Goal: Feedback & Contribution: Submit feedback/report problem

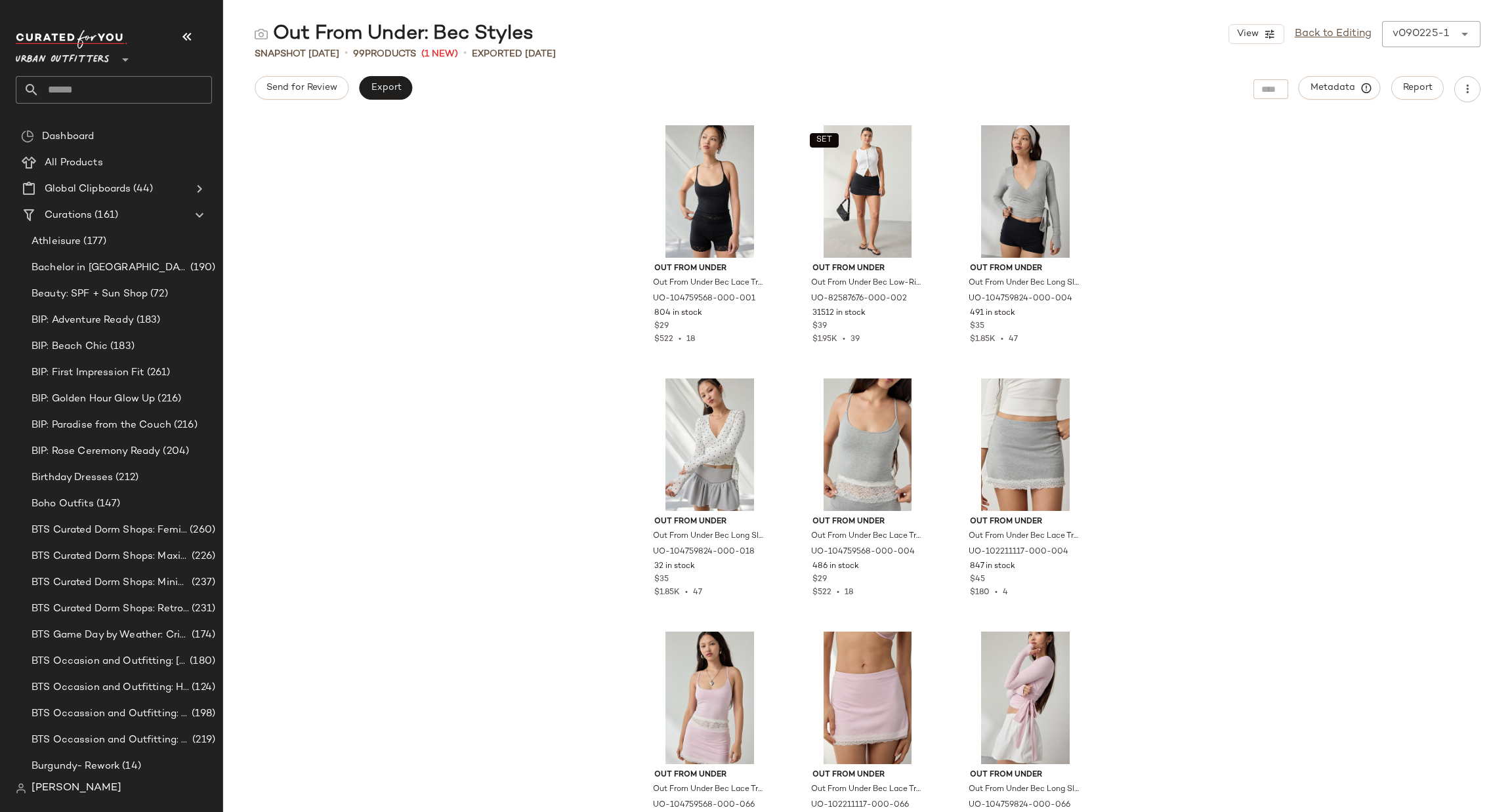
click at [76, 84] on input "text" at bounding box center [126, 89] width 172 height 28
type input "***"
click at [156, 131] on span "(Soccer)" at bounding box center [138, 127] width 37 height 14
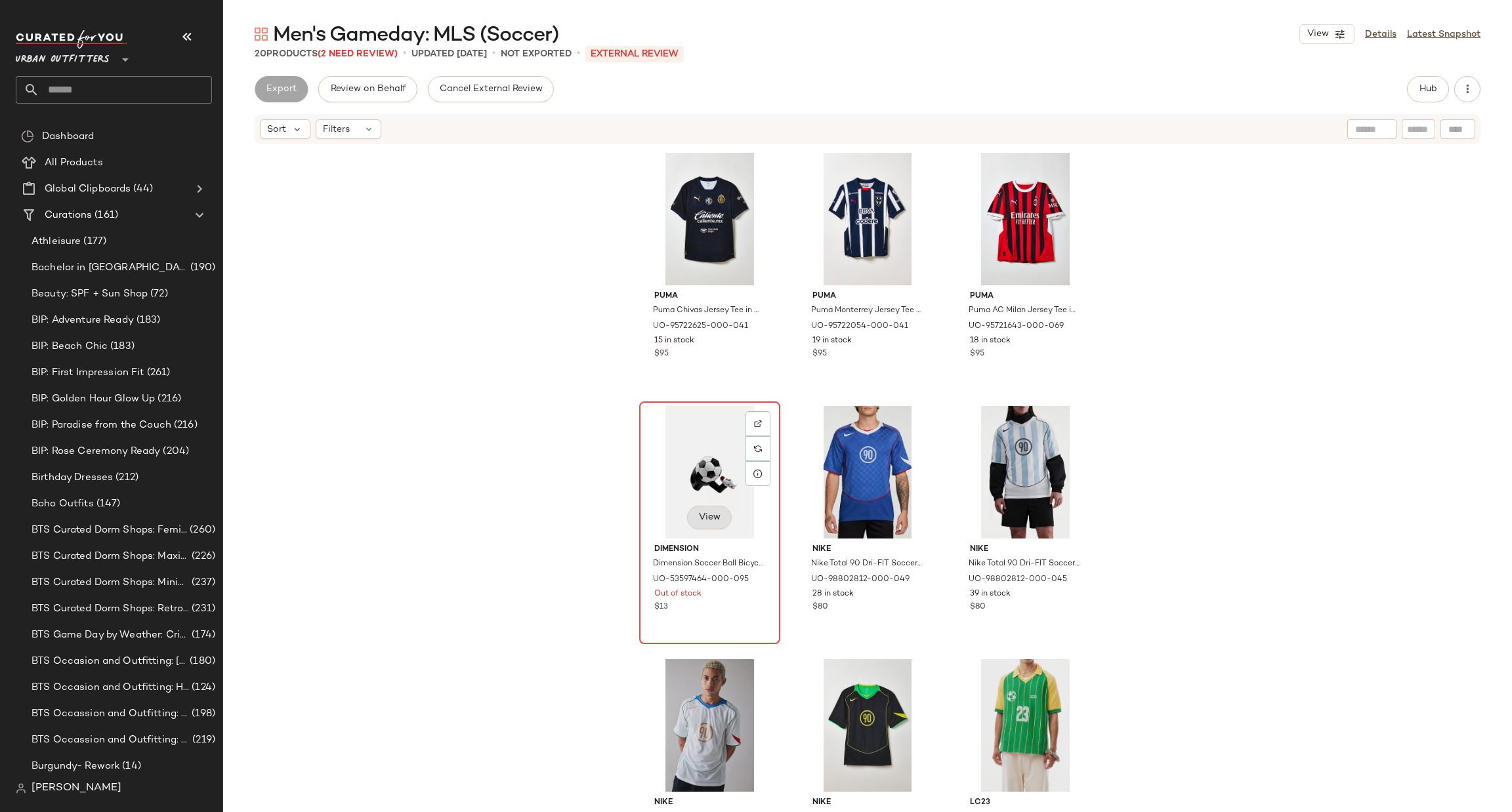
click at [703, 507] on button "View" at bounding box center [709, 517] width 45 height 24
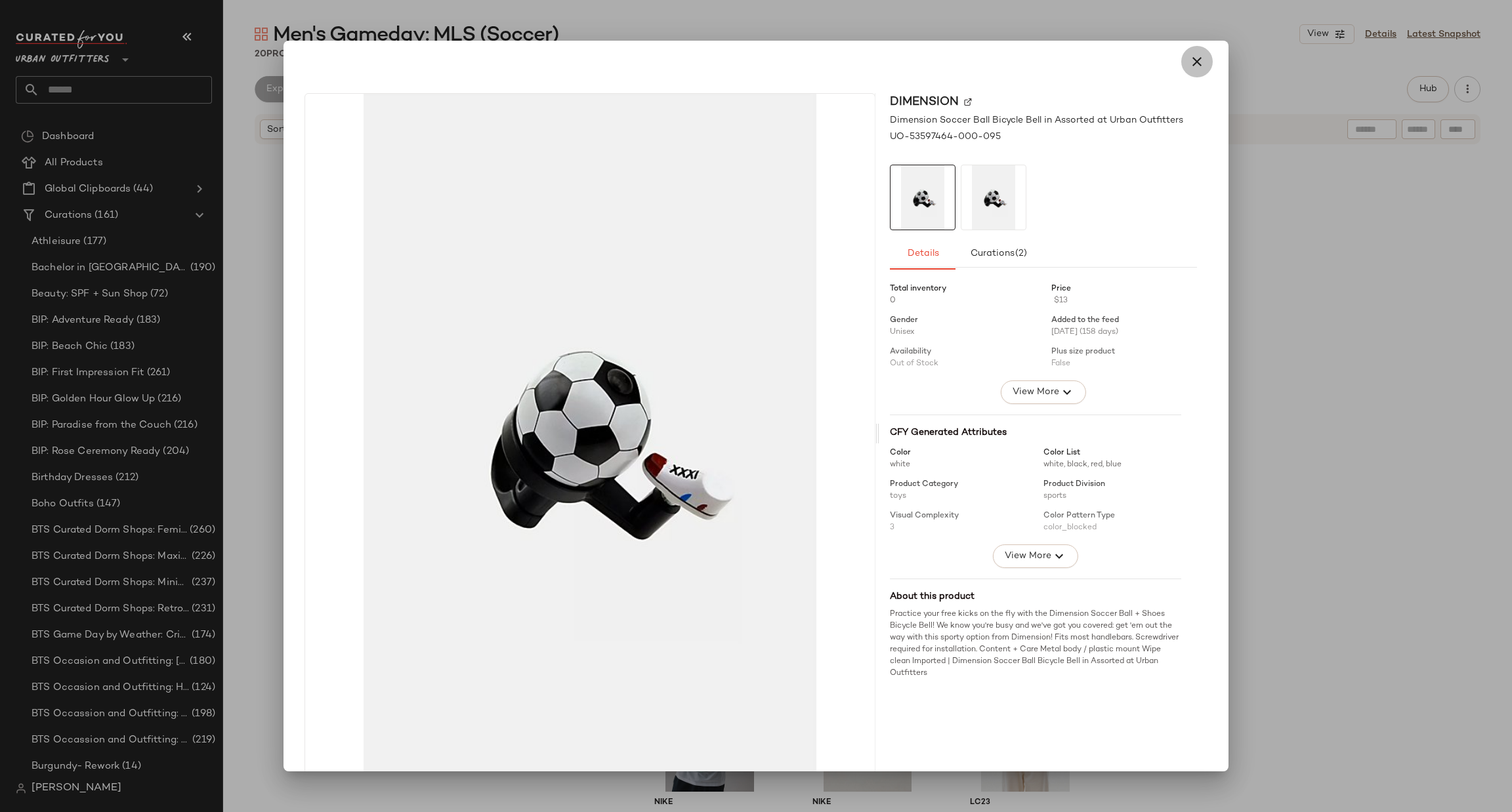
click at [1200, 56] on button "button" at bounding box center [1196, 61] width 31 height 31
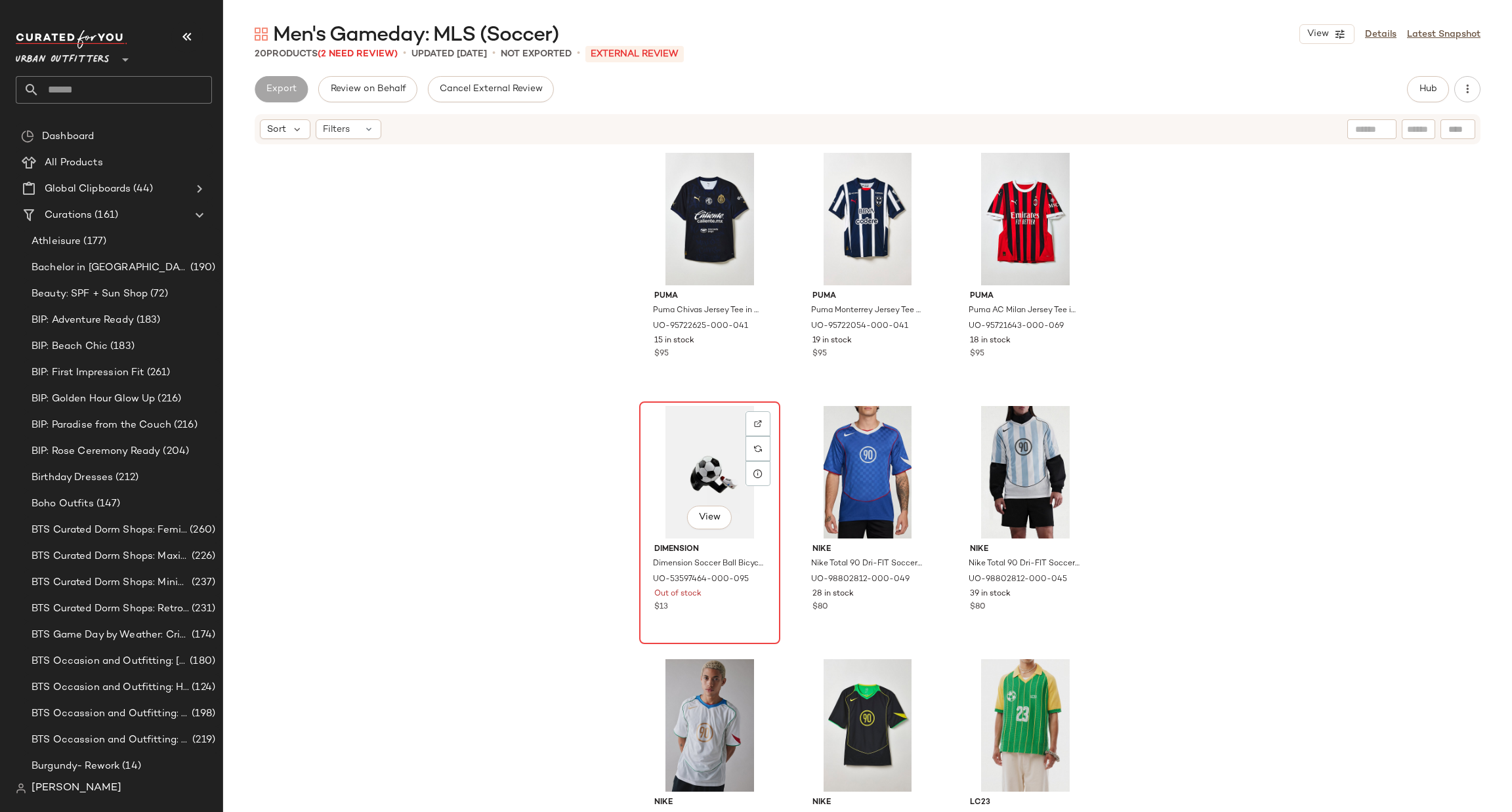
click at [680, 480] on div "View" at bounding box center [710, 472] width 132 height 133
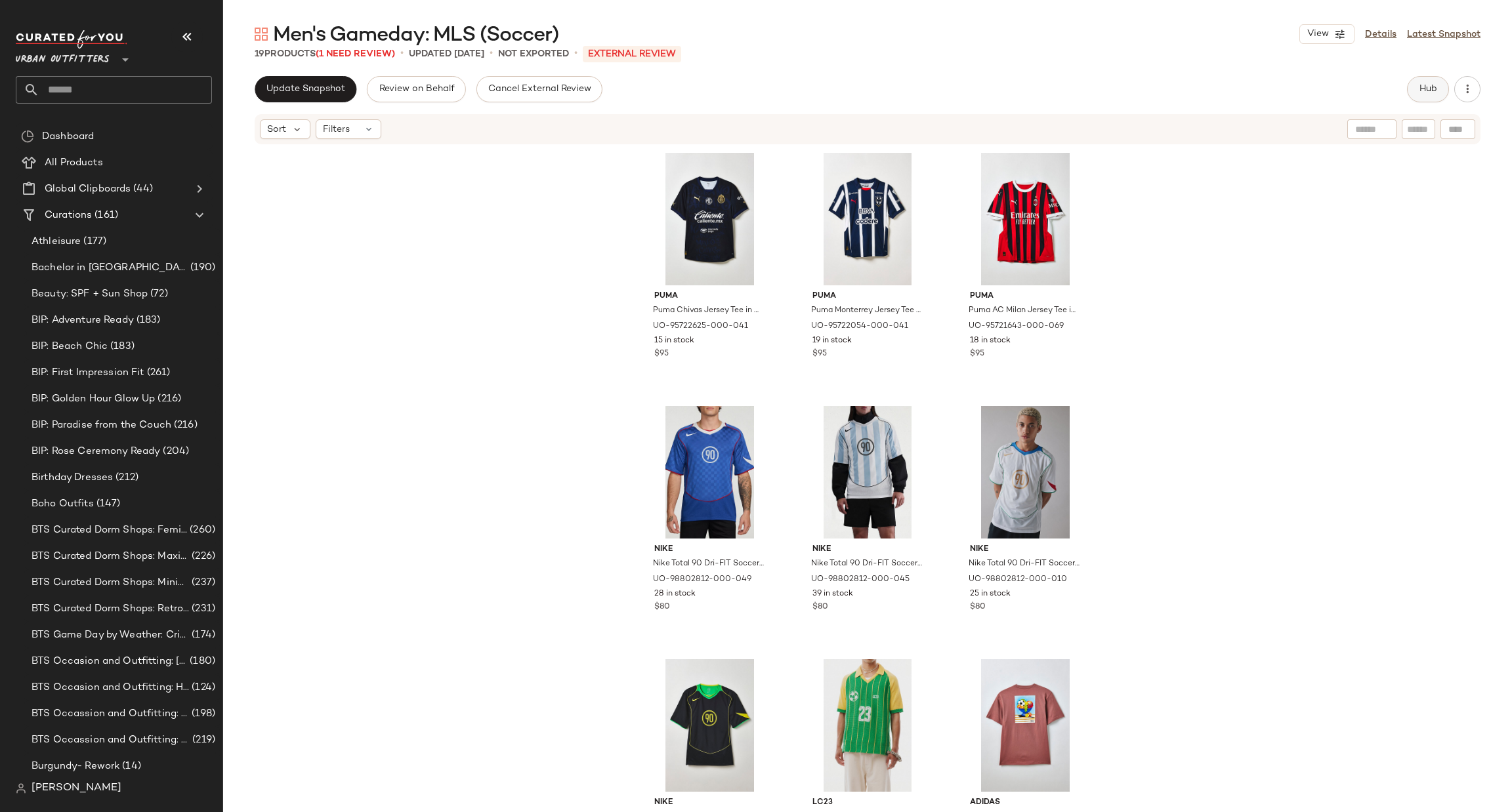
click at [1428, 88] on span "Hub" at bounding box center [1428, 89] width 19 height 10
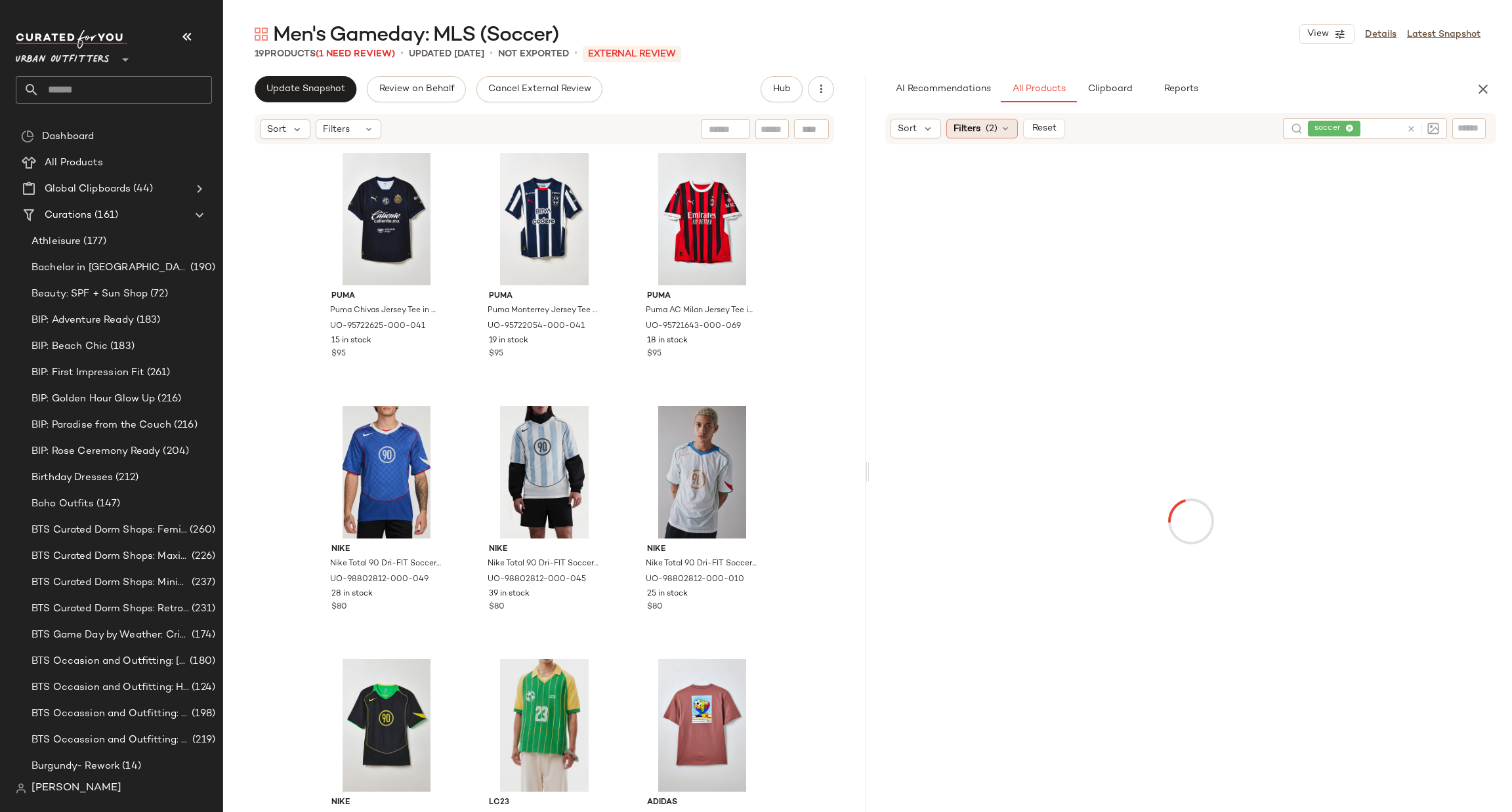
click at [984, 135] on div "Filters (2)" at bounding box center [982, 128] width 72 height 19
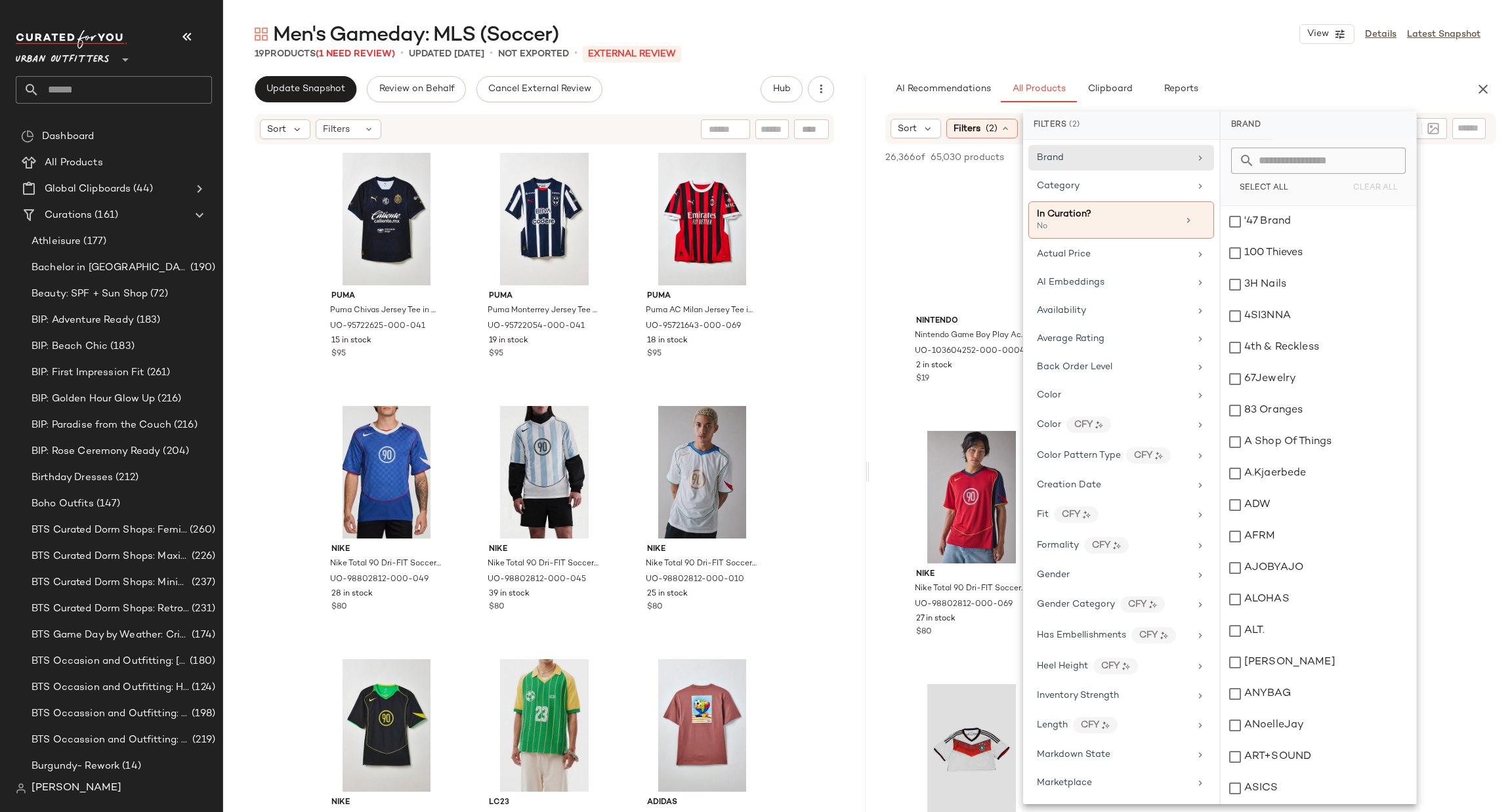
scroll to position [197, 0]
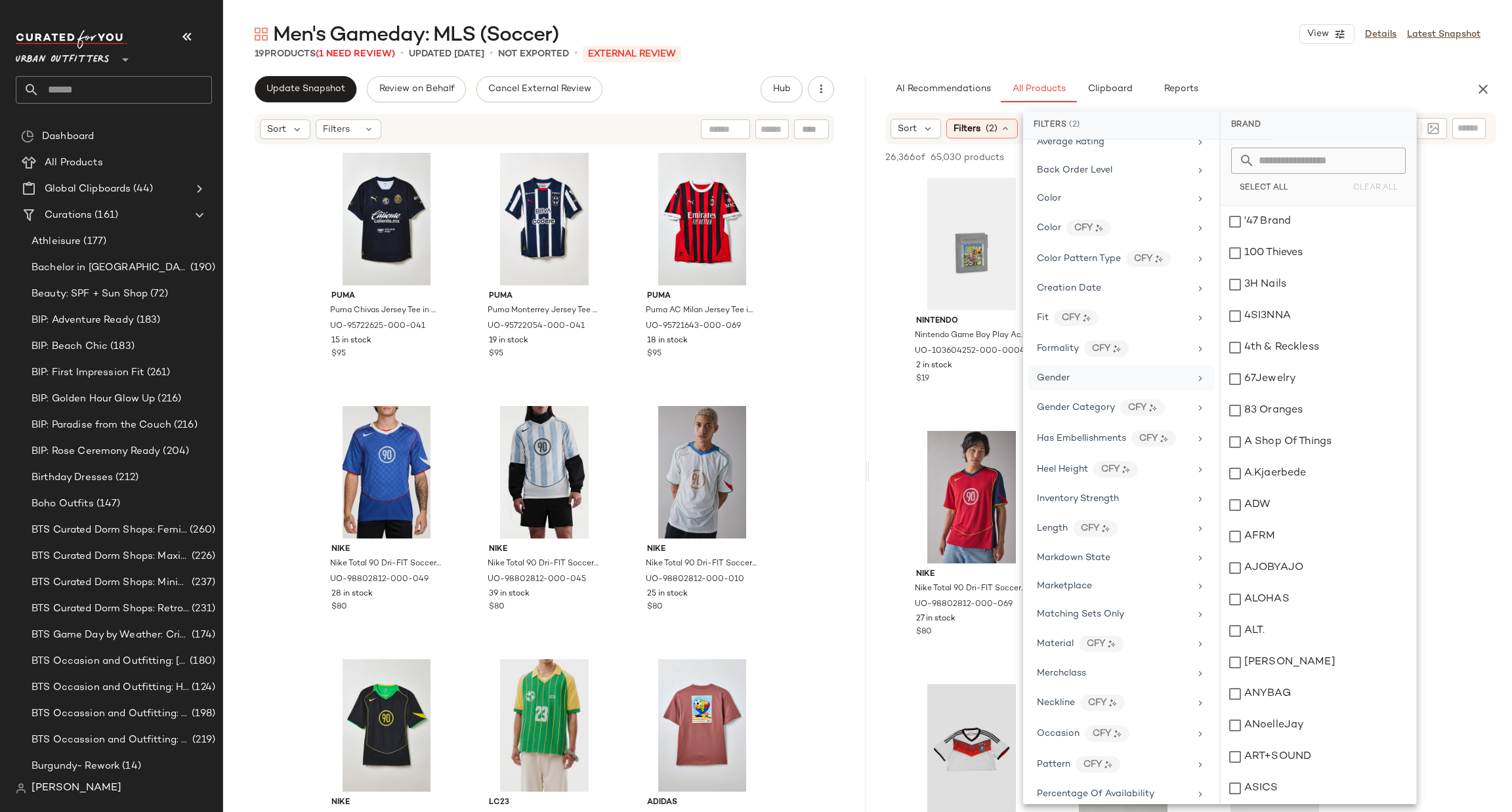
click at [1125, 379] on div "Gender" at bounding box center [1113, 378] width 153 height 14
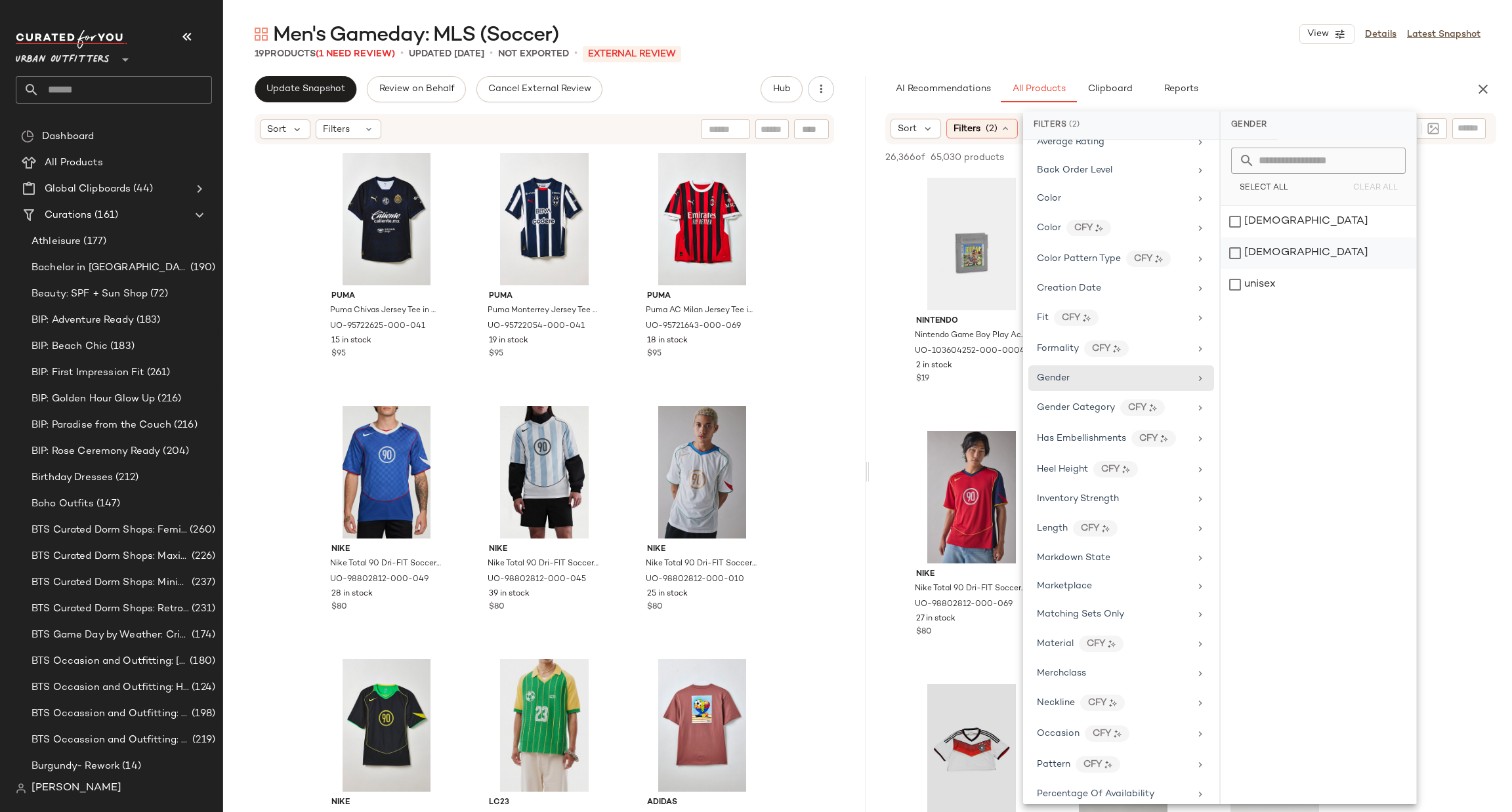
click at [1295, 269] on div "male" at bounding box center [1319, 284] width 196 height 31
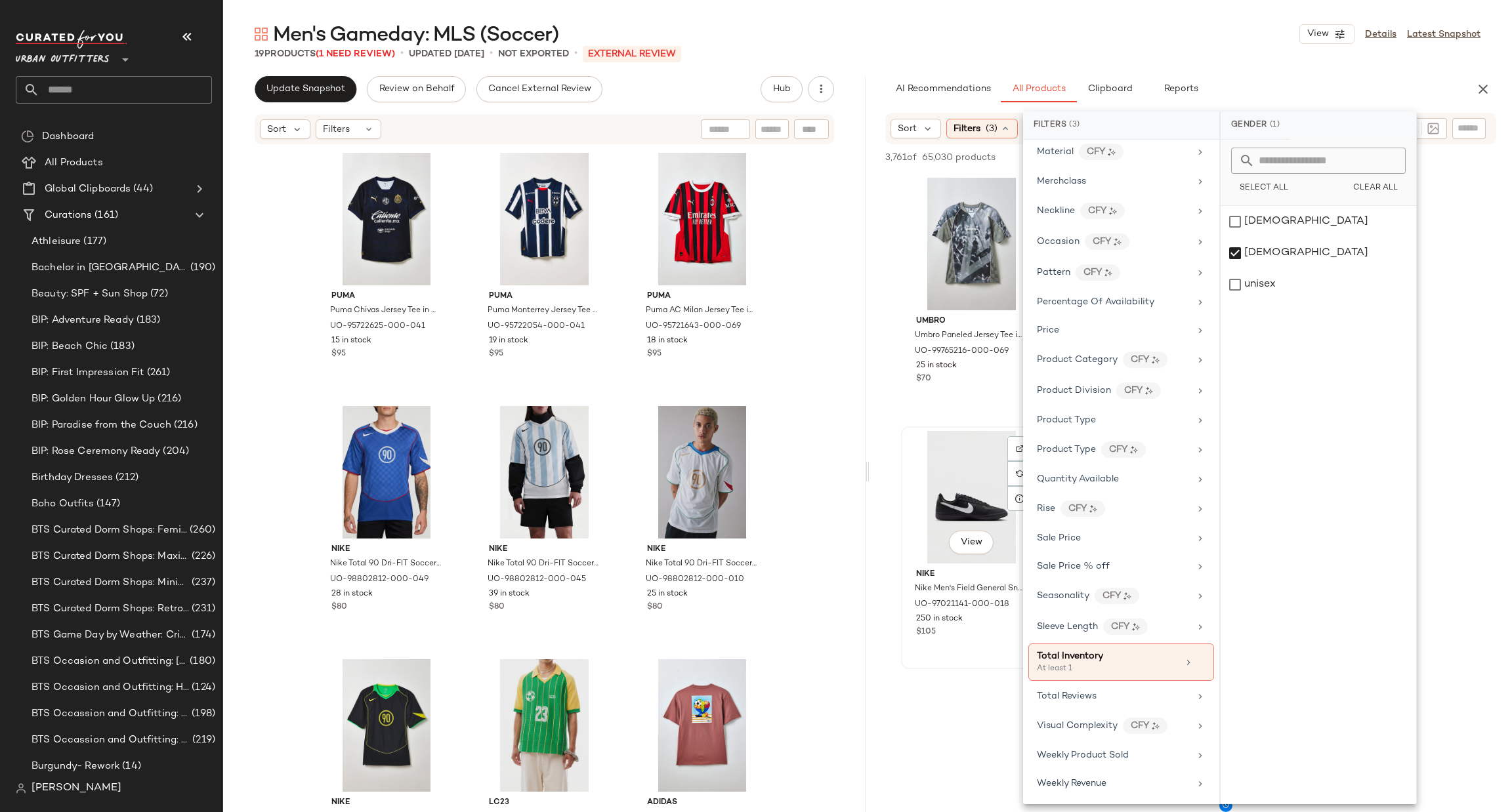
click at [997, 647] on div "View Nike Nike Men's Field General Sneaker in Black/Black/White, Men's at Urban…" at bounding box center [972, 548] width 138 height 241
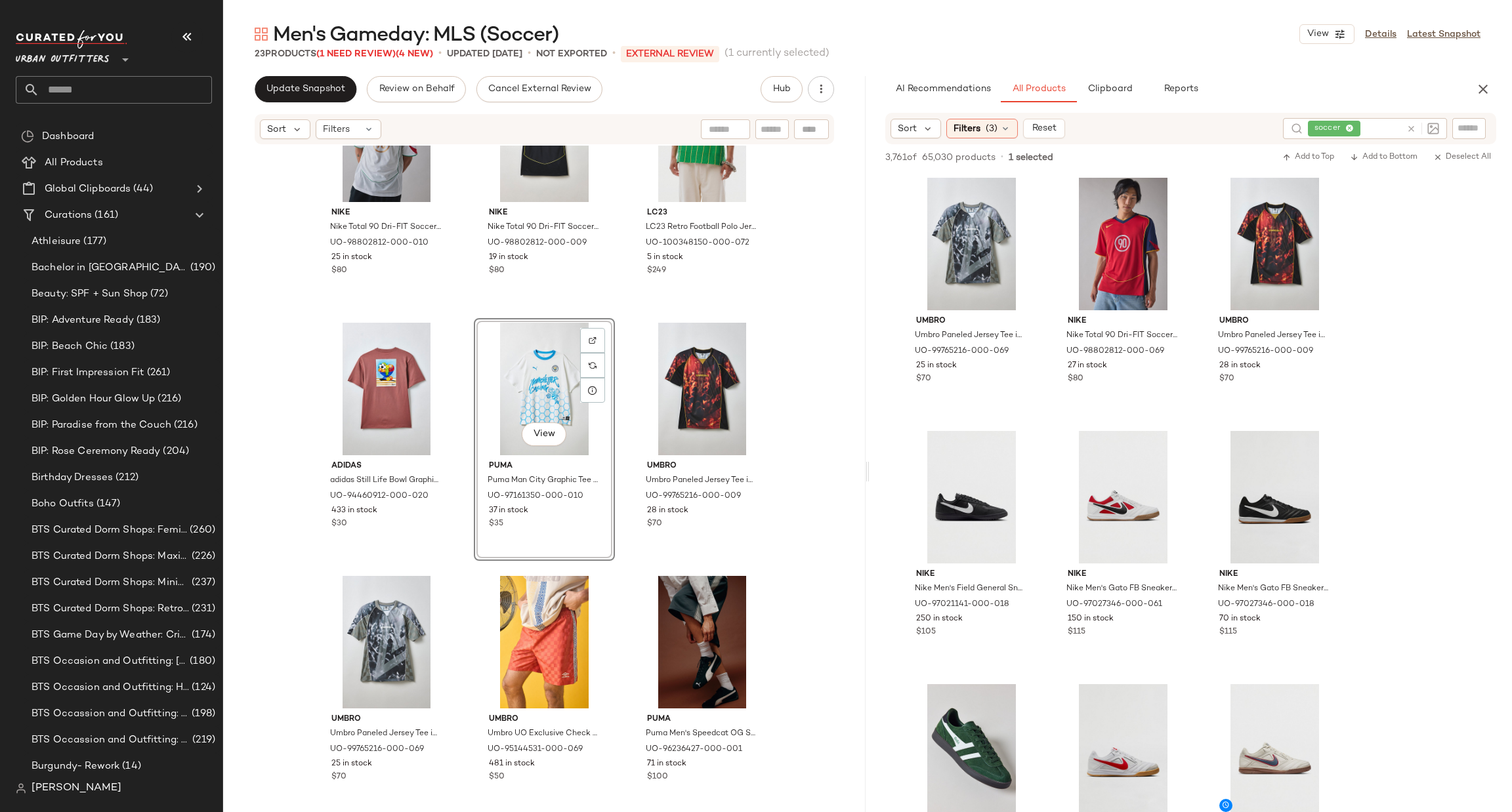
click at [1402, 130] on div at bounding box center [1420, 128] width 38 height 21
click at [1420, 130] on div at bounding box center [1423, 128] width 33 height 12
click at [1403, 127] on div at bounding box center [1420, 128] width 38 height 21
click at [1413, 127] on icon at bounding box center [1412, 129] width 10 height 10
click at [1472, 124] on input "text" at bounding box center [1469, 128] width 23 height 14
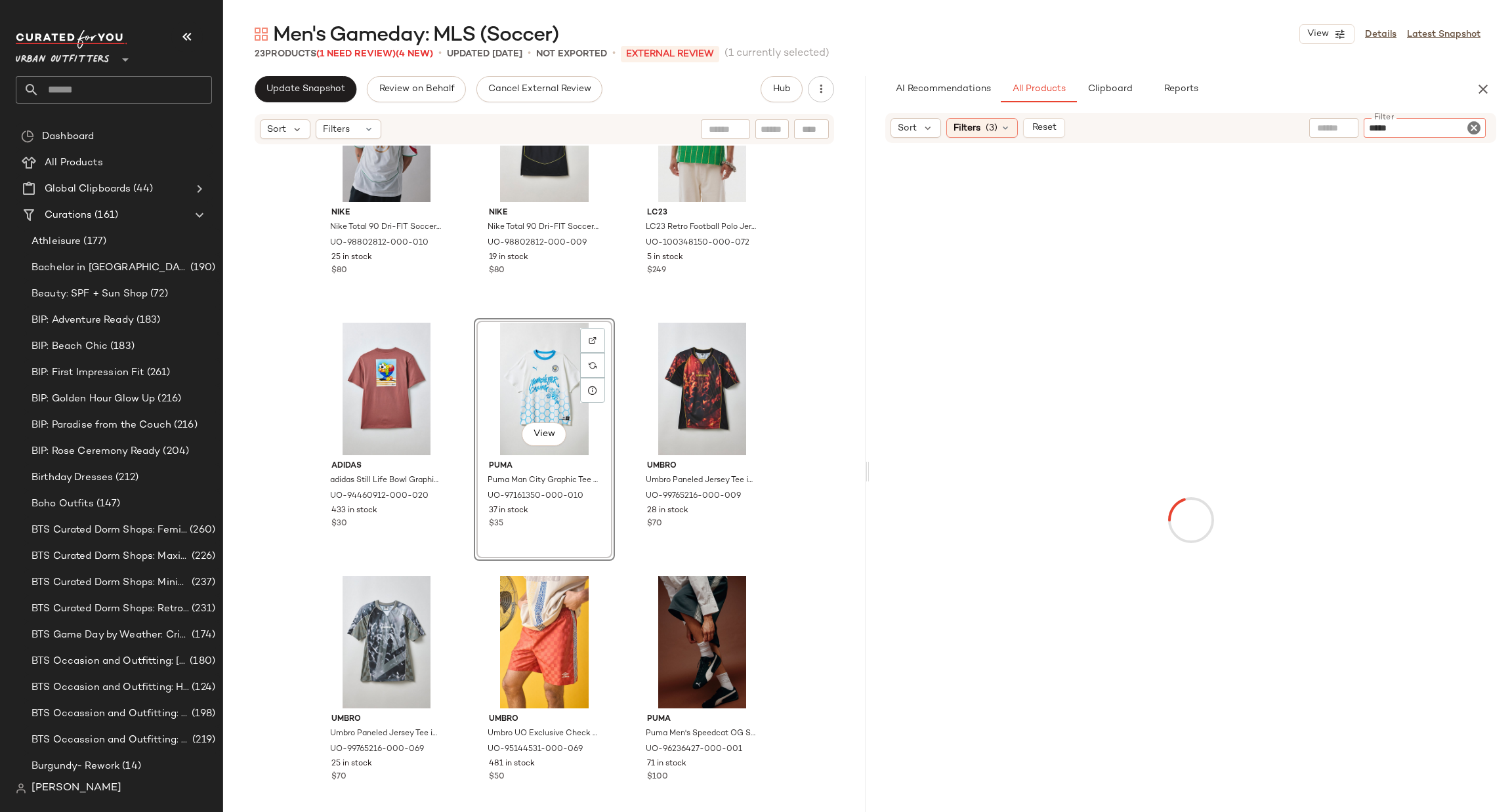
type input "******"
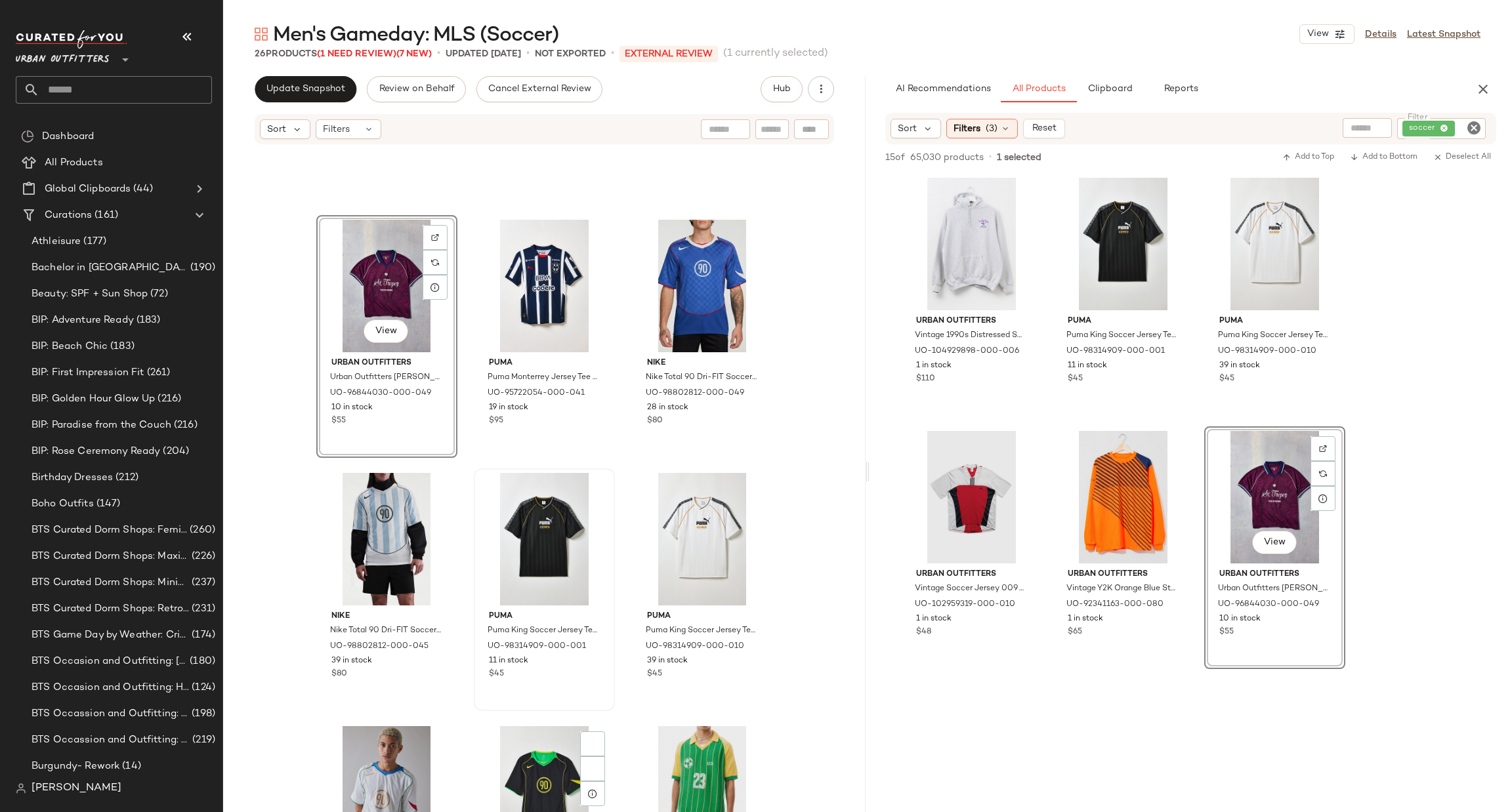
scroll to position [403, 0]
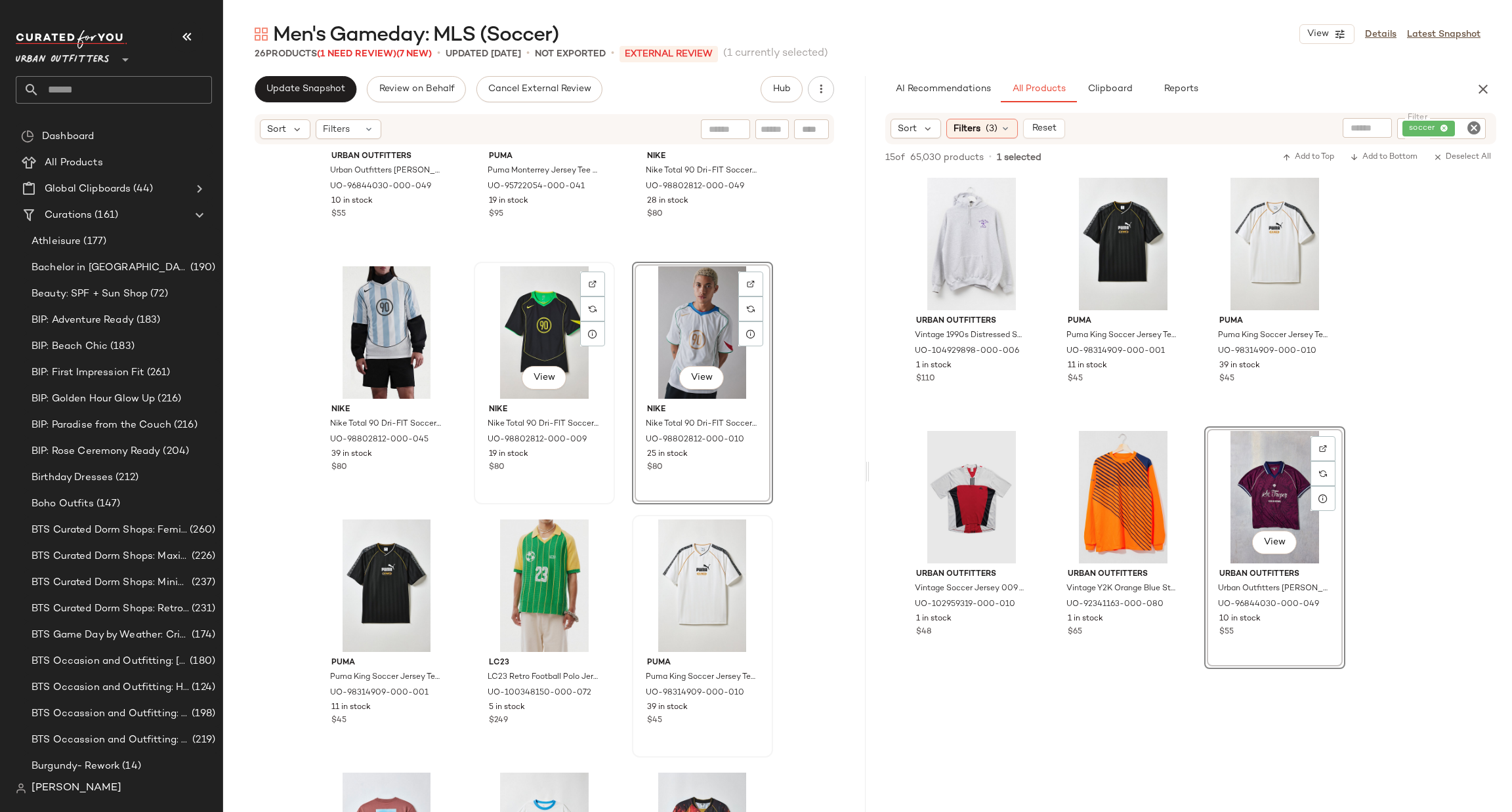
scroll to position [600, 0]
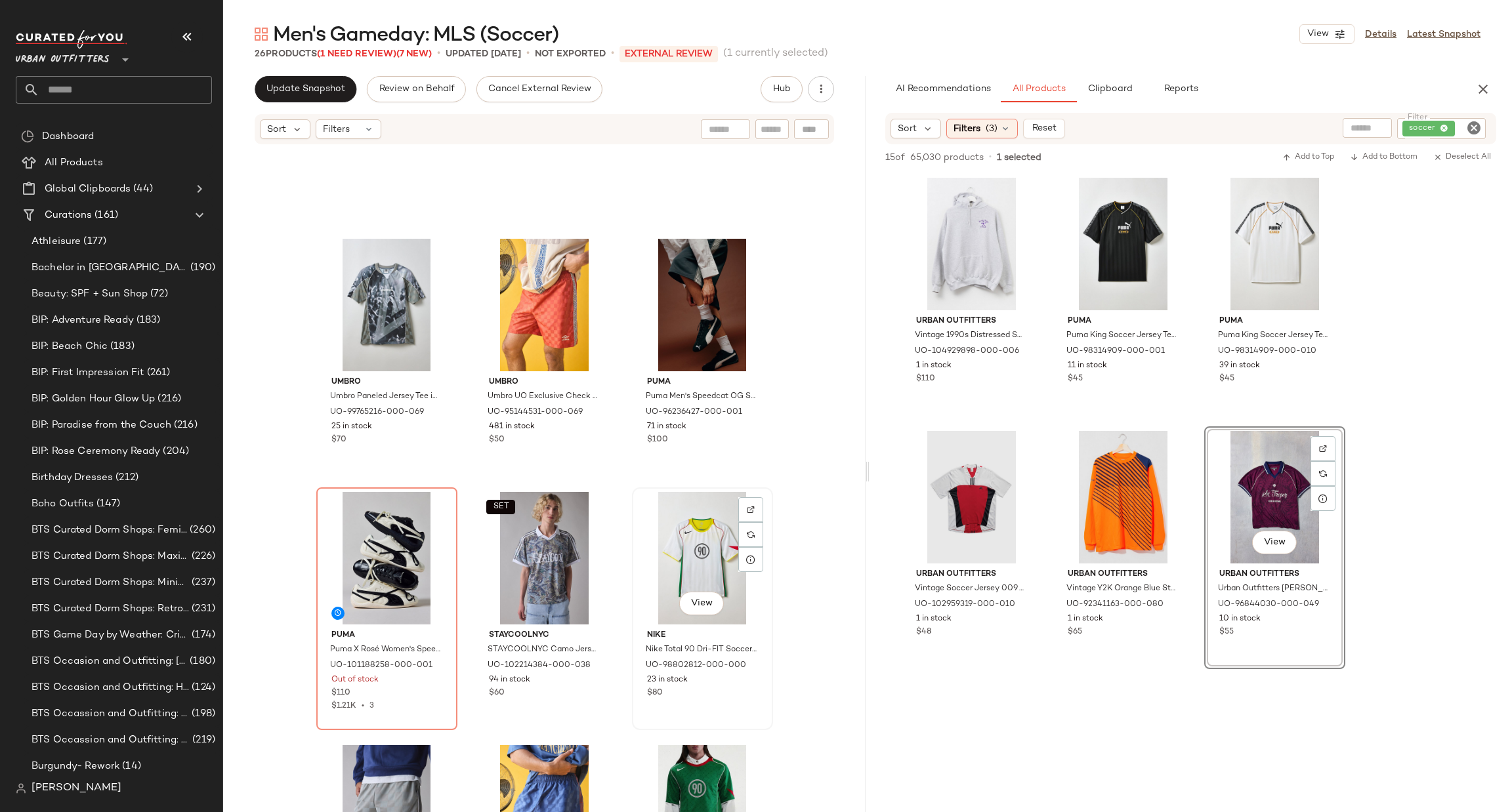
scroll to position [1576, 0]
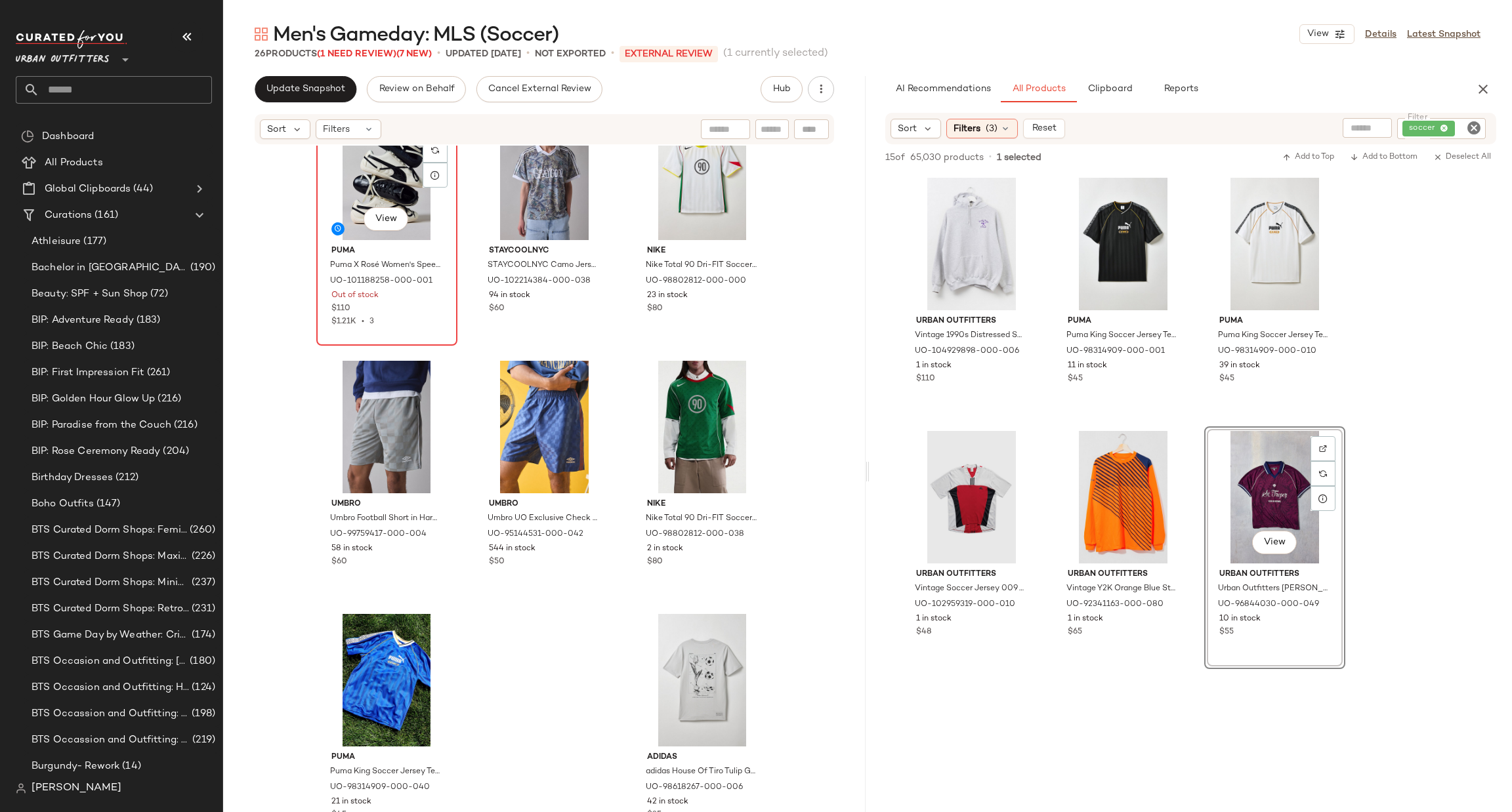
click at [381, 186] on div "View" at bounding box center [387, 173] width 132 height 133
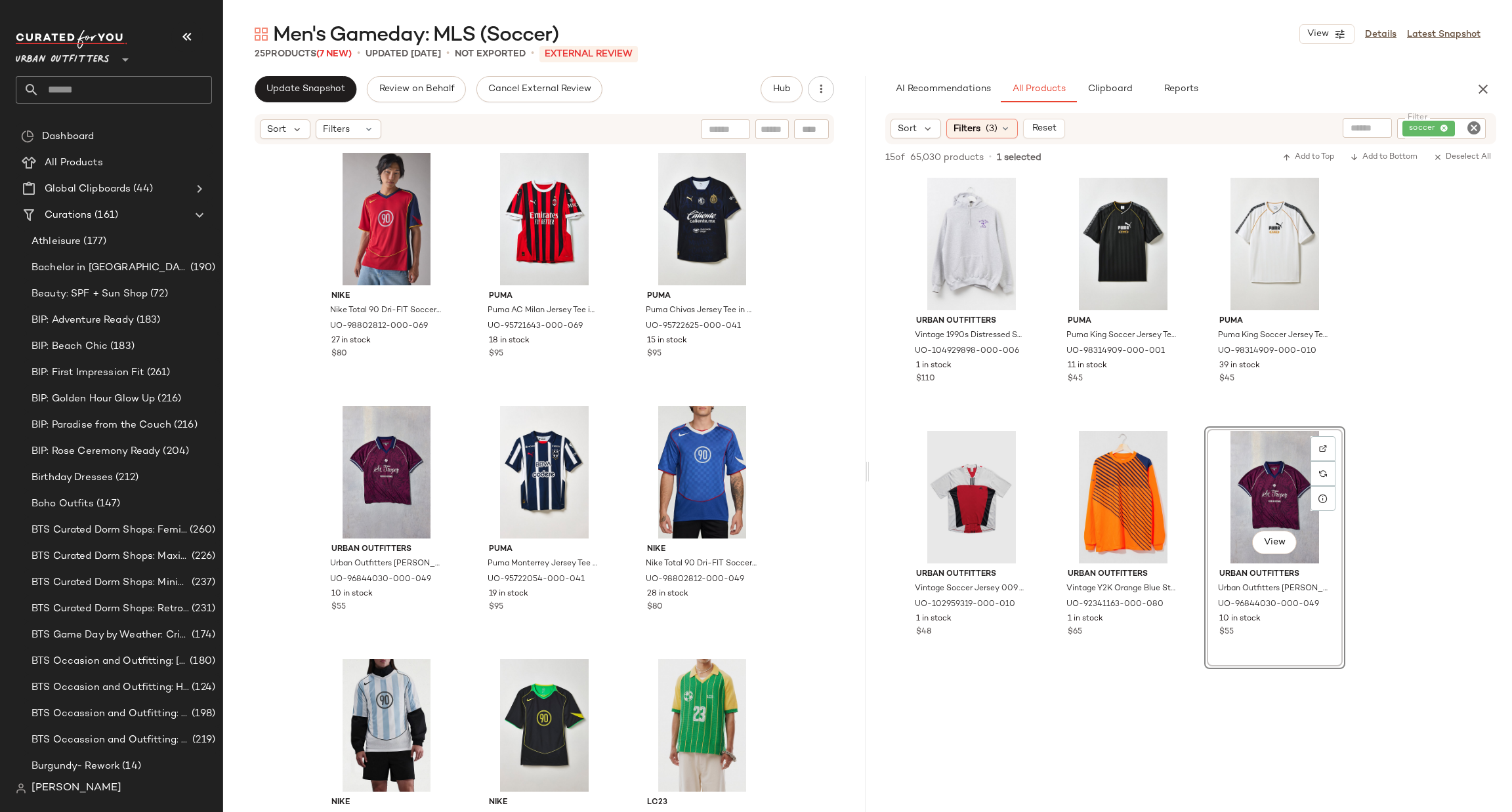
click at [1474, 127] on icon "Clear Filter" at bounding box center [1474, 127] width 16 height 16
click at [1348, 138] on div "Sort Filters (3) Reset" at bounding box center [1191, 128] width 611 height 30
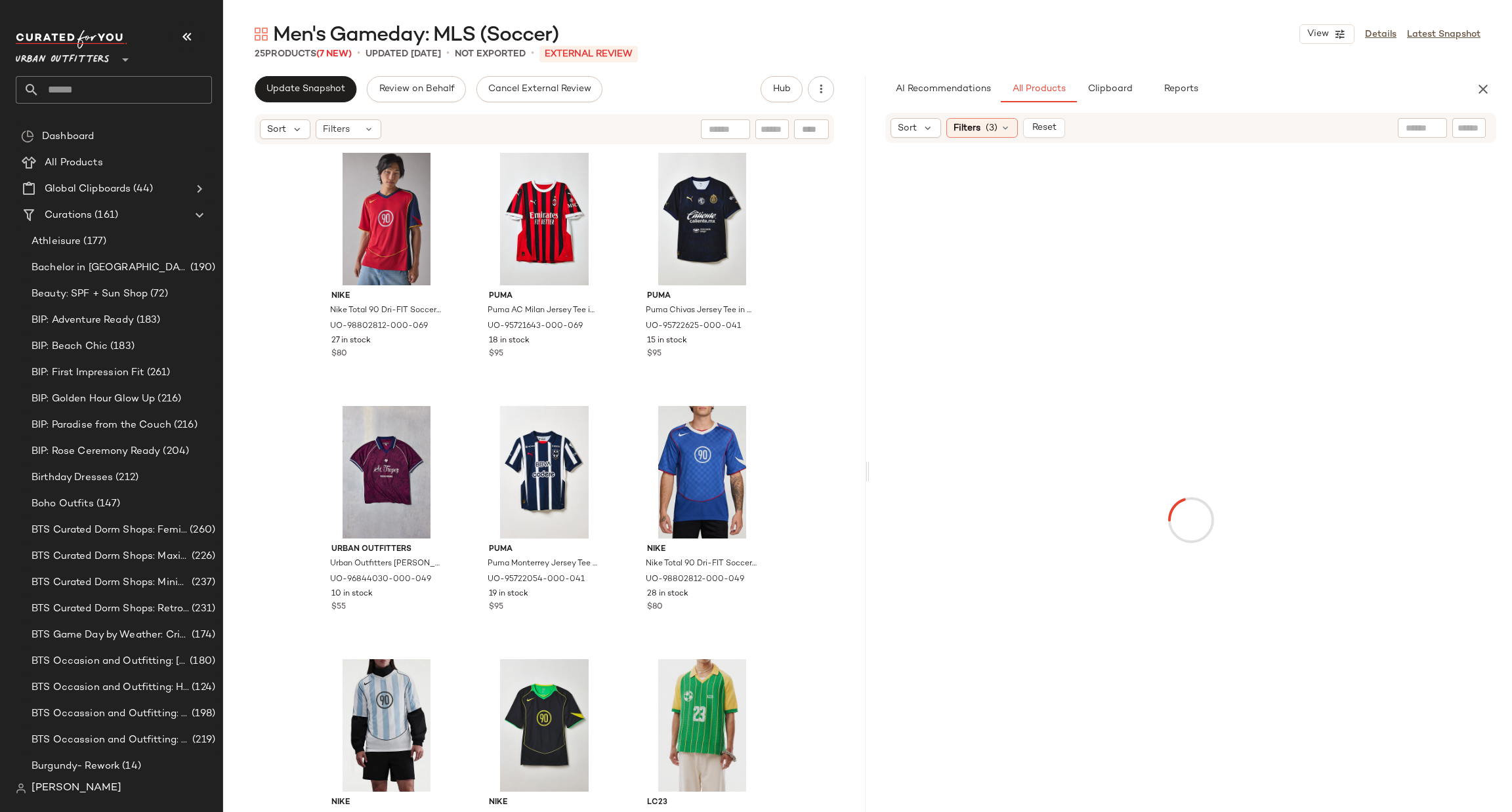
click at [1423, 122] on div at bounding box center [1423, 127] width 49 height 19
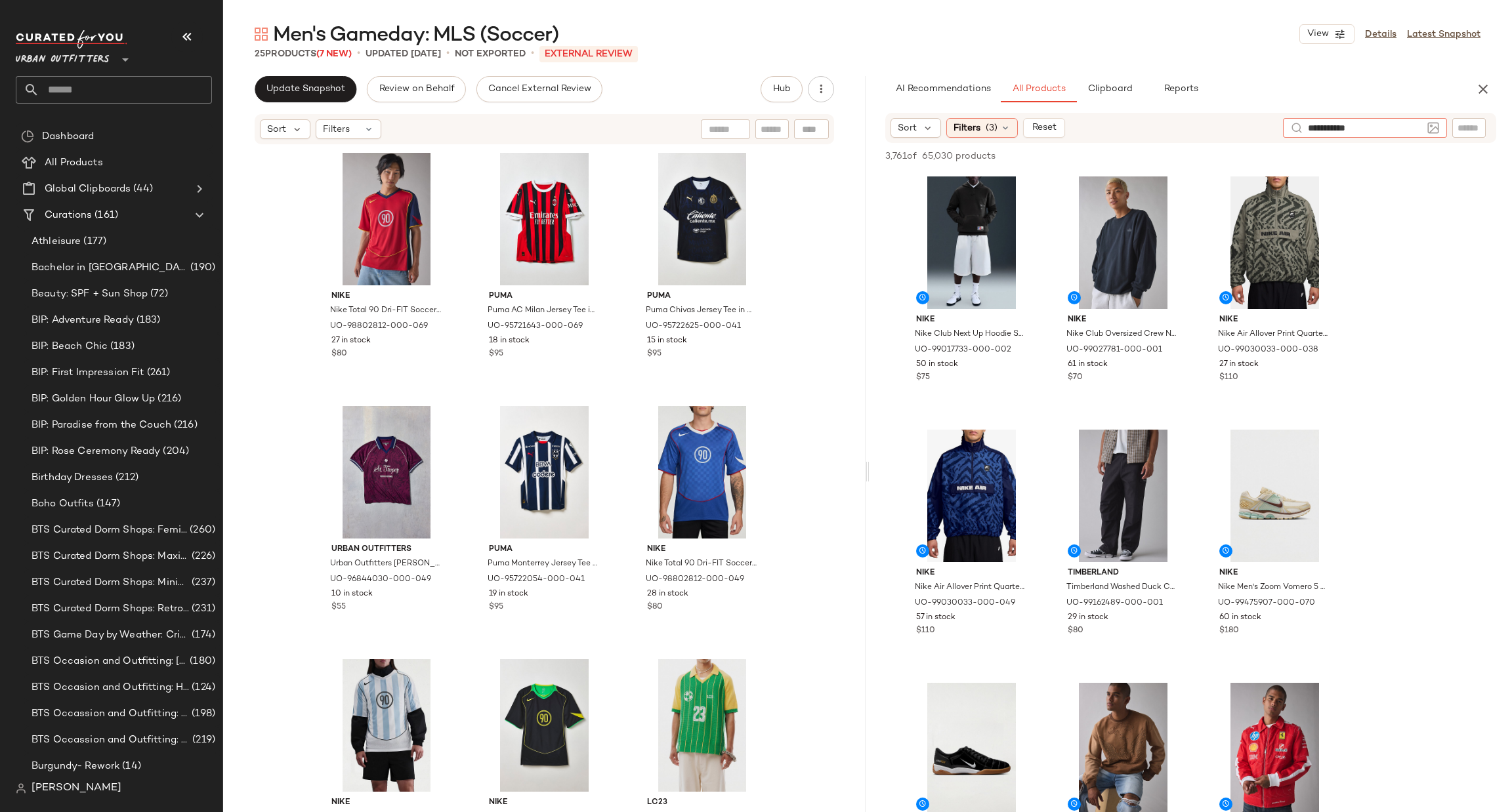
type input "**********"
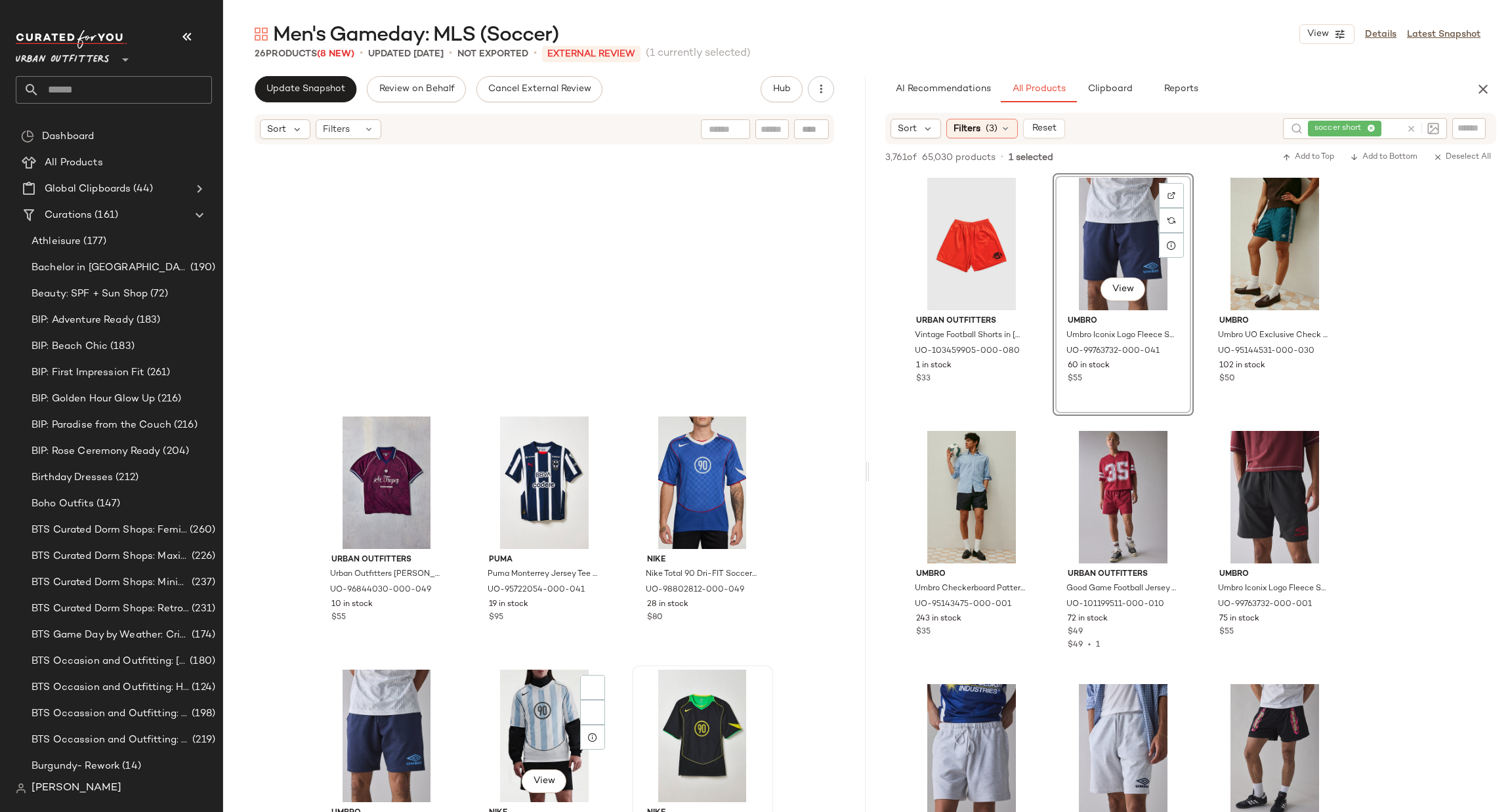
scroll to position [403, 0]
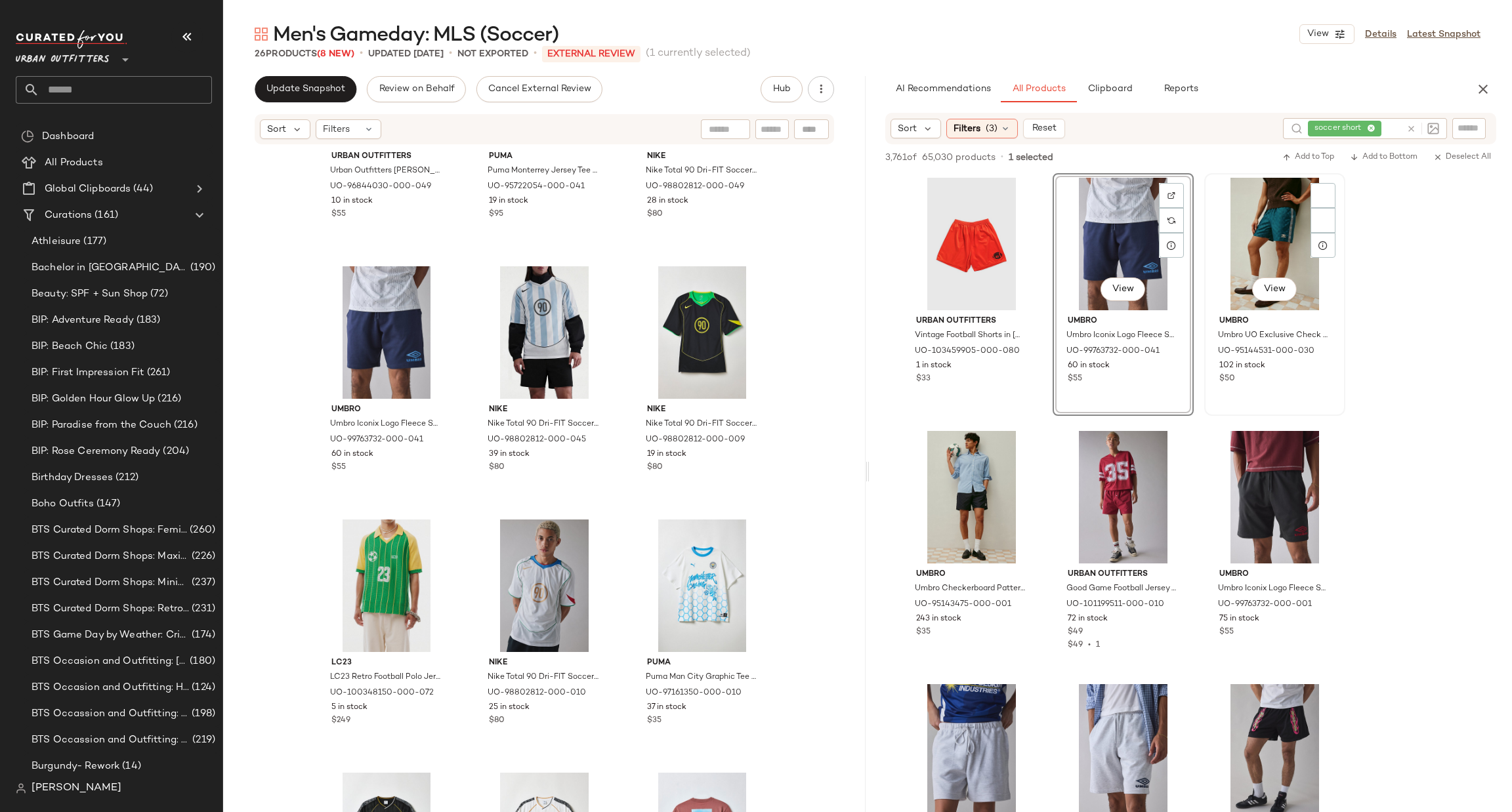
click at [1246, 229] on div "View" at bounding box center [1275, 244] width 132 height 133
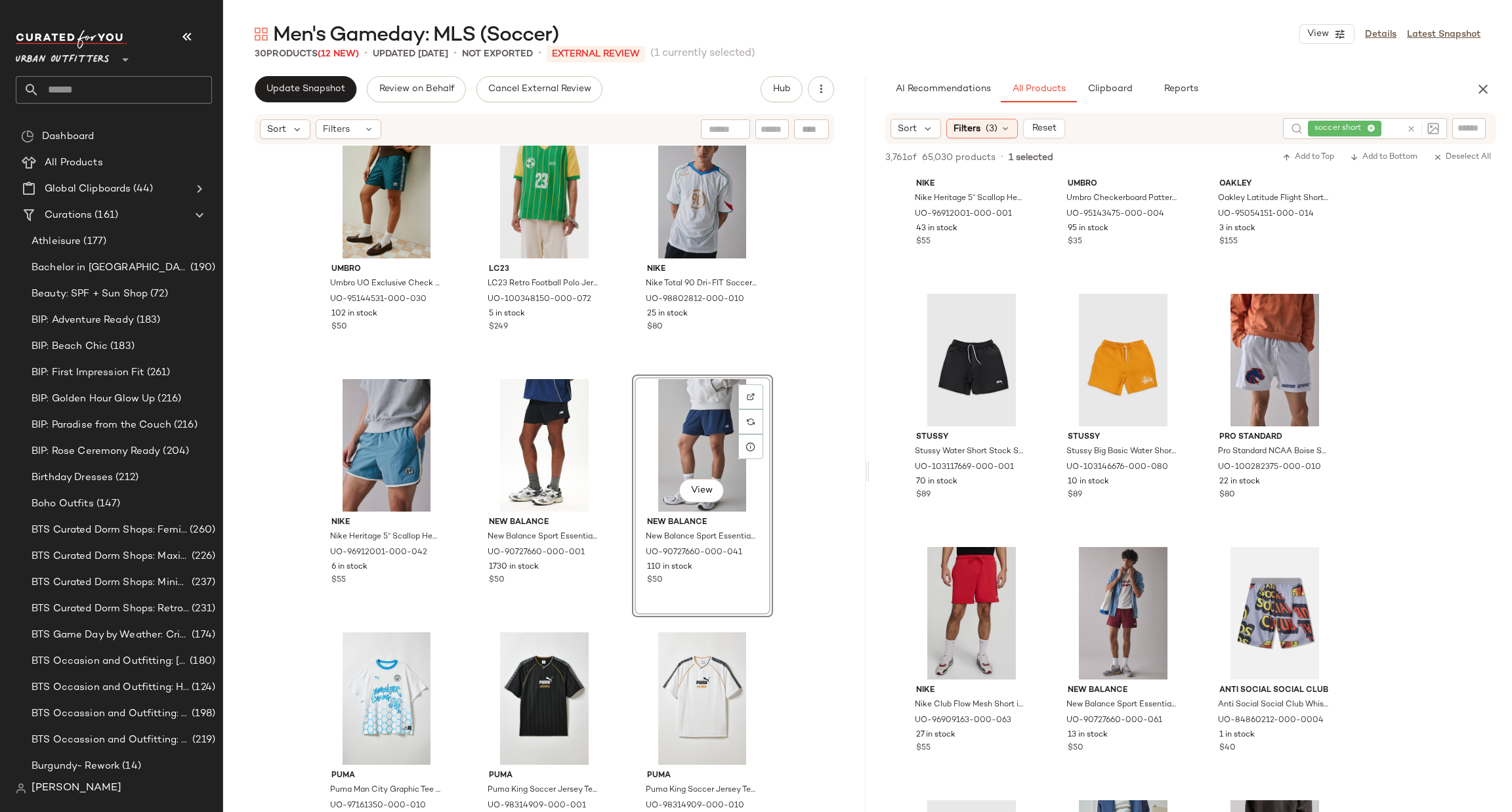
scroll to position [4133, 0]
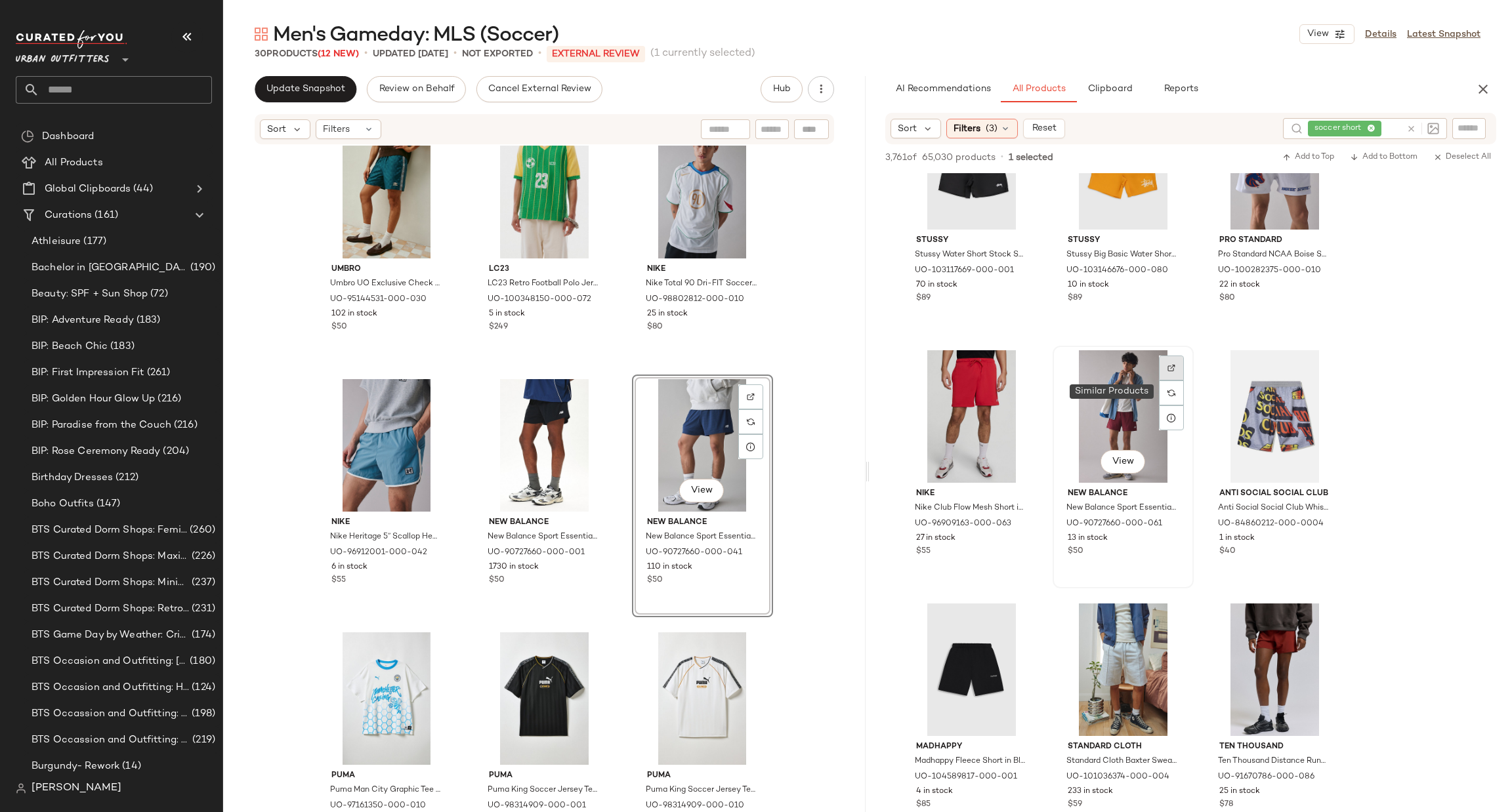
click at [1162, 381] on div at bounding box center [1172, 393] width 25 height 25
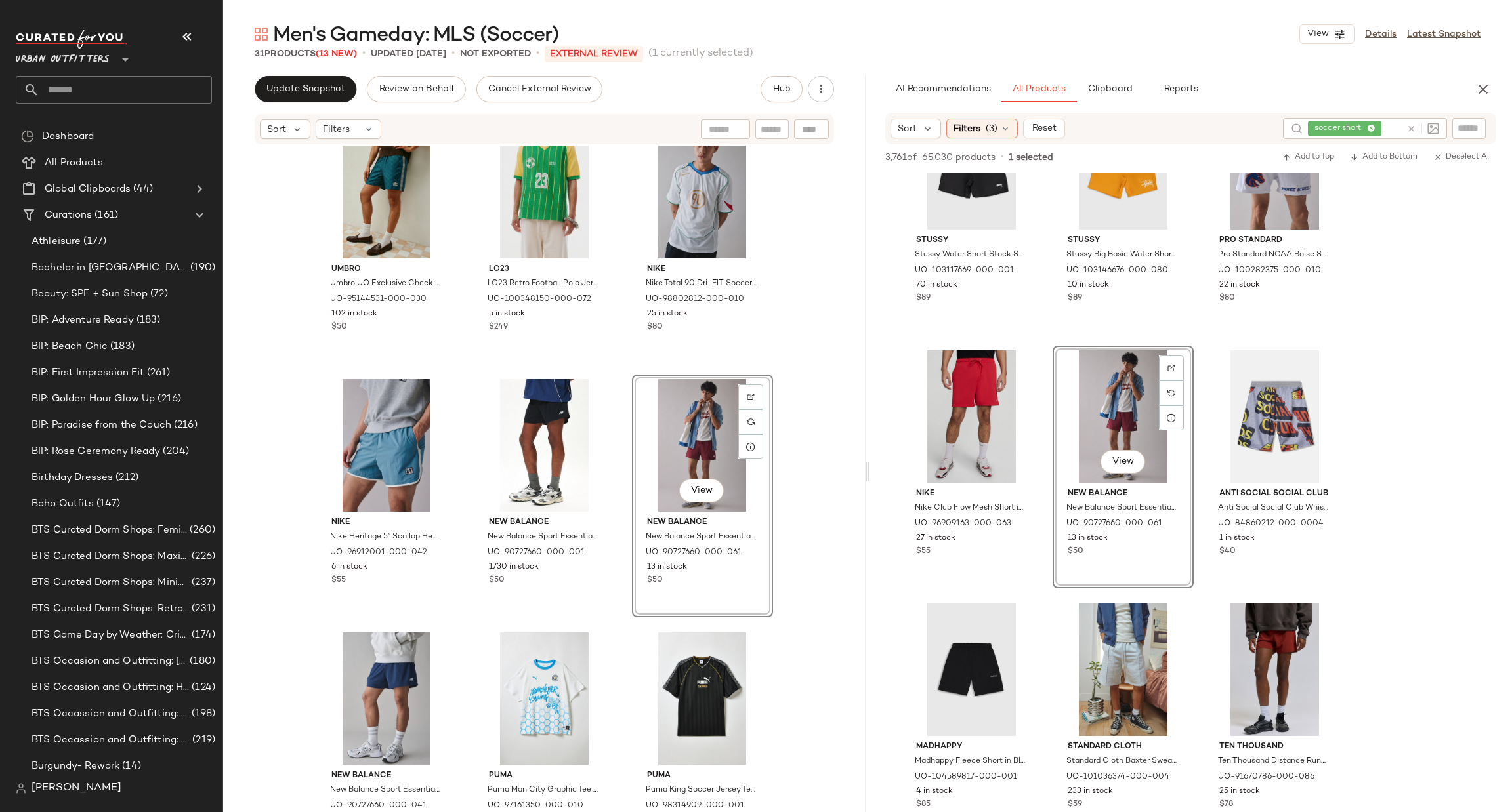
click at [91, 69] on div "Urban Outfitters **" at bounding box center [114, 67] width 196 height 73
click at [93, 57] on span "Urban Outfitters" at bounding box center [62, 57] width 94 height 24
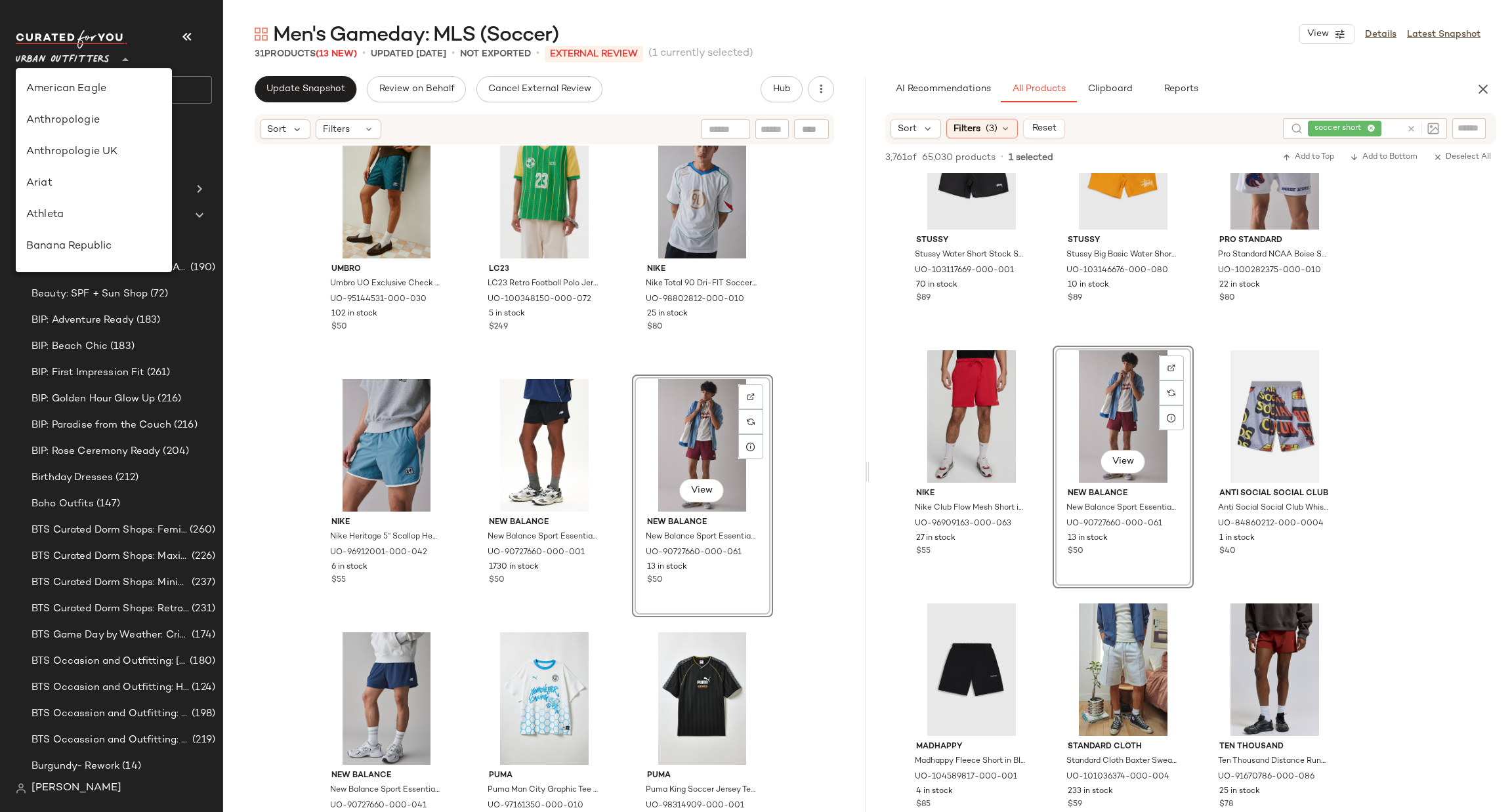
scroll to position [719, 0]
click at [122, 164] on div "Urban Outfitters UK" at bounding box center [94, 157] width 135 height 16
type input "**"
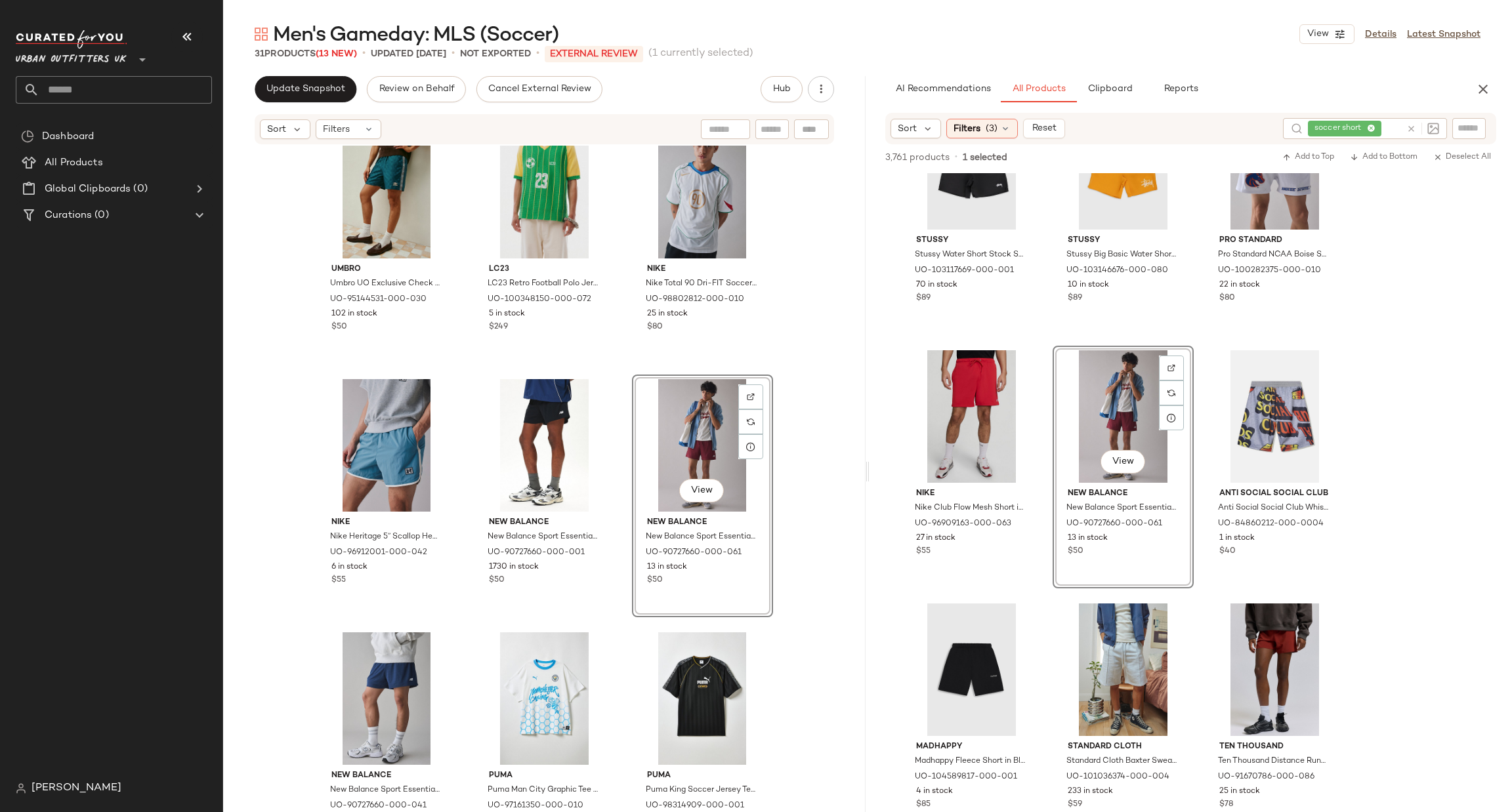
click at [139, 90] on input "text" at bounding box center [126, 89] width 172 height 28
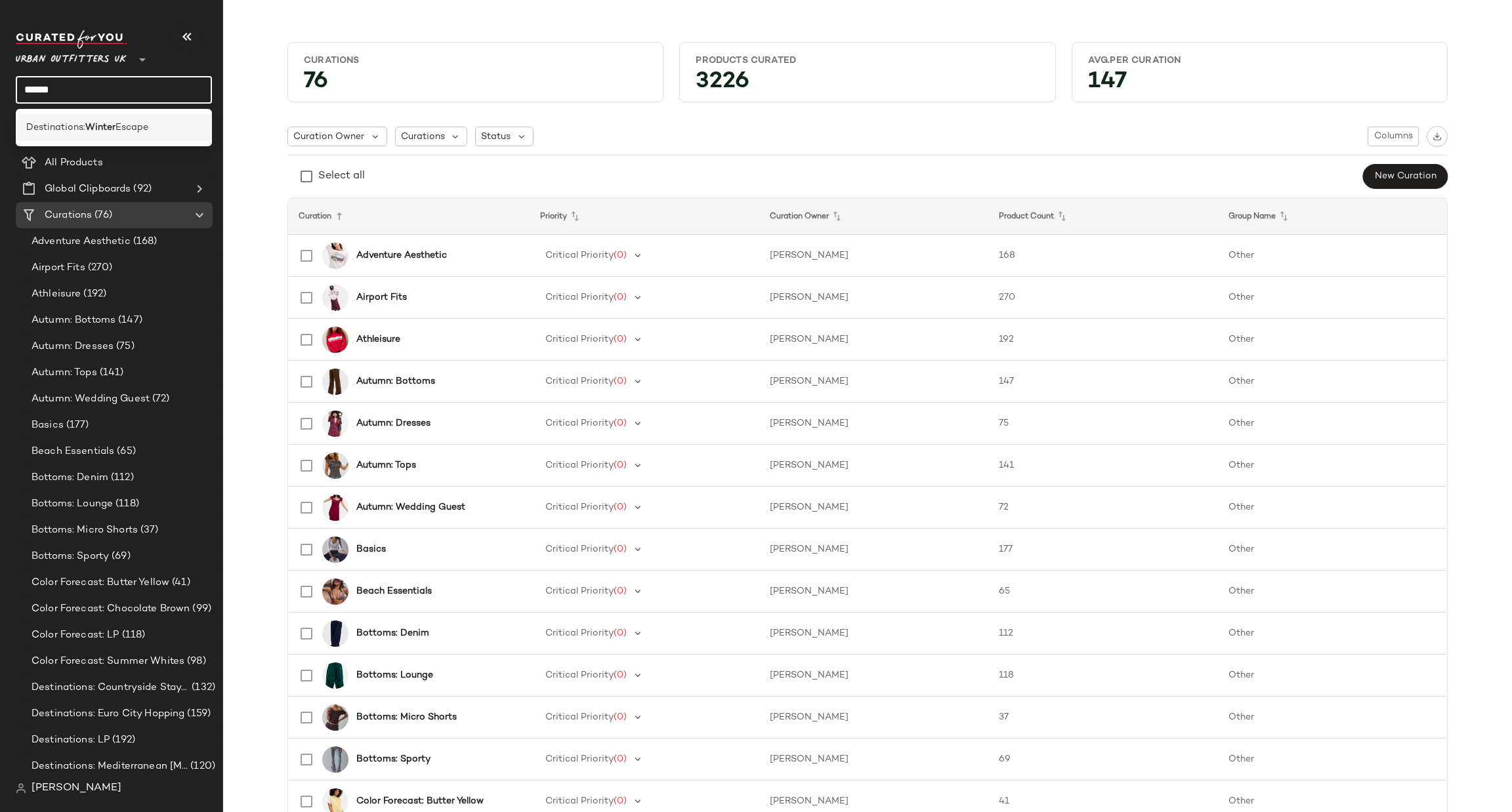
type input "******"
click at [134, 140] on div "Destinations: Winter Escape" at bounding box center [114, 127] width 196 height 27
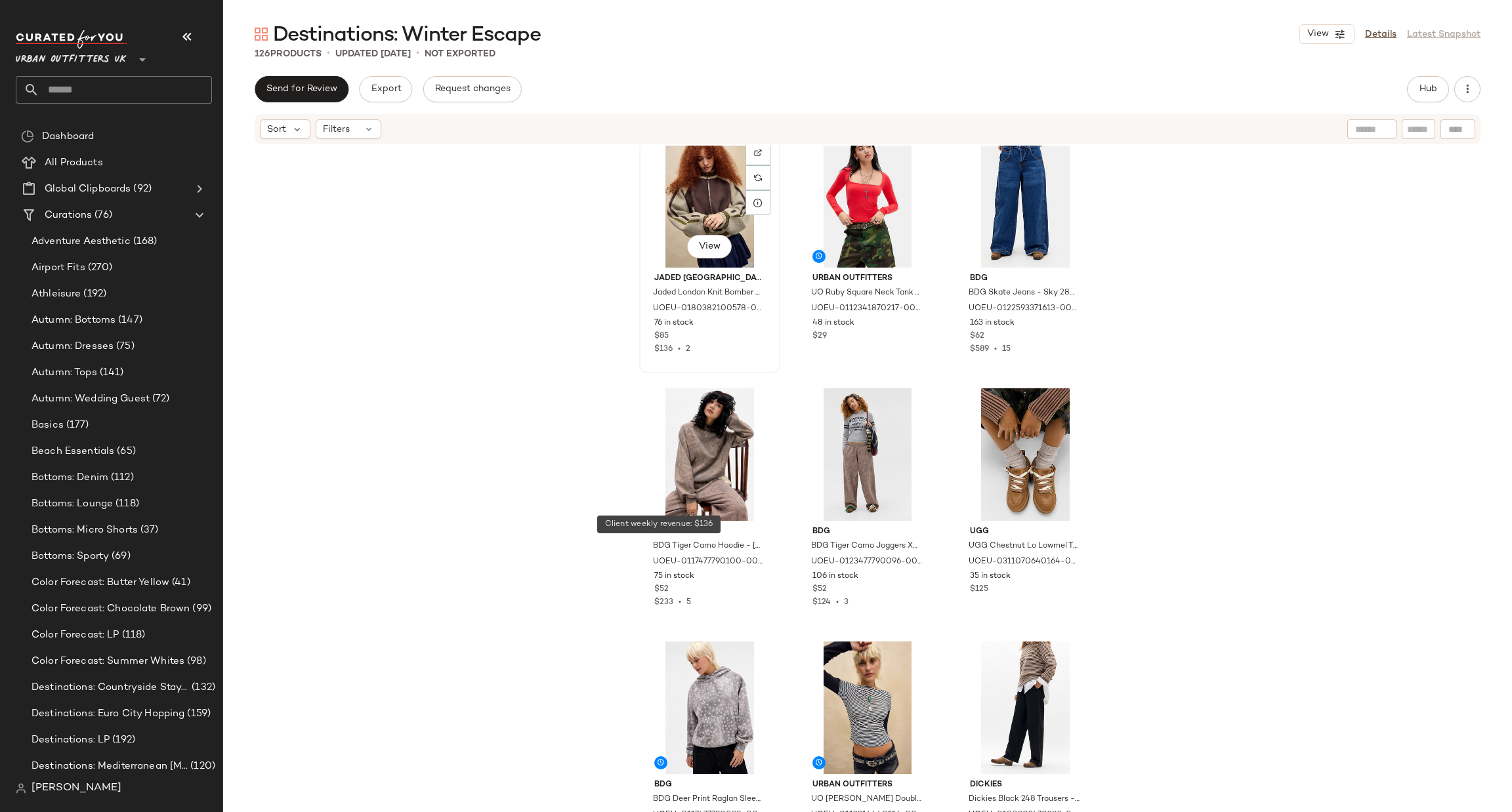
scroll to position [8950, 0]
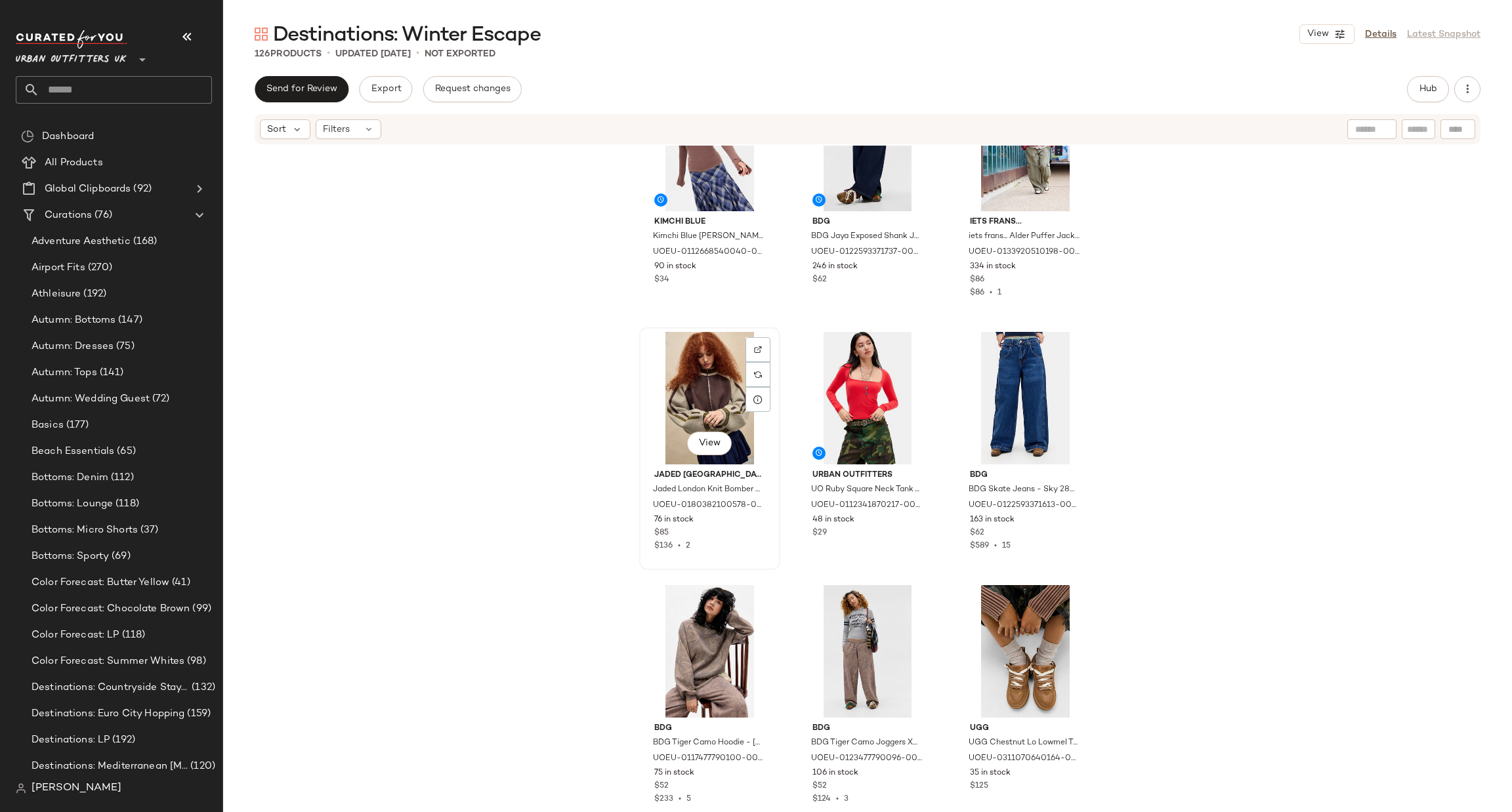
click at [707, 386] on div "View" at bounding box center [710, 398] width 132 height 133
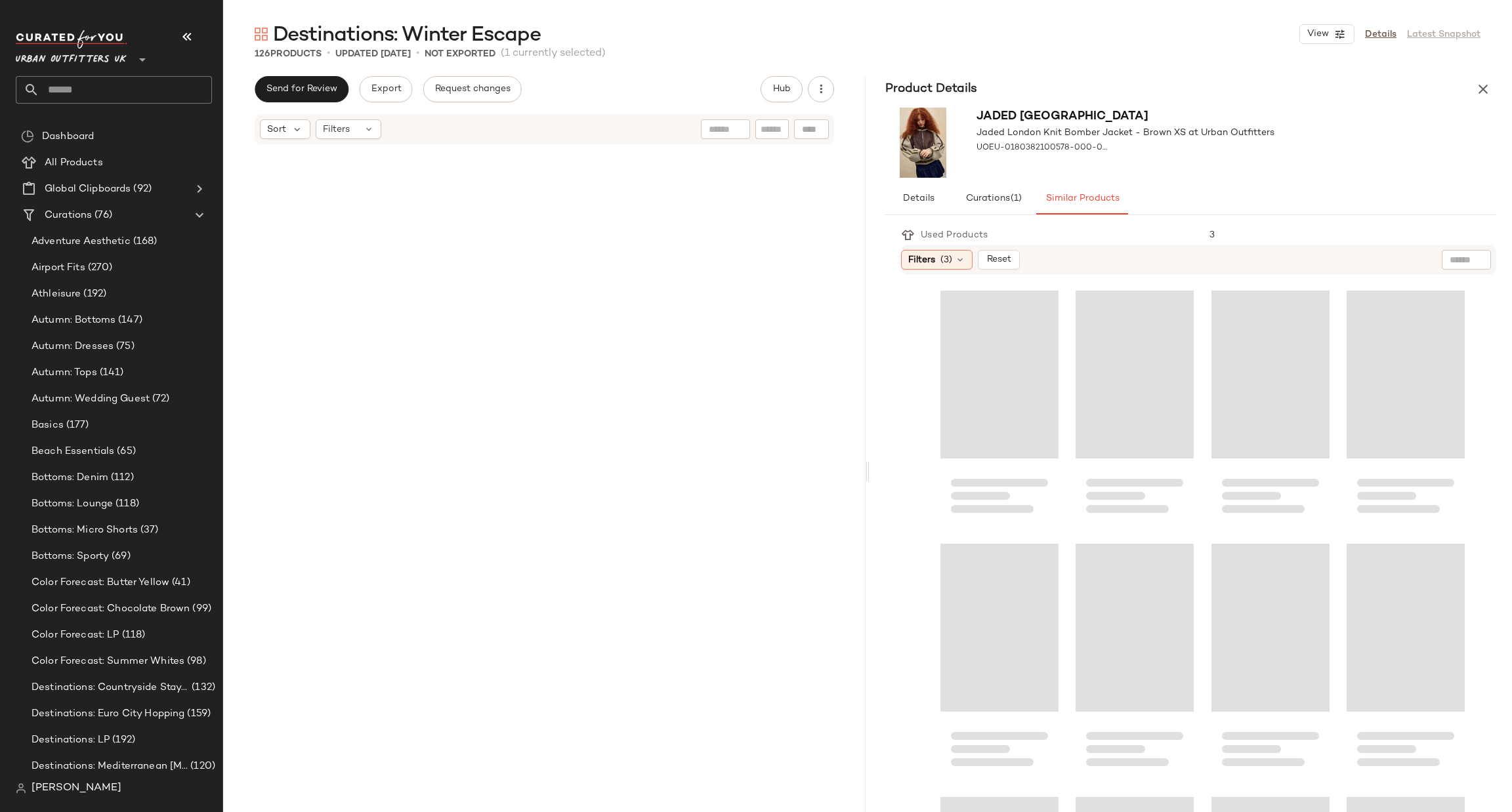
scroll to position [9935, 0]
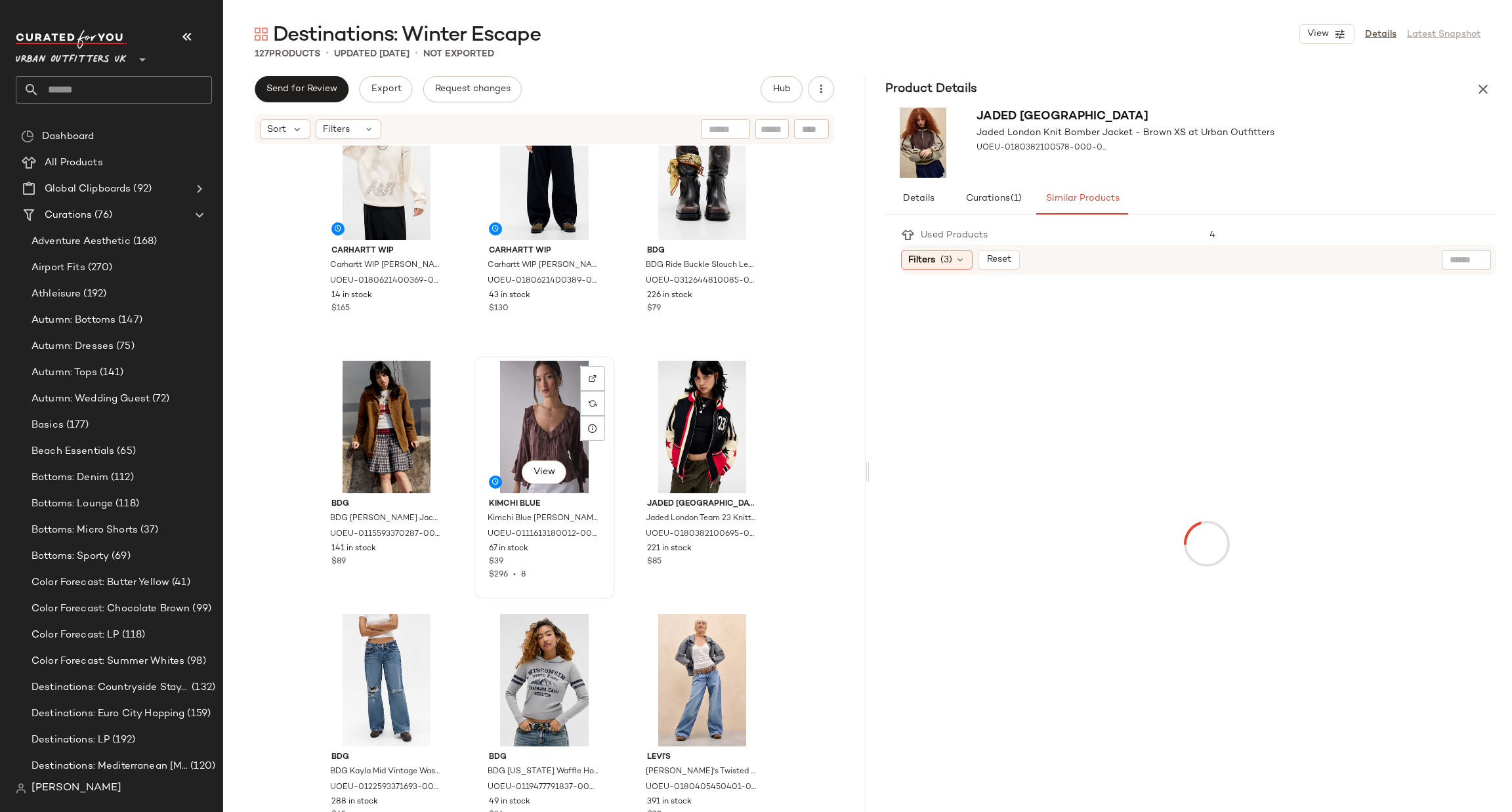
click at [530, 399] on div "View" at bounding box center [545, 427] width 132 height 133
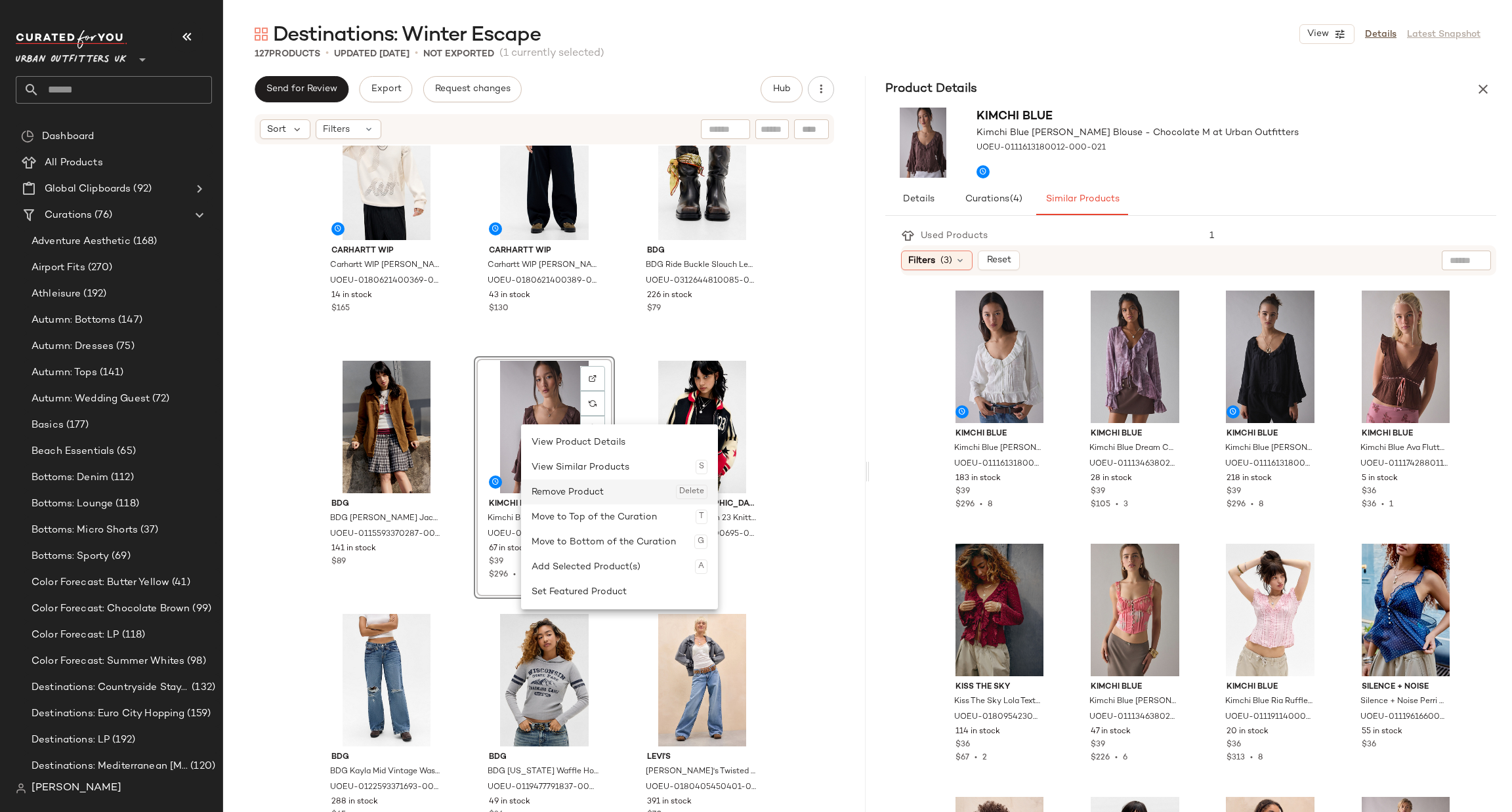
click at [585, 488] on div "Remove Product Delete" at bounding box center [620, 492] width 176 height 25
click at [597, 489] on div "Remove Product Delete" at bounding box center [631, 489] width 176 height 25
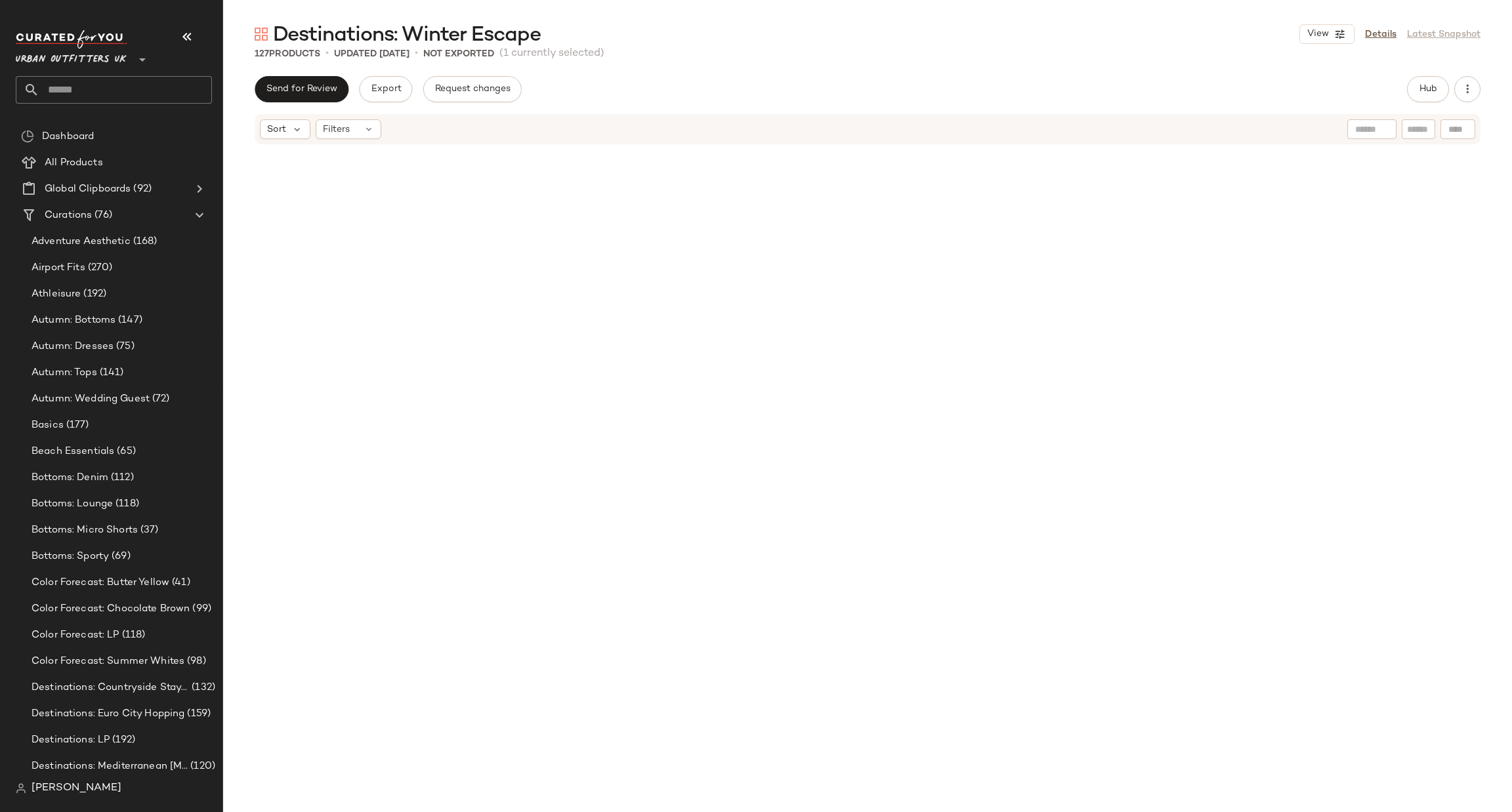
scroll to position [9878, 0]
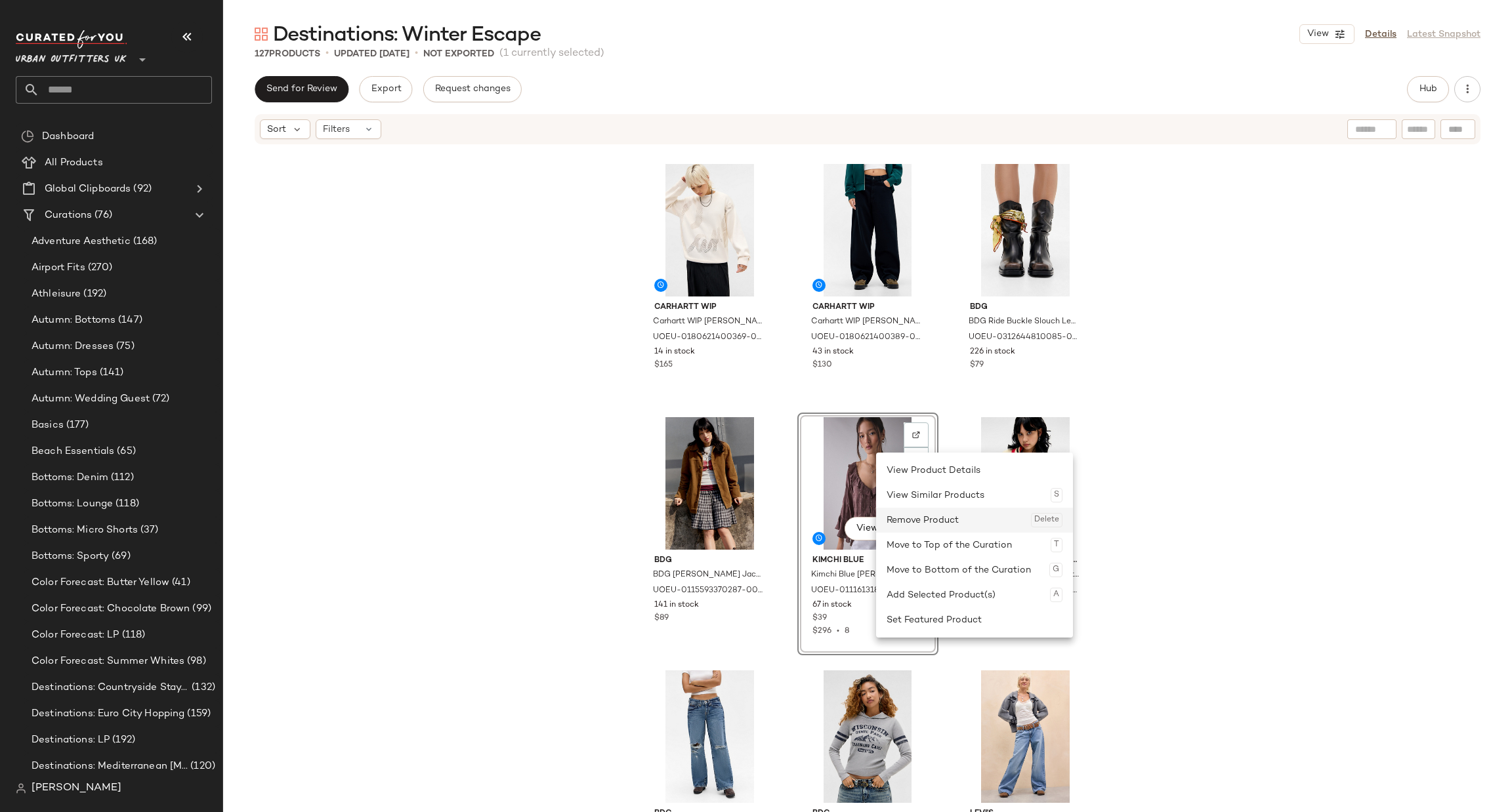
click at [919, 519] on div "Remove Product Delete" at bounding box center [974, 521] width 176 height 25
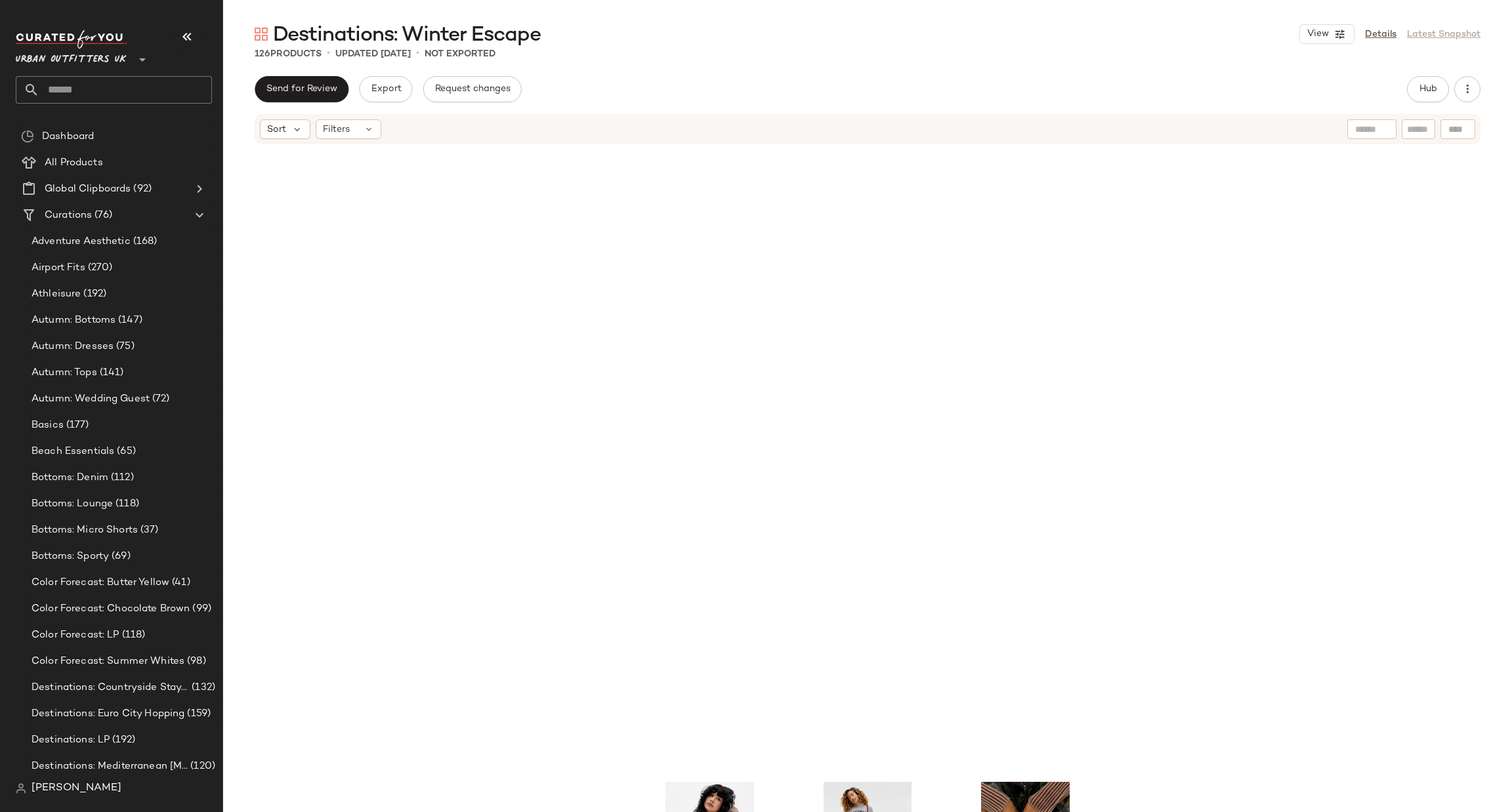
scroll to position [9541, 0]
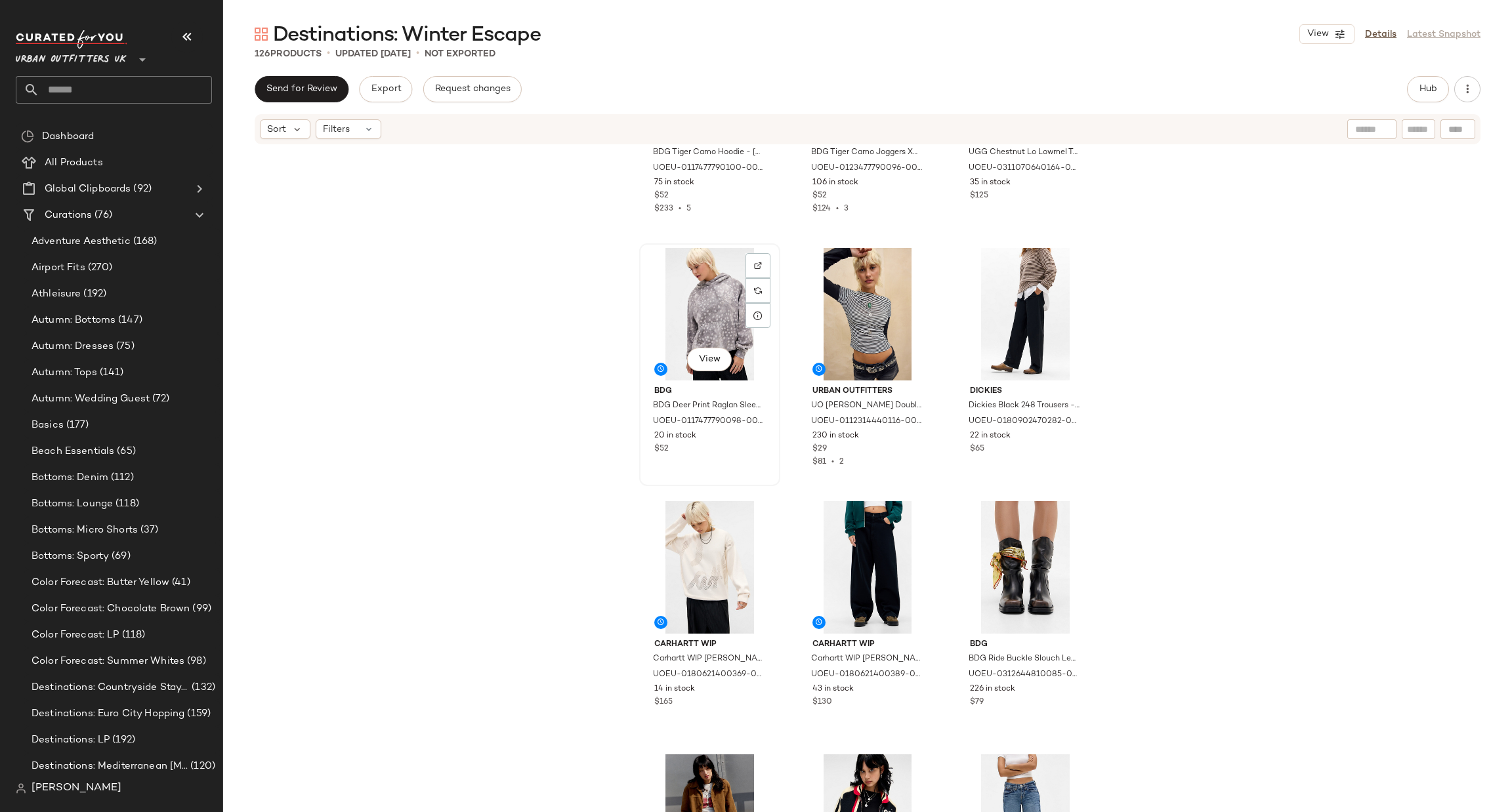
click at [715, 294] on div "View" at bounding box center [710, 314] width 132 height 133
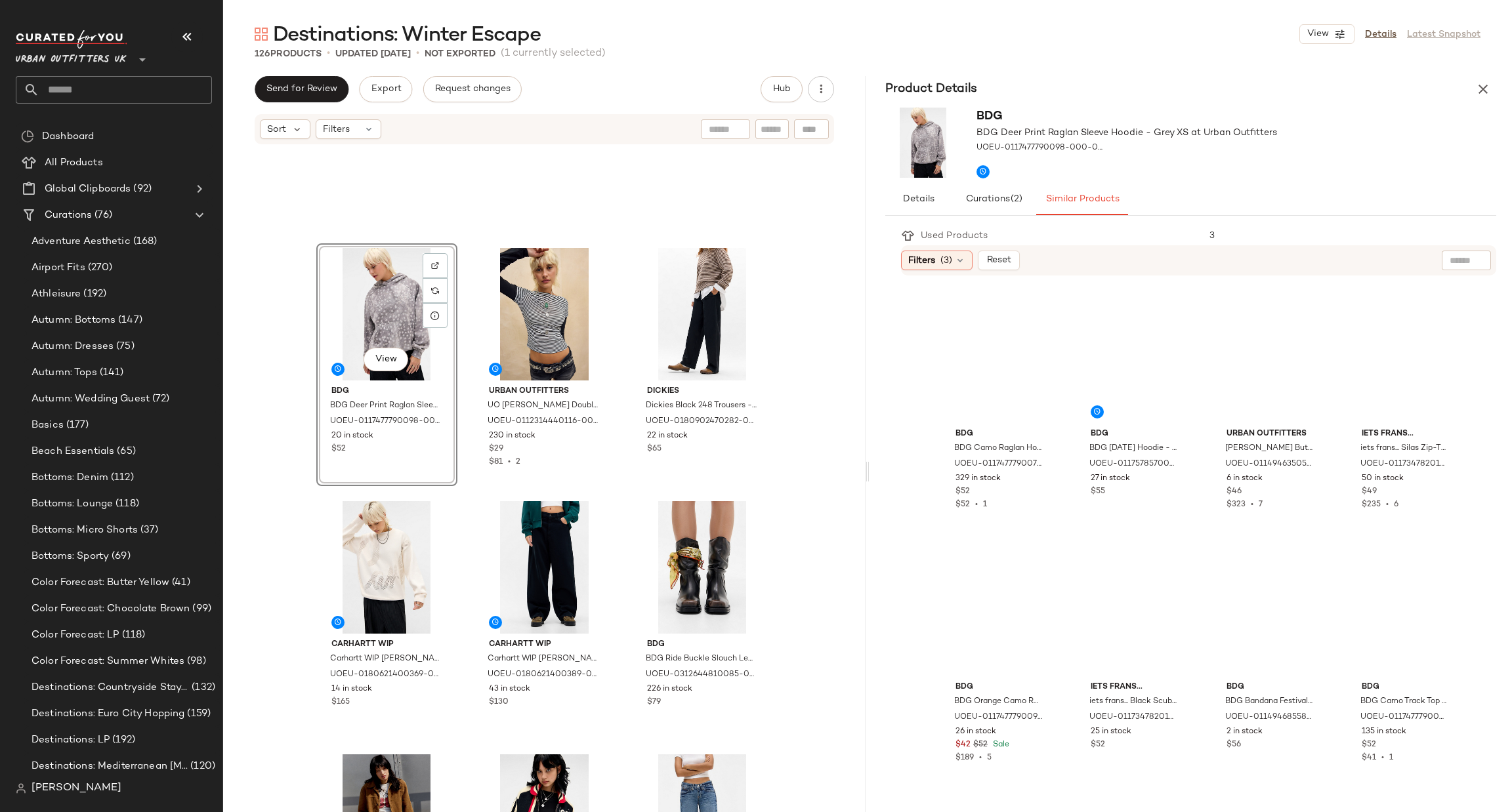
scroll to position [9935, 0]
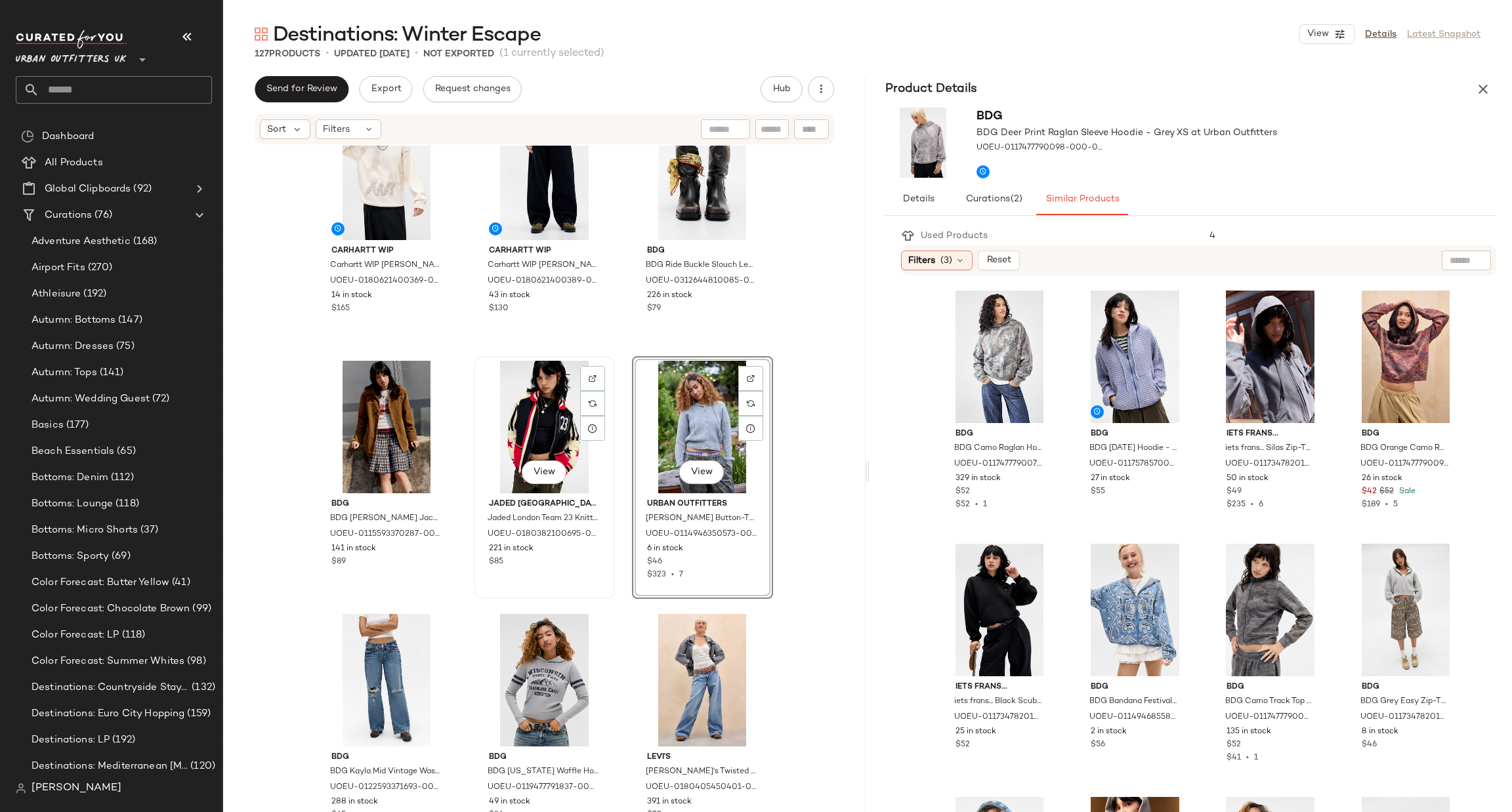
click at [537, 427] on div "View" at bounding box center [545, 427] width 132 height 133
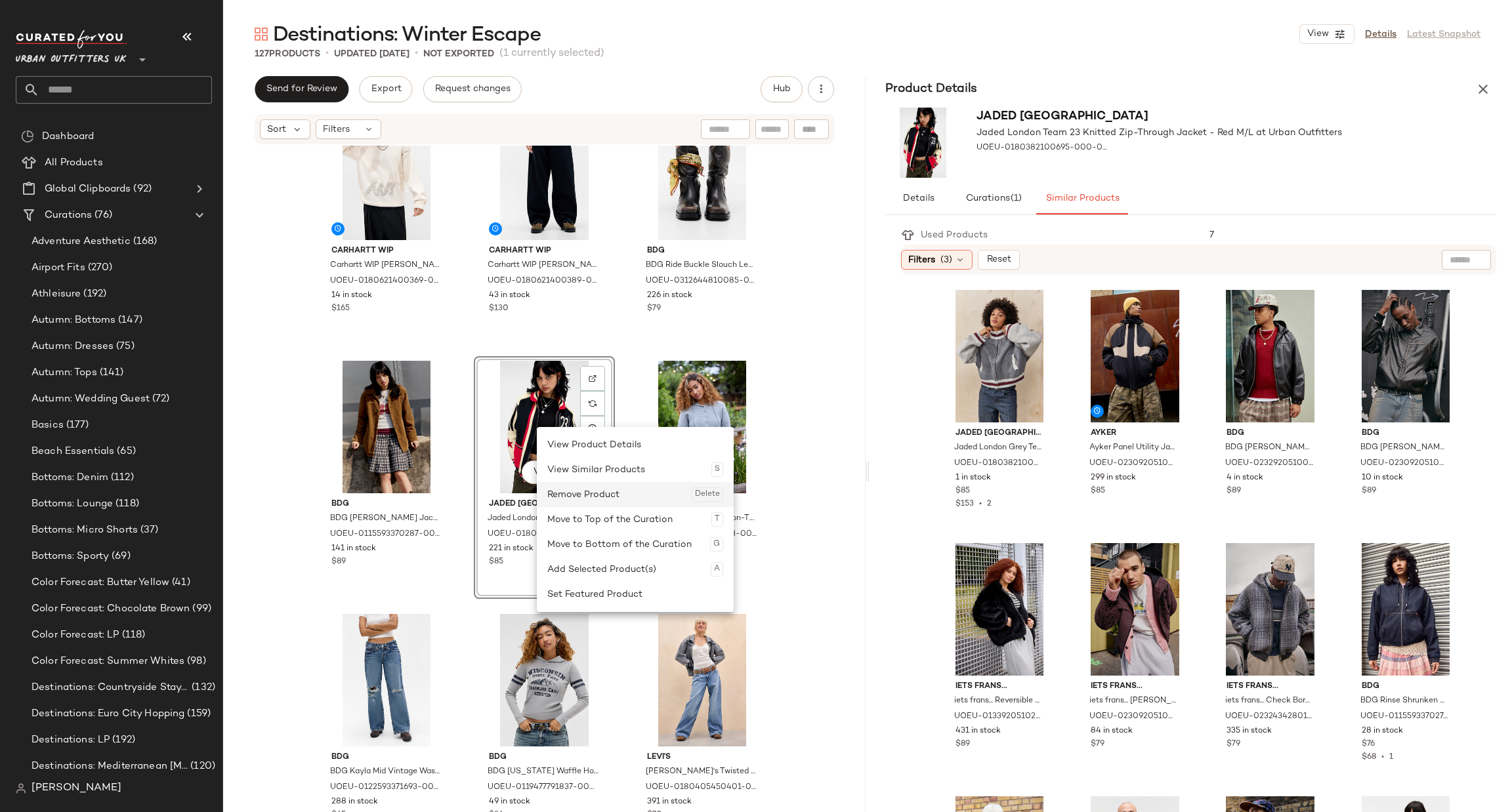
click at [620, 492] on div "Remove Product Delete" at bounding box center [635, 495] width 176 height 25
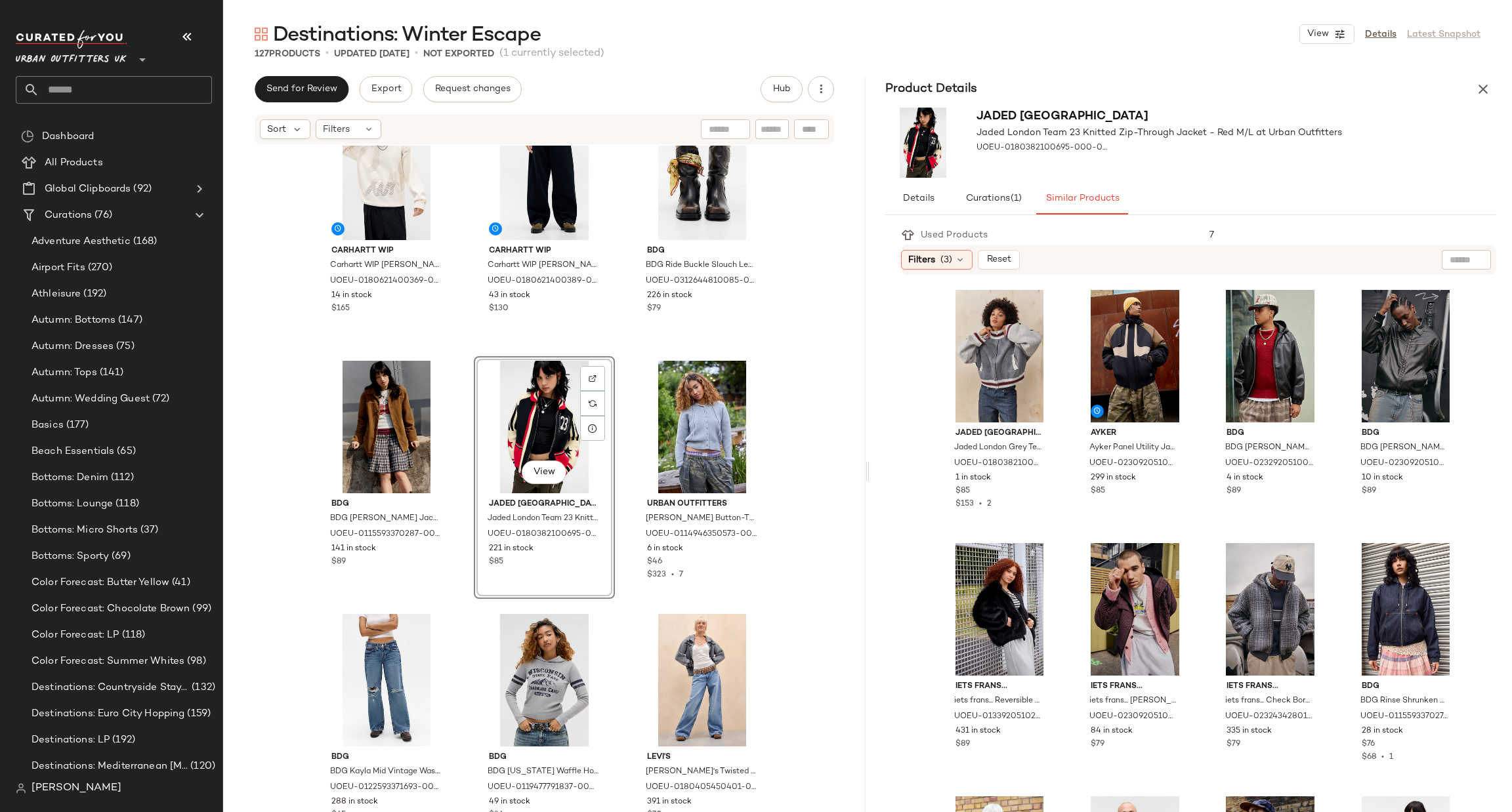
drag, startPoint x: 528, startPoint y: 399, endPoint x: 561, endPoint y: 391, distance: 34.0
click at [528, 399] on div "View" at bounding box center [545, 427] width 132 height 133
click at [801, 398] on div "BDG BDG Deer Print Raglan Sleeve Hoodie - Grey XS at Urban Outfitters UOEU-0117…" at bounding box center [544, 499] width 642 height 706
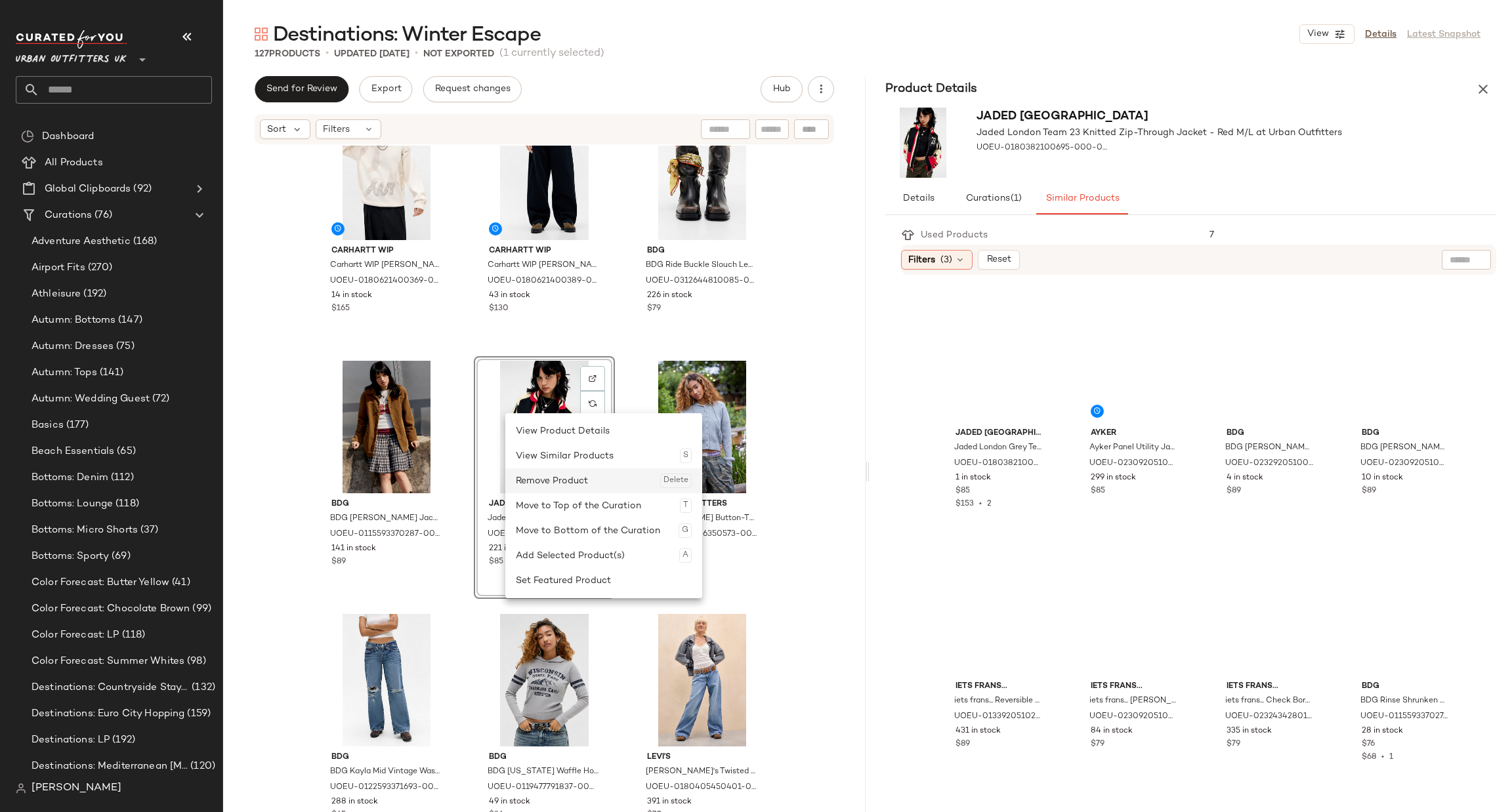
click at [541, 479] on div "Remove Product Delete" at bounding box center [604, 481] width 176 height 25
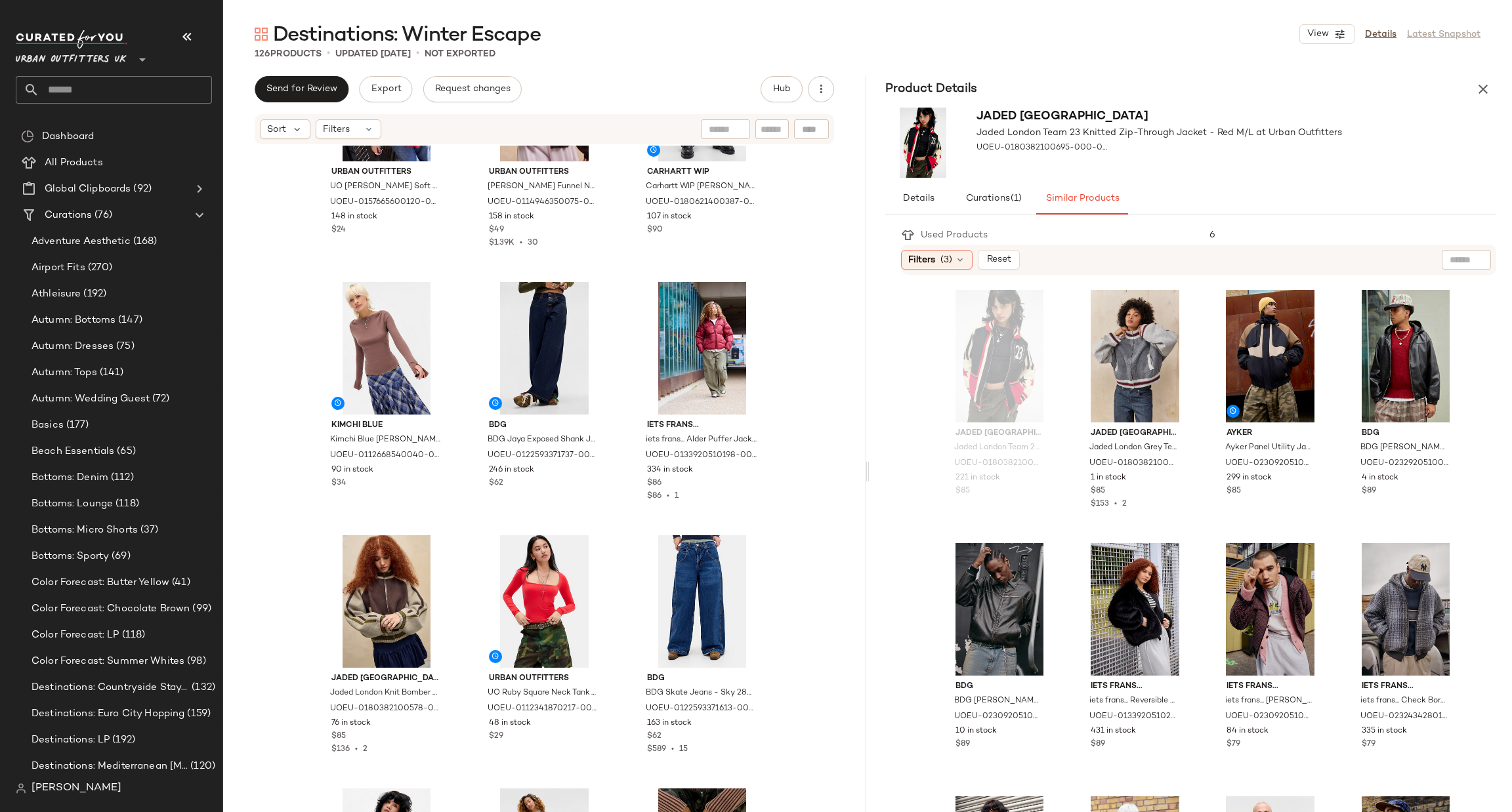
scroll to position [8753, 0]
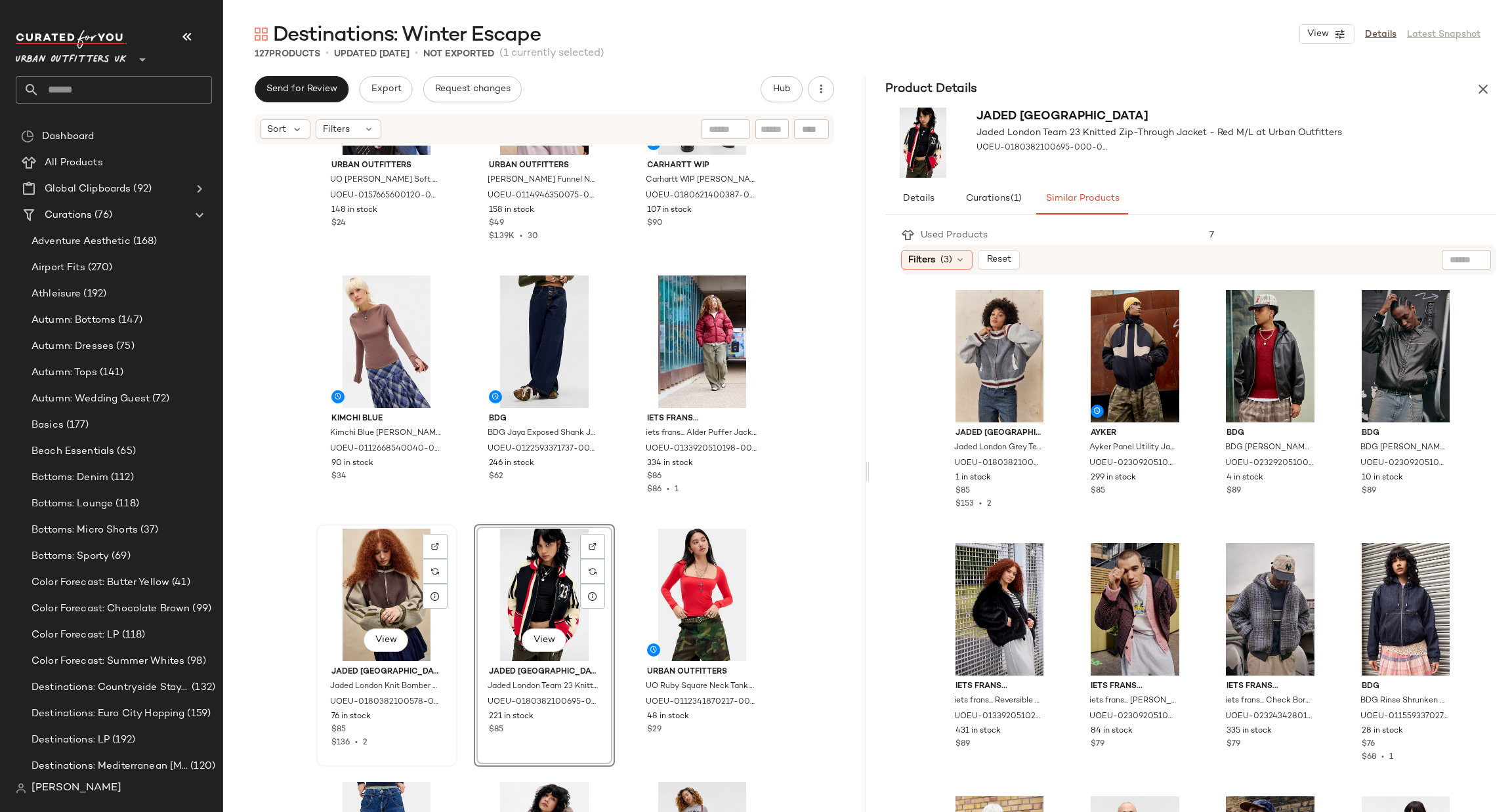
click at [364, 568] on div "View" at bounding box center [387, 595] width 132 height 133
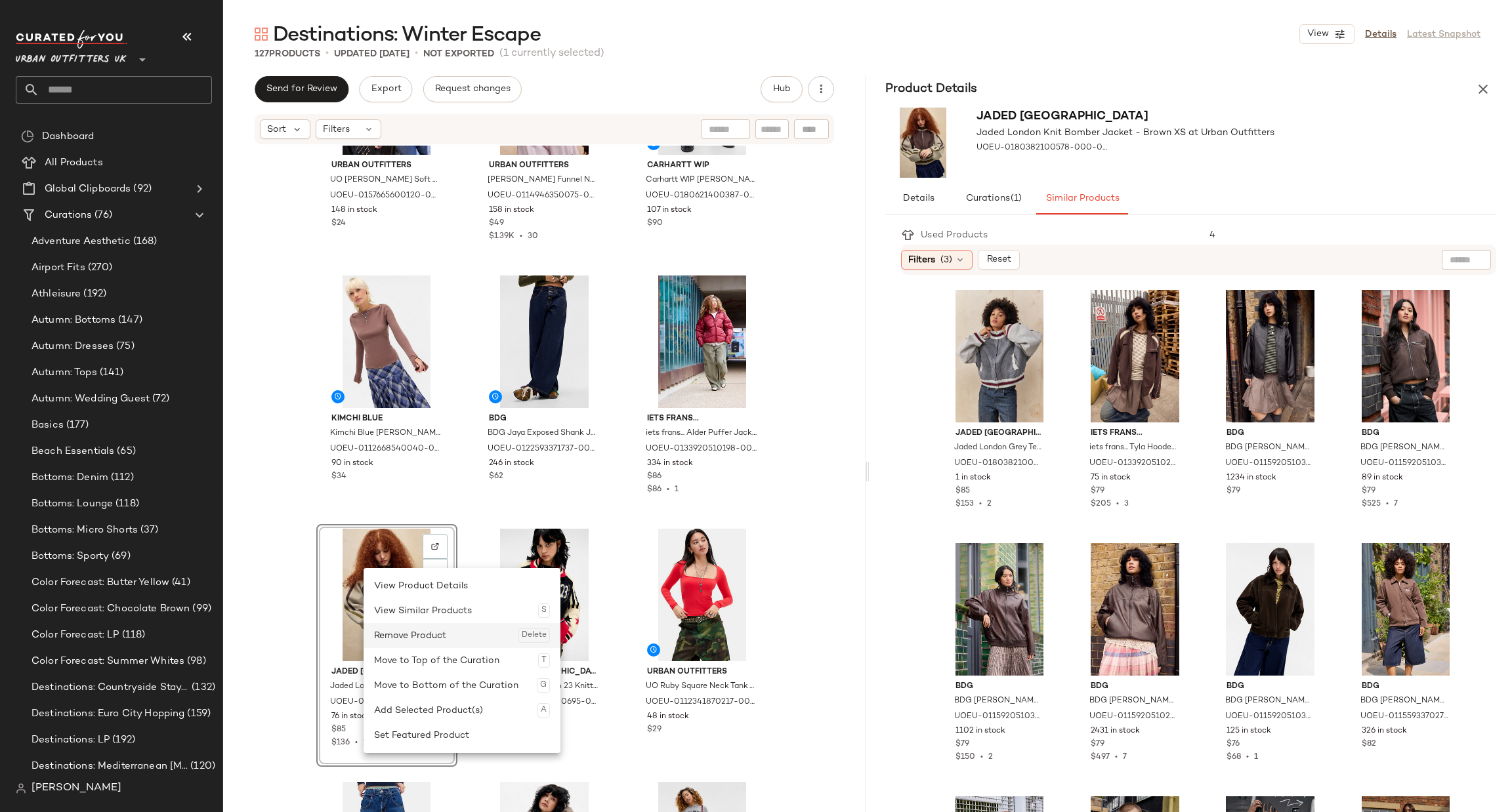
click at [423, 632] on div "Remove Product Delete" at bounding box center [462, 636] width 176 height 25
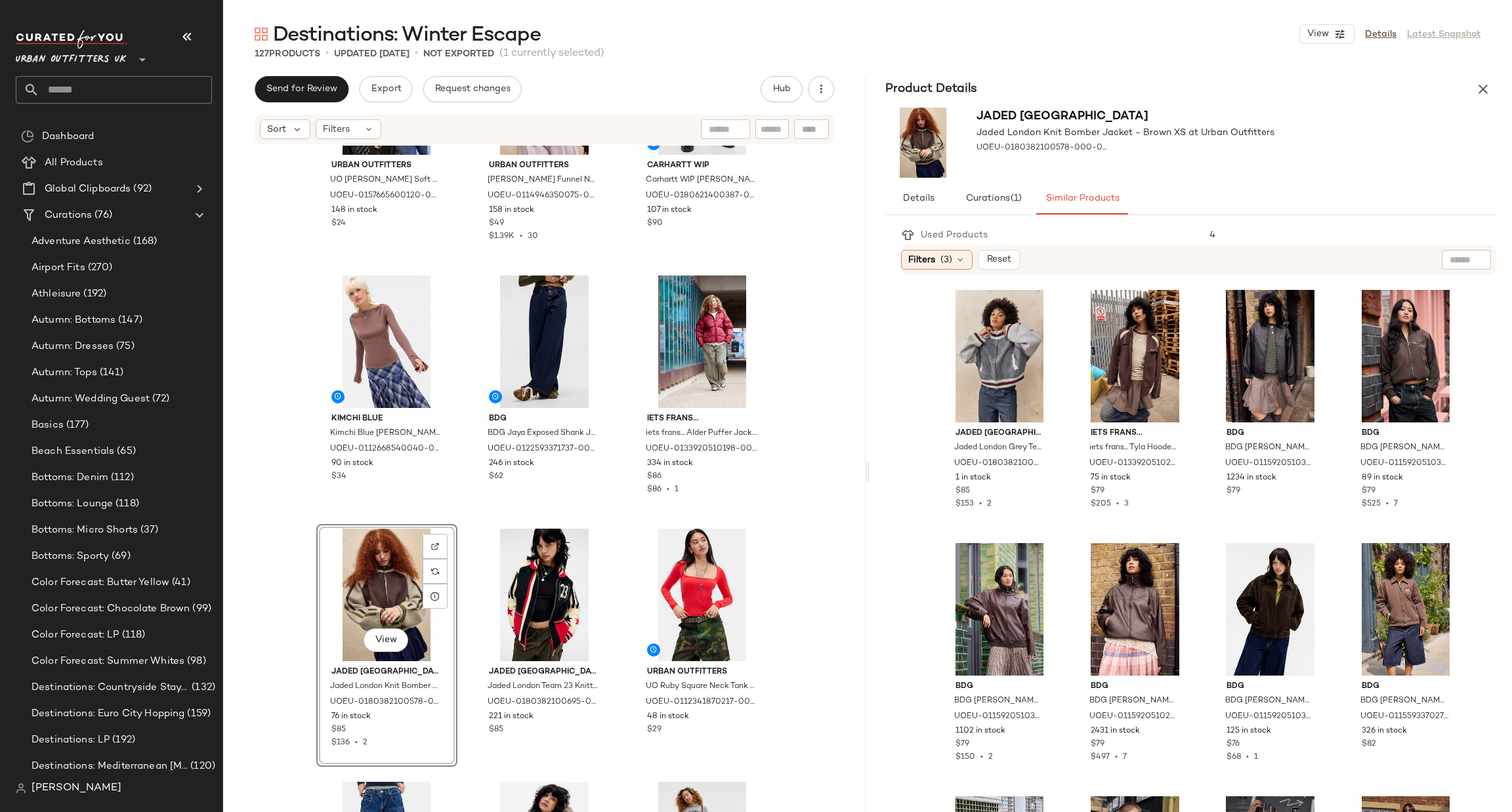
click at [371, 584] on div "View" at bounding box center [387, 595] width 132 height 133
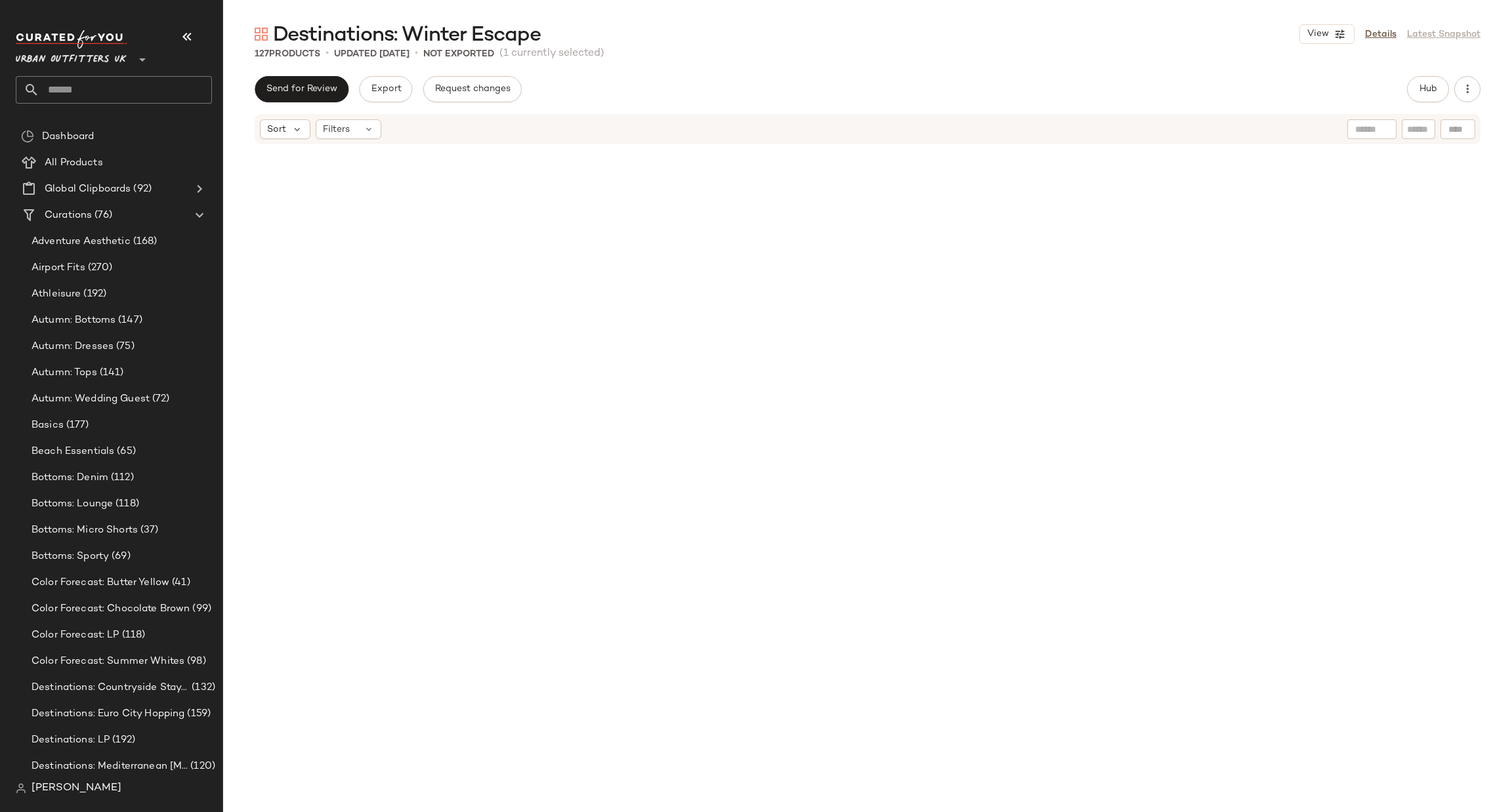
scroll to position [8864, 0]
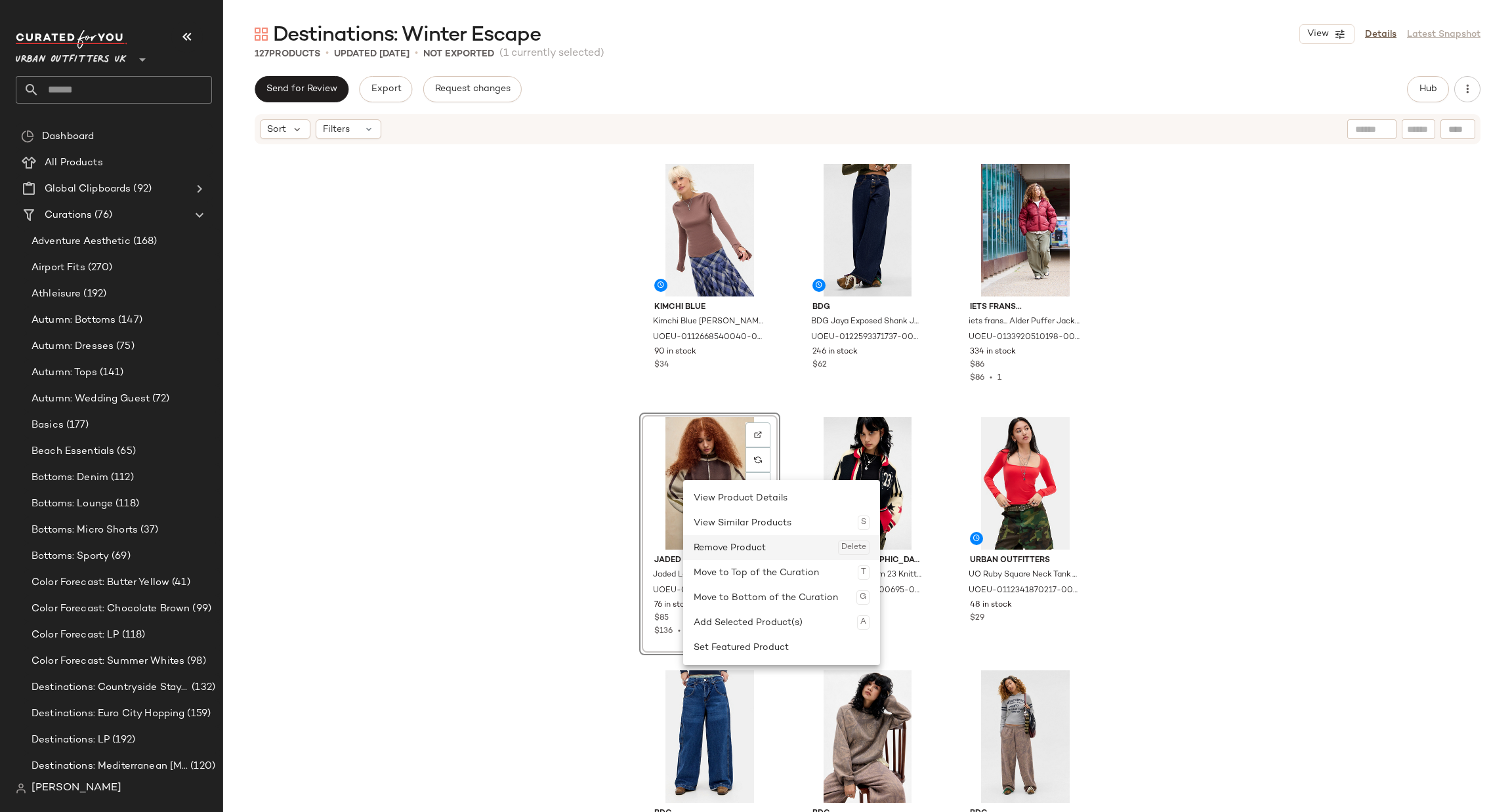
click at [766, 541] on div "Remove Product Delete" at bounding box center [782, 548] width 176 height 25
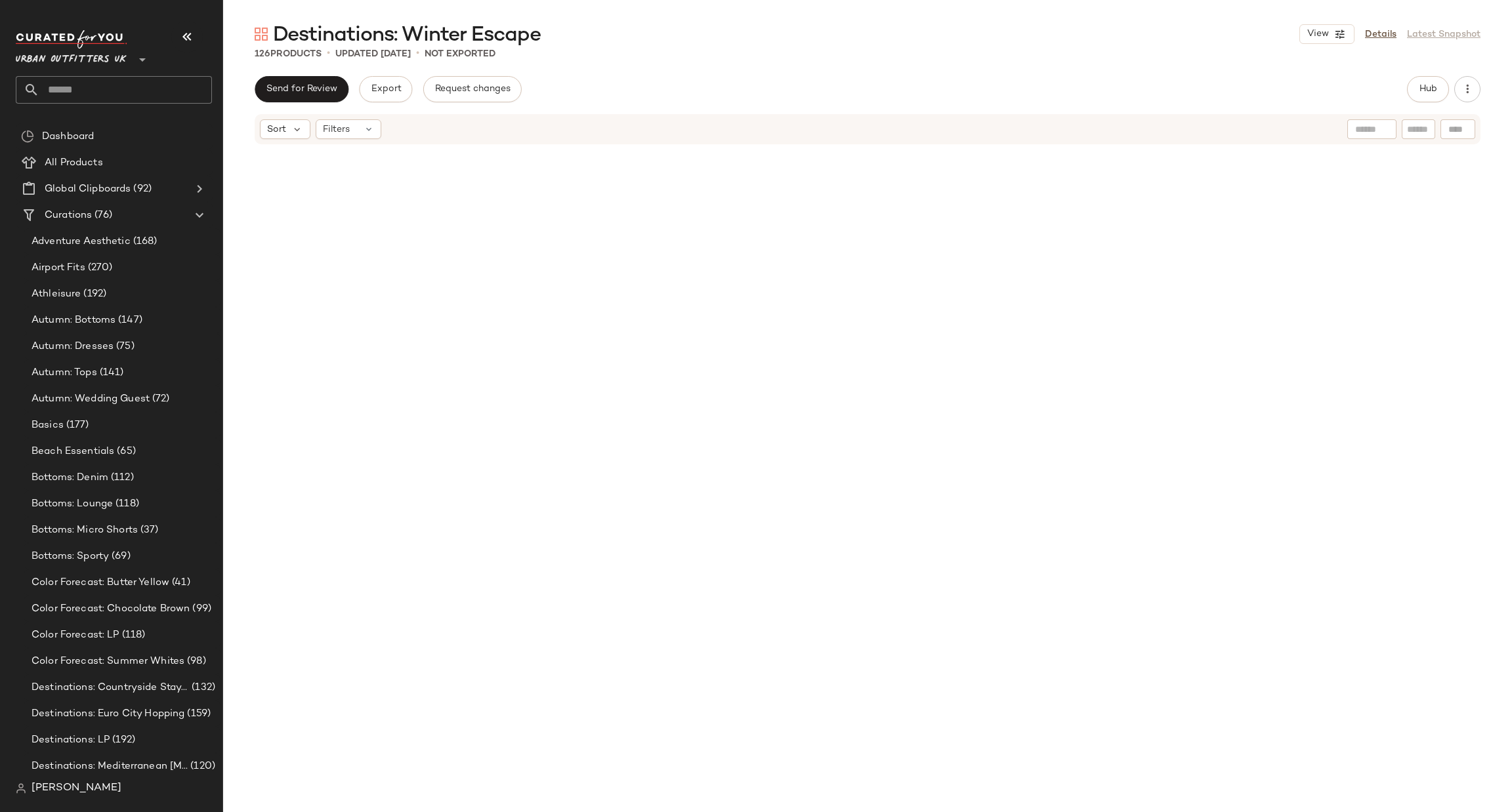
scroll to position [0, 0]
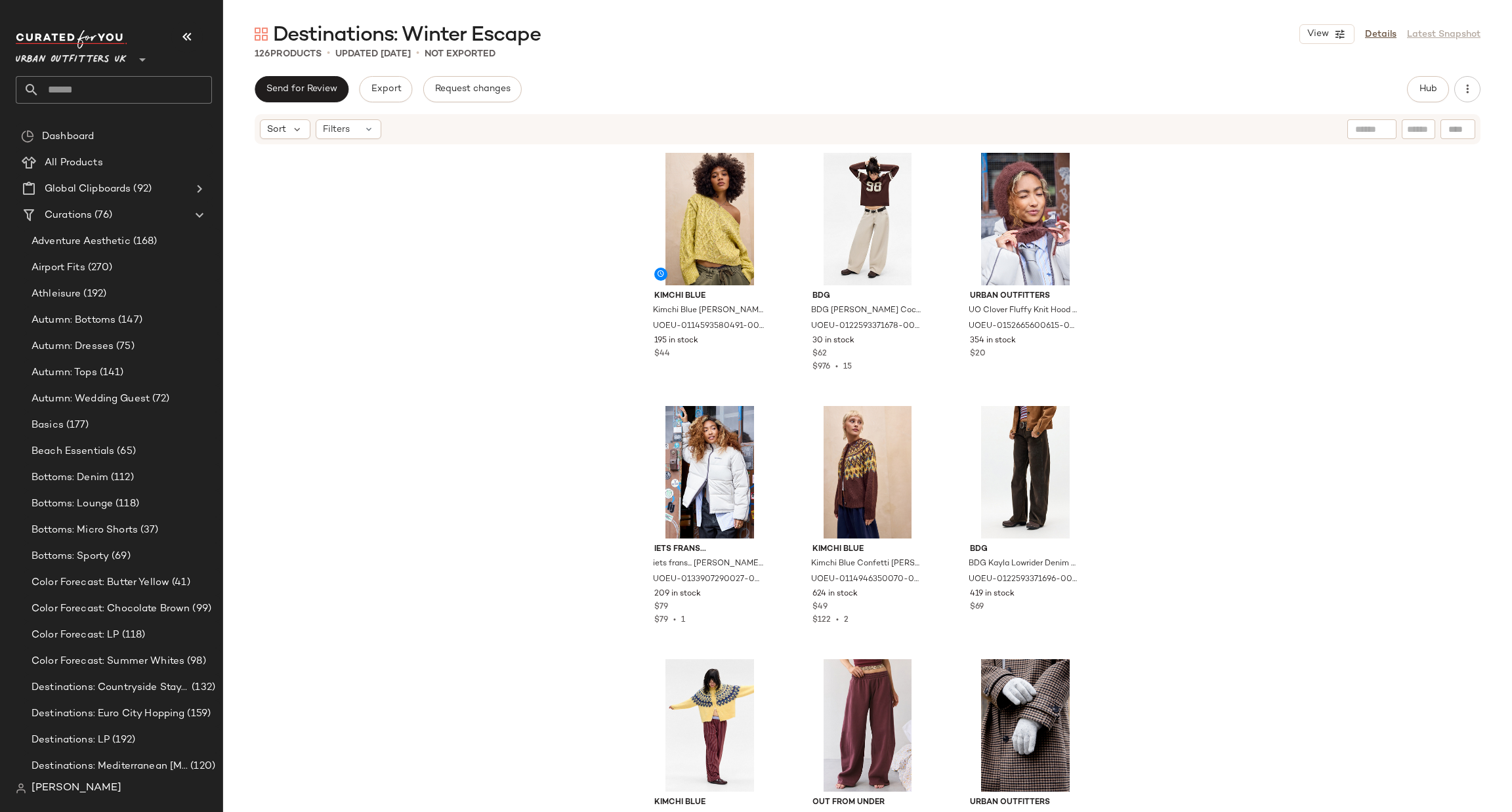
click at [132, 88] on input "text" at bounding box center [126, 89] width 172 height 28
type input "*****"
click at [139, 122] on span "t Holiday" at bounding box center [130, 127] width 41 height 14
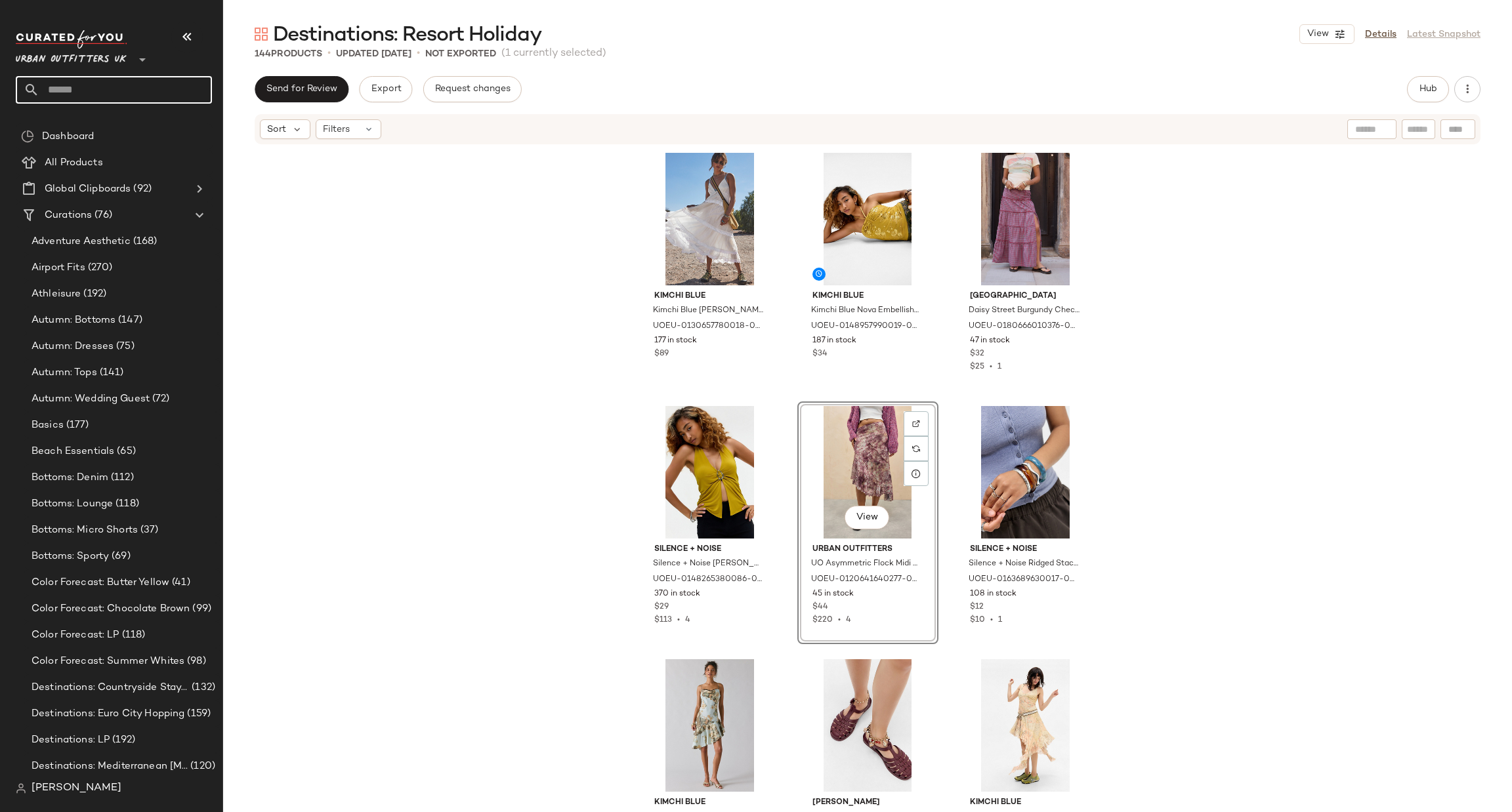
click at [143, 84] on input "text" at bounding box center [126, 89] width 172 height 28
type input "******"
click at [140, 136] on div "Destinations: Winter Escape" at bounding box center [114, 127] width 196 height 27
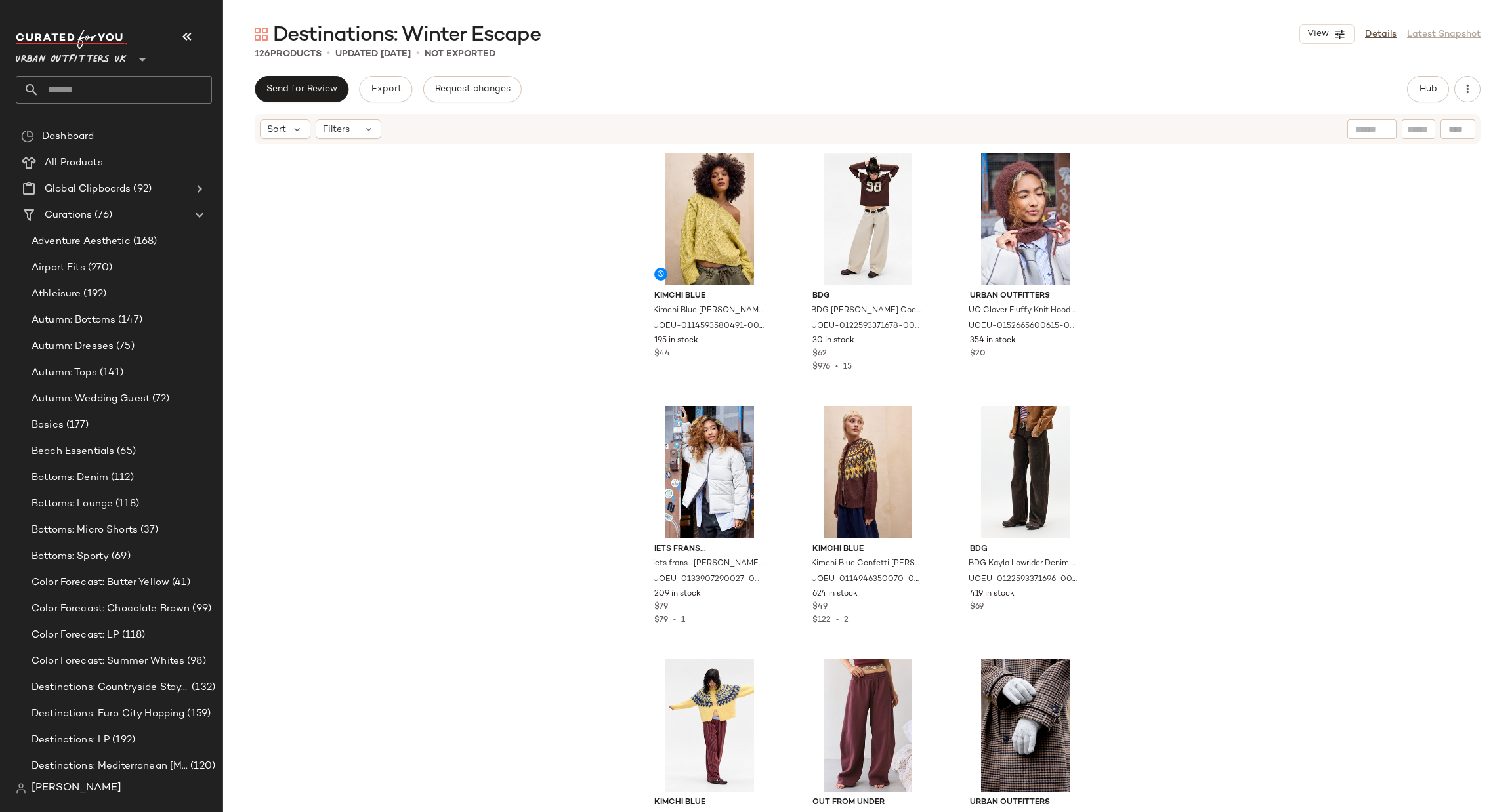
click at [135, 57] on icon at bounding box center [142, 59] width 16 height 16
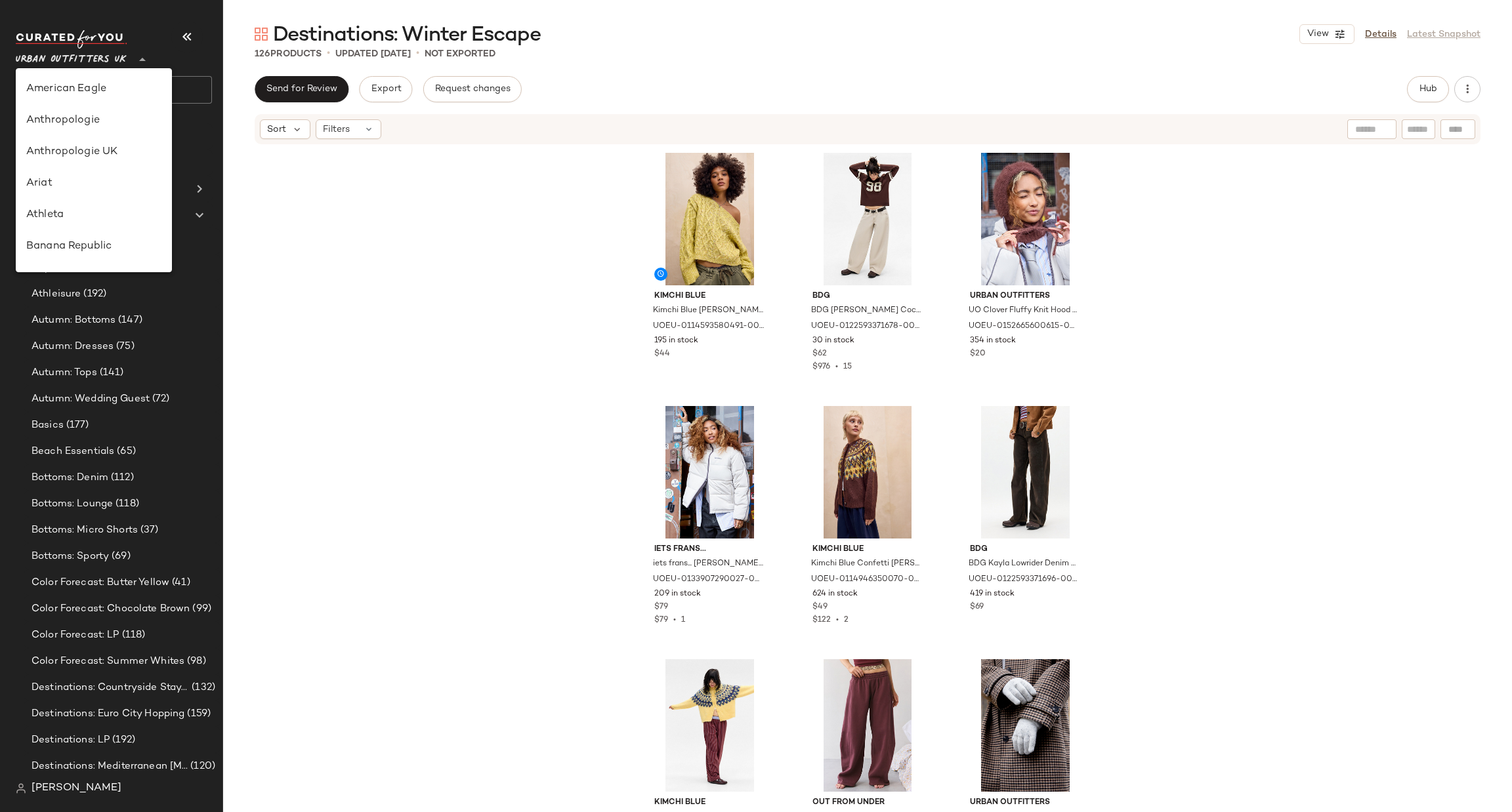
scroll to position [719, 0]
click at [139, 138] on div "Urban Outfitters" at bounding box center [94, 126] width 156 height 31
type input "**"
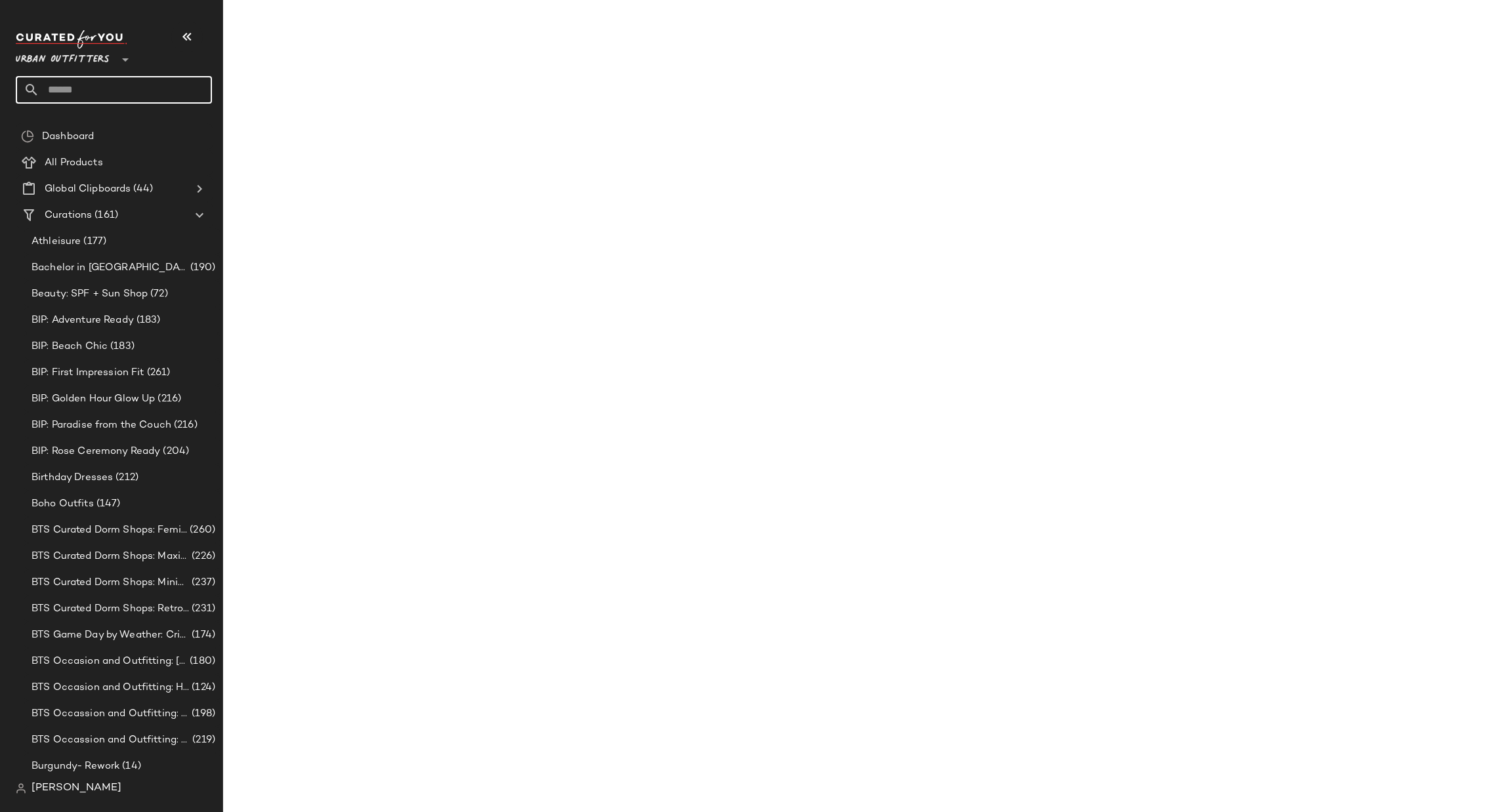
click at [166, 96] on input "text" at bounding box center [126, 89] width 172 height 28
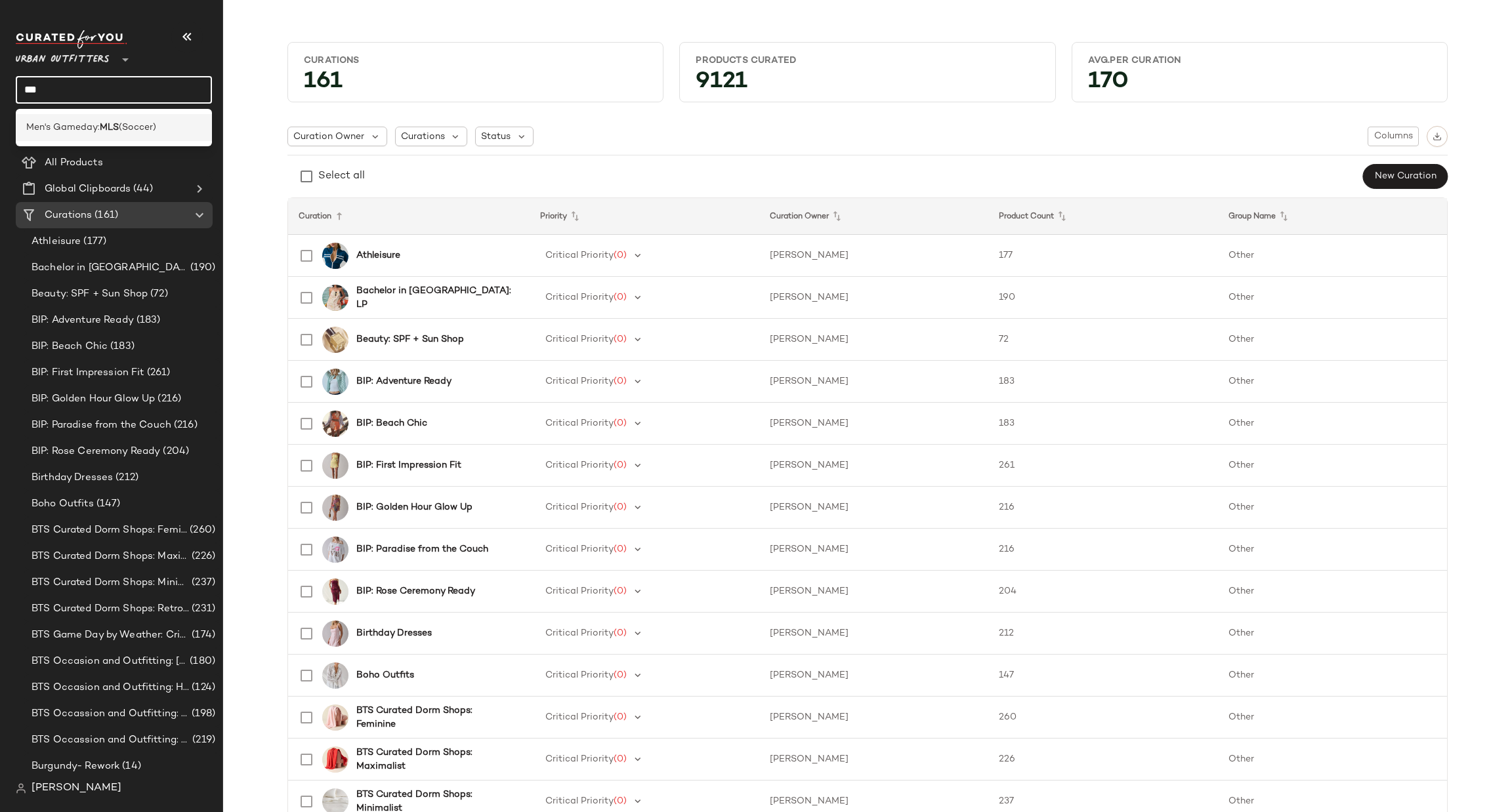
type input "***"
click at [176, 131] on div "Men's Gameday: MLS (Soccer)" at bounding box center [114, 127] width 176 height 14
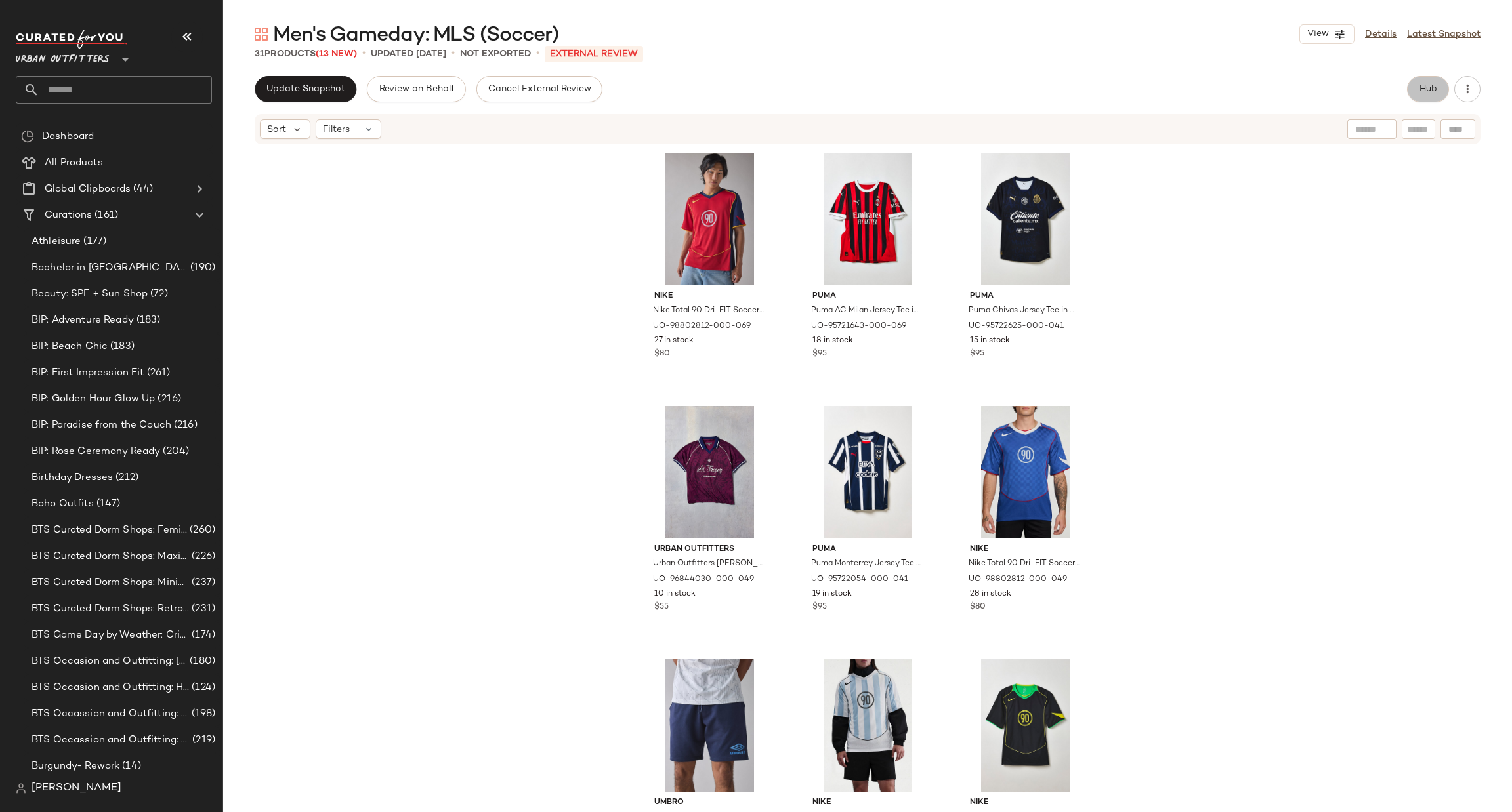
click at [1431, 86] on span "Hub" at bounding box center [1428, 89] width 19 height 10
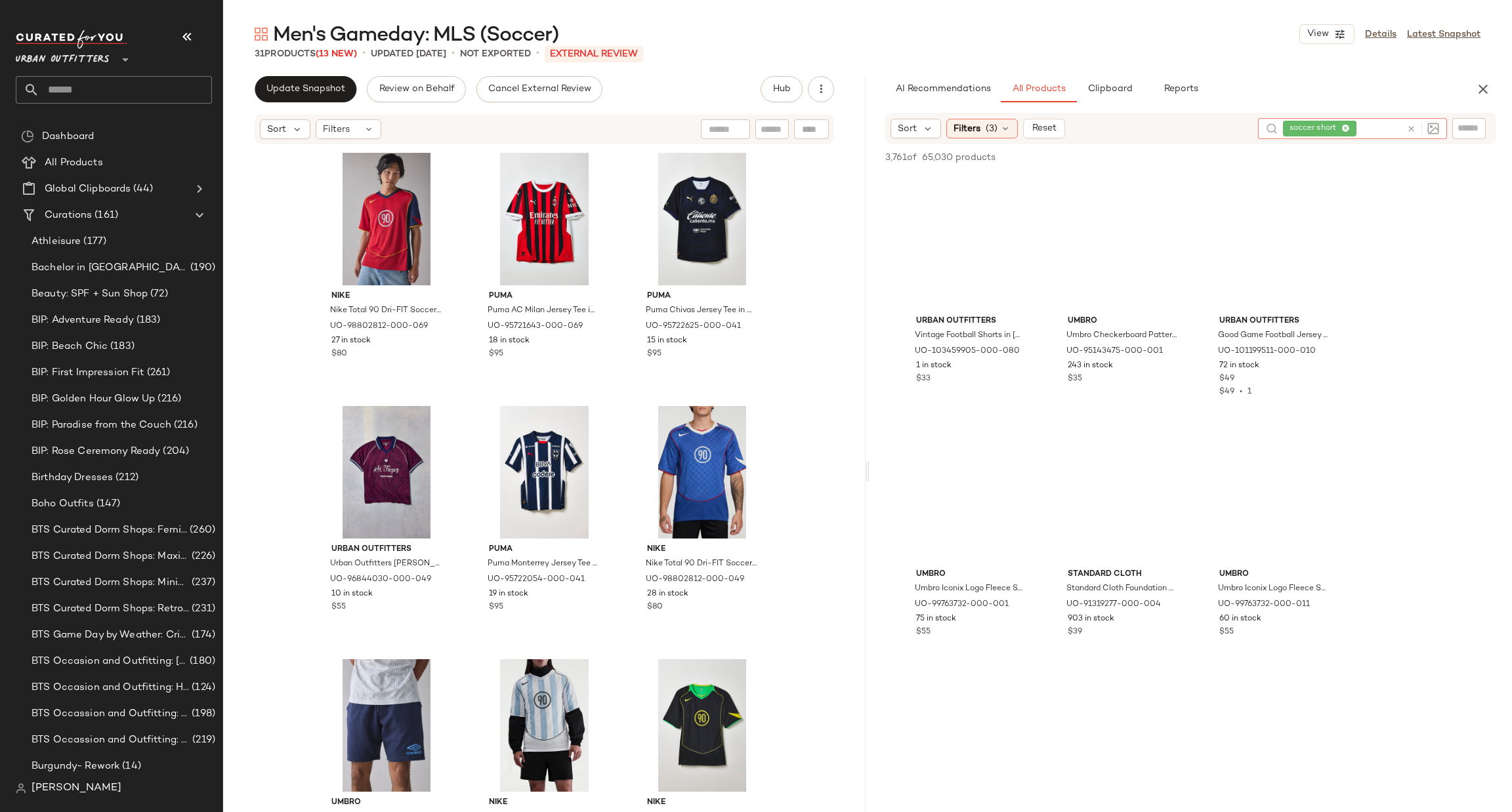
click at [1411, 124] on icon at bounding box center [1412, 129] width 10 height 10
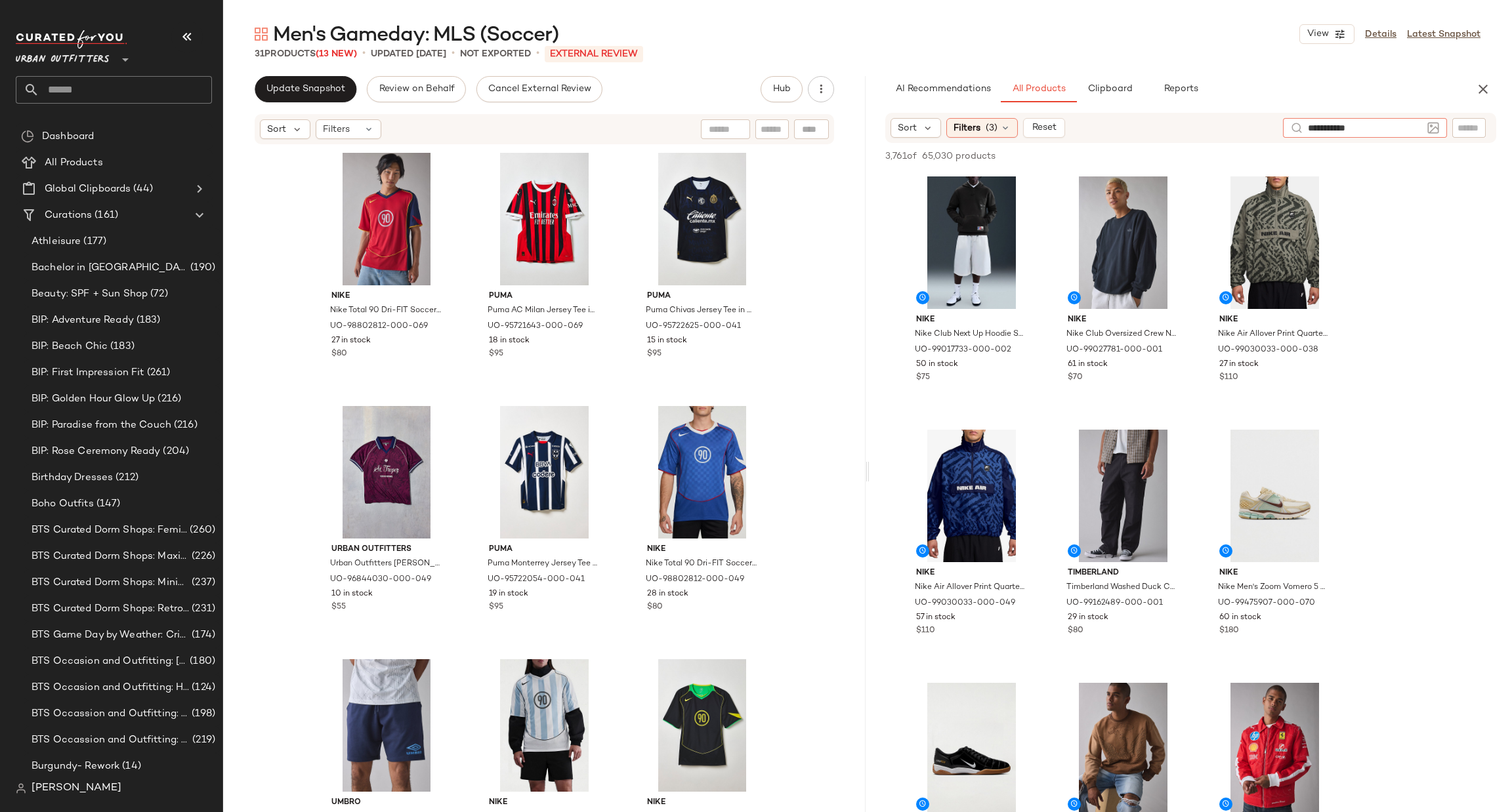
type input "**********"
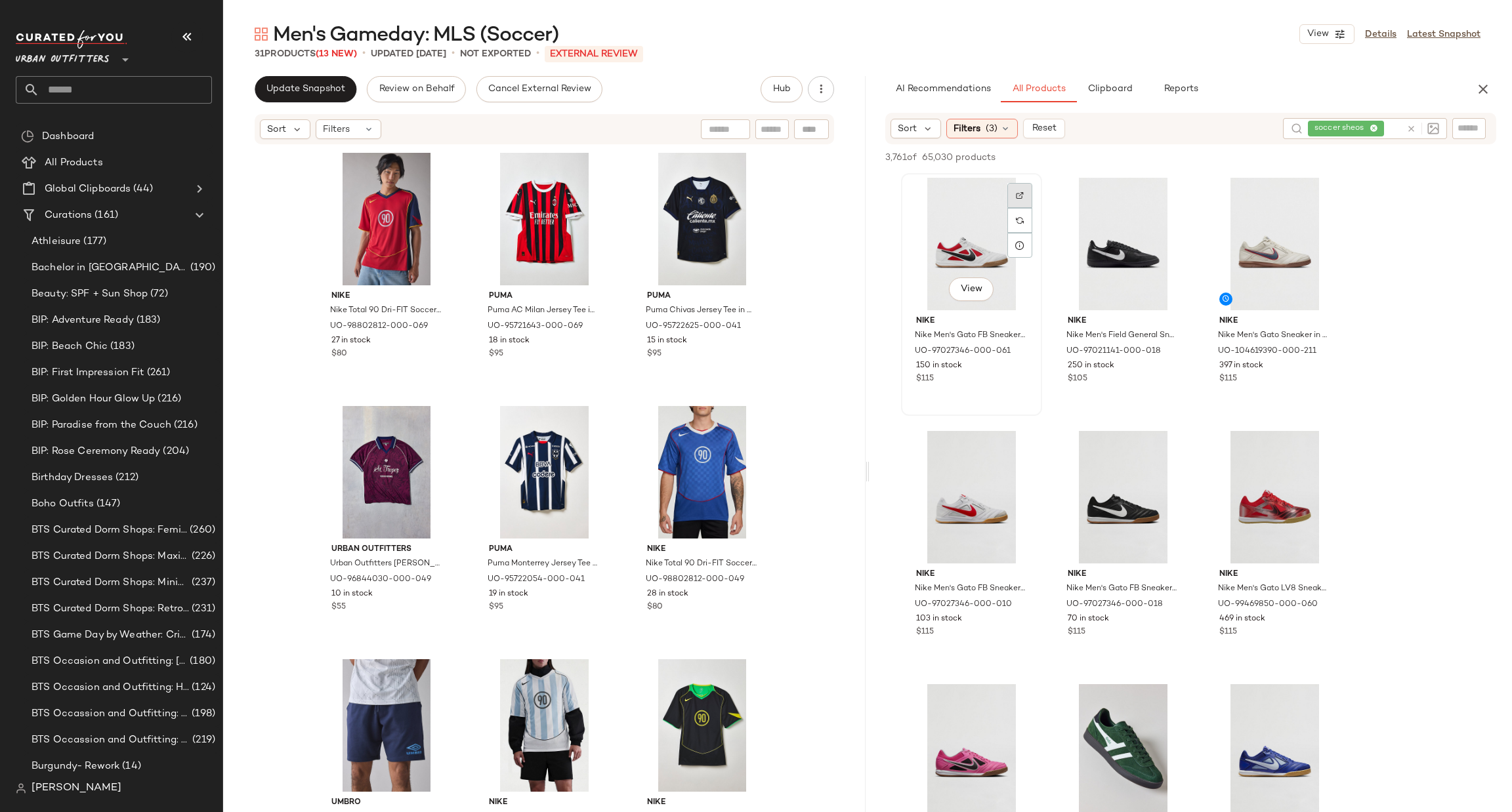
click at [1022, 208] on div at bounding box center [1020, 220] width 25 height 25
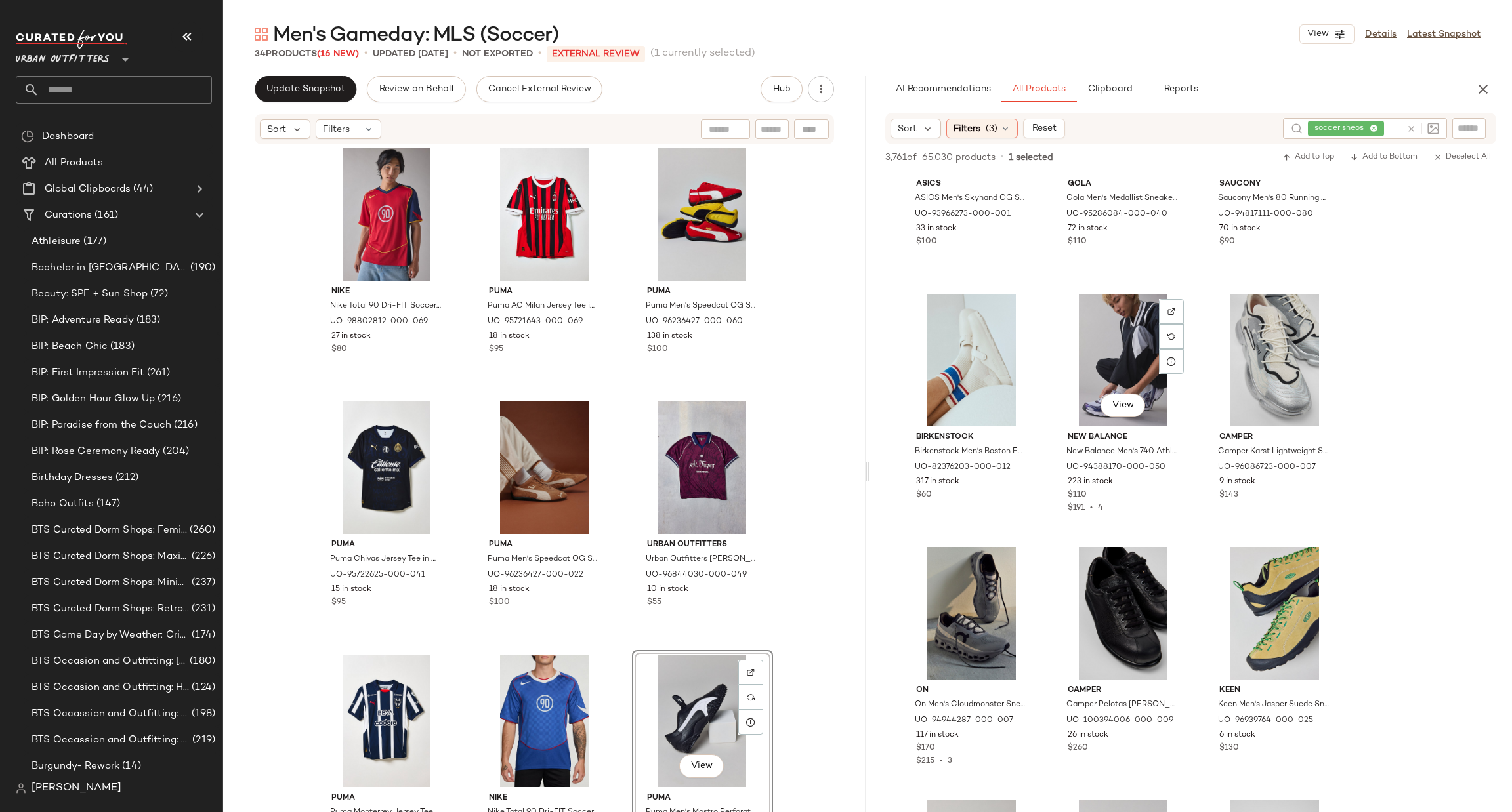
scroll to position [4330, 0]
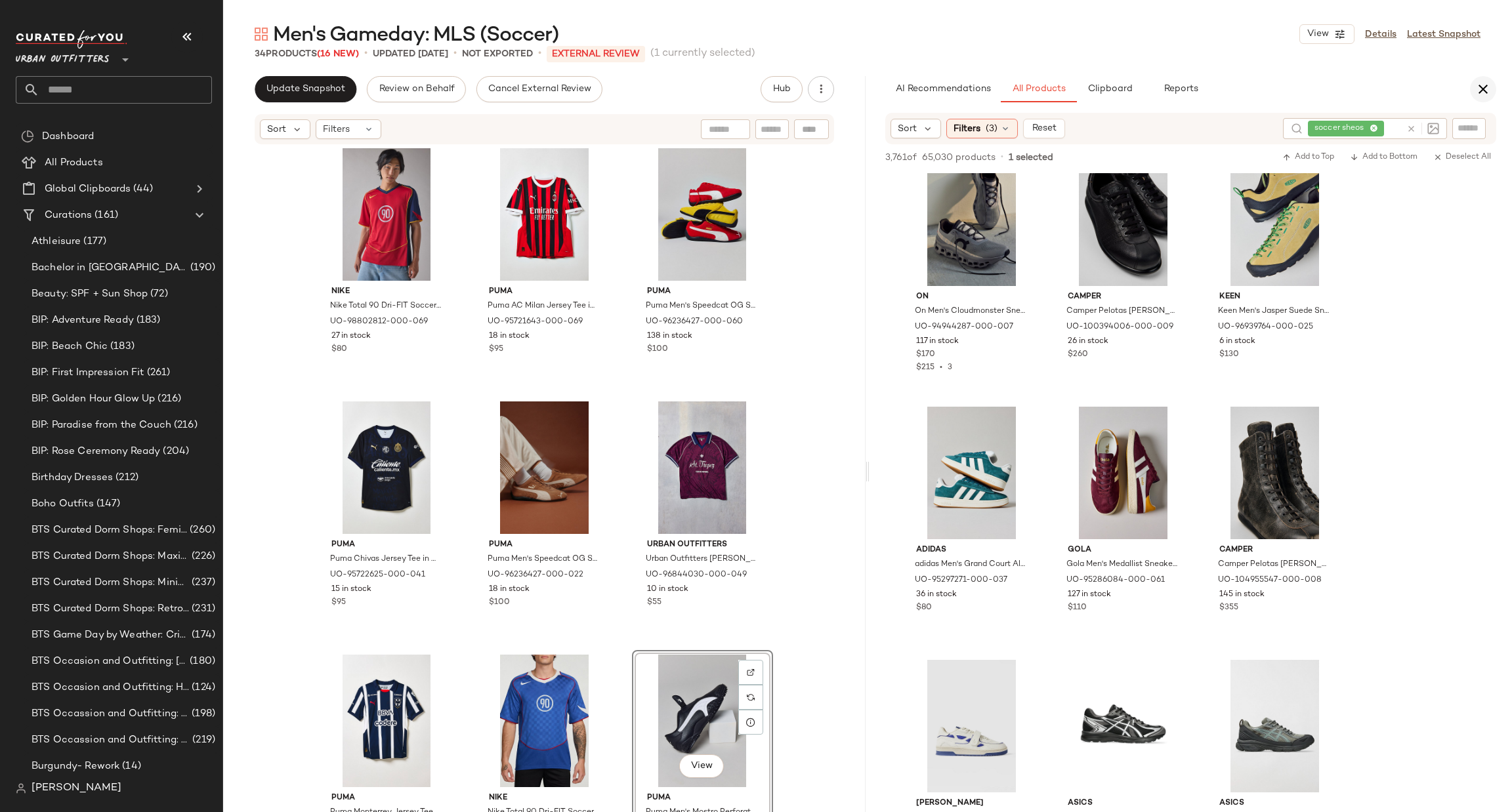
click at [1485, 86] on icon "button" at bounding box center [1483, 89] width 16 height 16
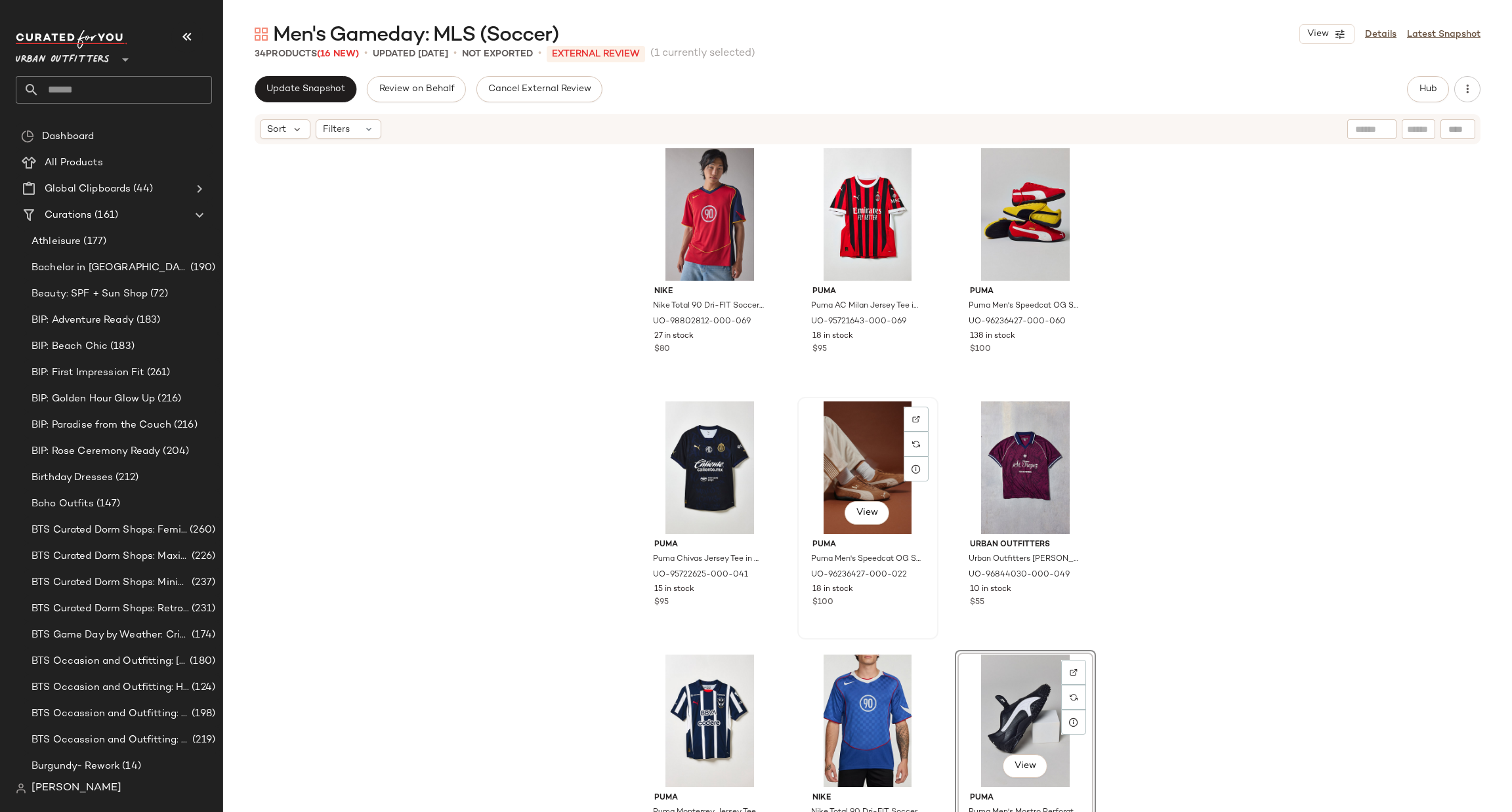
click at [861, 456] on div "View" at bounding box center [868, 468] width 132 height 133
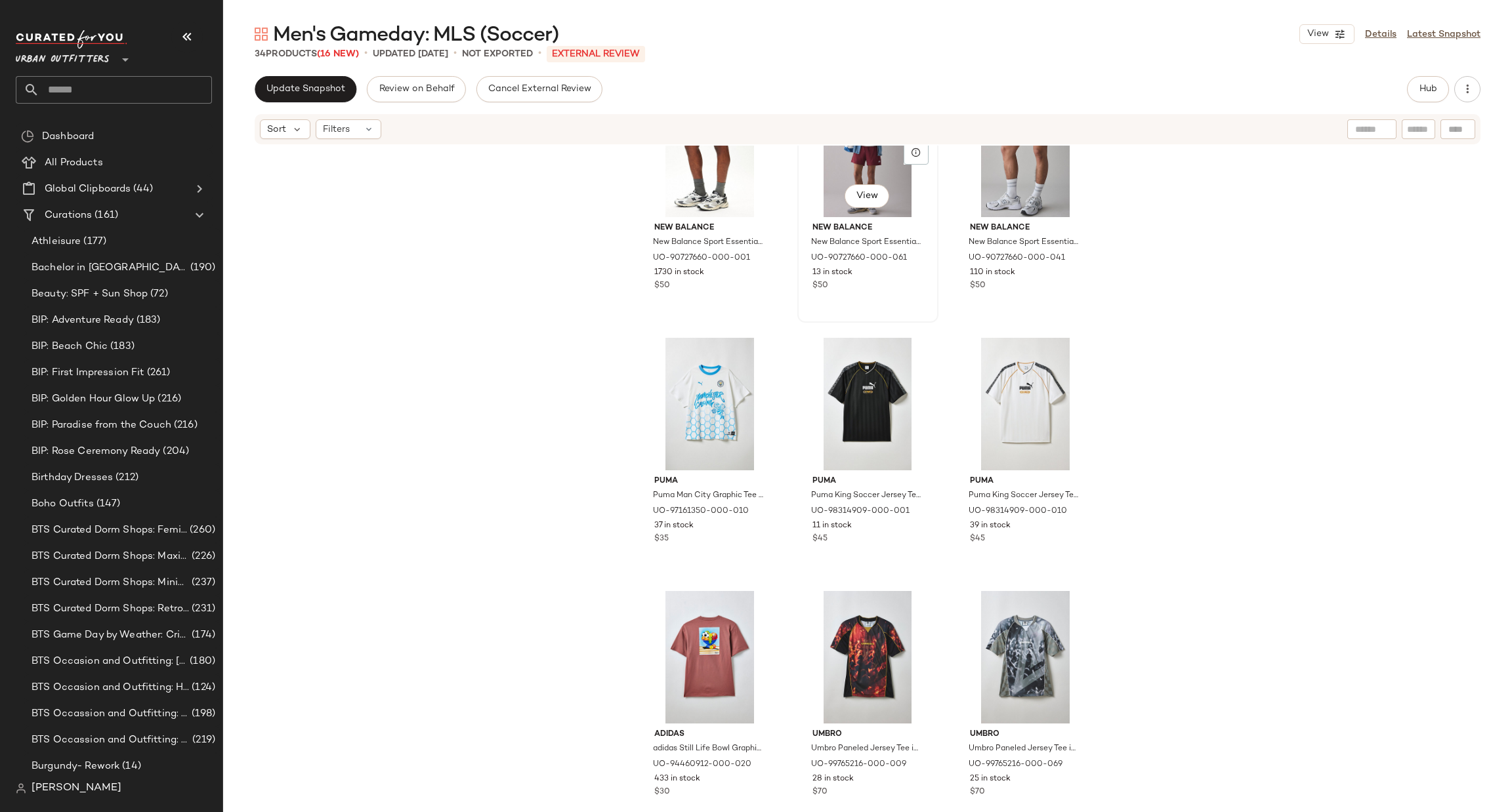
scroll to position [1393, 0]
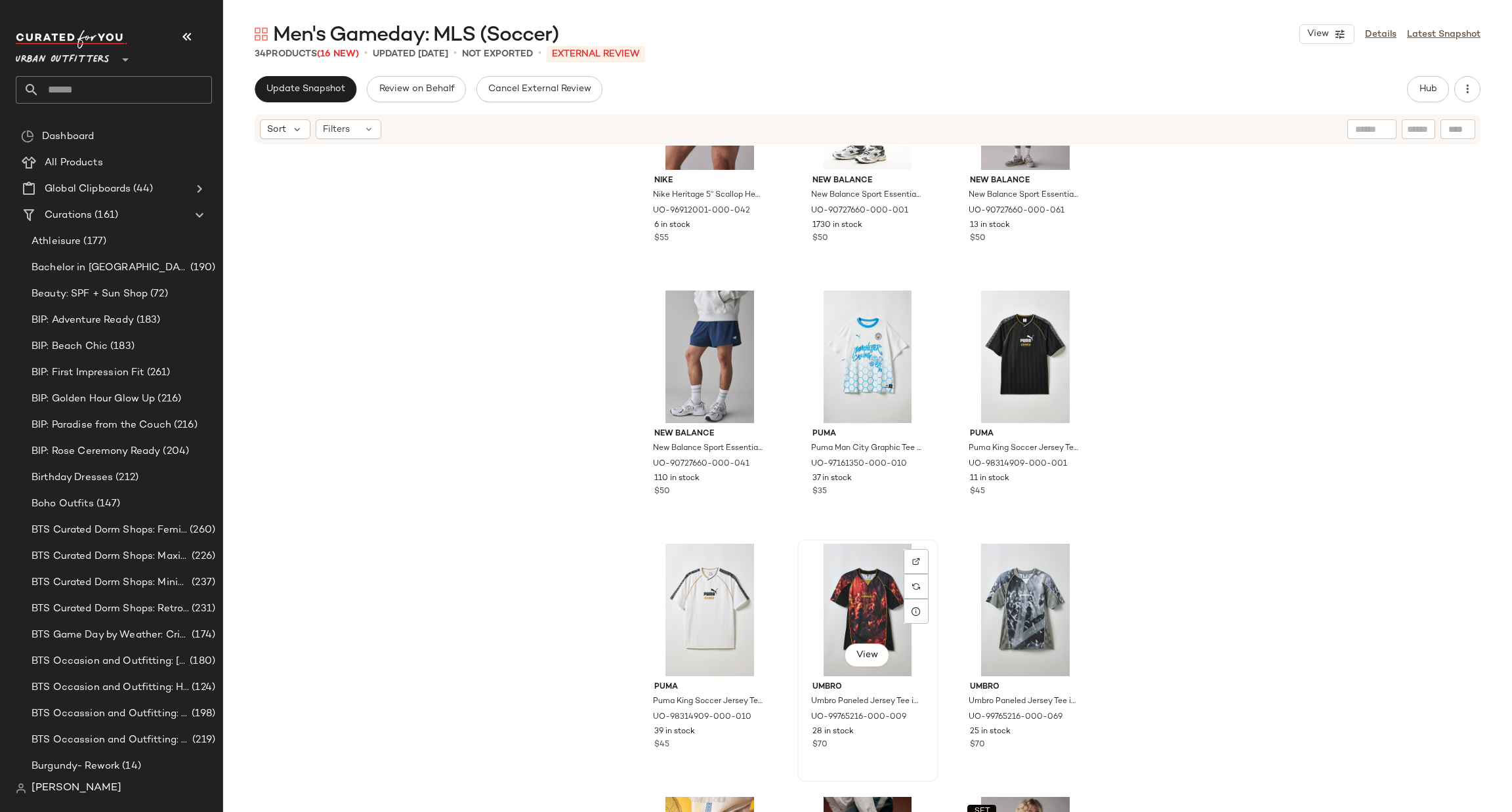
click at [881, 598] on div "View" at bounding box center [868, 609] width 132 height 133
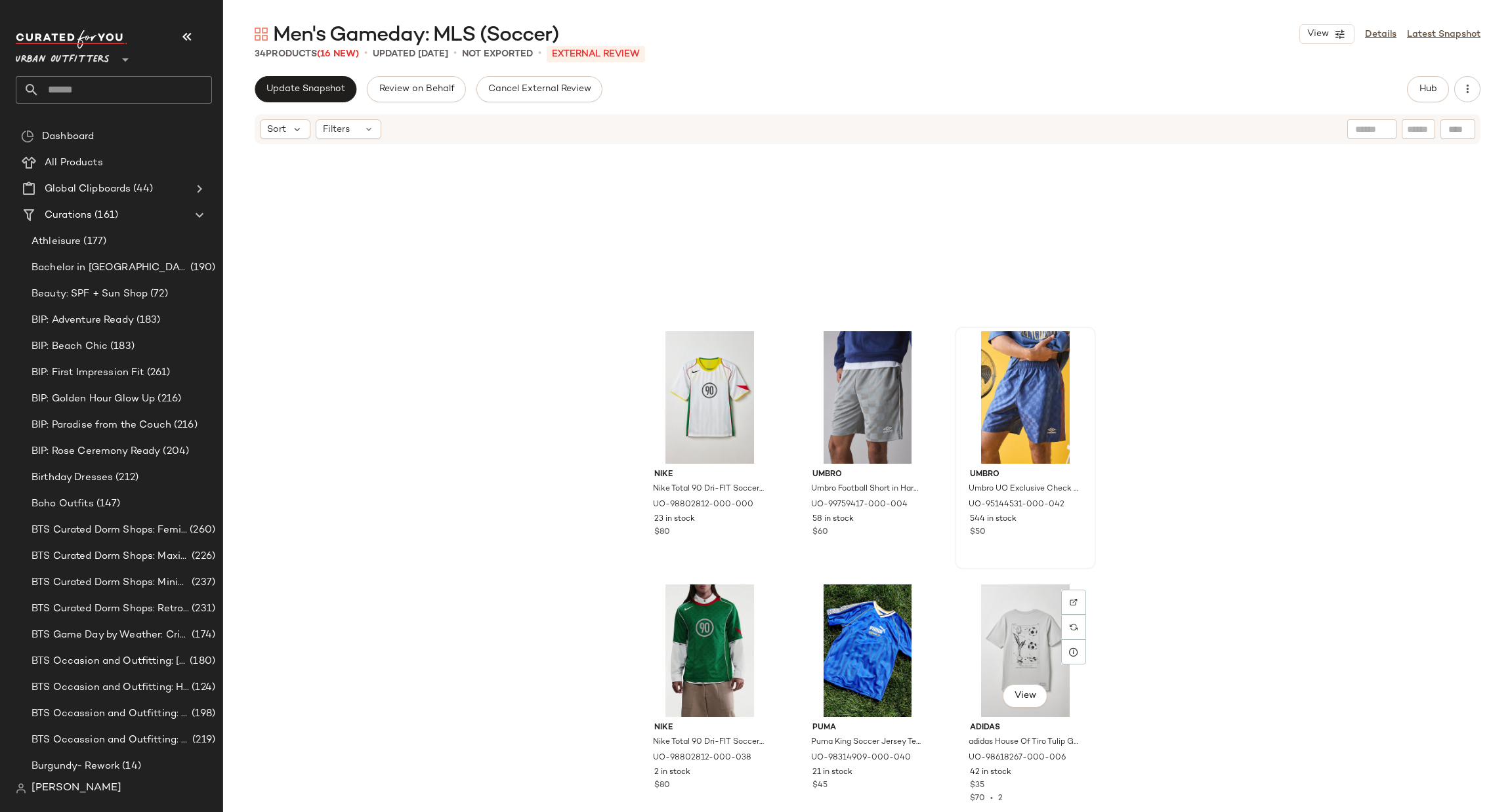
scroll to position [1941, 0]
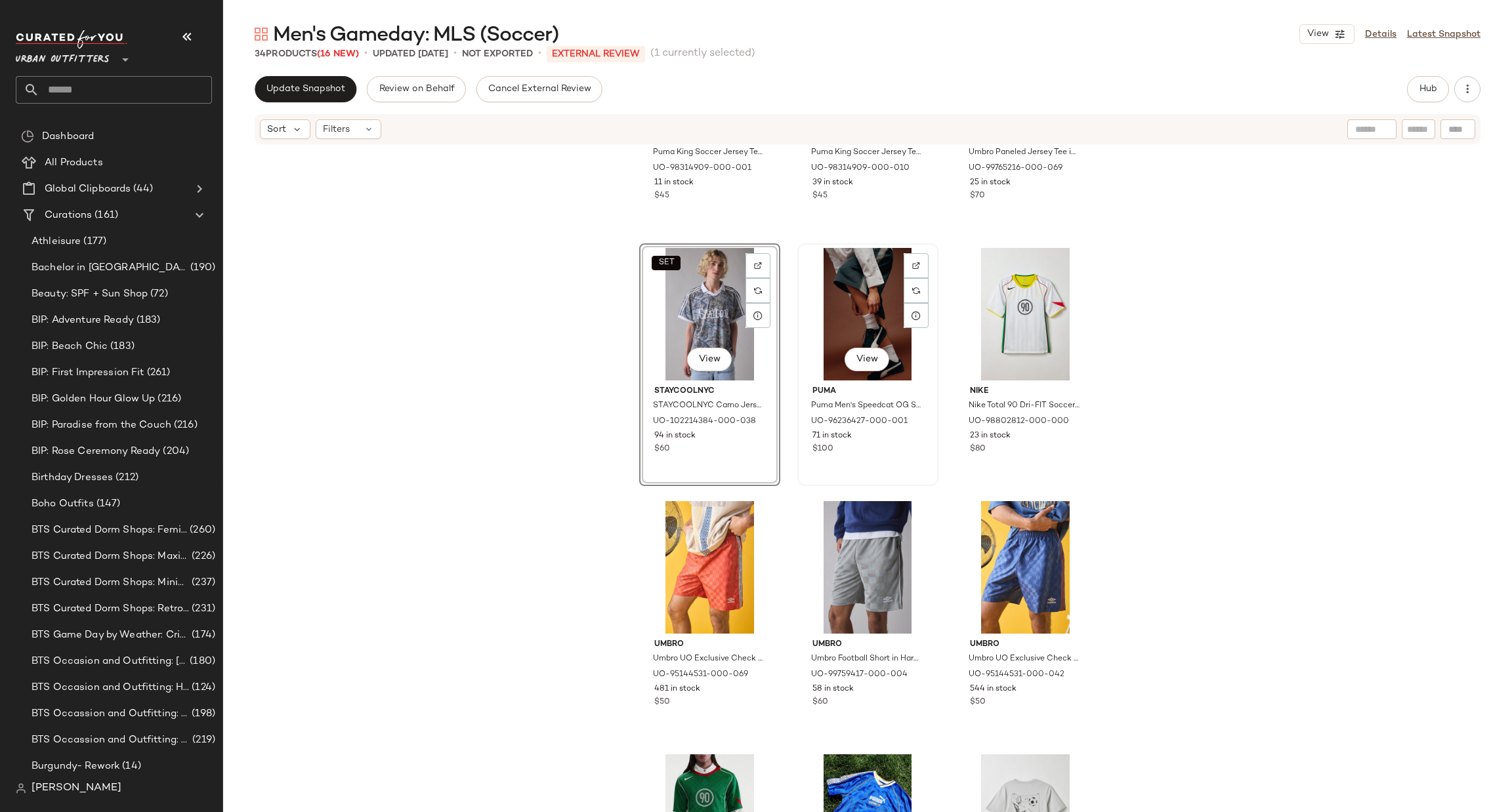
click at [875, 312] on div "View" at bounding box center [868, 314] width 132 height 133
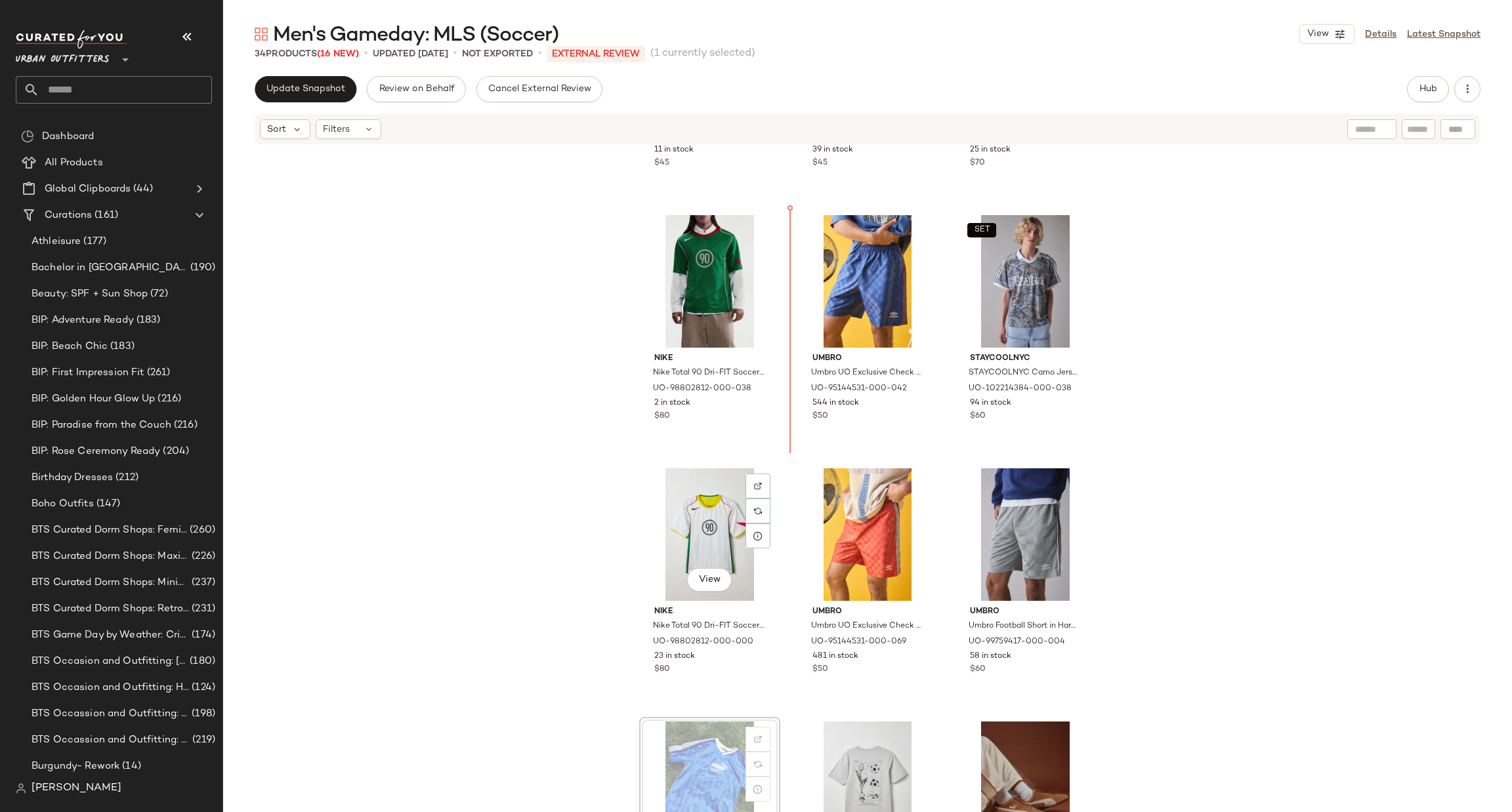
scroll to position [1939, 0]
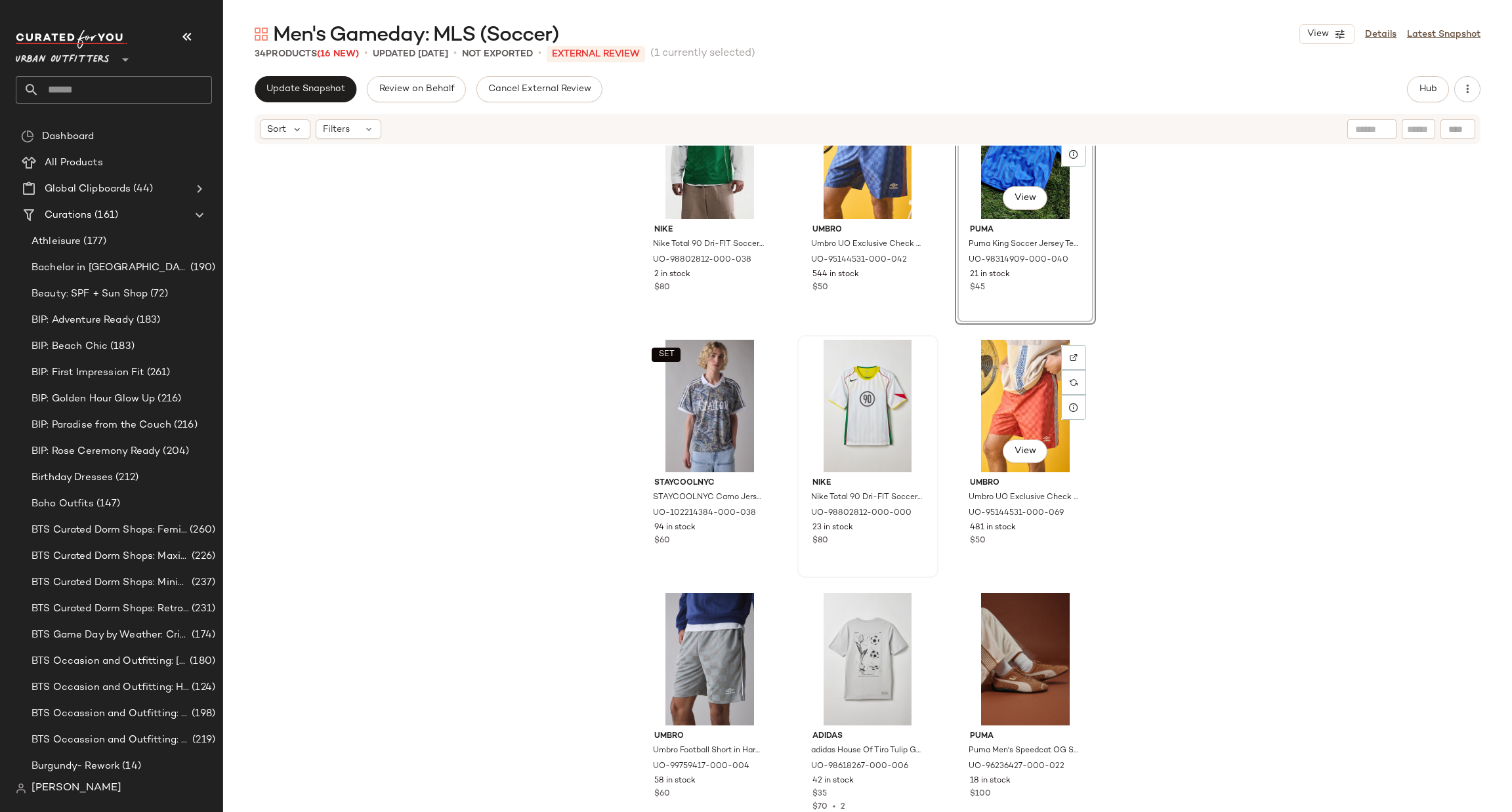
scroll to position [2136, 0]
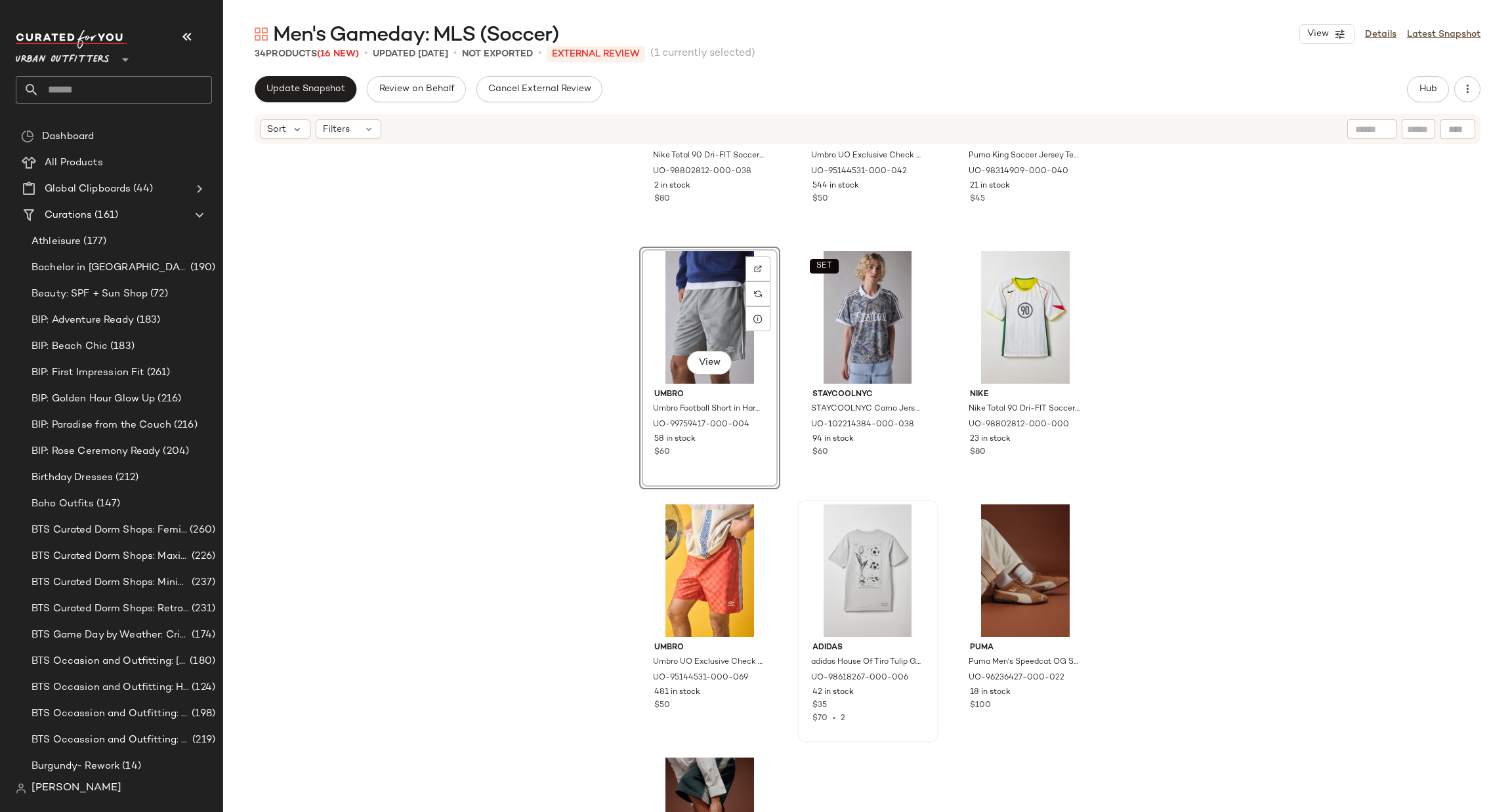
scroll to position [1941, 0]
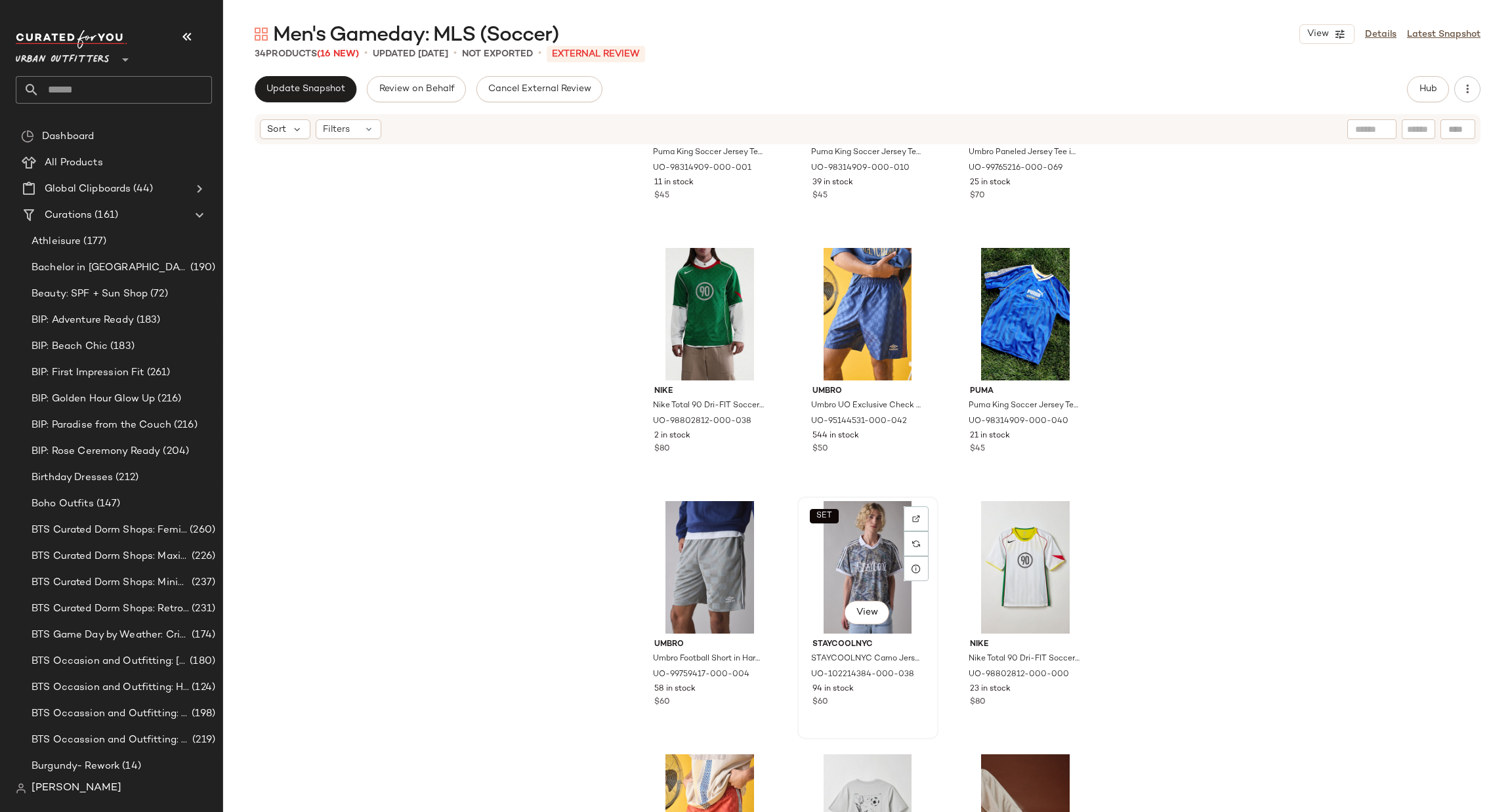
click at [859, 564] on div "SET View" at bounding box center [868, 567] width 132 height 133
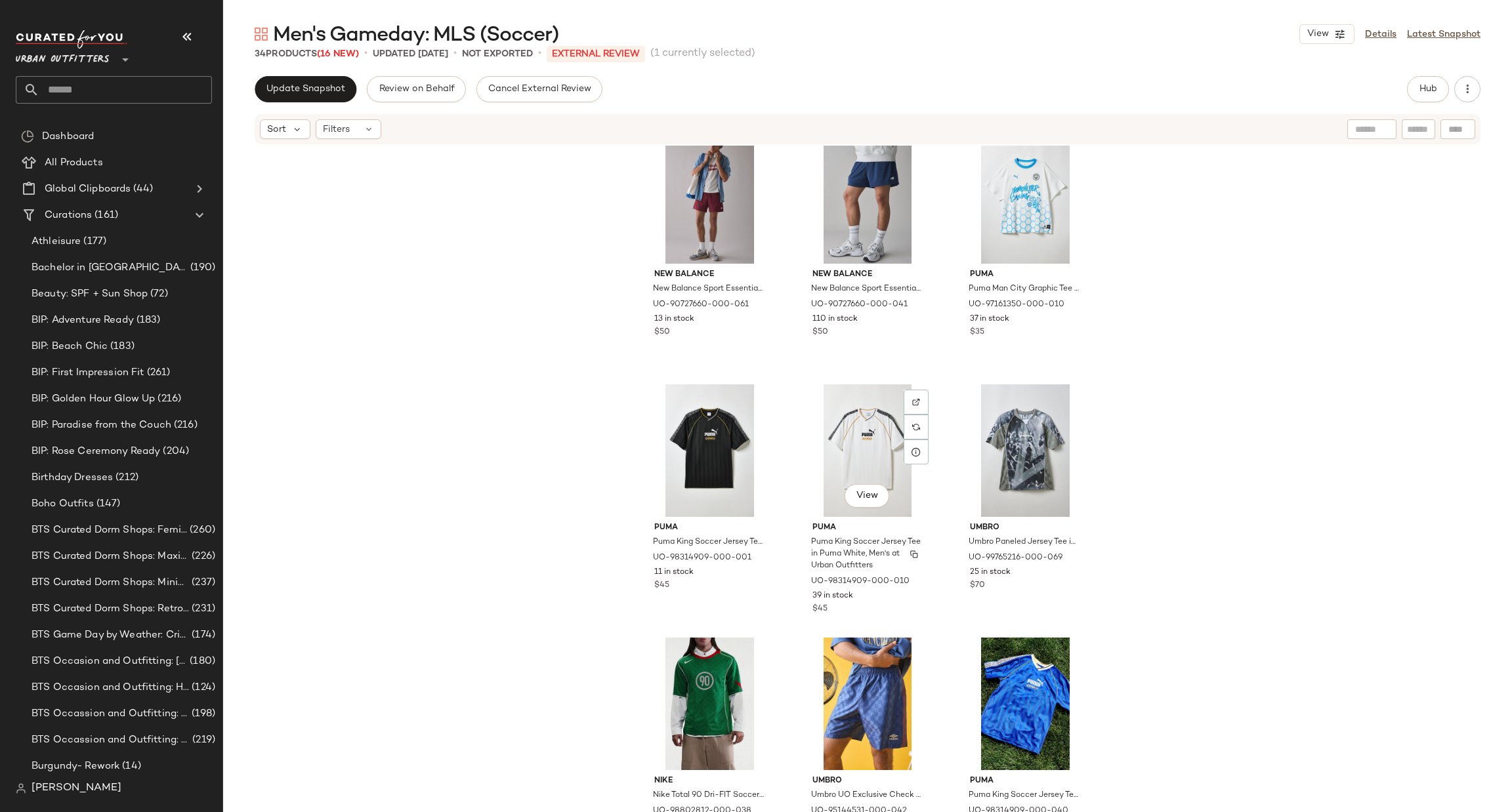
scroll to position [1548, 0]
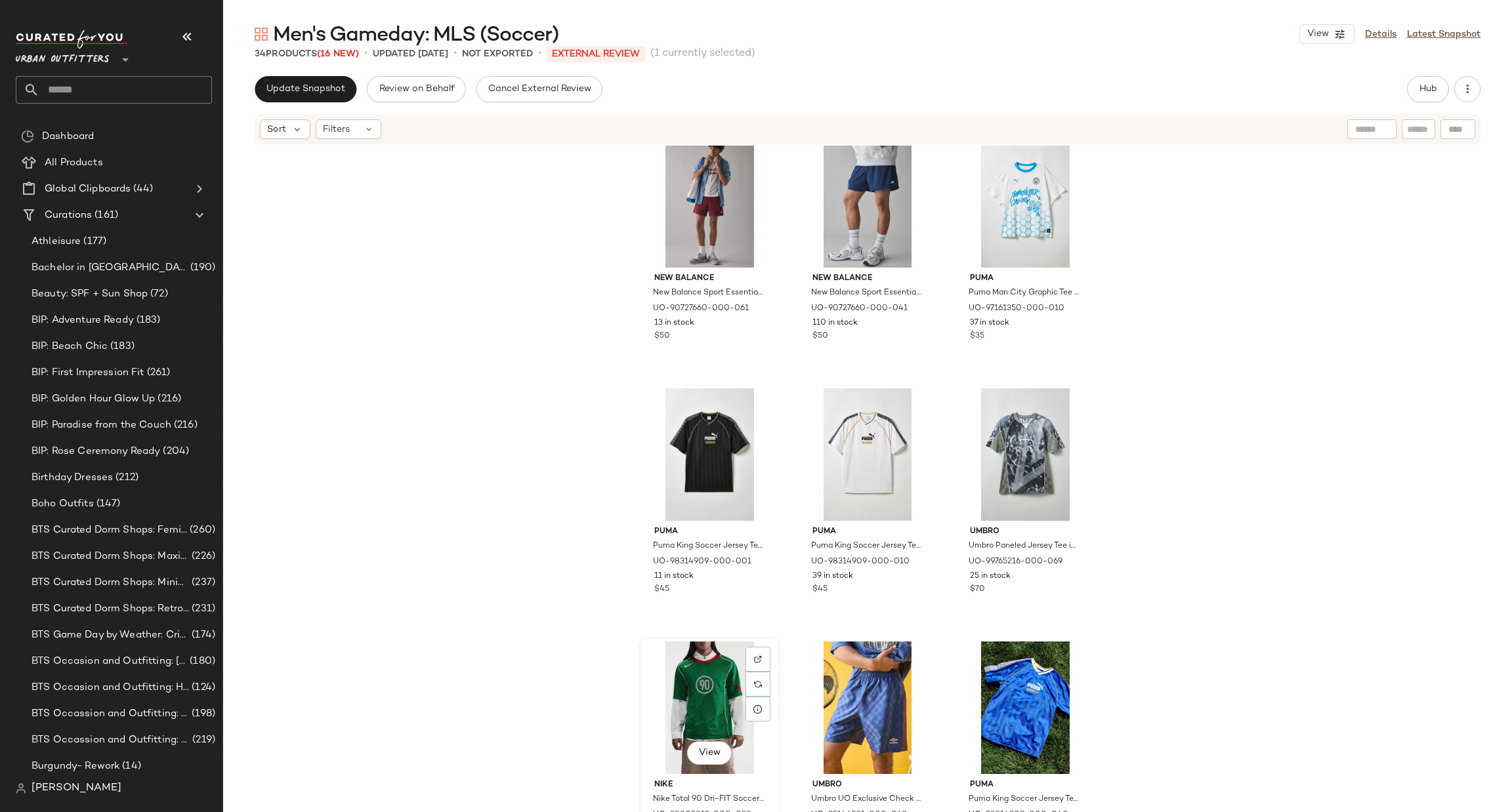
click at [715, 692] on div "View" at bounding box center [710, 707] width 132 height 133
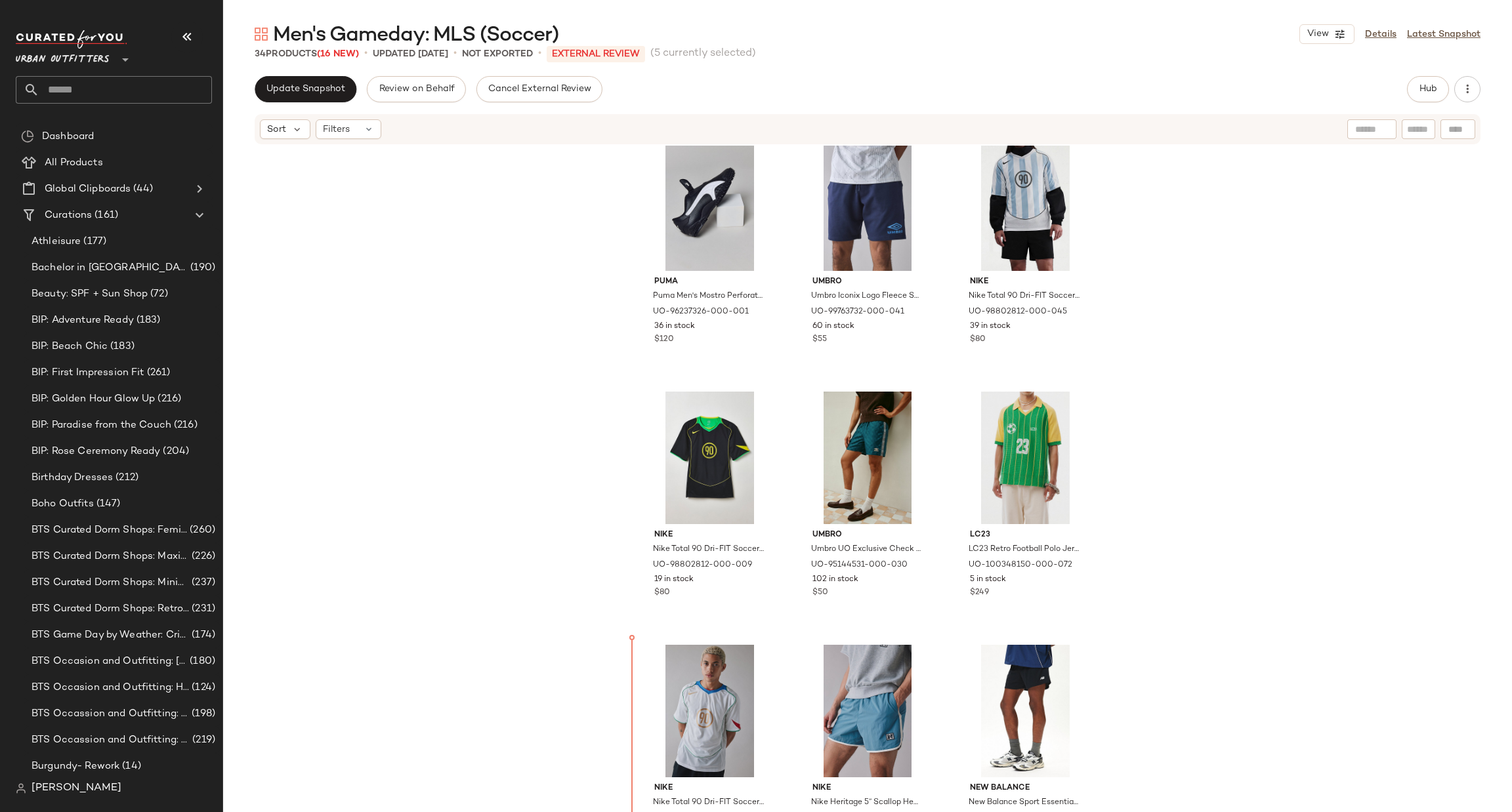
scroll to position [798, 0]
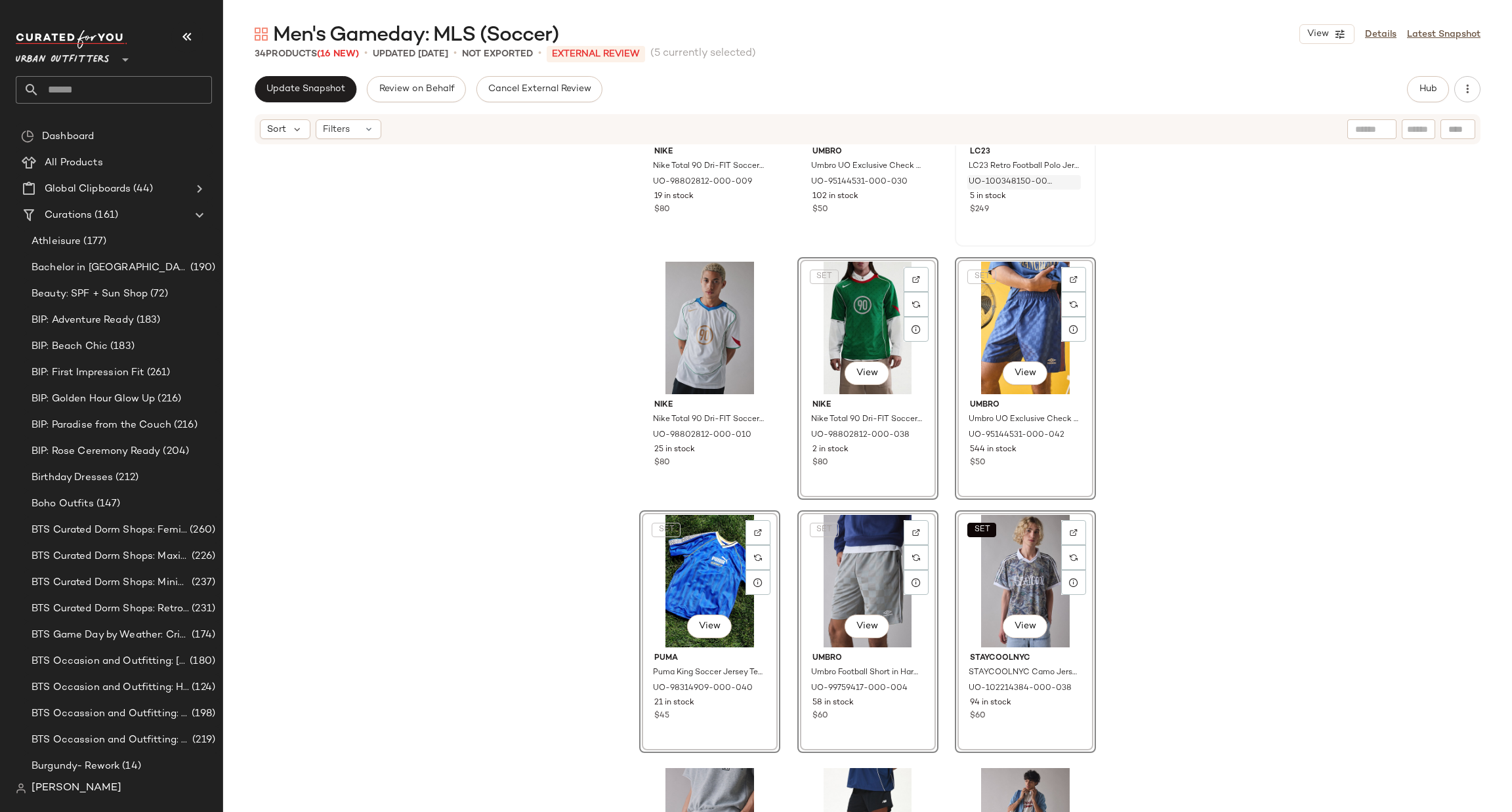
scroll to position [1191, 0]
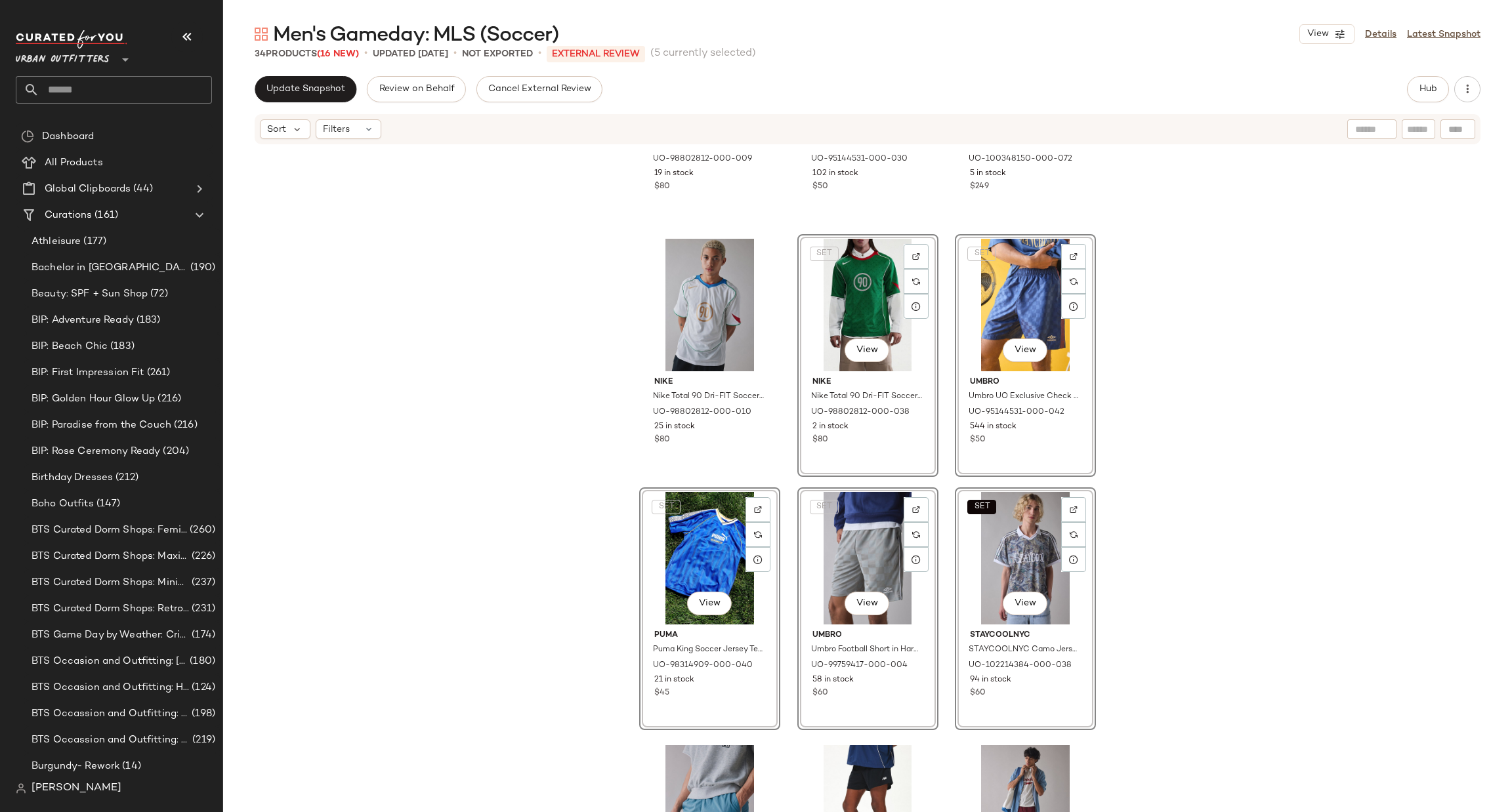
click at [1165, 441] on div "Nike Nike Total 90 Dri-FIT Soccer Jersey Tee in Black/Green Spark, Men's at Urb…" at bounding box center [867, 499] width 1289 height 706
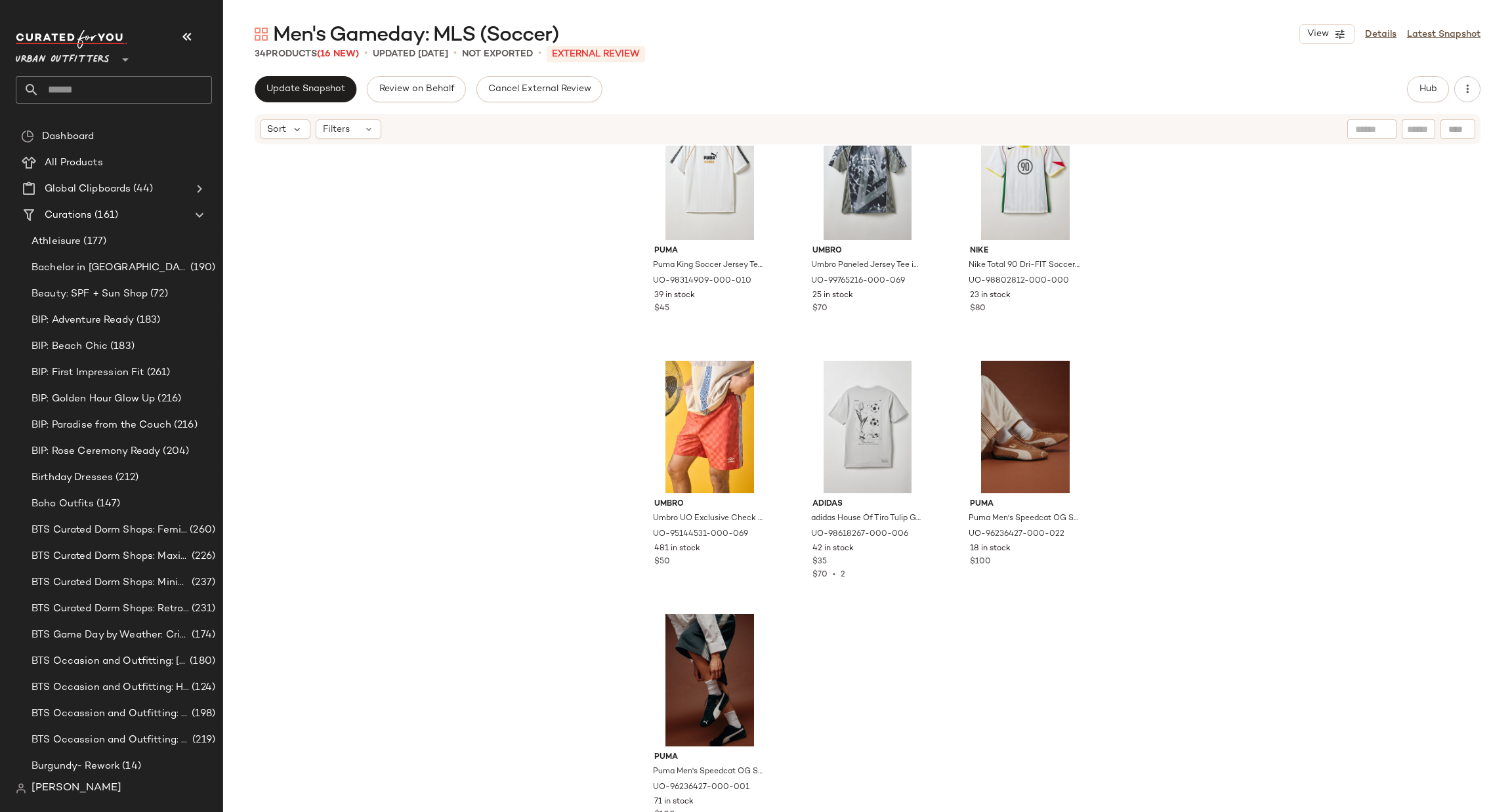
scroll to position [1941, 0]
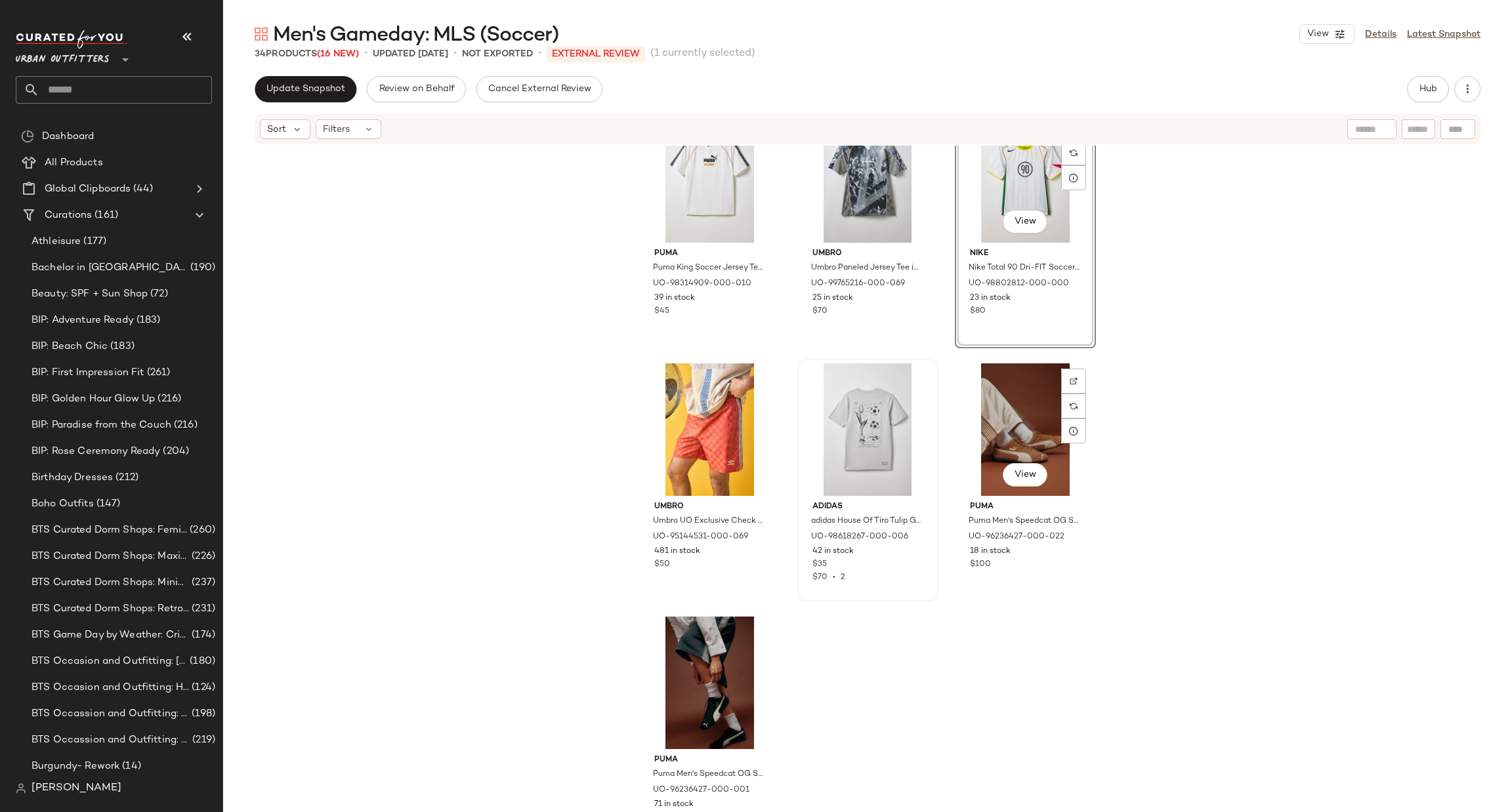
scroll to position [2336, 0]
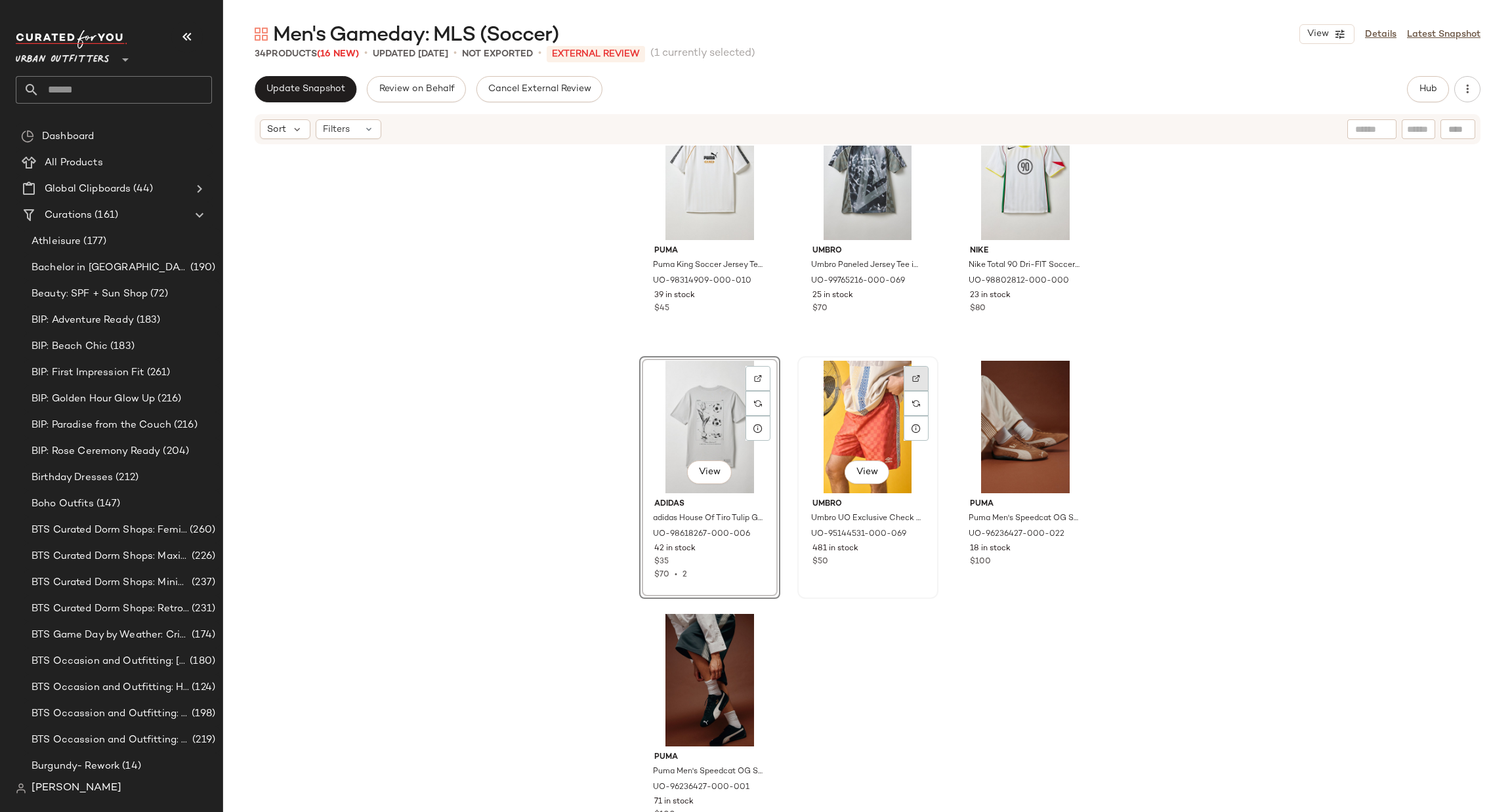
scroll to position [2139, 0]
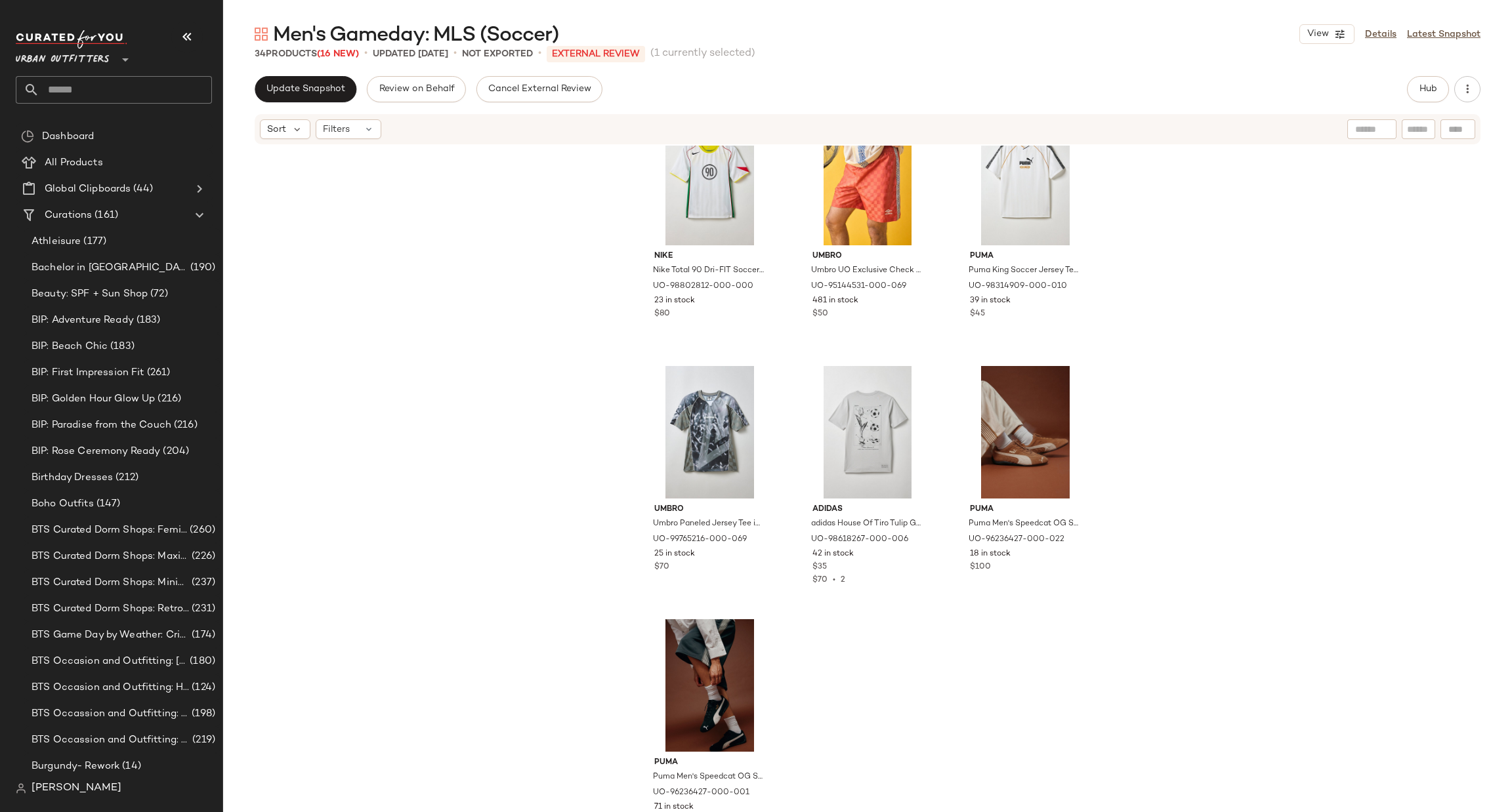
scroll to position [2336, 0]
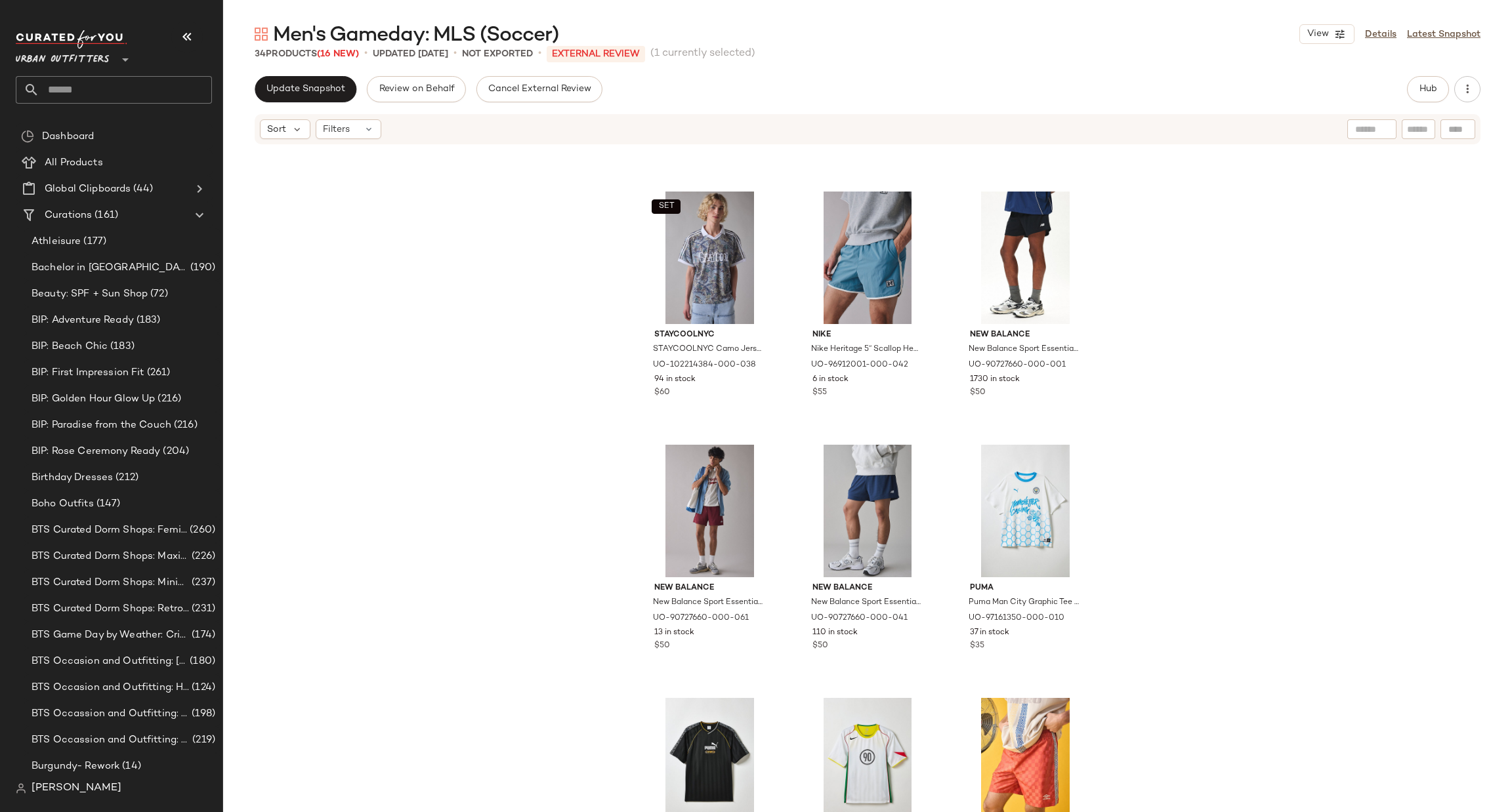
scroll to position [1548, 0]
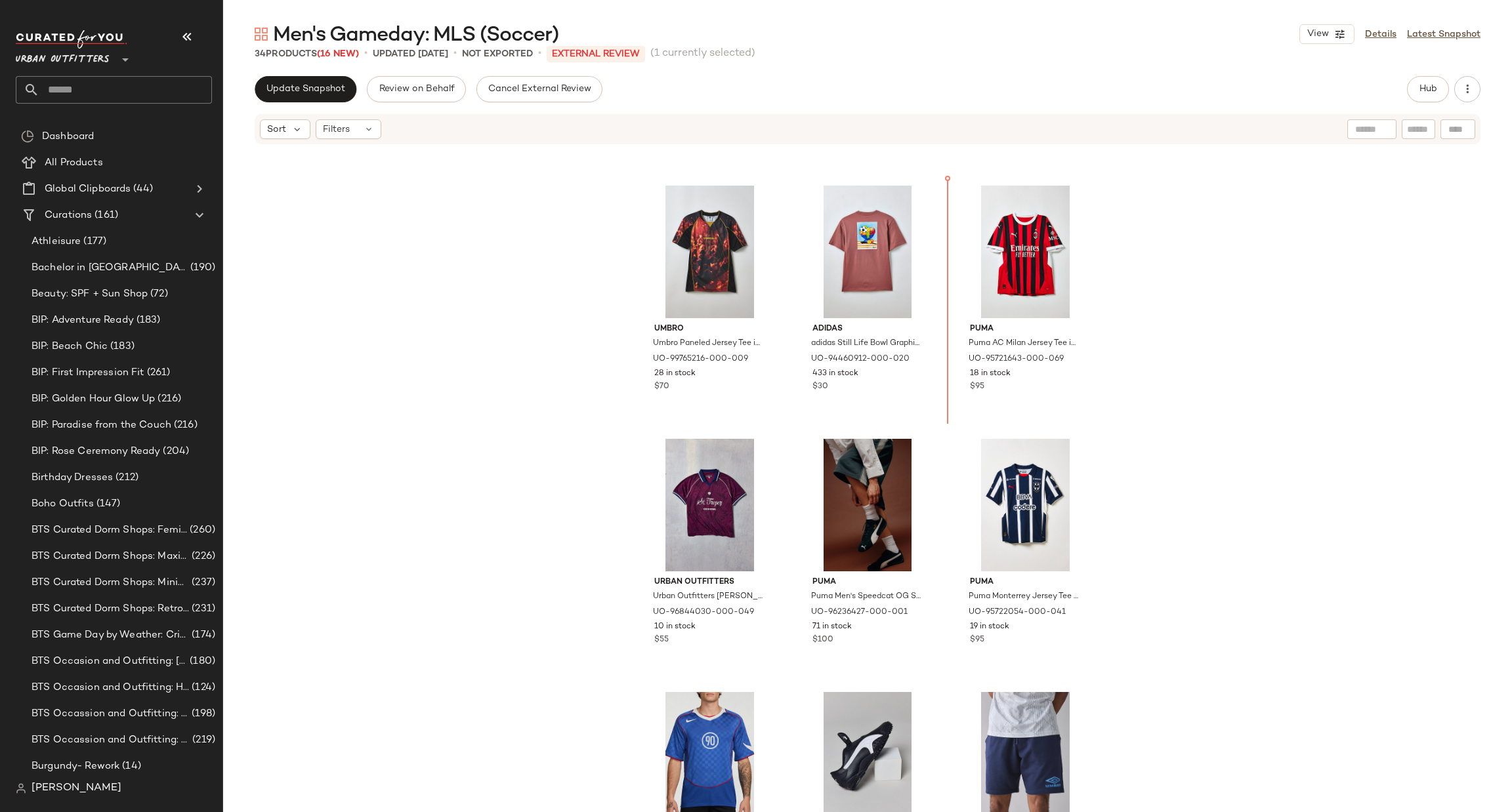
scroll to position [178, 0]
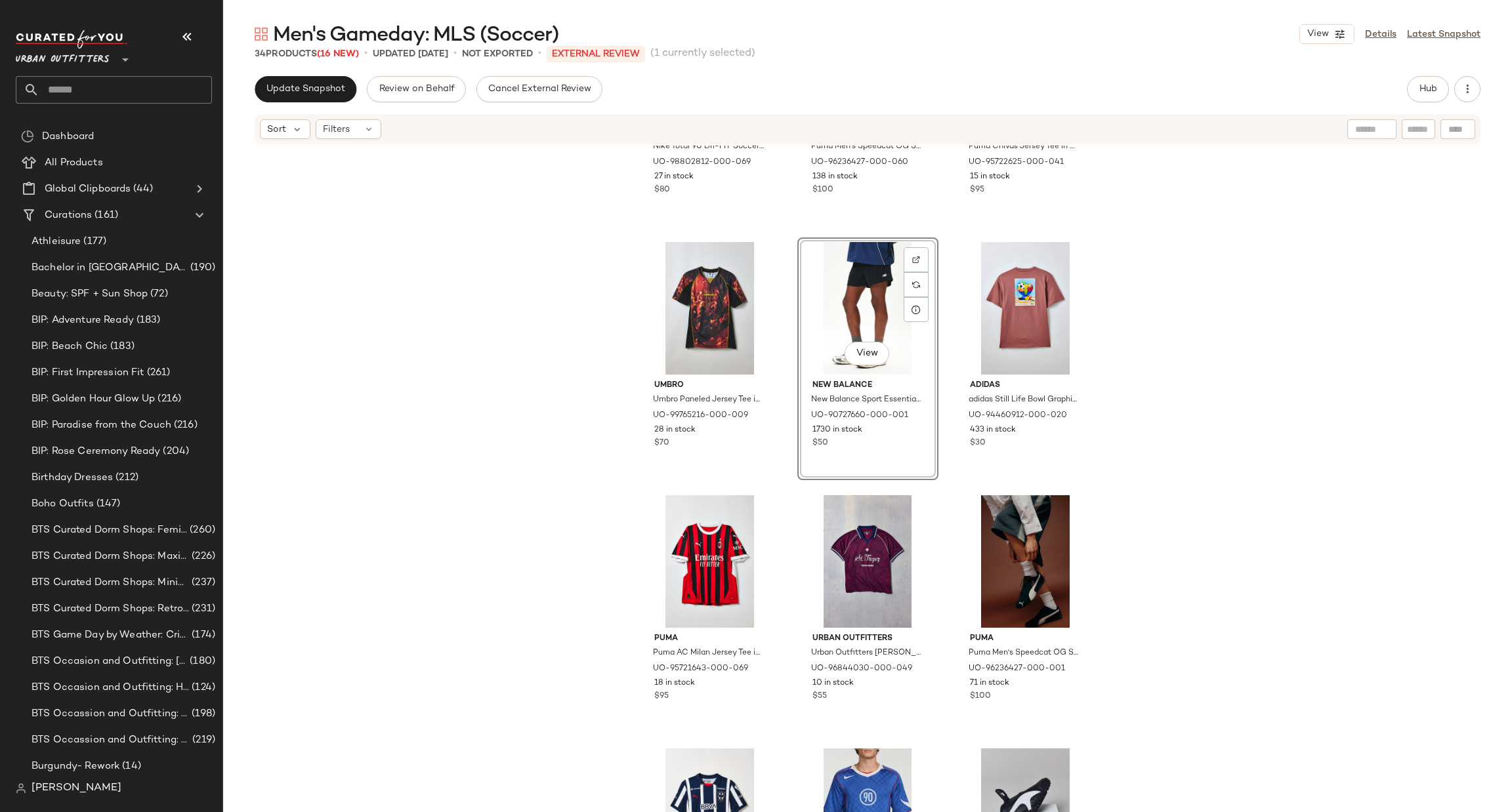
scroll to position [197, 0]
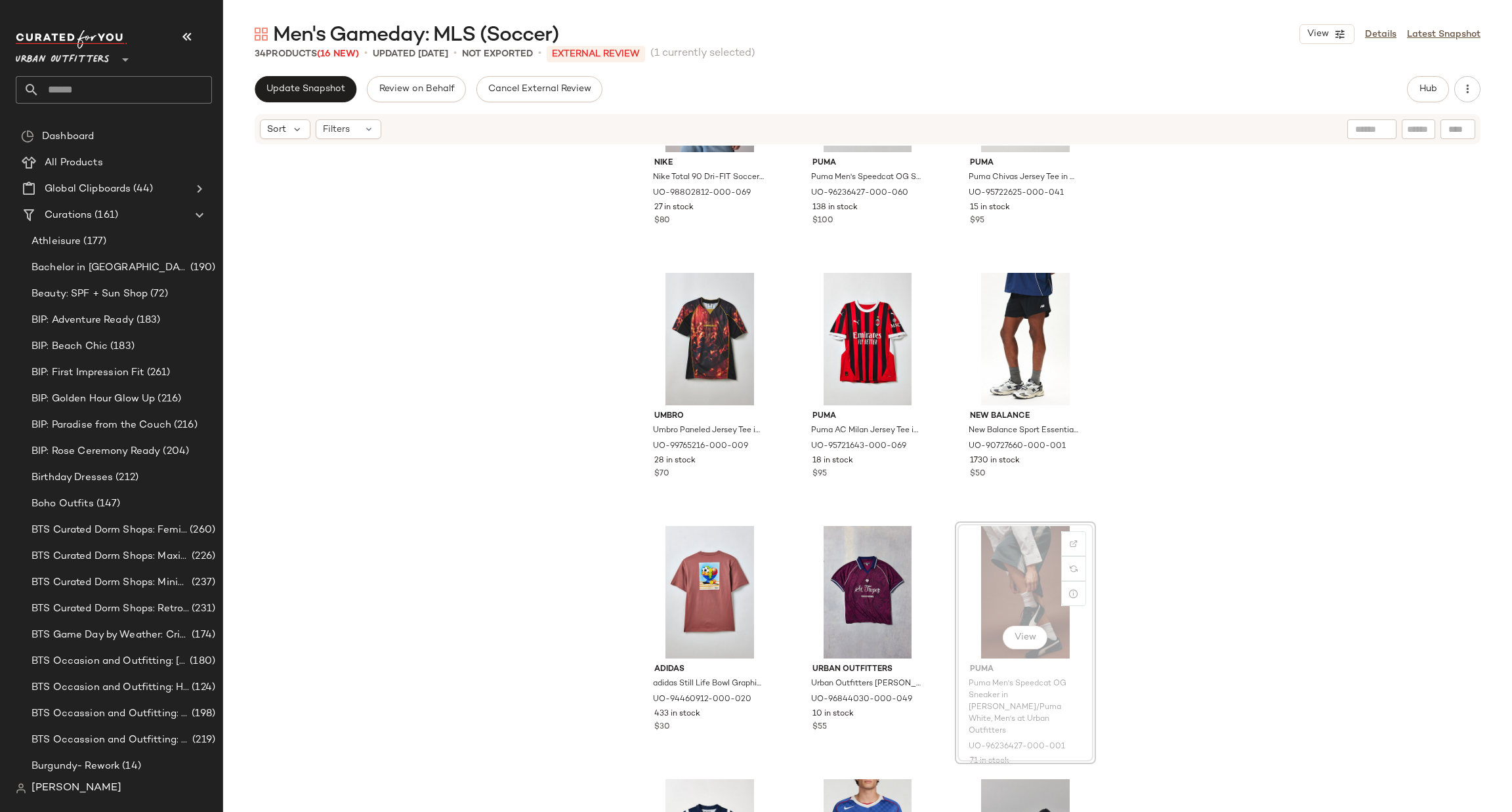
scroll to position [165, 0]
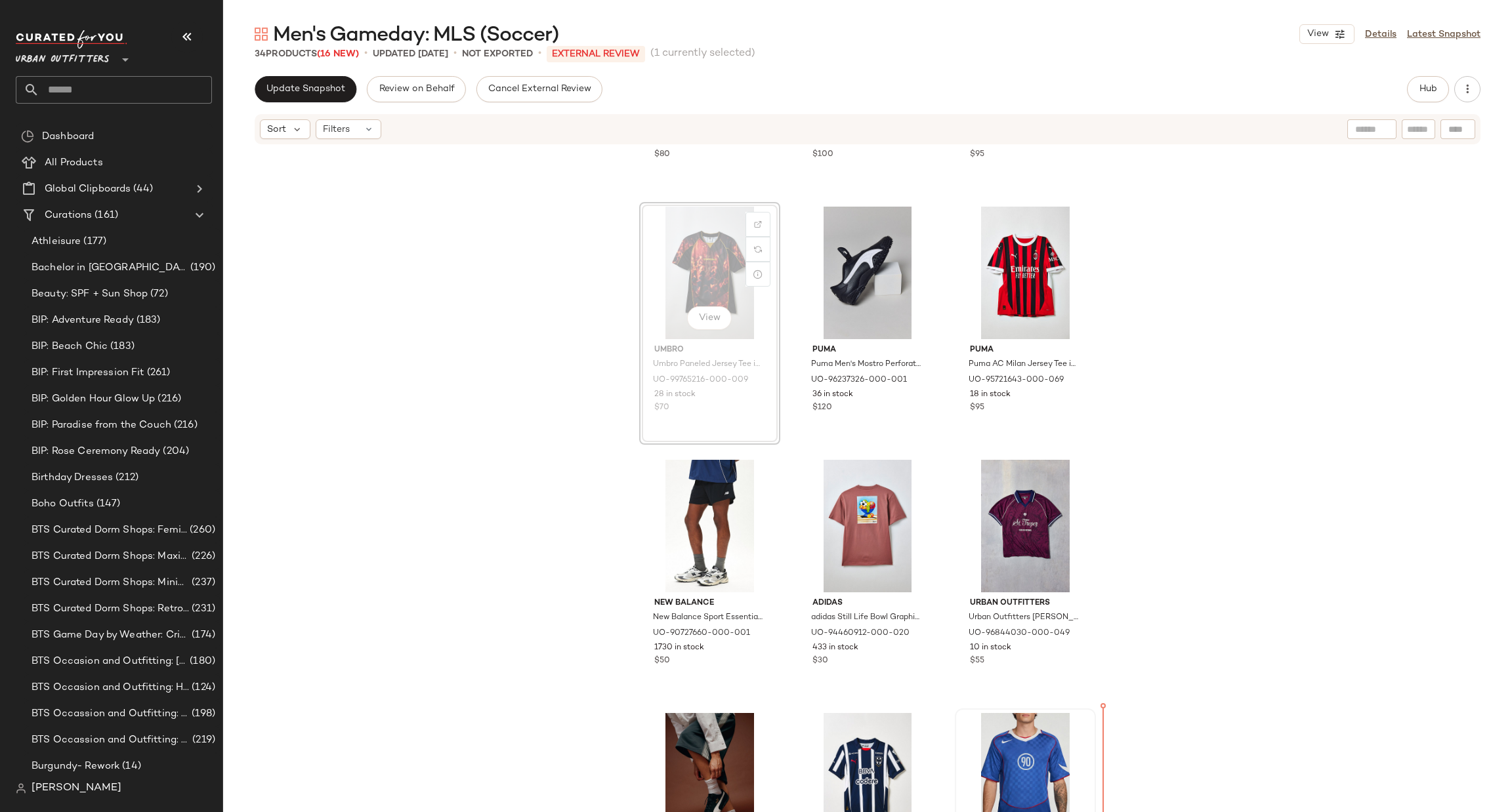
scroll to position [211, 0]
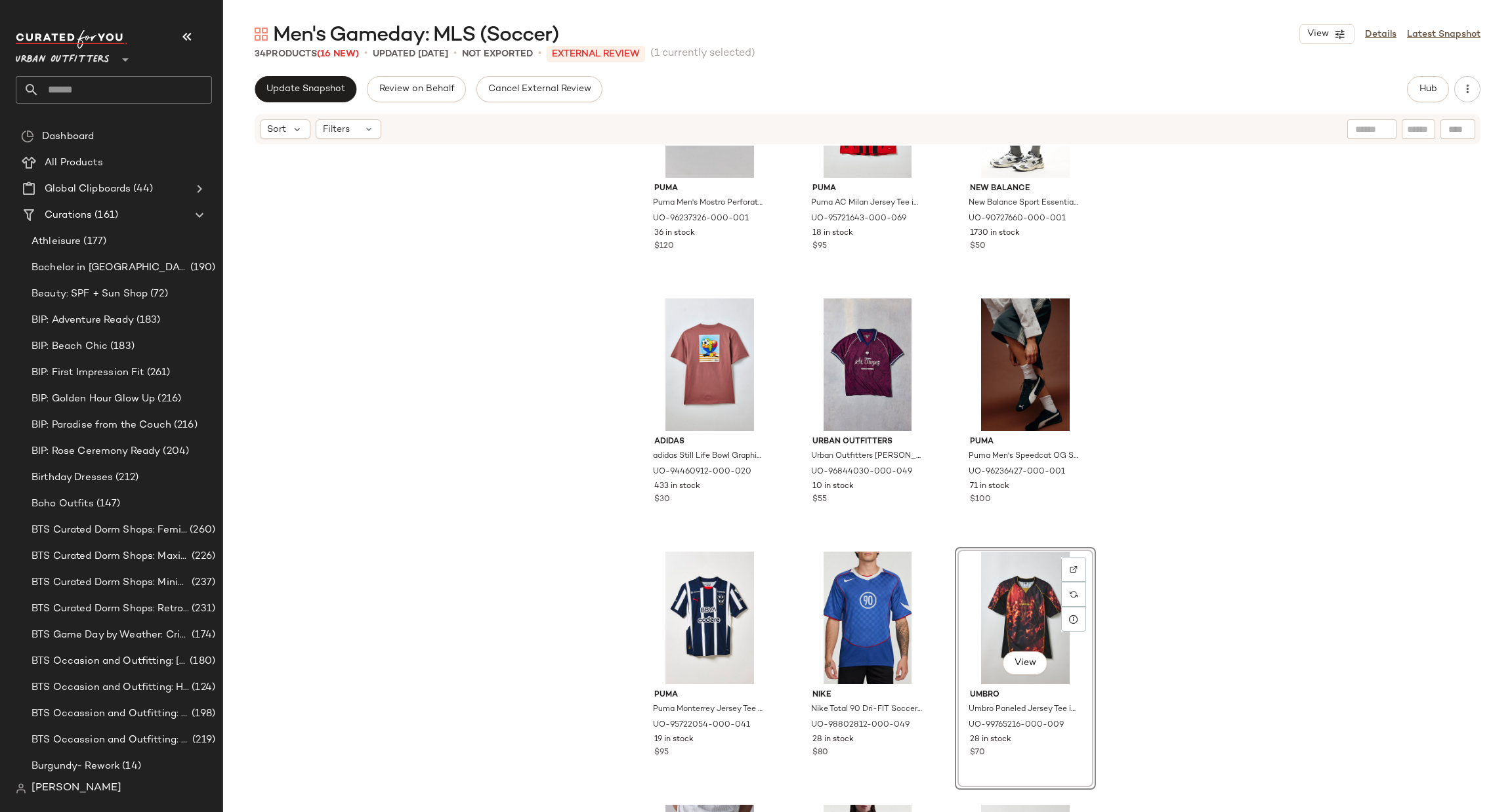
scroll to position [403, 0]
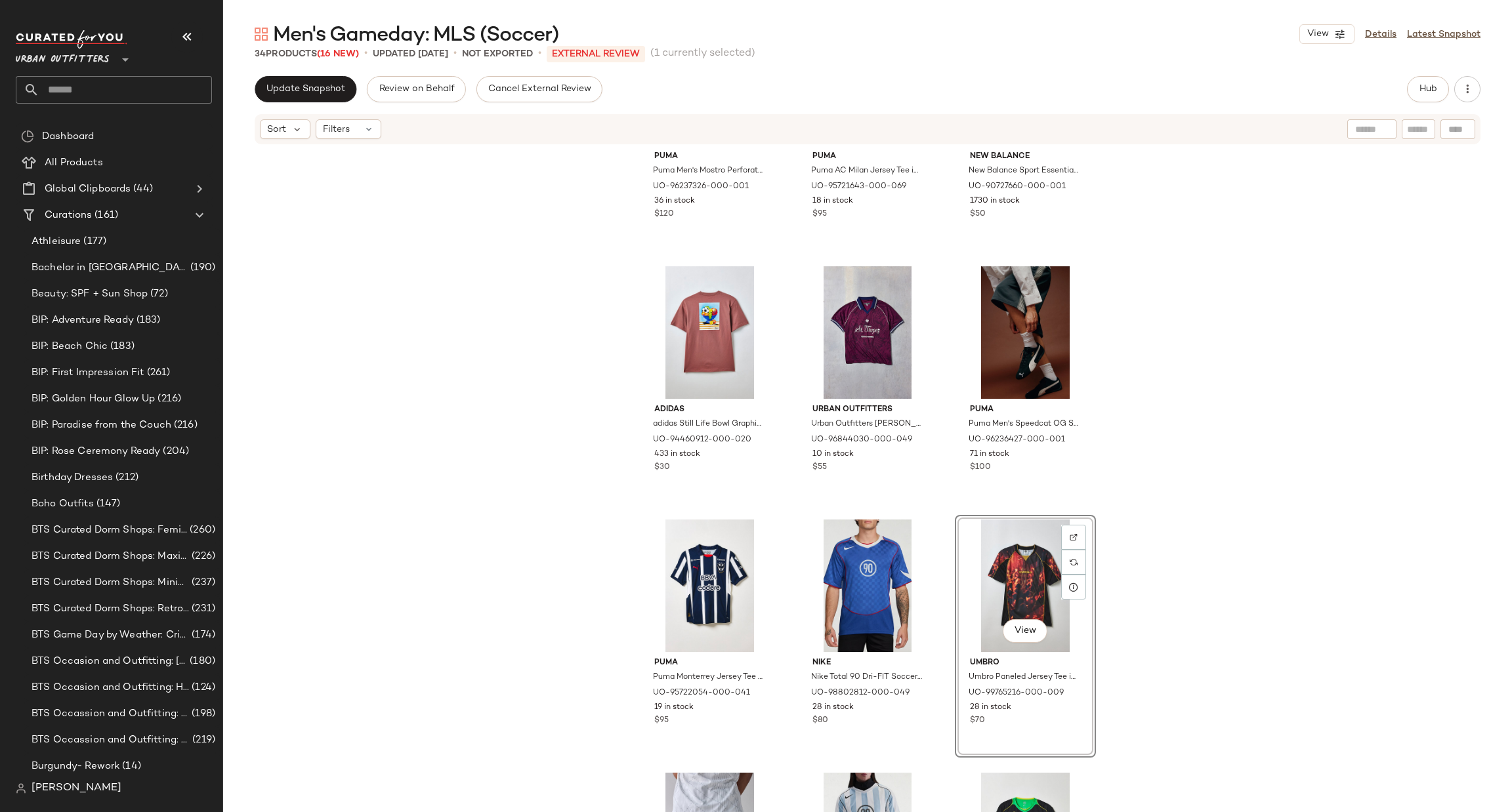
click at [1190, 595] on div "Puma Puma Men's Mostro Perforated Leather Sneaker in Puma Black/Puma White, Men…" at bounding box center [867, 499] width 1289 height 706
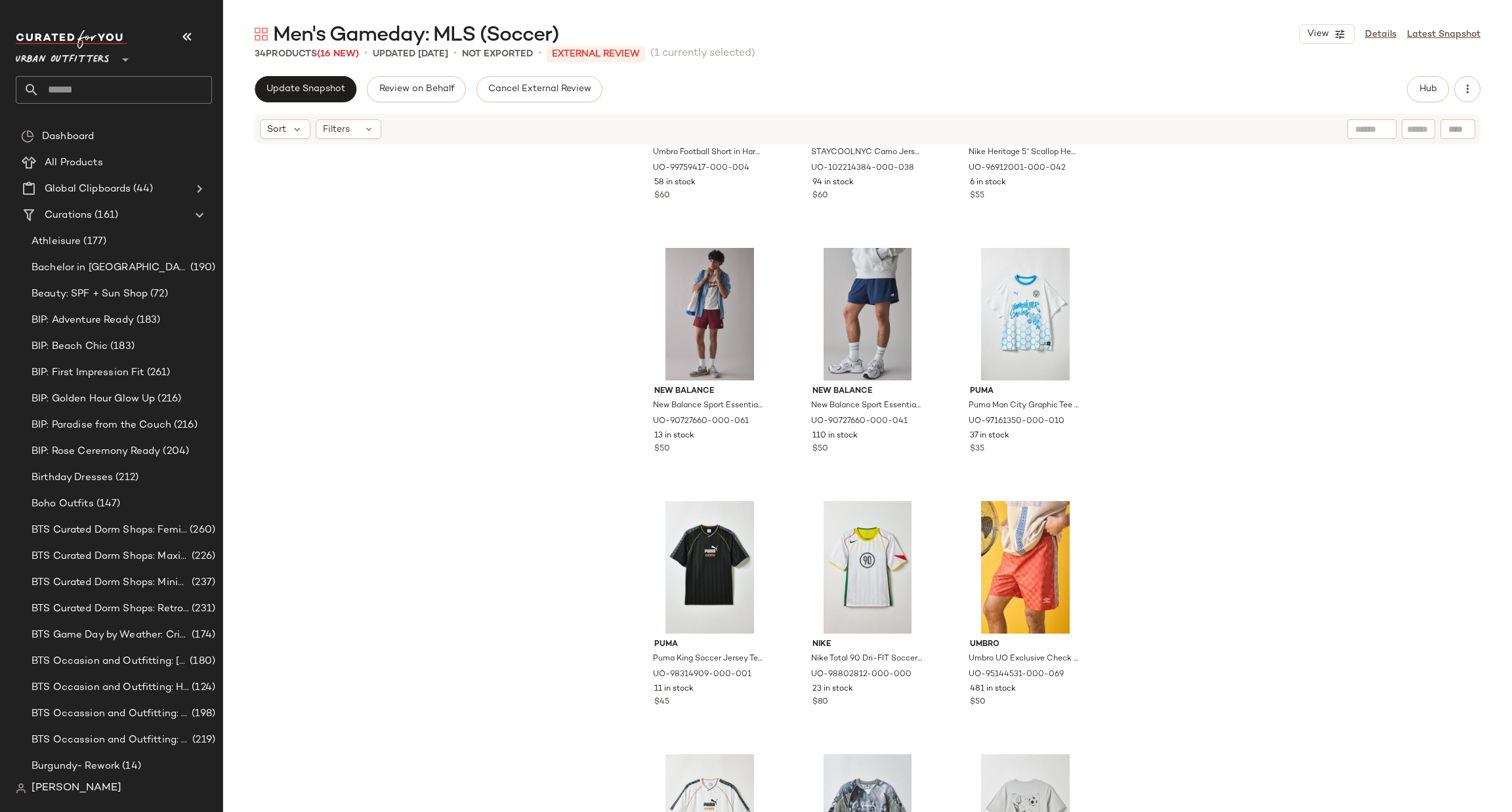
scroll to position [2139, 0]
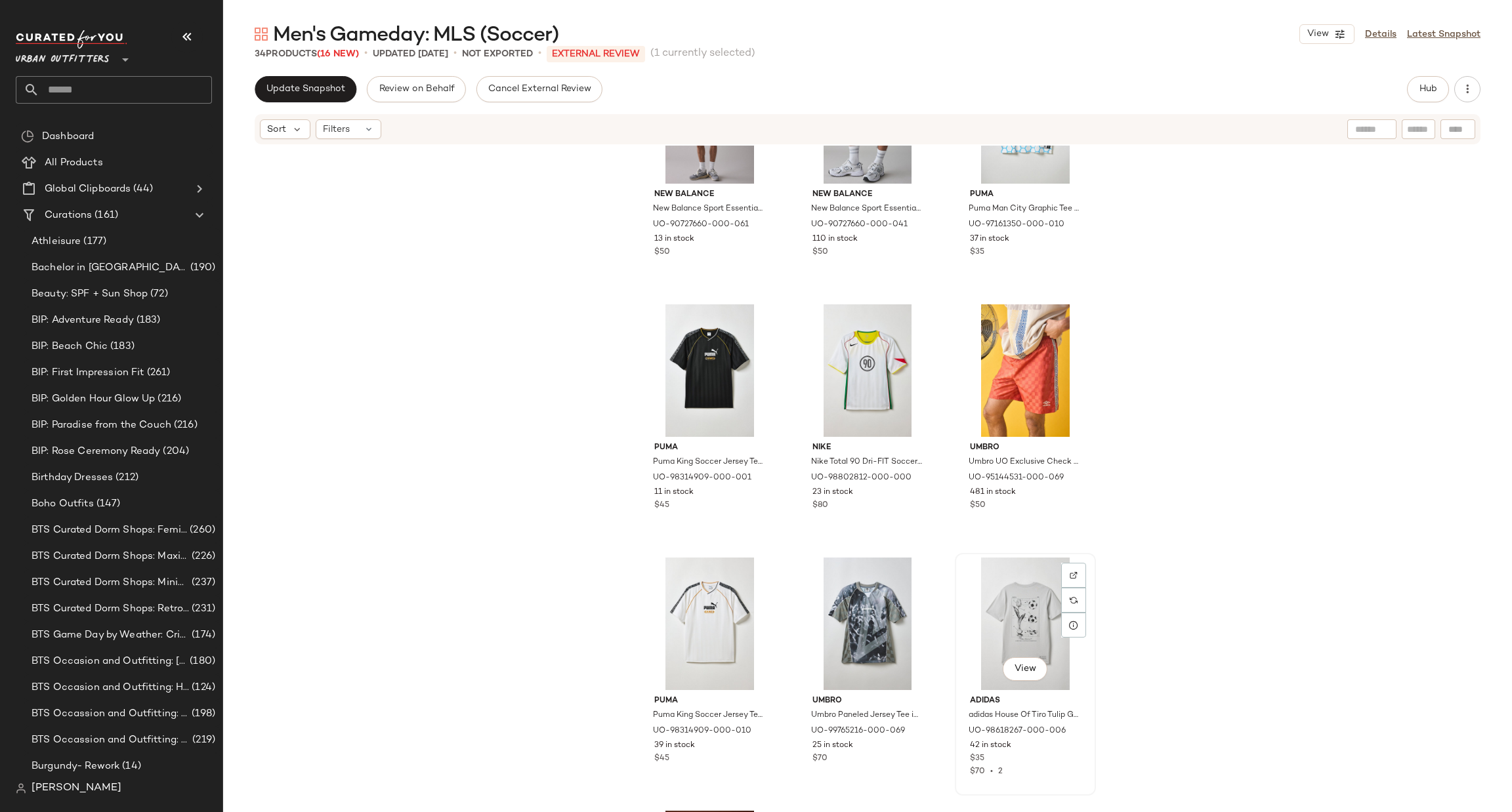
click at [1011, 586] on div "View" at bounding box center [1026, 624] width 132 height 133
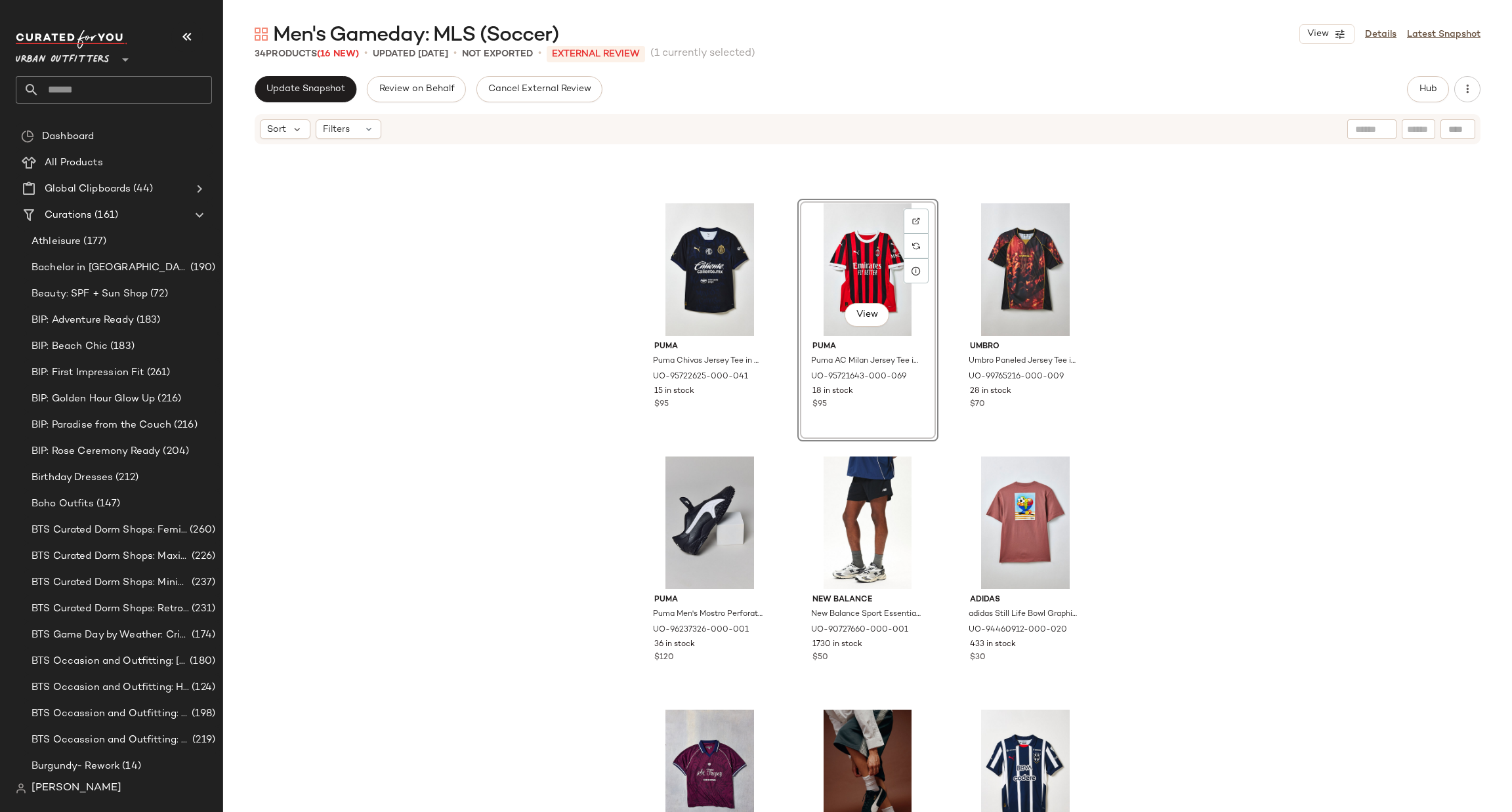
scroll to position [403, 0]
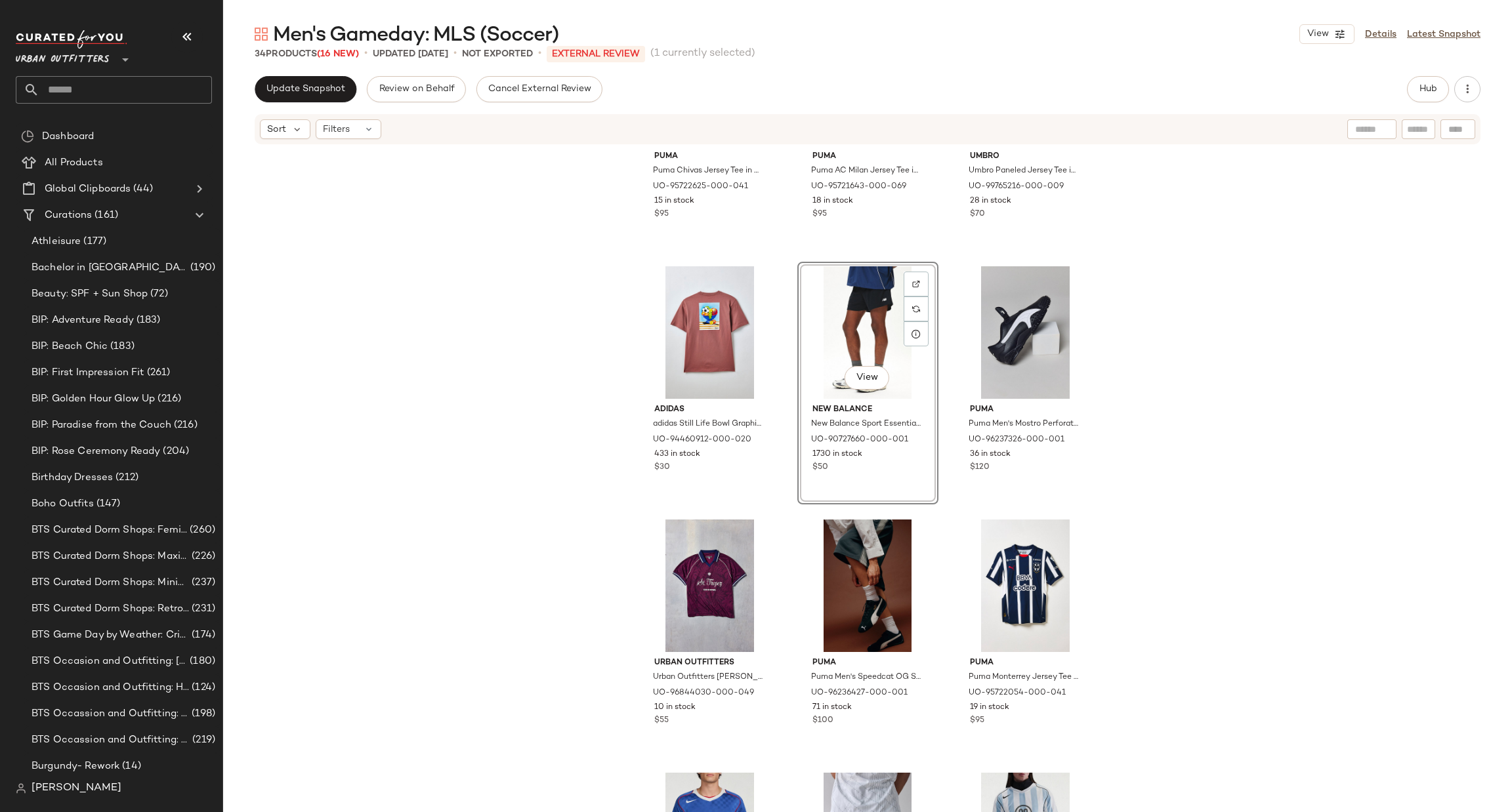
scroll to position [600, 0]
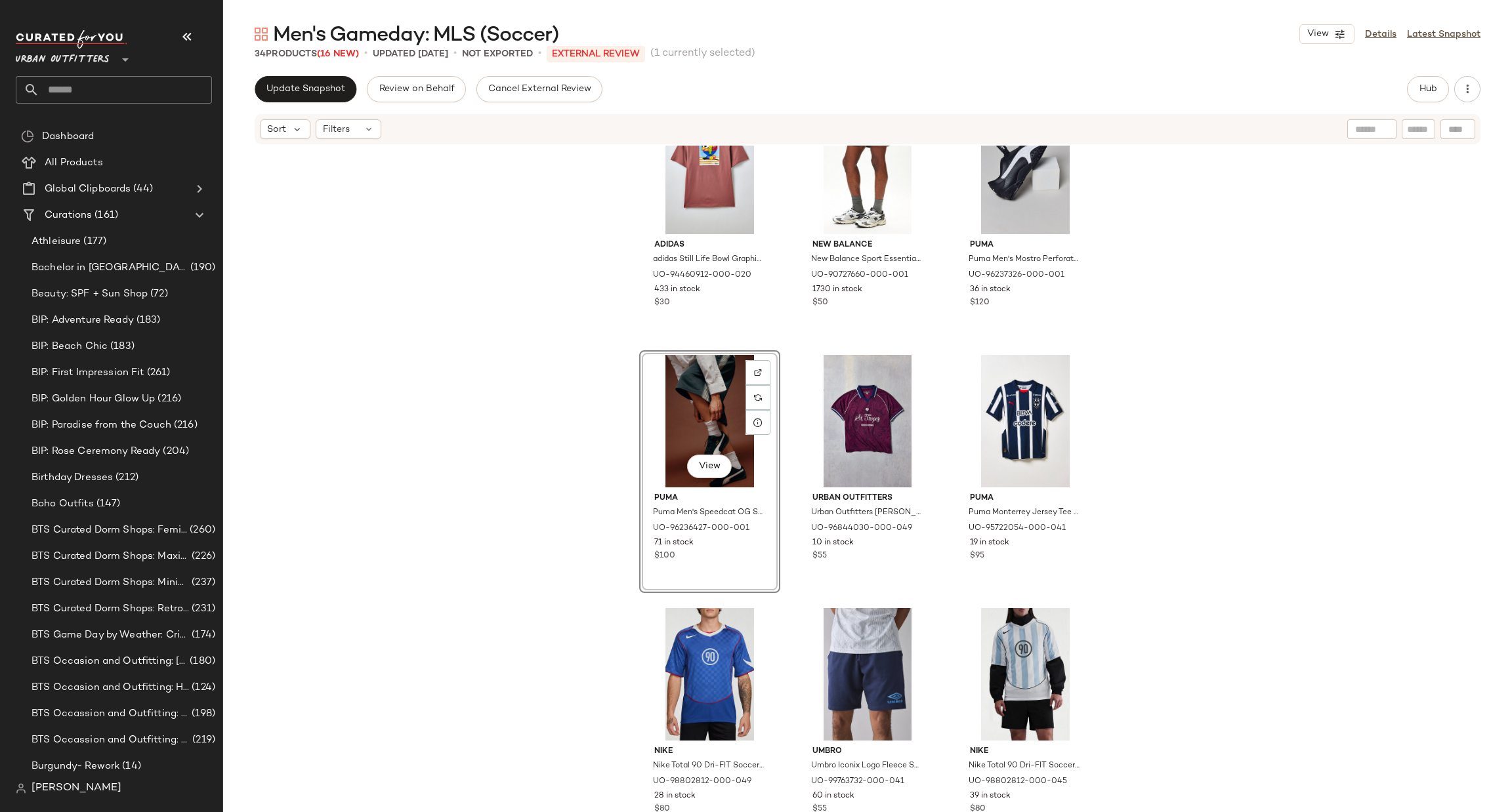
scroll to position [600, 0]
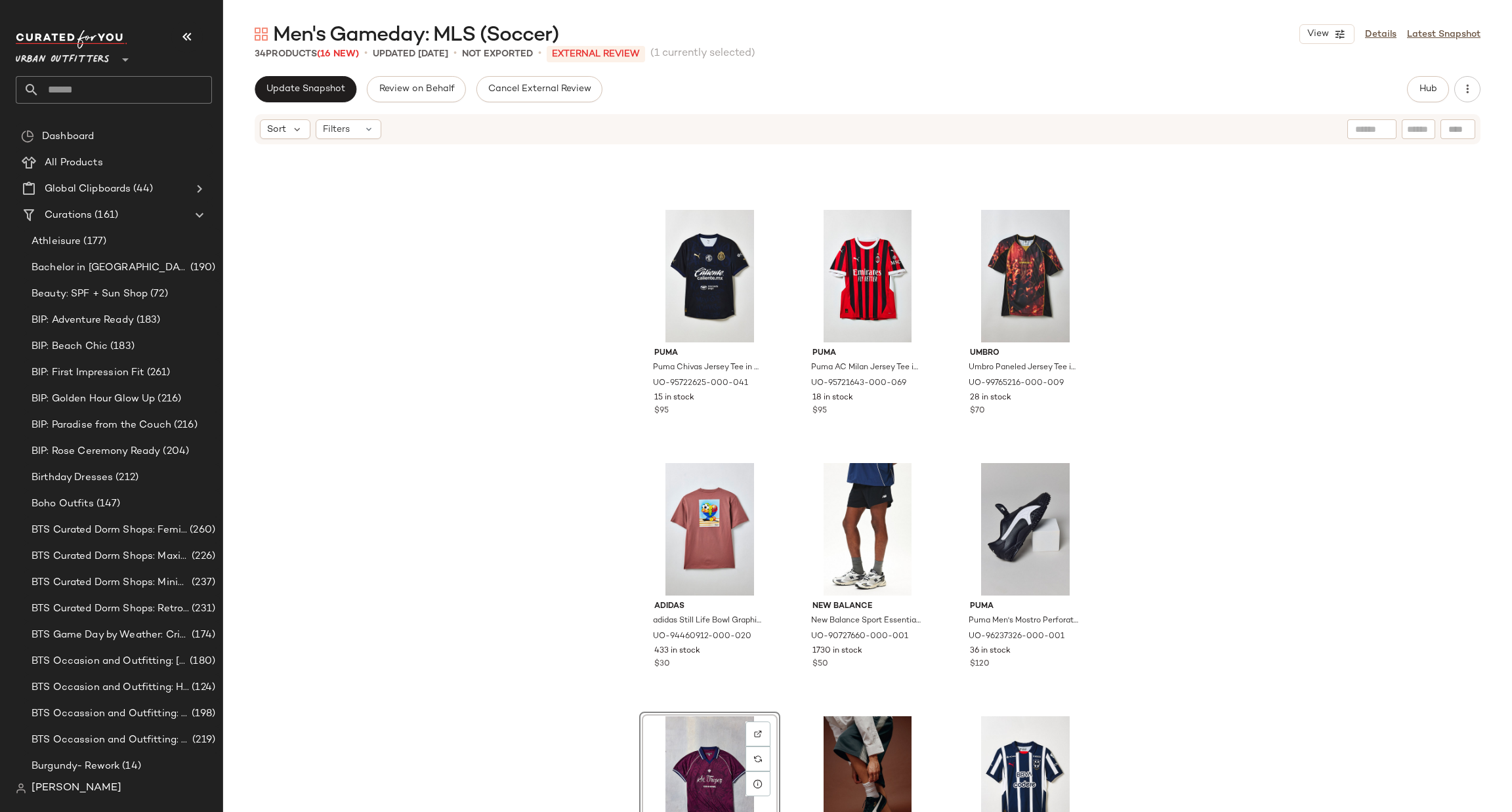
scroll to position [403, 0]
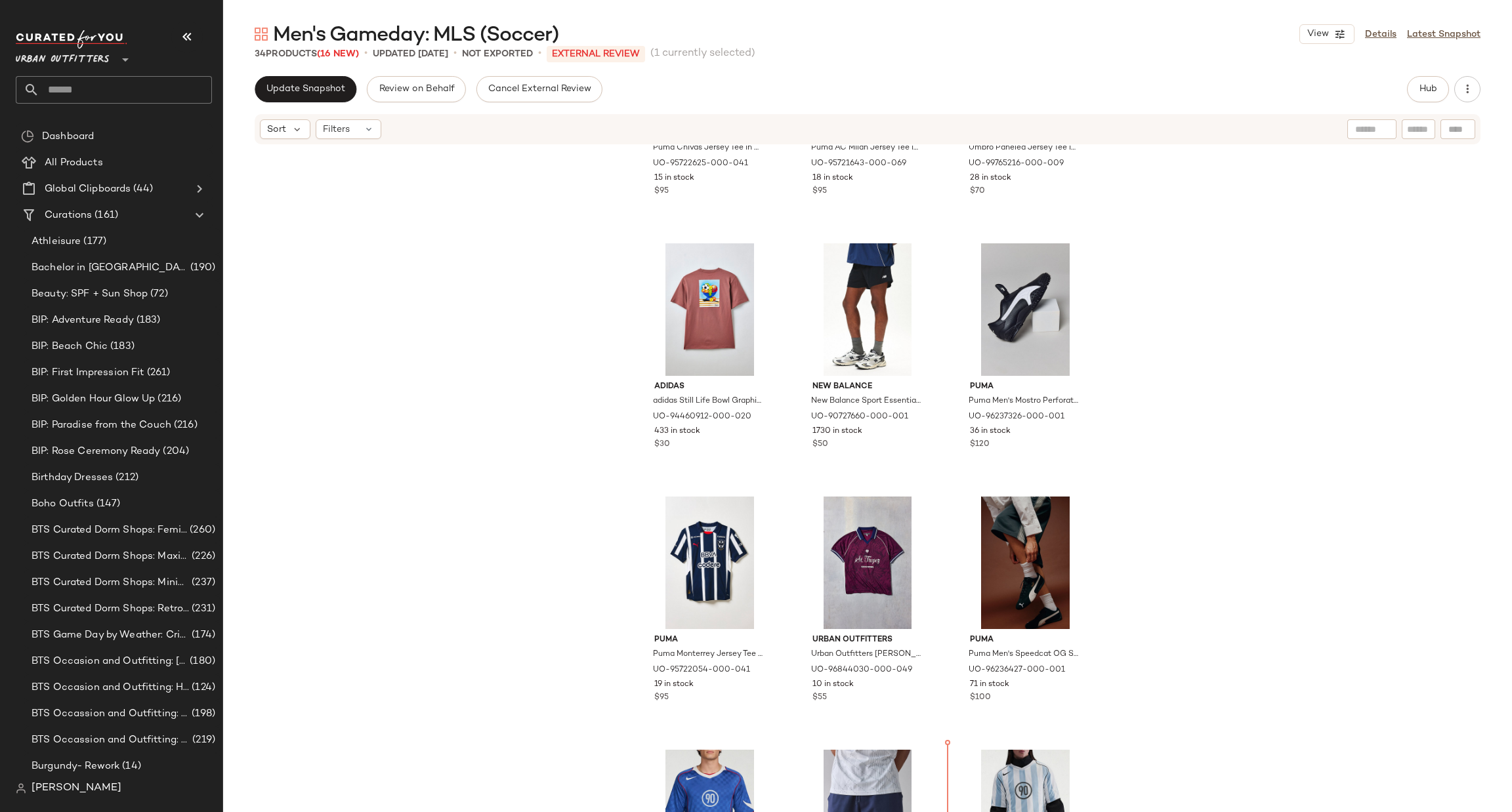
scroll to position [478, 0]
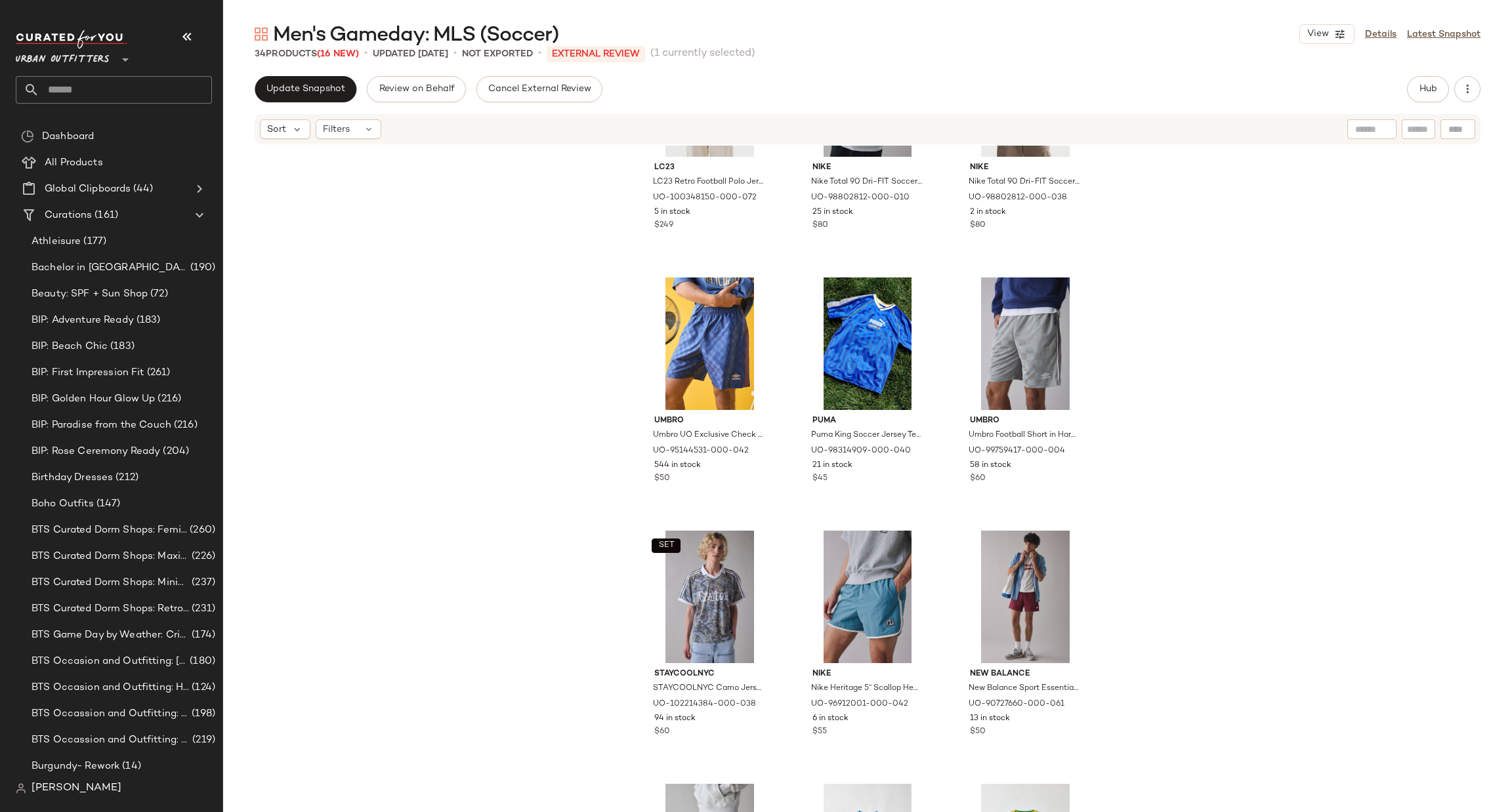
scroll to position [1462, 0]
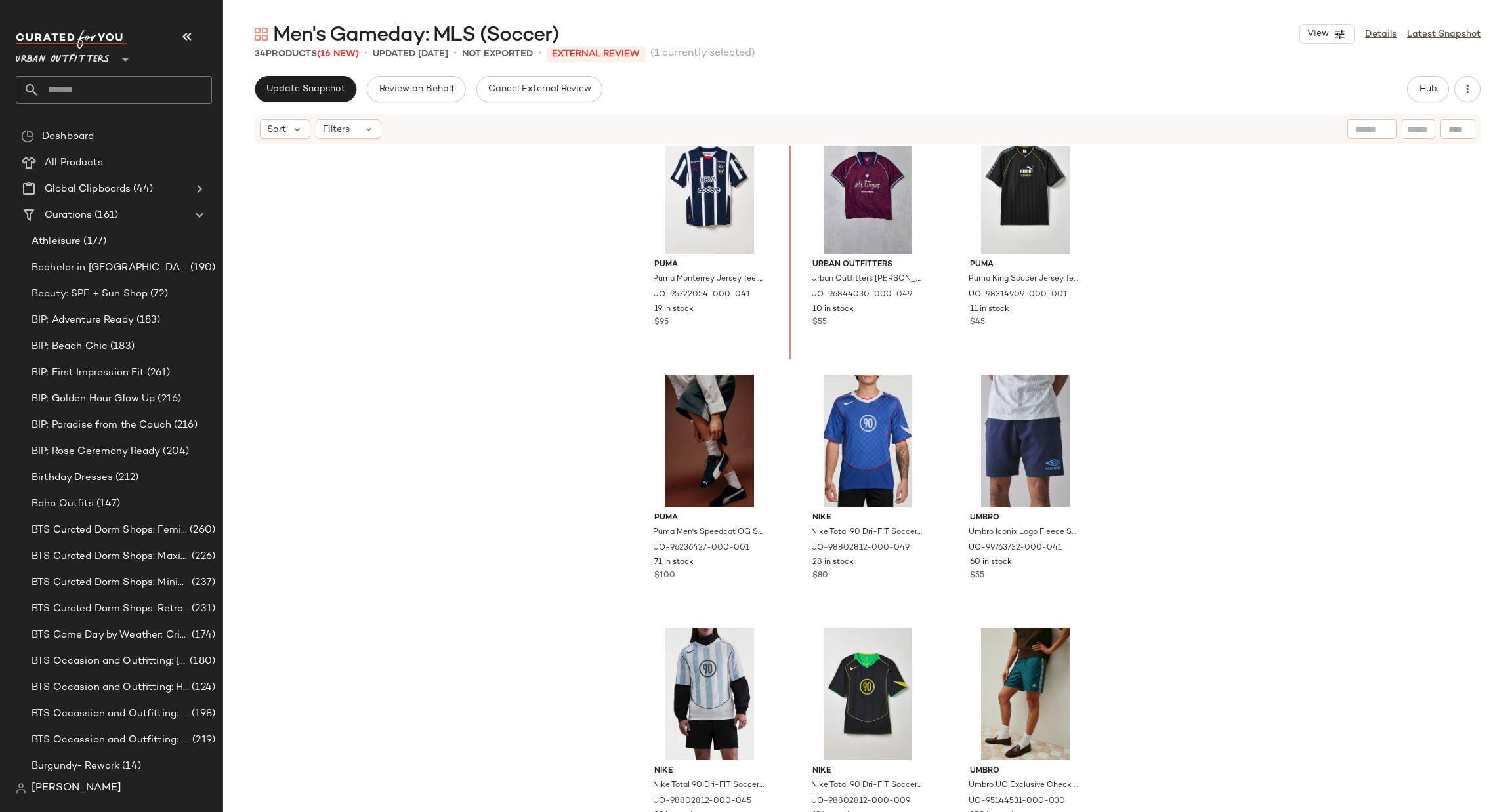
scroll to position [774, 0]
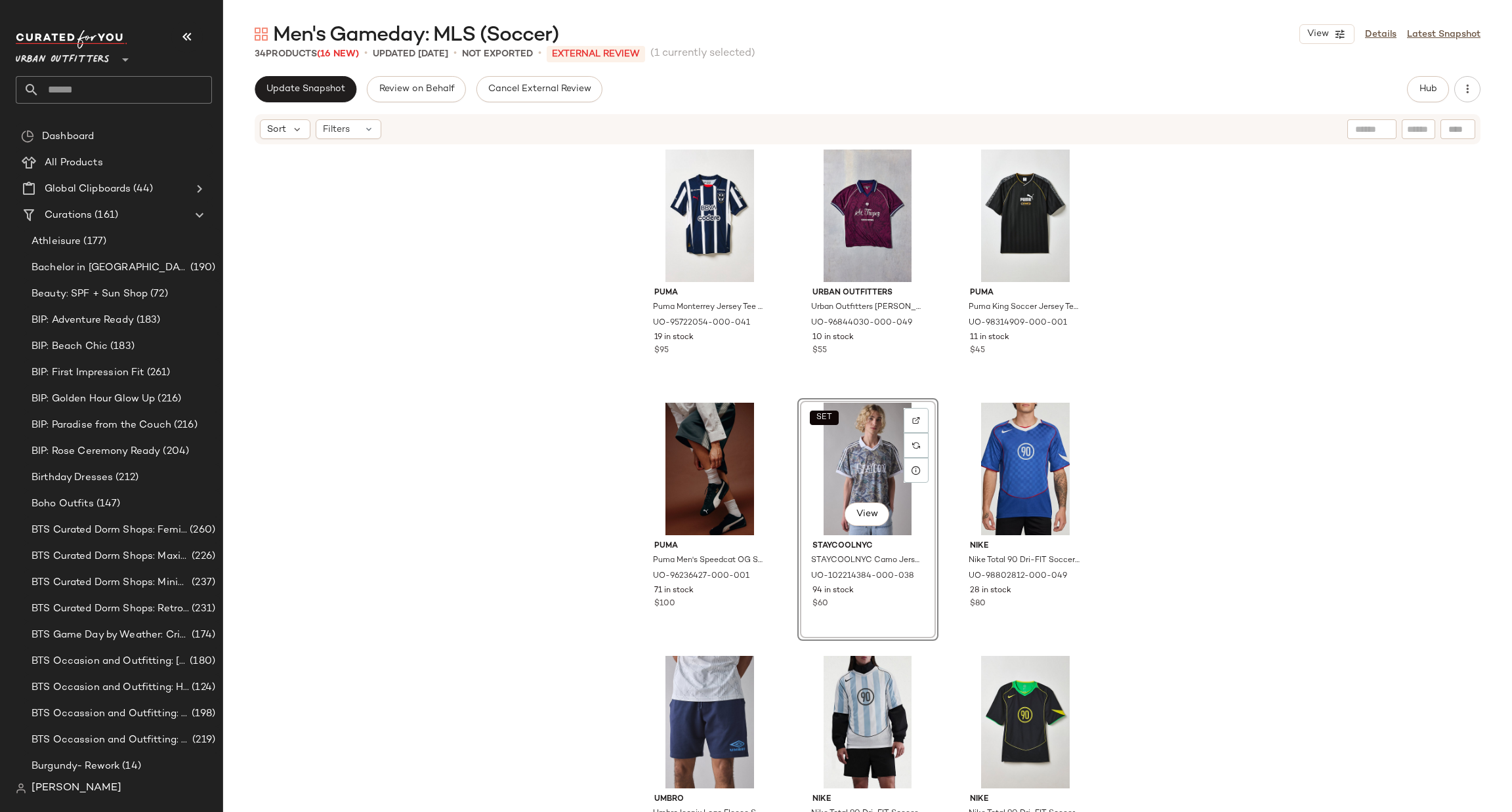
click at [1326, 528] on div "Puma Puma Monterrey Jersey Tee in New Navy, Men's at Urban Outfitters UO-957220…" at bounding box center [867, 499] width 1289 height 706
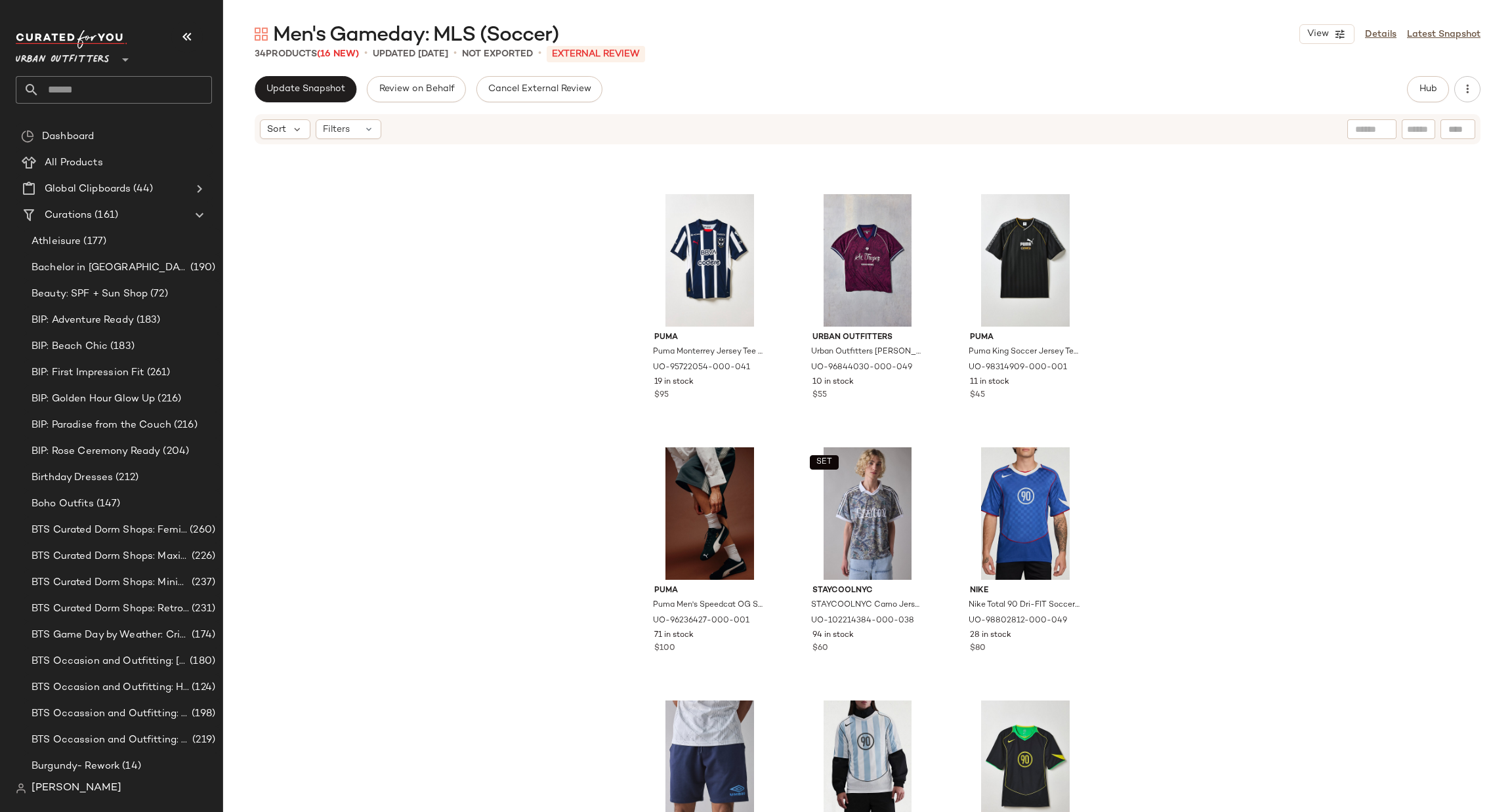
scroll to position [761, 0]
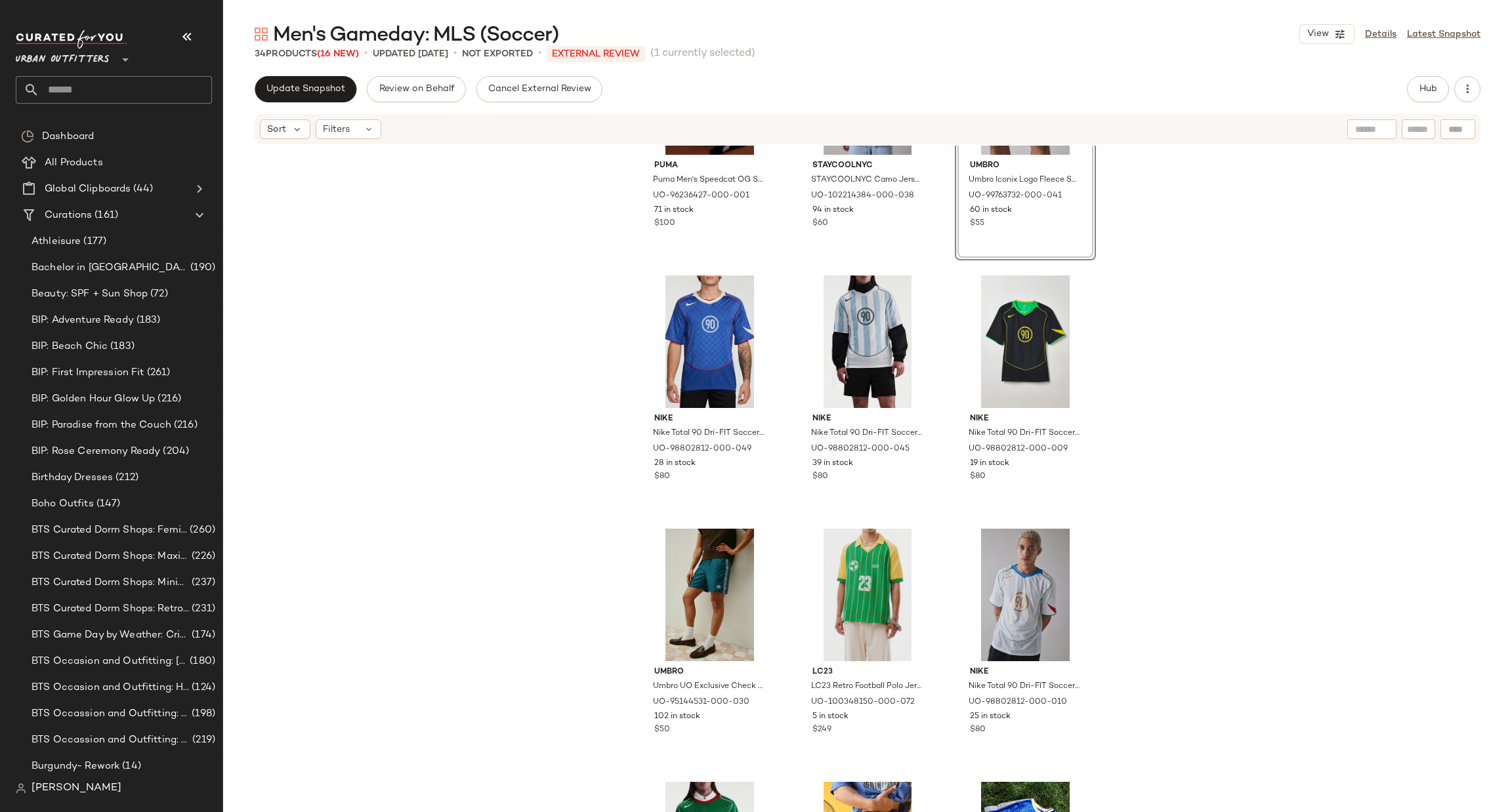
scroll to position [957, 0]
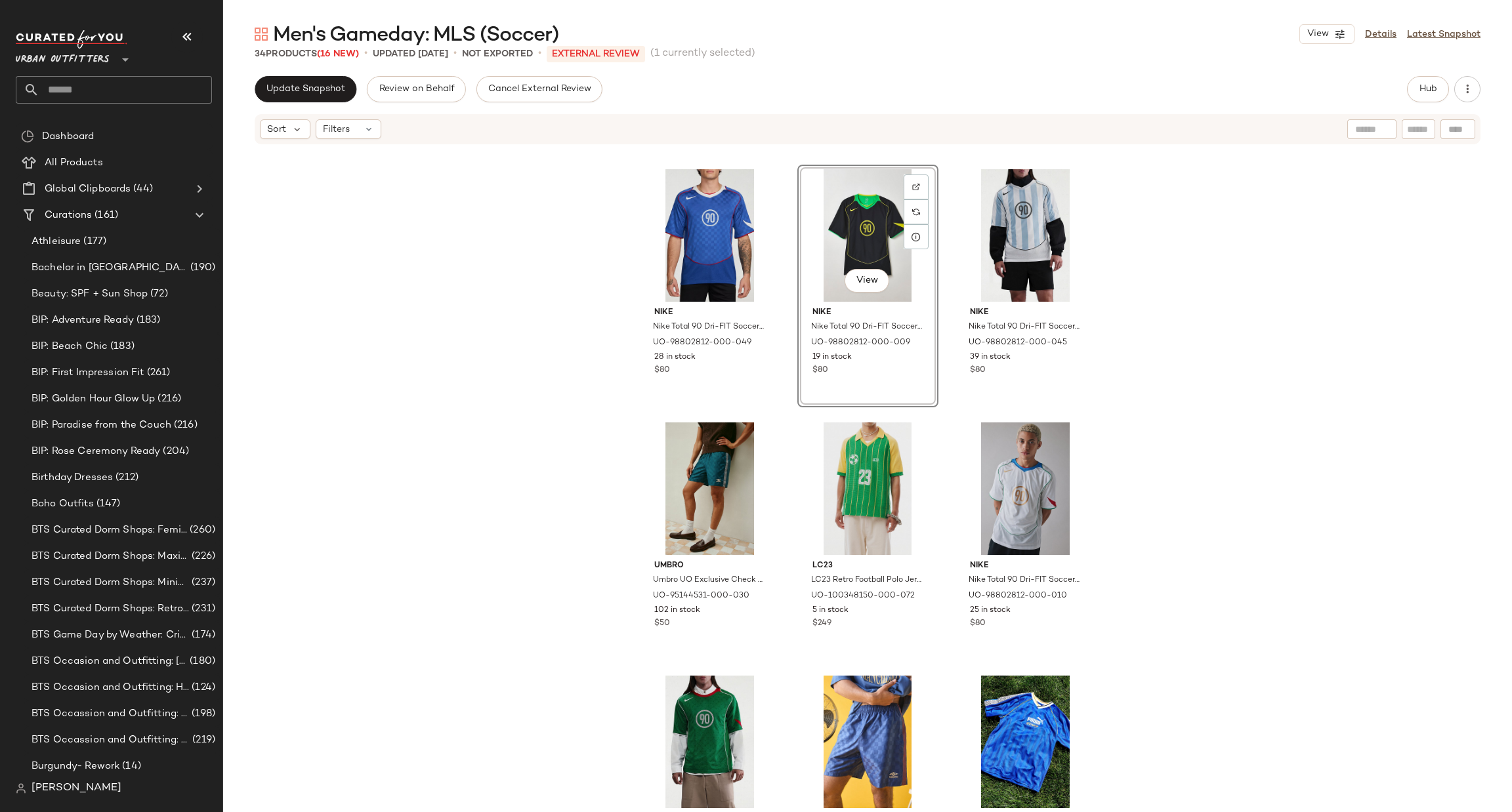
scroll to position [1351, 0]
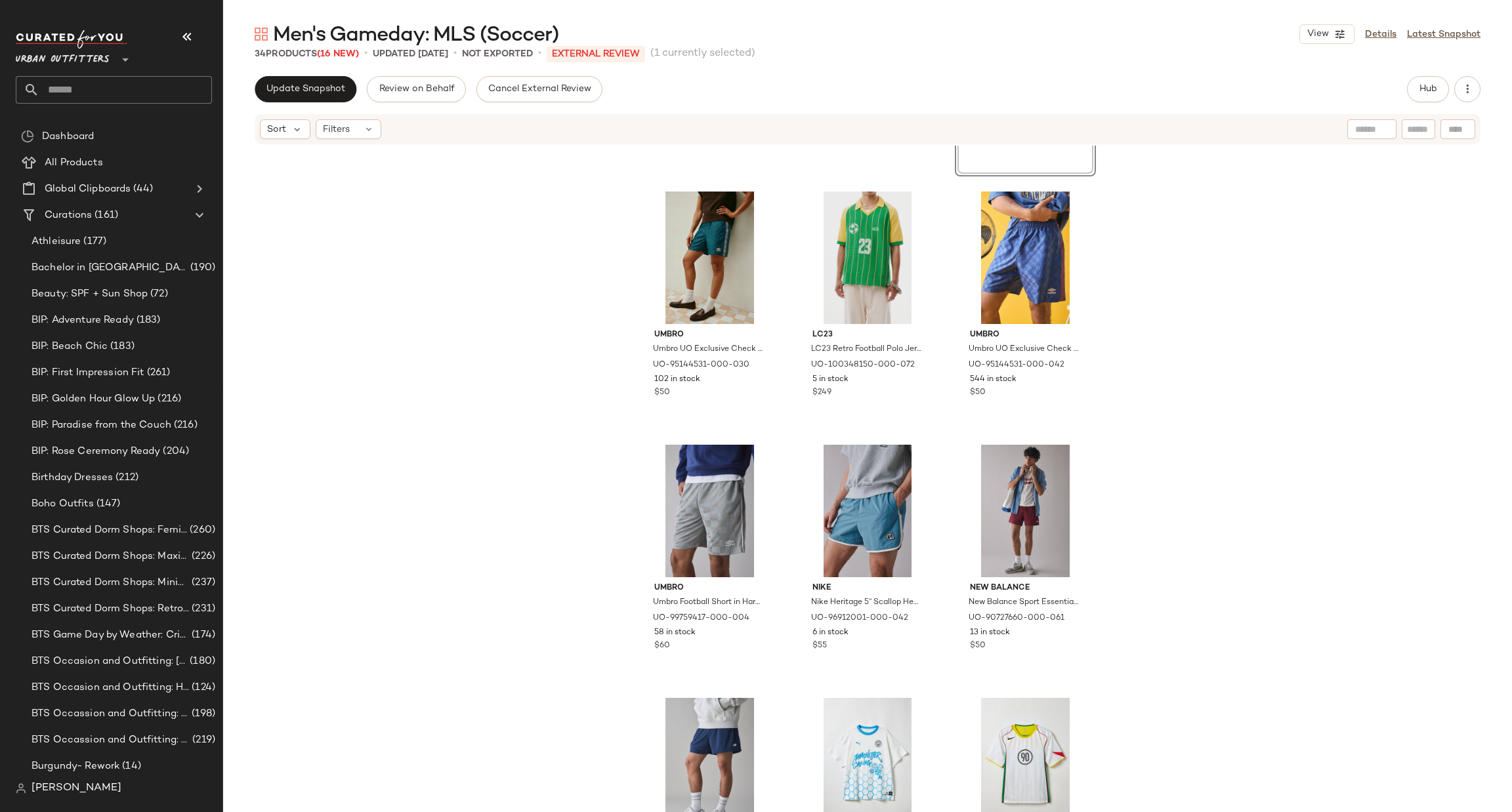
scroll to position [1548, 0]
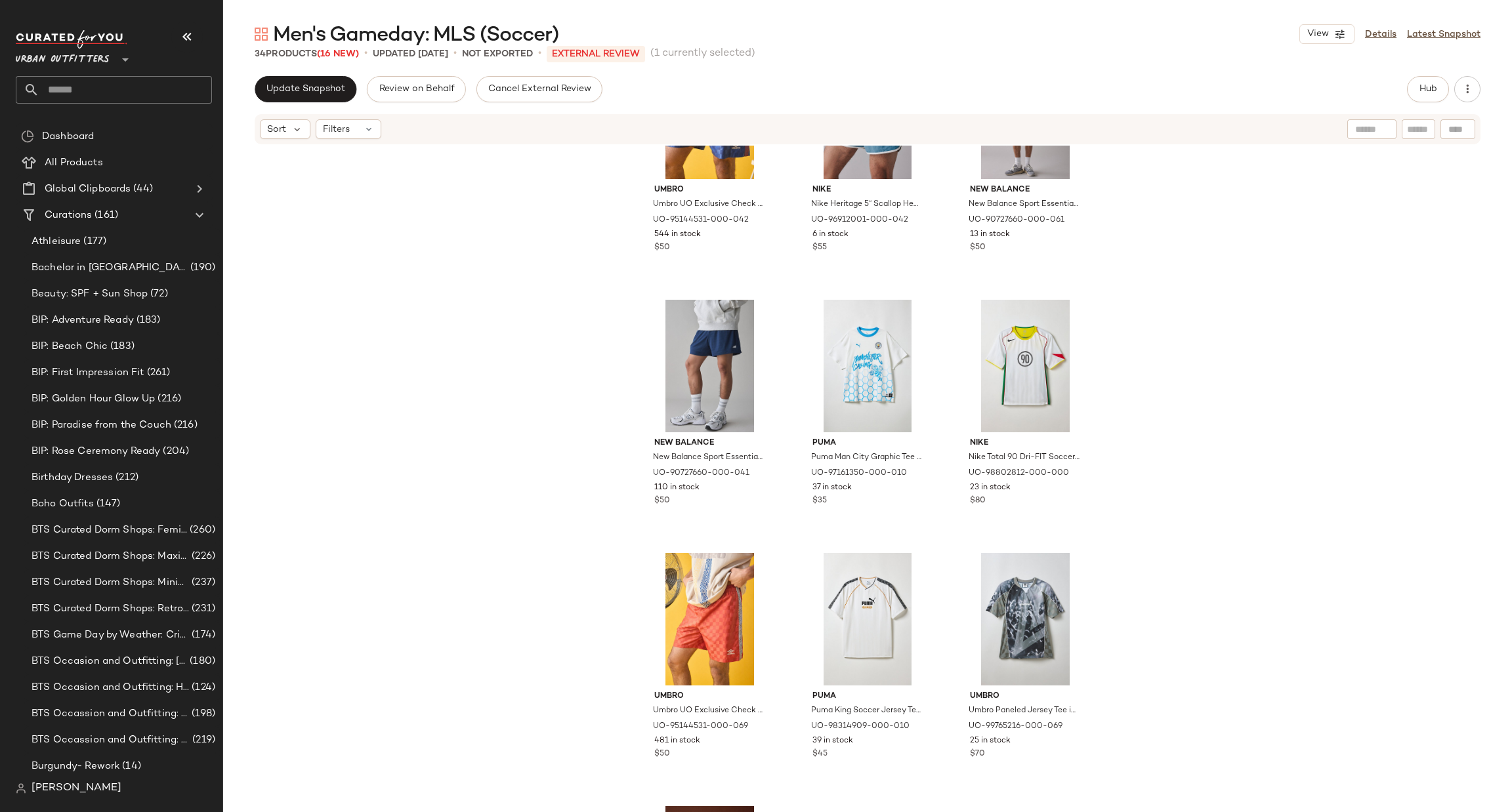
scroll to position [2336, 0]
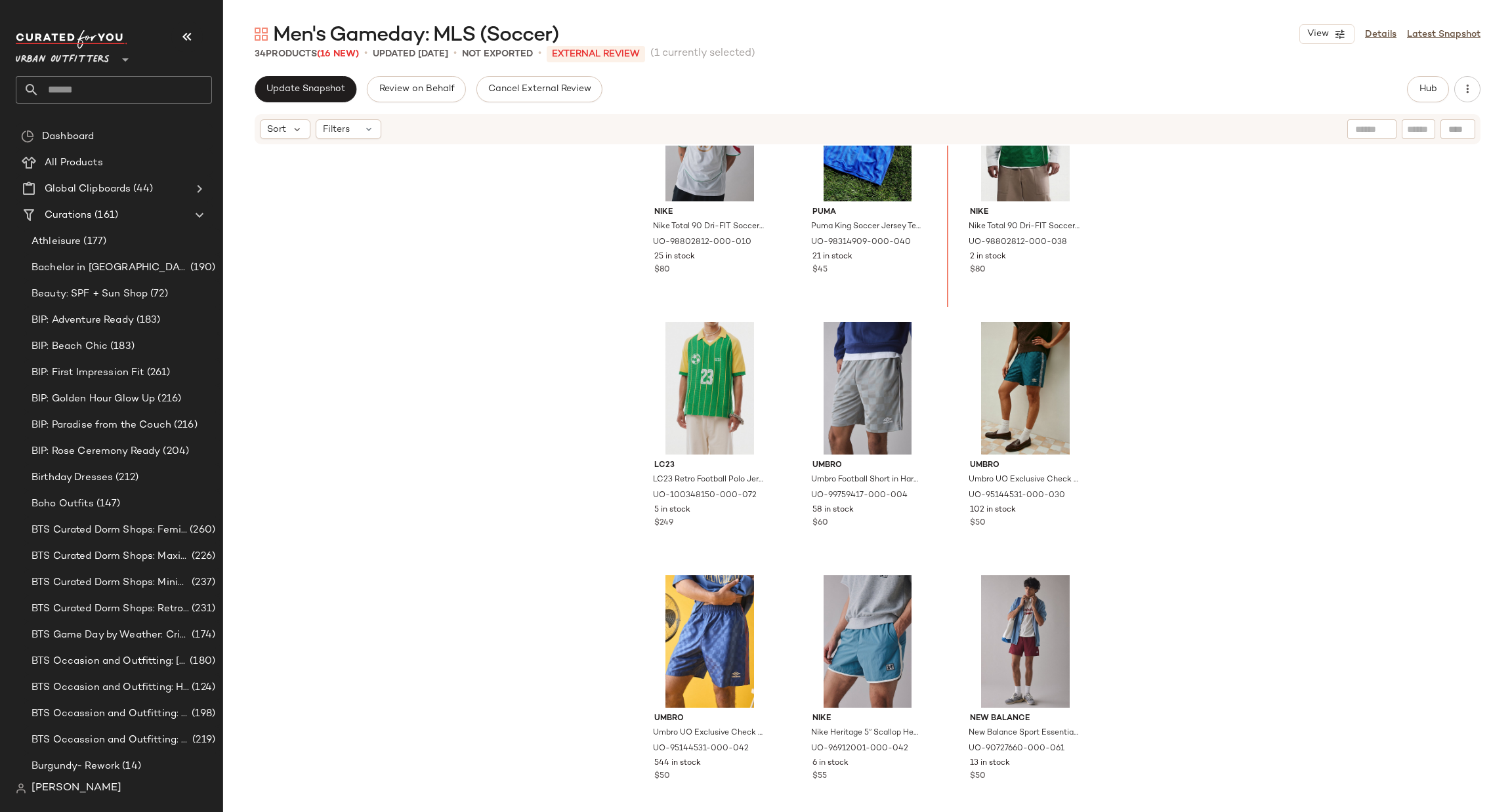
scroll to position [1592, 0]
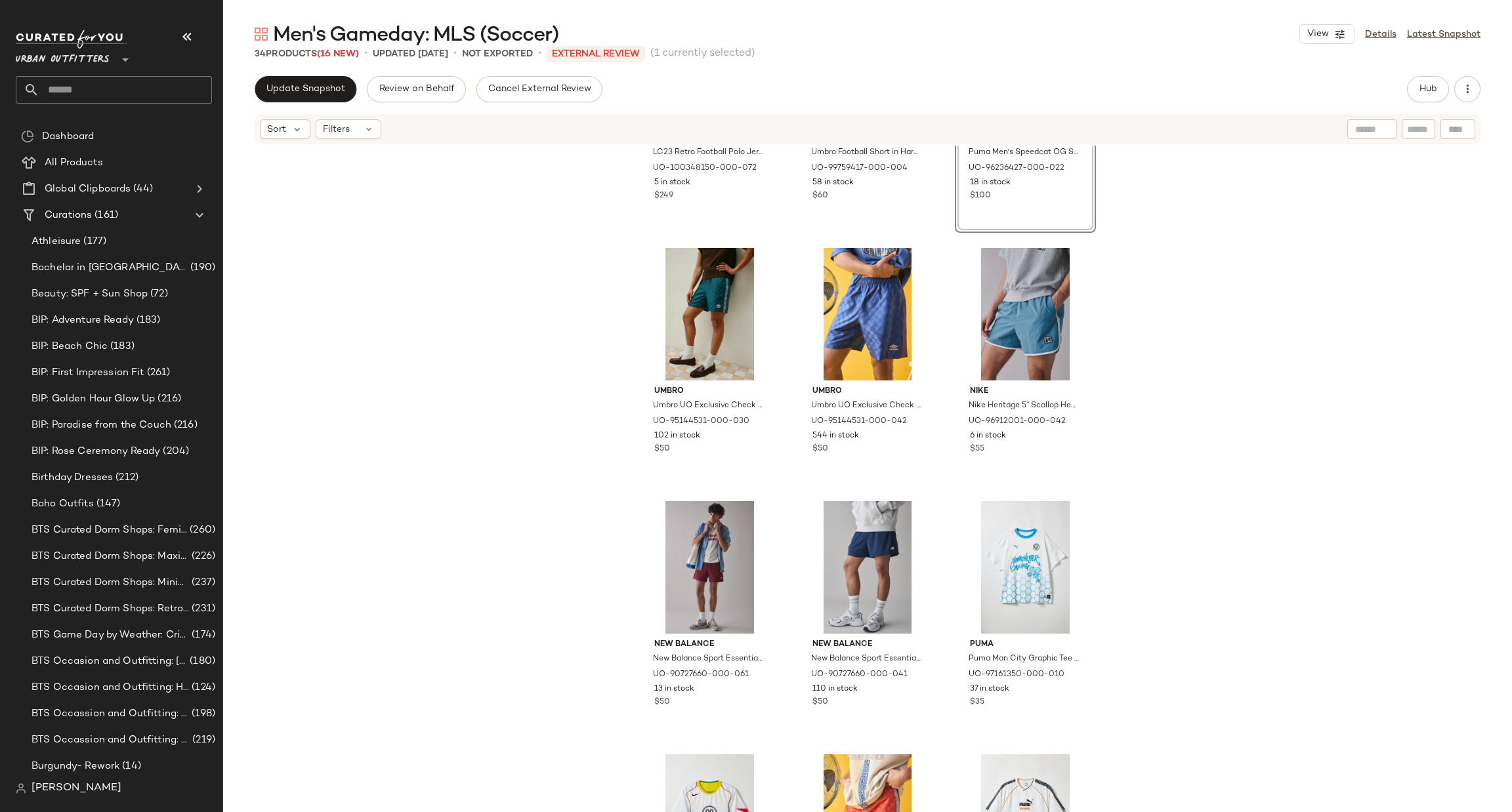
scroll to position [2139, 0]
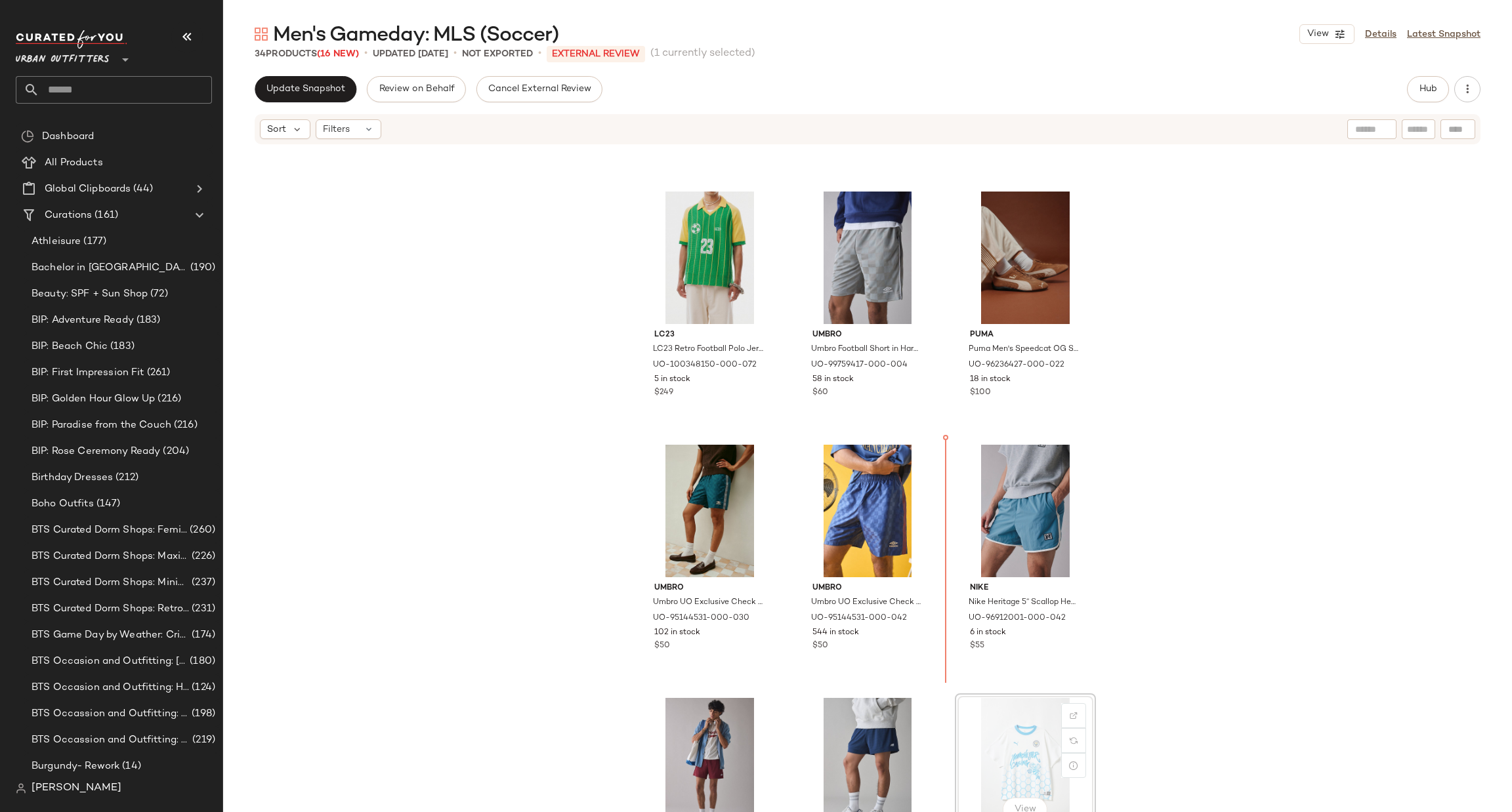
scroll to position [1746, 0]
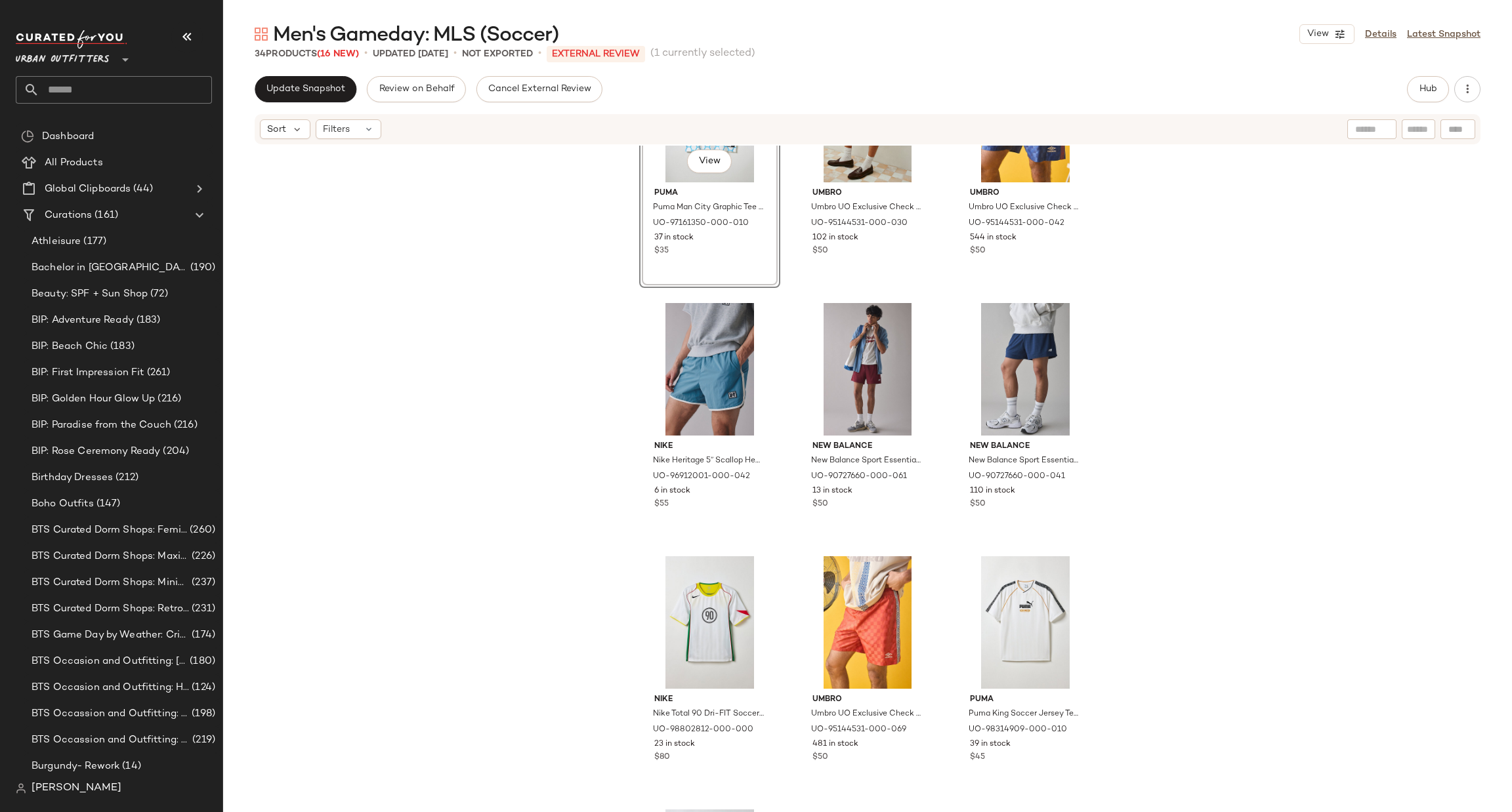
scroll to position [2336, 0]
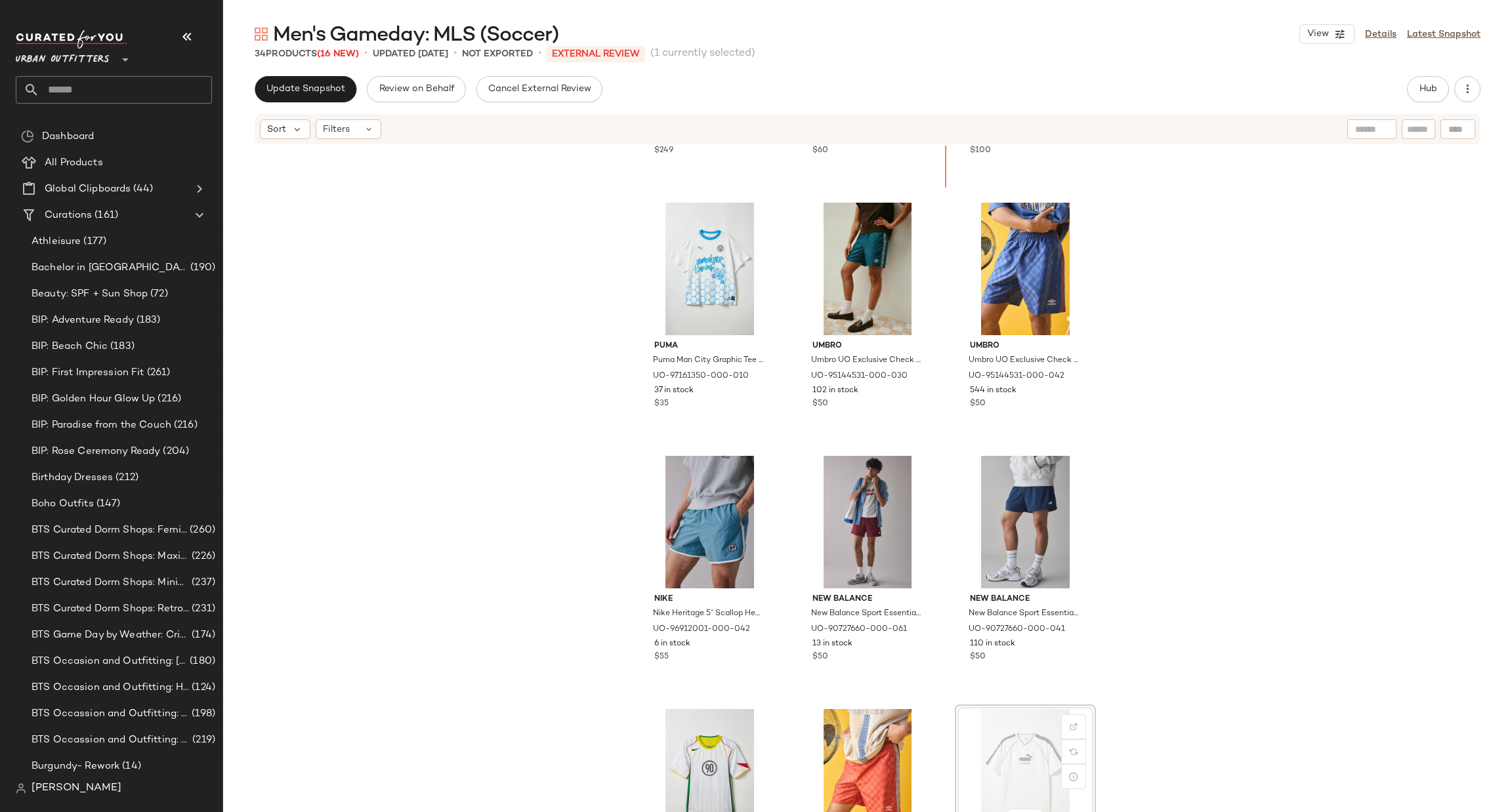
scroll to position [1797, 0]
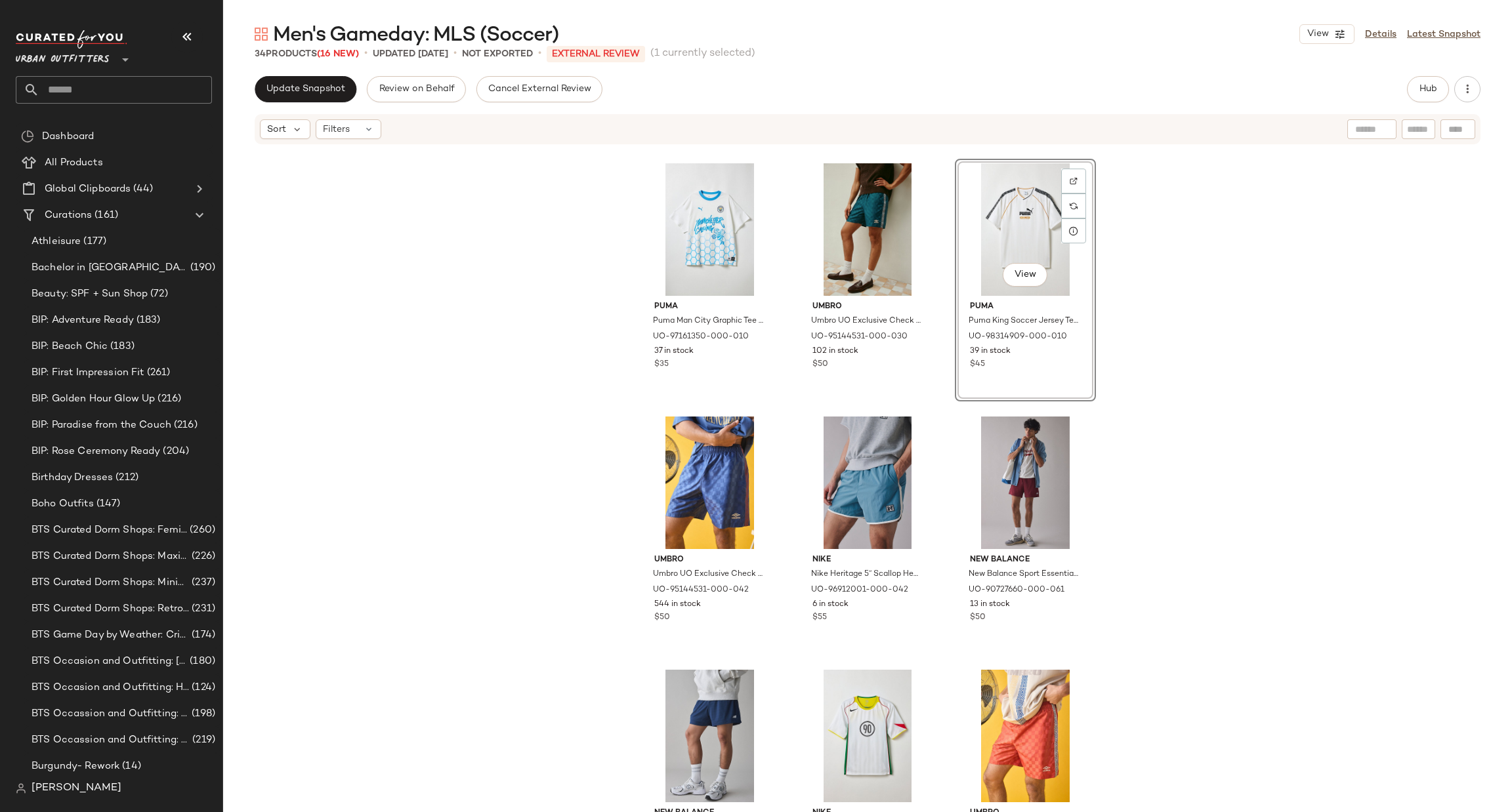
scroll to position [2191, 0]
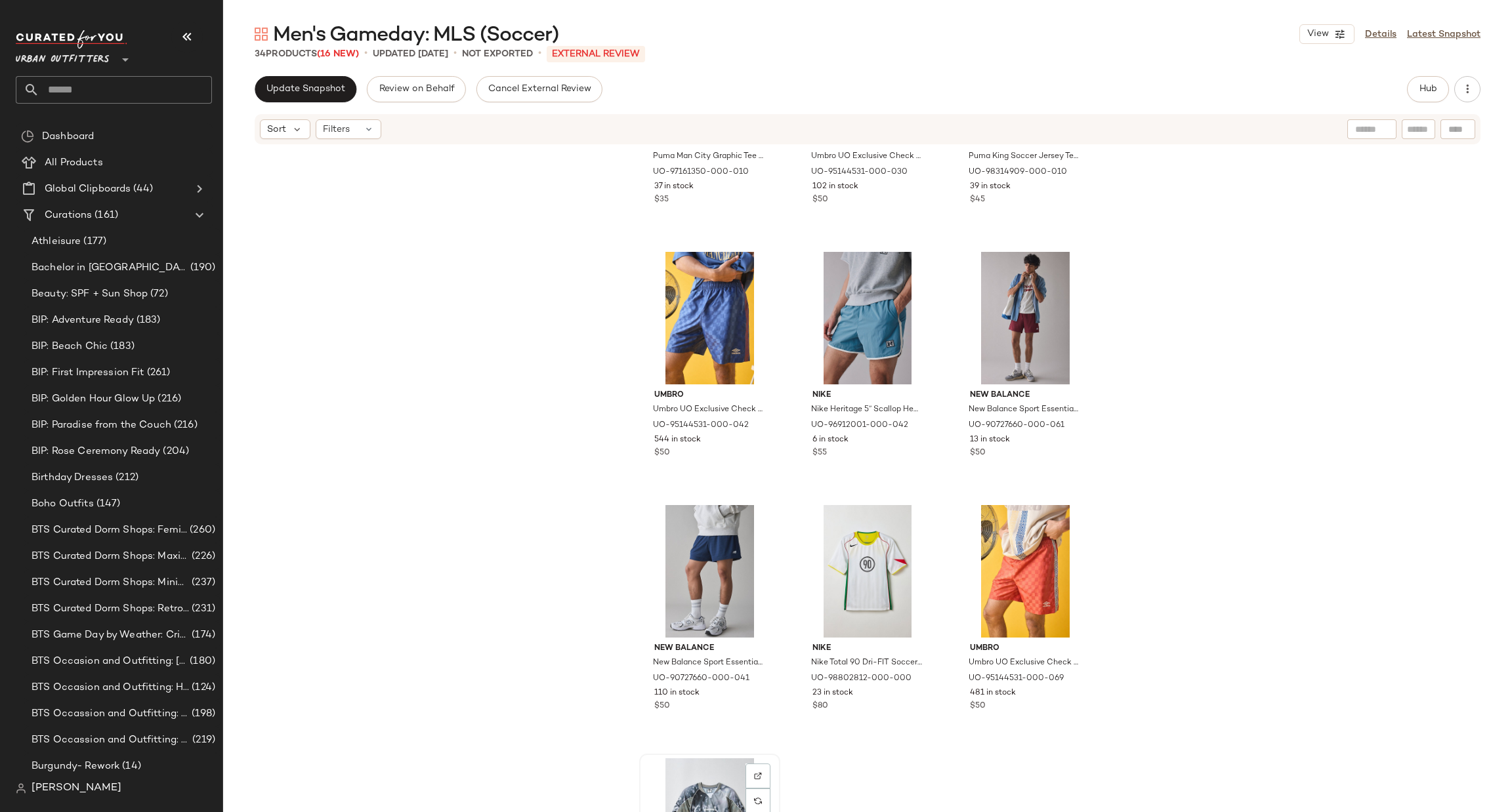
scroll to position [2192, 0]
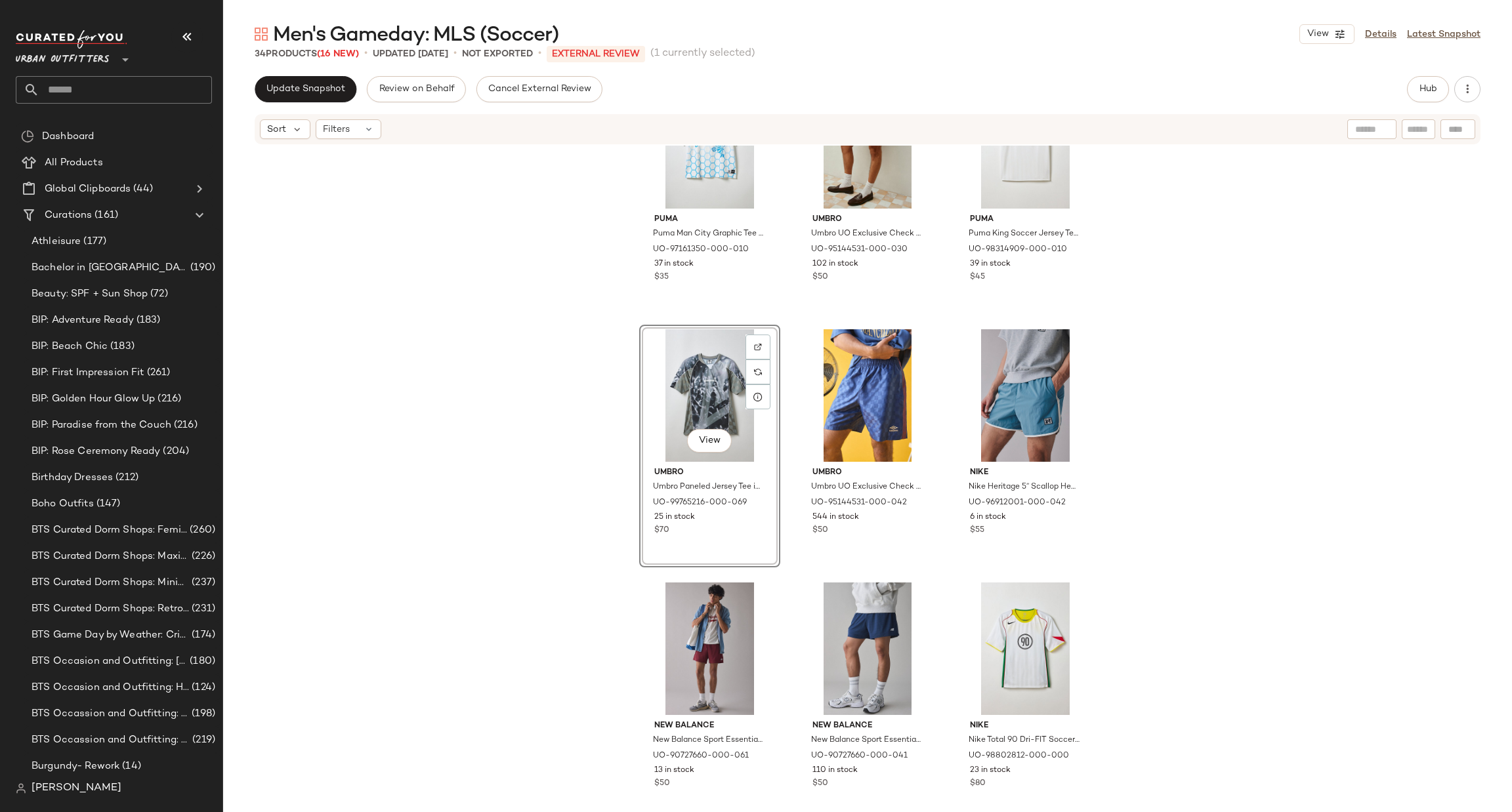
scroll to position [2192, 0]
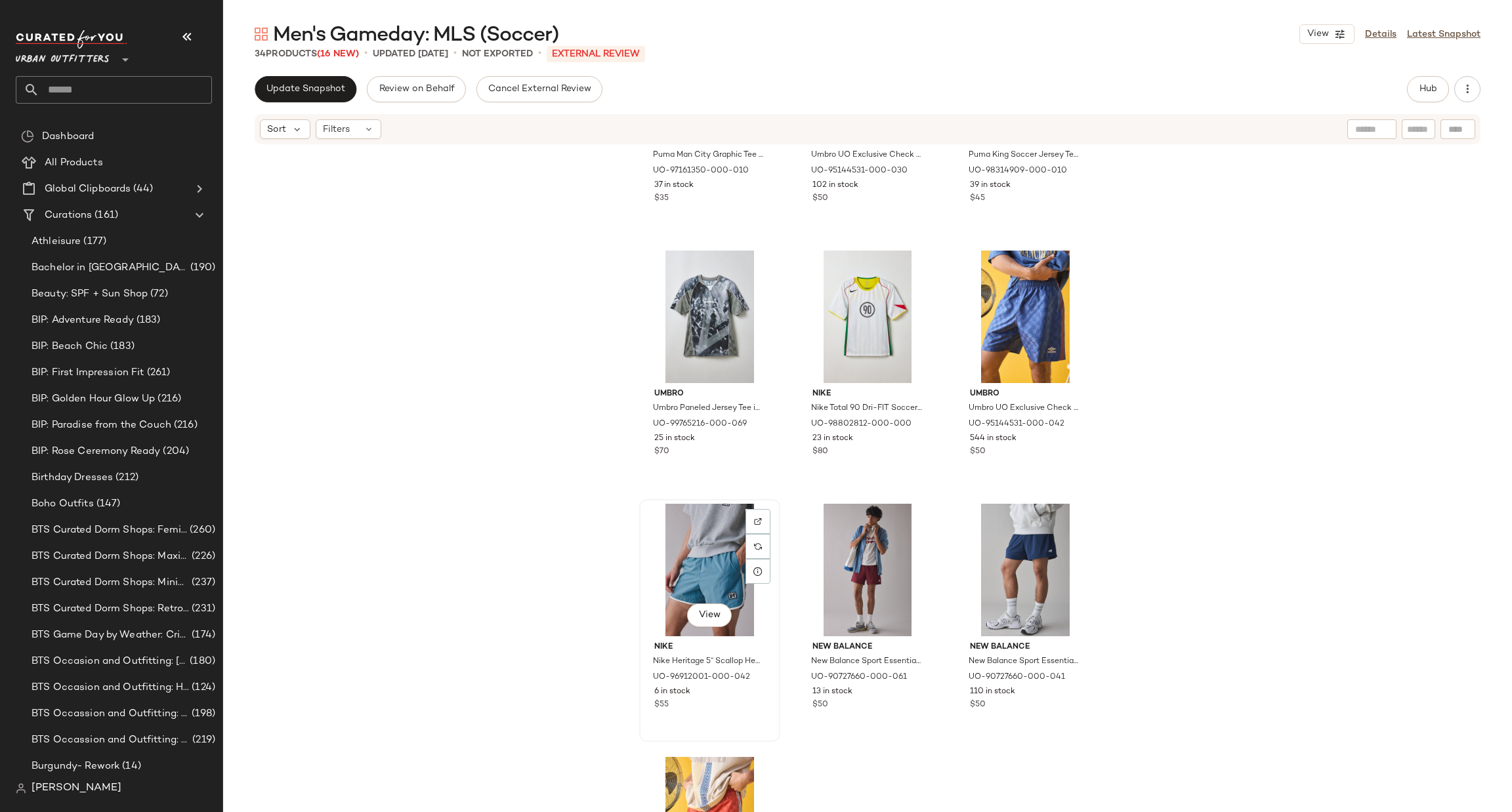
click at [695, 555] on div "View" at bounding box center [710, 570] width 132 height 133
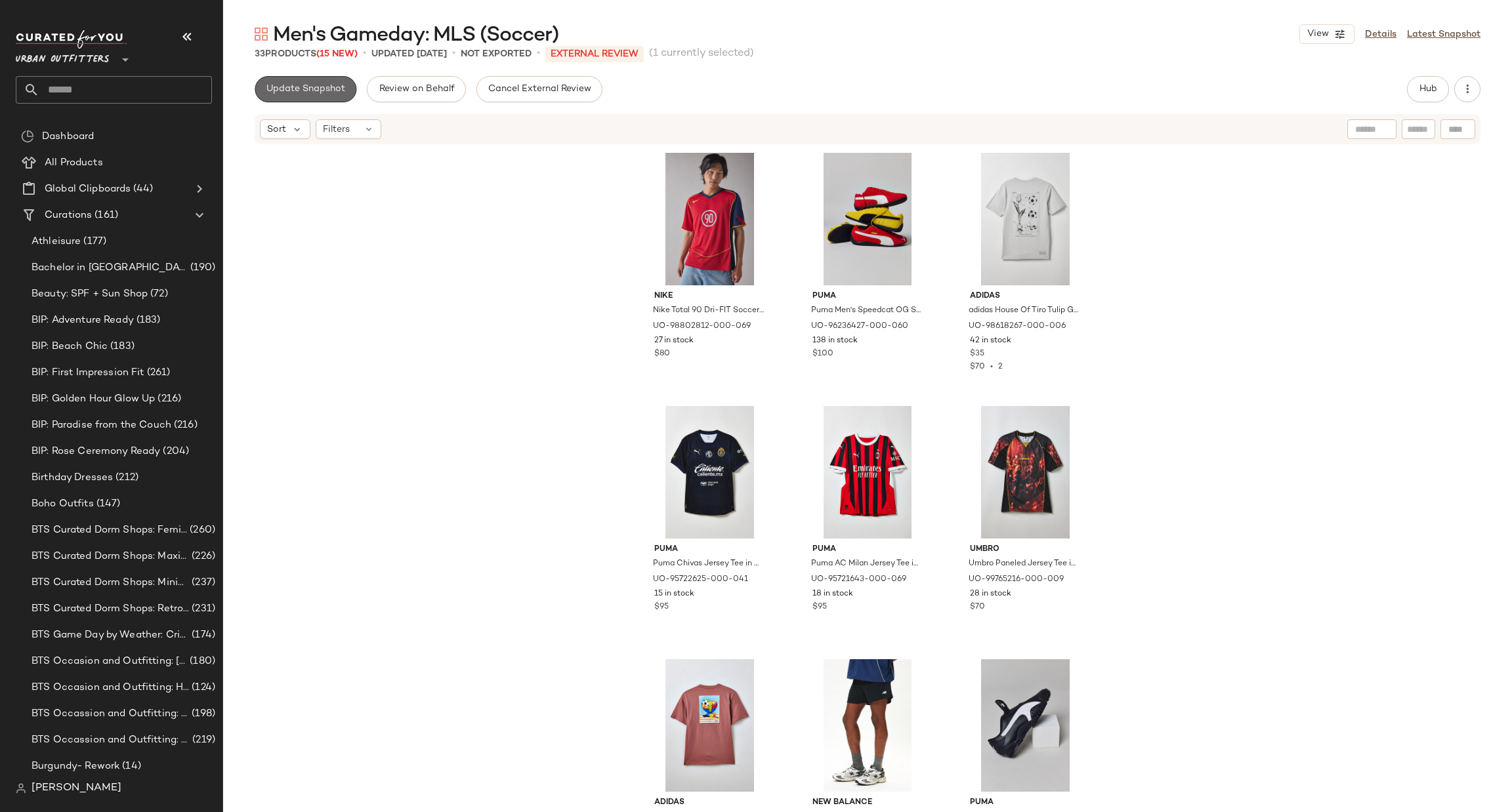
click at [314, 95] on span "Update Snapshot" at bounding box center [306, 89] width 79 height 10
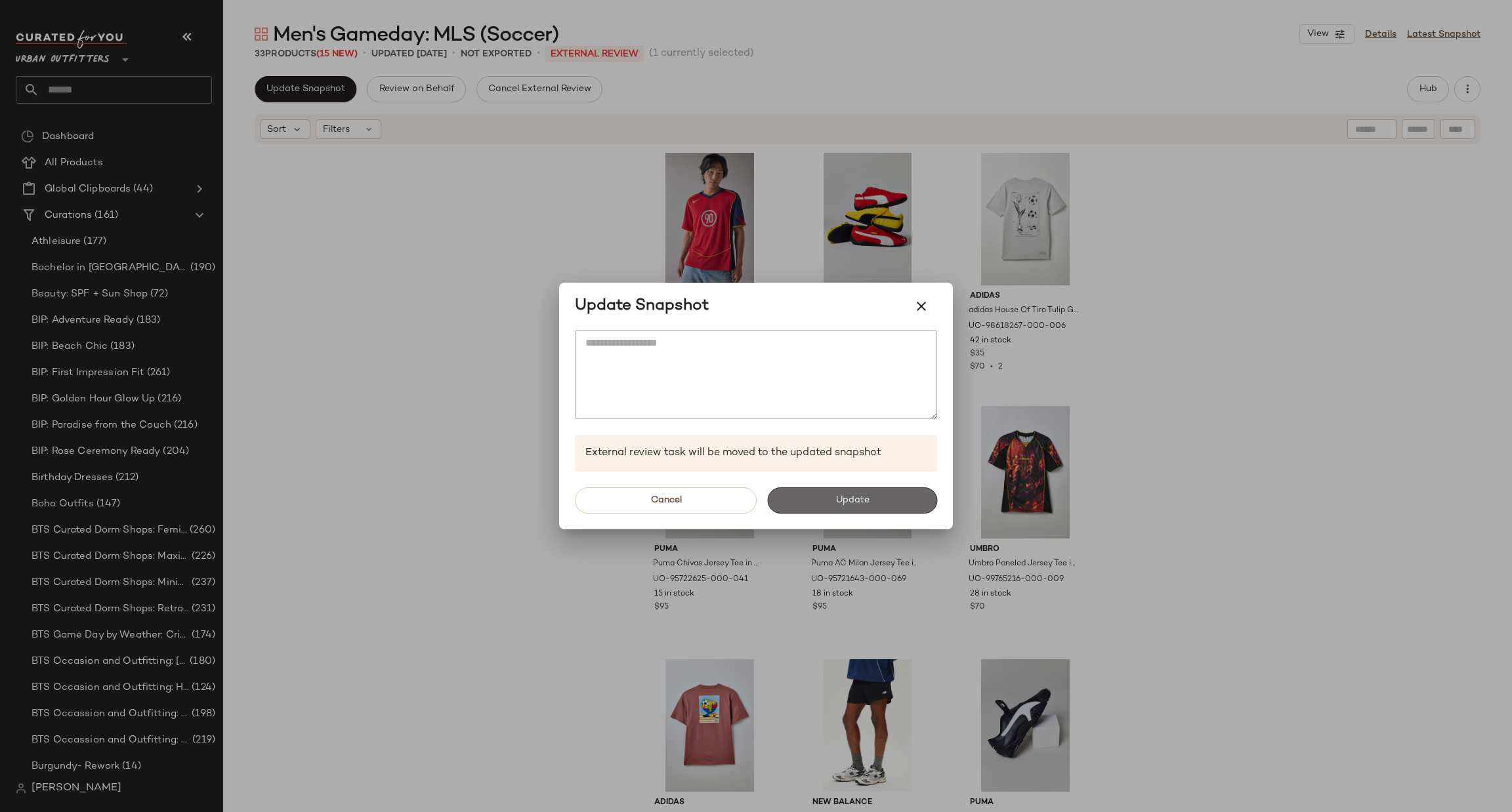
click at [865, 509] on button "Update" at bounding box center [852, 501] width 170 height 26
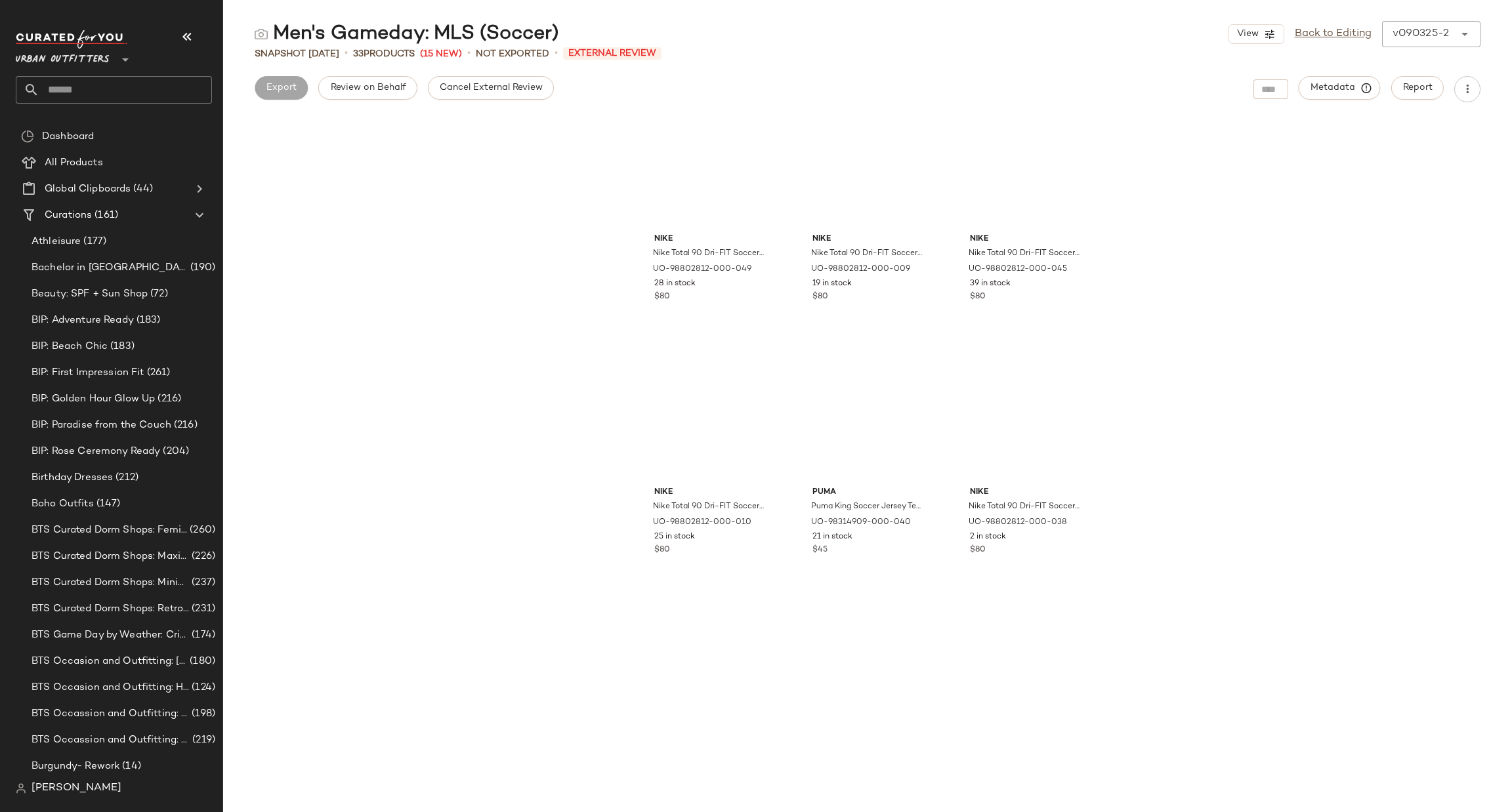
scroll to position [519, 0]
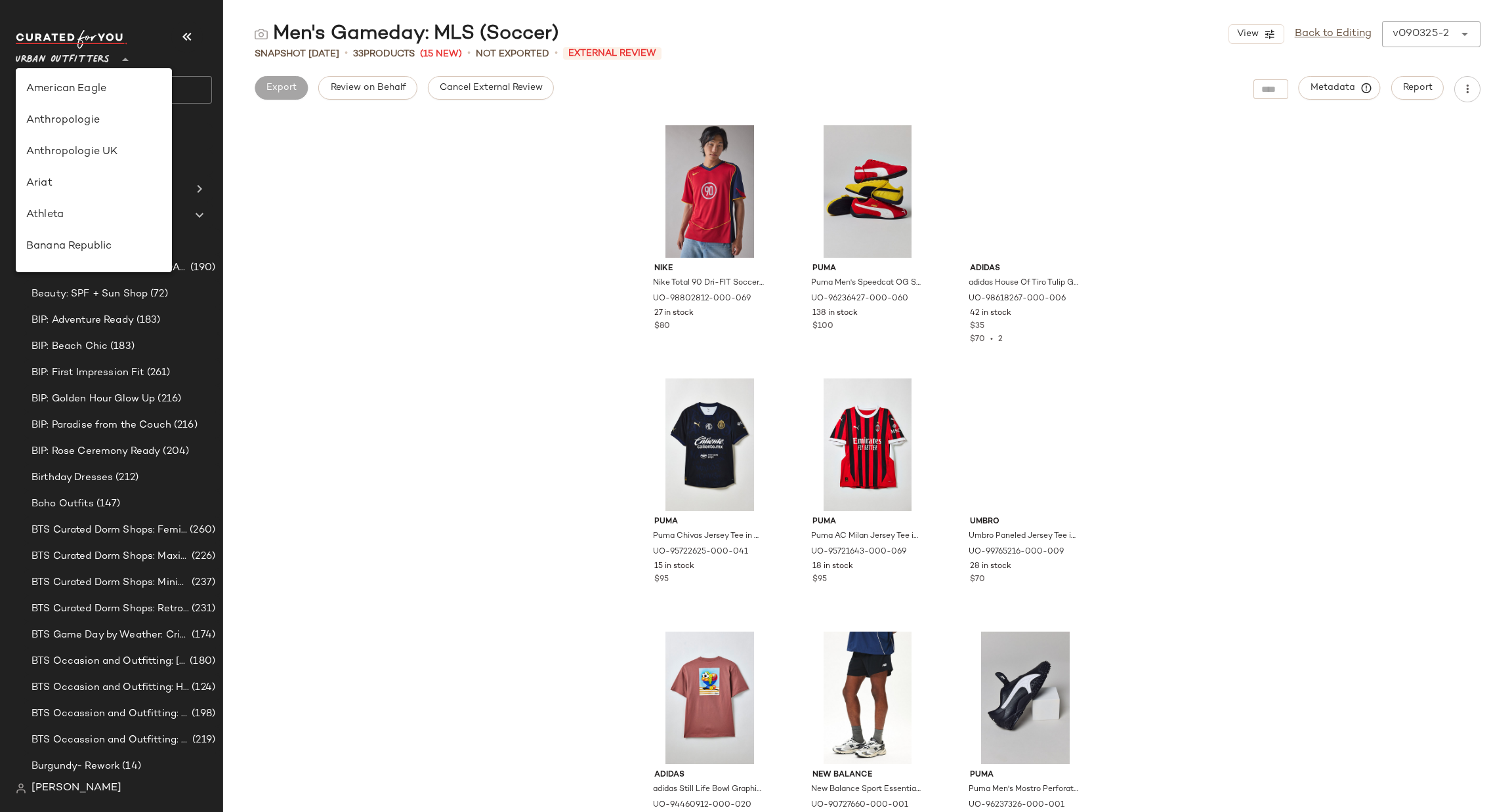
click at [85, 61] on span "Urban Outfitters" at bounding box center [62, 57] width 94 height 24
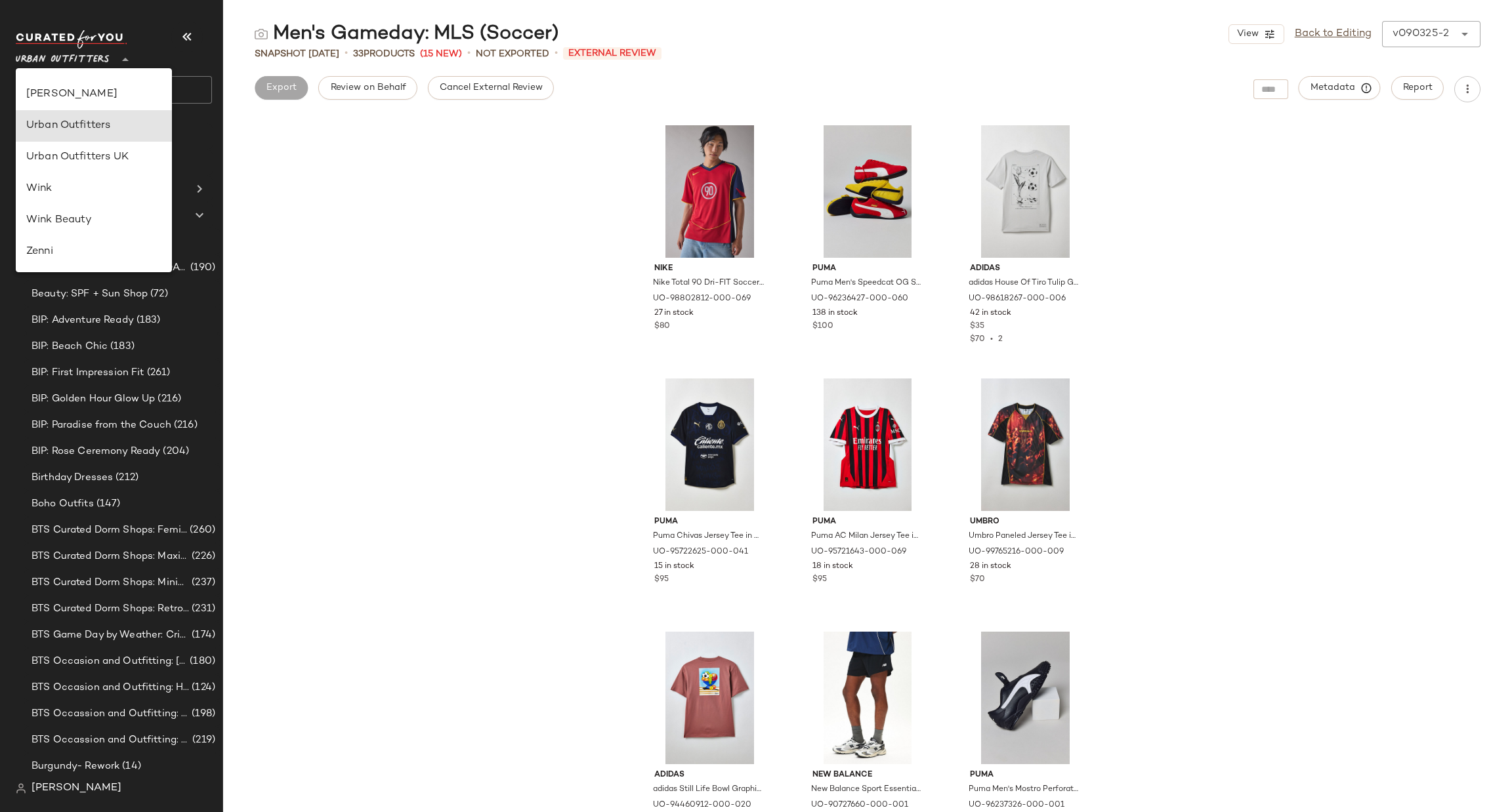
type input "**"
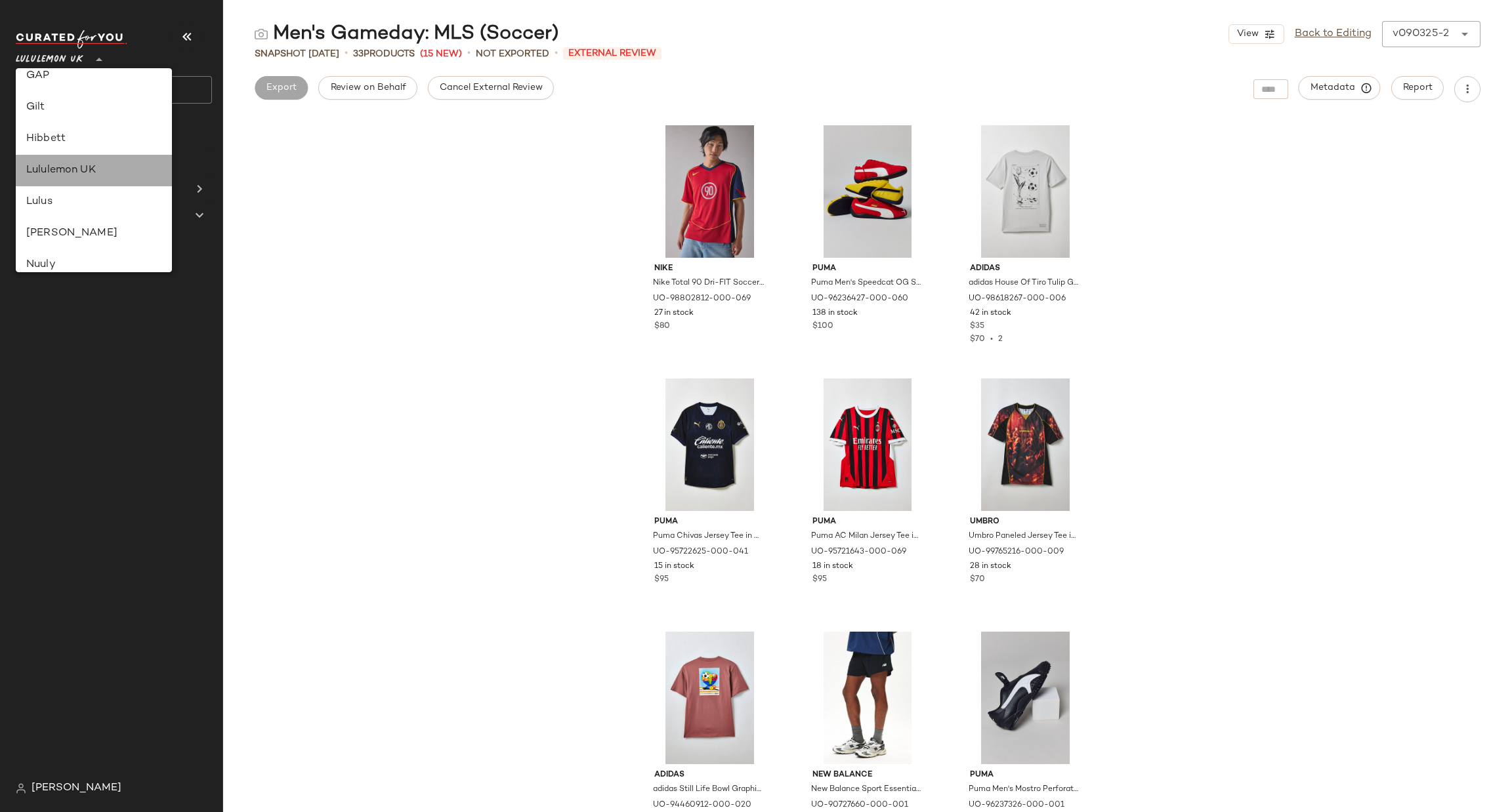
click at [103, 165] on div "Lululemon UK" at bounding box center [94, 171] width 135 height 16
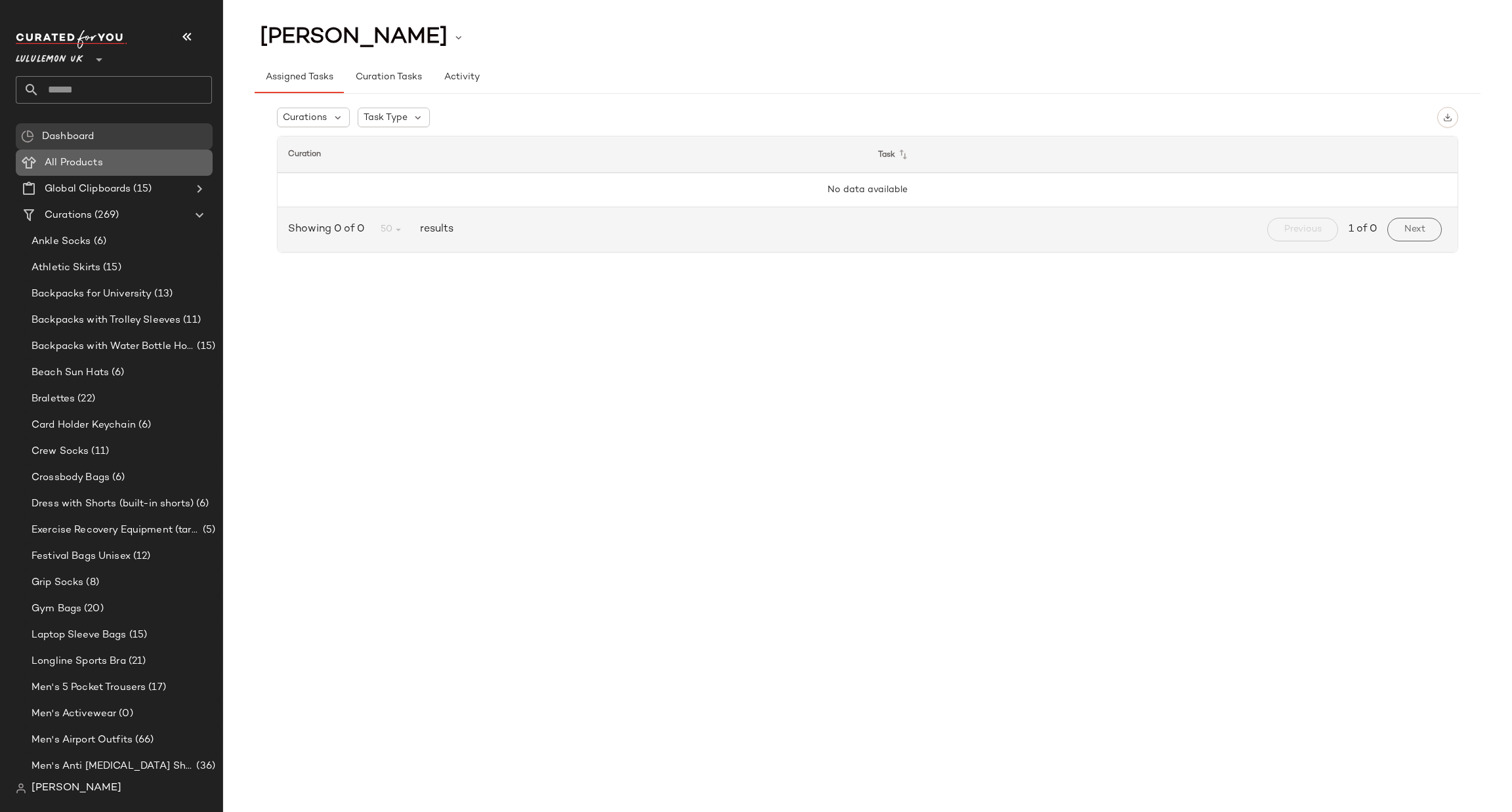
click at [160, 164] on div "All Products" at bounding box center [123, 163] width 166 height 15
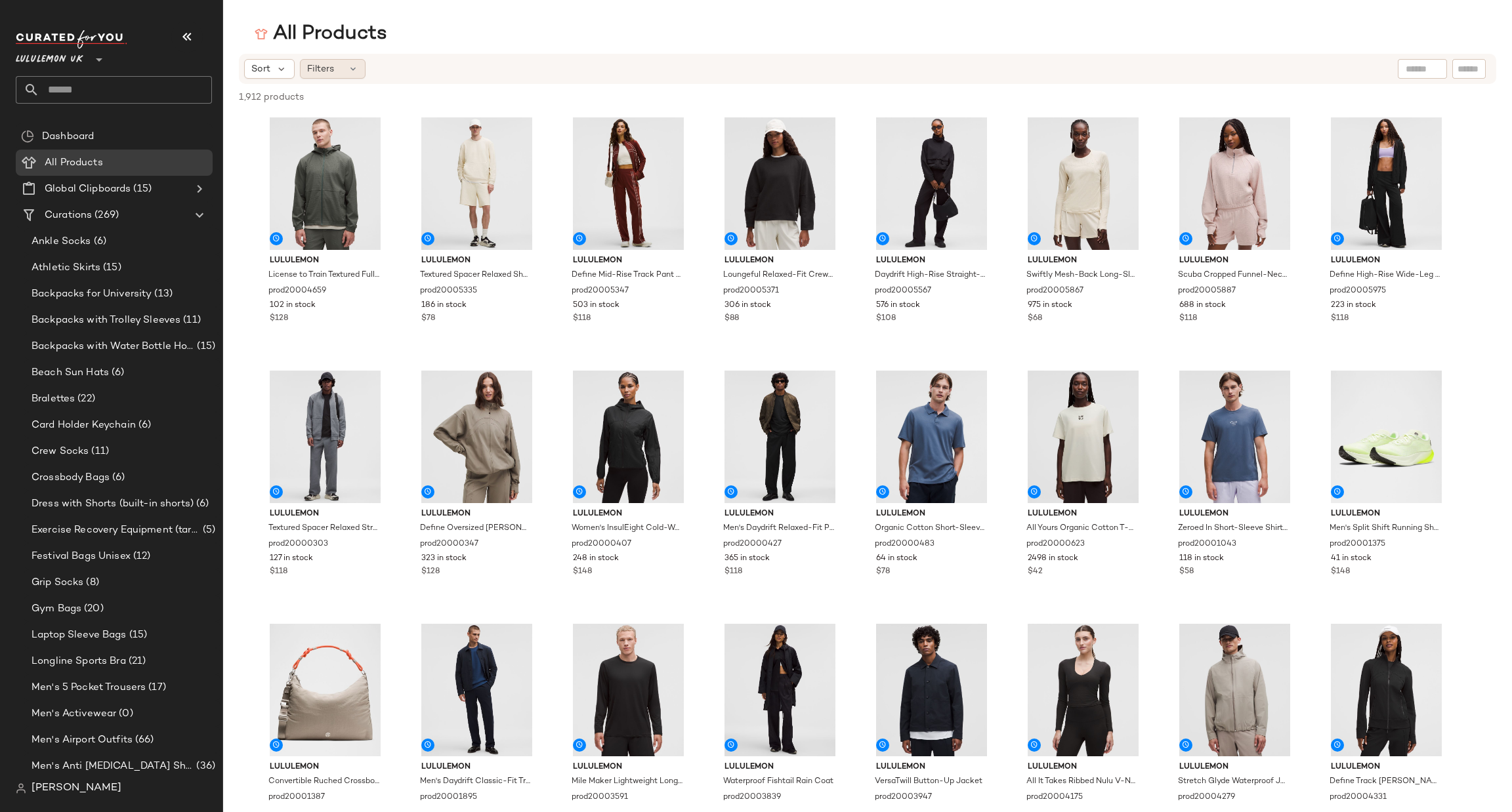
click at [360, 75] on div "Filters" at bounding box center [333, 68] width 66 height 19
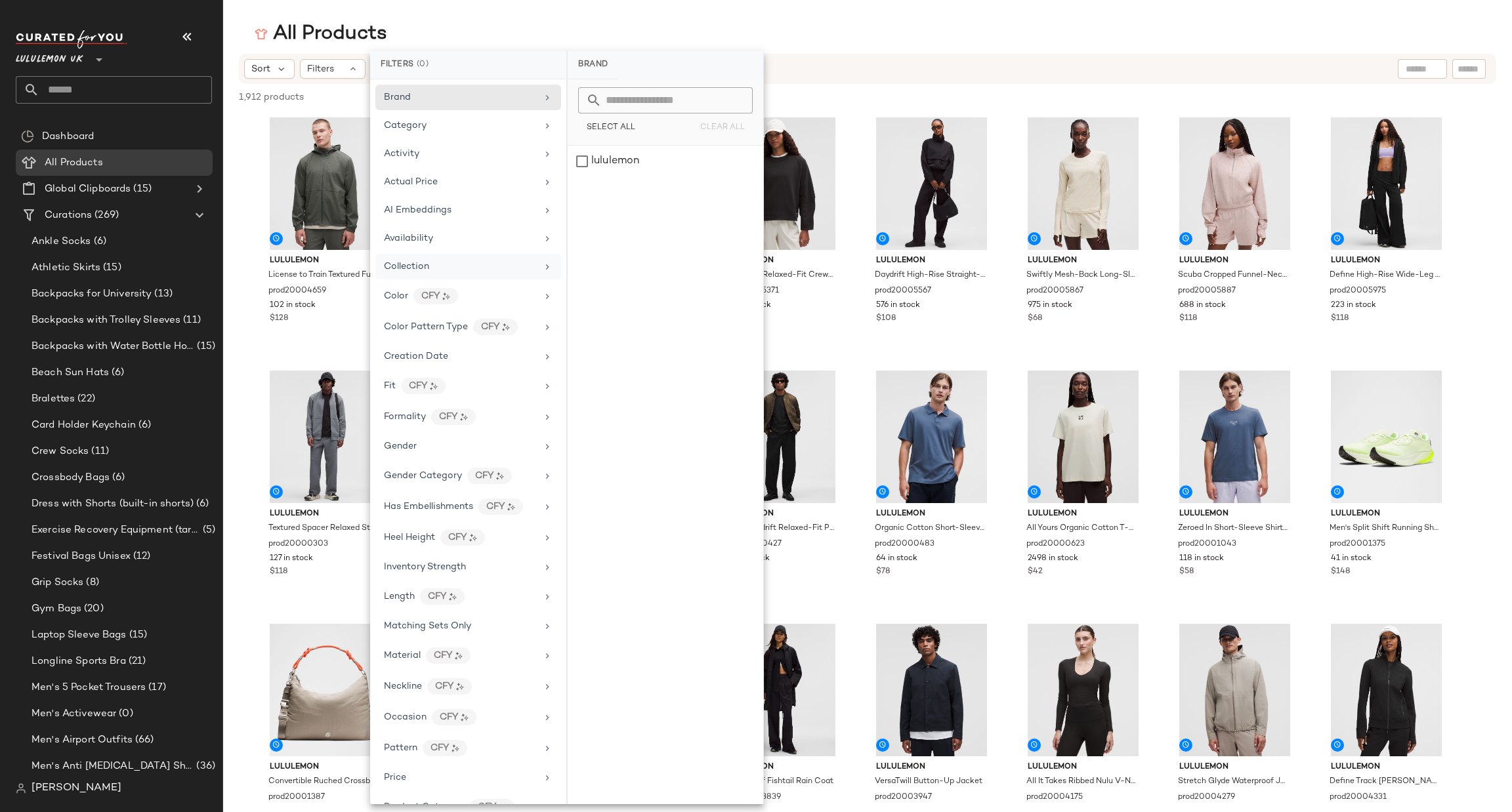
click at [481, 268] on div "Collection" at bounding box center [460, 267] width 153 height 14
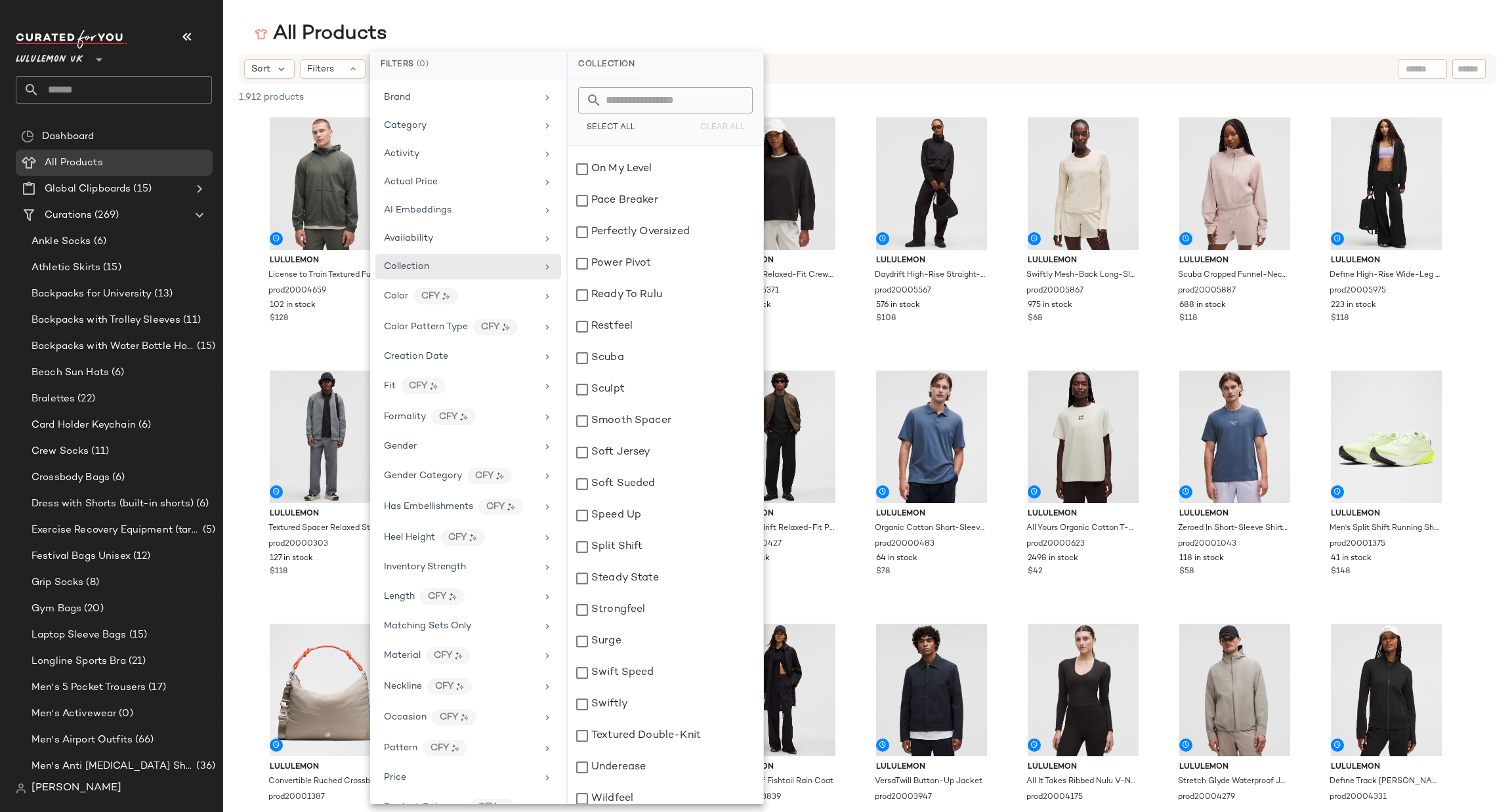
scroll to position [1545, 0]
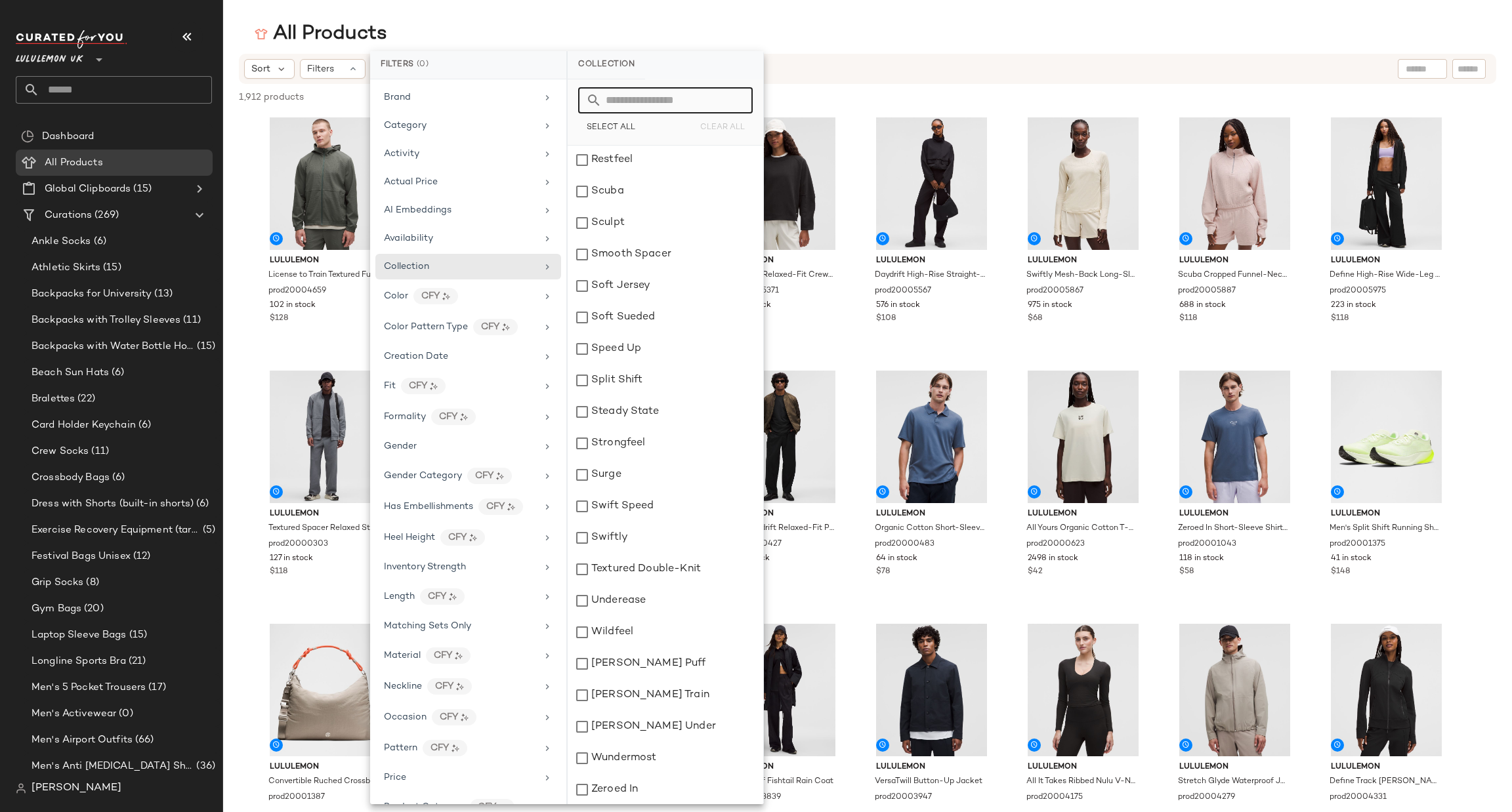
click at [658, 102] on input "text" at bounding box center [673, 100] width 143 height 26
type input "**"
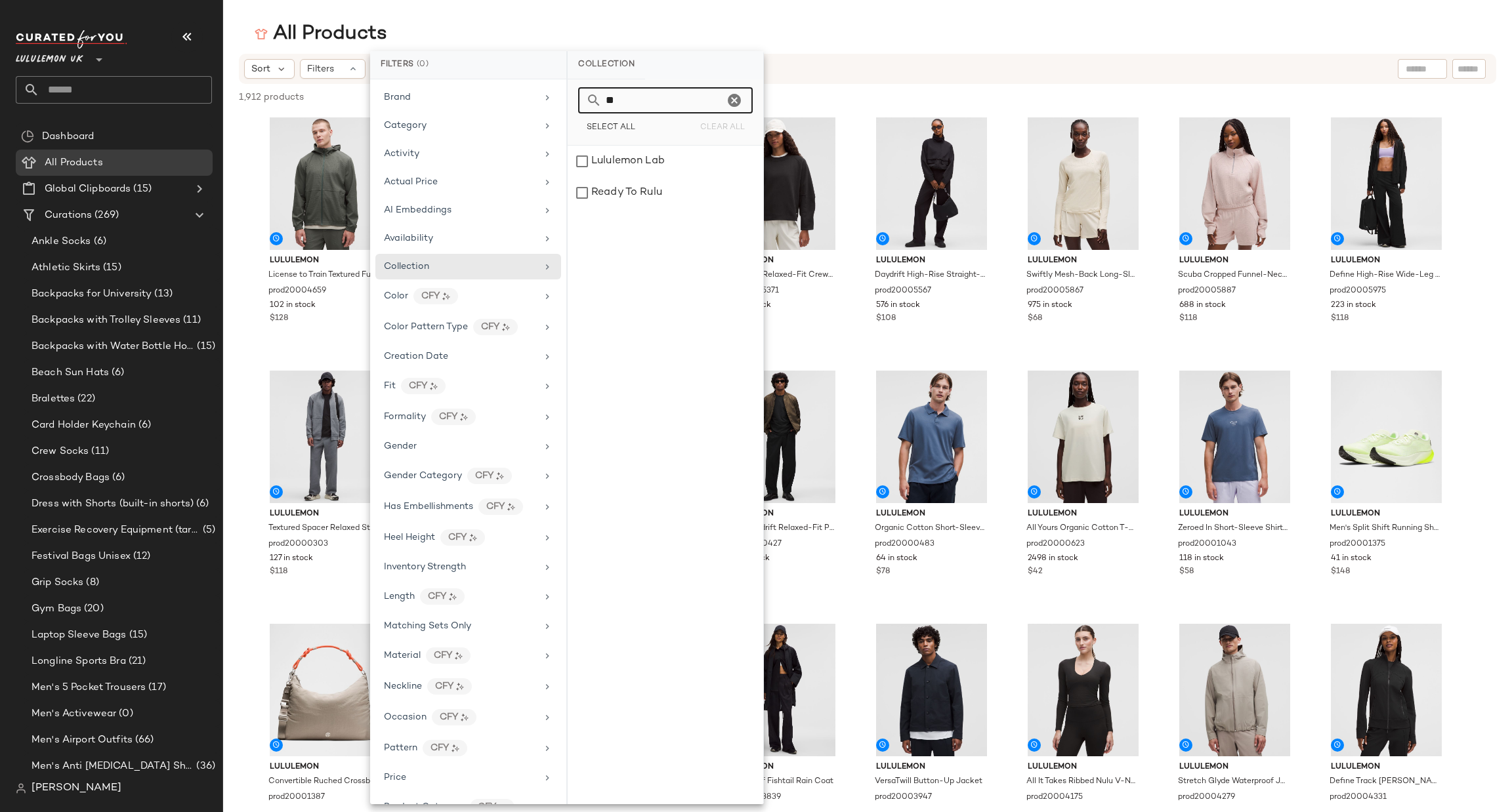
scroll to position [0, 0]
click at [734, 100] on icon "Clear" at bounding box center [734, 100] width 16 height 16
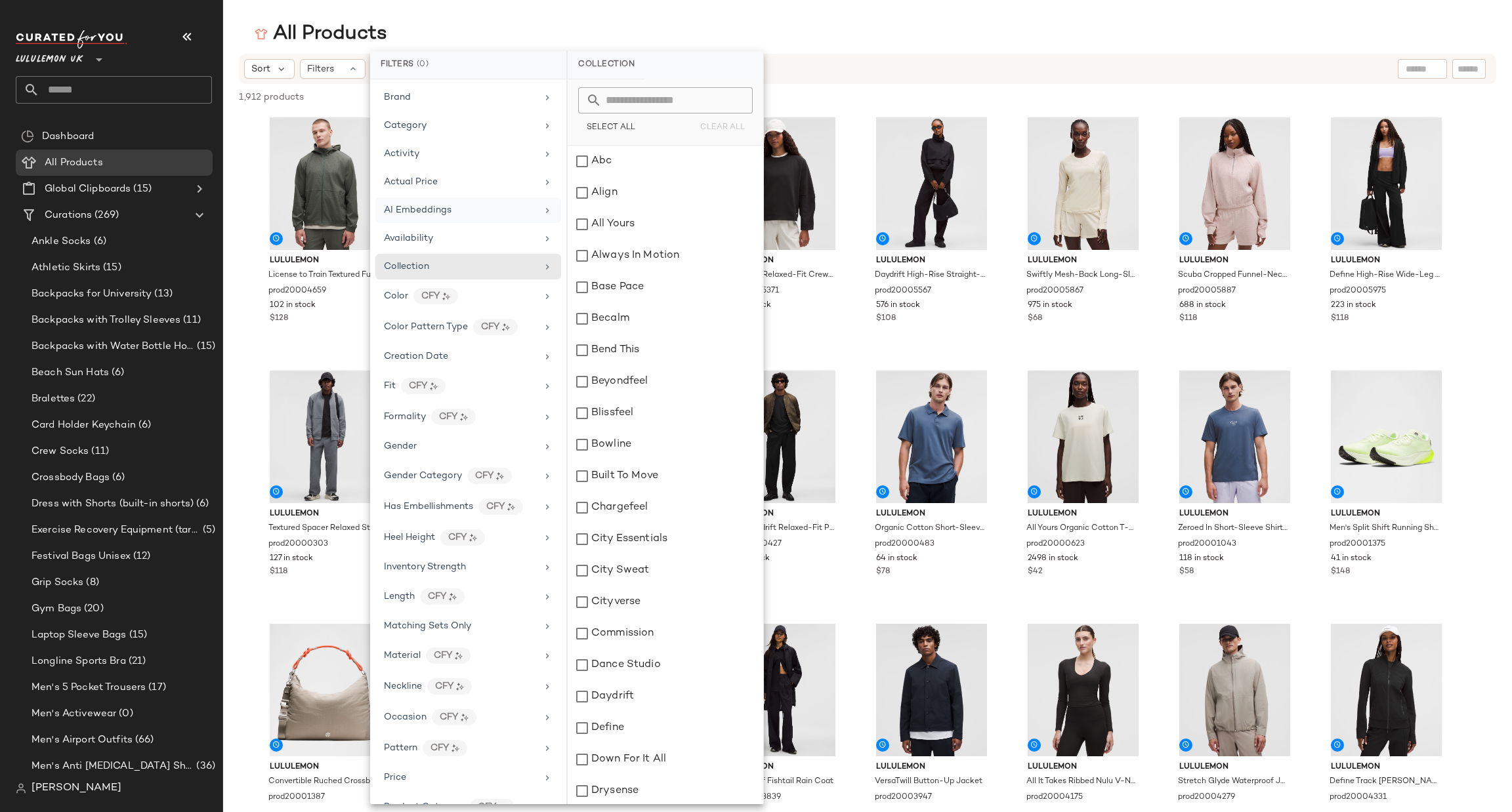
click at [518, 212] on div "AI Embeddings" at bounding box center [460, 210] width 153 height 14
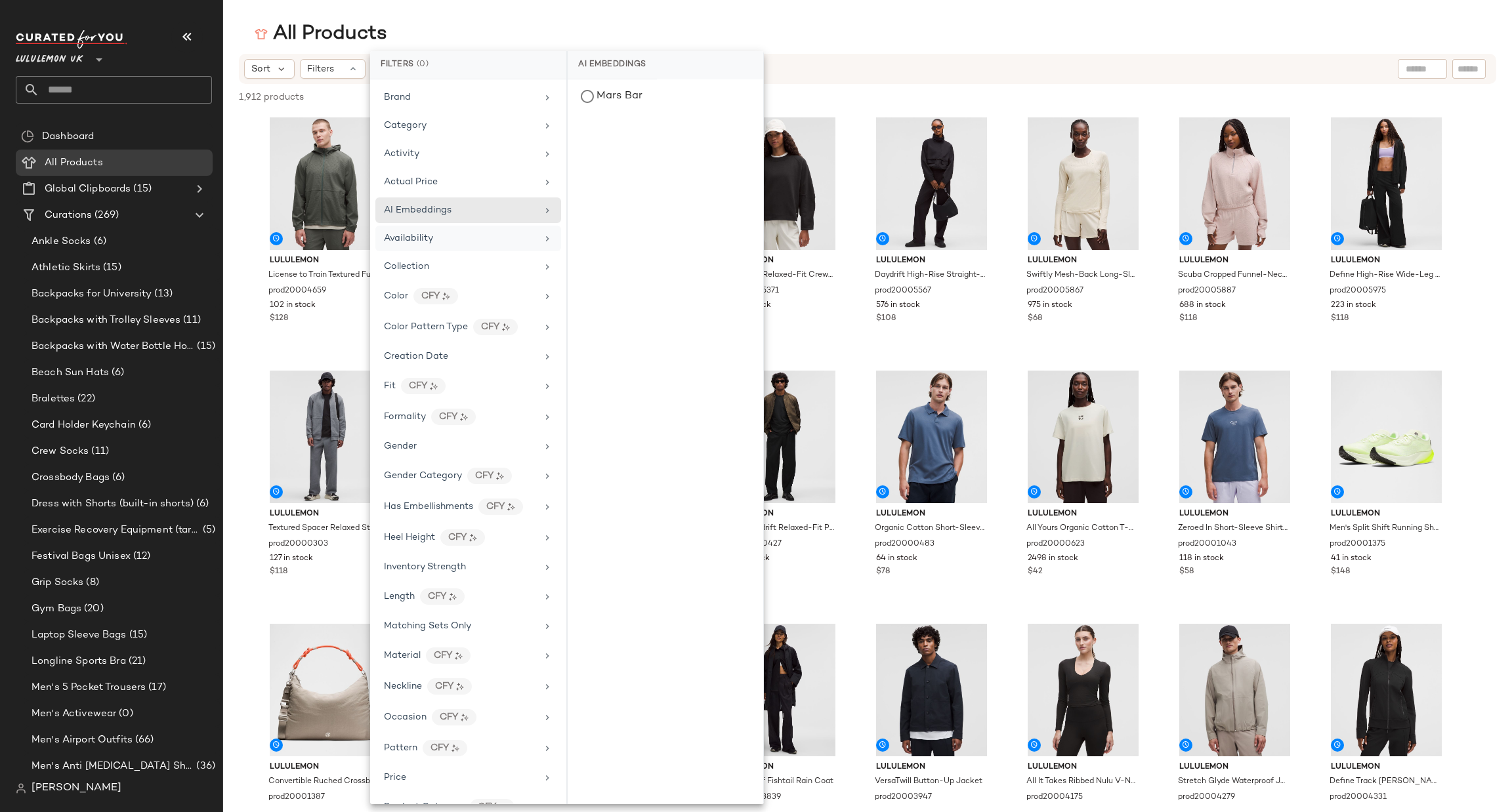
click at [542, 235] on icon at bounding box center [547, 239] width 10 height 10
click at [518, 434] on div "Formality CFY" at bounding box center [469, 447] width 186 height 25
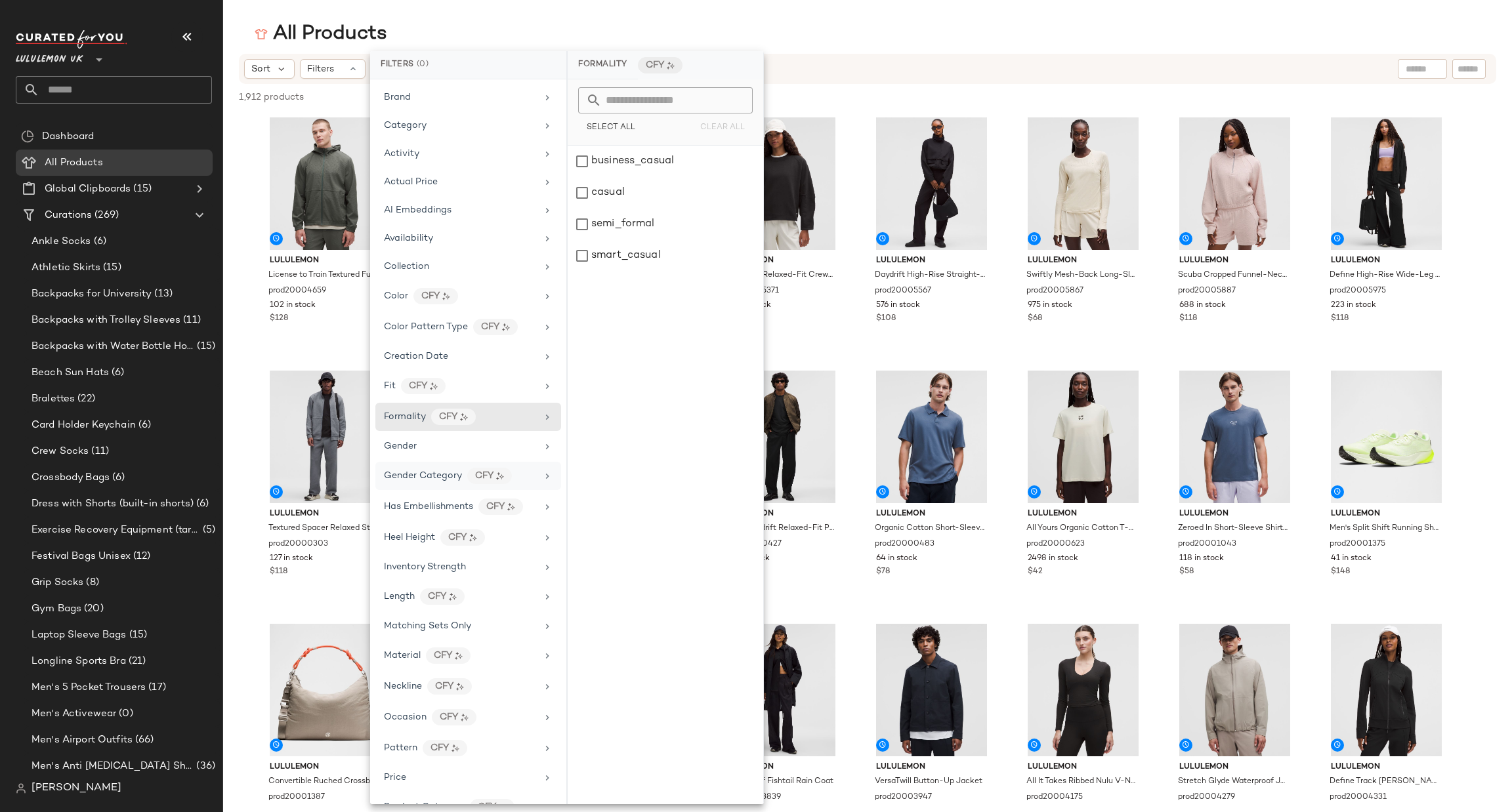
click at [538, 493] on div "Gender Category CFY" at bounding box center [469, 506] width 186 height 28
click at [538, 523] on div "Has Embellishments CFY" at bounding box center [469, 537] width 186 height 28
click at [555, 527] on div "Brand Category Activity Actual Price AI Embeddings Availability Collection Colo…" at bounding box center [468, 441] width 196 height 725
click at [506, 546] on div "Heel Height CFY" at bounding box center [460, 537] width 153 height 16
click at [515, 582] on div "Inventory Strength" at bounding box center [469, 596] width 186 height 28
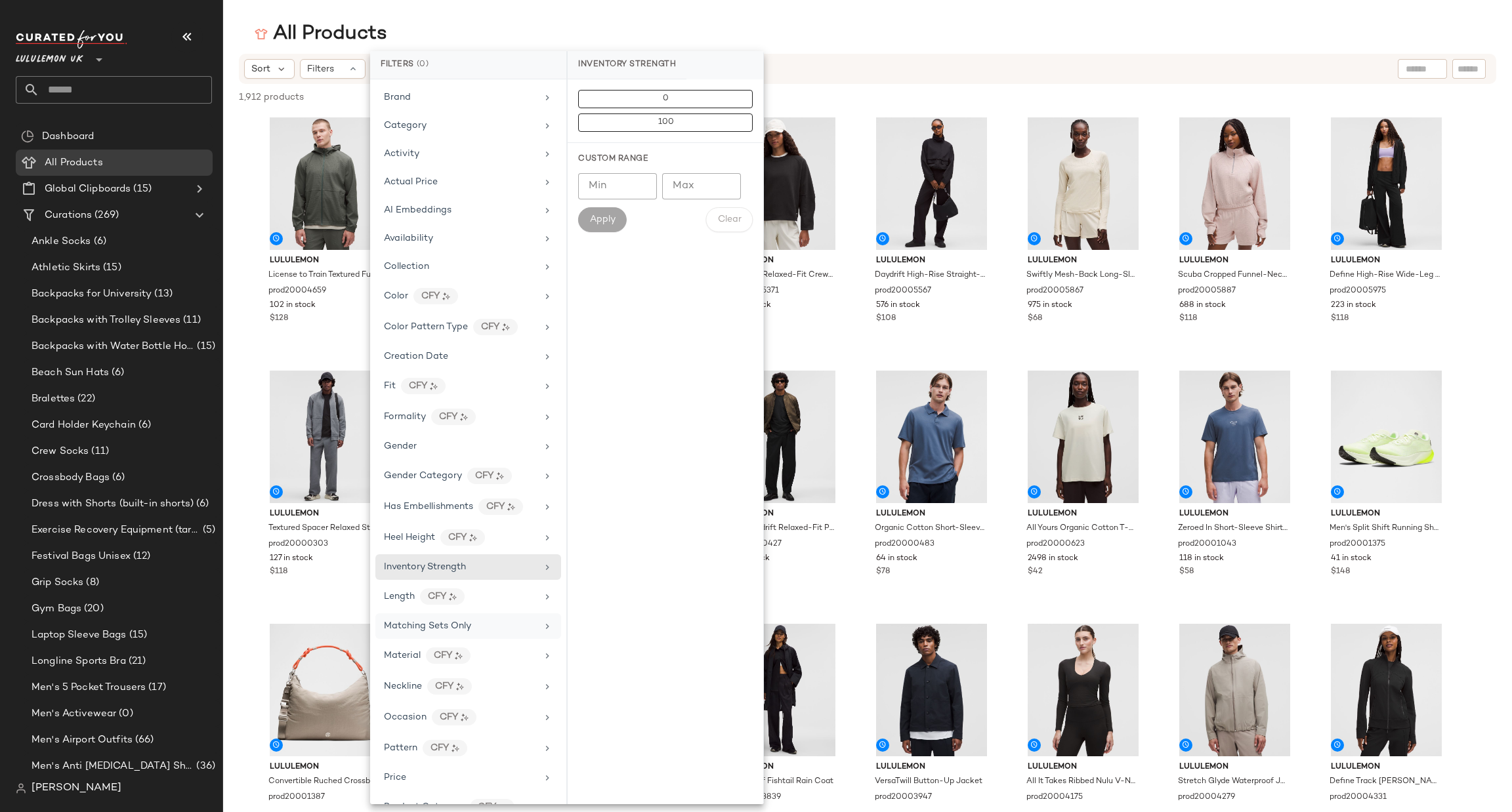
click at [535, 641] on div "Matching Sets Only" at bounding box center [469, 655] width 186 height 28
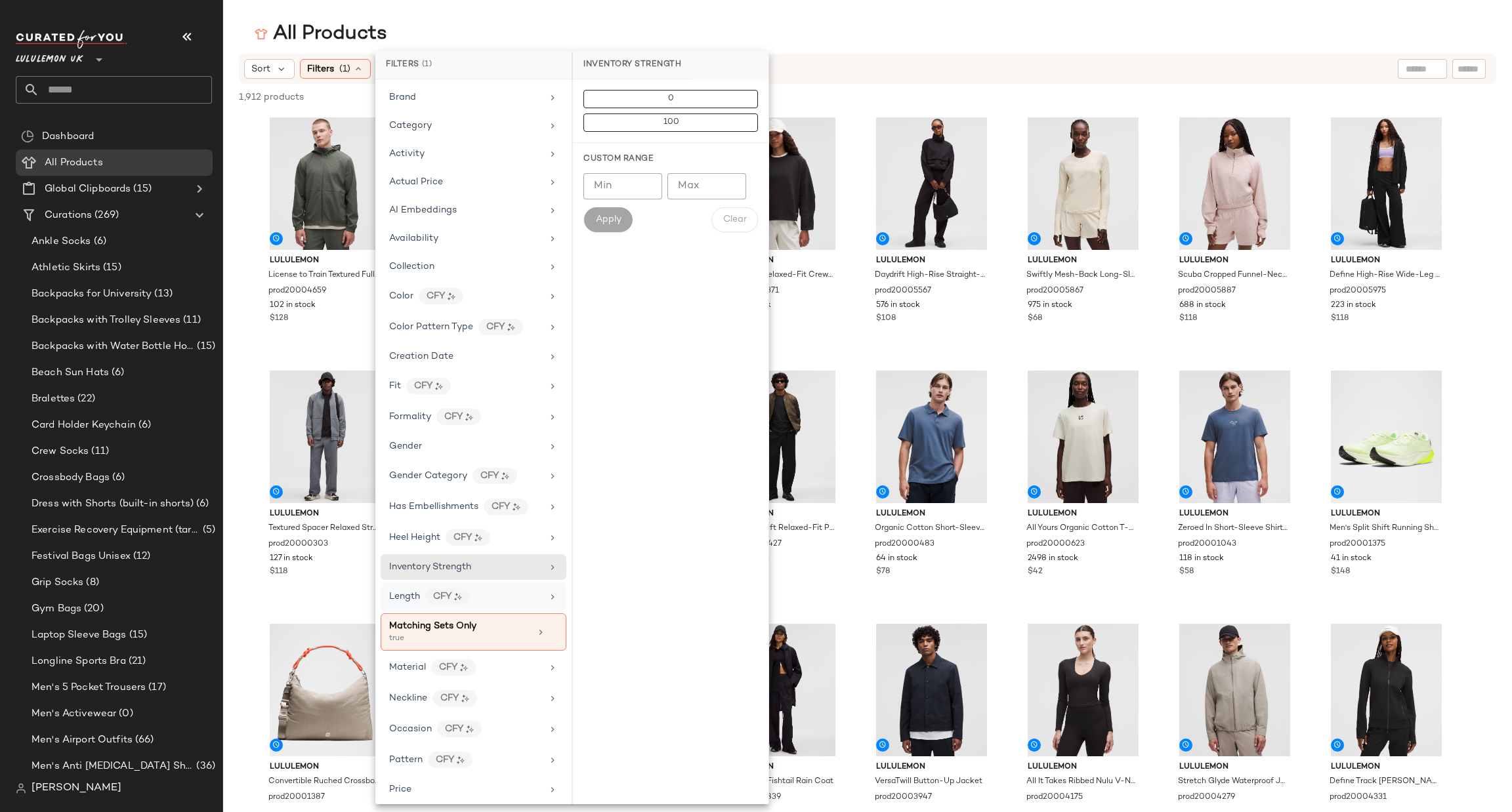
click at [513, 614] on div "Length CFY" at bounding box center [474, 632] width 186 height 37
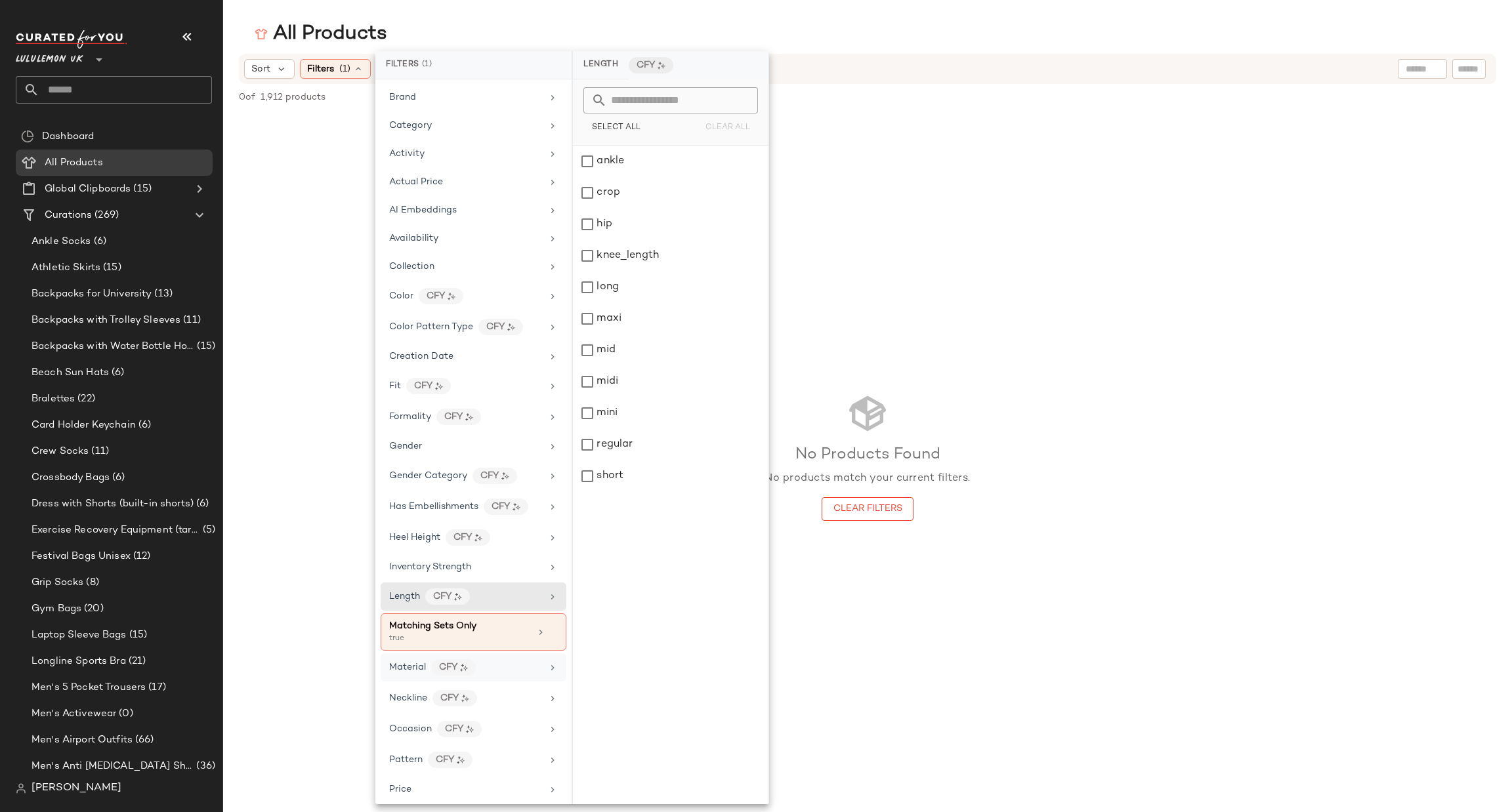
click at [533, 669] on div "Material CFY" at bounding box center [465, 667] width 153 height 16
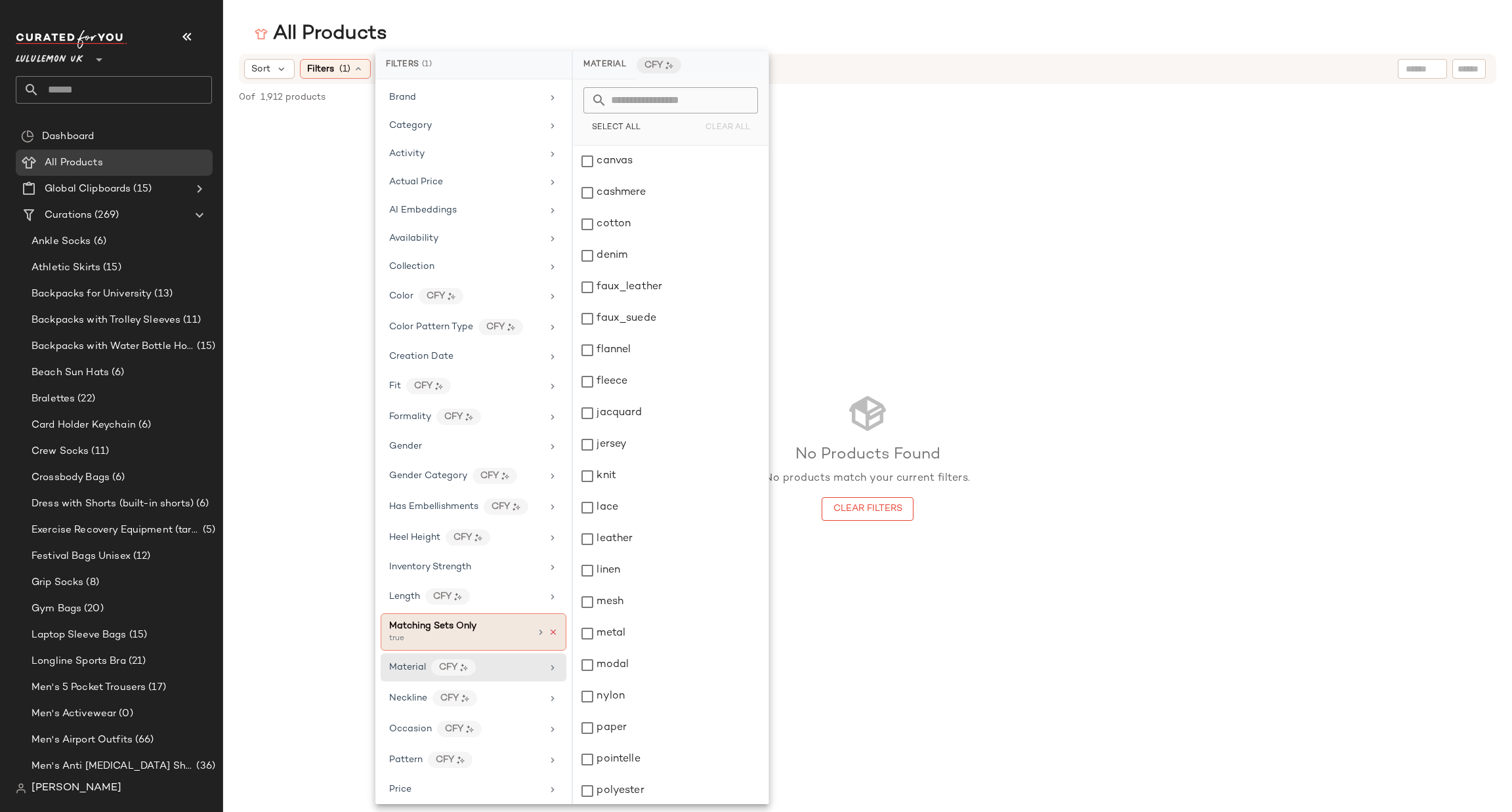
click at [550, 632] on icon at bounding box center [553, 632] width 9 height 9
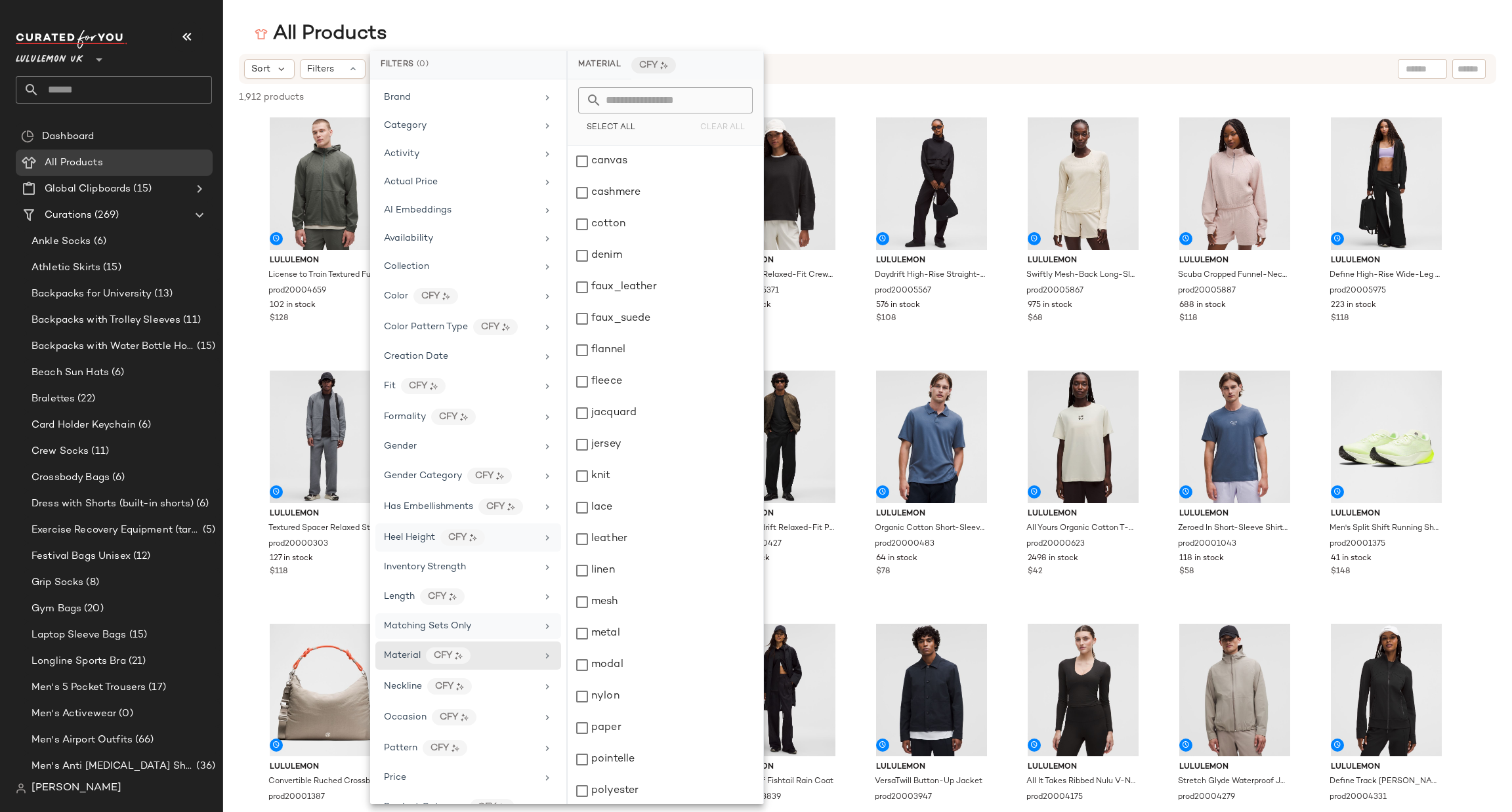
scroll to position [197, 0]
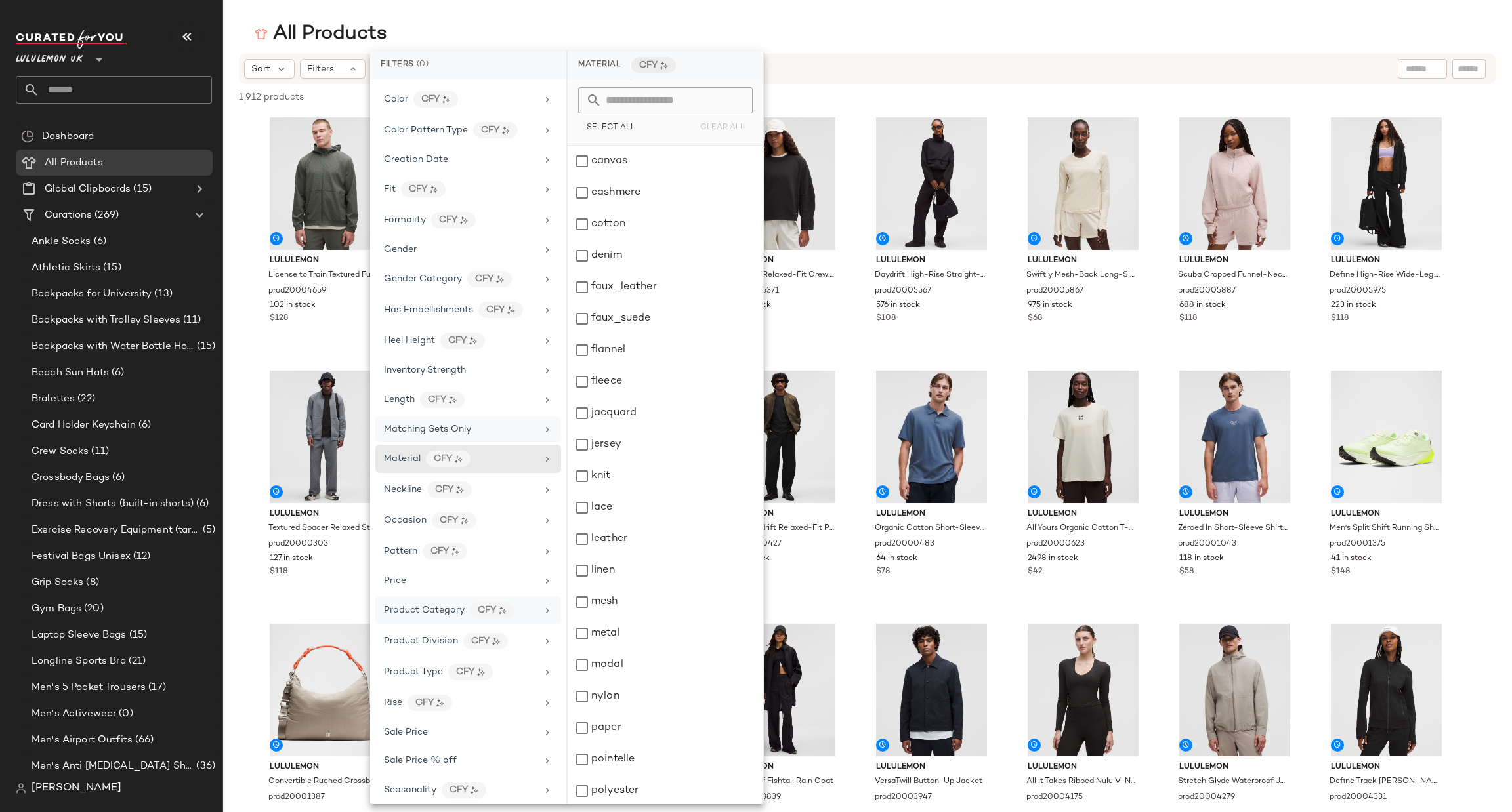
click at [542, 616] on icon at bounding box center [547, 611] width 10 height 10
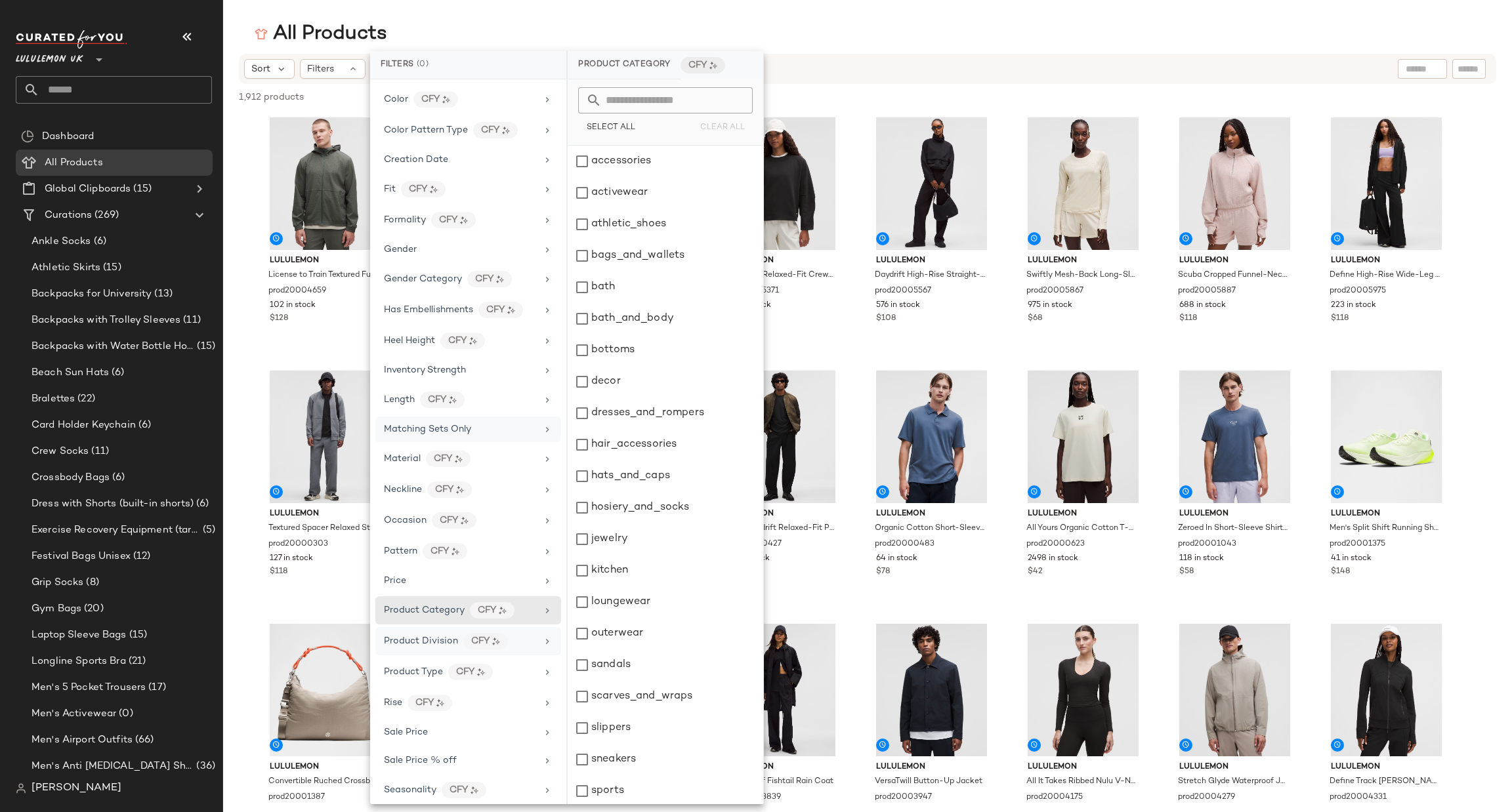
click at [546, 641] on icon at bounding box center [547, 641] width 10 height 10
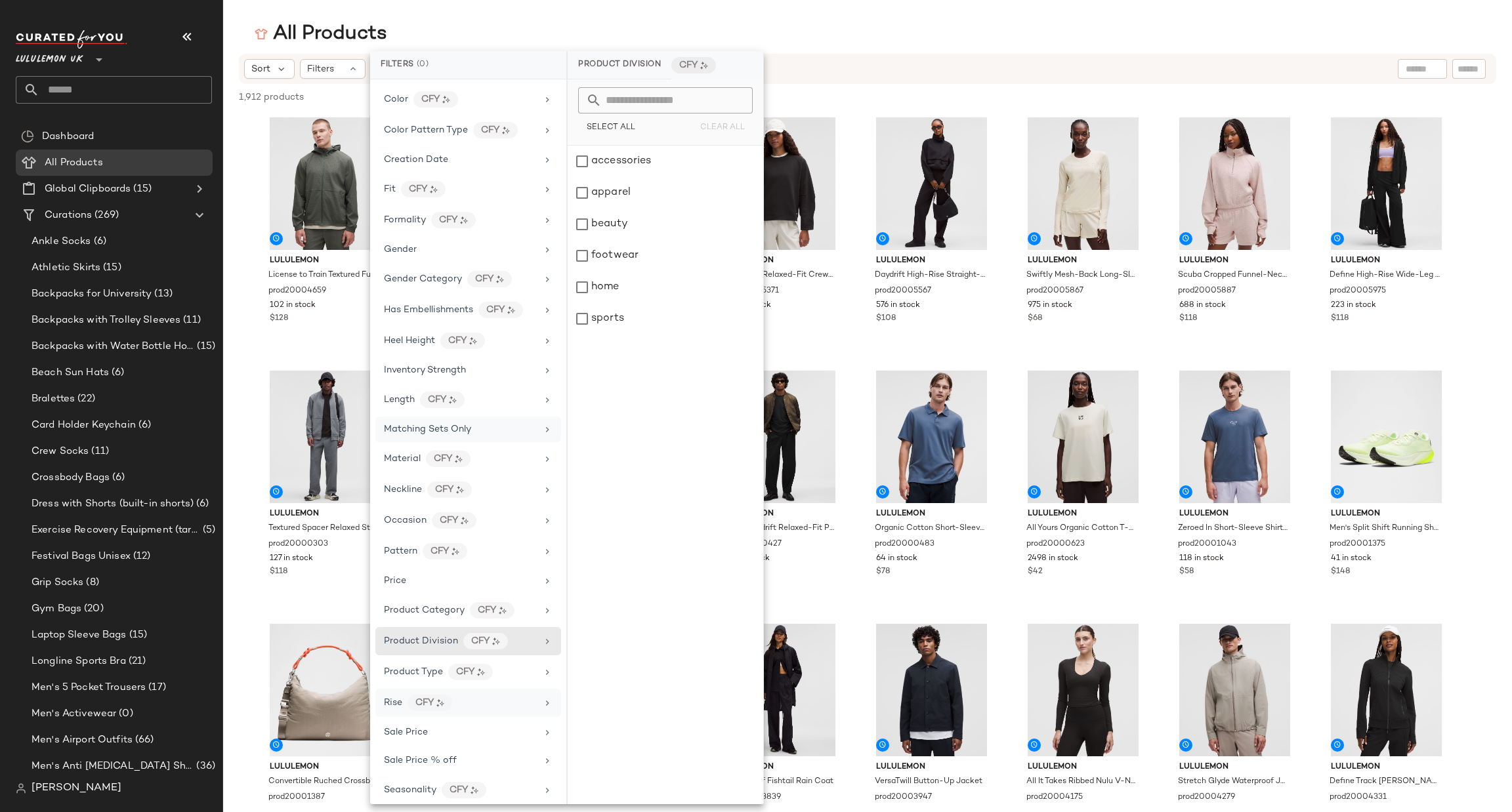
click at [550, 720] on div "Rise CFY" at bounding box center [469, 733] width 186 height 25
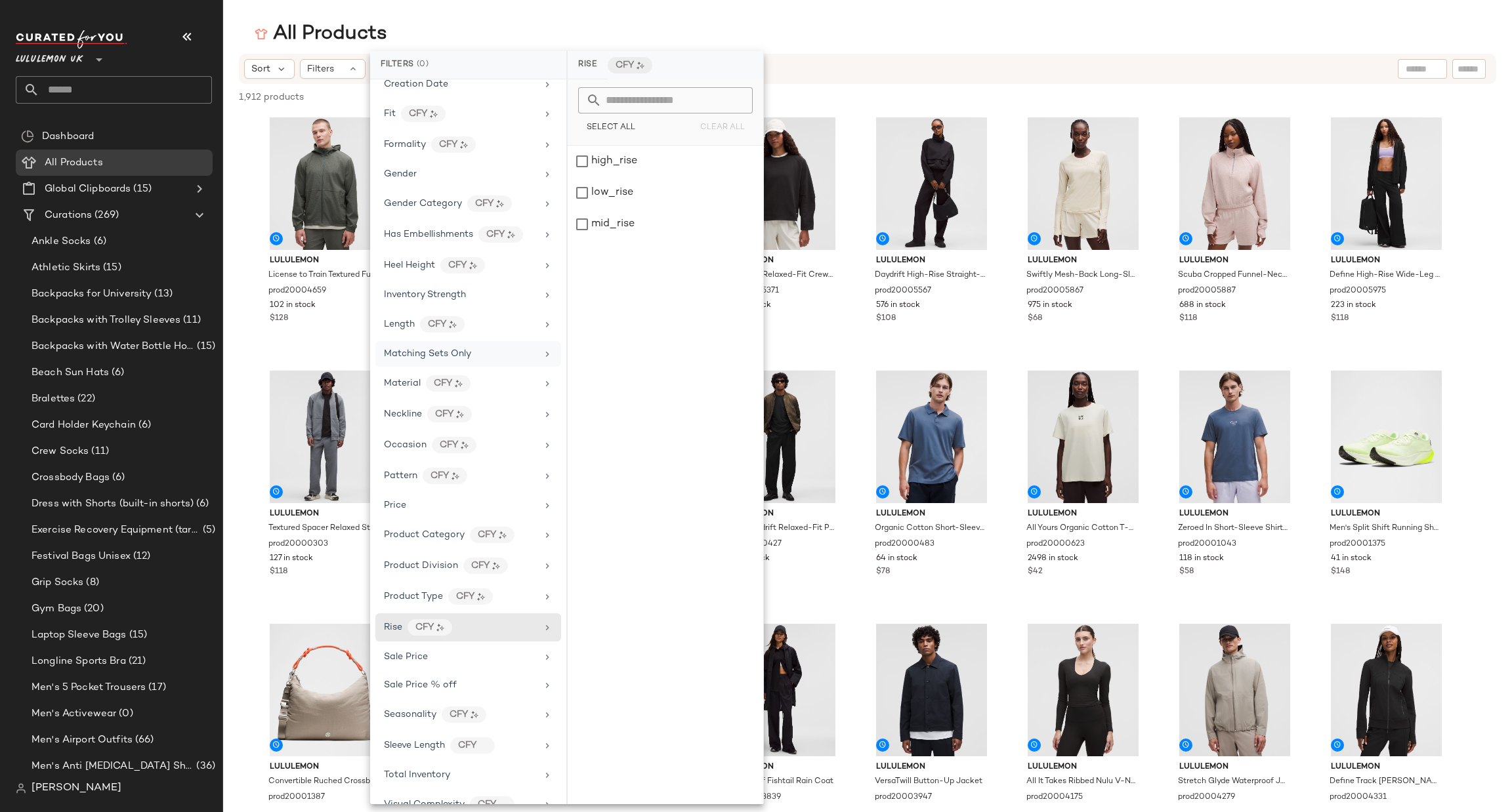
scroll to position [302, 0]
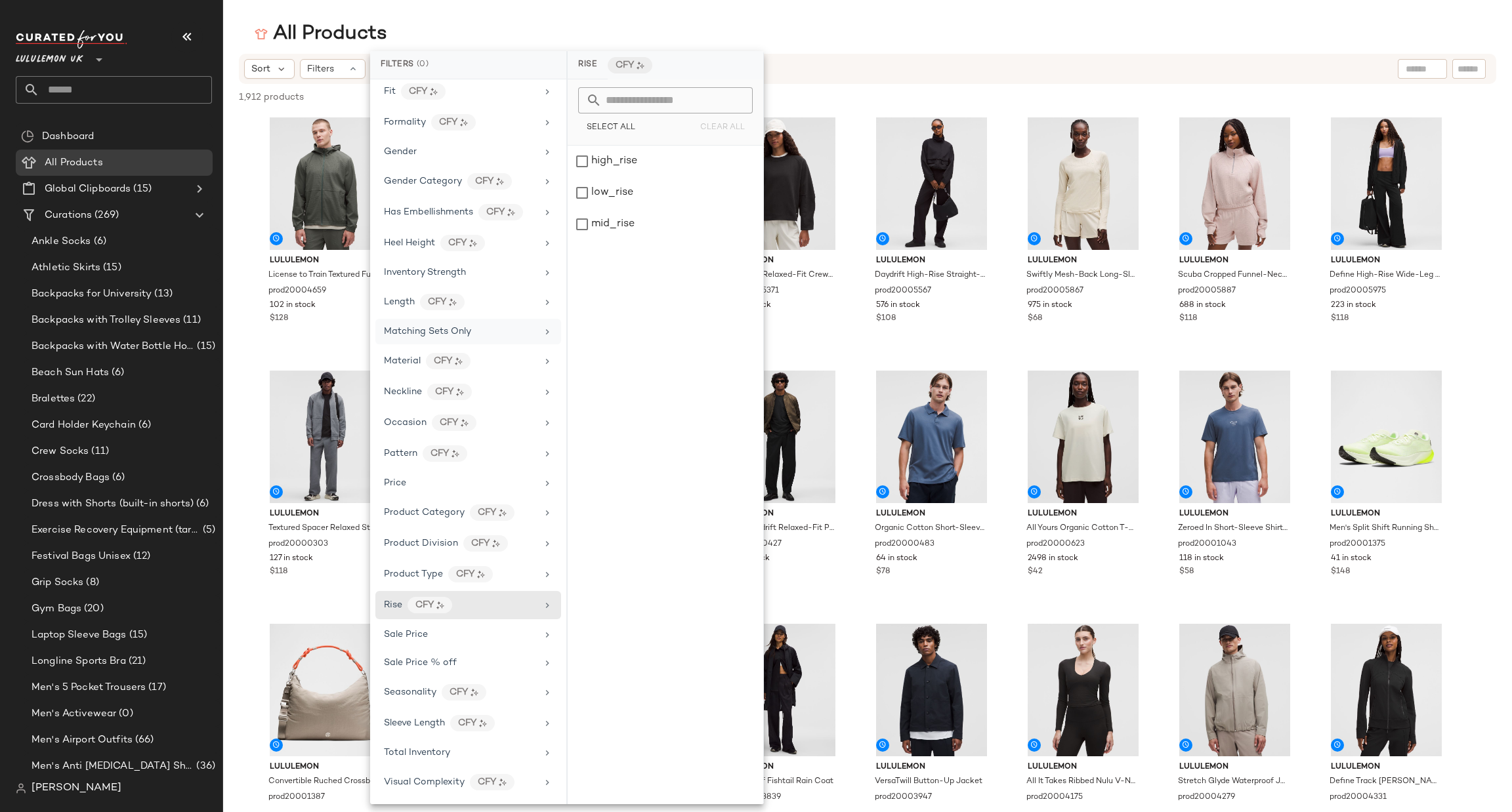
click at [1027, 89] on div "1,912 products • 0 selected Deselect All" at bounding box center [867, 99] width 1289 height 29
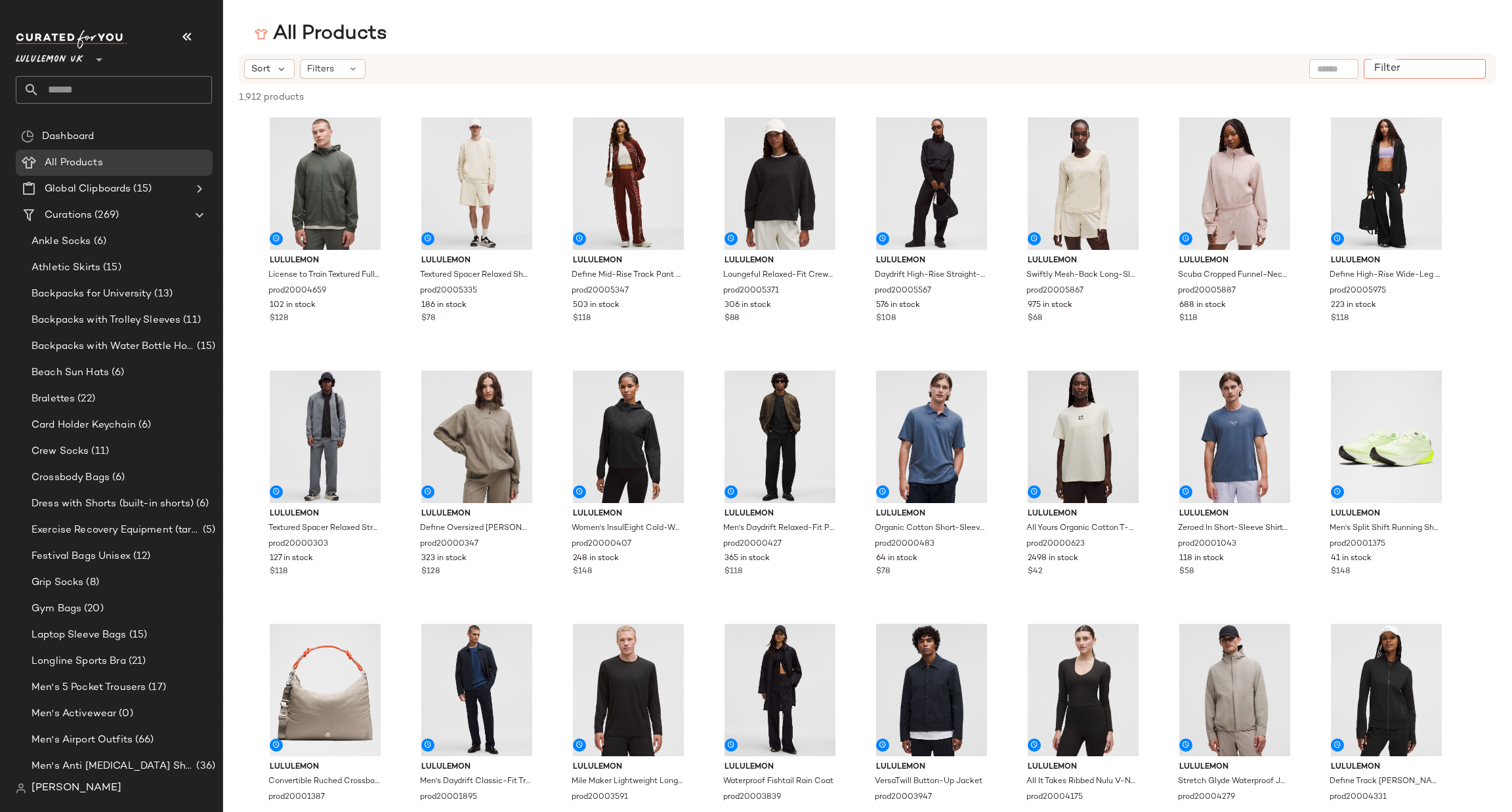
click at [1472, 71] on input "Filter" at bounding box center [1425, 69] width 111 height 14
type input "**********"
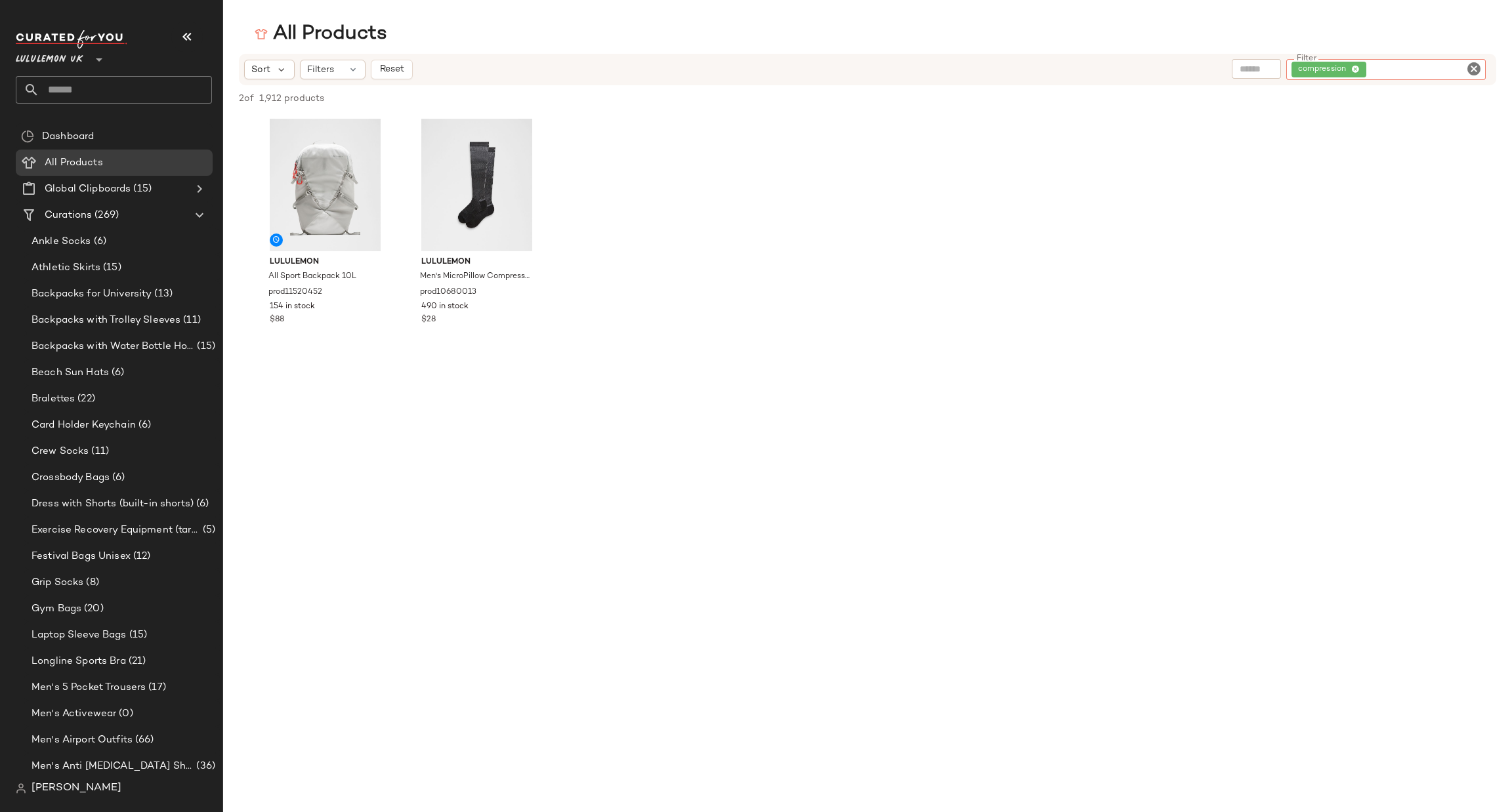
click at [1470, 73] on icon "Clear Filter" at bounding box center [1474, 68] width 16 height 16
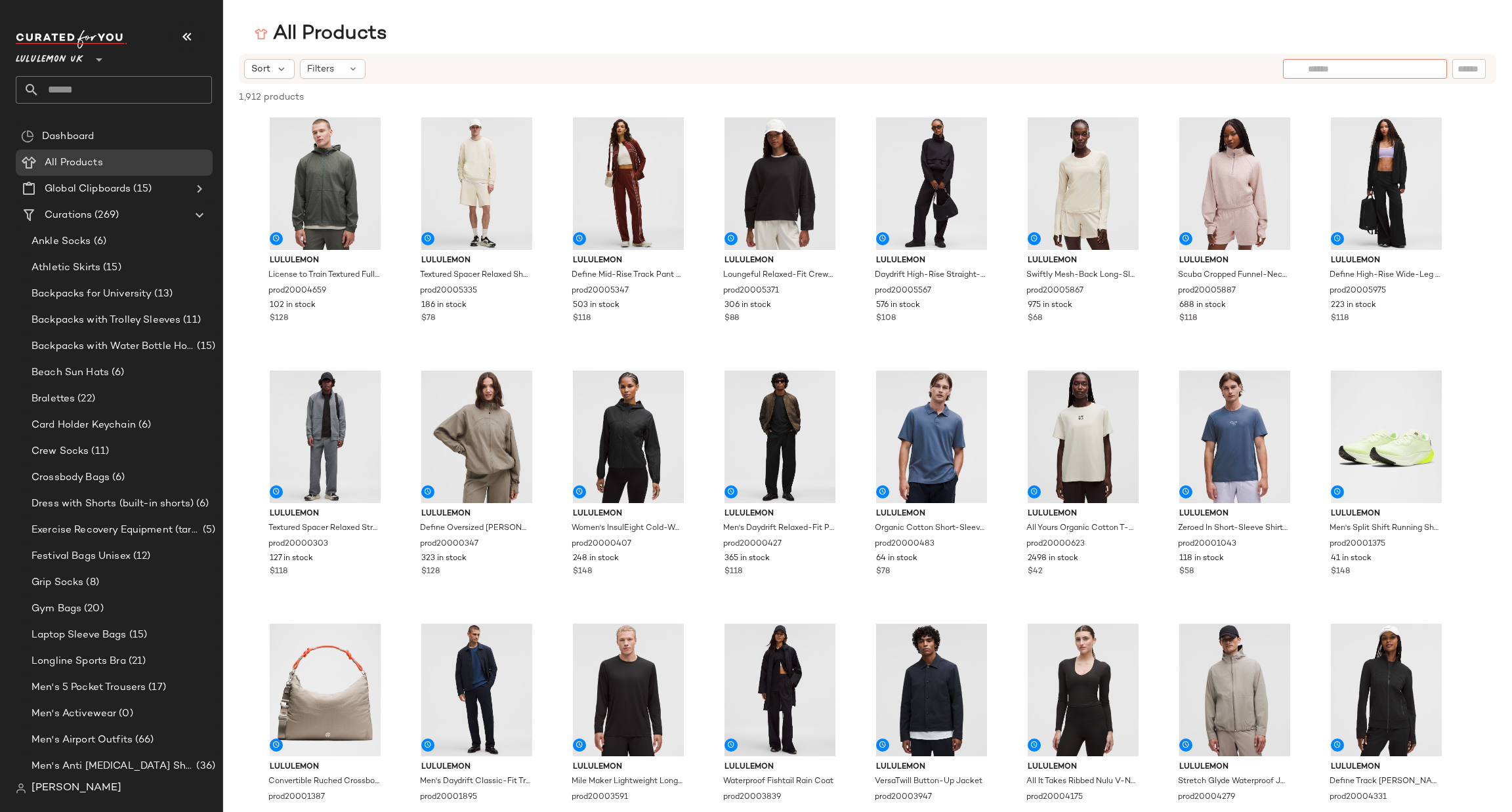
click at [1330, 68] on input "text" at bounding box center [1364, 69] width 114 height 14
type input "*"
type input "**********"
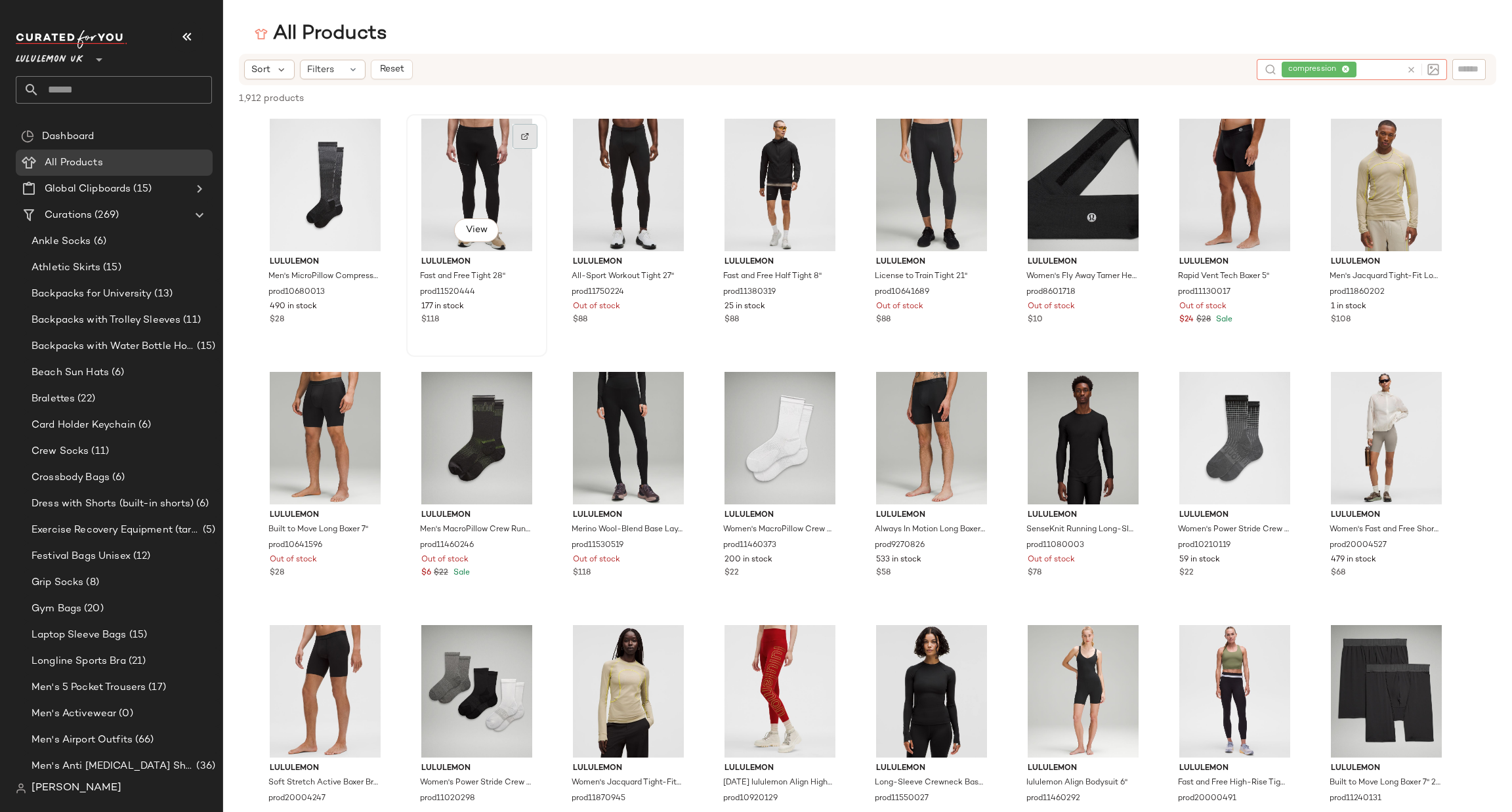
click at [521, 133] on div at bounding box center [525, 137] width 25 height 25
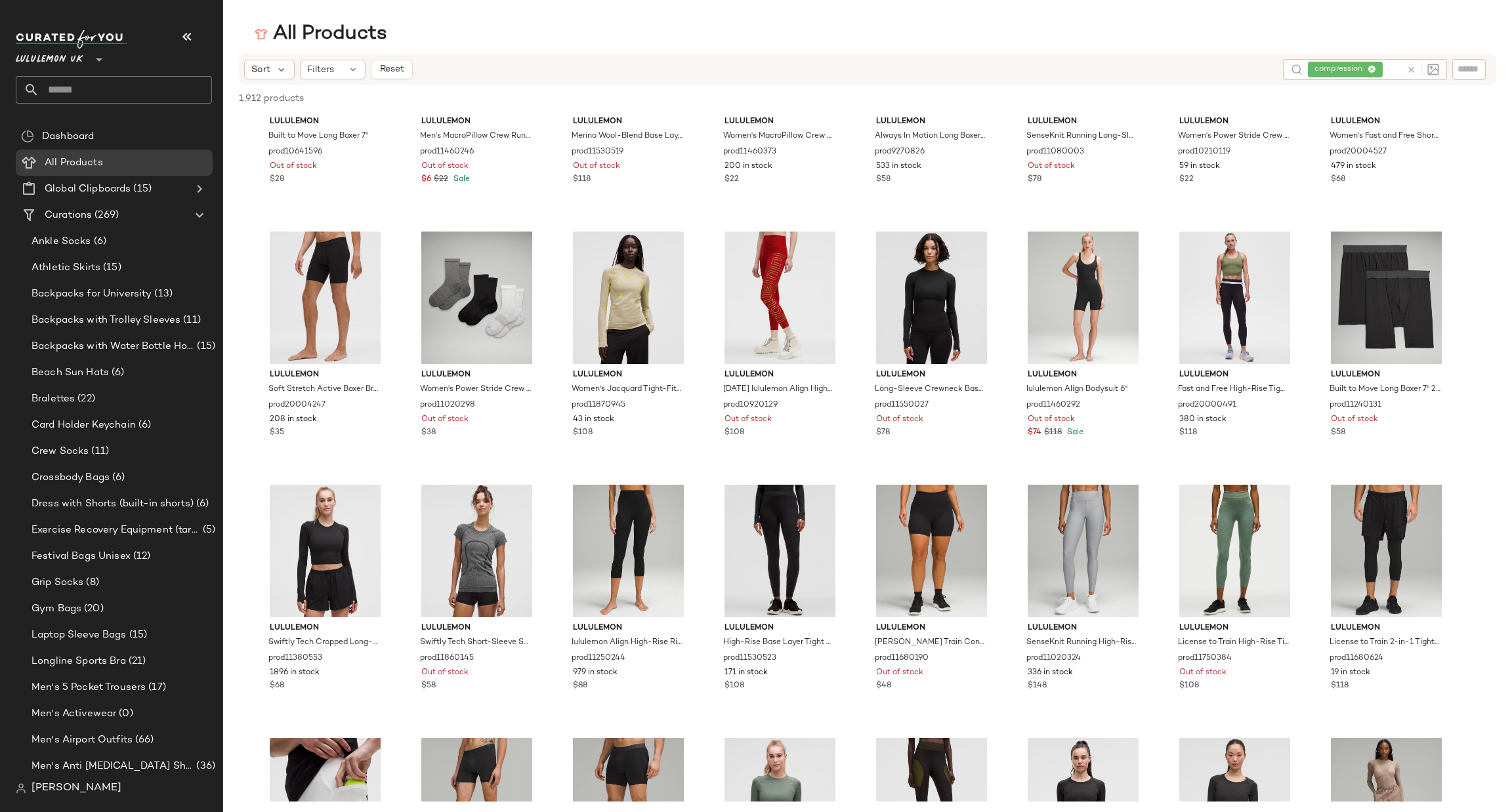
scroll to position [0, 0]
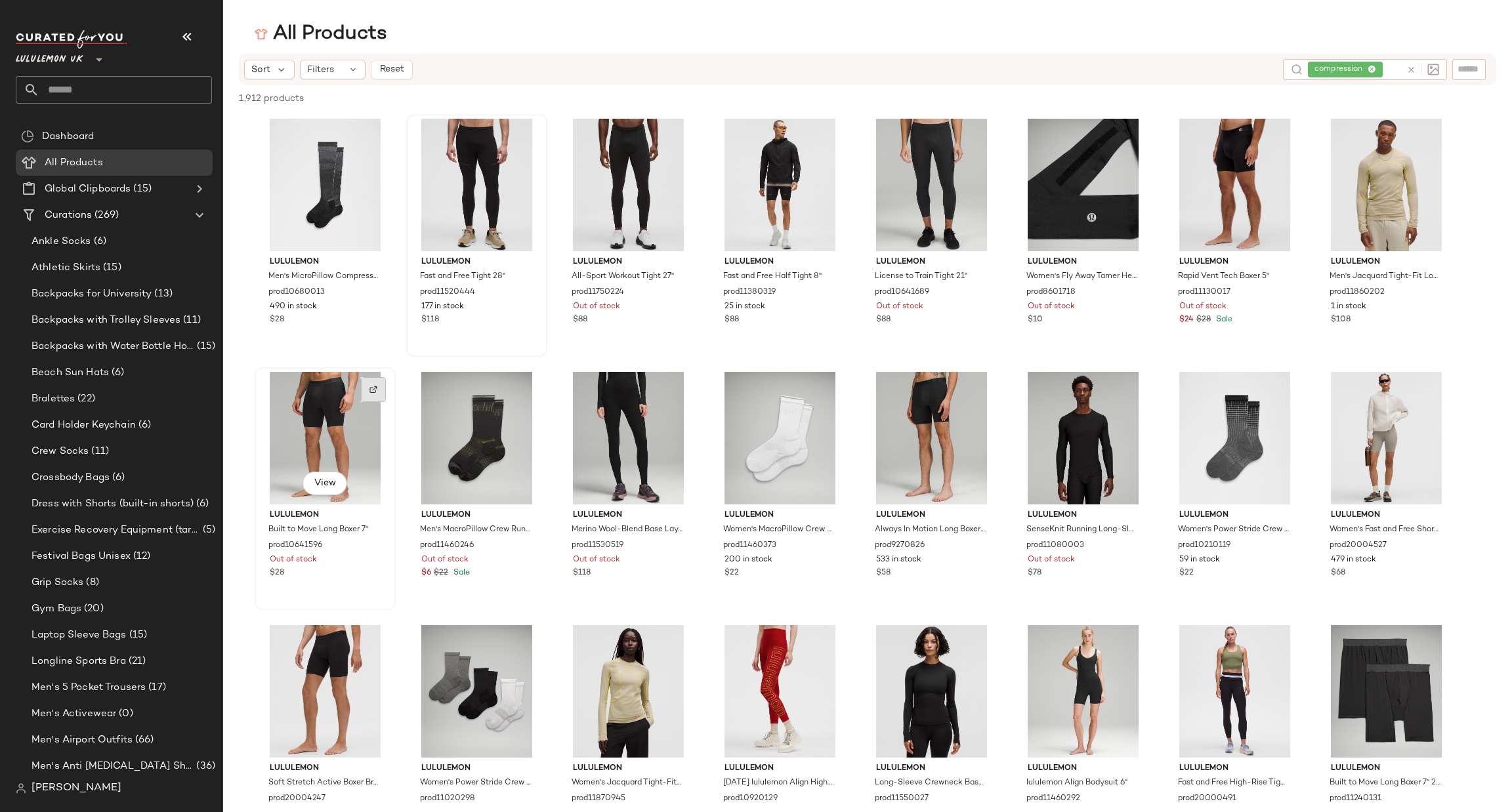
click at [373, 382] on div at bounding box center [374, 390] width 25 height 25
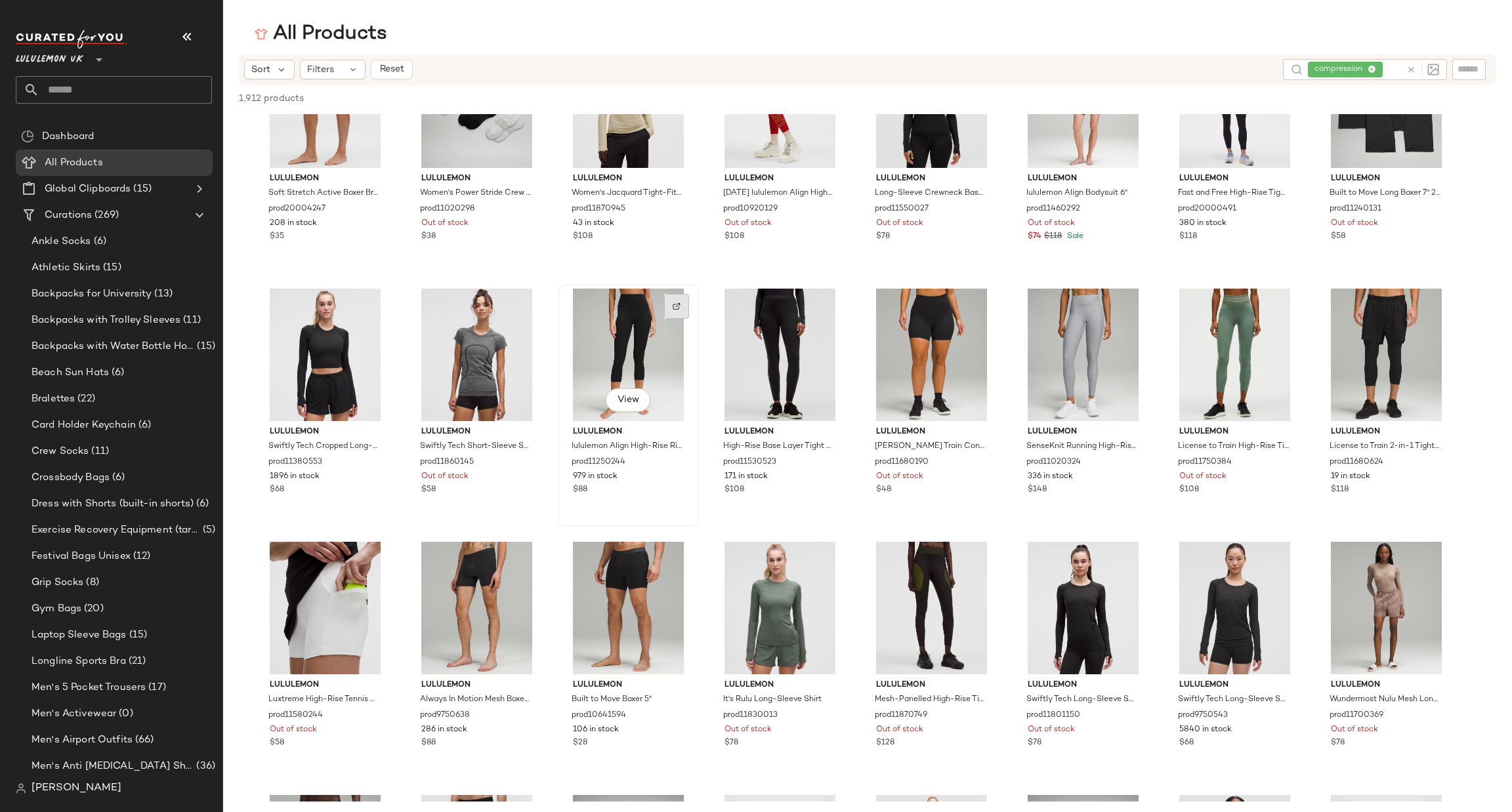
click at [689, 300] on div at bounding box center [677, 306] width 25 height 25
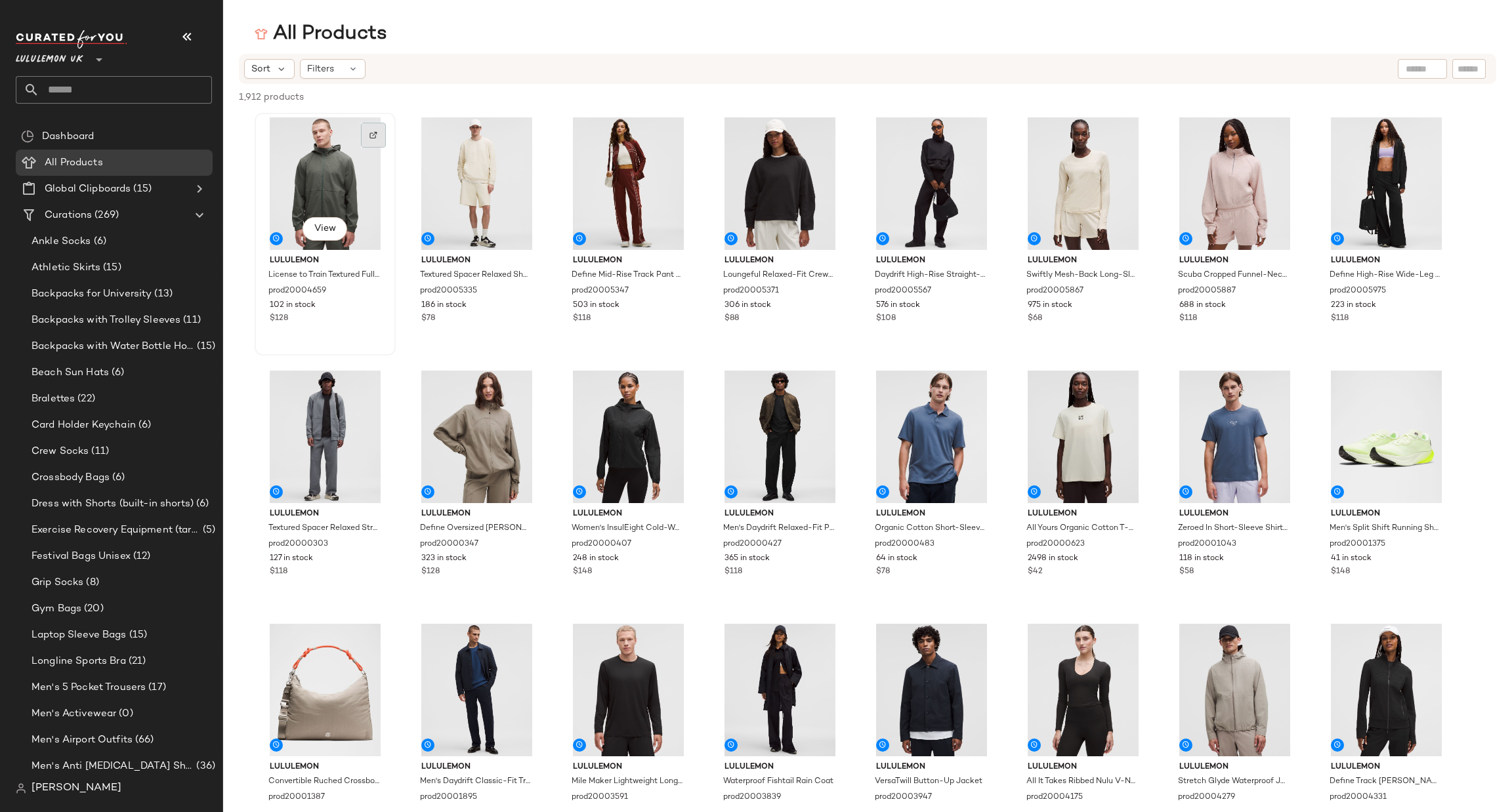
click at [385, 137] on div at bounding box center [374, 135] width 25 height 25
click at [94, 83] on input "text" at bounding box center [126, 89] width 172 height 28
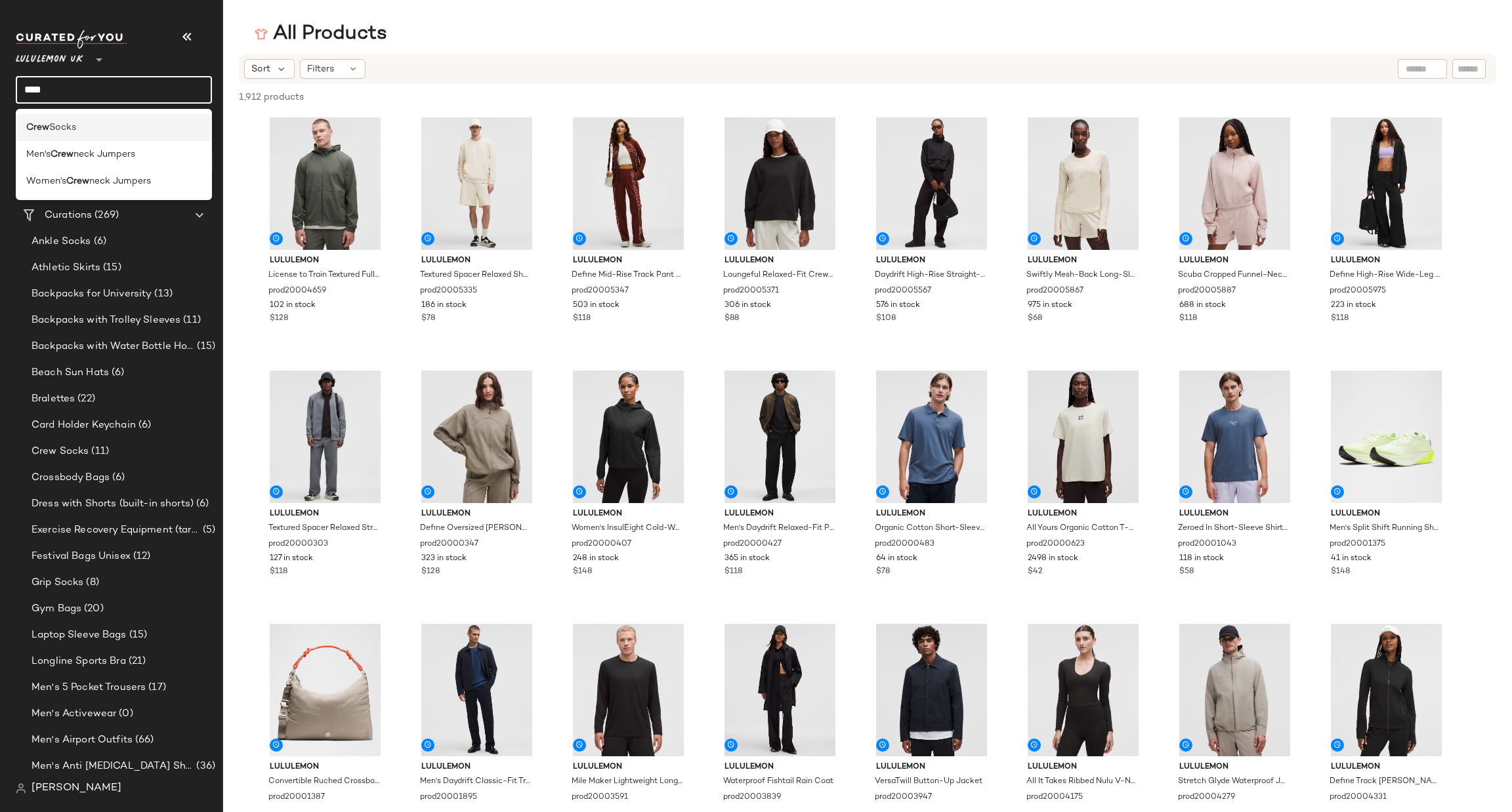
type input "****"
click at [127, 128] on div "Crew Socks" at bounding box center [114, 127] width 176 height 14
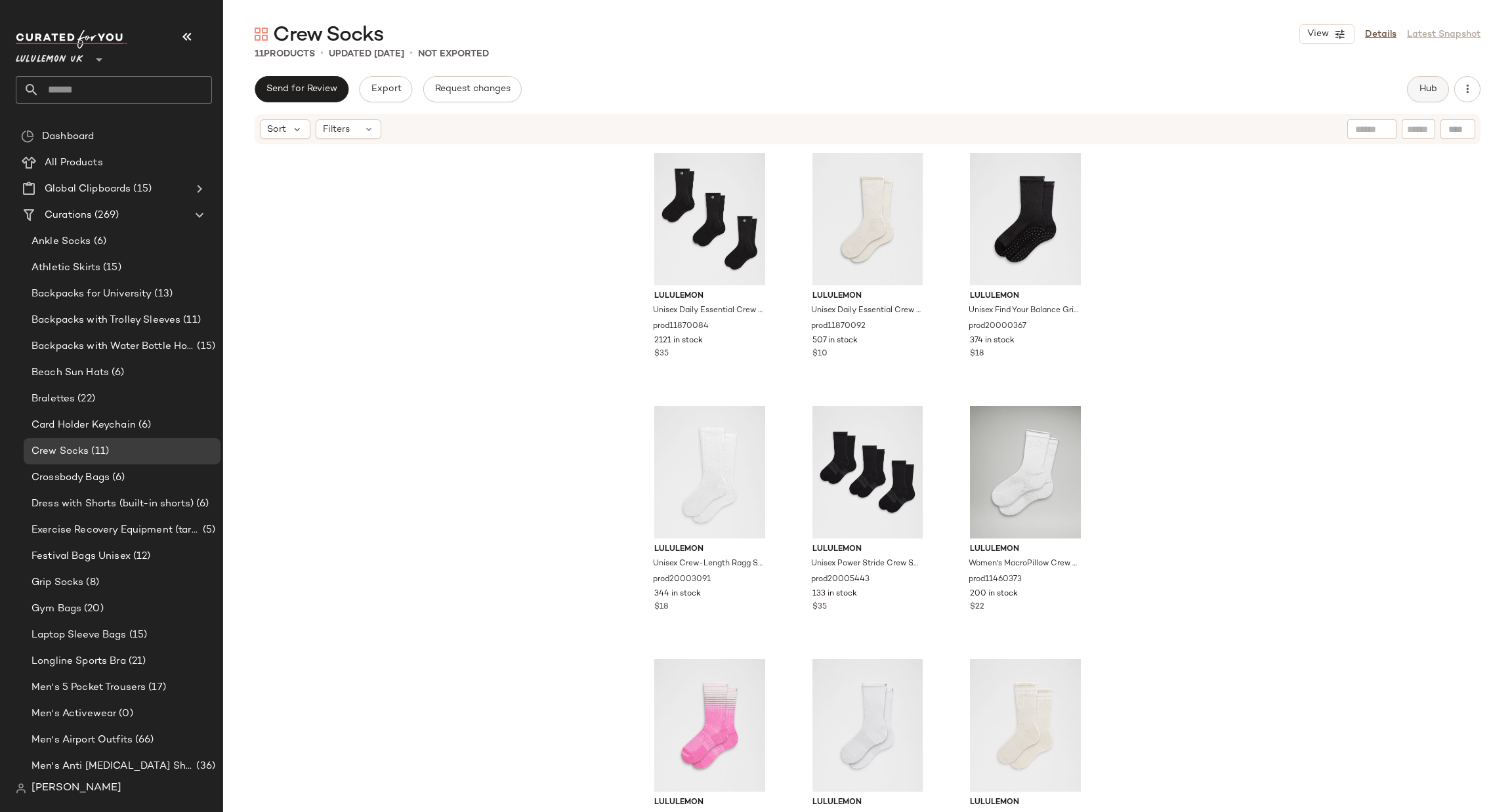
click at [1425, 84] on span "Hub" at bounding box center [1428, 89] width 19 height 10
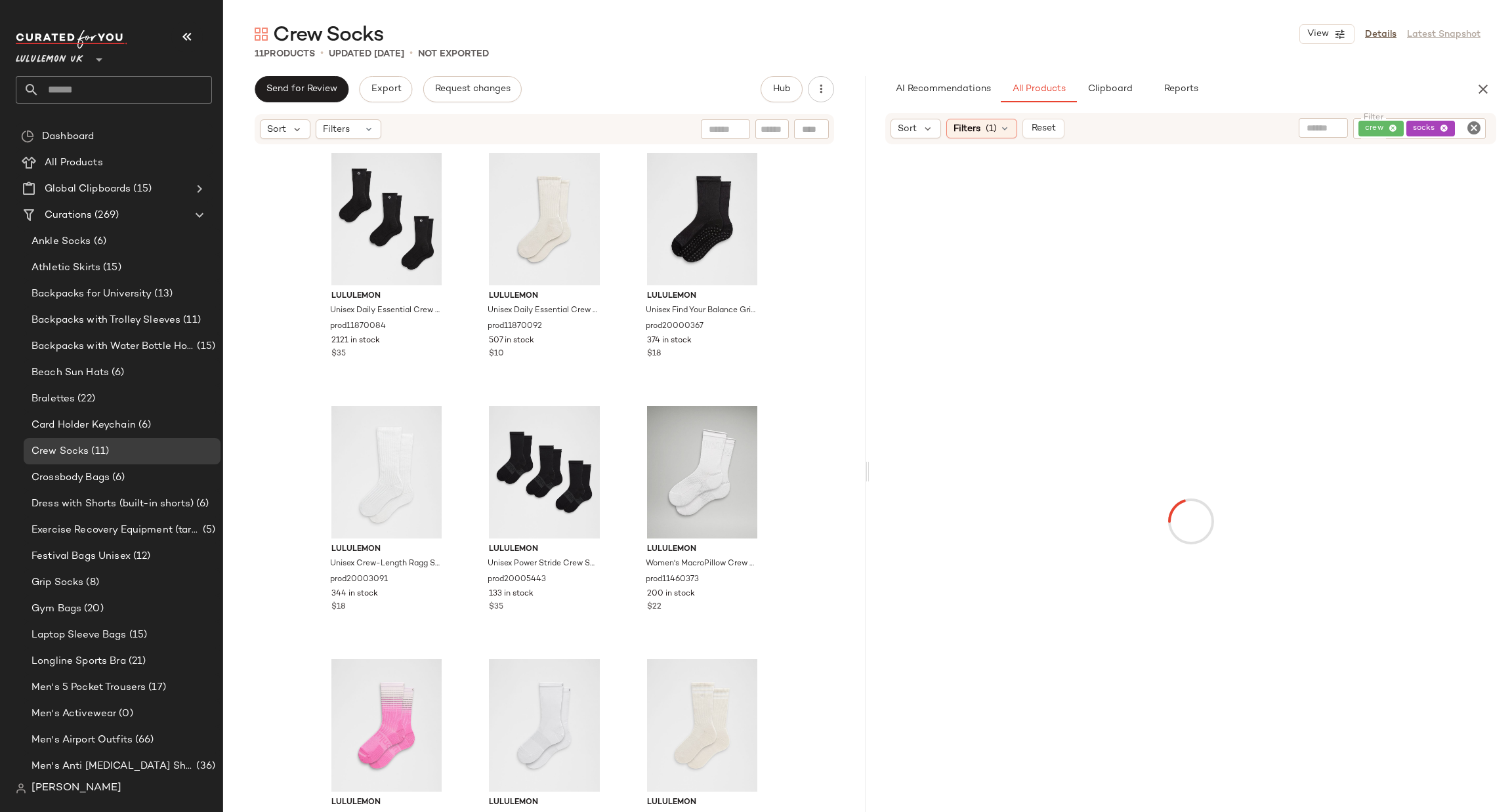
click at [1475, 131] on icon "Clear Filter" at bounding box center [1474, 127] width 16 height 16
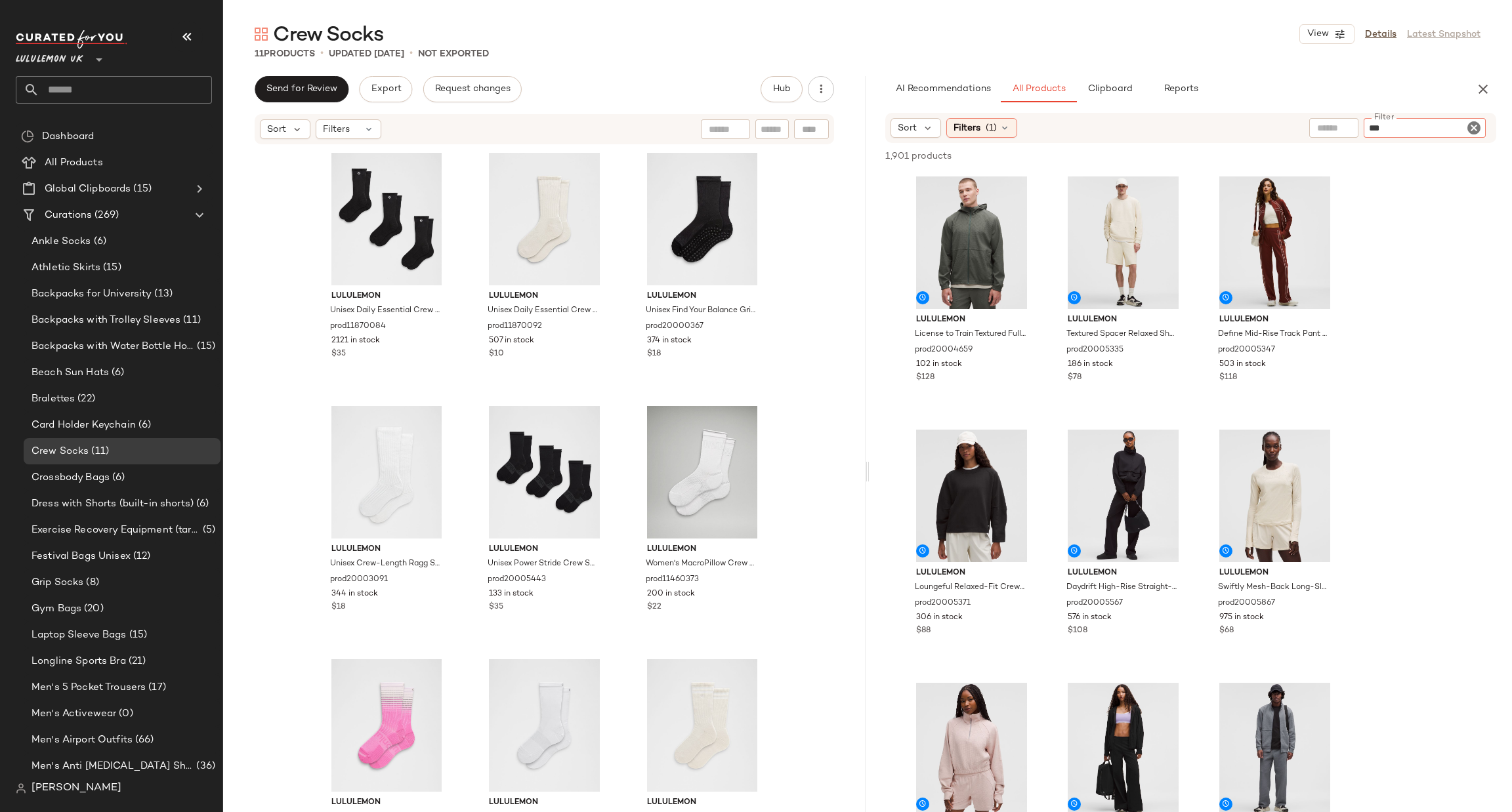
type input "****"
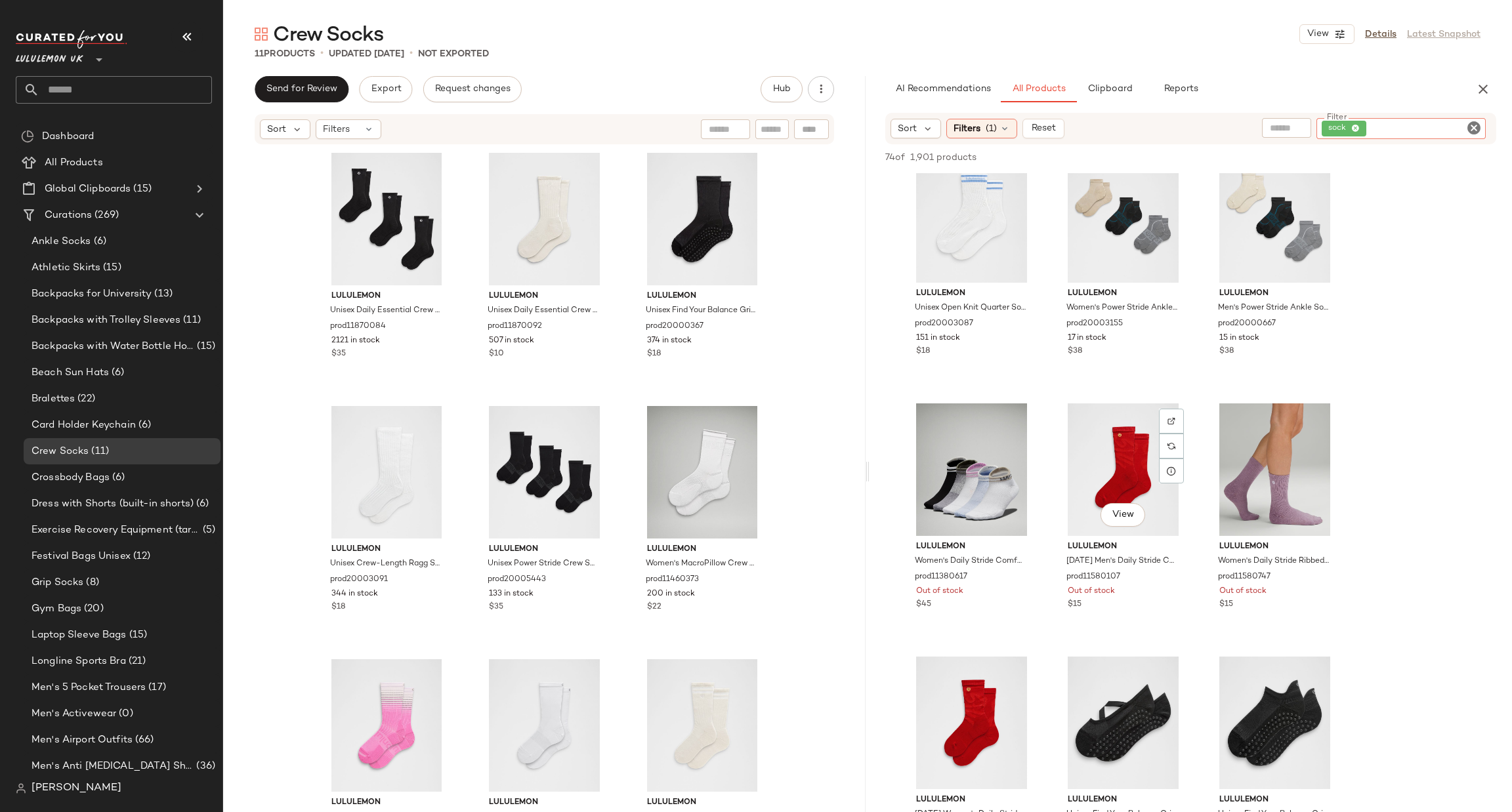
scroll to position [1378, 0]
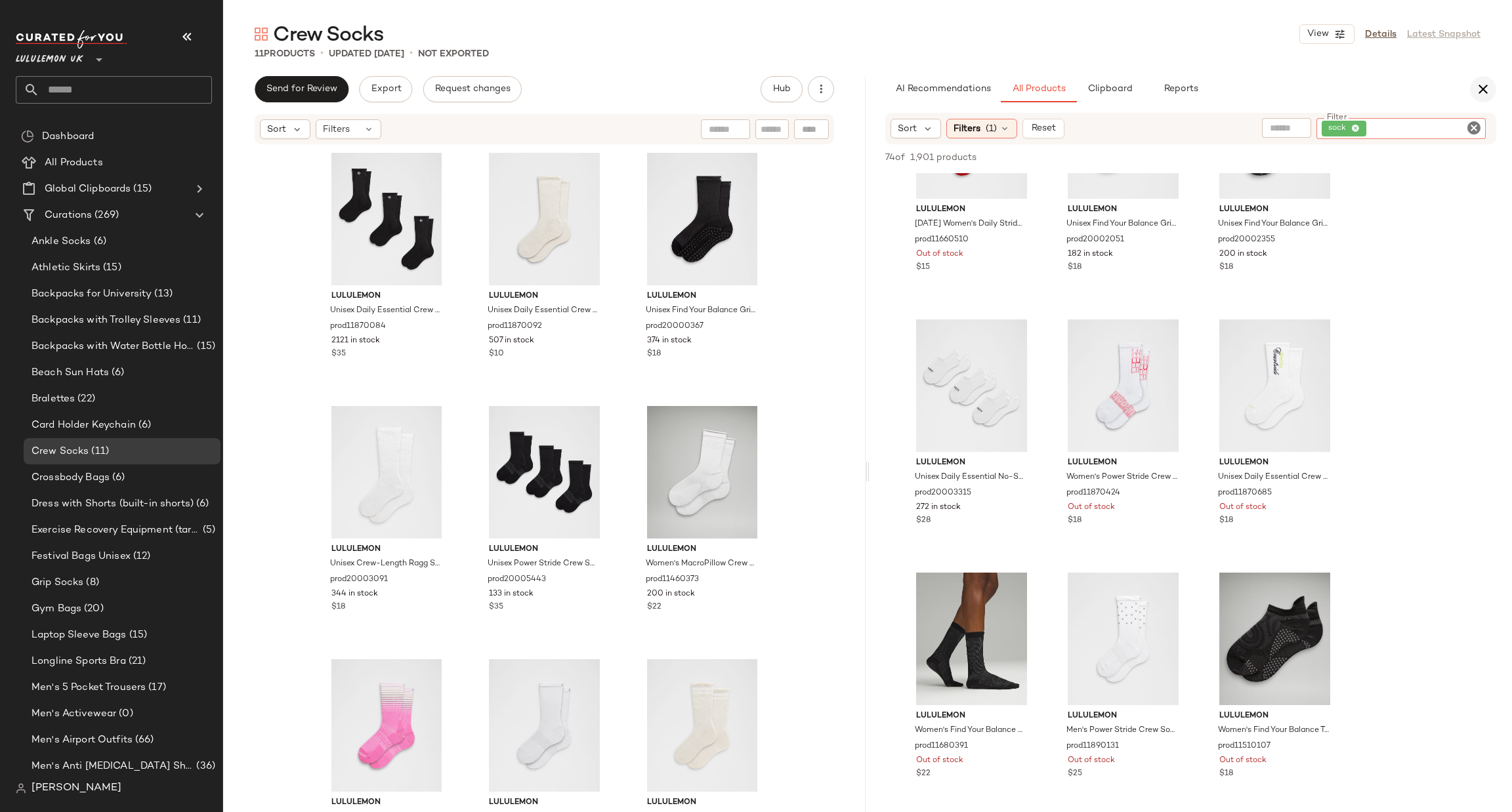
click at [1480, 91] on icon "button" at bounding box center [1483, 89] width 16 height 16
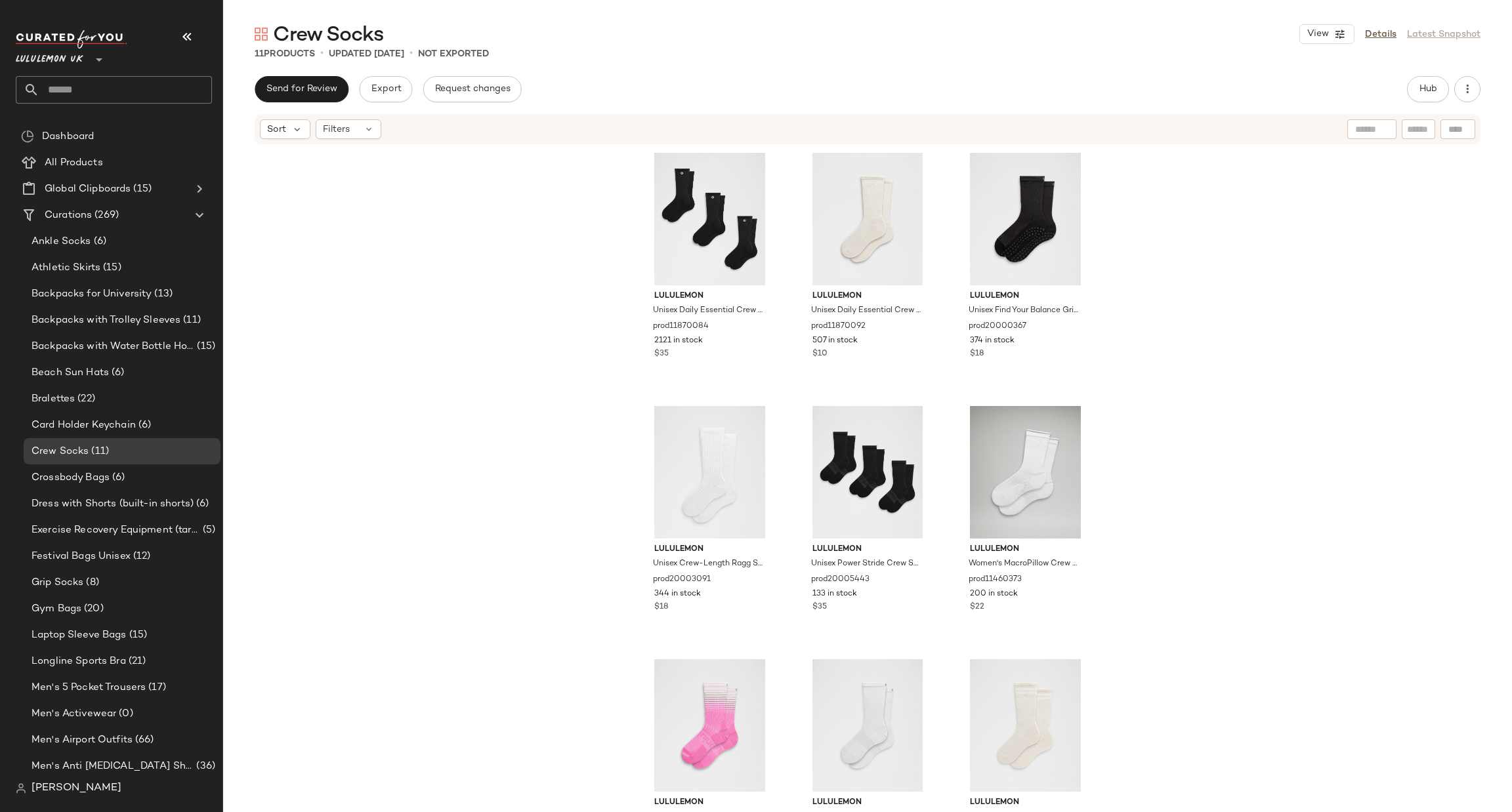
click at [76, 96] on input "text" at bounding box center [126, 89] width 172 height 28
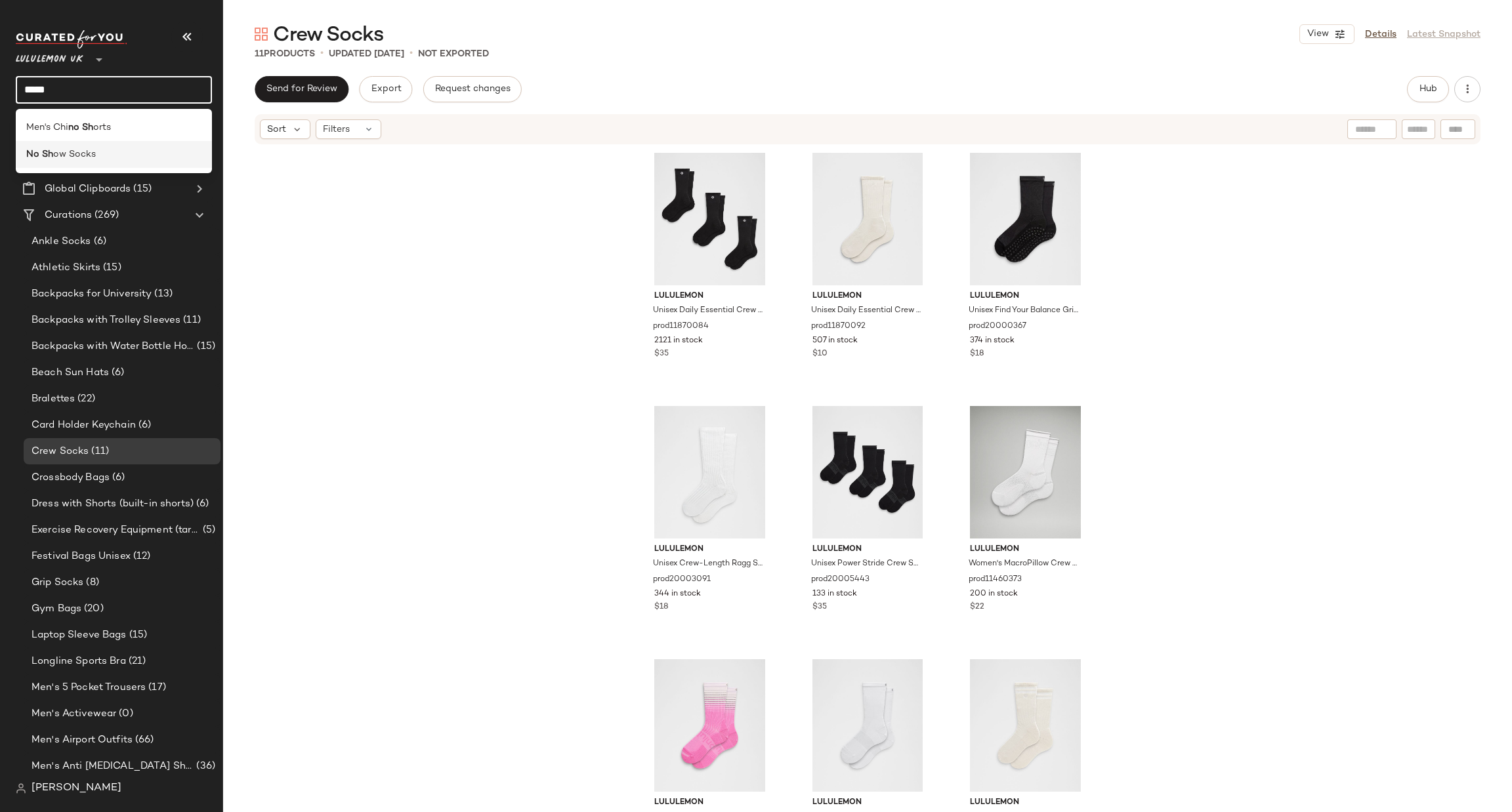
type input "*****"
click at [108, 152] on div "No Sh ow Socks" at bounding box center [114, 154] width 176 height 14
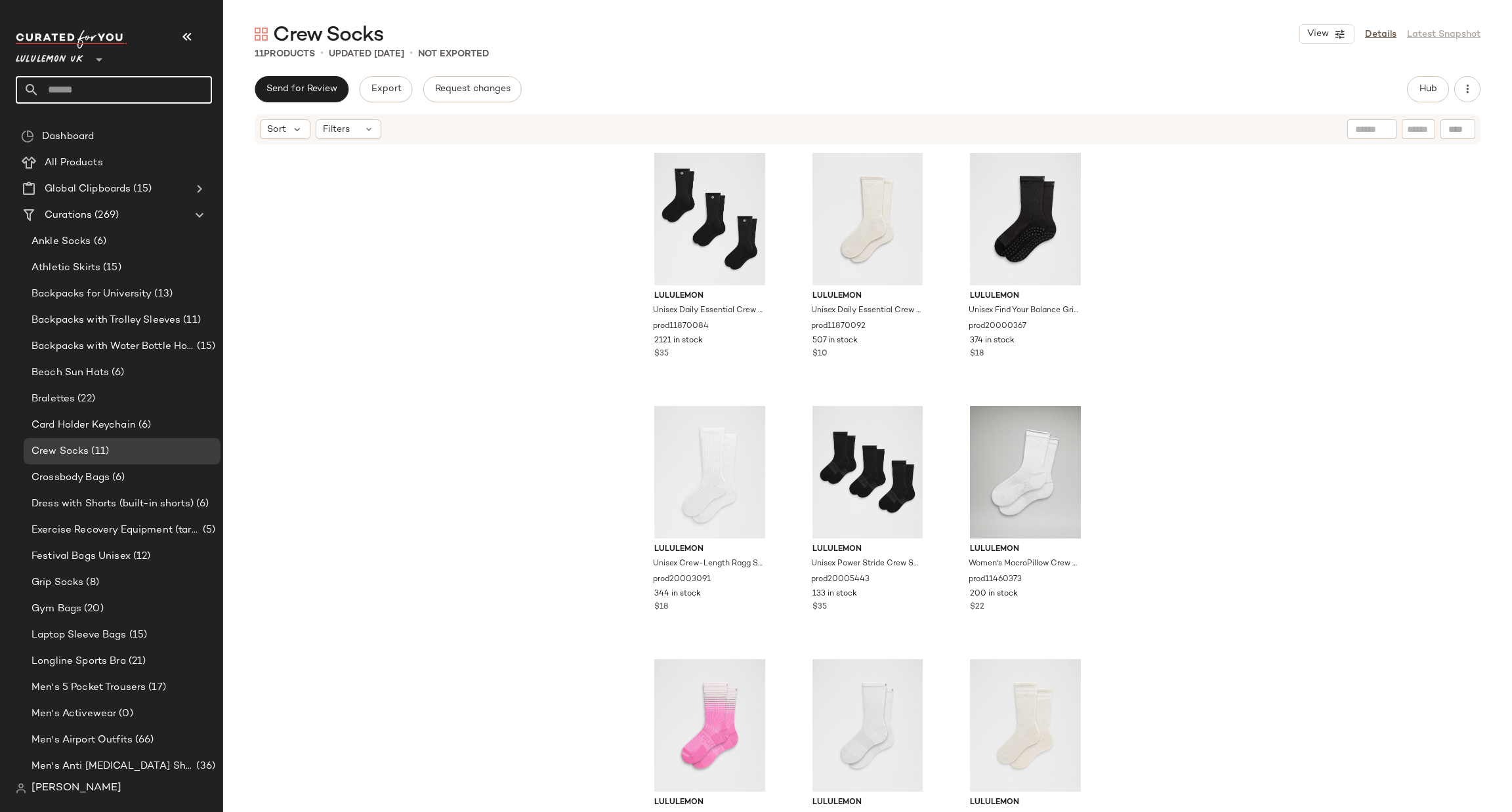
click at [91, 78] on input "text" at bounding box center [126, 89] width 172 height 28
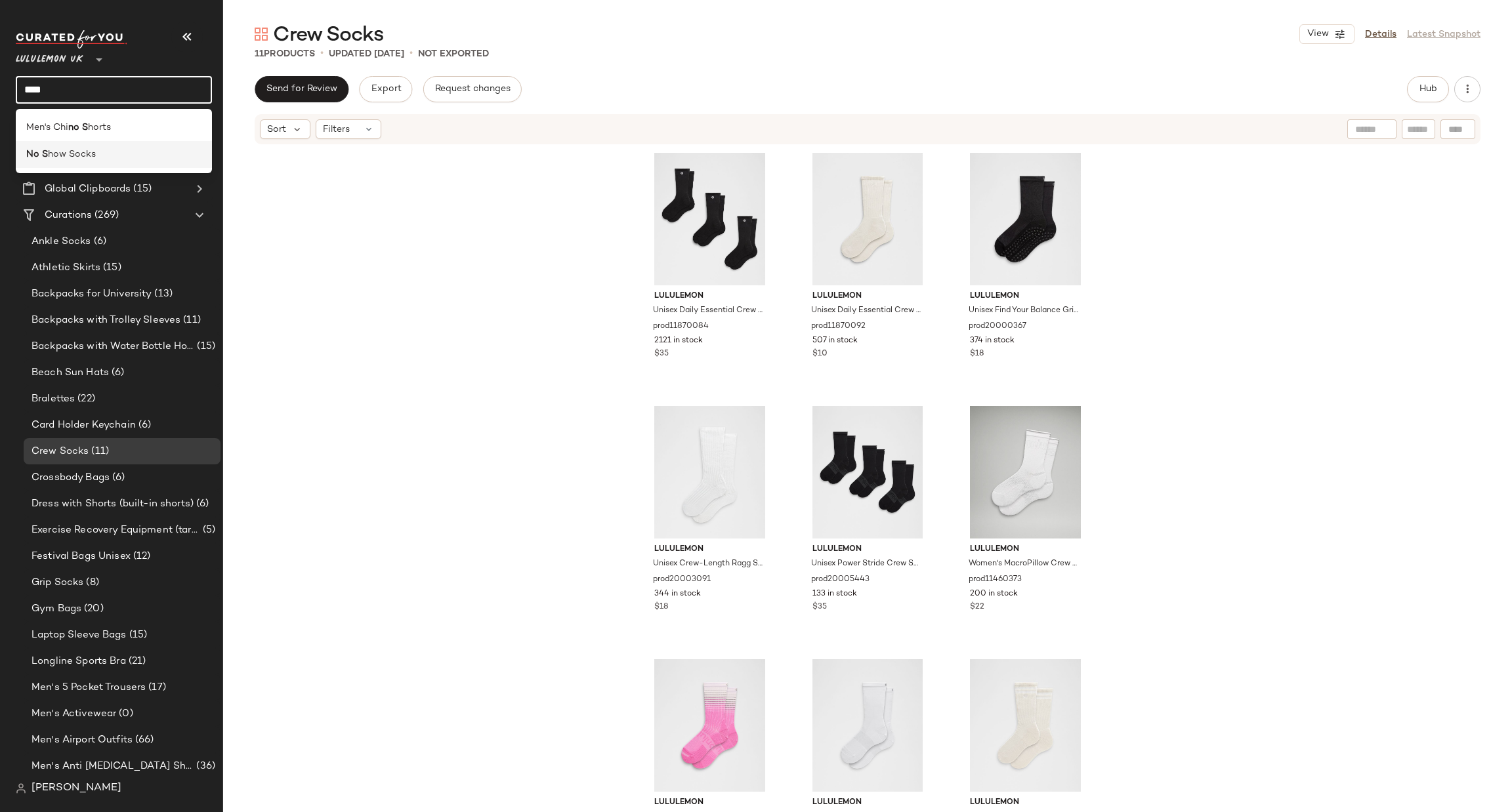
type input "****"
click at [127, 154] on div "No S how Socks" at bounding box center [114, 154] width 176 height 14
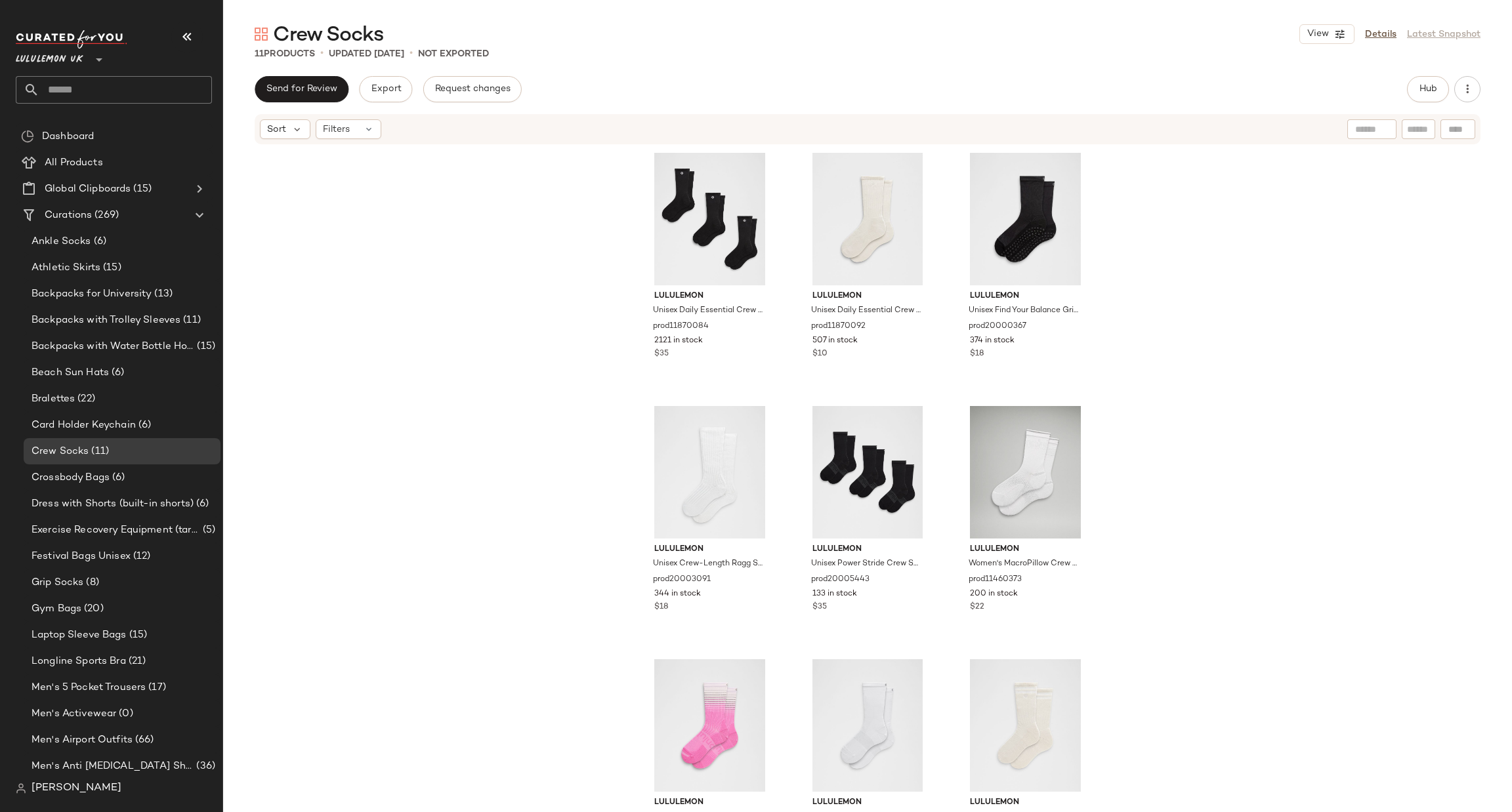
click at [144, 78] on input "text" at bounding box center [126, 89] width 172 height 28
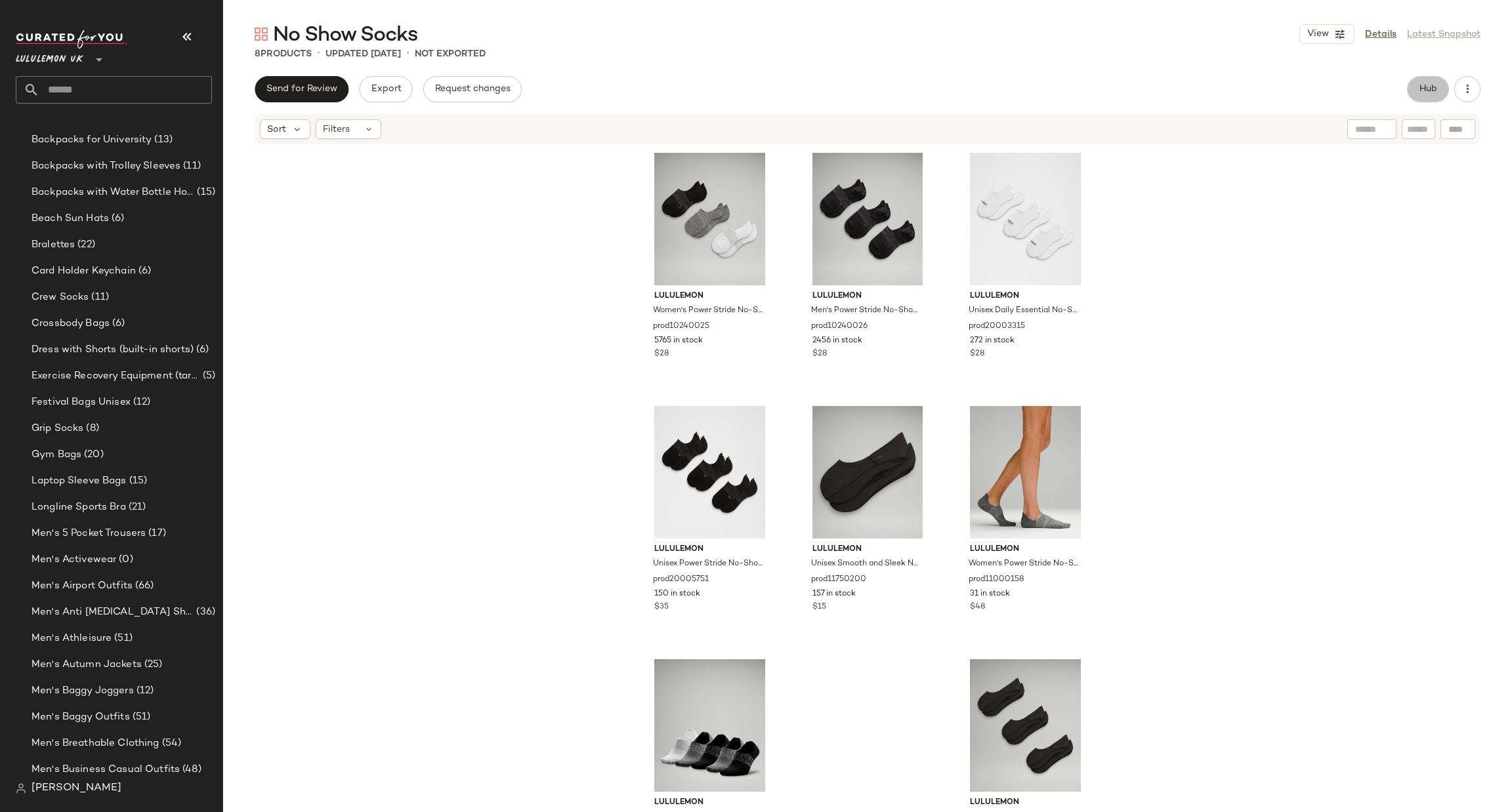
click at [1434, 90] on span "Hub" at bounding box center [1428, 89] width 19 height 10
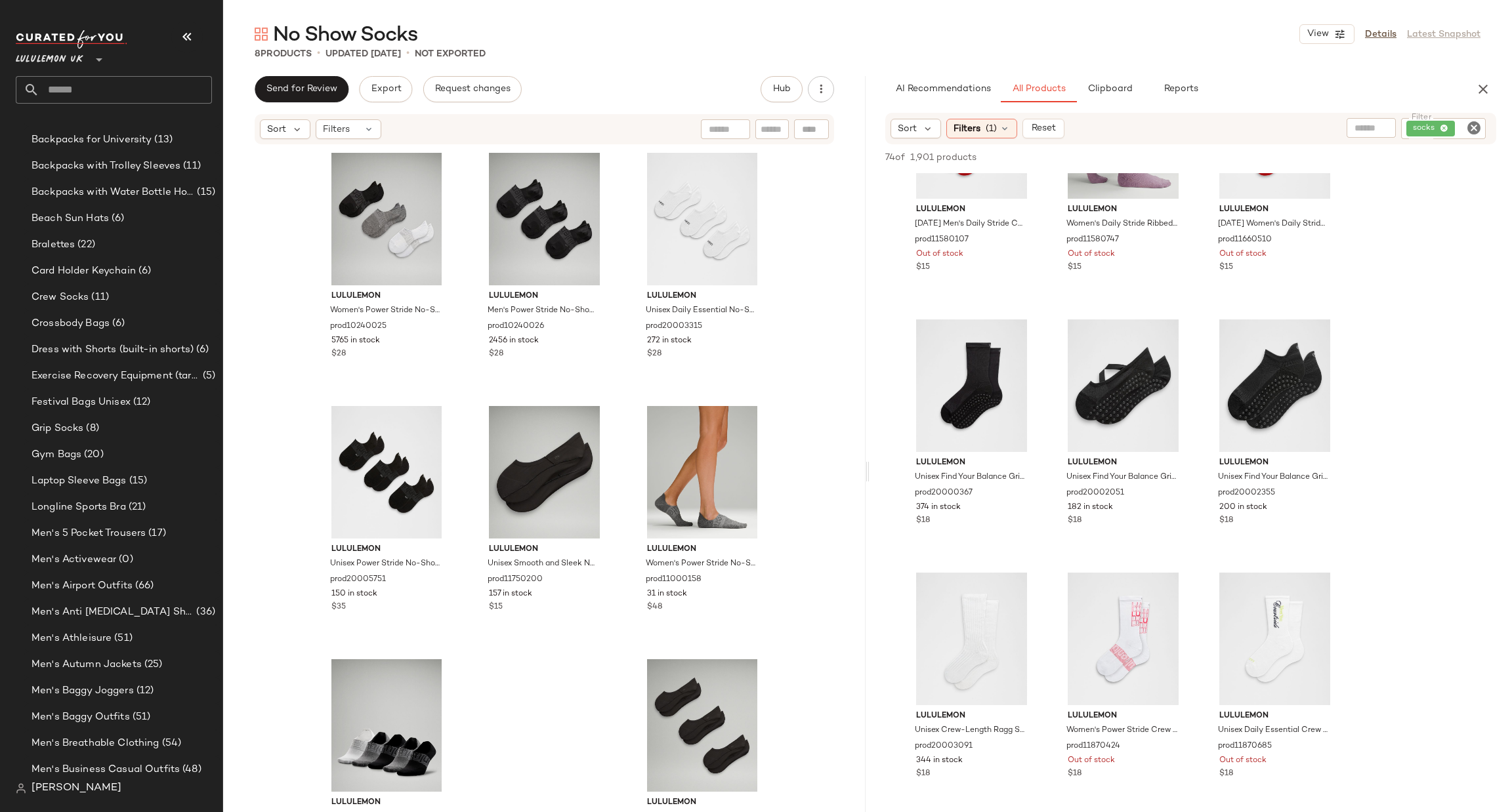
scroll to position [2165, 0]
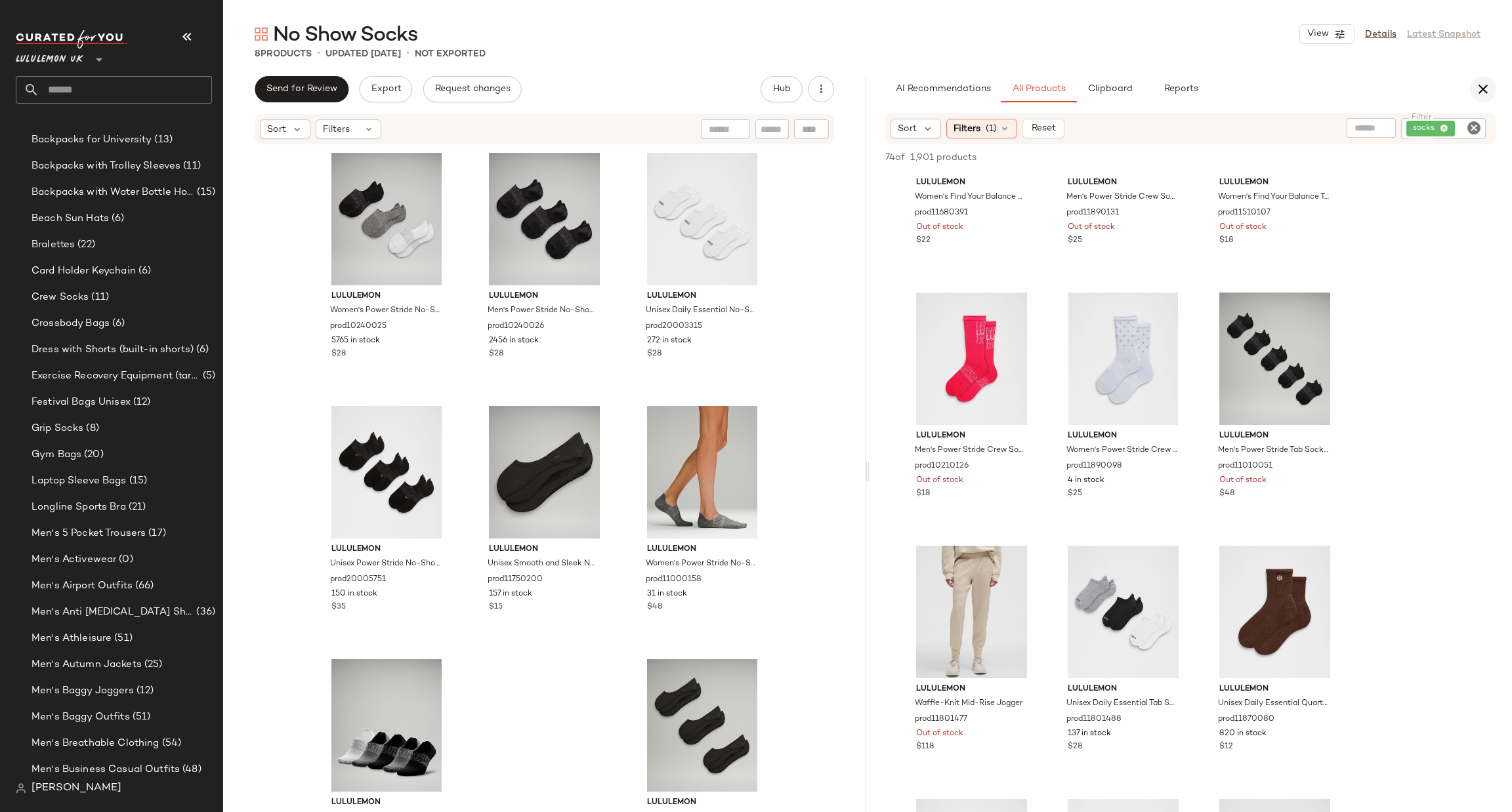
click at [1484, 86] on icon "button" at bounding box center [1483, 89] width 16 height 16
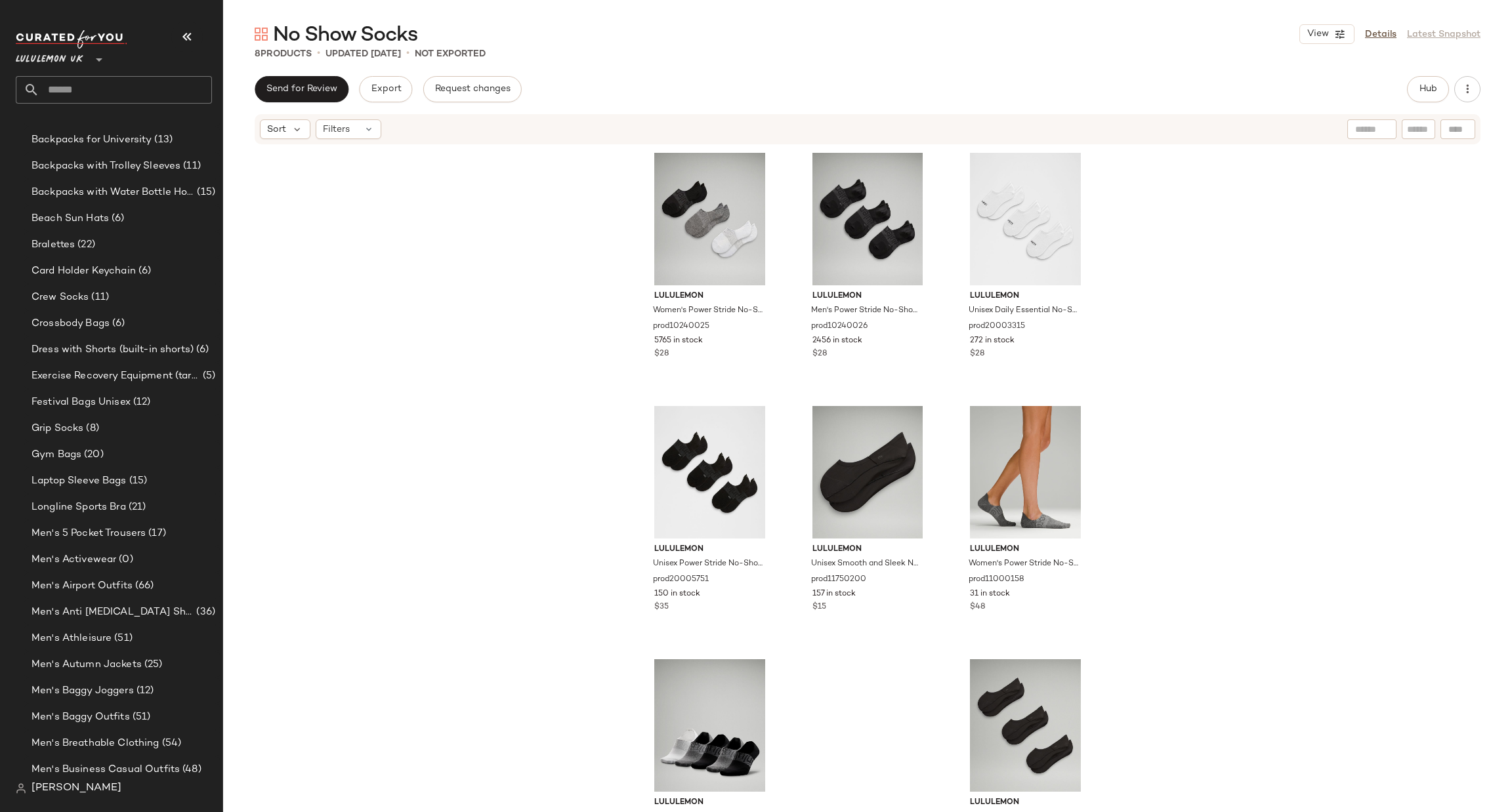
click at [179, 100] on input "text" at bounding box center [126, 89] width 172 height 28
type input "****"
click at [176, 126] on div "Ankl e Socks" at bounding box center [114, 127] width 176 height 14
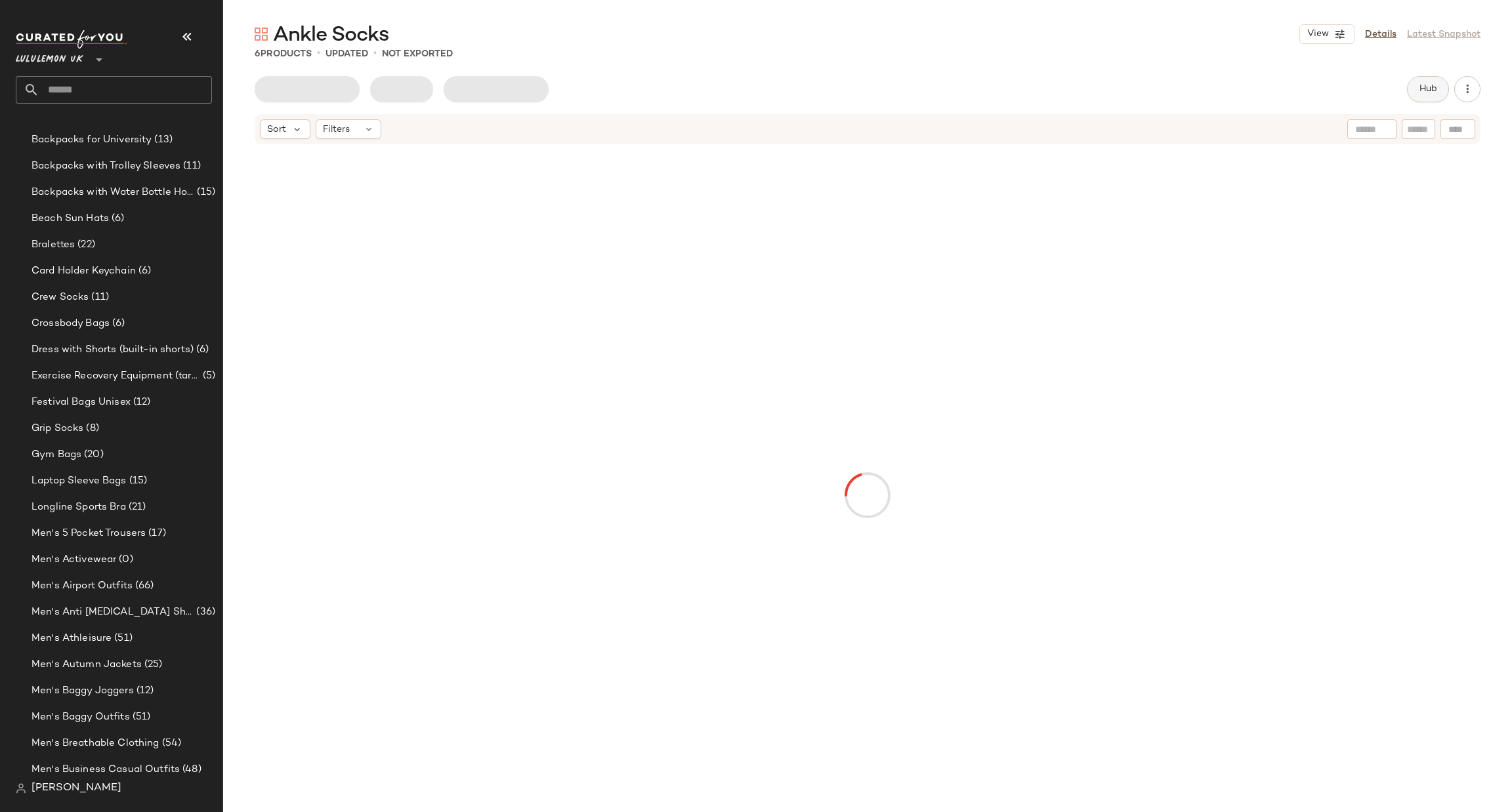
click at [1423, 90] on span "Hub" at bounding box center [1428, 89] width 19 height 10
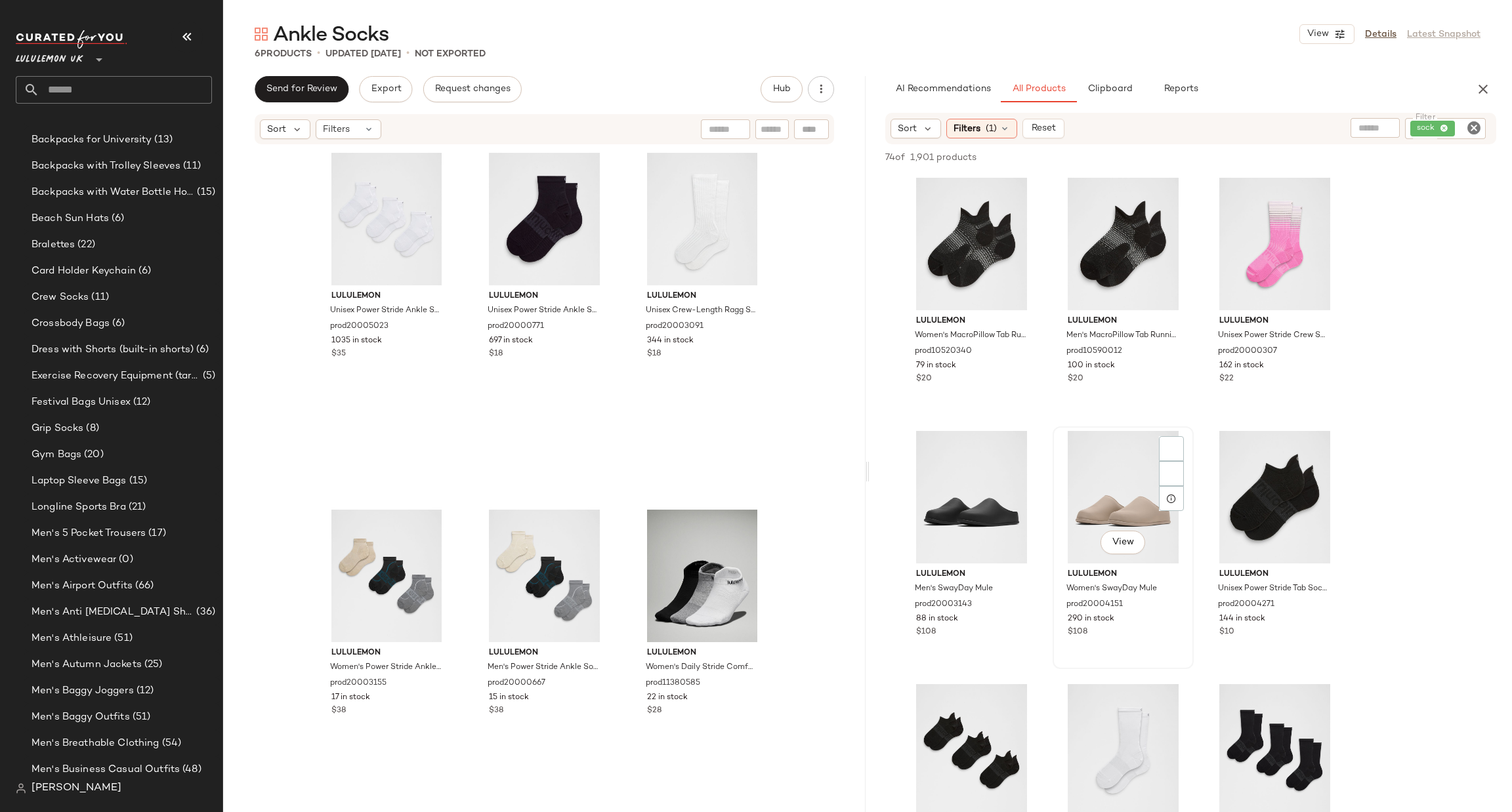
scroll to position [197, 0]
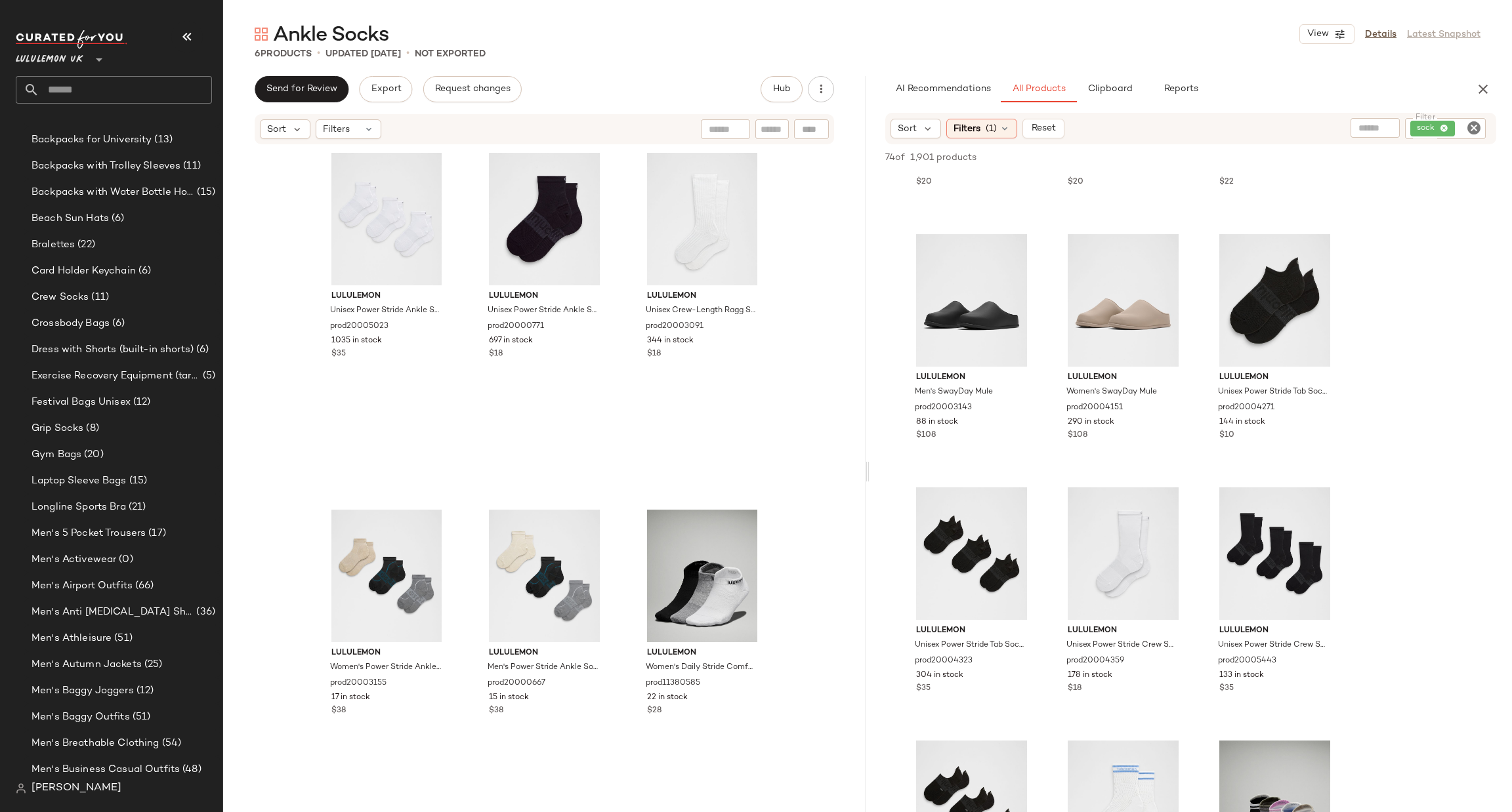
click at [138, 75] on div "Lululemon UK **" at bounding box center [114, 67] width 196 height 73
click at [137, 78] on input "text" at bounding box center [126, 89] width 172 height 28
type input "**********"
click at [149, 122] on div "Women's Ath leisure" at bounding box center [114, 127] width 176 height 14
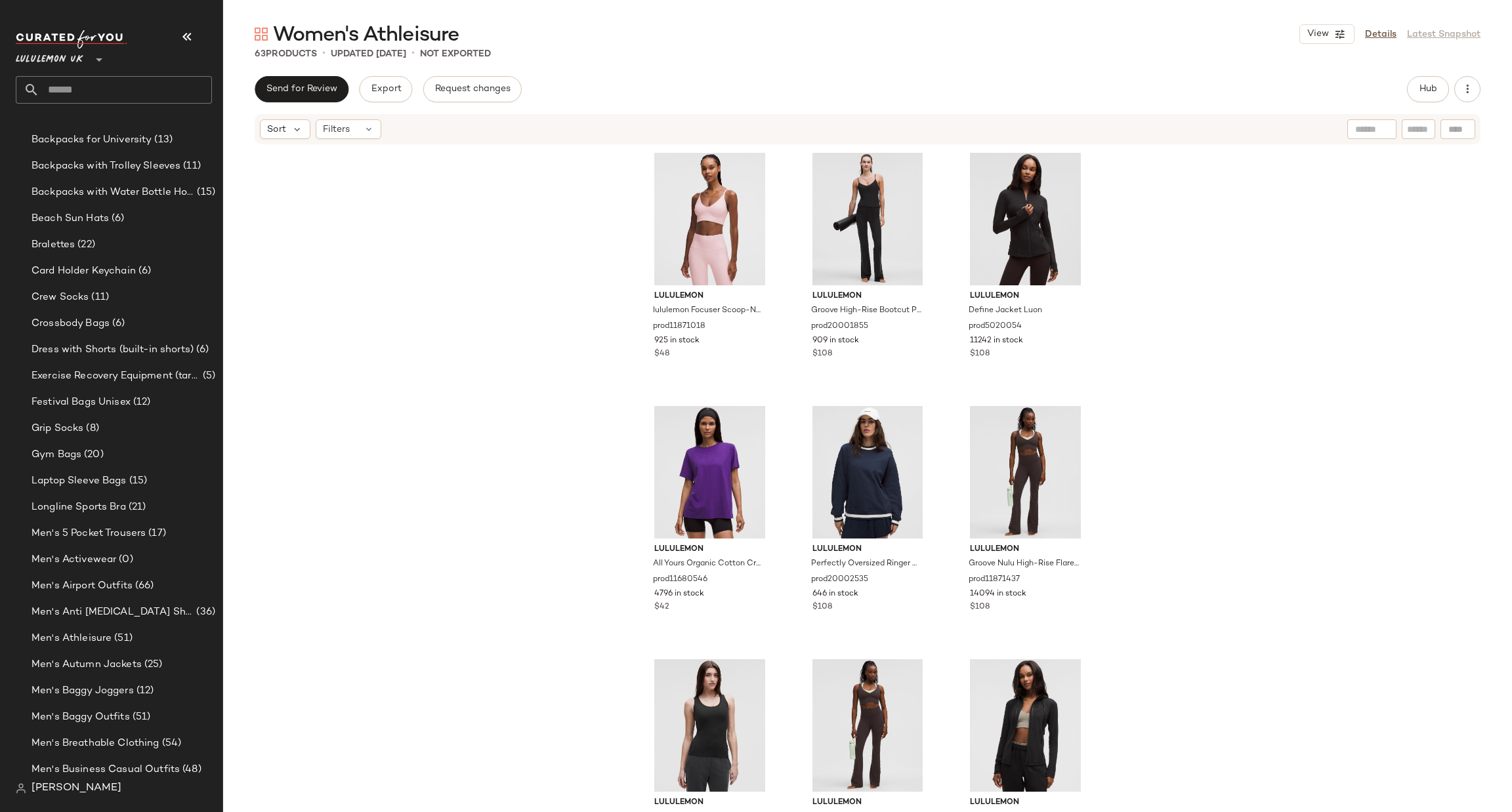
click at [120, 99] on input "text" at bounding box center [126, 89] width 172 height 28
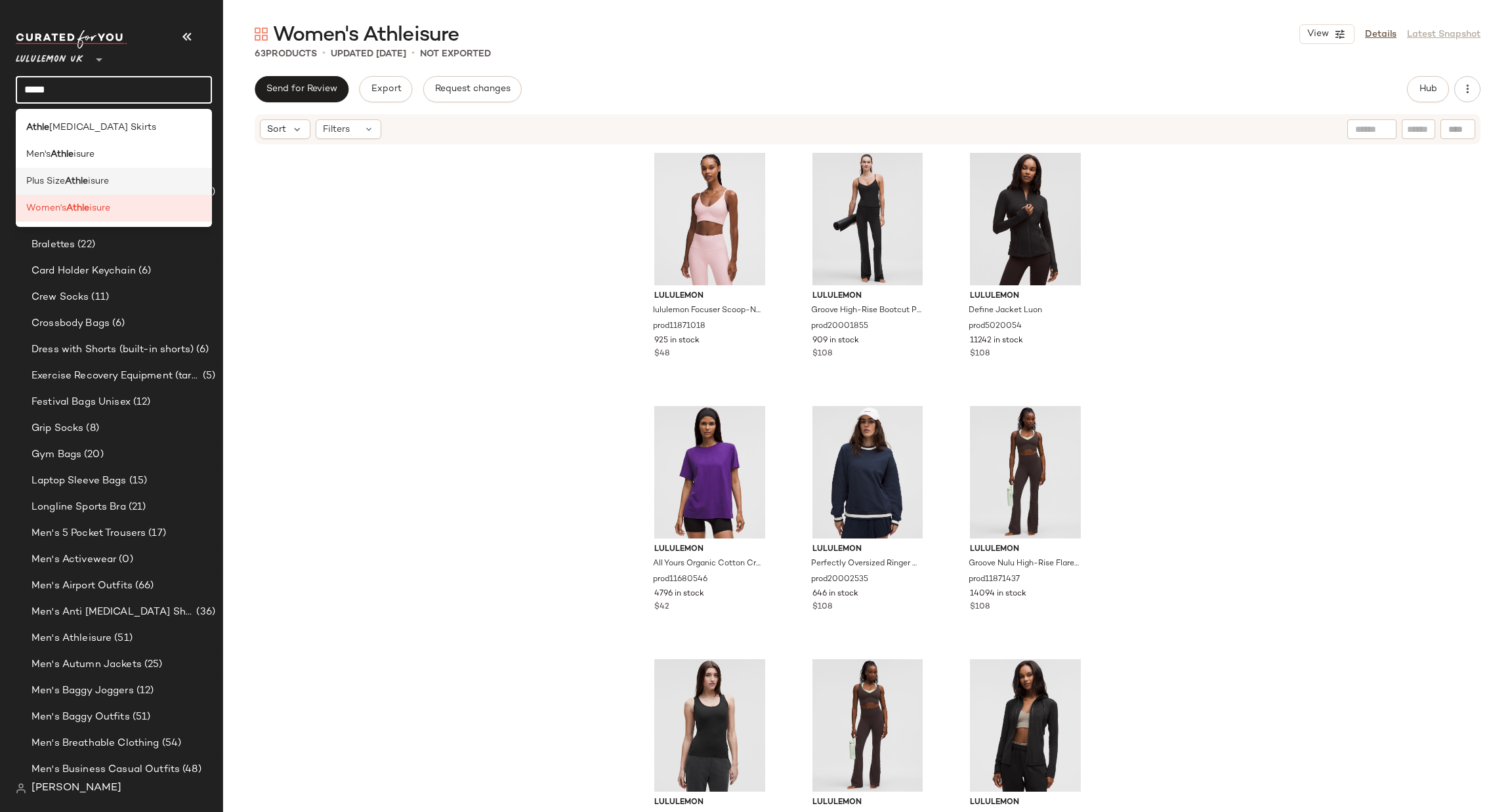
type input "*****"
click at [122, 178] on div "Plus Size Athle isure" at bounding box center [114, 181] width 176 height 14
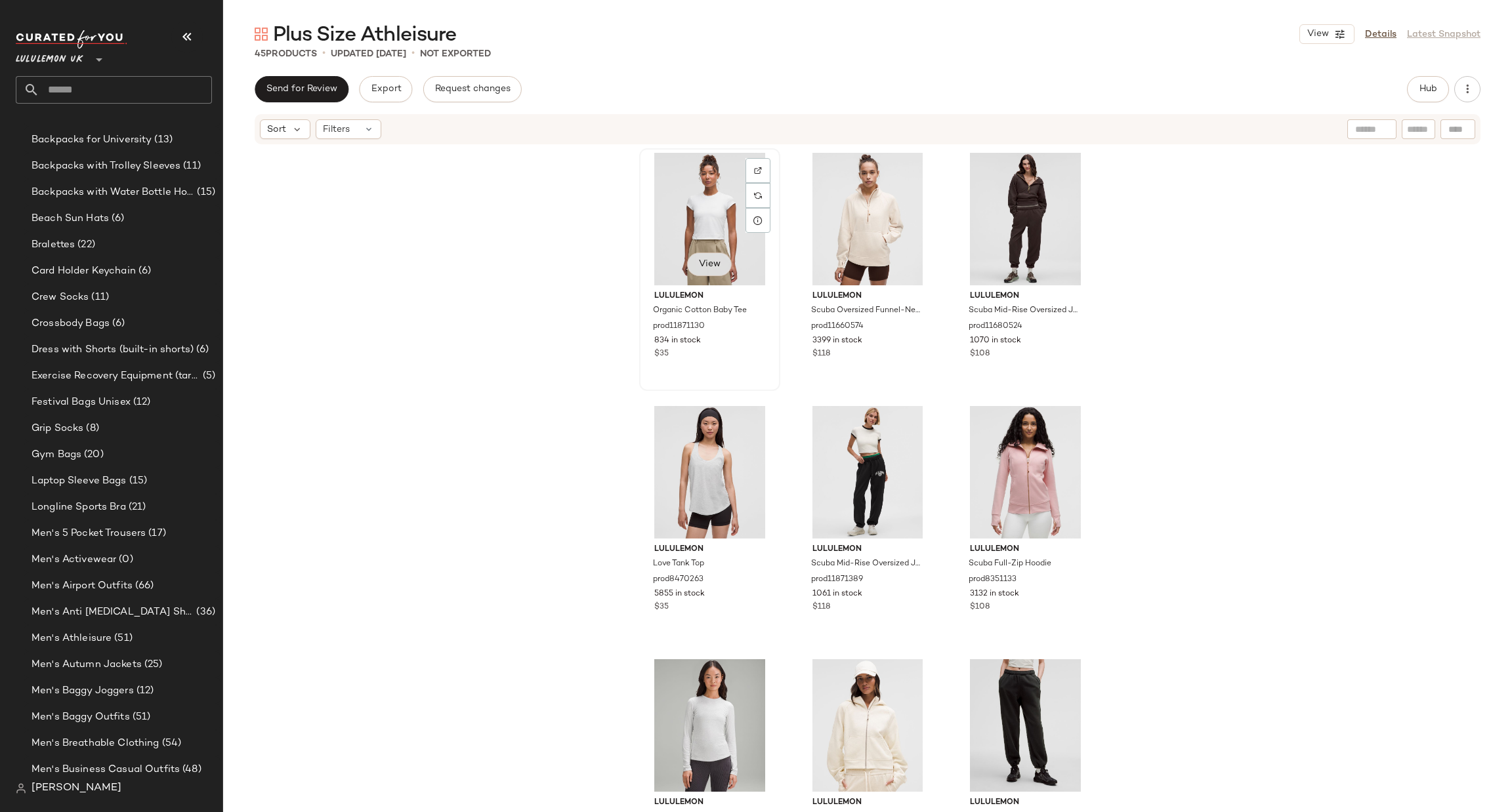
click at [701, 260] on span "View" at bounding box center [709, 264] width 22 height 10
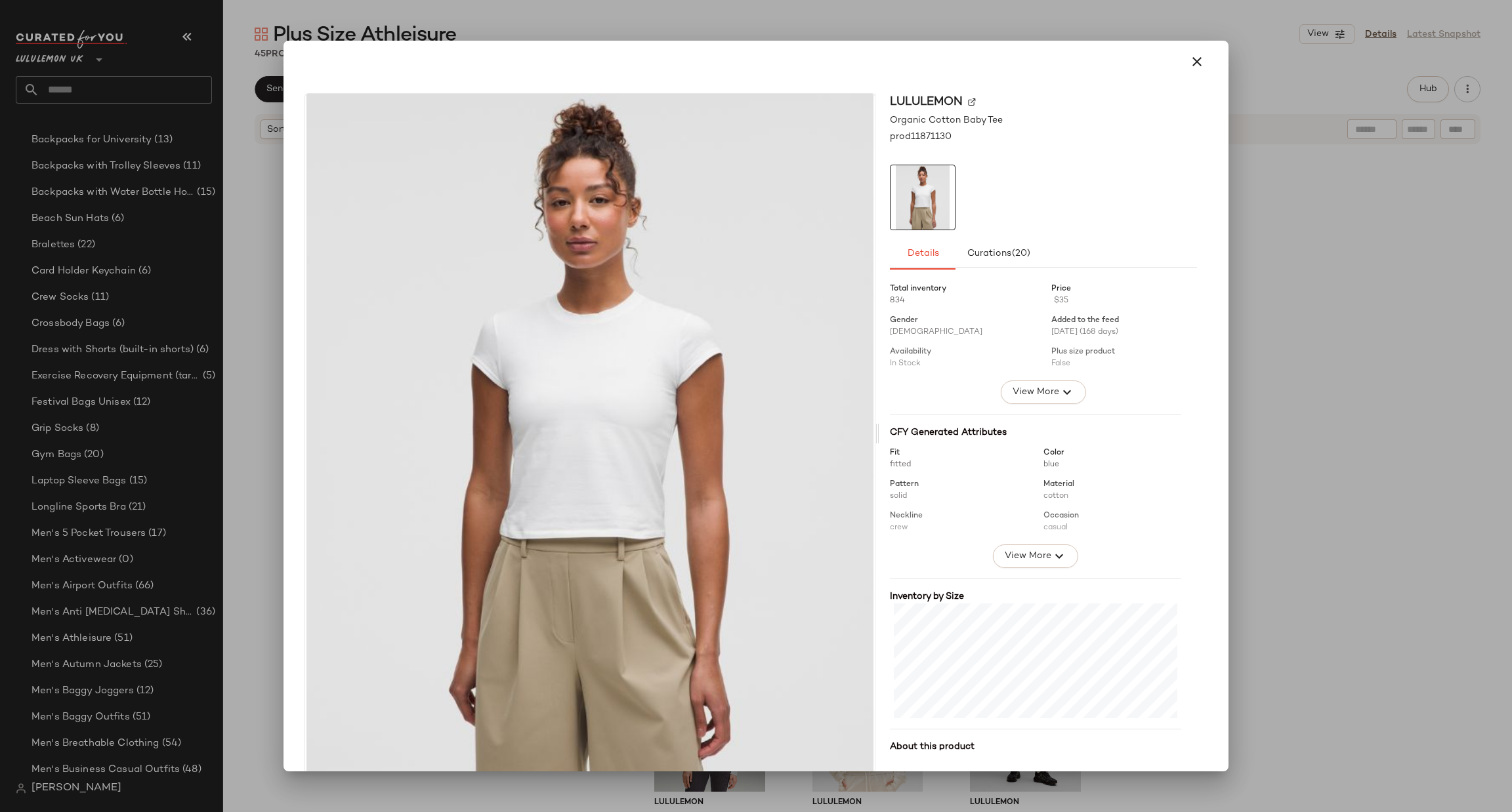
click at [1284, 452] on div at bounding box center [756, 406] width 1512 height 812
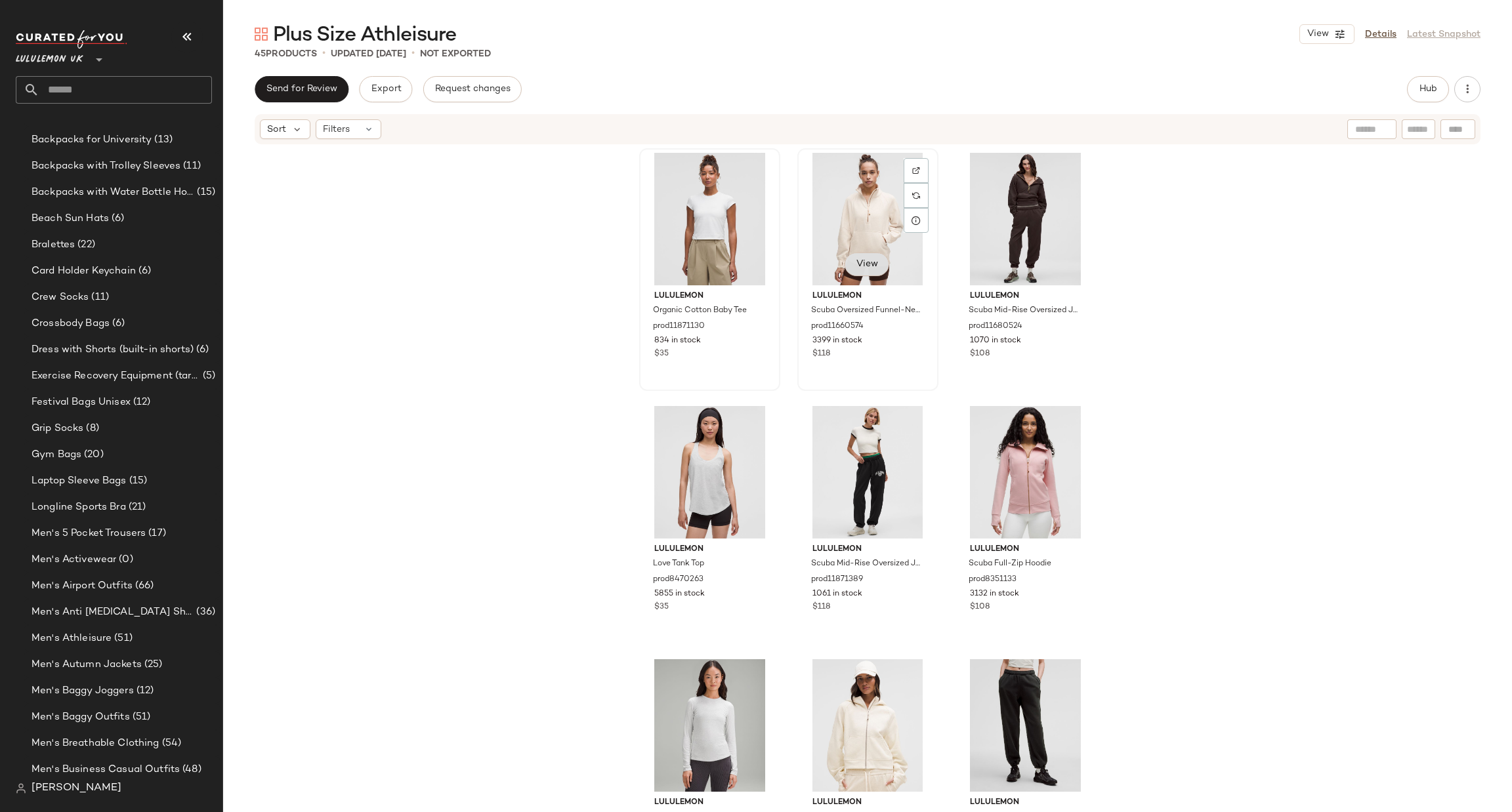
click at [864, 268] on span "View" at bounding box center [867, 264] width 22 height 10
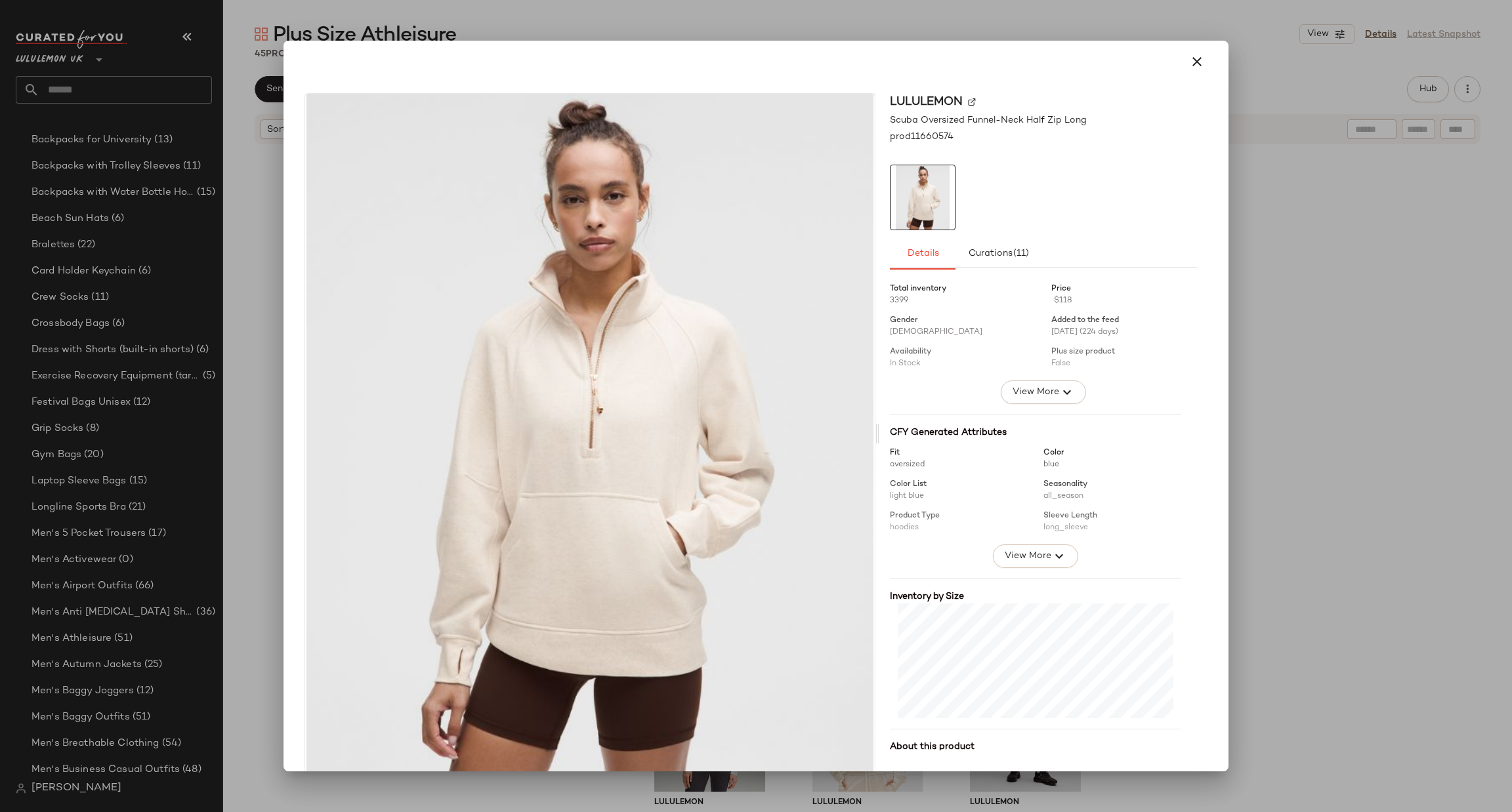
drag, startPoint x: 1455, startPoint y: 544, endPoint x: 1379, endPoint y: 512, distance: 82.5
click at [1454, 544] on div at bounding box center [756, 406] width 1512 height 812
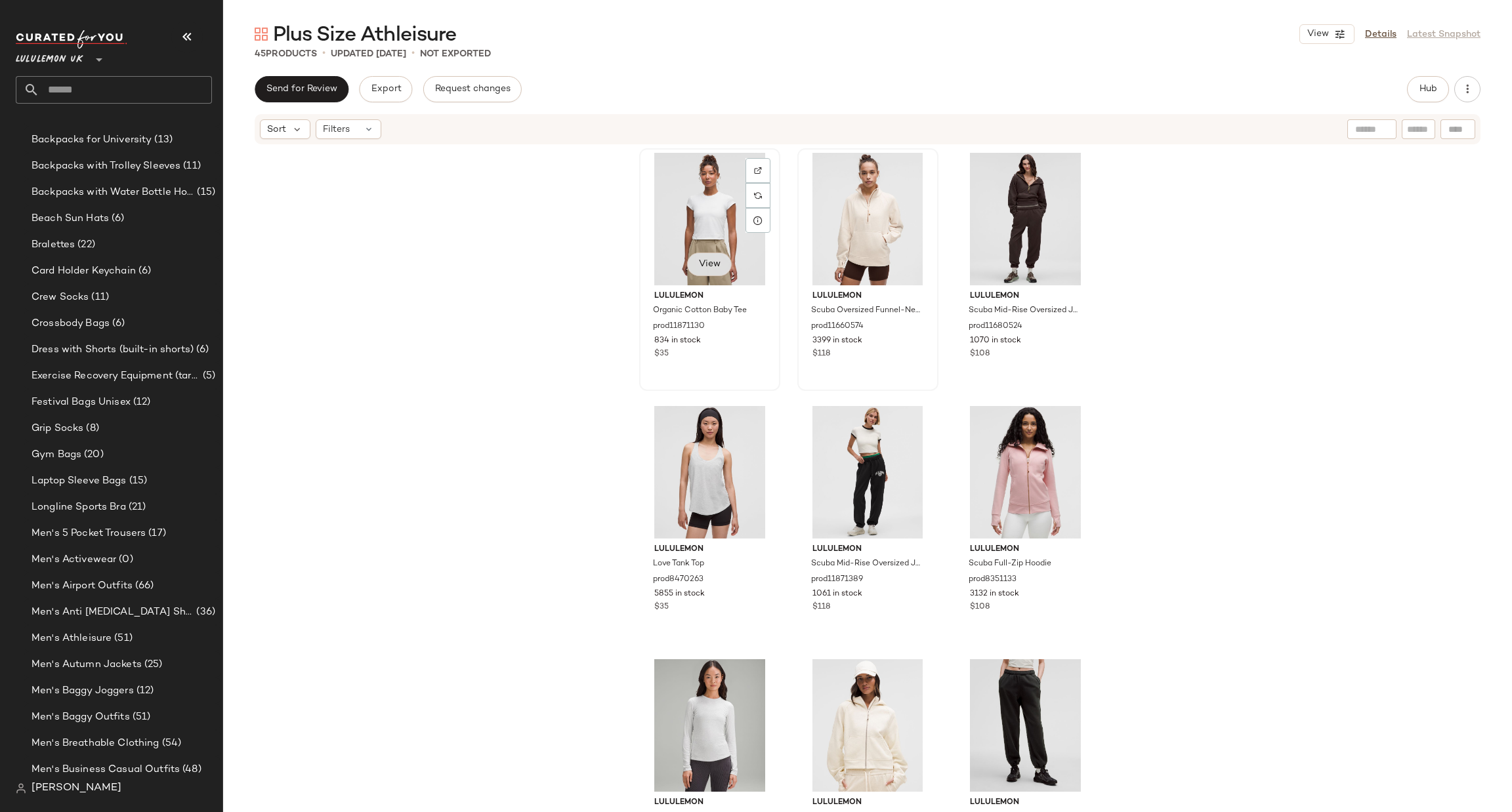
click at [715, 269] on button "View" at bounding box center [709, 264] width 45 height 24
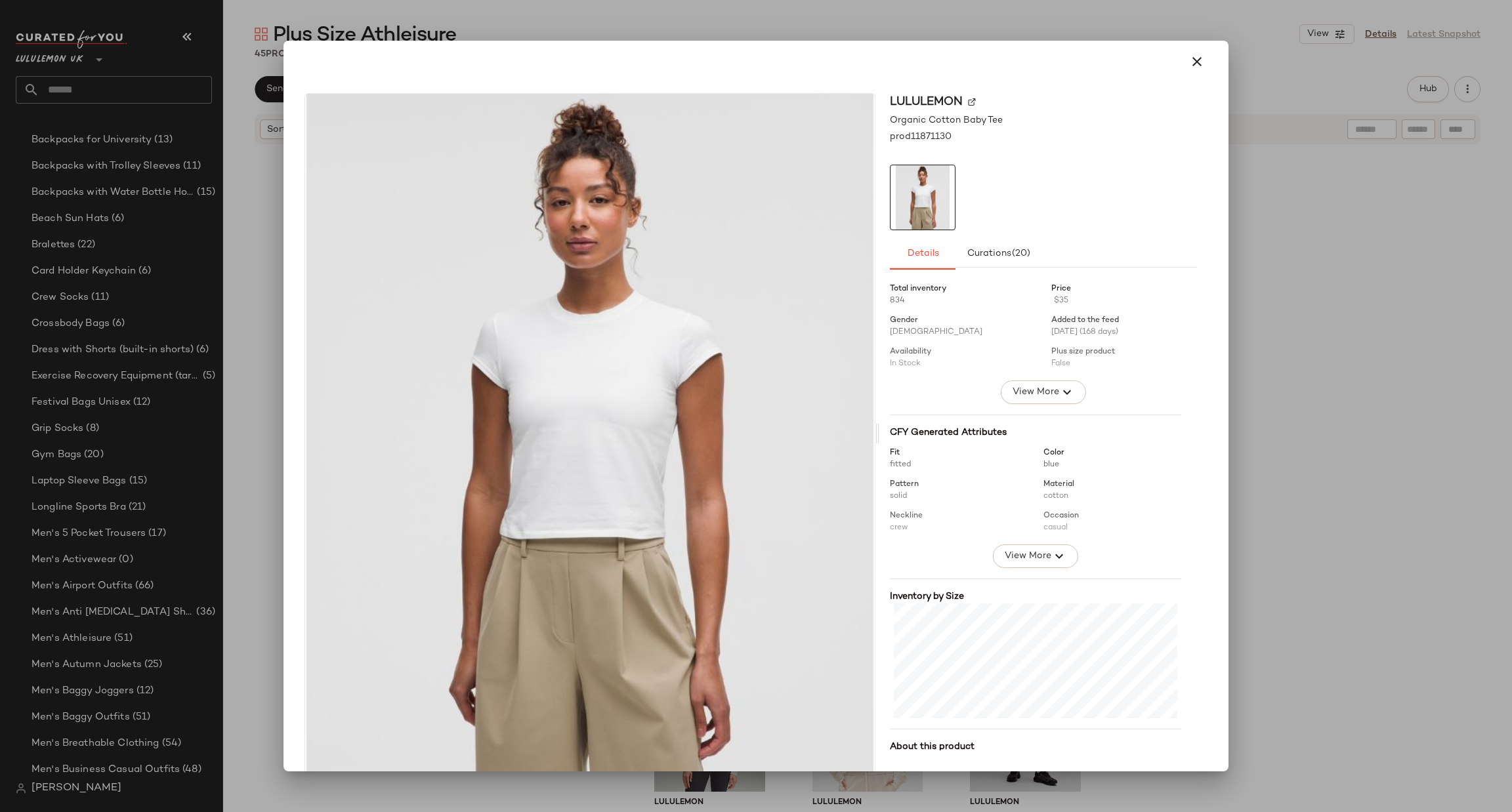
click at [1345, 549] on div at bounding box center [756, 406] width 1512 height 812
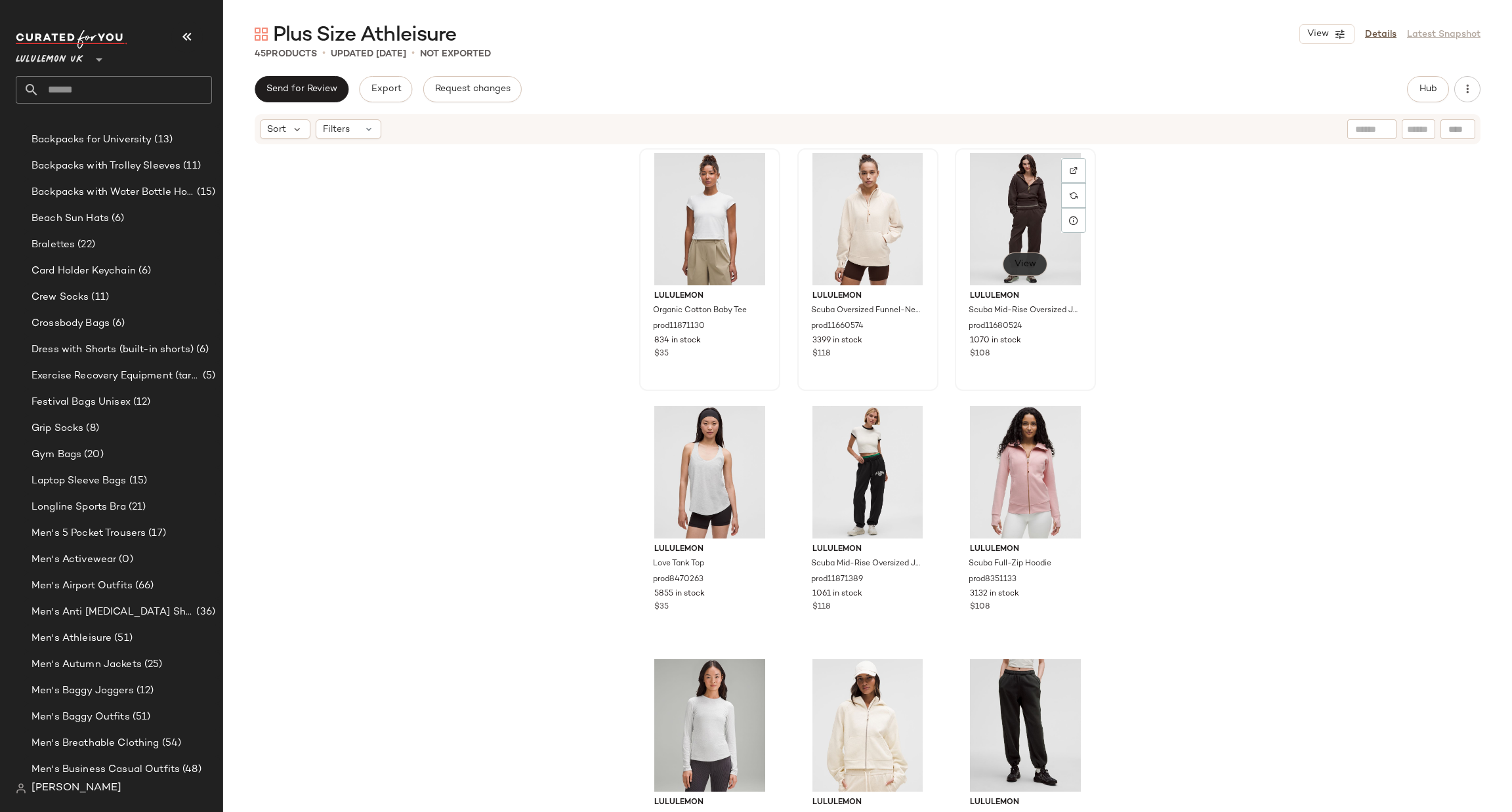
click at [1014, 270] on button "View" at bounding box center [1025, 264] width 45 height 24
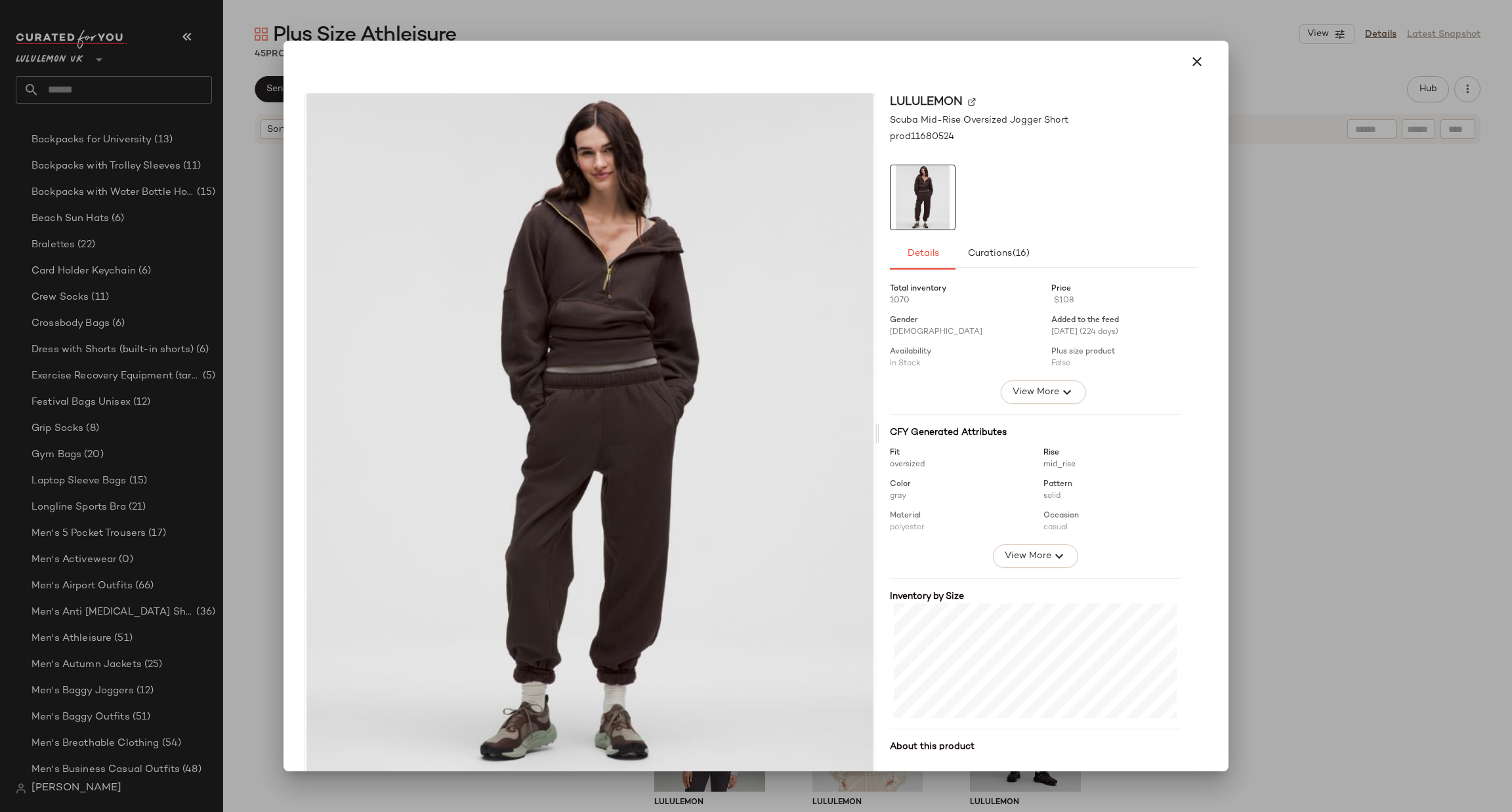
click at [1358, 488] on div at bounding box center [756, 406] width 1512 height 812
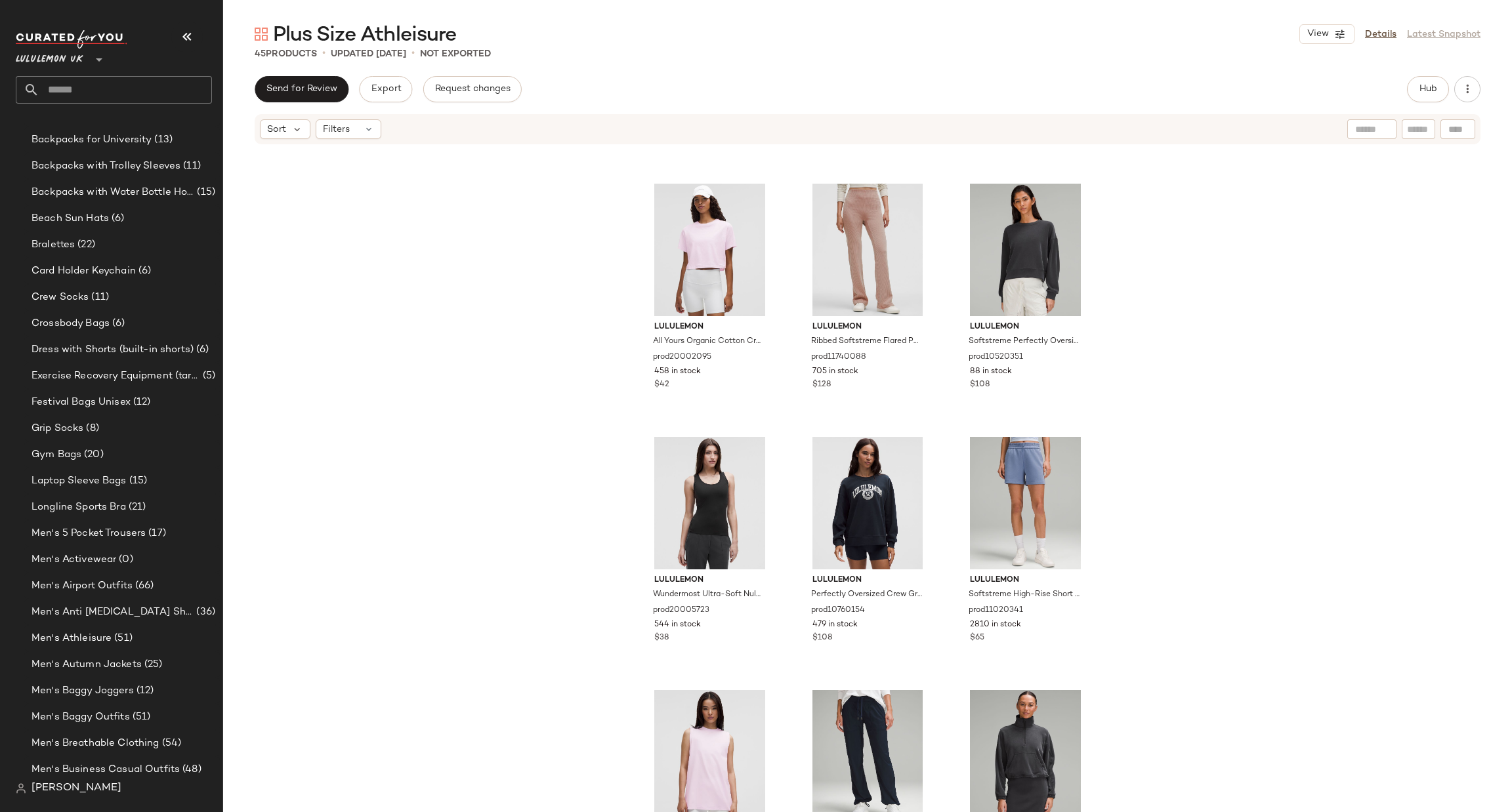
scroll to position [3095, 0]
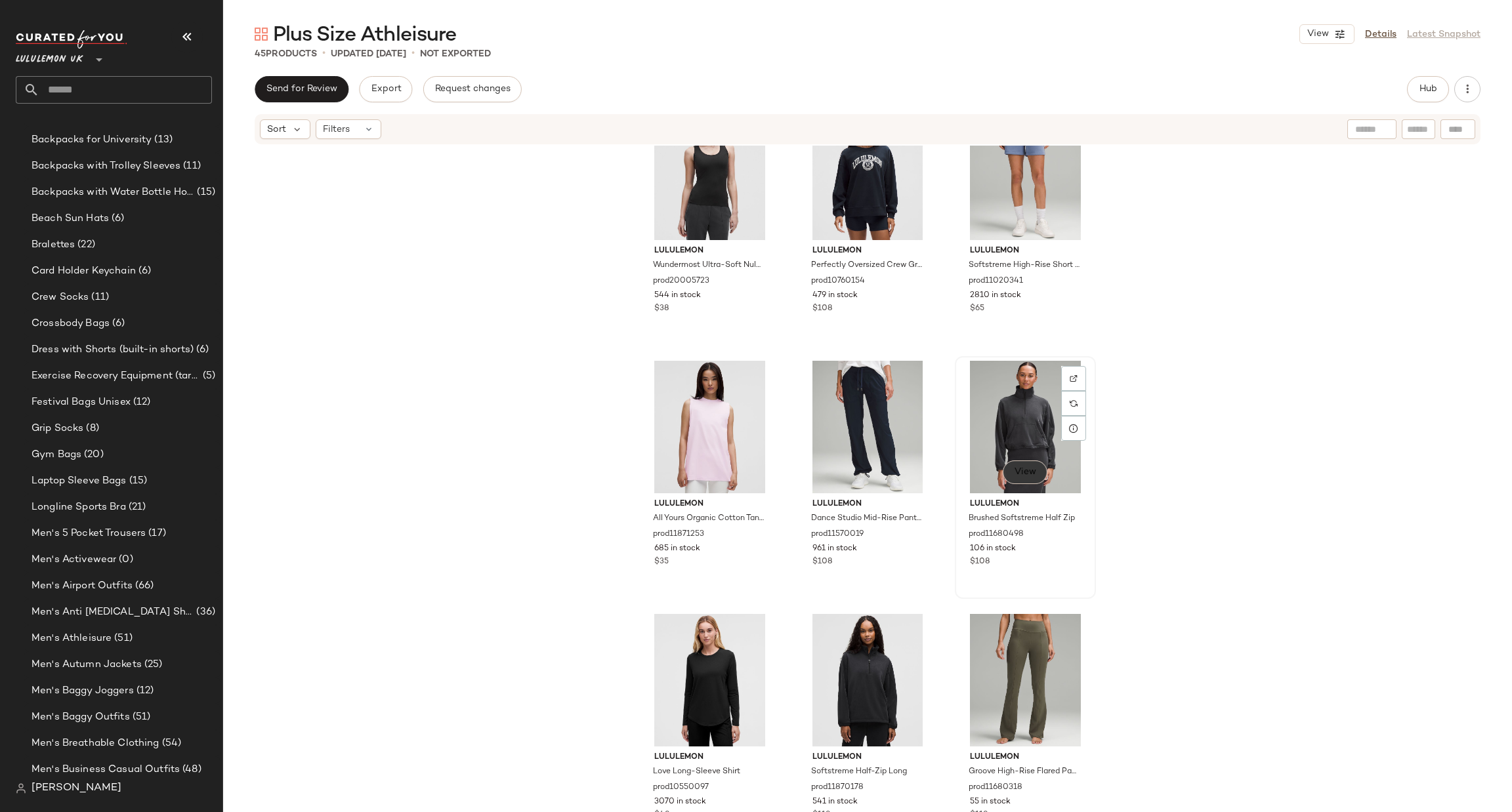
click at [1019, 474] on span "View" at bounding box center [1025, 473] width 22 height 10
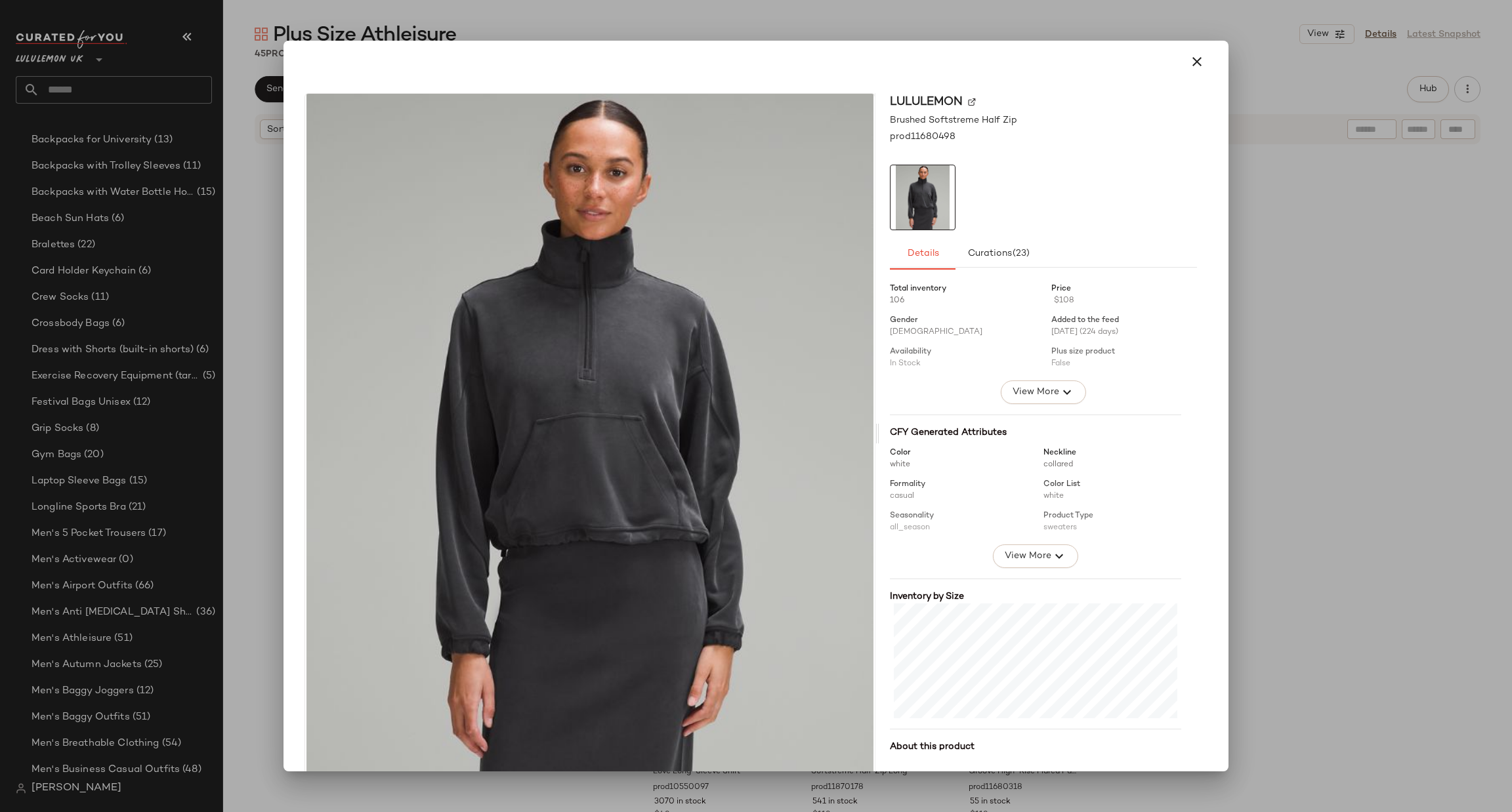
click at [1464, 522] on div at bounding box center [756, 406] width 1512 height 812
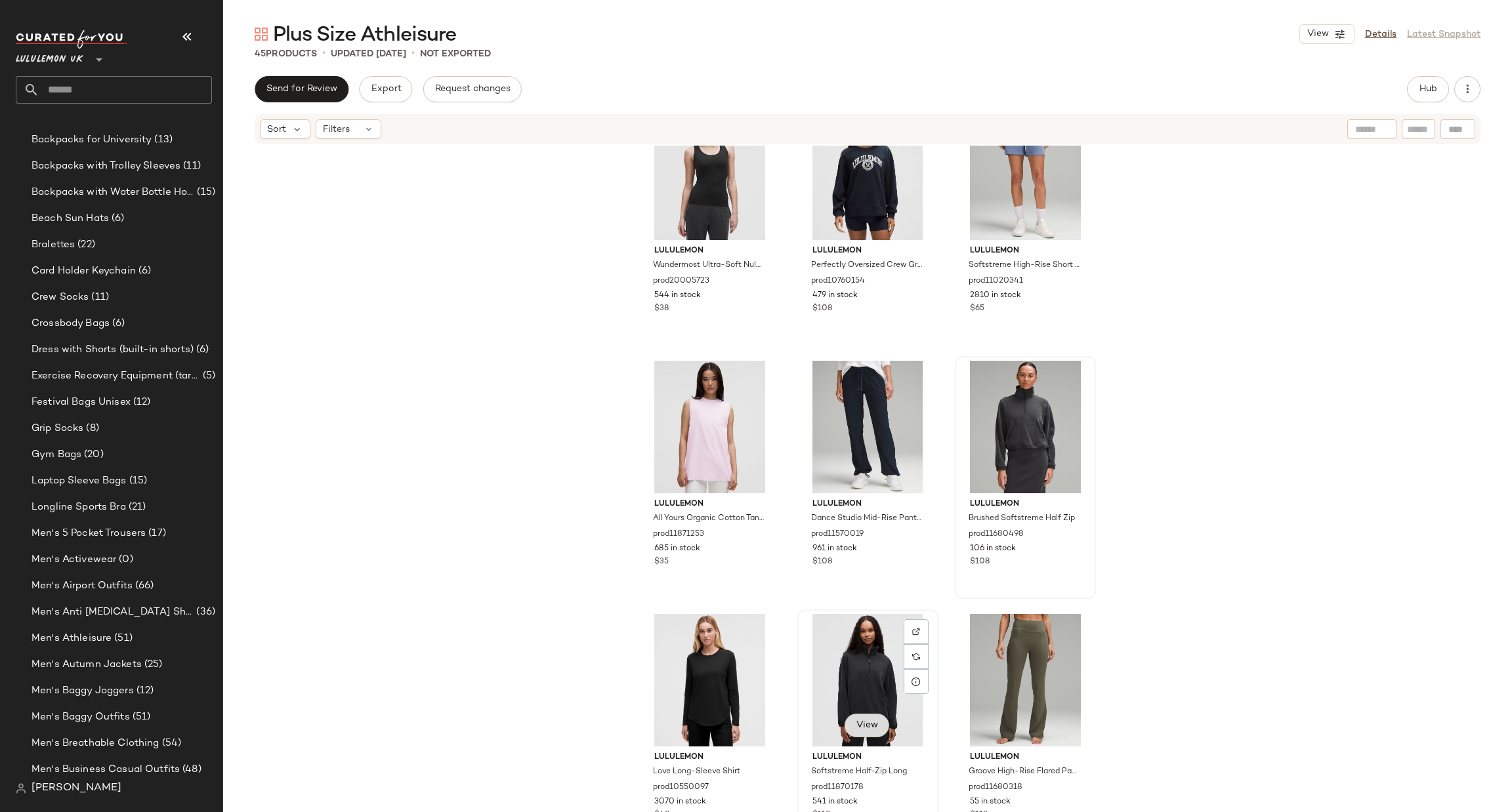
click at [877, 716] on button "View" at bounding box center [867, 726] width 45 height 24
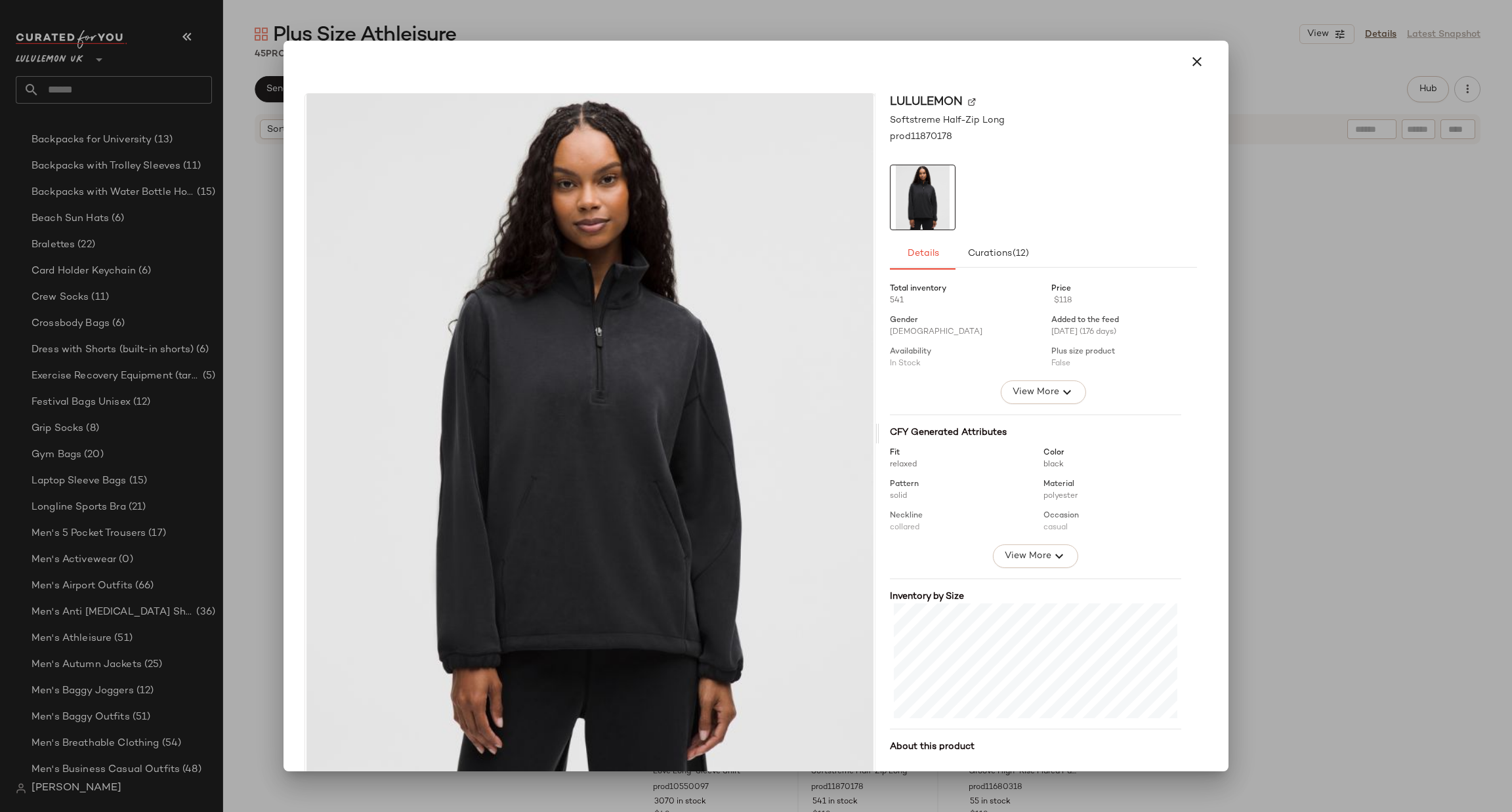
click at [1432, 517] on div at bounding box center [756, 406] width 1512 height 812
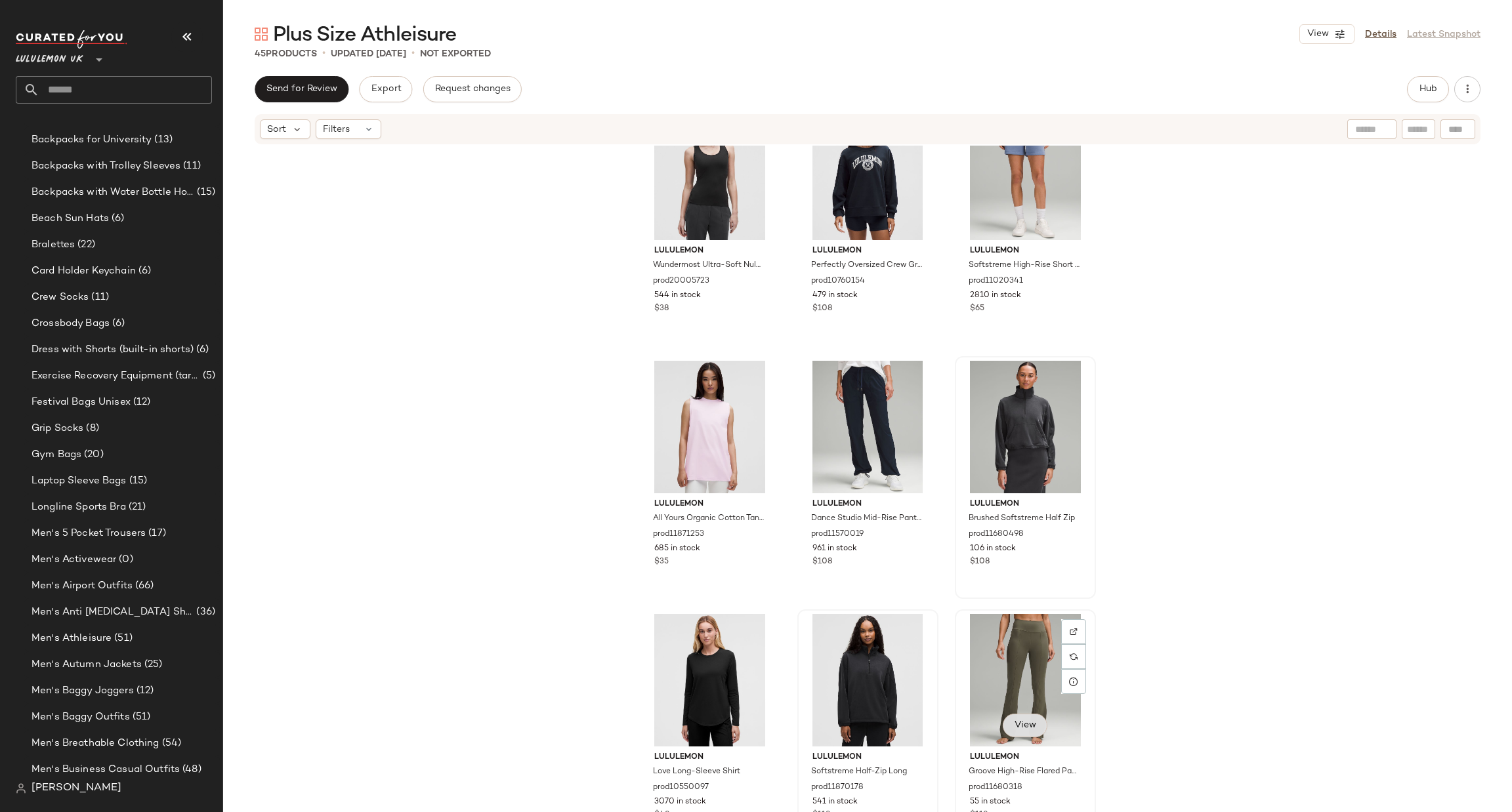
click at [1021, 721] on span "View" at bounding box center [1025, 726] width 22 height 10
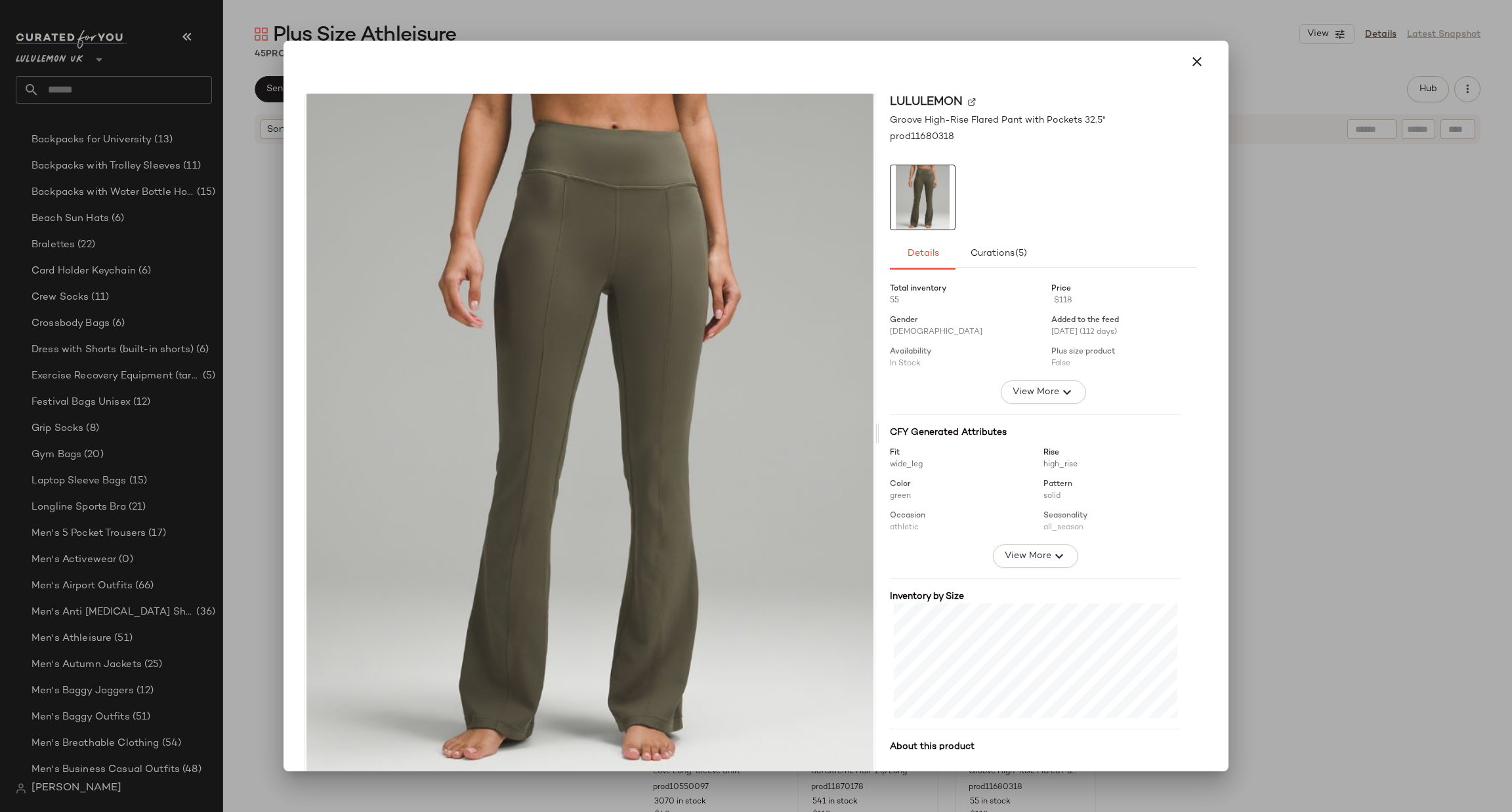
click at [1258, 568] on div at bounding box center [756, 406] width 1512 height 812
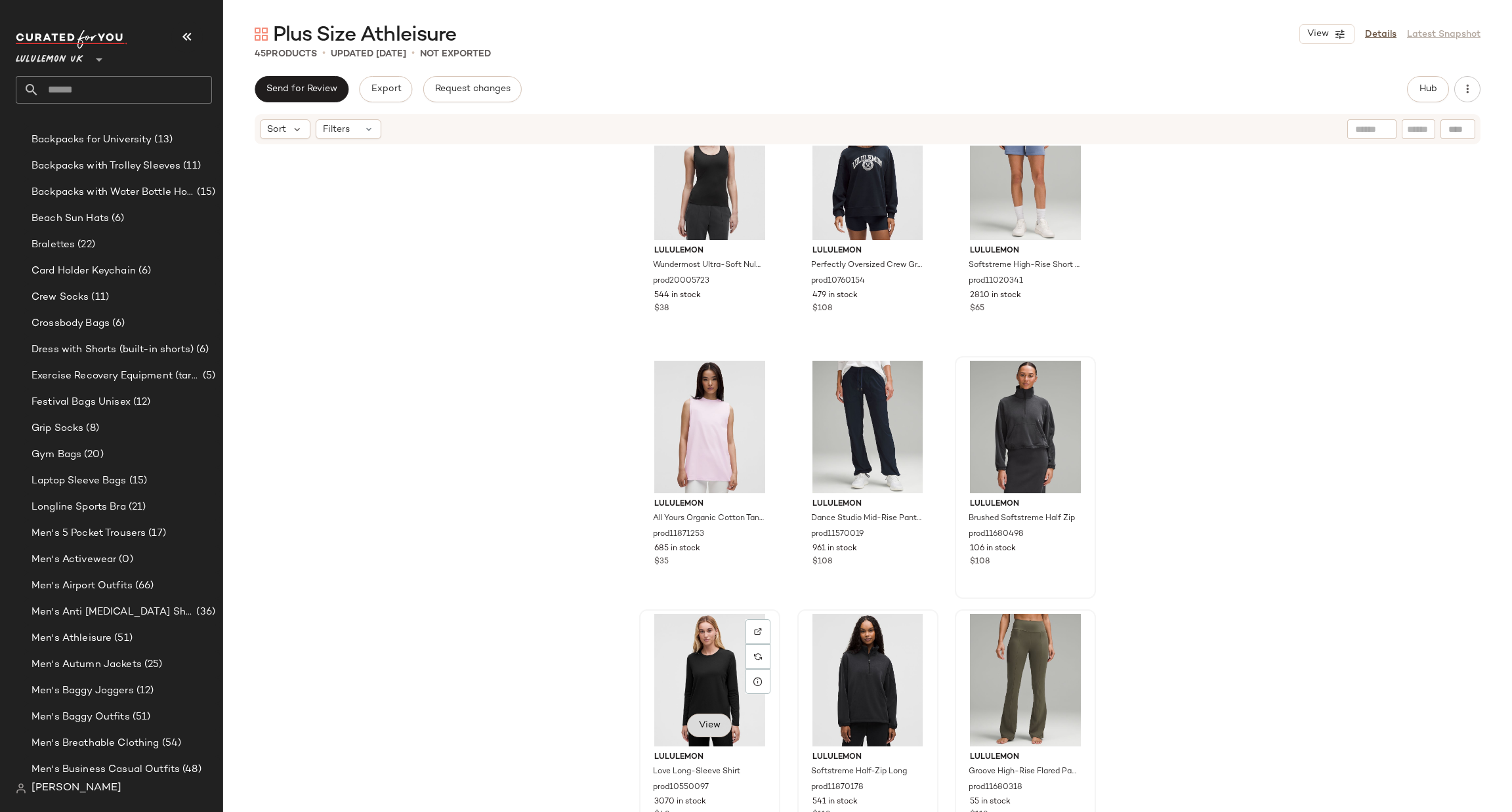
click at [703, 721] on span "View" at bounding box center [709, 726] width 22 height 10
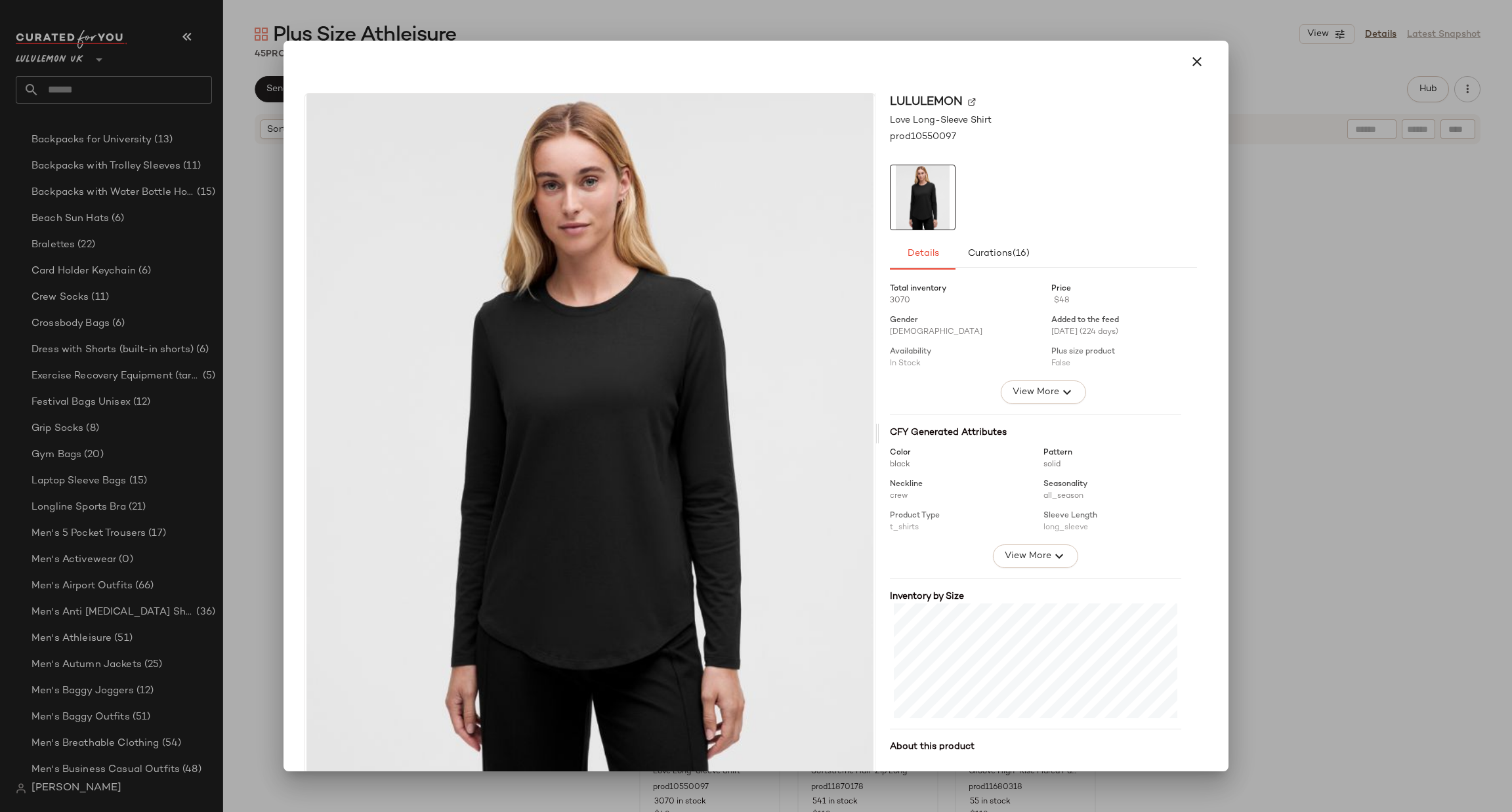
click at [1264, 600] on div at bounding box center [756, 406] width 1512 height 812
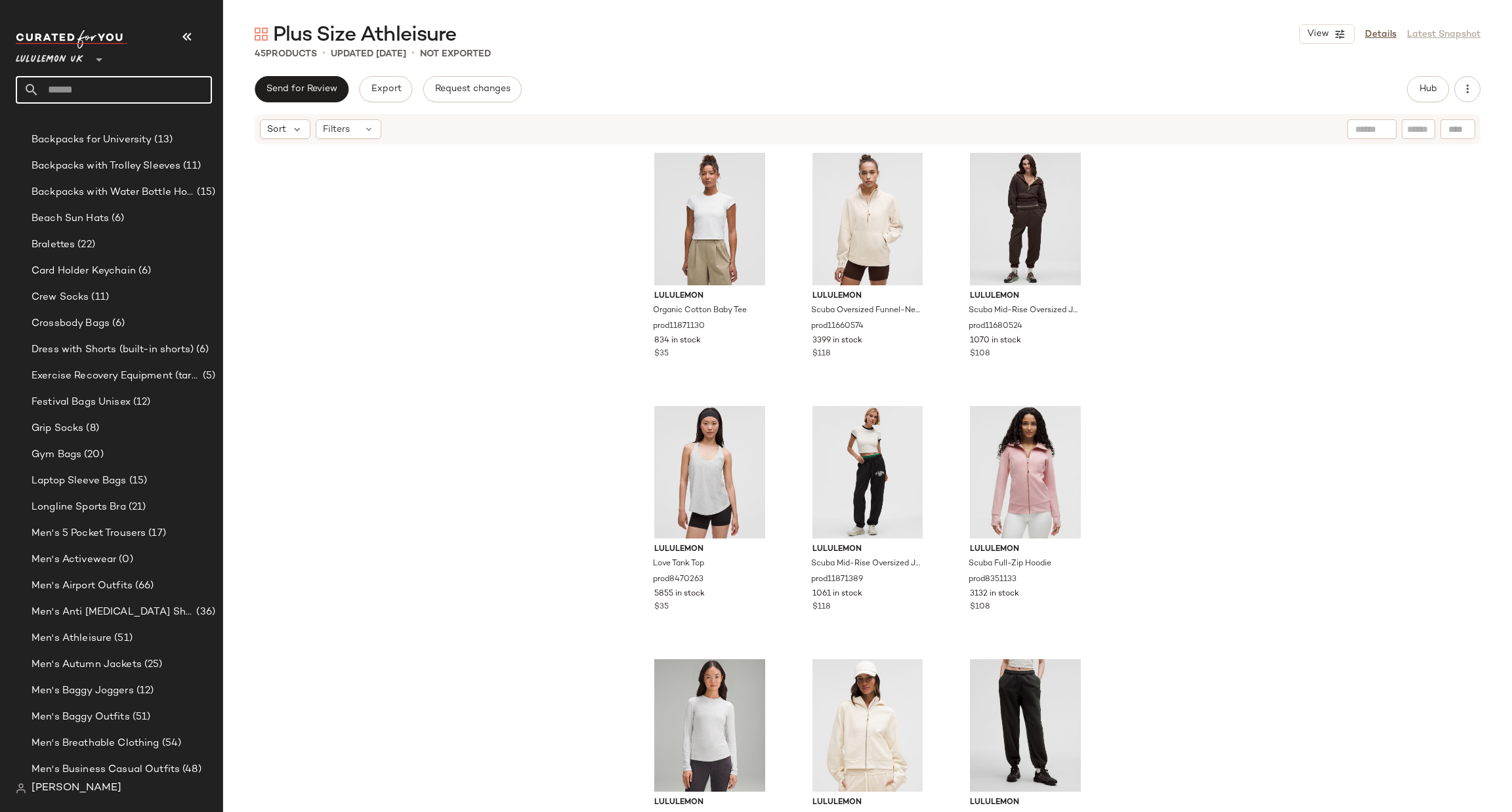
click at [166, 88] on input "text" at bounding box center [126, 89] width 172 height 28
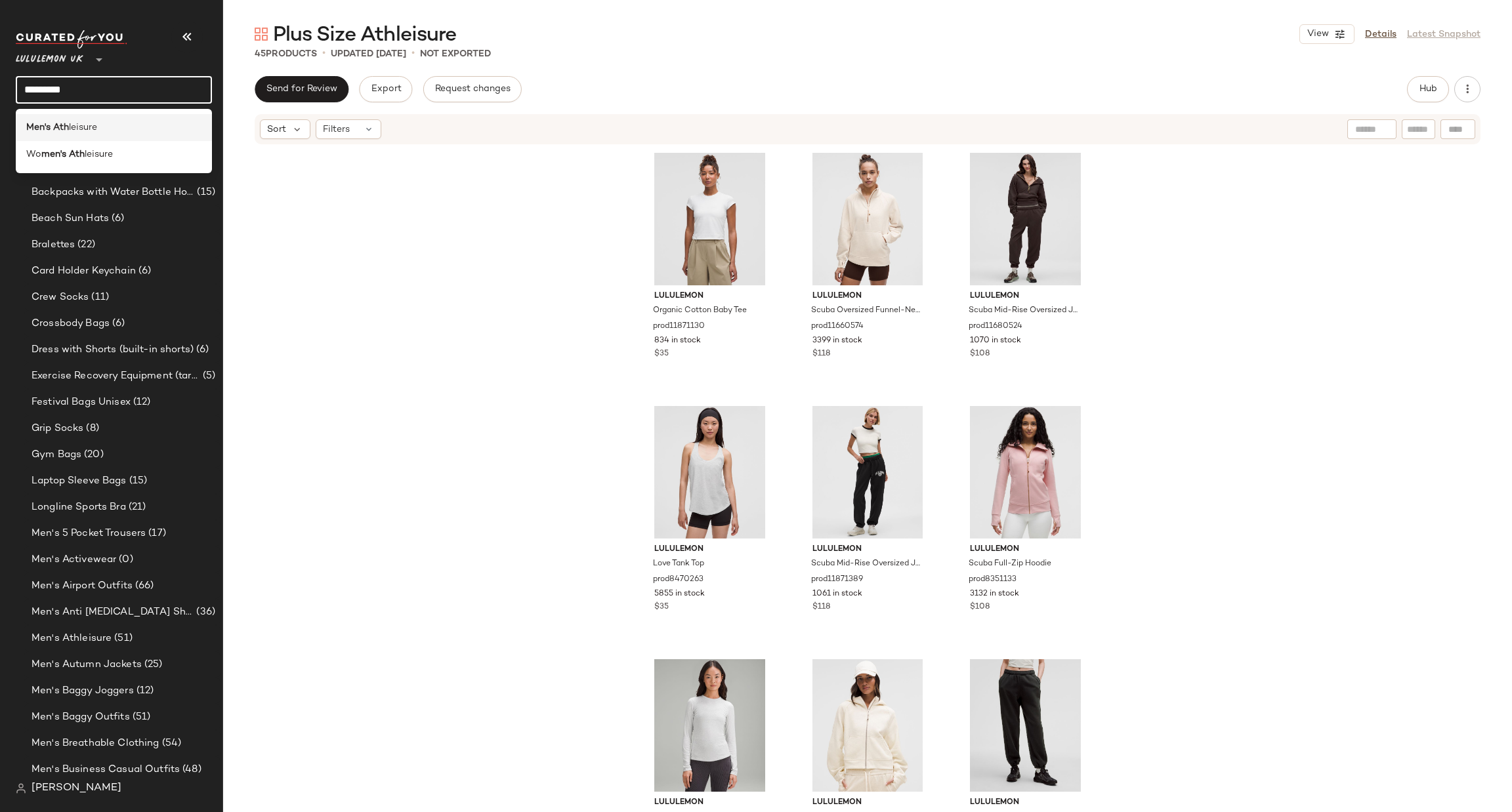
type input "*********"
click at [107, 135] on div "Men's Ath leisure" at bounding box center [114, 127] width 196 height 27
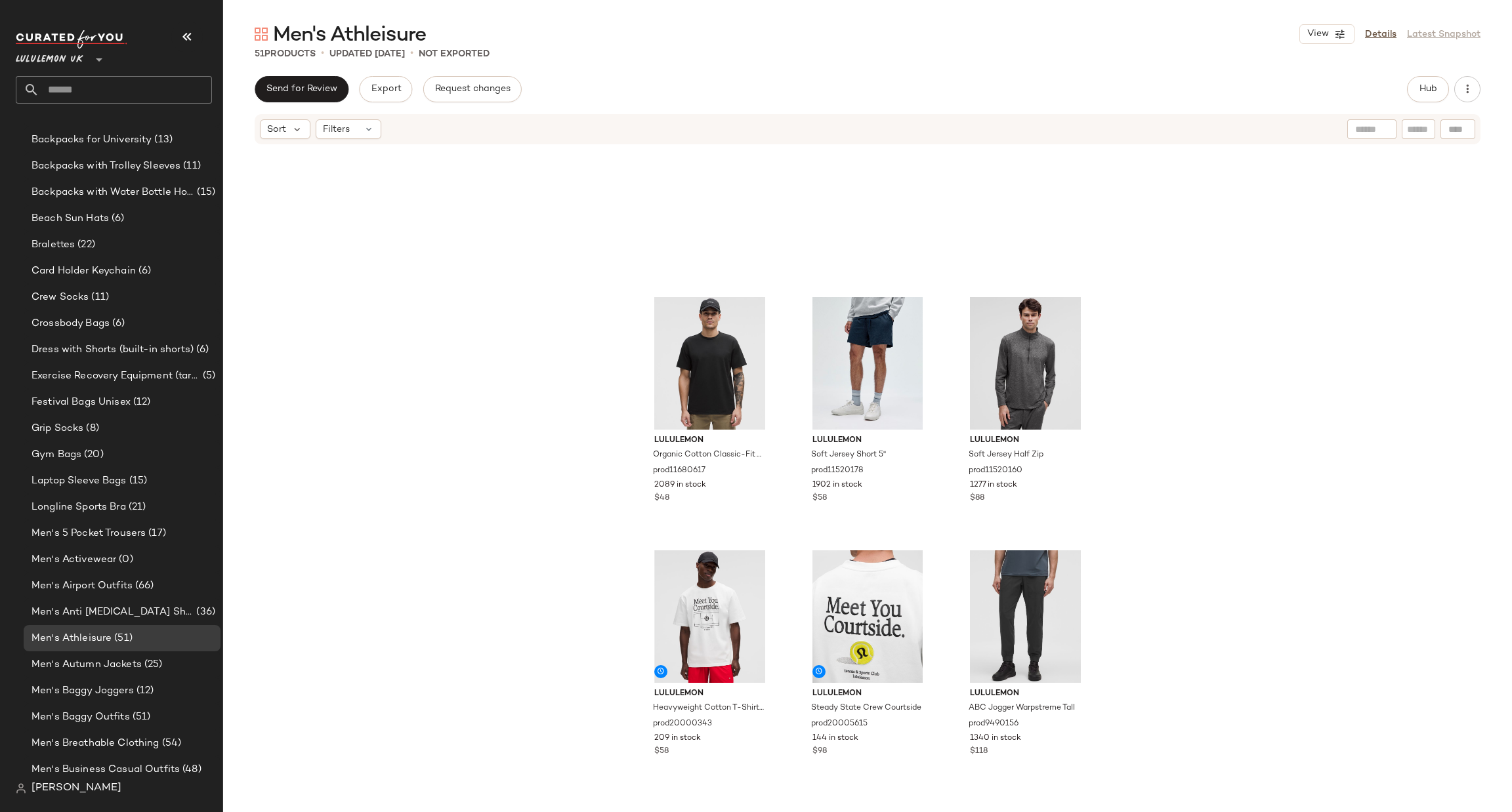
scroll to position [600, 0]
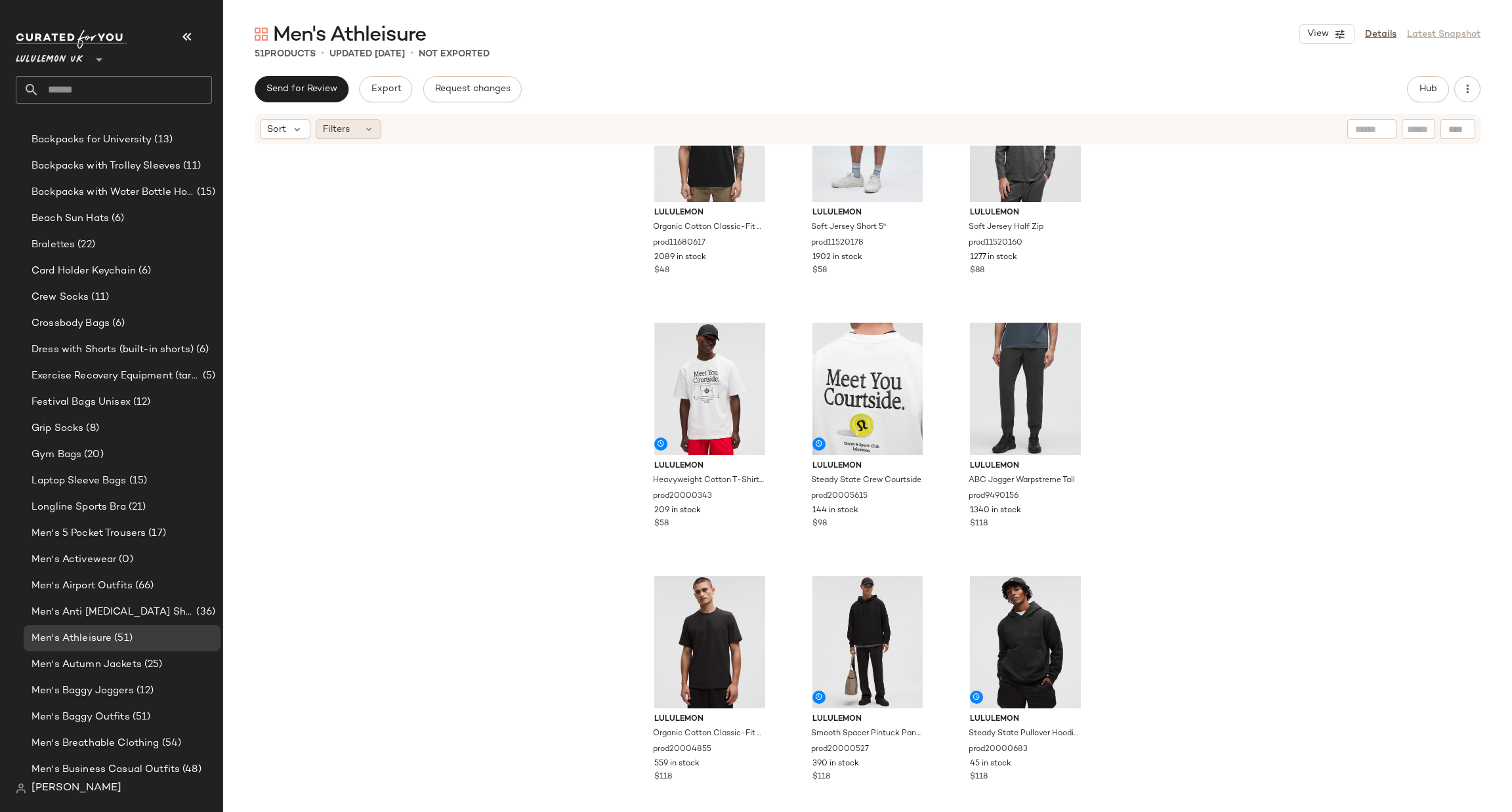
click at [370, 124] on icon at bounding box center [369, 129] width 10 height 10
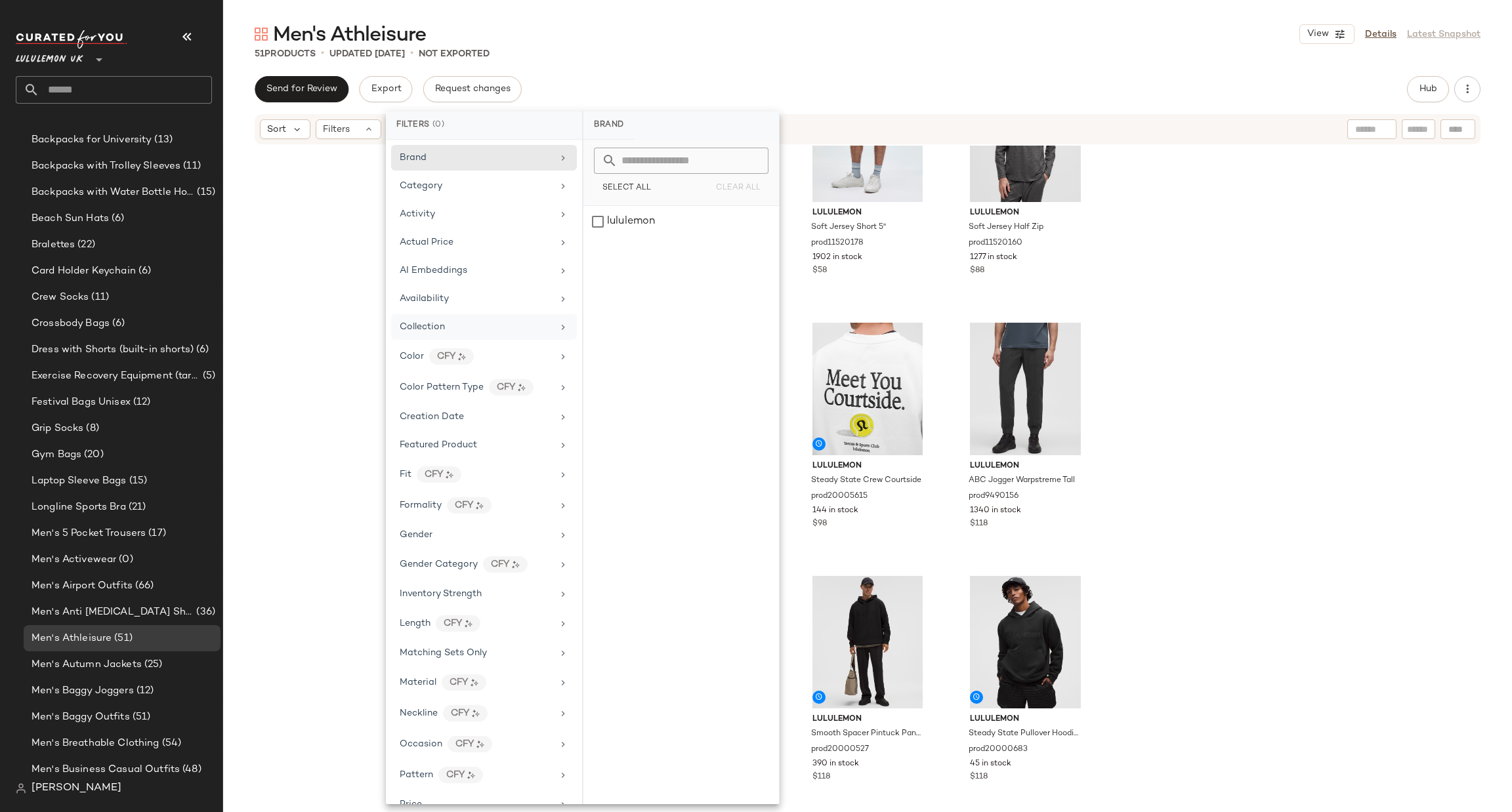
click at [474, 343] on div "Collection" at bounding box center [484, 356] width 186 height 28
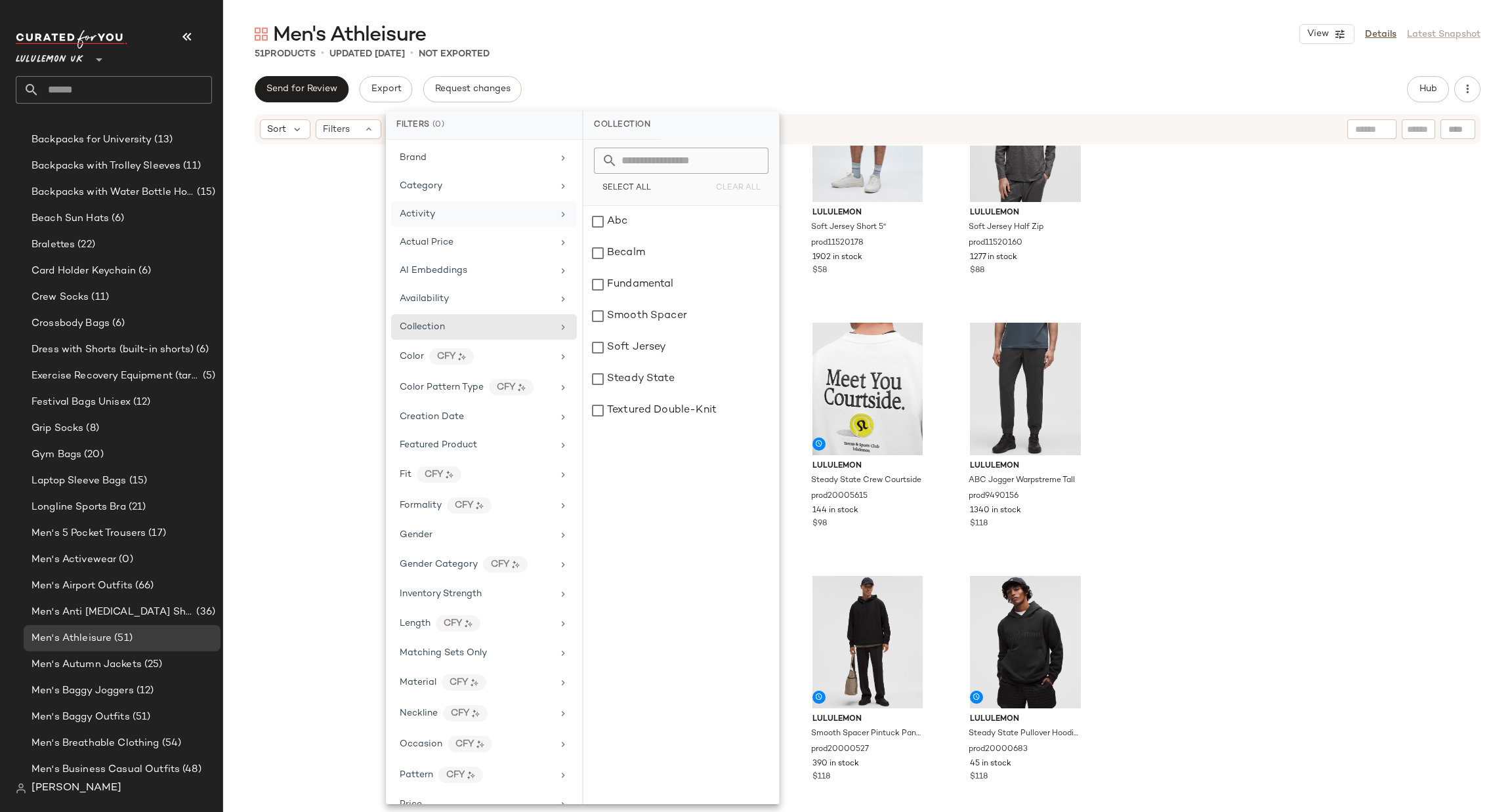
click at [509, 230] on div "Activity" at bounding box center [484, 242] width 186 height 25
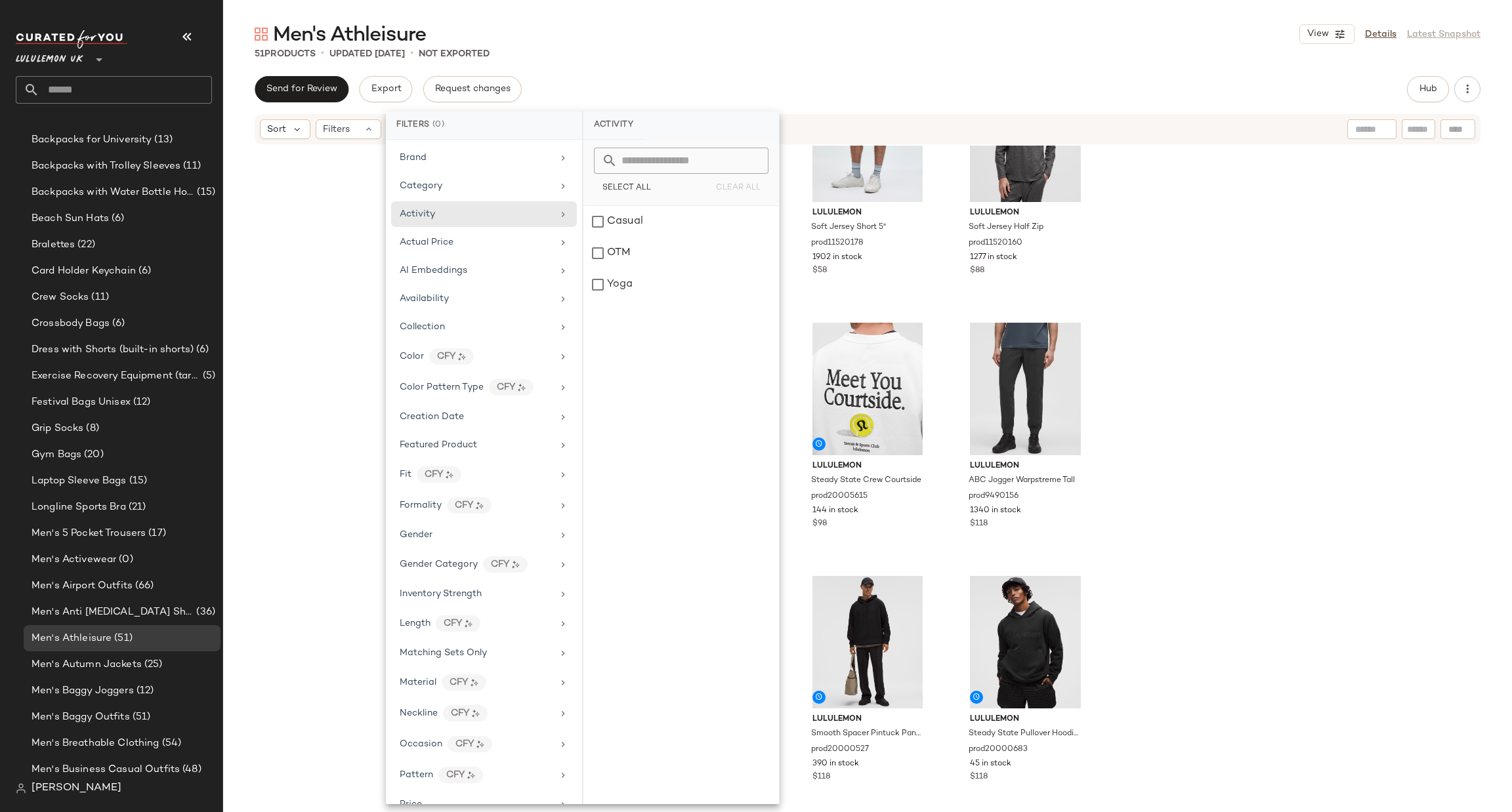
click at [148, 96] on input "text" at bounding box center [126, 89] width 172 height 28
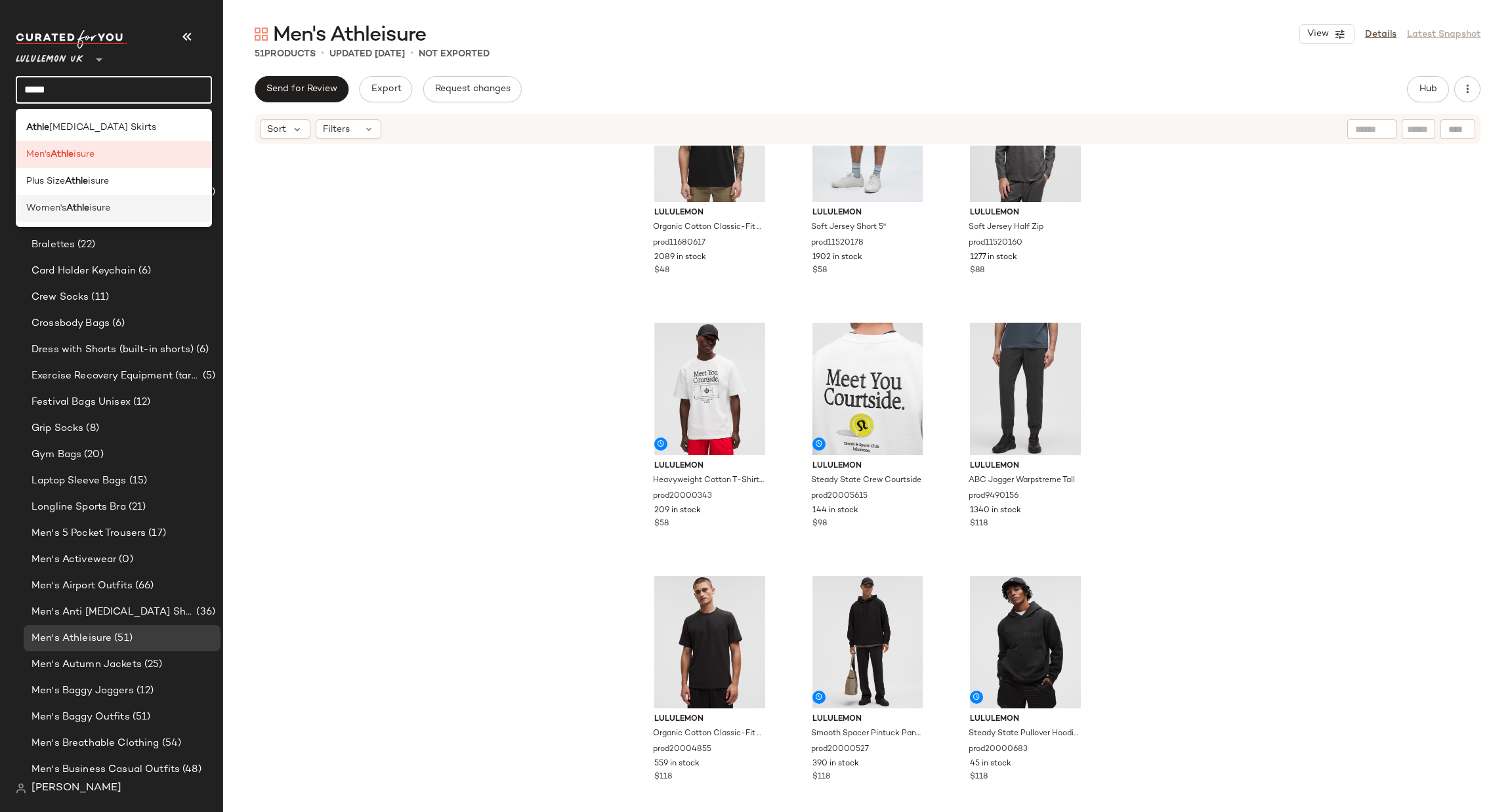
type input "*****"
click at [152, 202] on div "Women's Athle isure" at bounding box center [114, 208] width 176 height 14
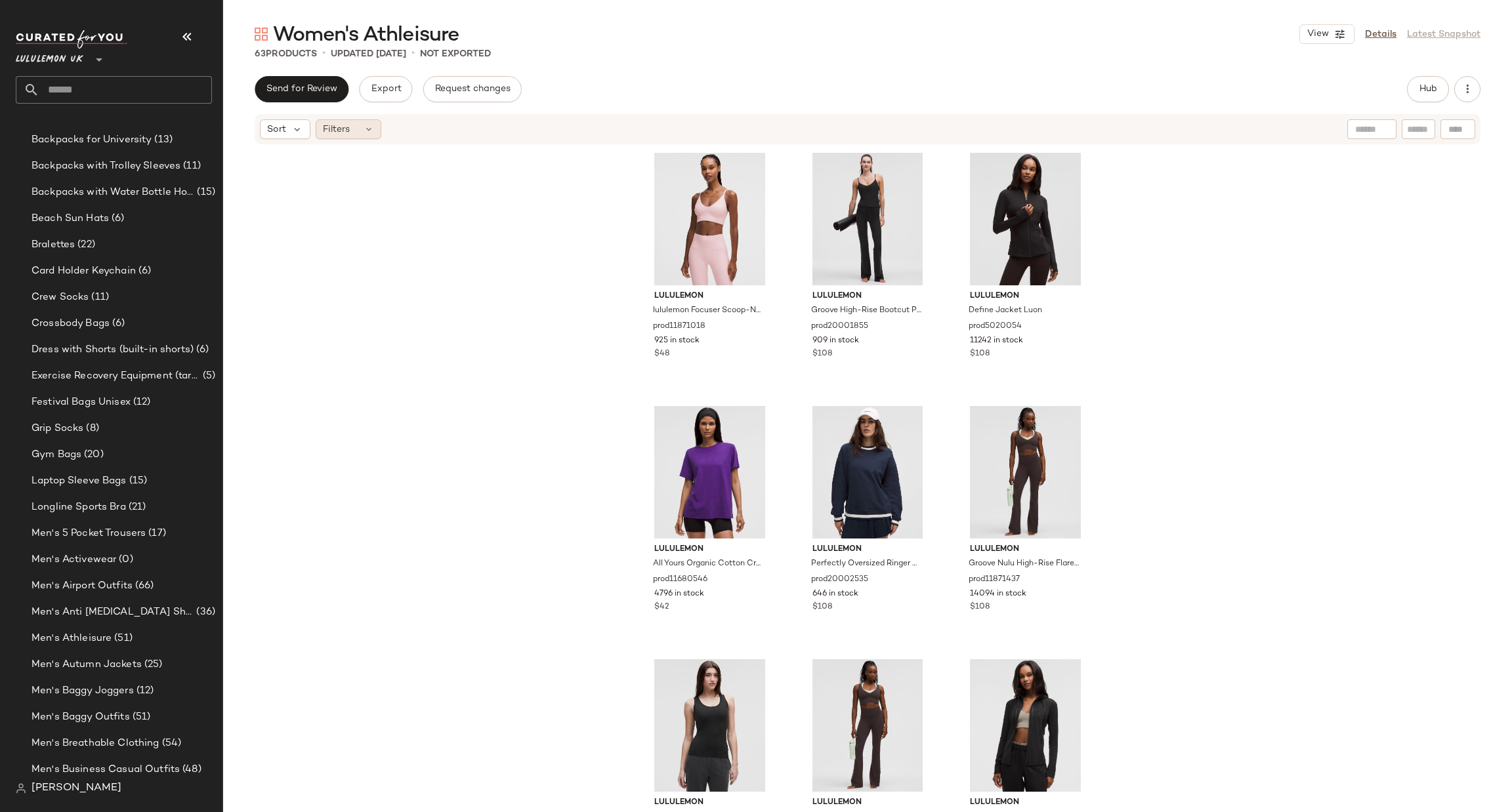
click at [352, 129] on div "Filters" at bounding box center [349, 128] width 66 height 19
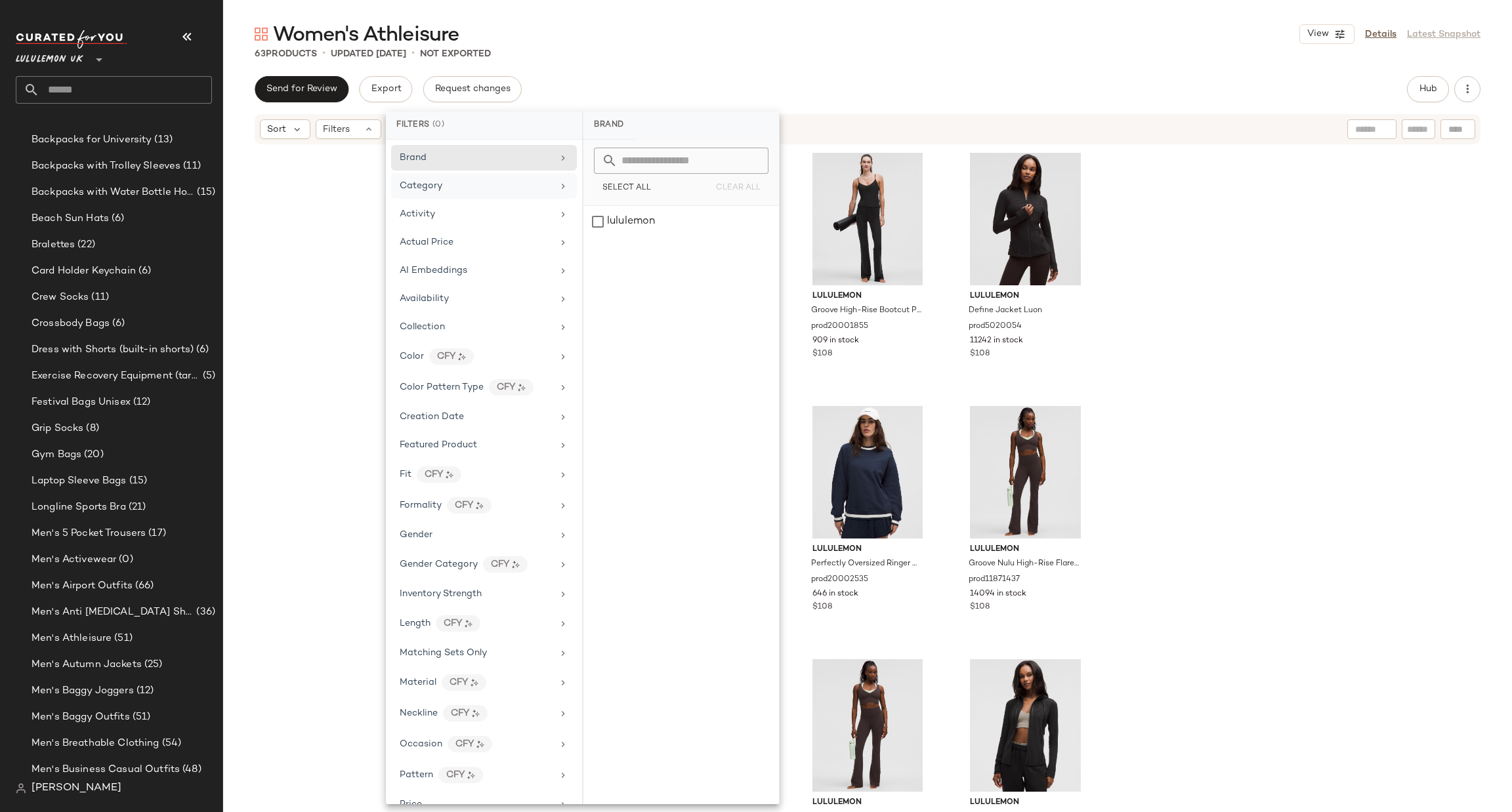
click at [497, 189] on div "Category" at bounding box center [475, 186] width 153 height 14
click at [496, 218] on div "Activity" at bounding box center [475, 214] width 153 height 14
click at [1188, 257] on div "lululemon lululemon Focuser Scoop-Neck Bra Nulu Light Support, A/B Cup prod1187…" at bounding box center [867, 499] width 1289 height 706
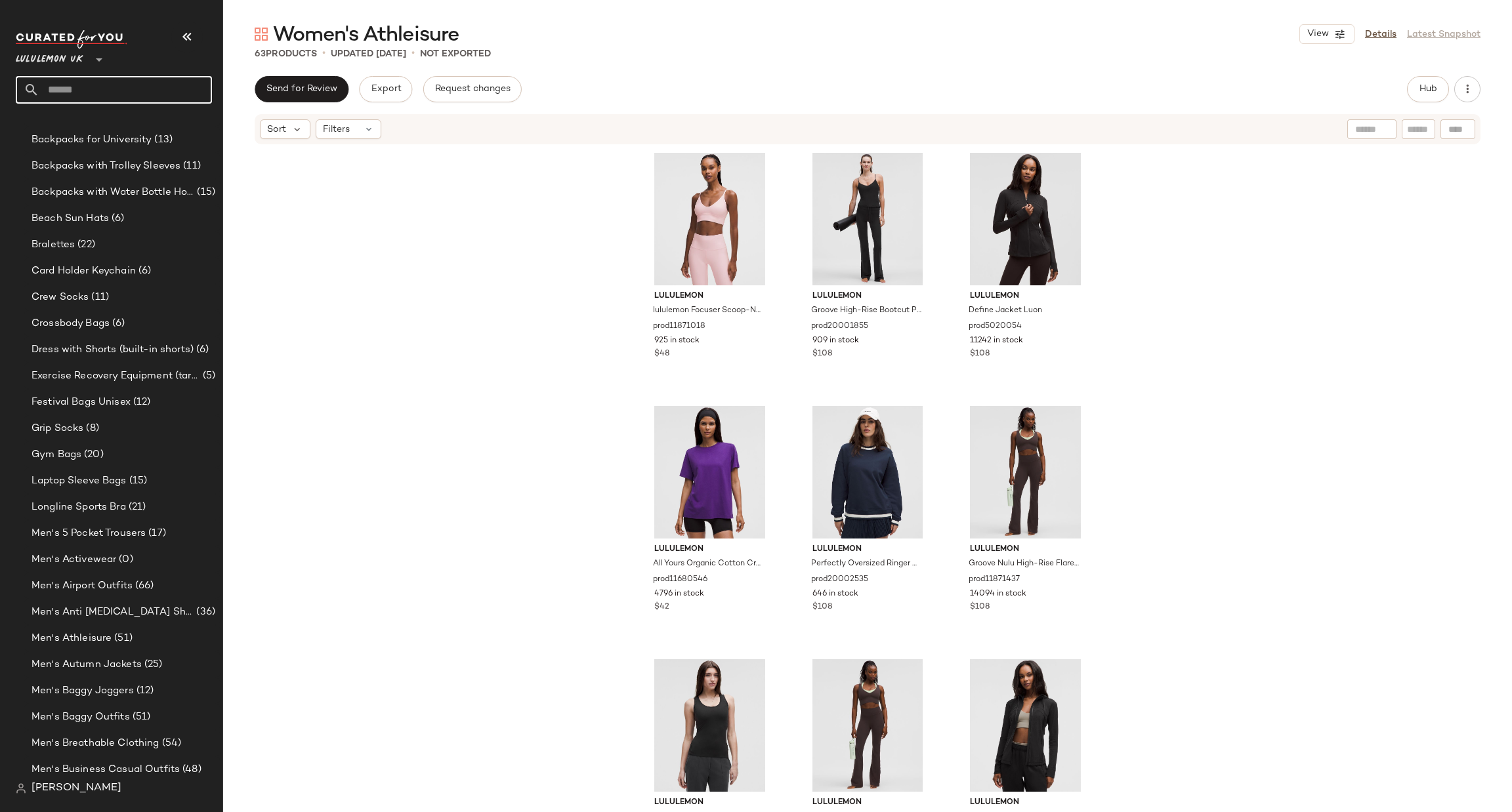
click at [119, 87] on input "text" at bounding box center [126, 89] width 172 height 28
type input "********"
click at [100, 145] on div "Beach Su n Hats" at bounding box center [114, 127] width 196 height 37
click at [109, 104] on div "Lululemon UK ** ********" at bounding box center [119, 67] width 207 height 81
click at [109, 95] on input "********" at bounding box center [114, 89] width 196 height 28
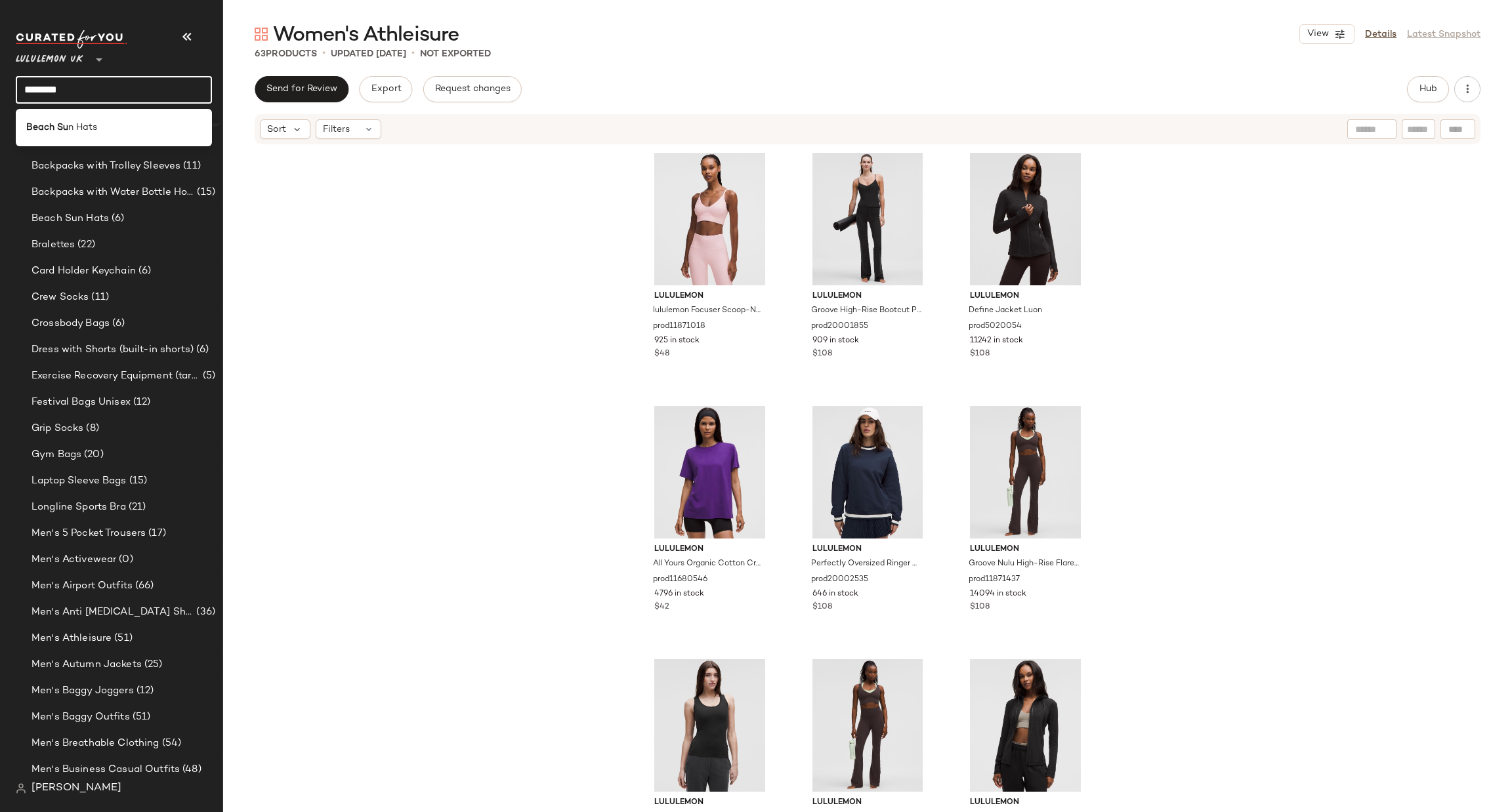
click at [101, 122] on div "Beach Su n Hats" at bounding box center [114, 127] width 176 height 14
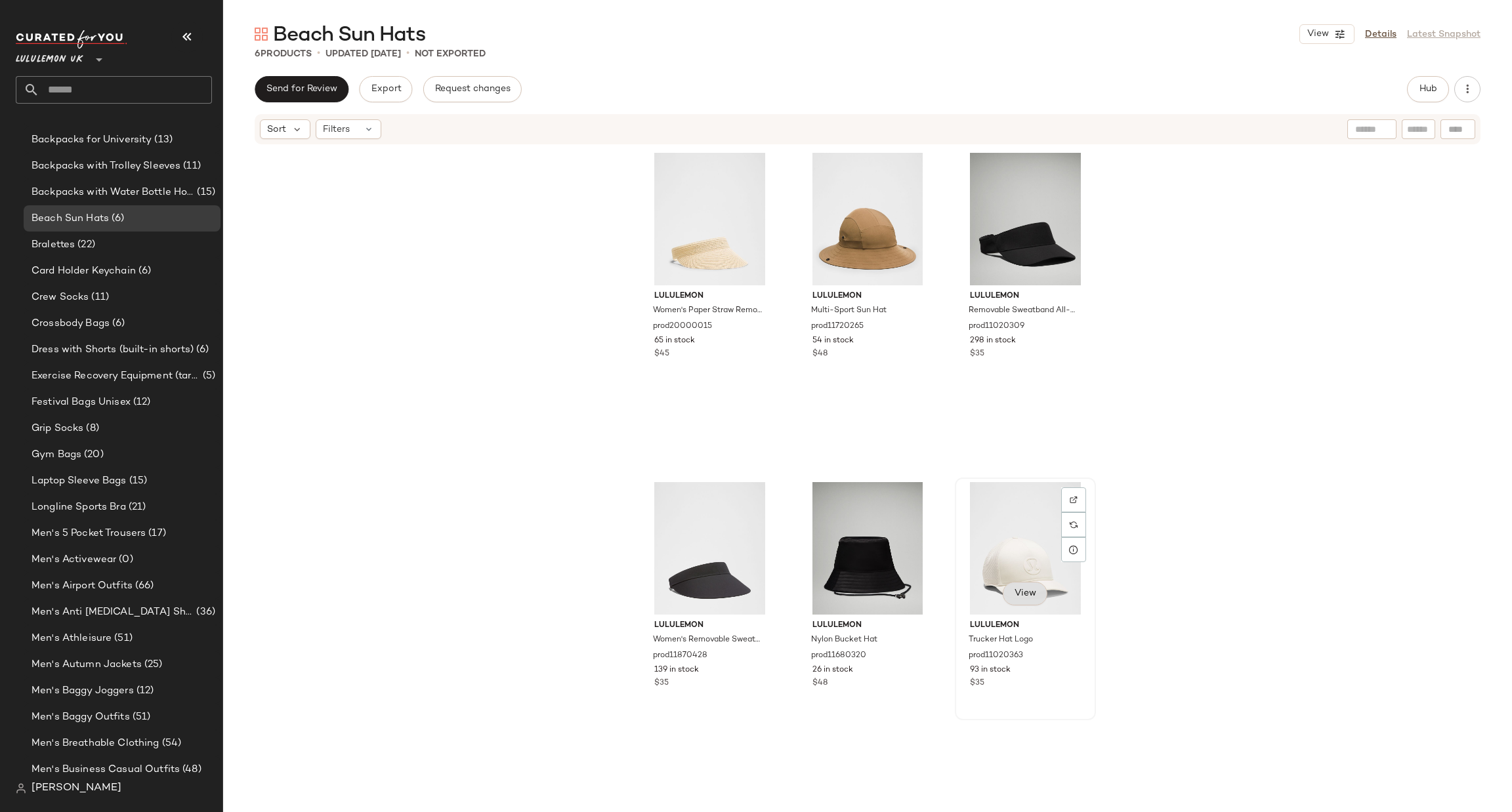
click at [1021, 587] on button "View" at bounding box center [1025, 594] width 45 height 24
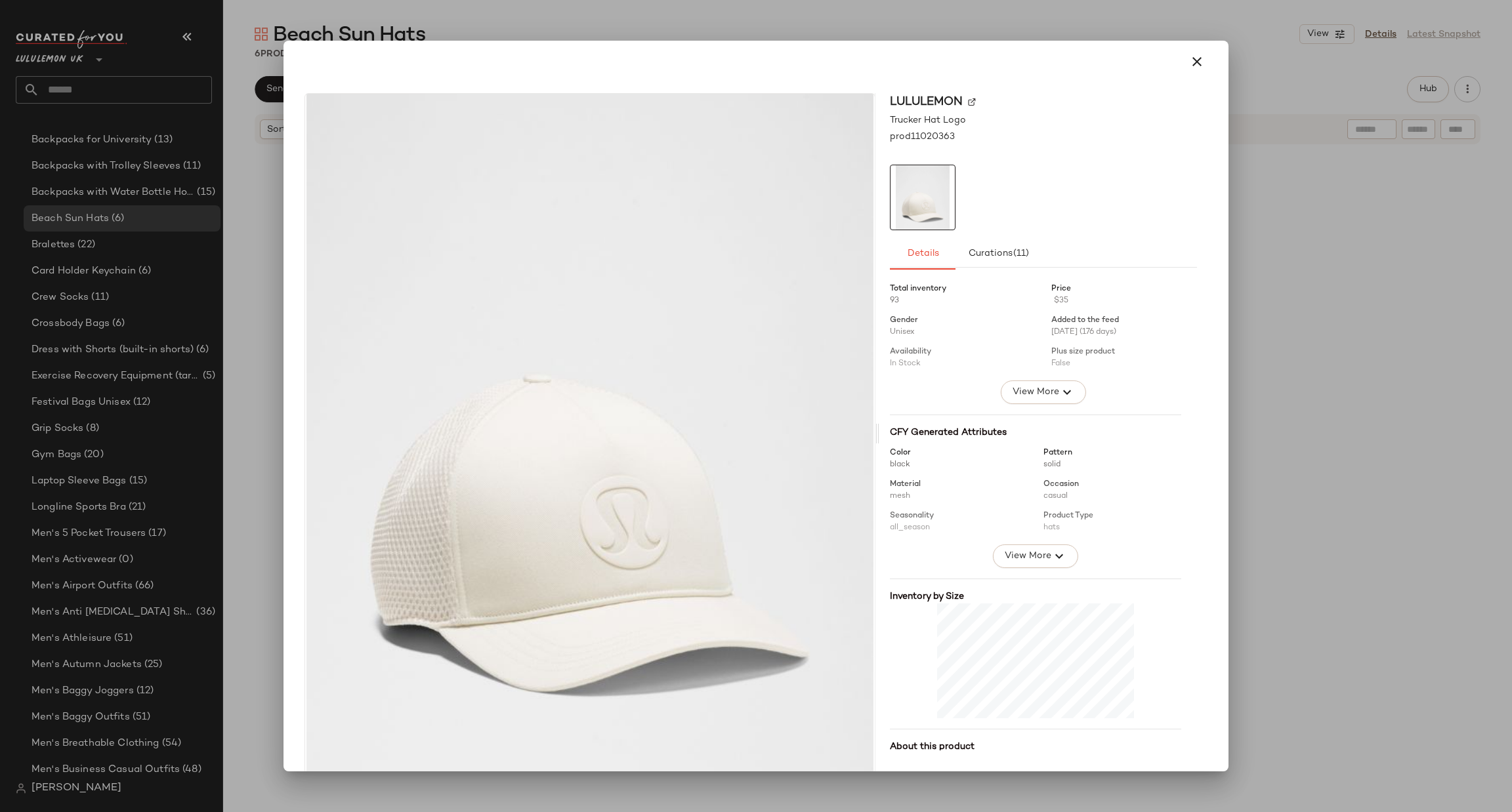
scroll to position [18, 0]
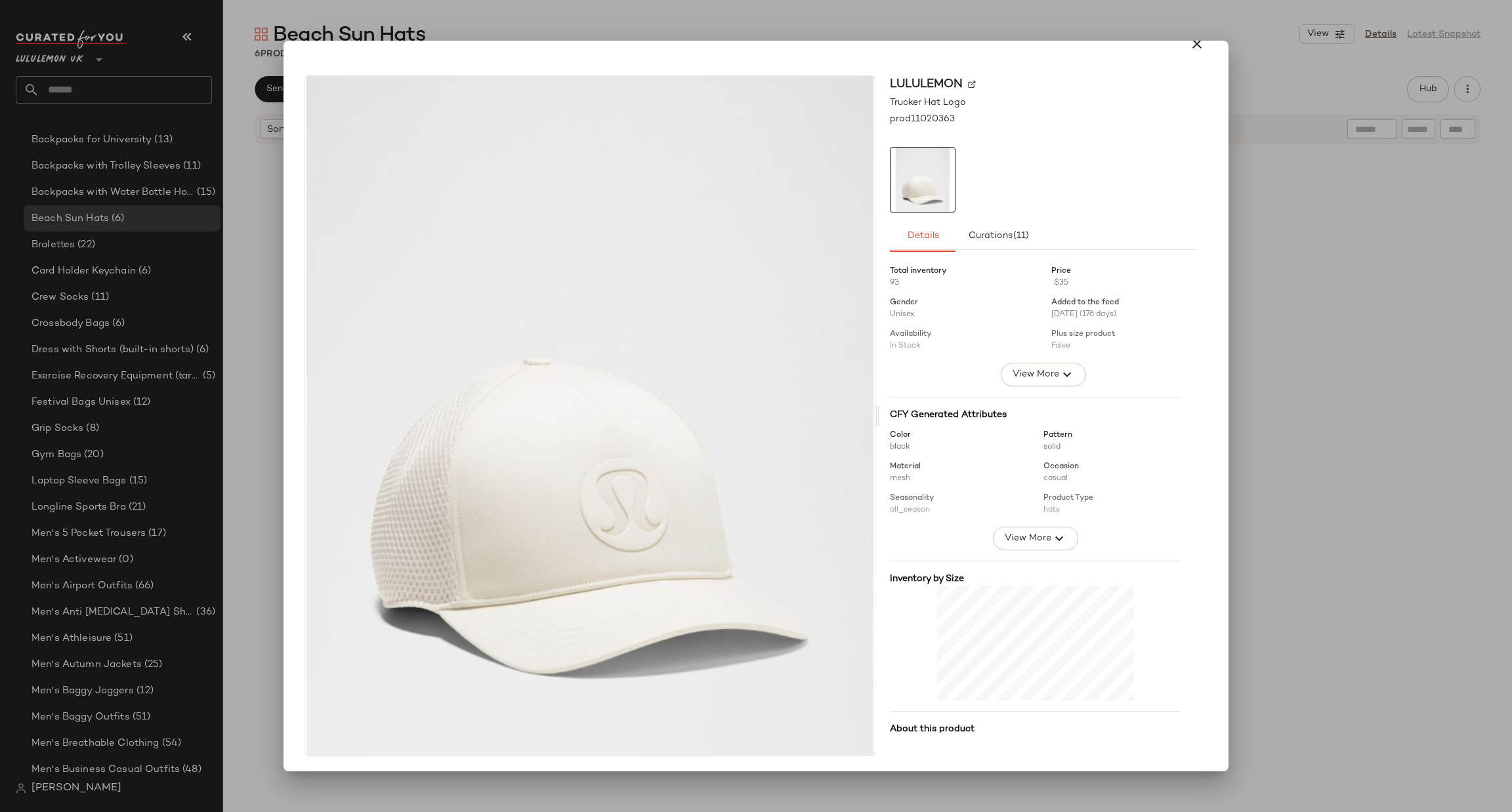
click at [1455, 392] on div at bounding box center [756, 406] width 1512 height 812
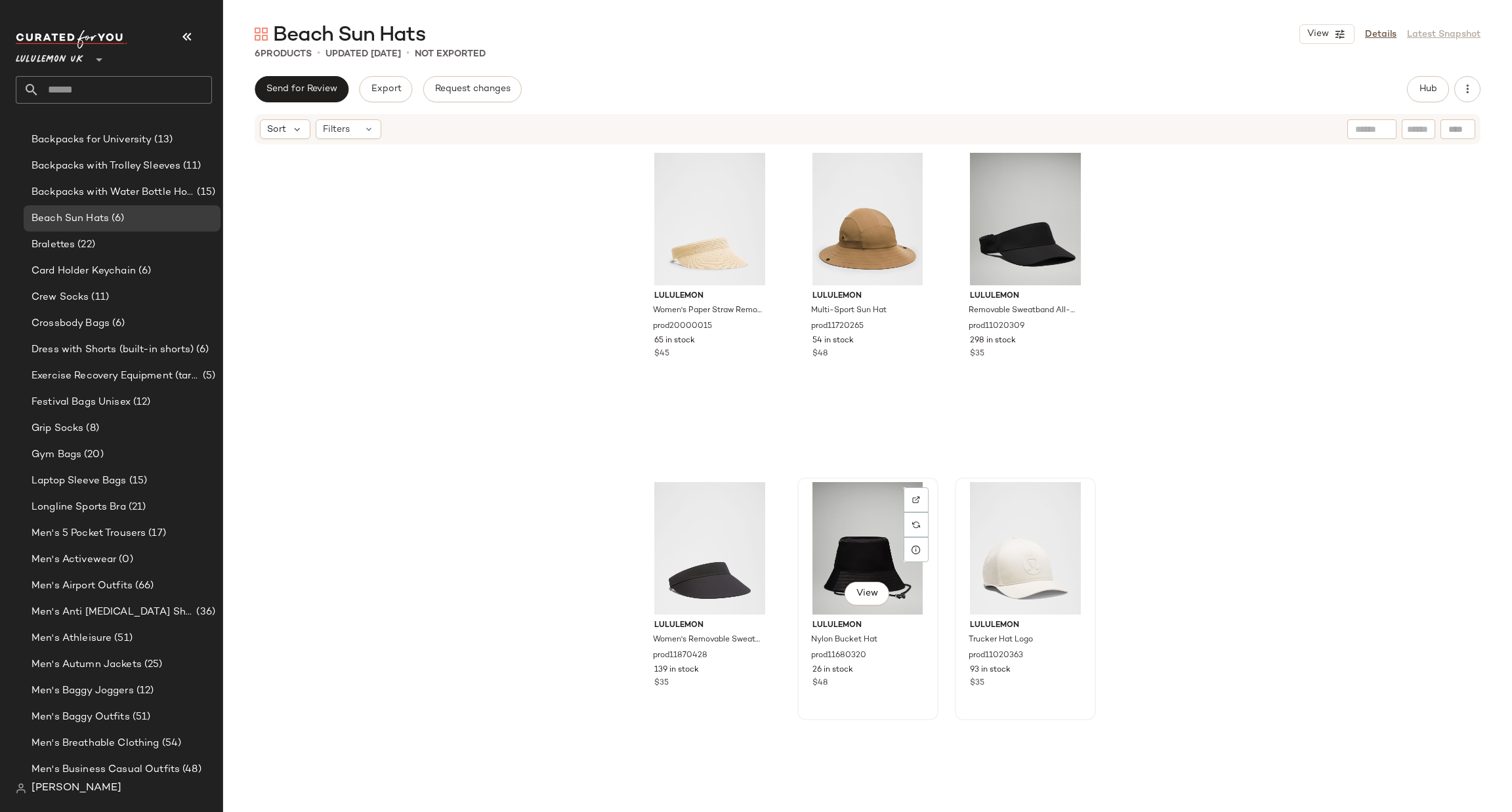
click at [838, 594] on div "View" at bounding box center [868, 548] width 132 height 133
click at [856, 593] on span "View" at bounding box center [867, 593] width 22 height 10
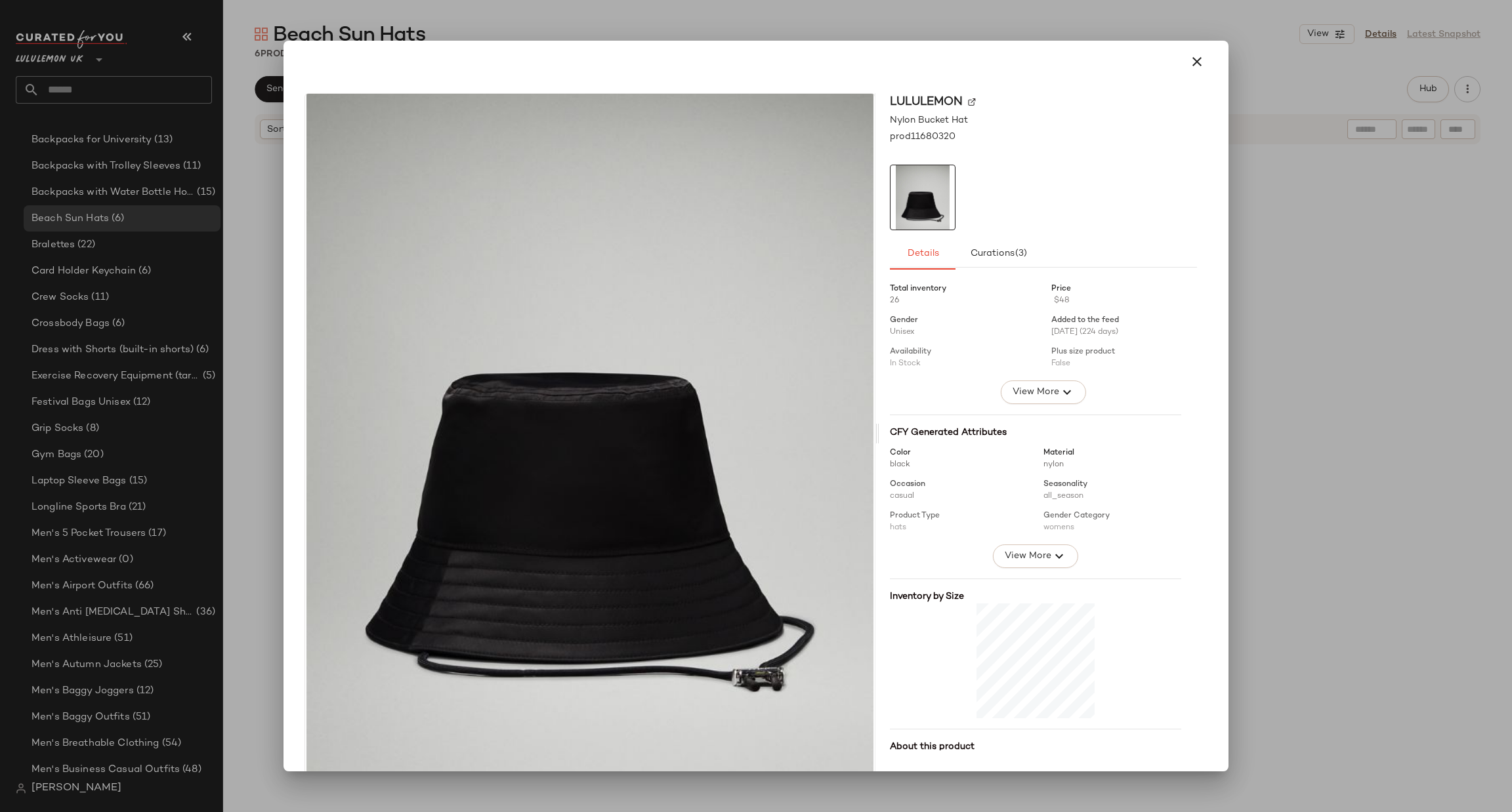
click at [1395, 427] on div at bounding box center [756, 406] width 1512 height 812
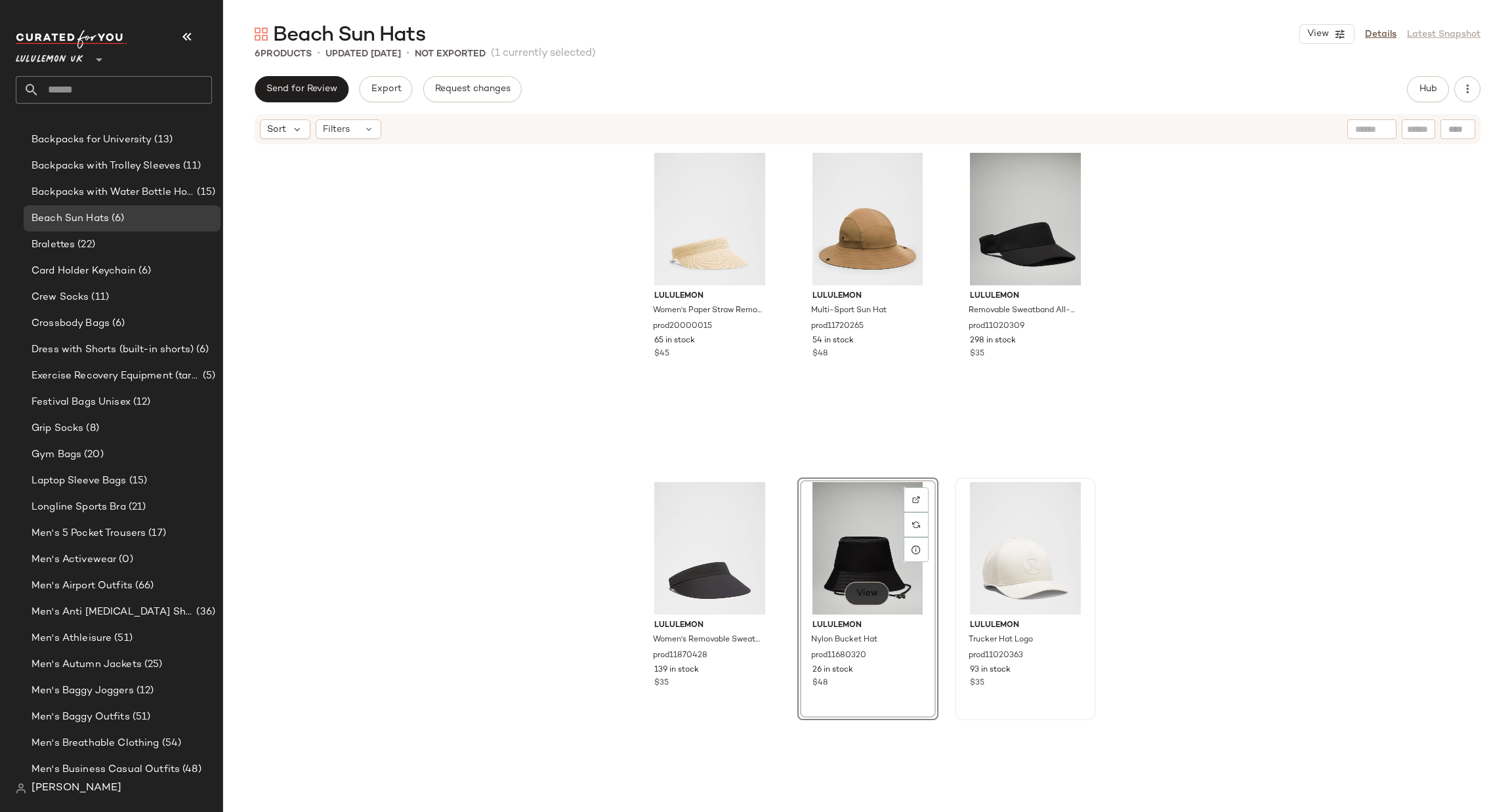
click at [854, 600] on button "View" at bounding box center [867, 594] width 45 height 24
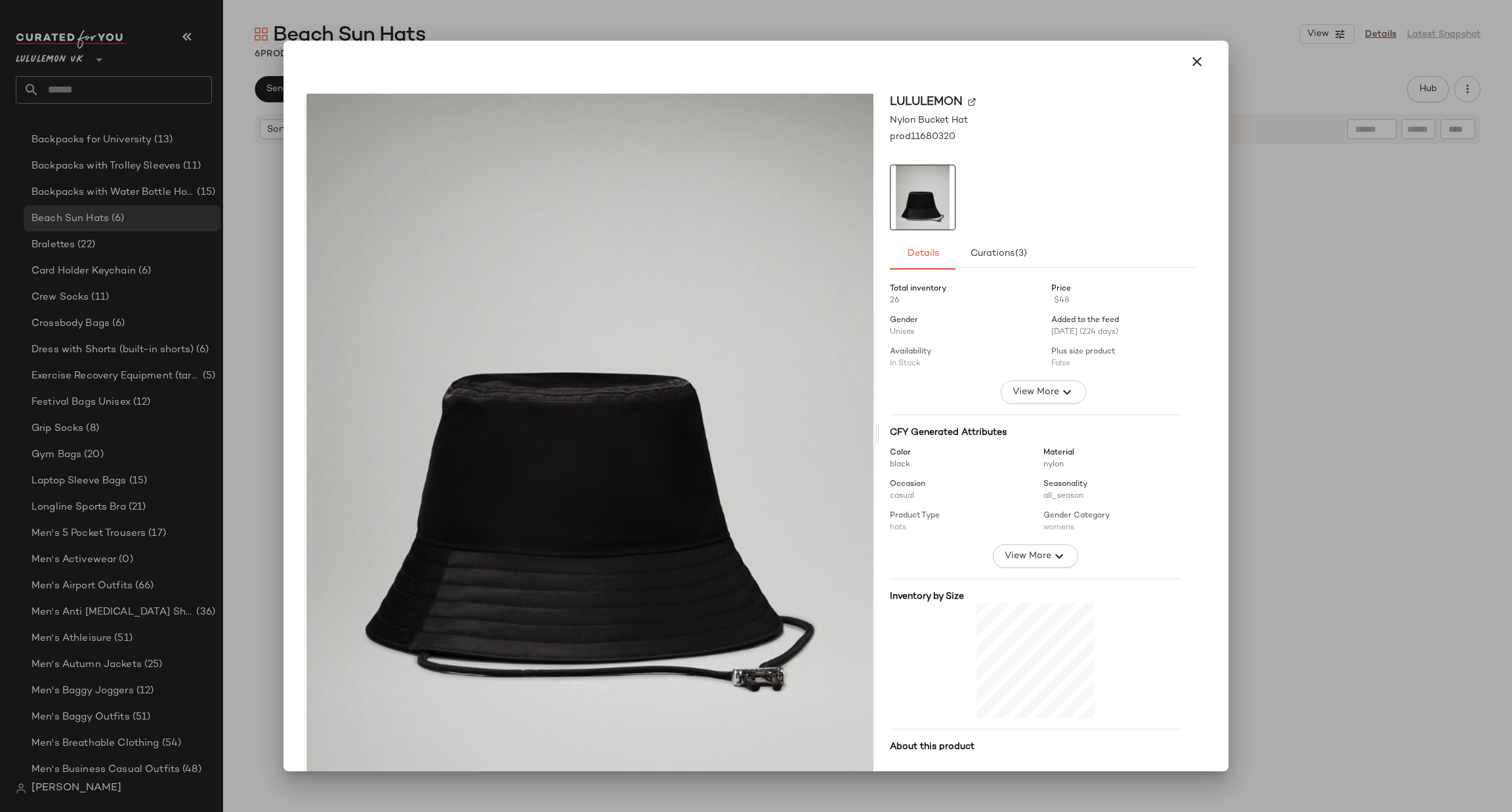
click at [1245, 508] on div at bounding box center [756, 406] width 1512 height 812
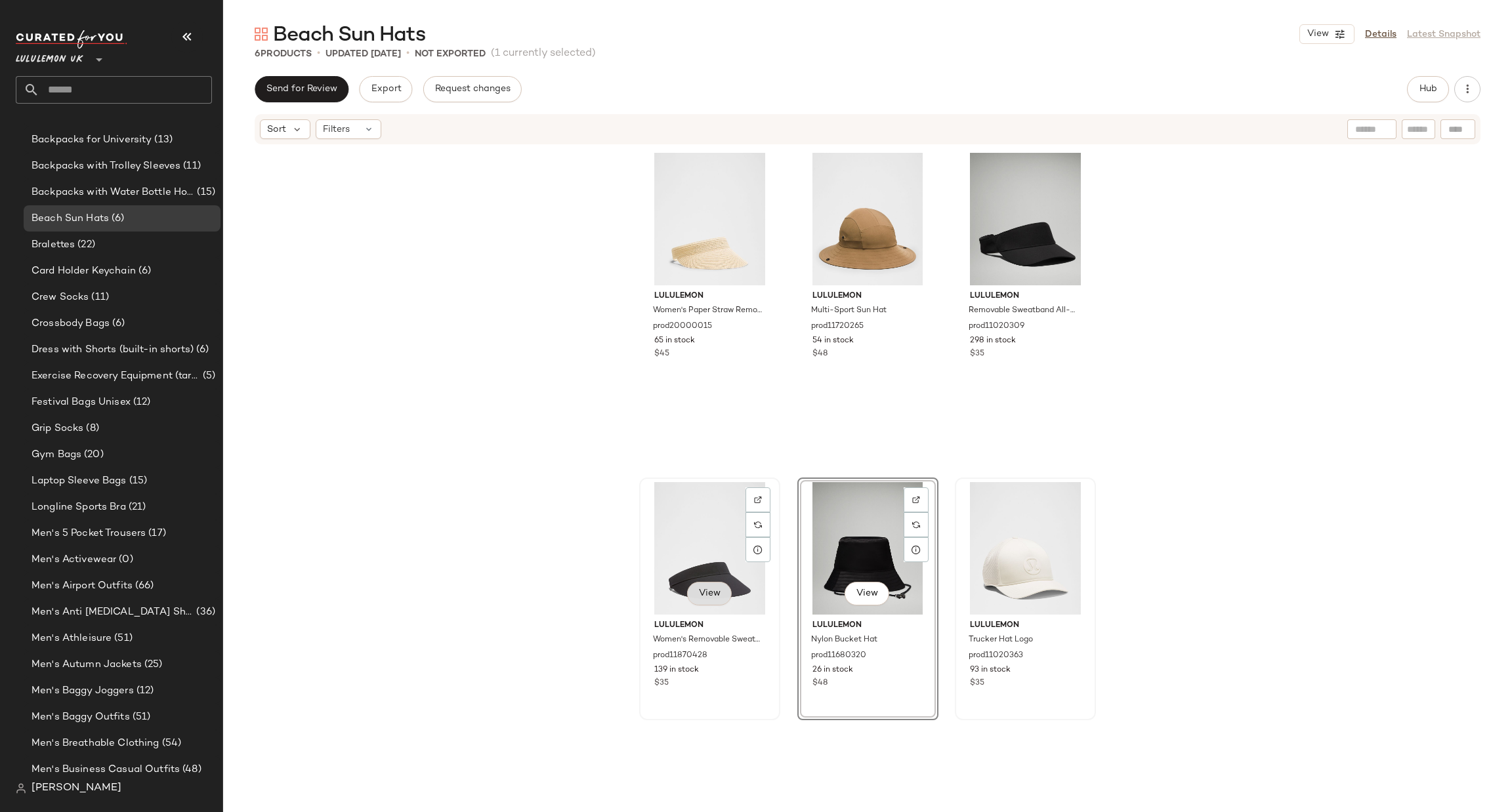
click at [699, 591] on span "View" at bounding box center [709, 593] width 22 height 10
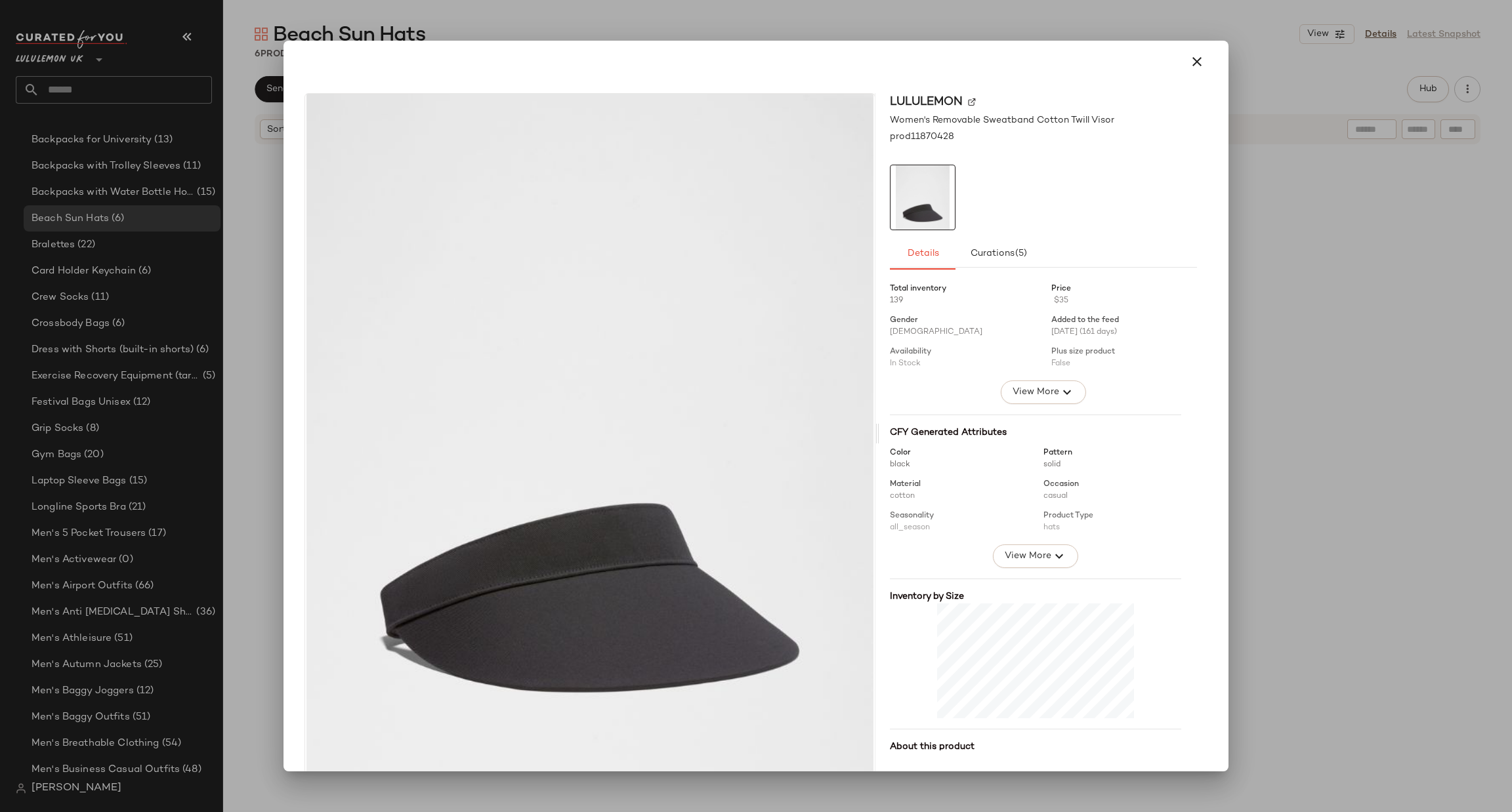
click at [1273, 467] on div at bounding box center [756, 406] width 1512 height 812
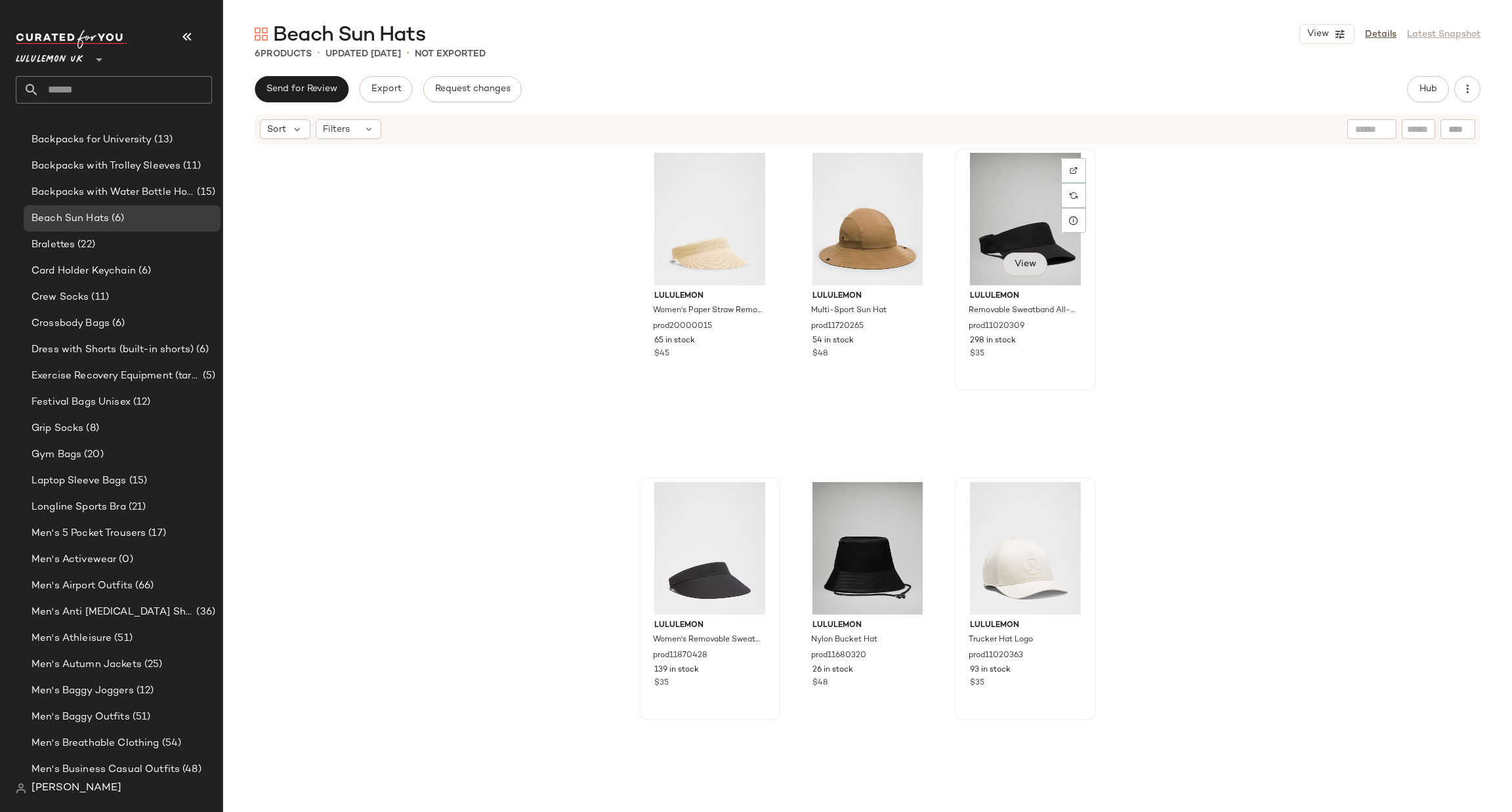
click at [1026, 264] on span "View" at bounding box center [1025, 264] width 22 height 10
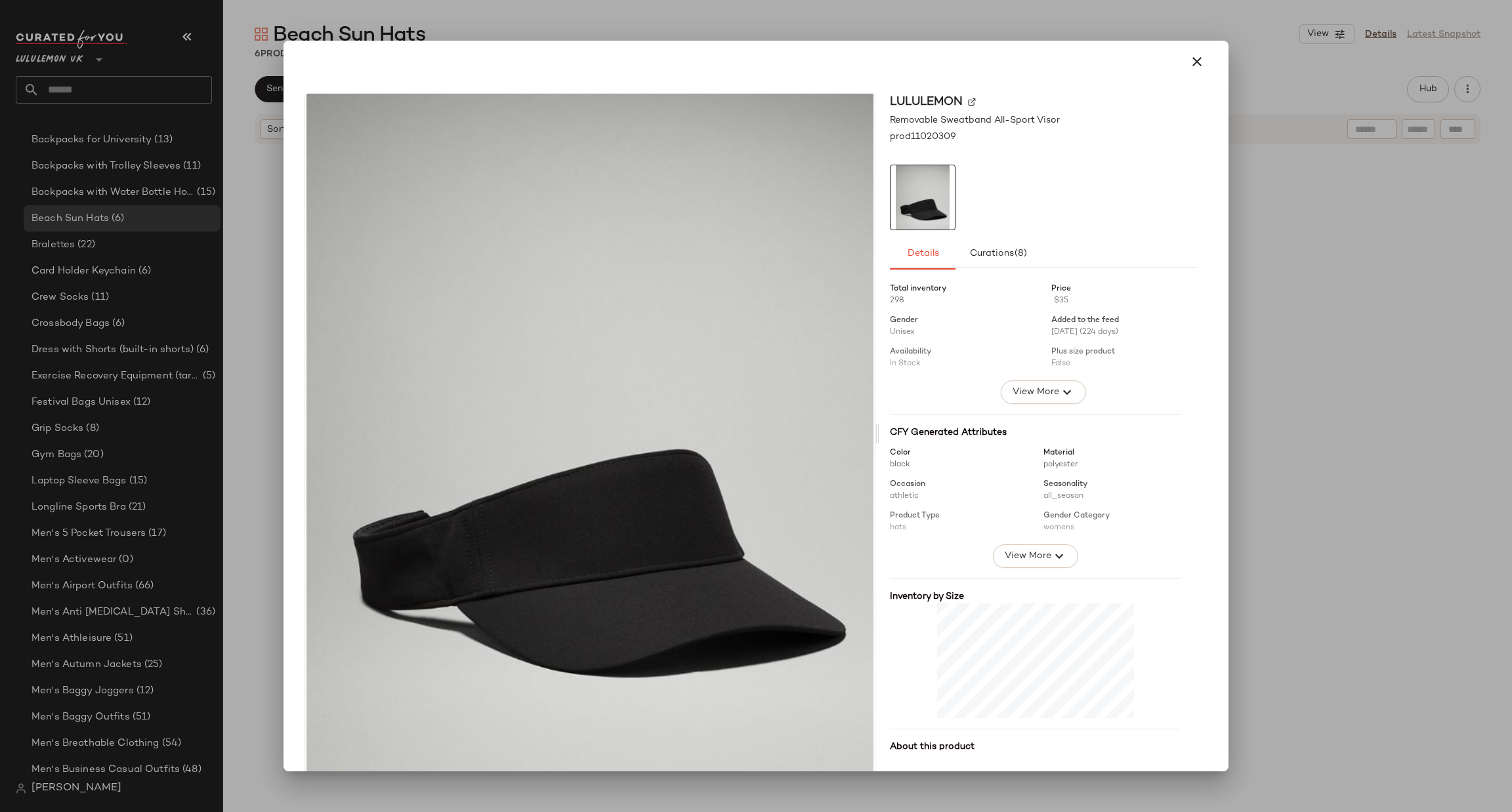
click at [1258, 324] on div at bounding box center [756, 406] width 1512 height 812
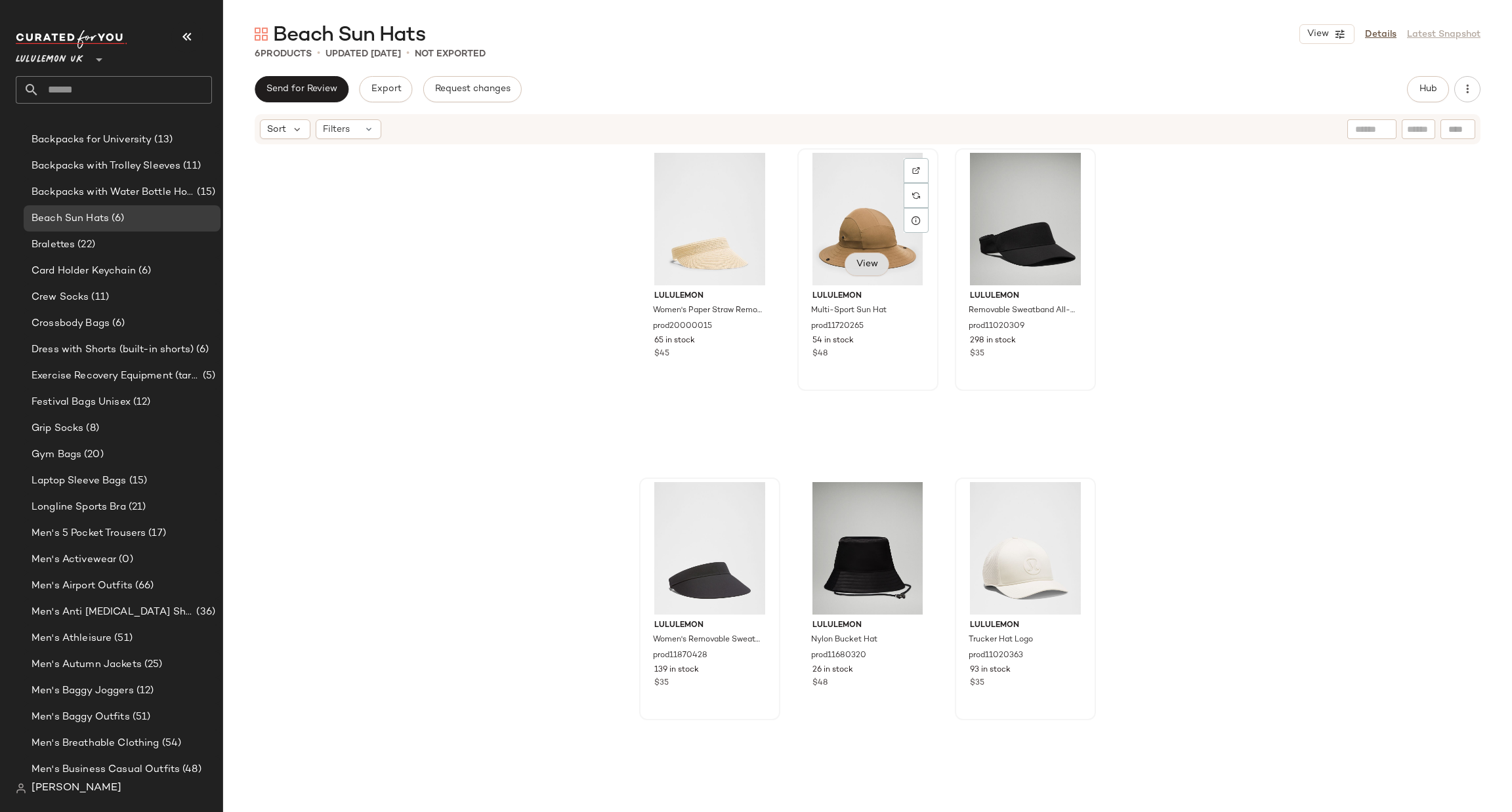
click at [860, 271] on button "View" at bounding box center [867, 264] width 45 height 24
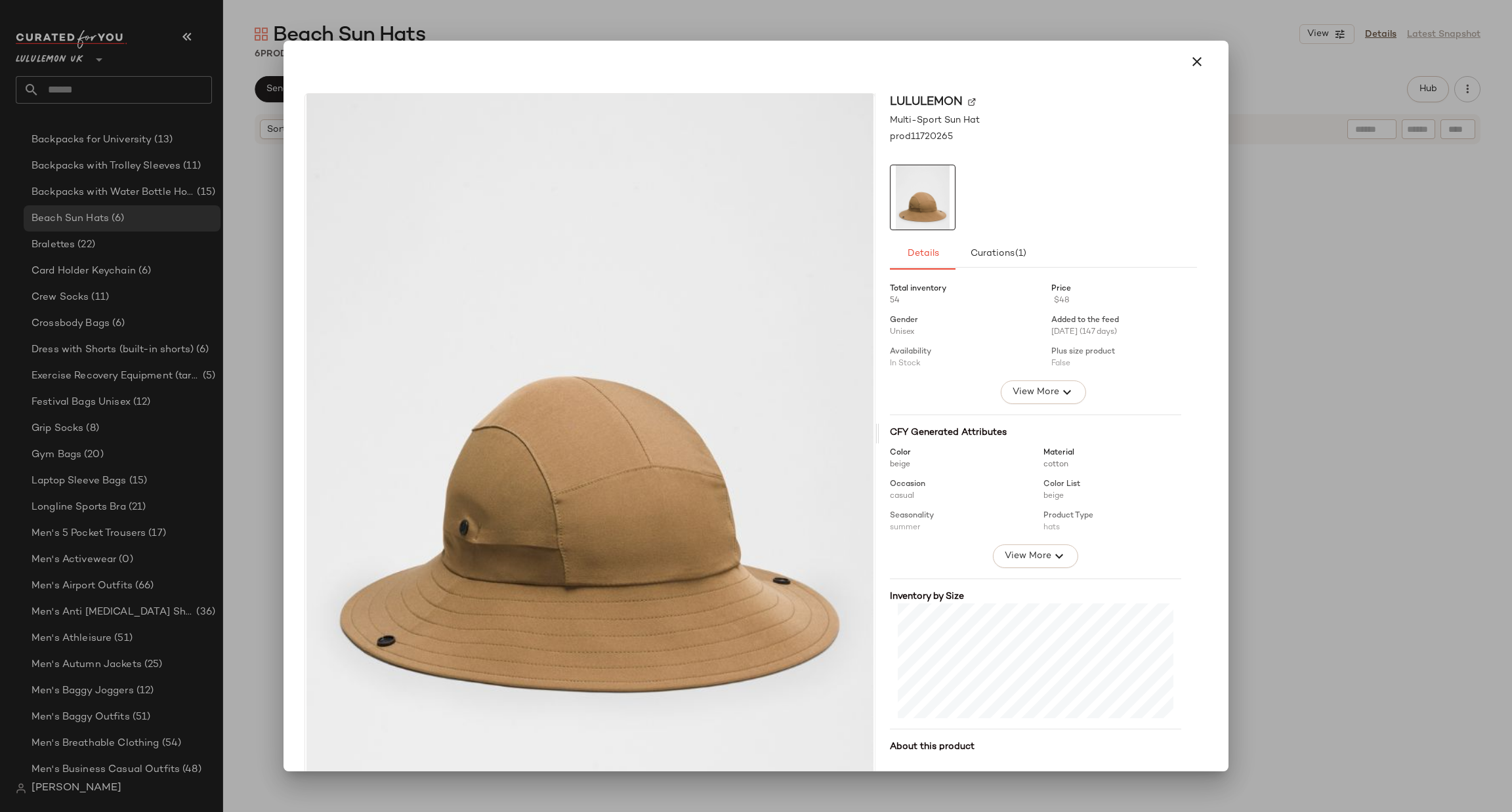
click at [1318, 382] on div at bounding box center [756, 406] width 1512 height 812
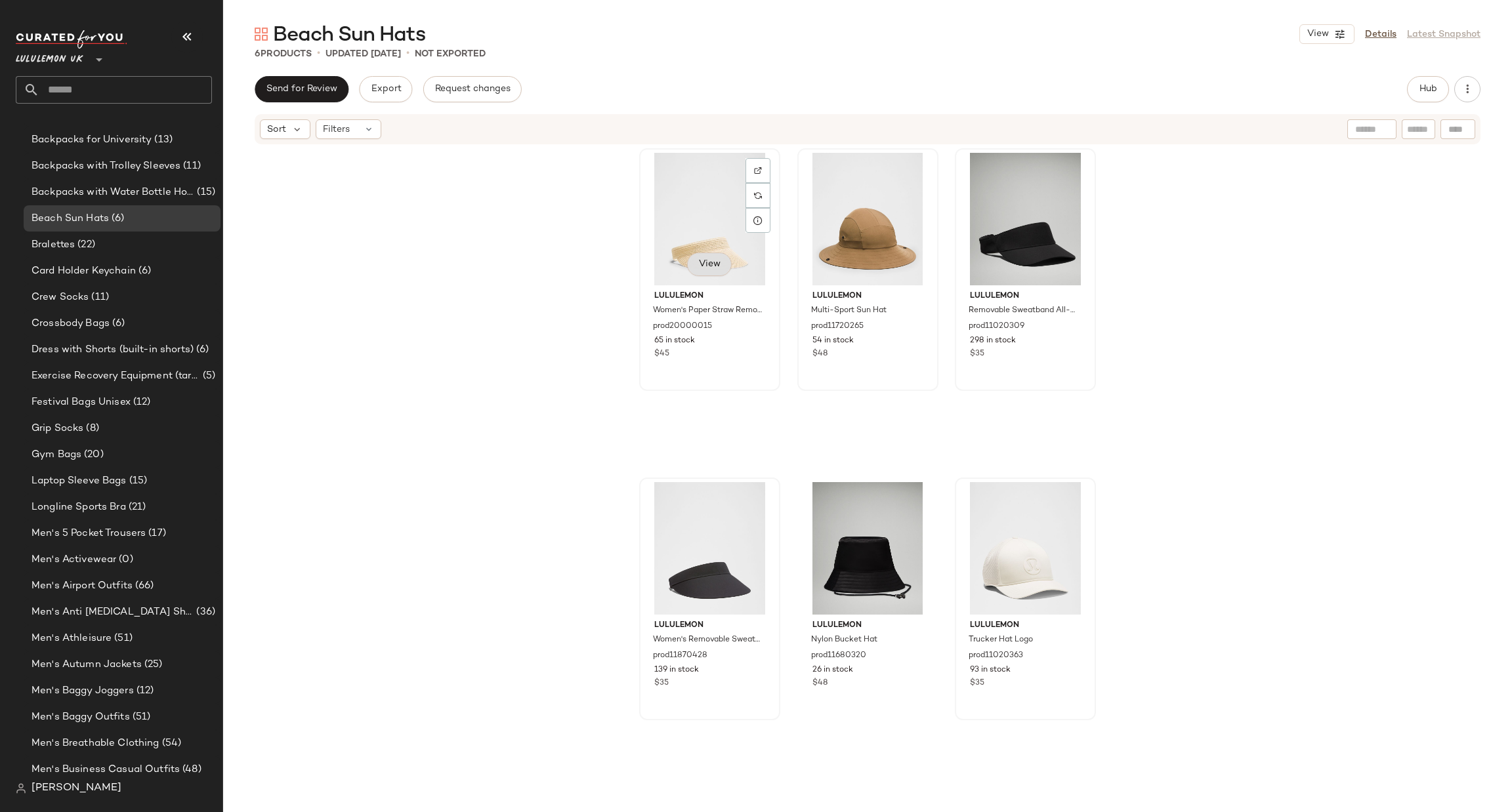
click at [700, 273] on button "View" at bounding box center [709, 264] width 45 height 24
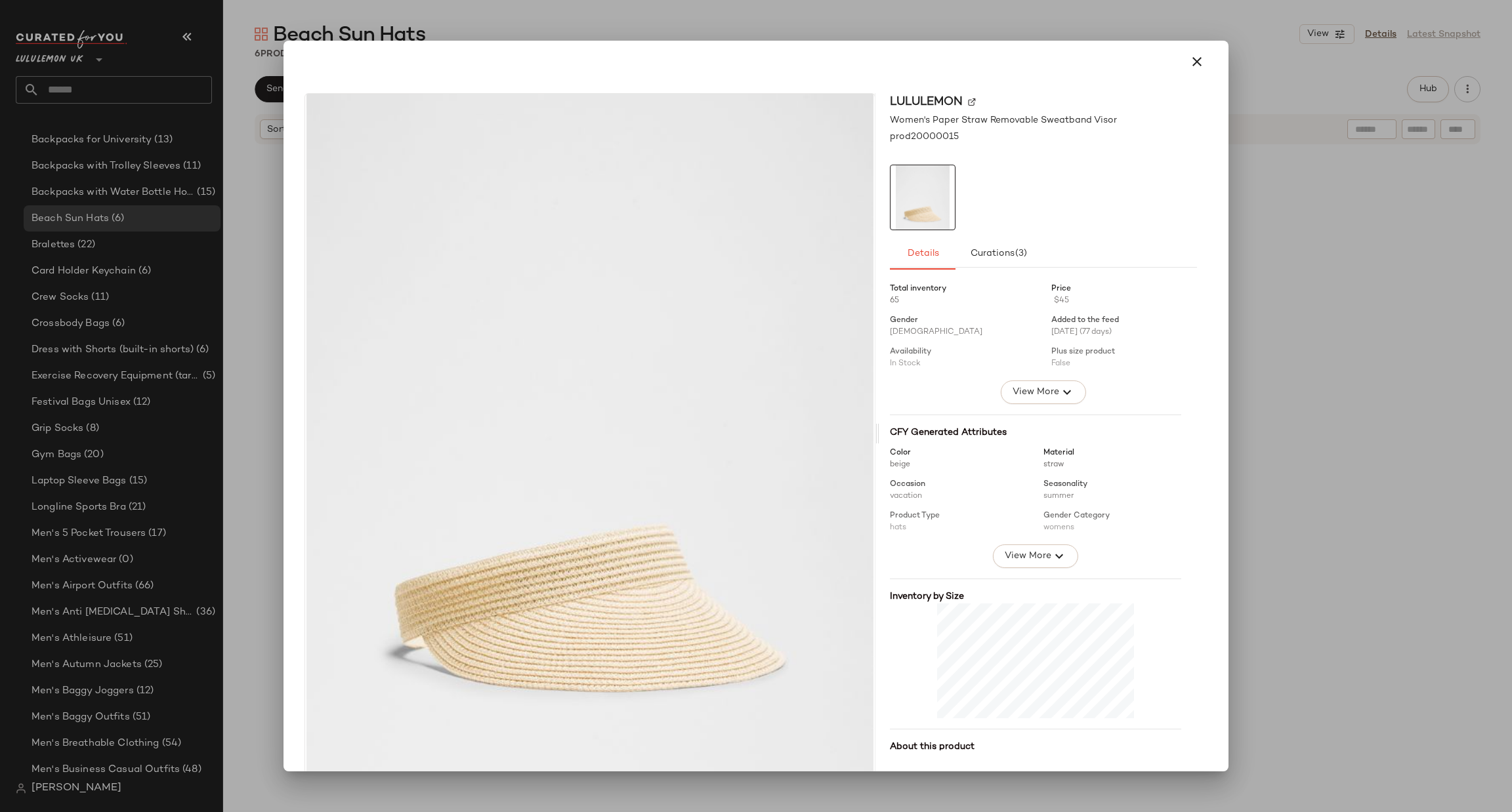
click at [1365, 432] on div at bounding box center [756, 406] width 1512 height 812
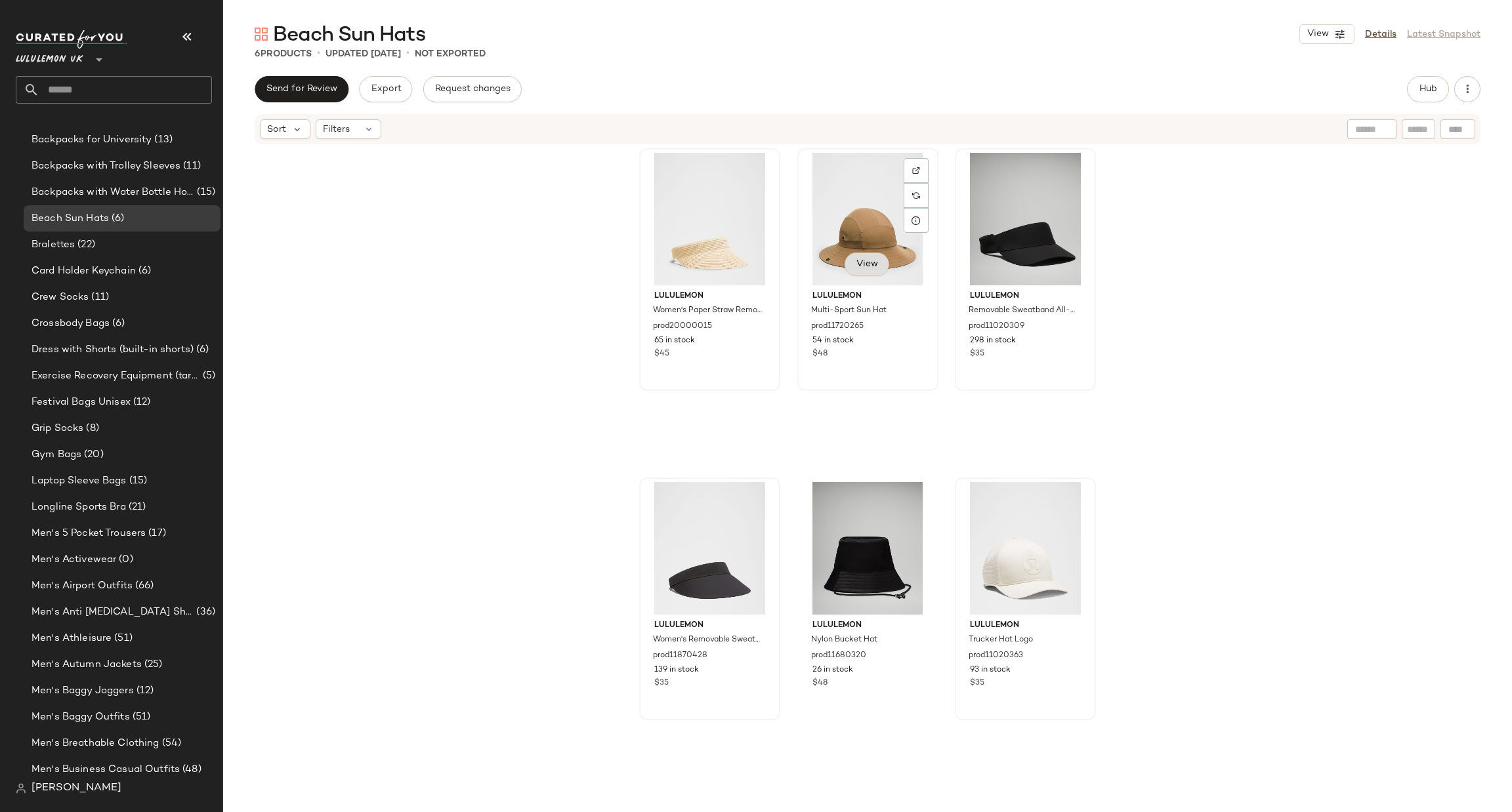
click at [881, 262] on button "View" at bounding box center [867, 264] width 45 height 24
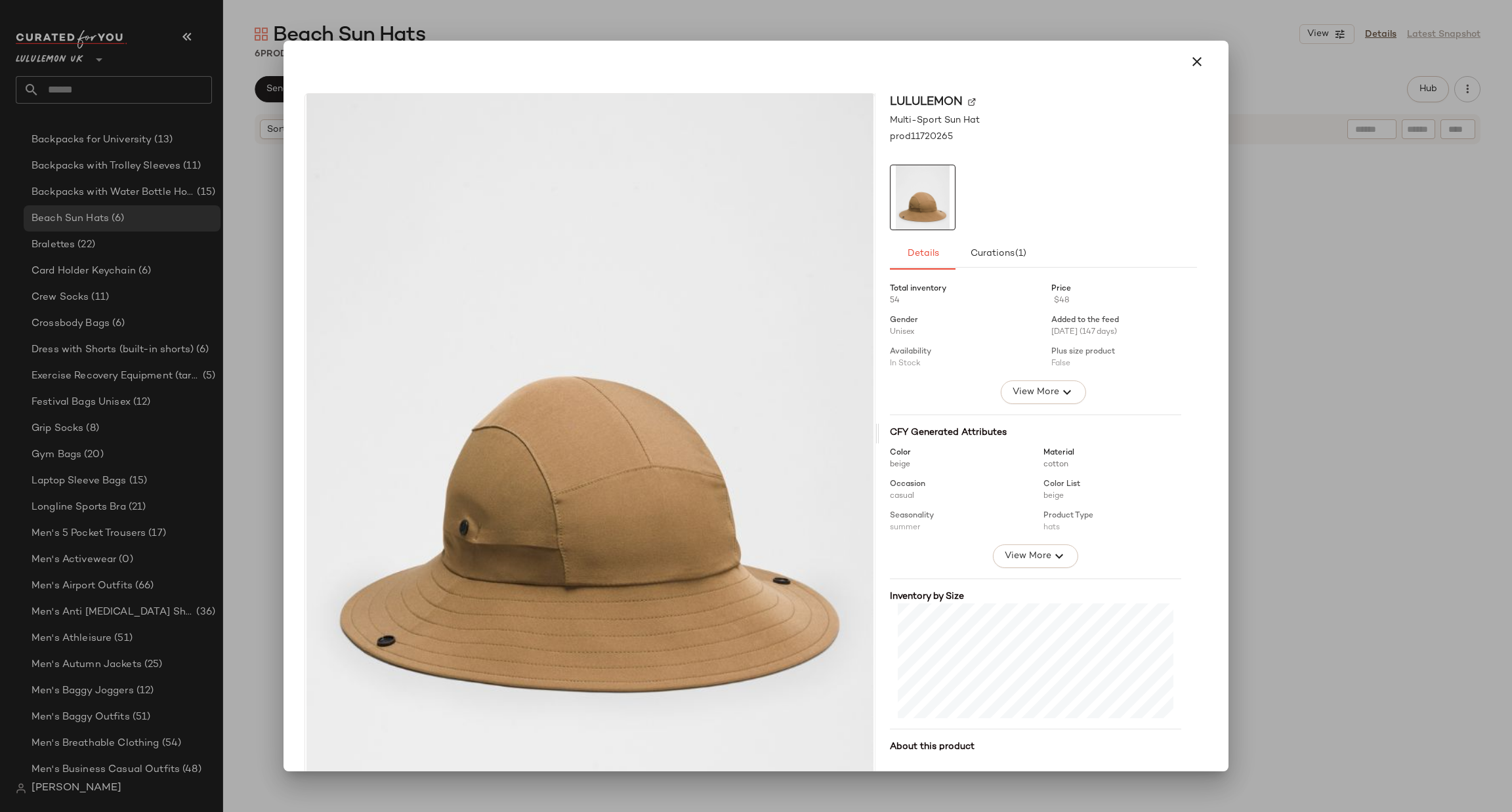
click at [1272, 422] on div at bounding box center [756, 406] width 1512 height 812
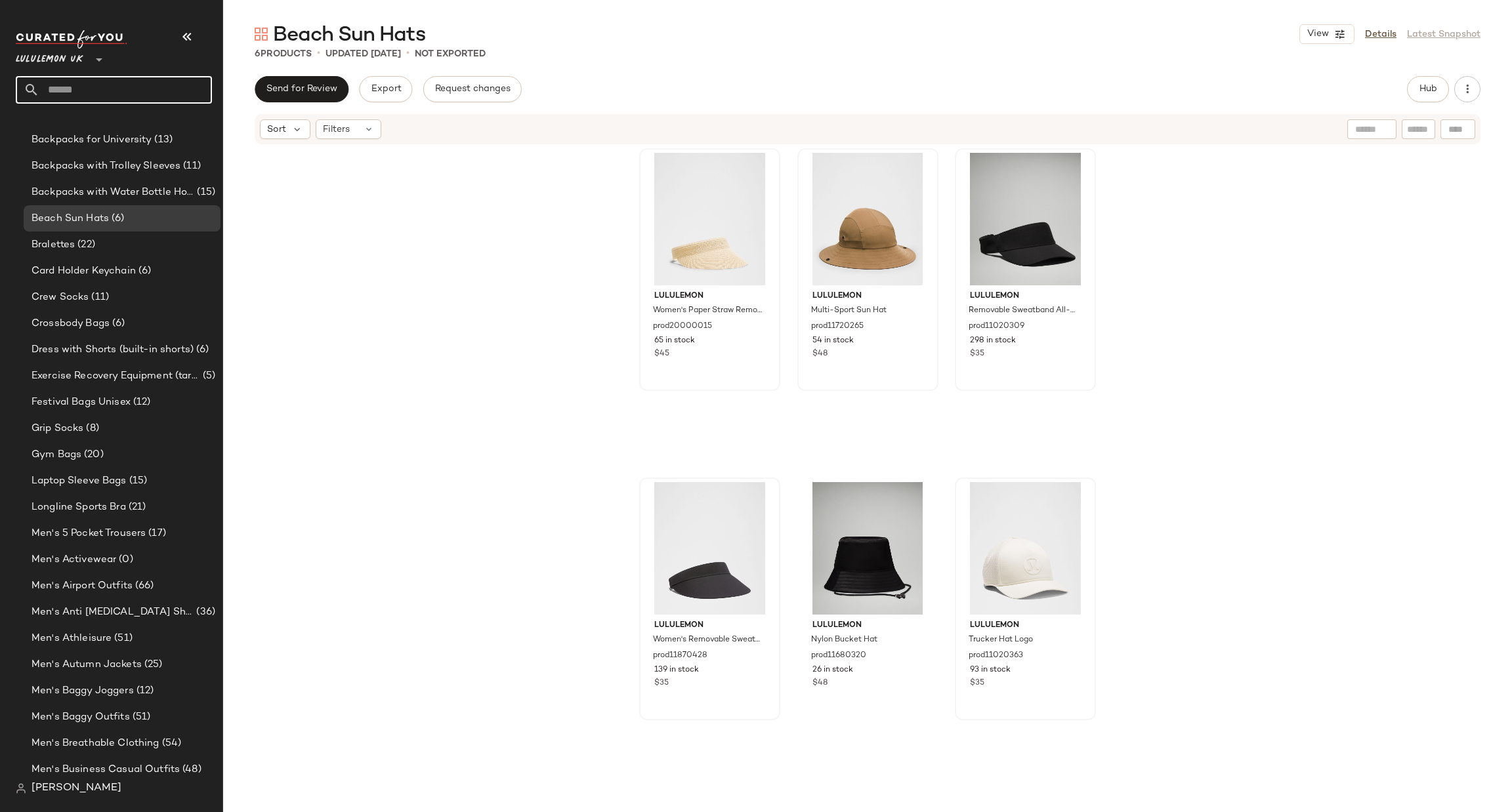
click at [193, 82] on input "text" at bounding box center [126, 89] width 172 height 28
type input "*"
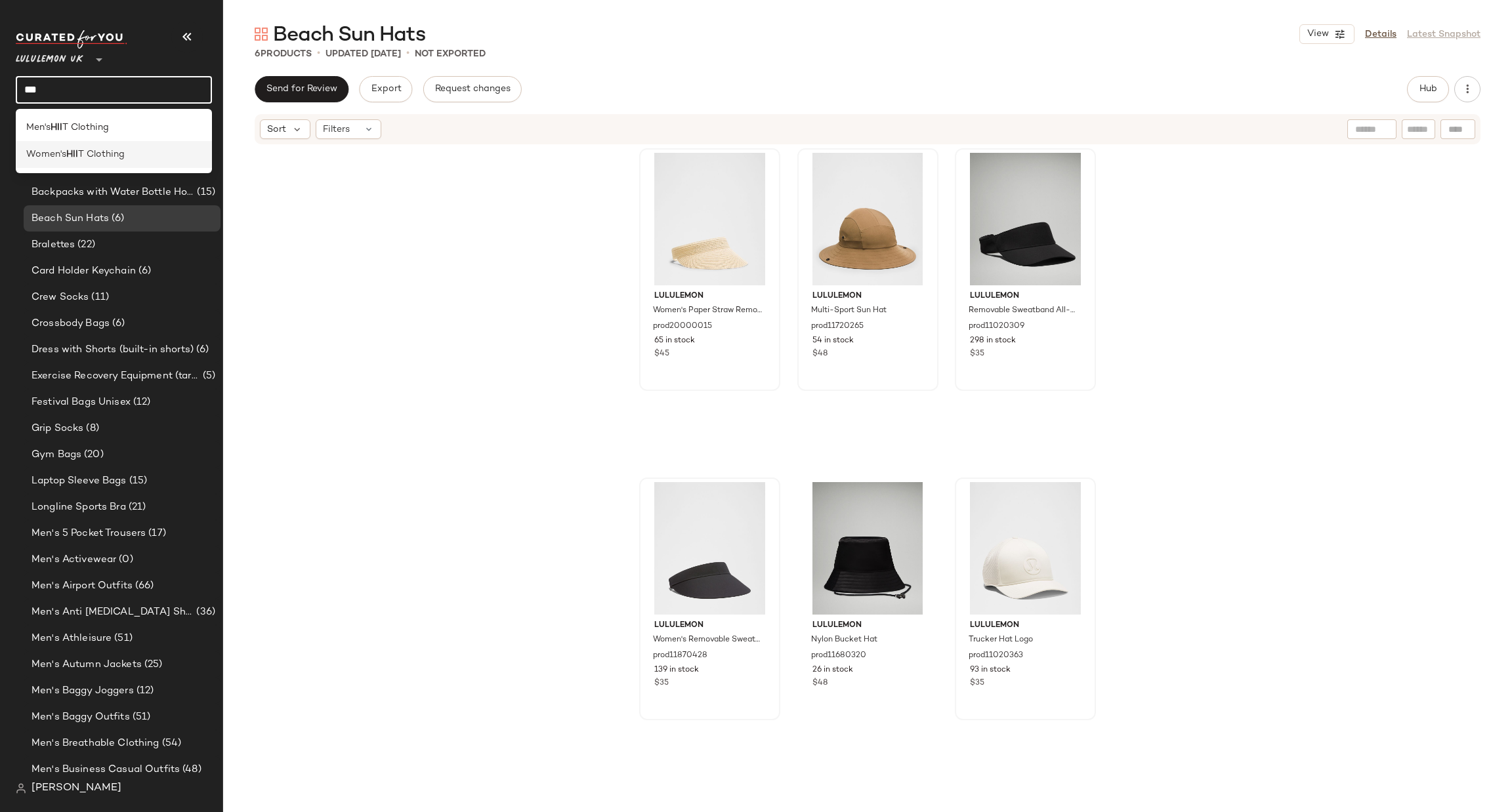
type input "***"
click at [134, 152] on div "Women's HII T Clothing" at bounding box center [114, 154] width 176 height 14
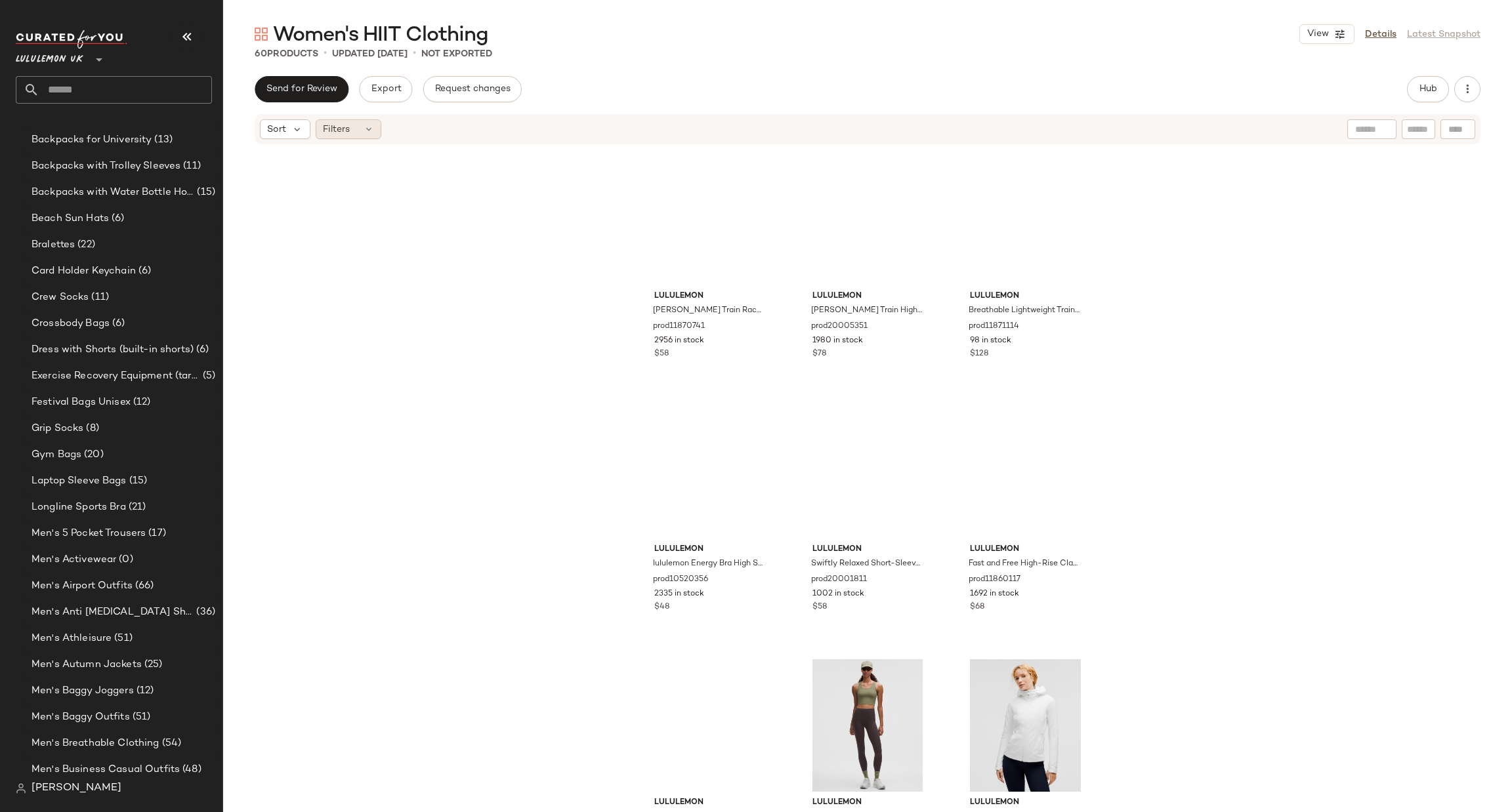
click at [333, 126] on span "Filters" at bounding box center [336, 129] width 27 height 14
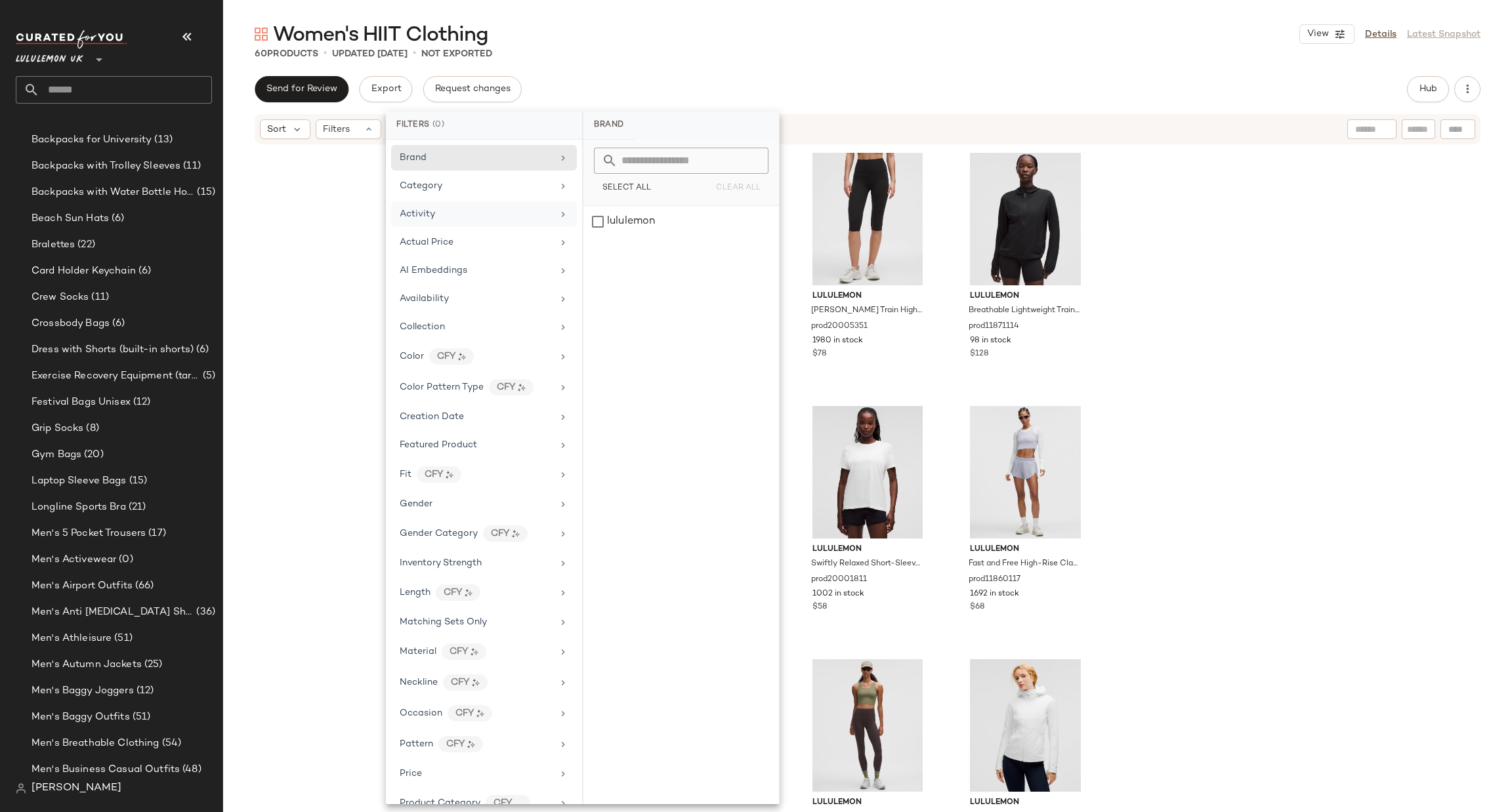
click at [465, 211] on div "Activity" at bounding box center [475, 214] width 153 height 14
click at [1246, 383] on div "lululemon Wunder Train Racerback Tank Top Medium Support, B/C Cup prod11870741 …" at bounding box center [867, 499] width 1289 height 706
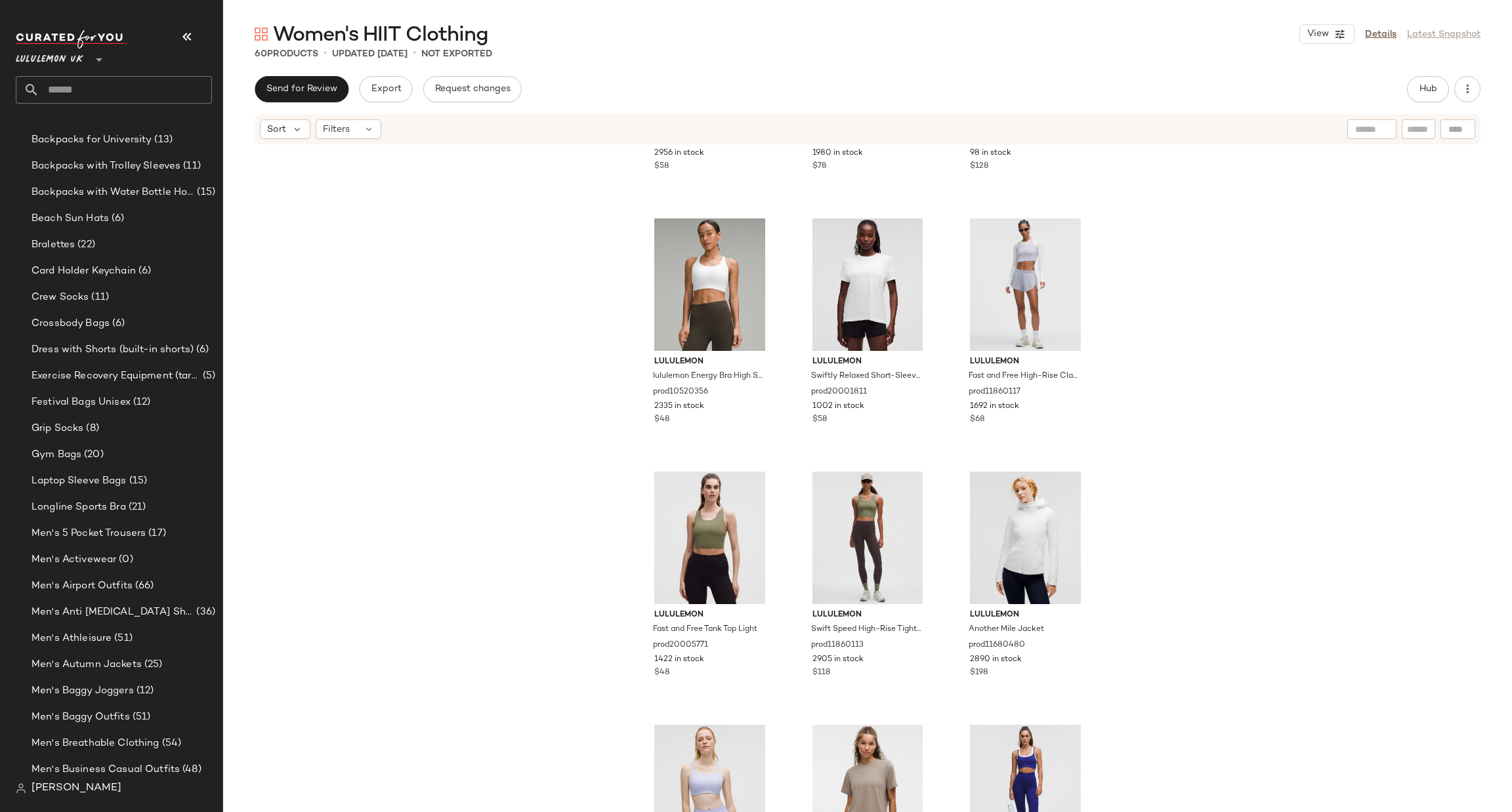
scroll to position [218, 0]
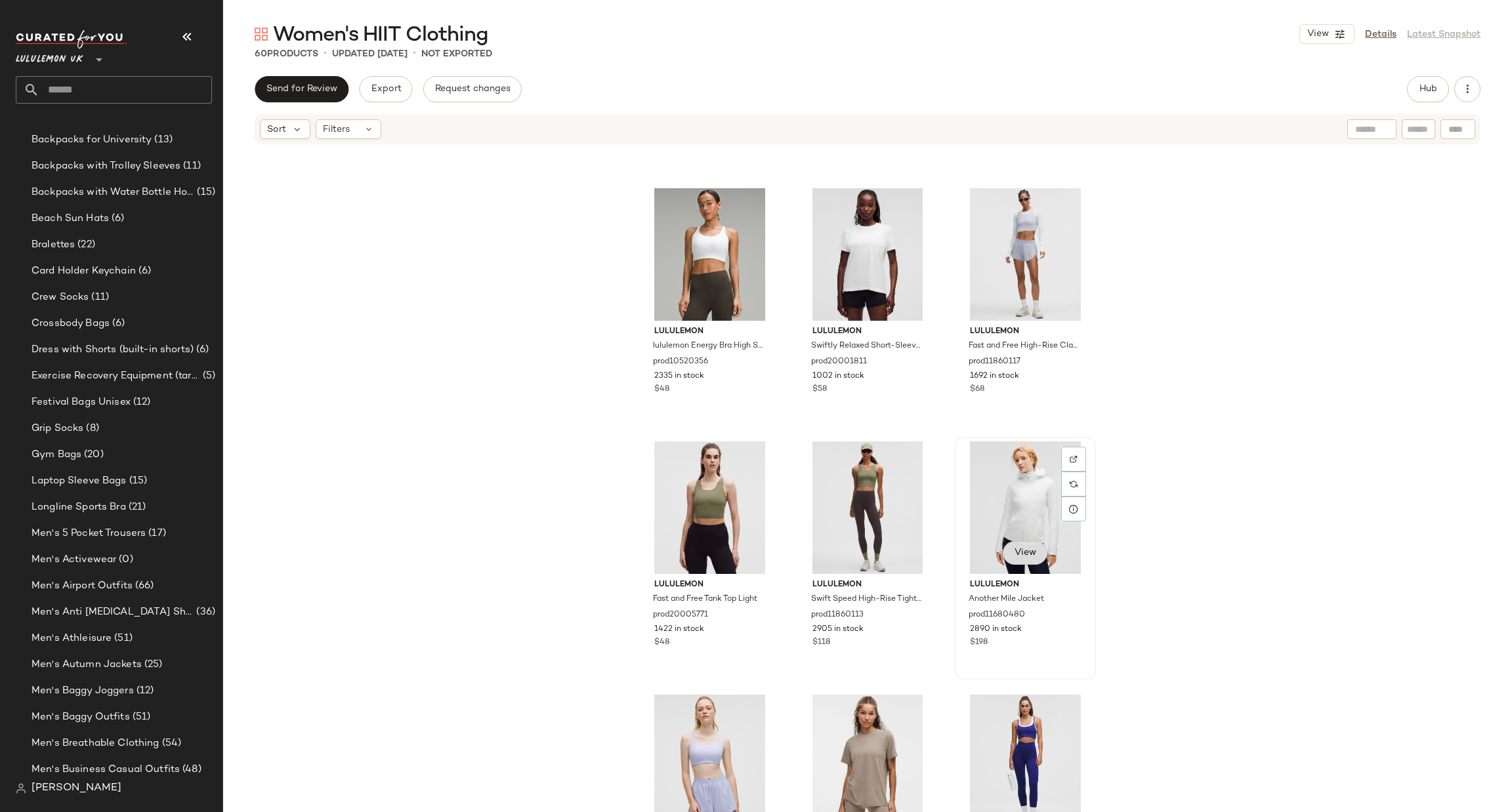
click at [1030, 549] on span "View" at bounding box center [1025, 553] width 22 height 10
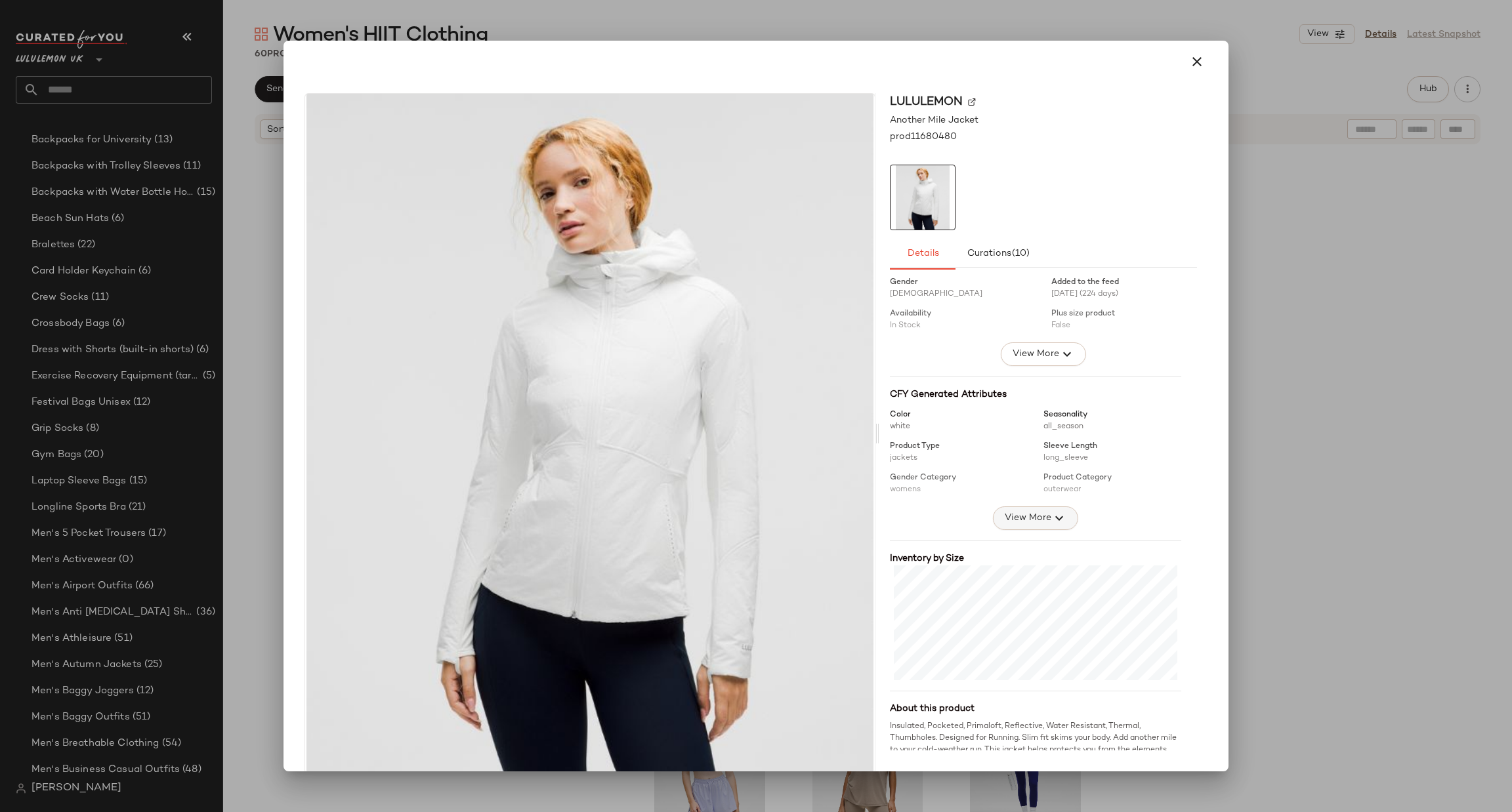
scroll to position [68, 0]
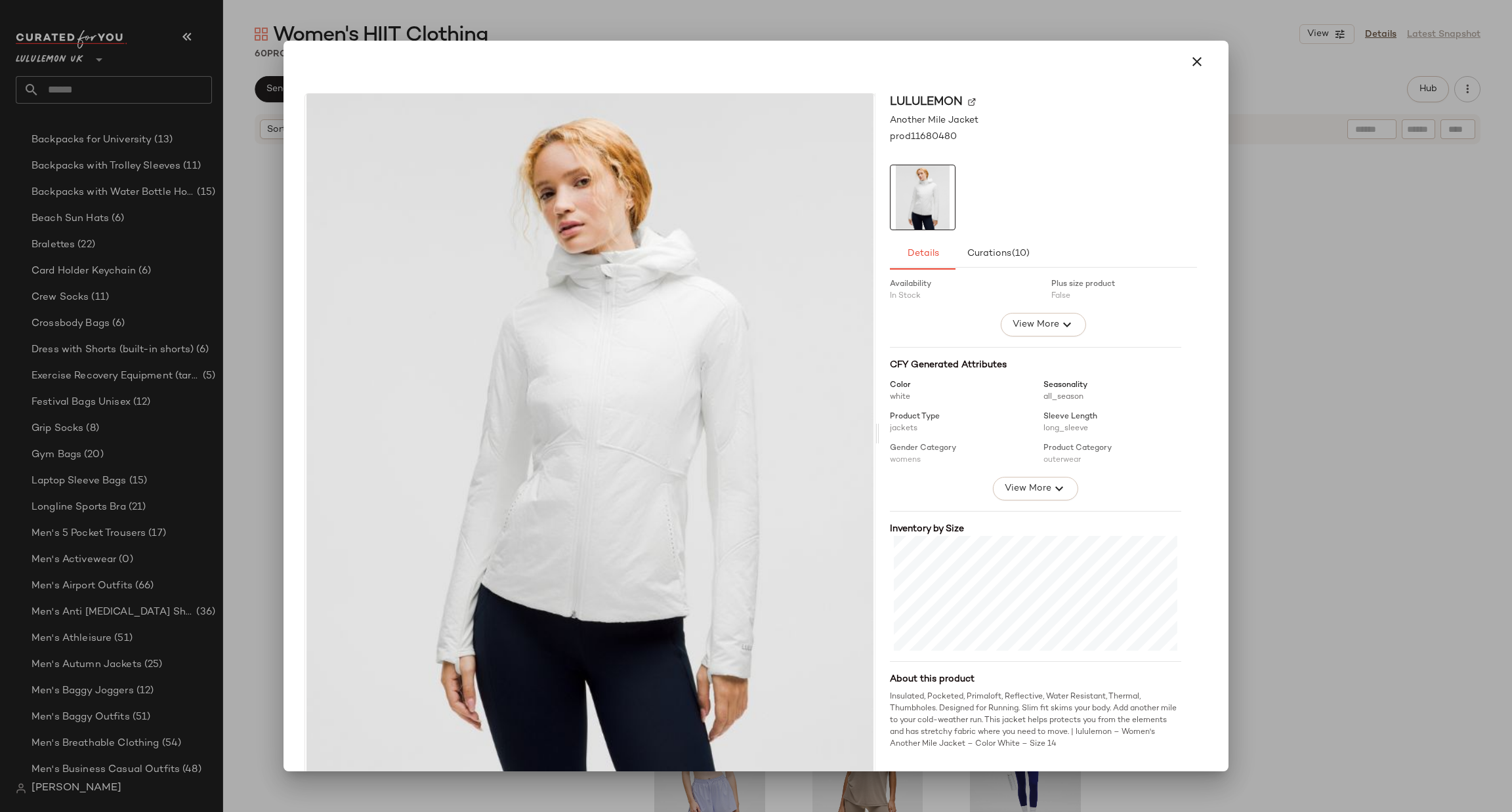
click at [1271, 462] on div at bounding box center [756, 406] width 1512 height 812
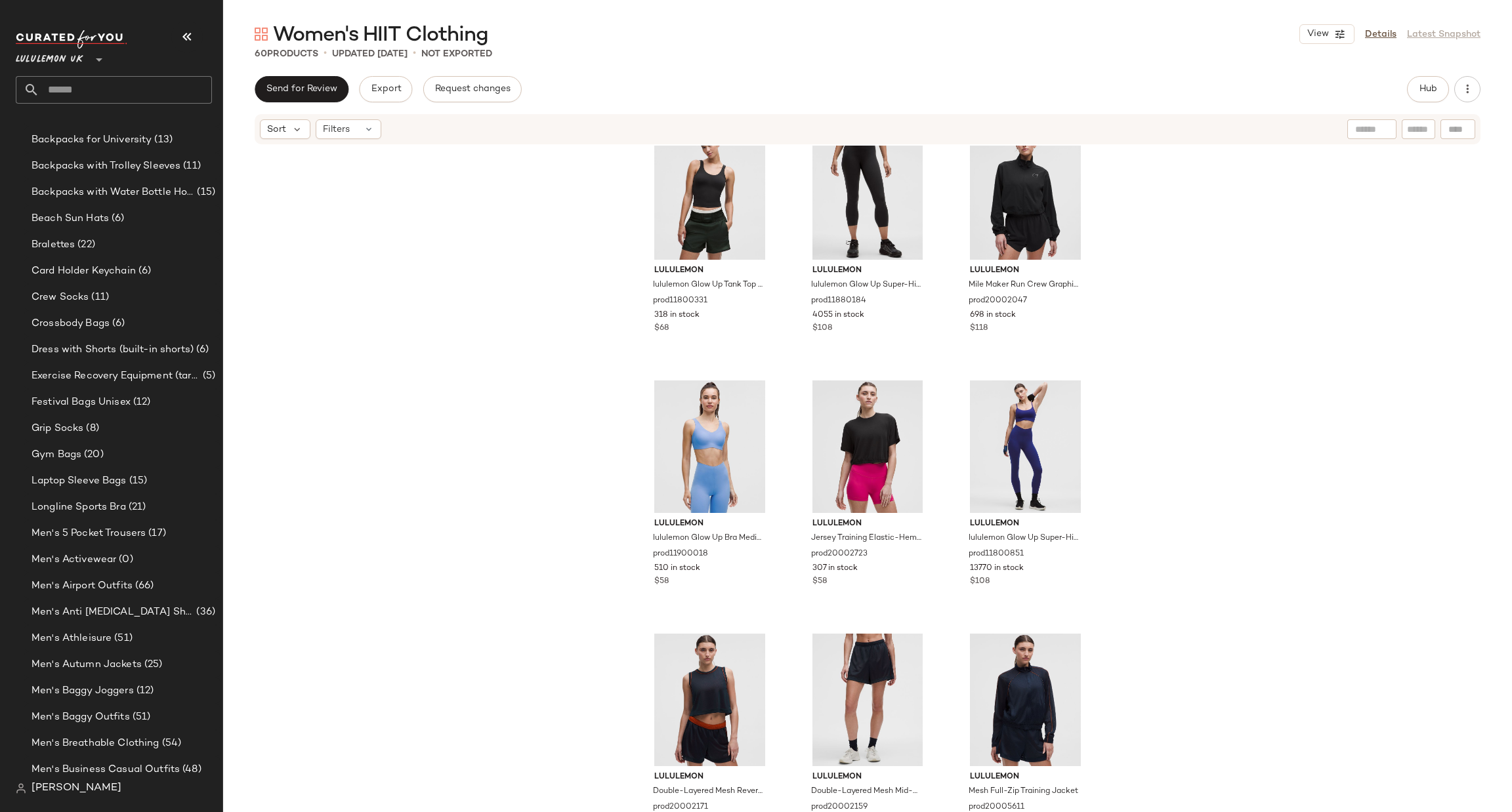
scroll to position [2372, 0]
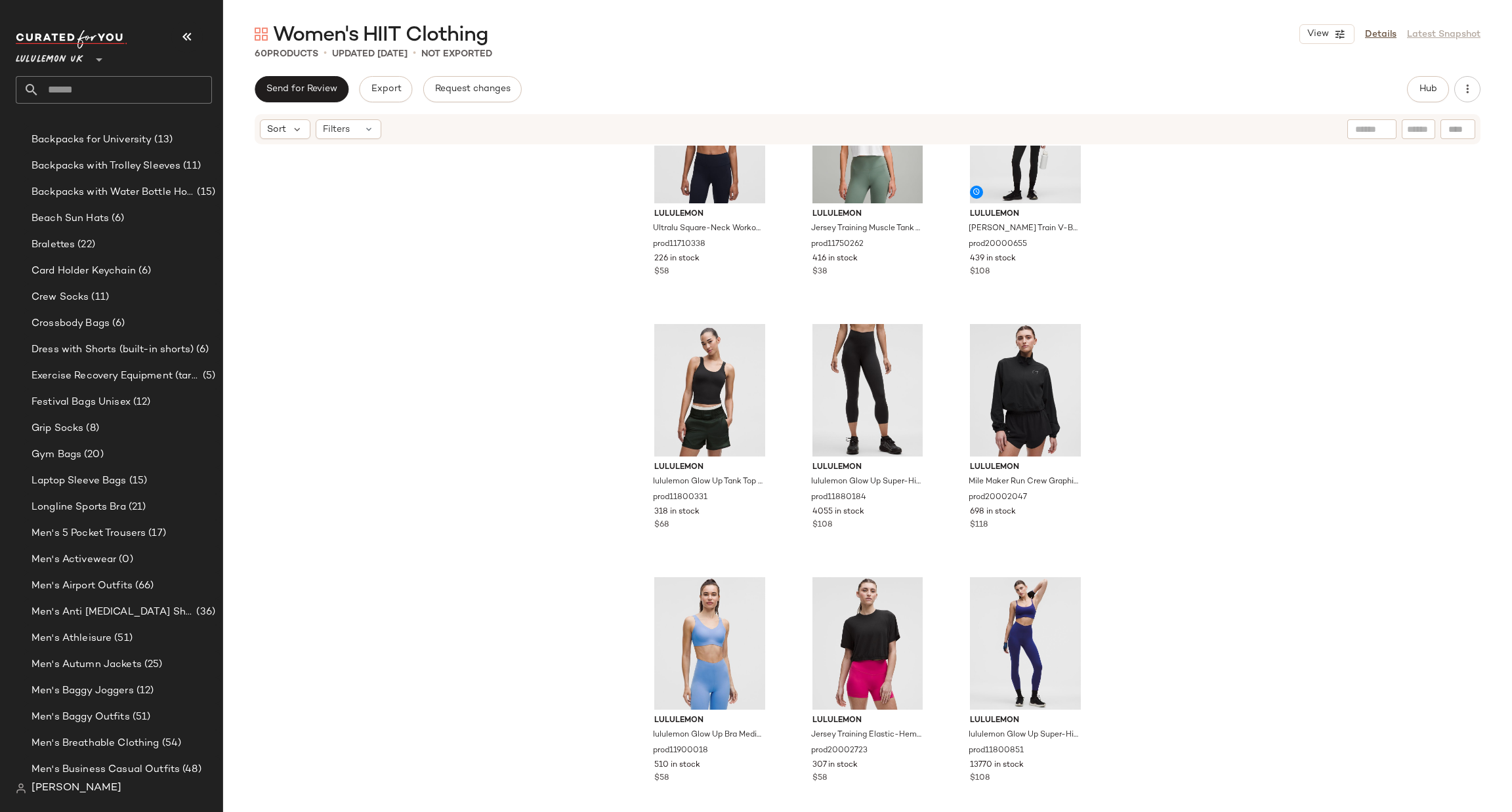
click at [163, 84] on input "text" at bounding box center [126, 89] width 172 height 28
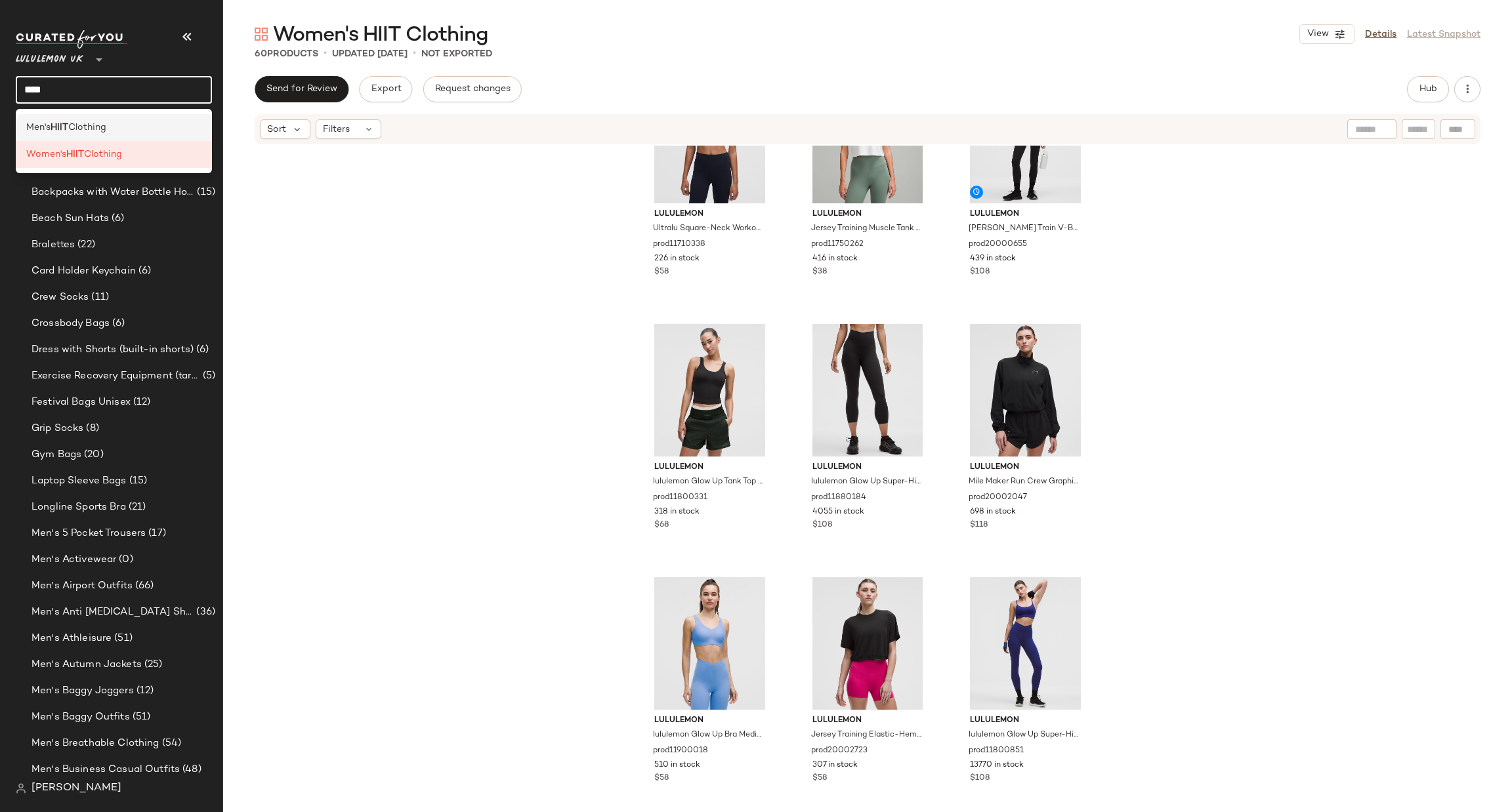
type input "****"
click at [156, 126] on div "Men's HIIT Clothing" at bounding box center [114, 127] width 176 height 14
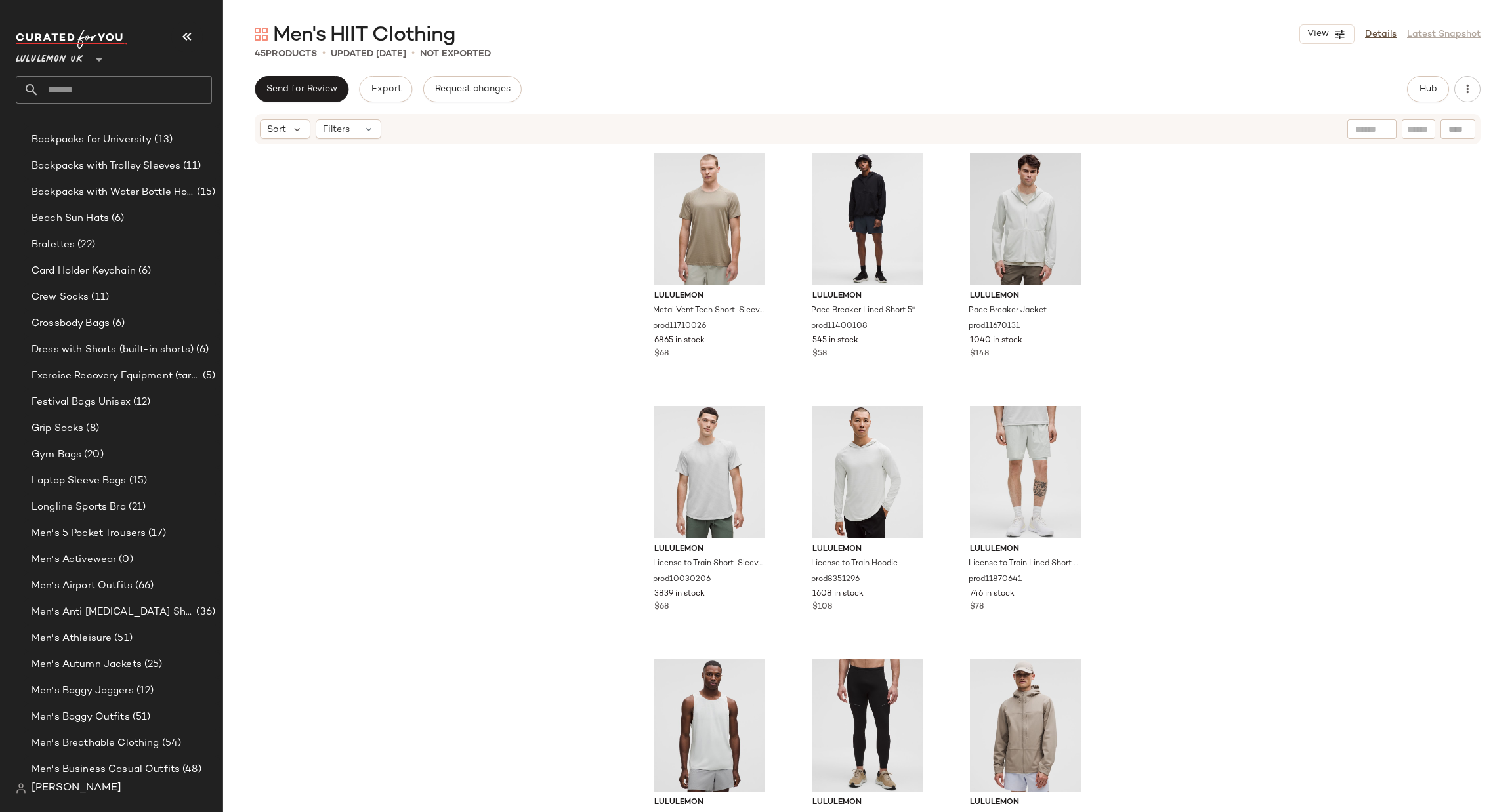
click at [182, 92] on input "text" at bounding box center [126, 89] width 172 height 28
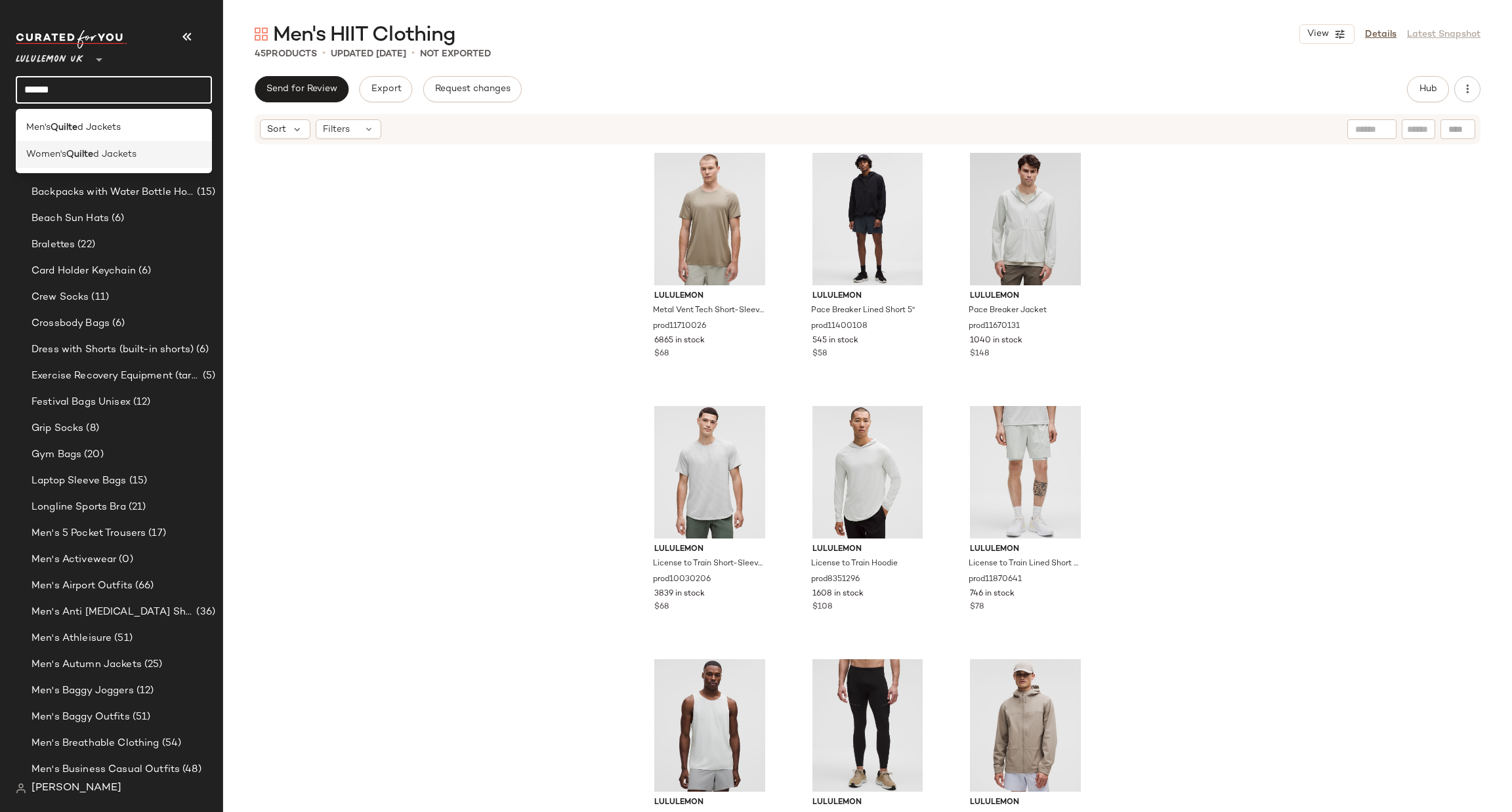
type input "******"
click at [176, 148] on div "Women's Quilte d Jackets" at bounding box center [114, 154] width 176 height 14
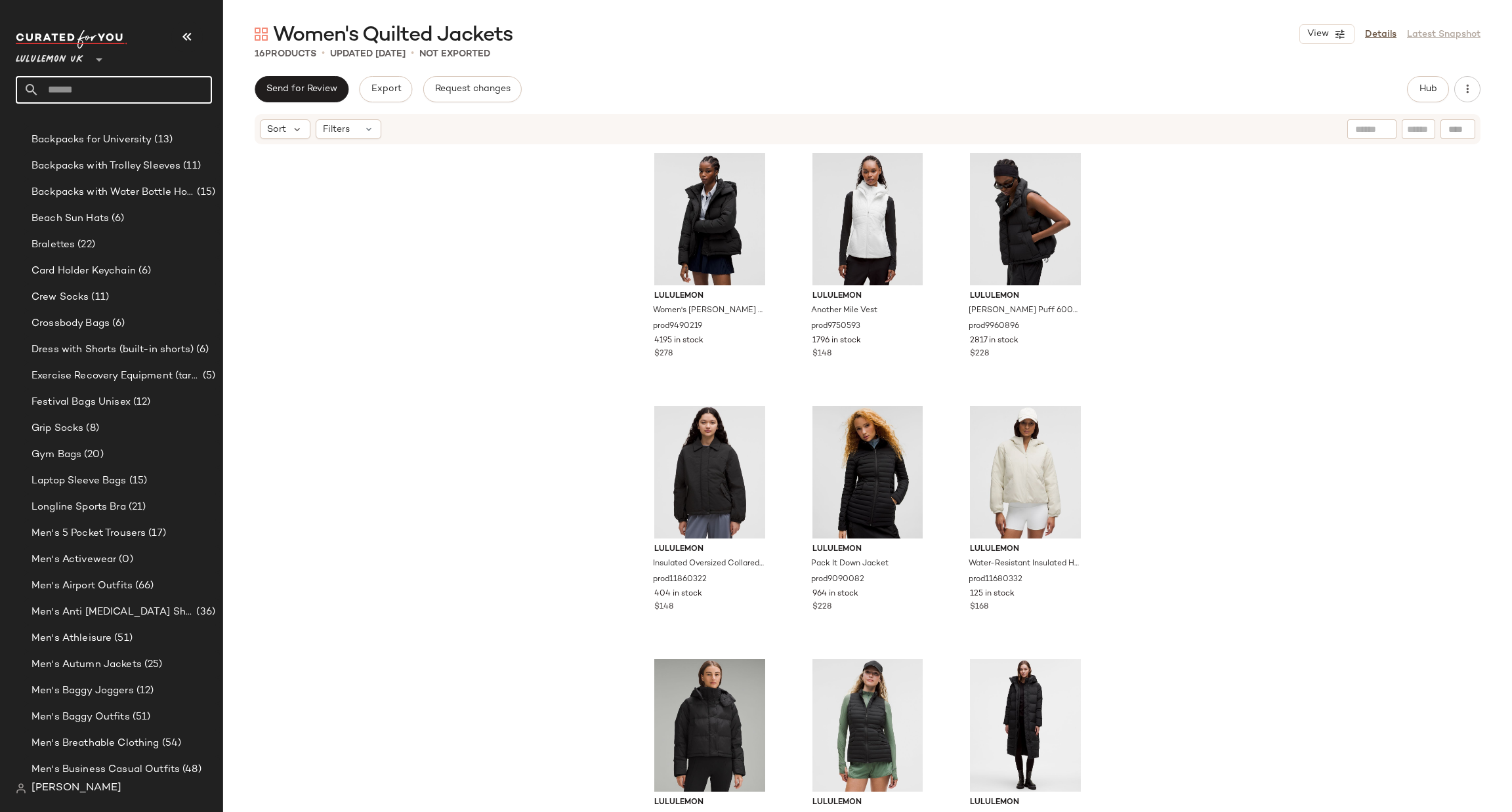
click at [155, 87] on input "text" at bounding box center [126, 89] width 172 height 28
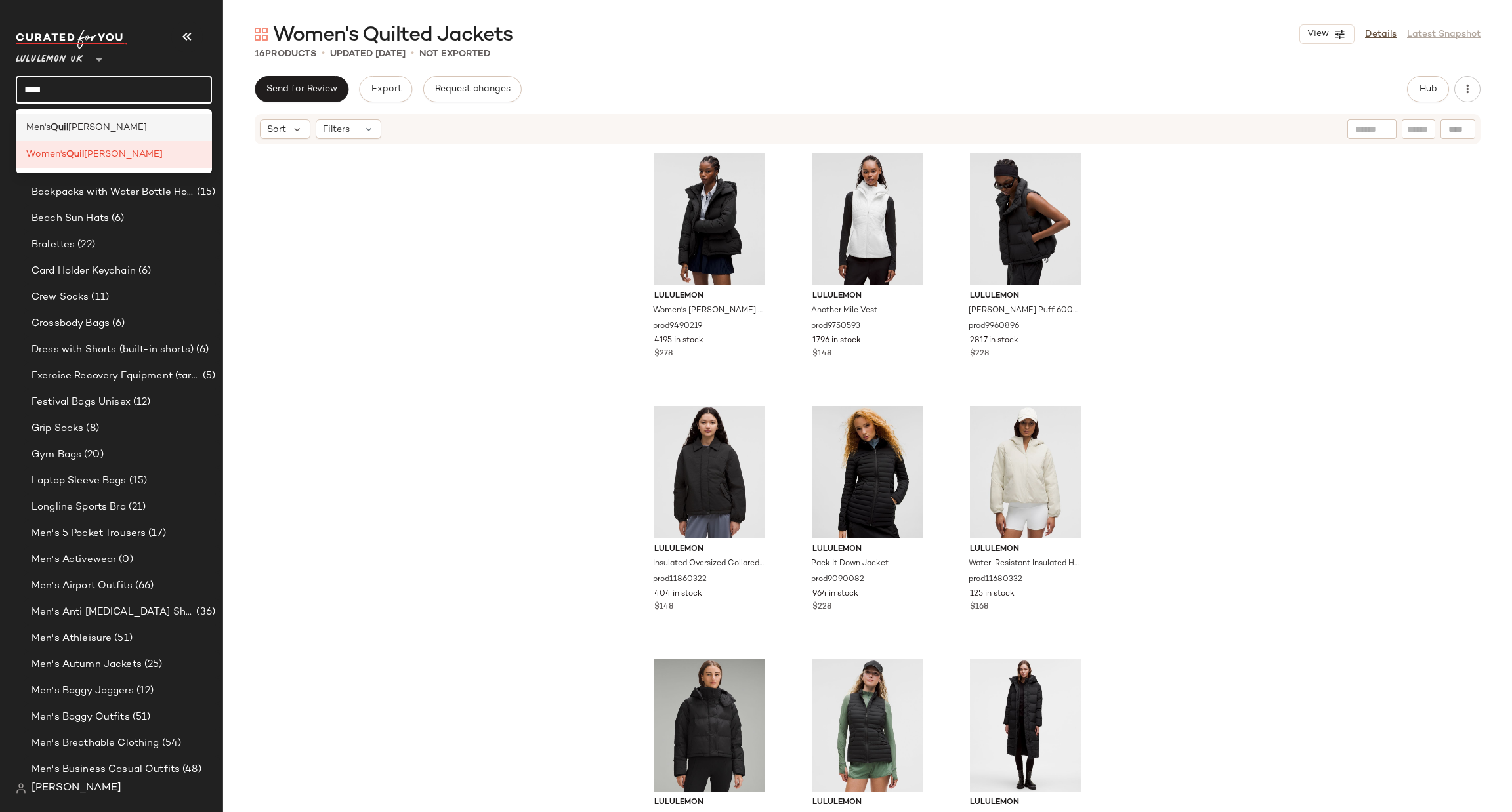
type input "****"
click at [154, 130] on div "Men's Quil ted Jackets" at bounding box center [114, 127] width 176 height 14
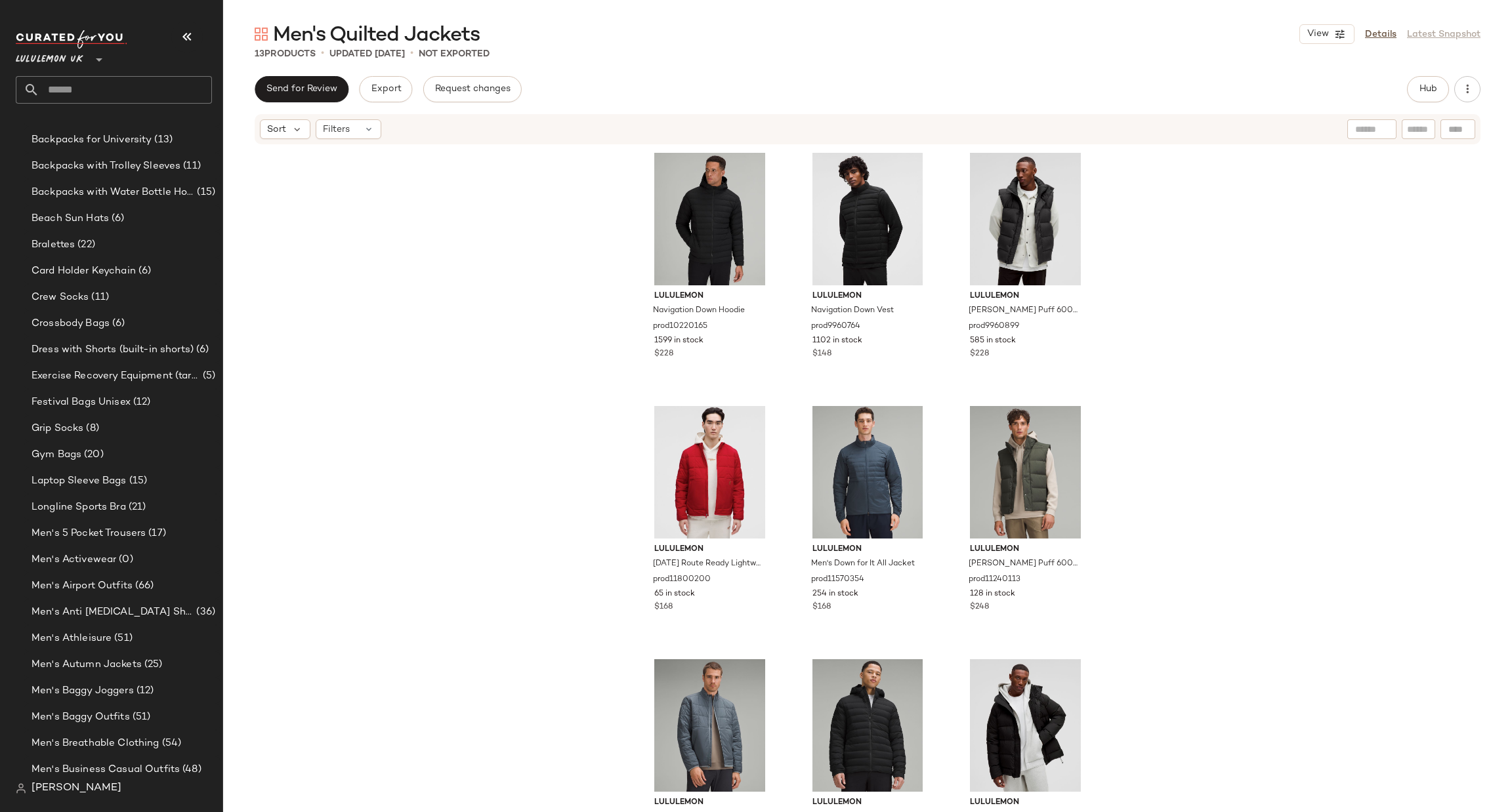
click at [128, 81] on input "text" at bounding box center [126, 89] width 172 height 28
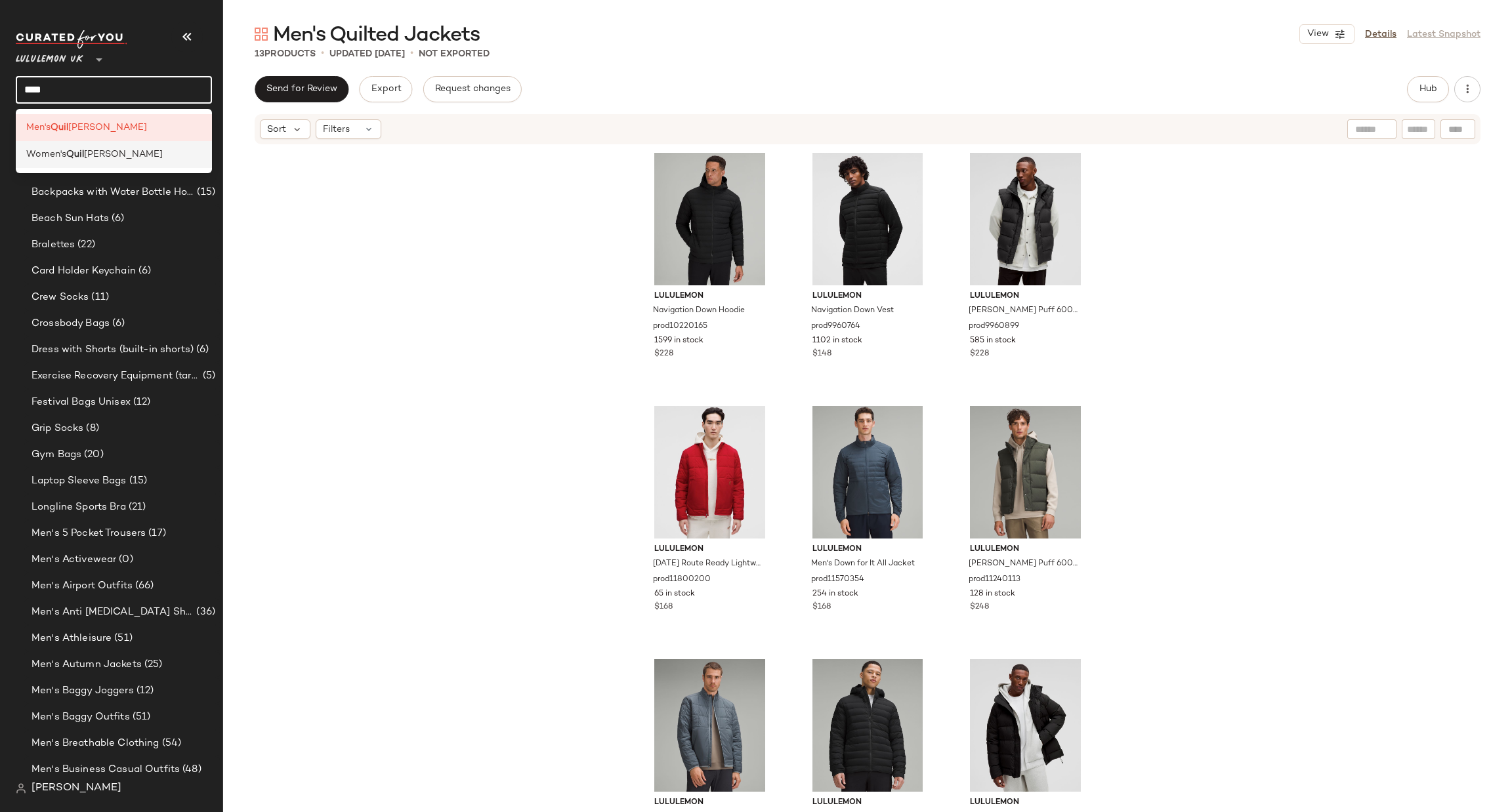
type input "****"
click at [157, 149] on div "Women's Quil ted Jackets" at bounding box center [114, 154] width 176 height 14
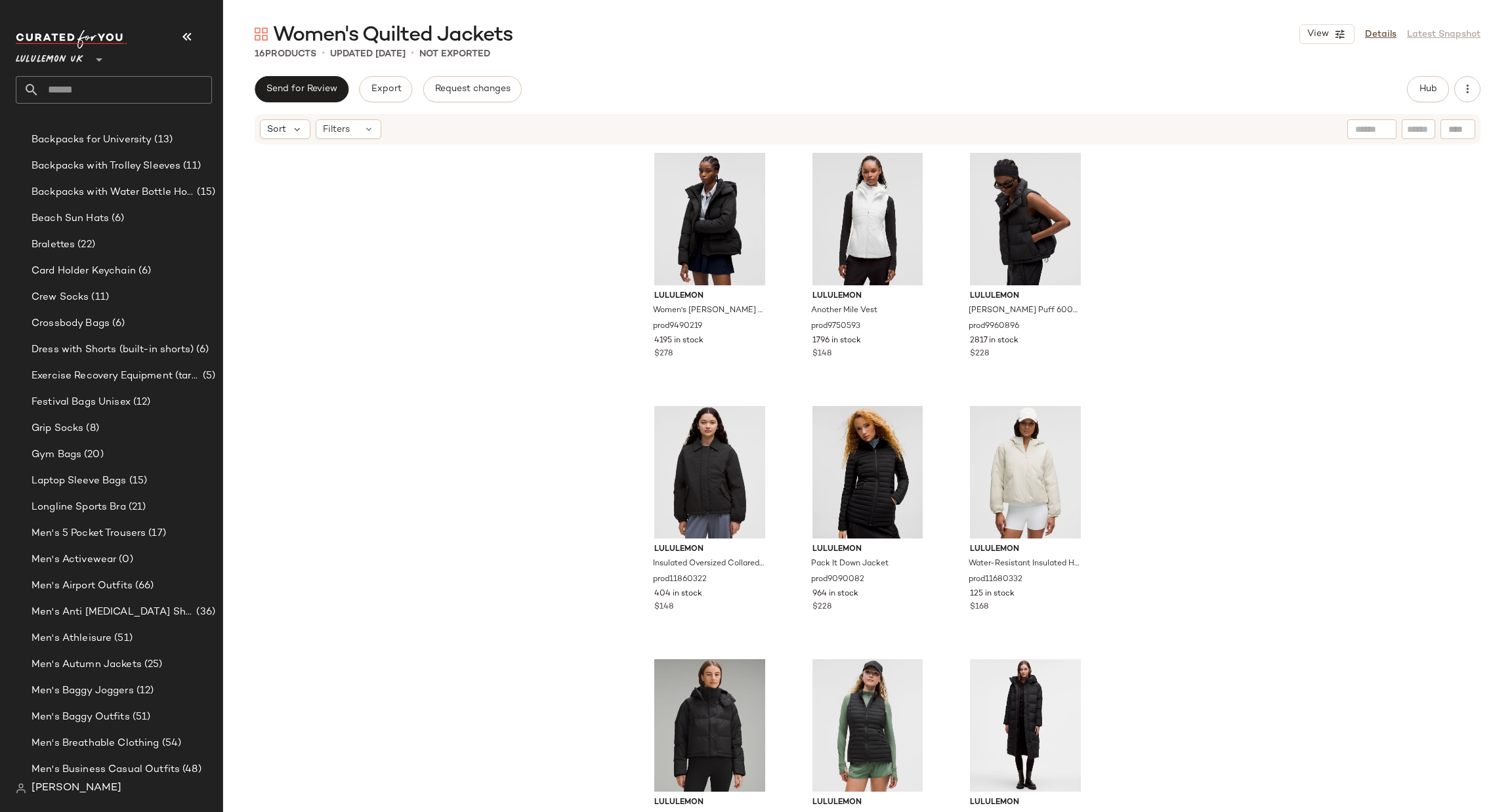
click at [75, 91] on input "text" at bounding box center [126, 89] width 172 height 28
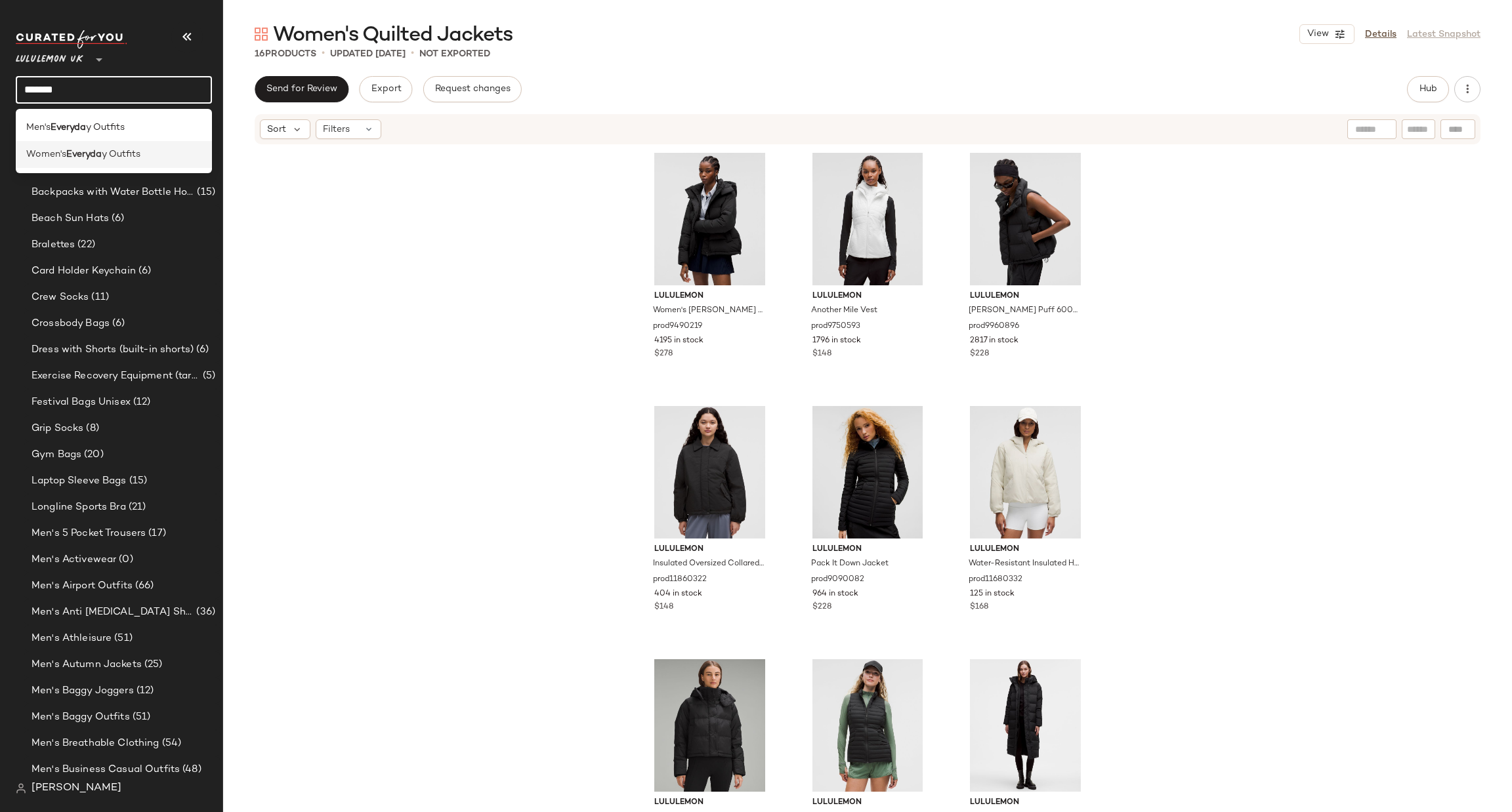
type input "*******"
click at [113, 157] on span "y Outfits" at bounding box center [122, 154] width 39 height 14
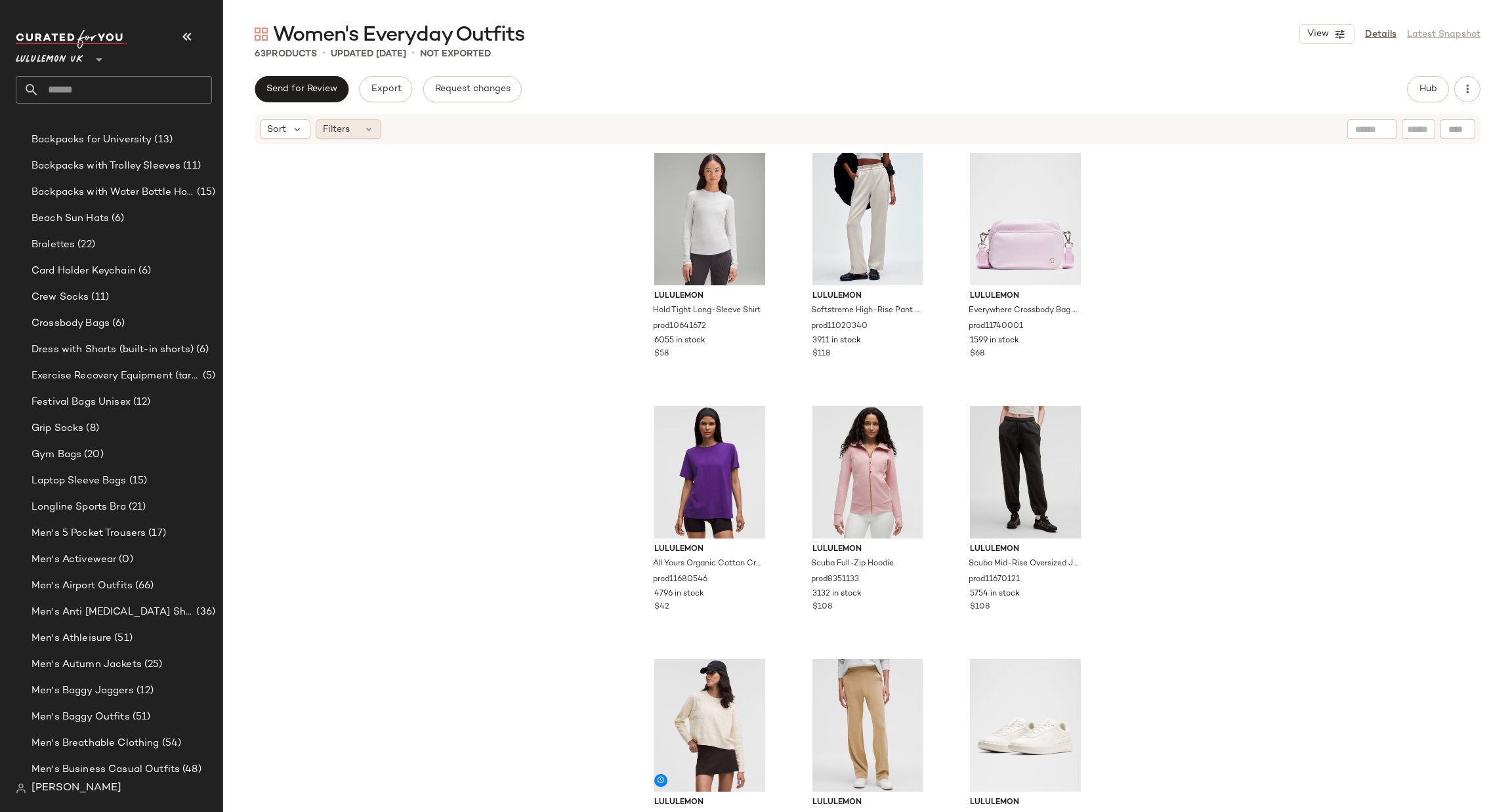
click at [366, 133] on icon at bounding box center [369, 129] width 10 height 10
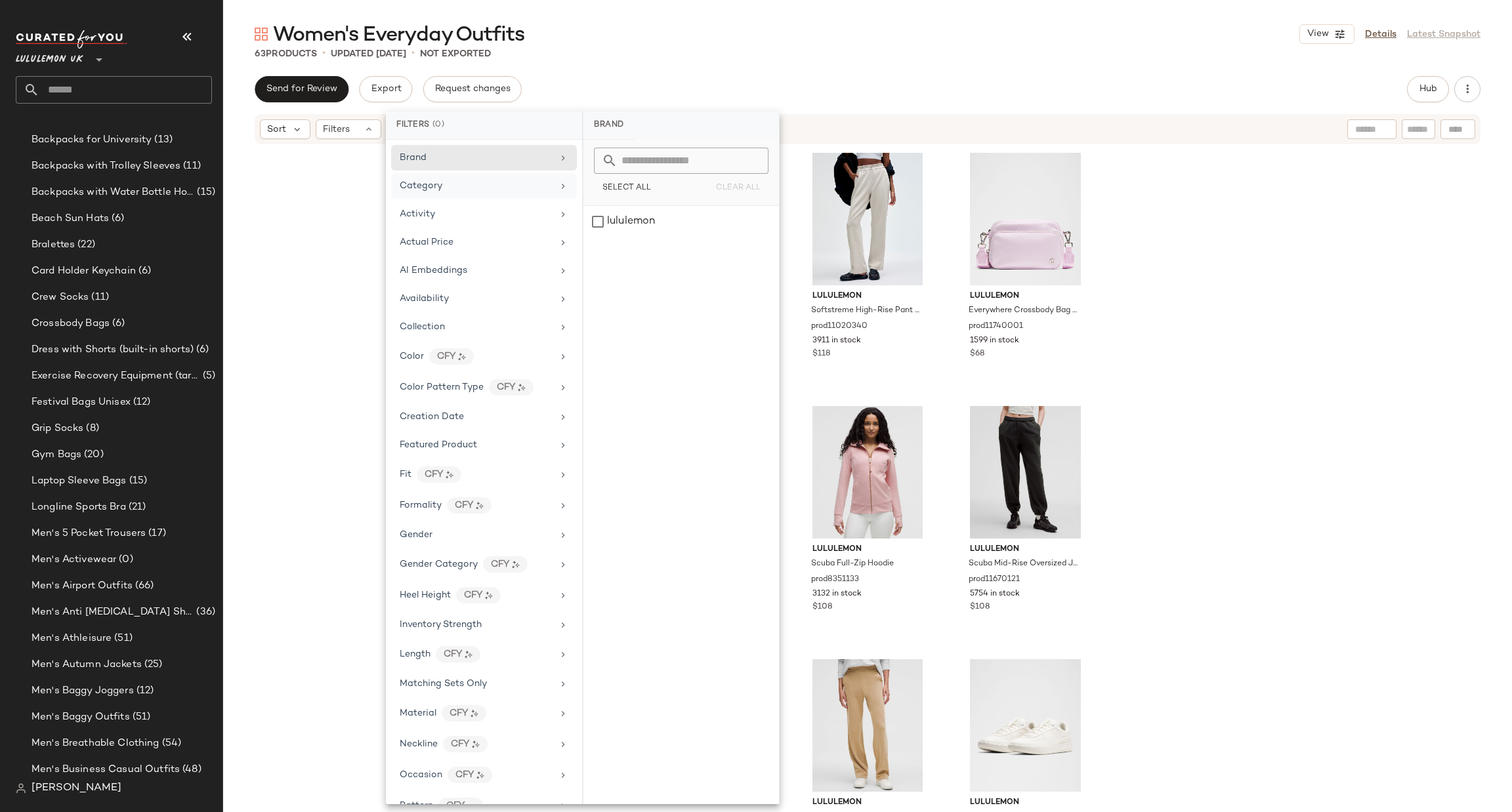
click at [454, 190] on div "Category" at bounding box center [475, 186] width 153 height 14
click at [497, 218] on div "Activity" at bounding box center [475, 214] width 153 height 14
click at [639, 285] on div "Yoga" at bounding box center [681, 284] width 196 height 31
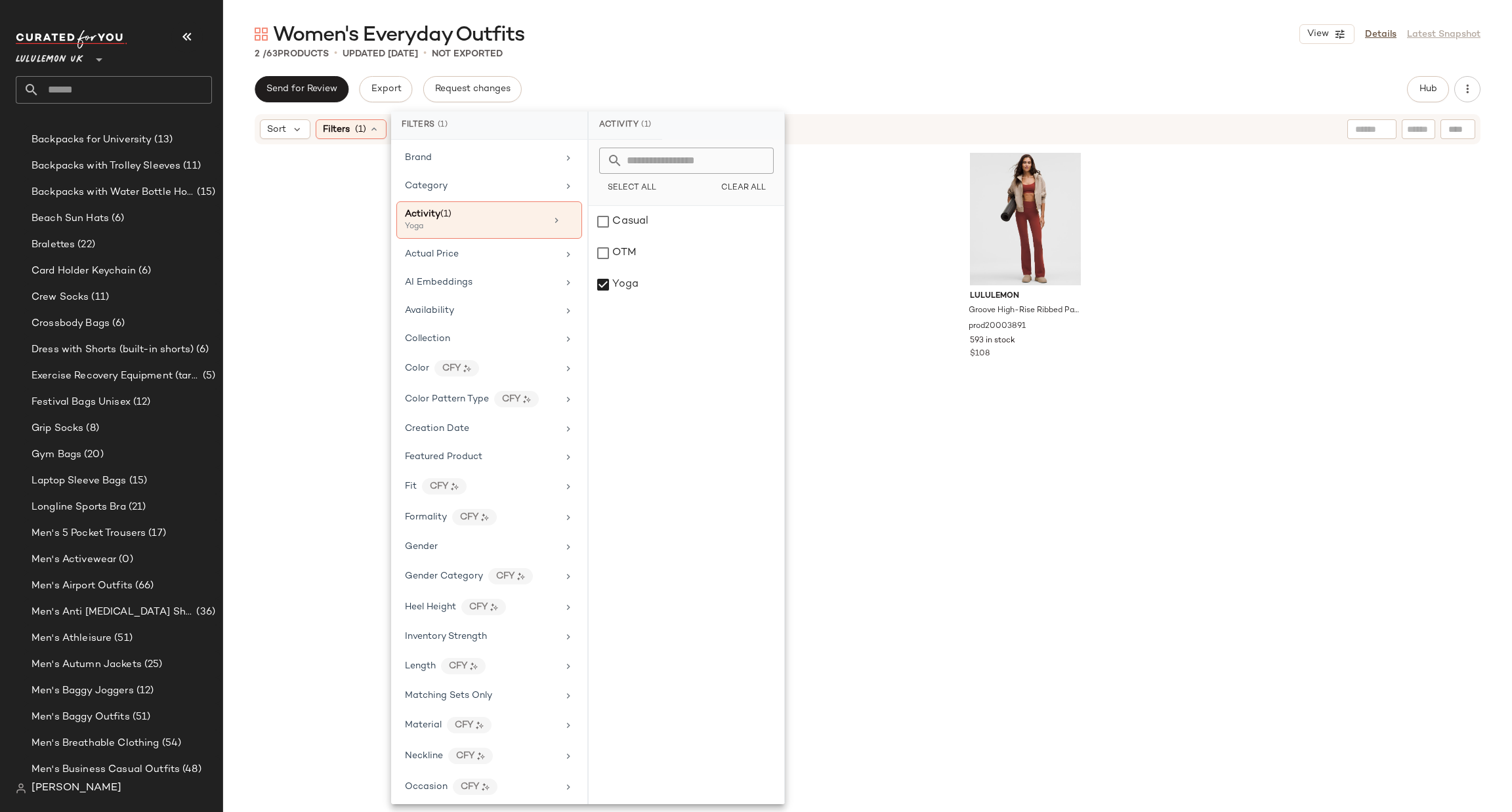
click at [876, 333] on div "lululemon Throwback Still Pant prod11110031 940 in stock $108 lululemon Groove …" at bounding box center [867, 473] width 457 height 648
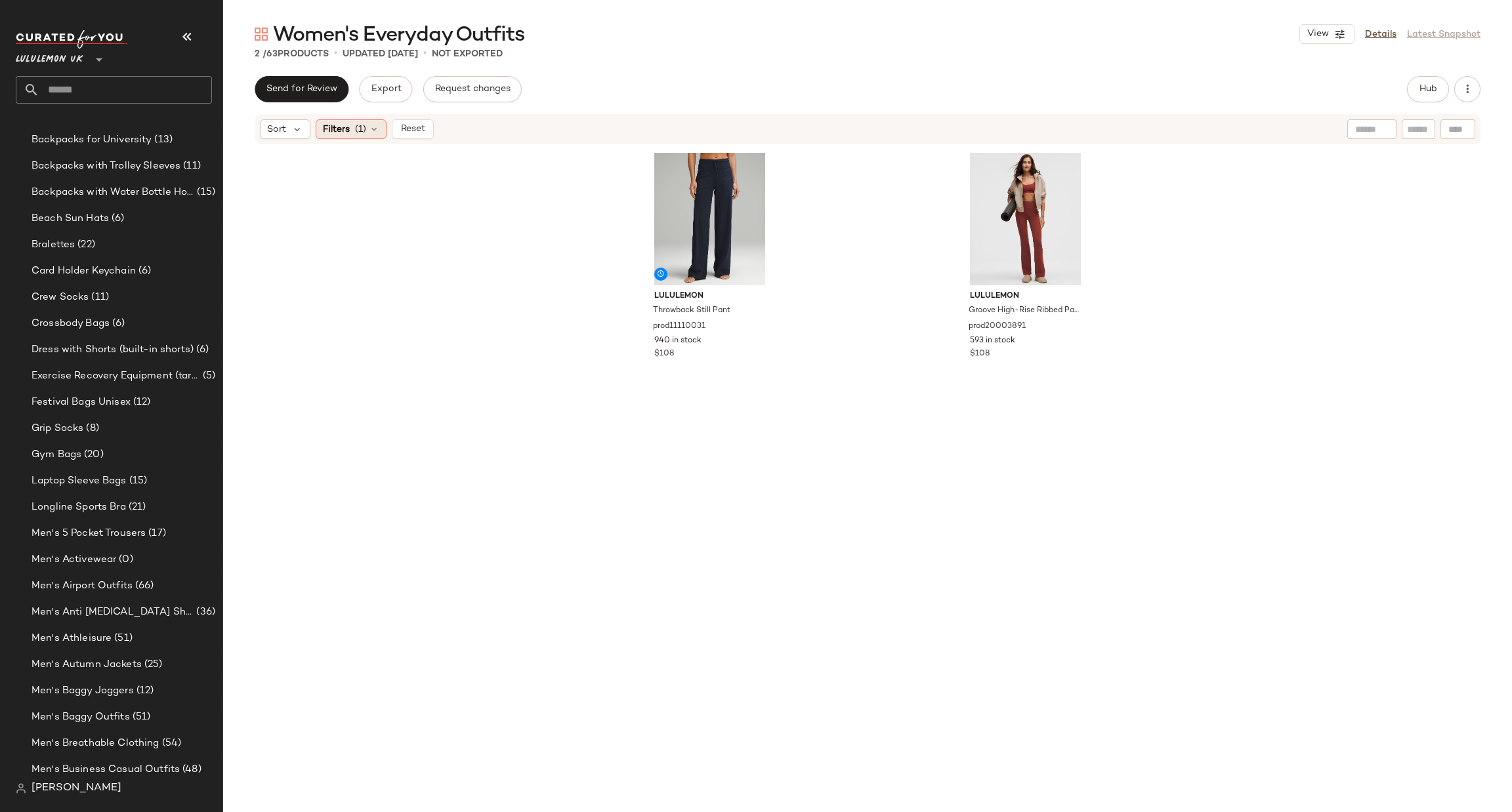
click at [382, 129] on div "Filters (1)" at bounding box center [351, 128] width 71 height 19
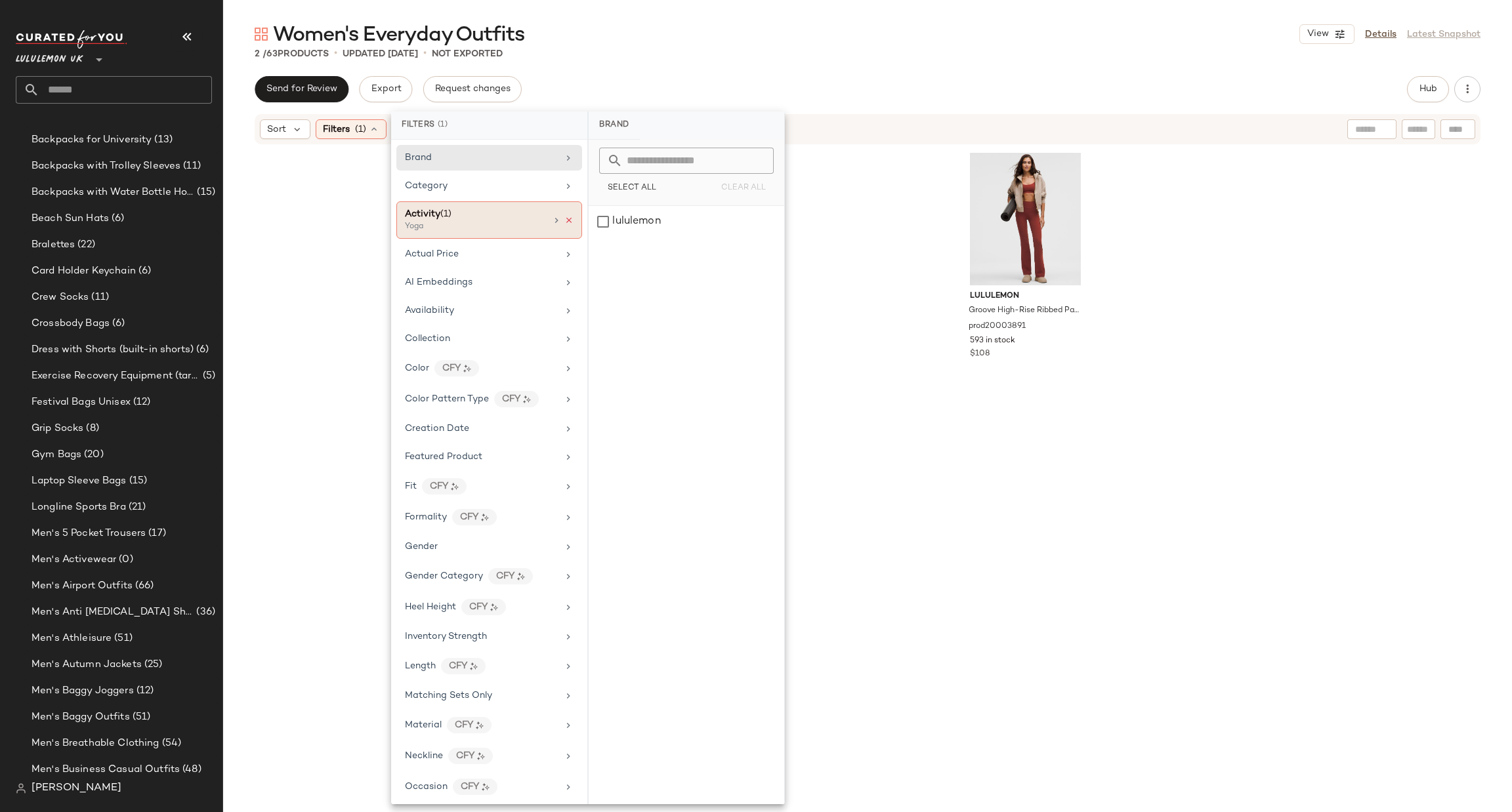
click at [565, 225] on div at bounding box center [562, 220] width 22 height 10
click at [565, 218] on icon at bounding box center [569, 220] width 9 height 9
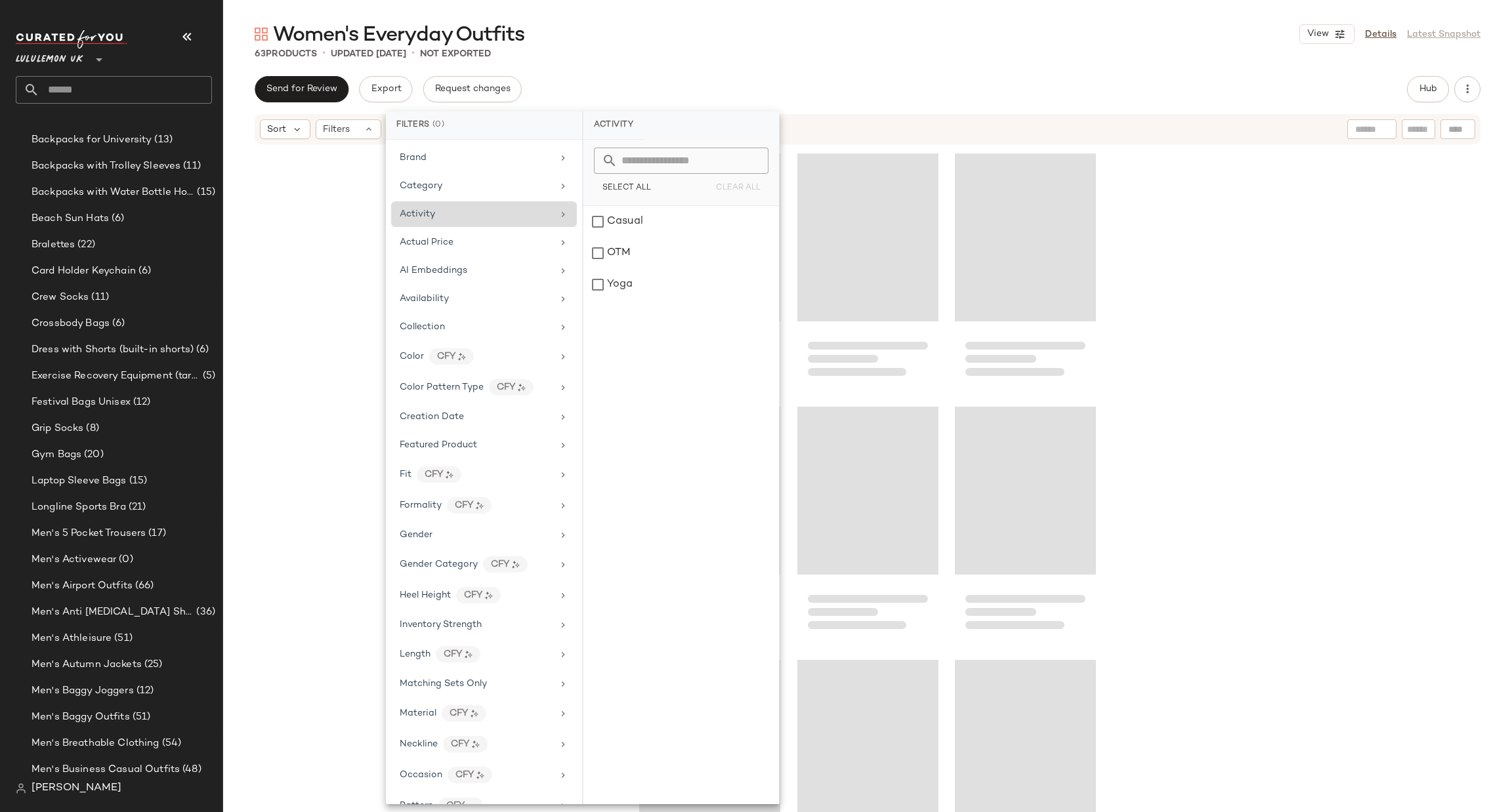
click at [884, 231] on div "Loading..." at bounding box center [868, 237] width 141 height 168
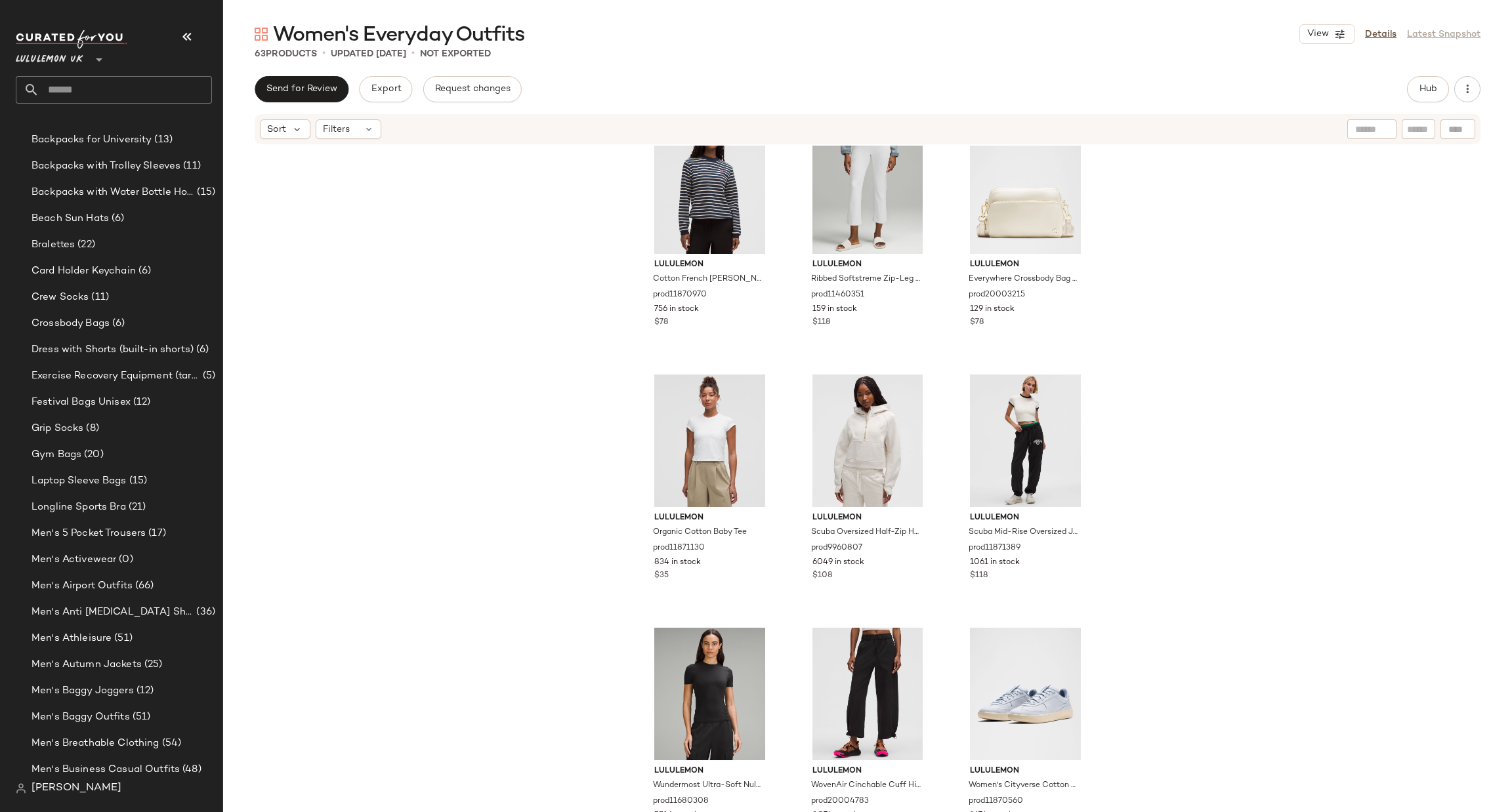
scroll to position [994, 0]
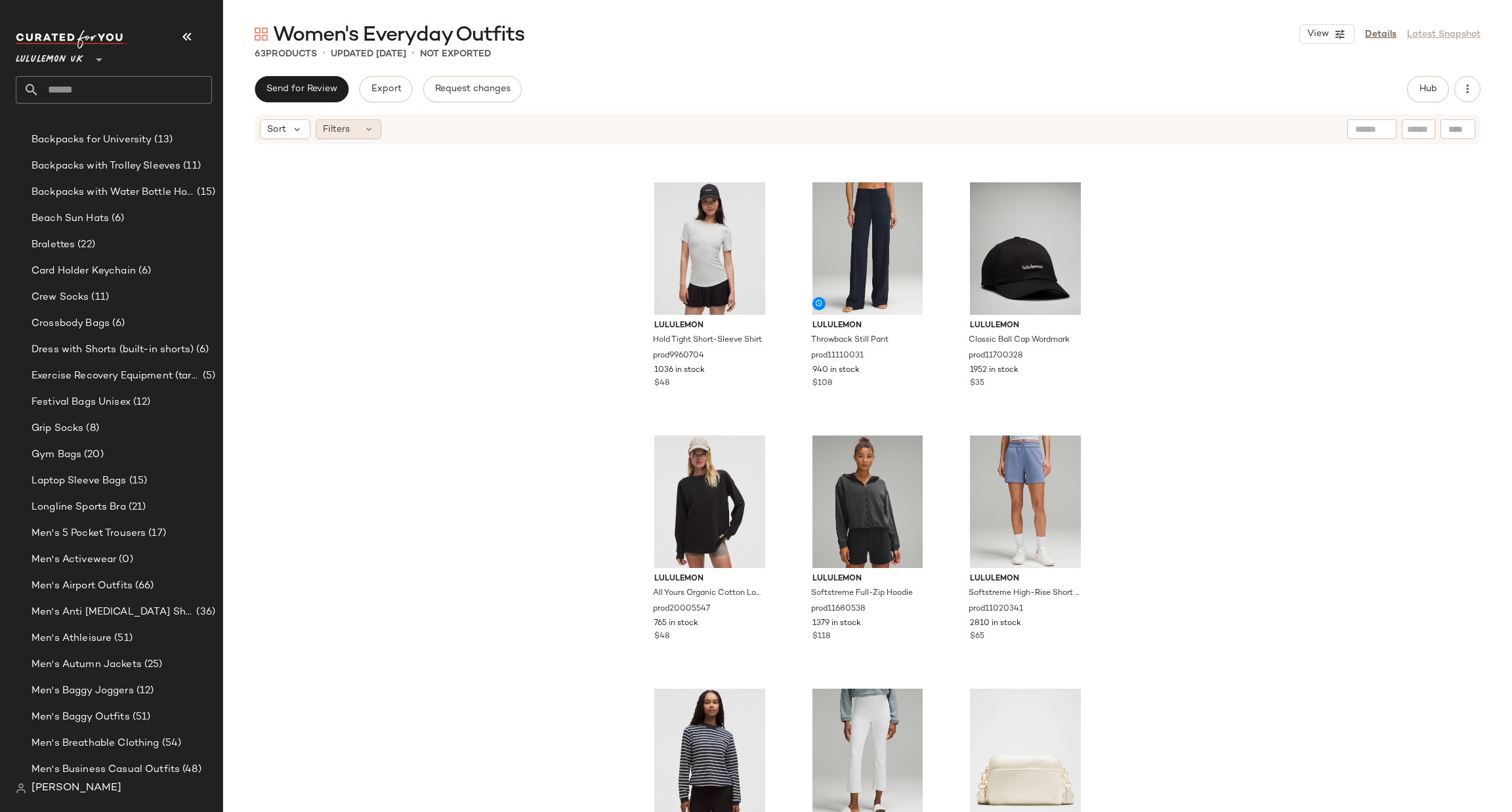
click at [346, 130] on span "Filters" at bounding box center [336, 129] width 27 height 14
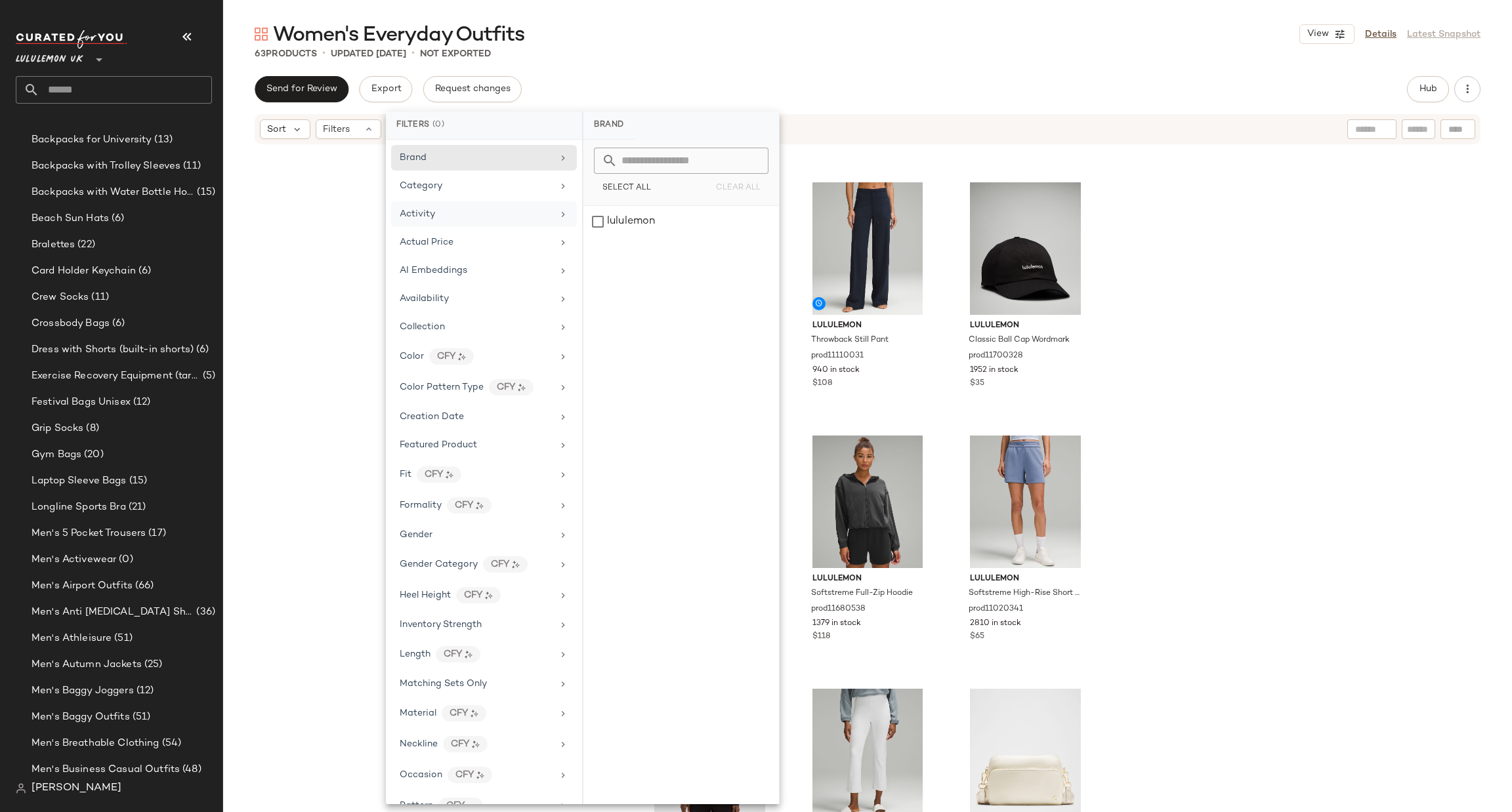
click at [510, 214] on div "Activity" at bounding box center [475, 214] width 153 height 14
click at [642, 280] on div "Yoga" at bounding box center [681, 284] width 196 height 31
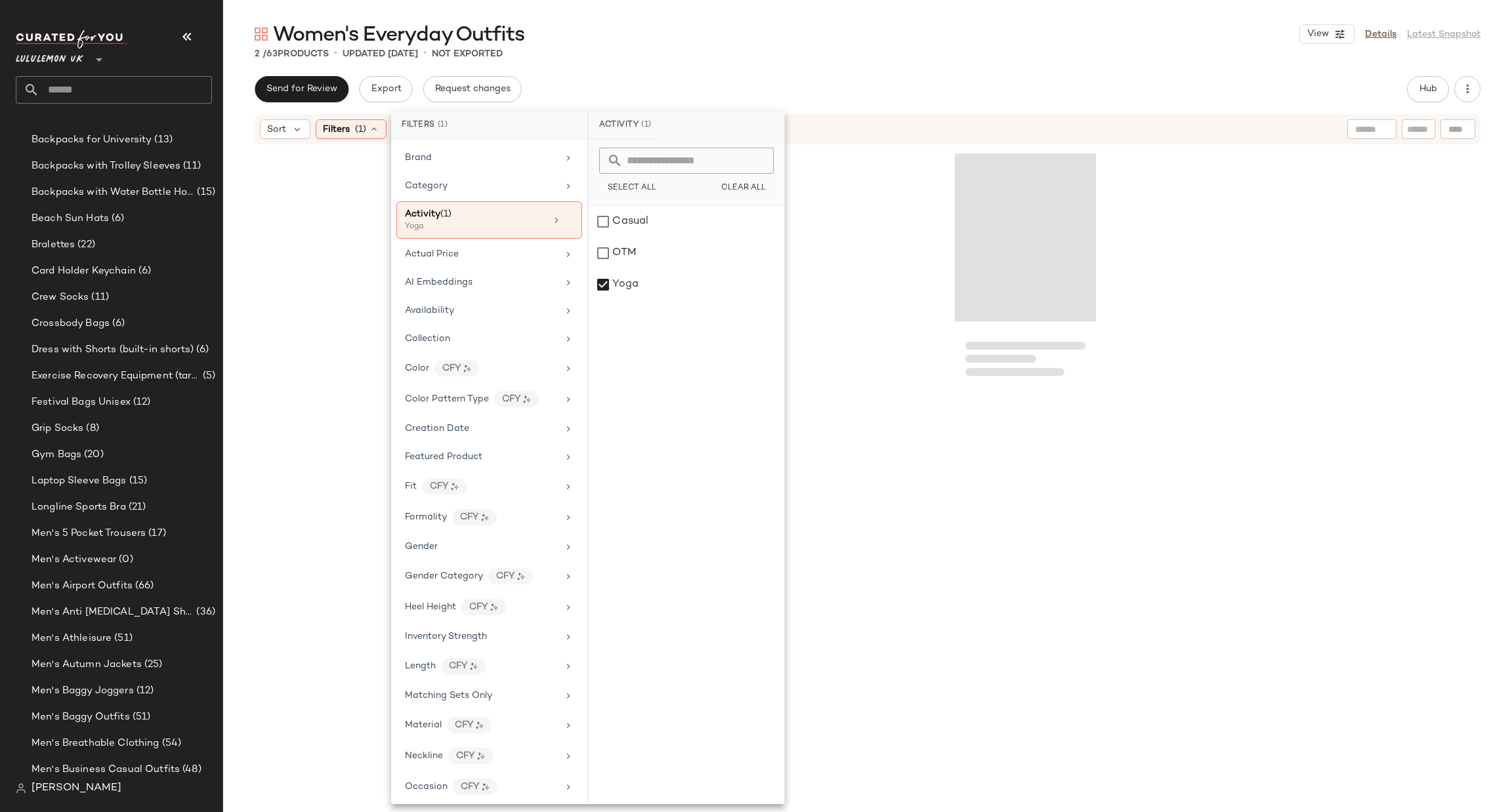
click at [1243, 186] on div at bounding box center [867, 471] width 1289 height 651
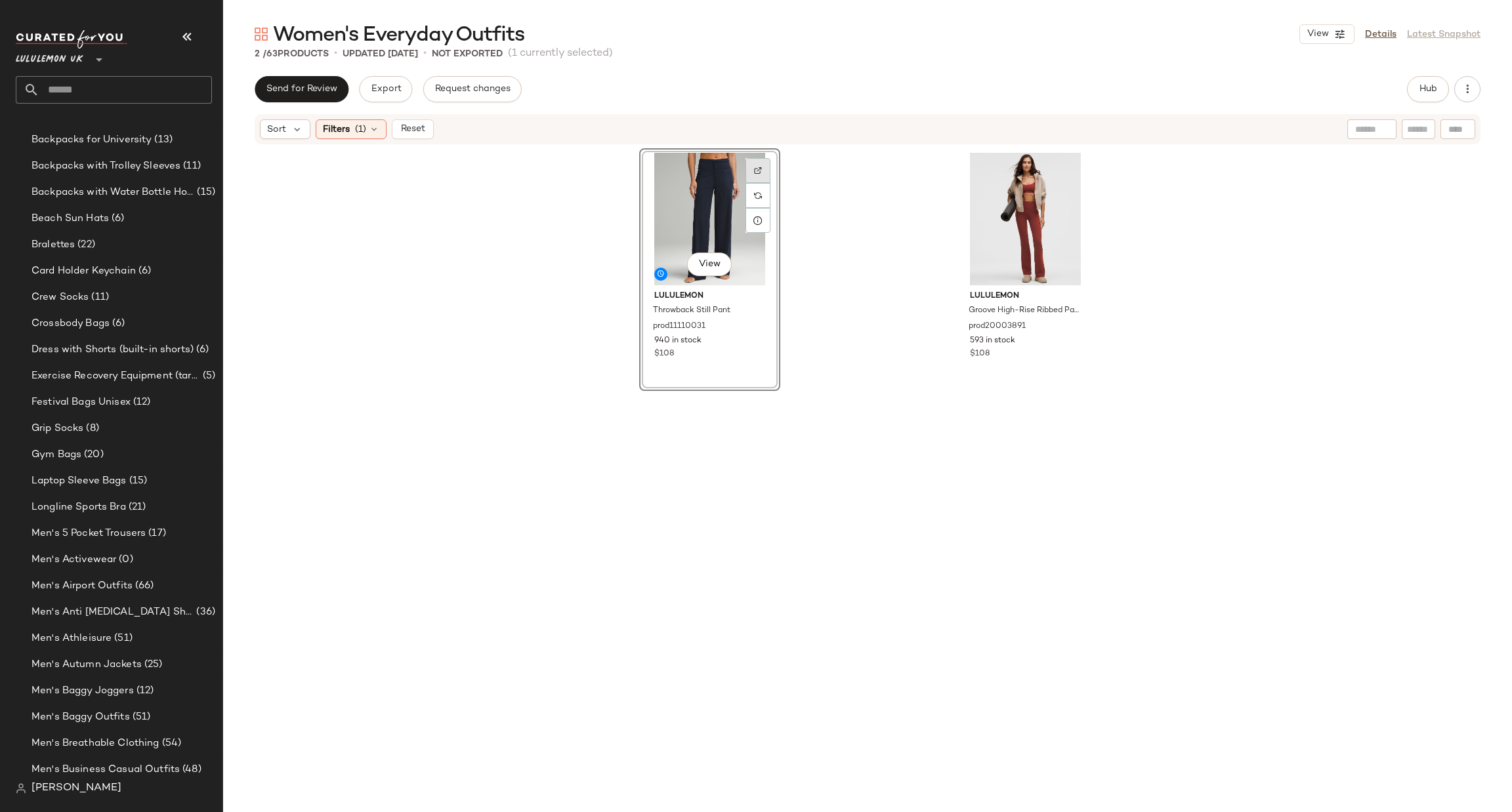
click at [755, 183] on div at bounding box center [758, 196] width 25 height 25
click at [1085, 170] on div "View" at bounding box center [1026, 219] width 132 height 133
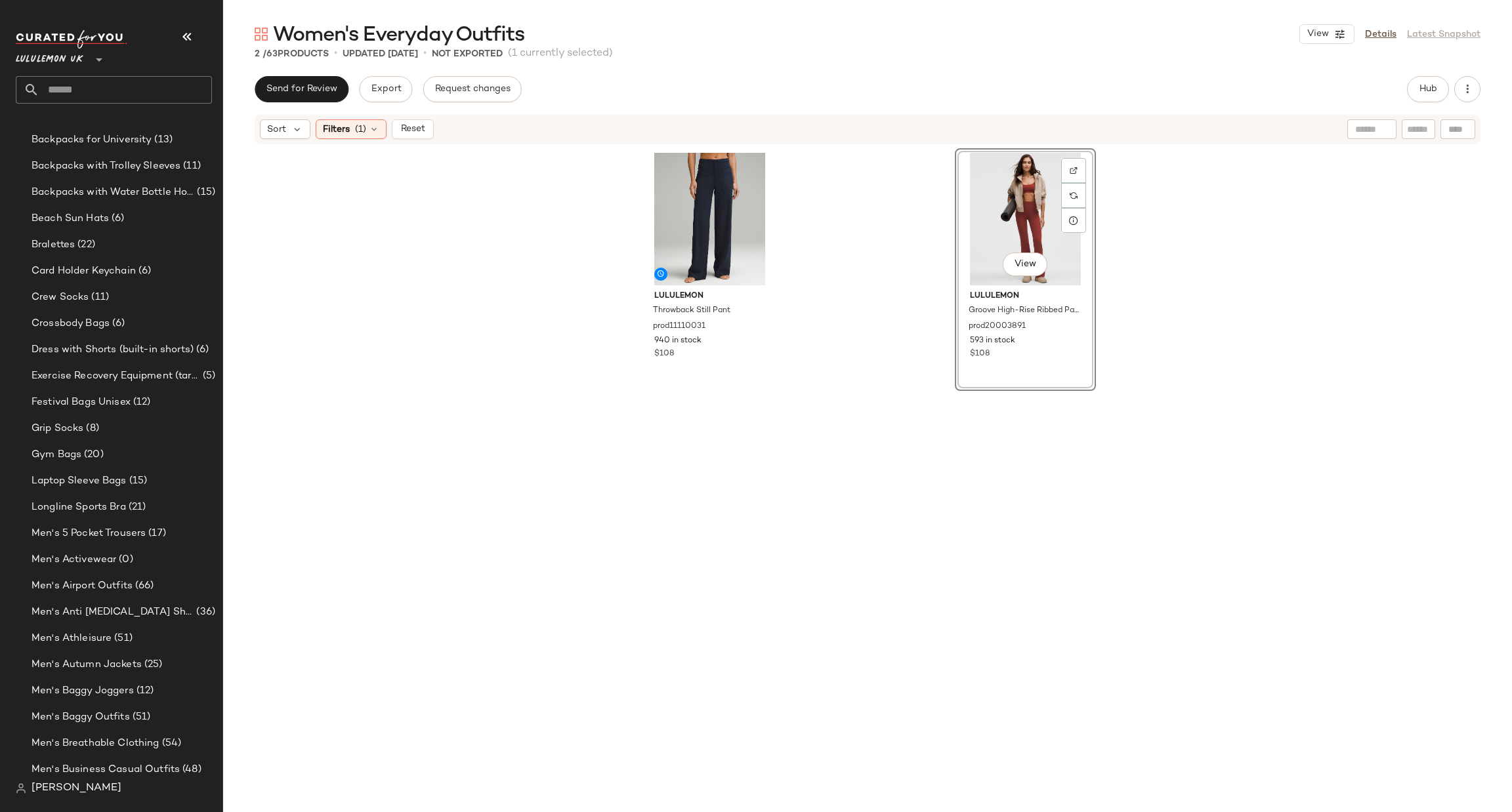
click at [1050, 167] on div "View" at bounding box center [1026, 219] width 132 height 133
click at [1062, 183] on div at bounding box center [1074, 196] width 25 height 25
click at [355, 129] on div "Filters (1)" at bounding box center [351, 128] width 71 height 19
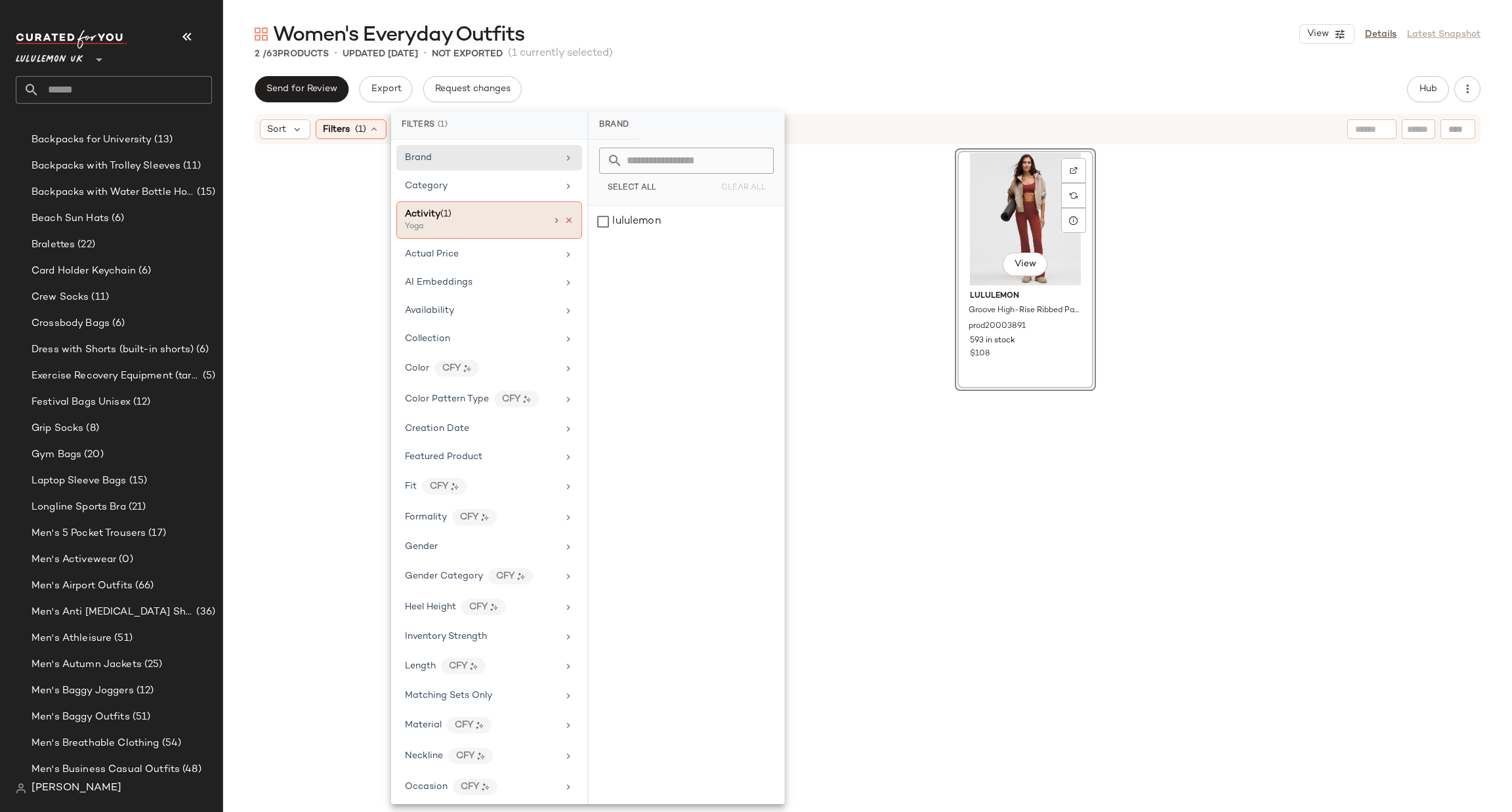
click at [566, 218] on icon at bounding box center [569, 220] width 9 height 9
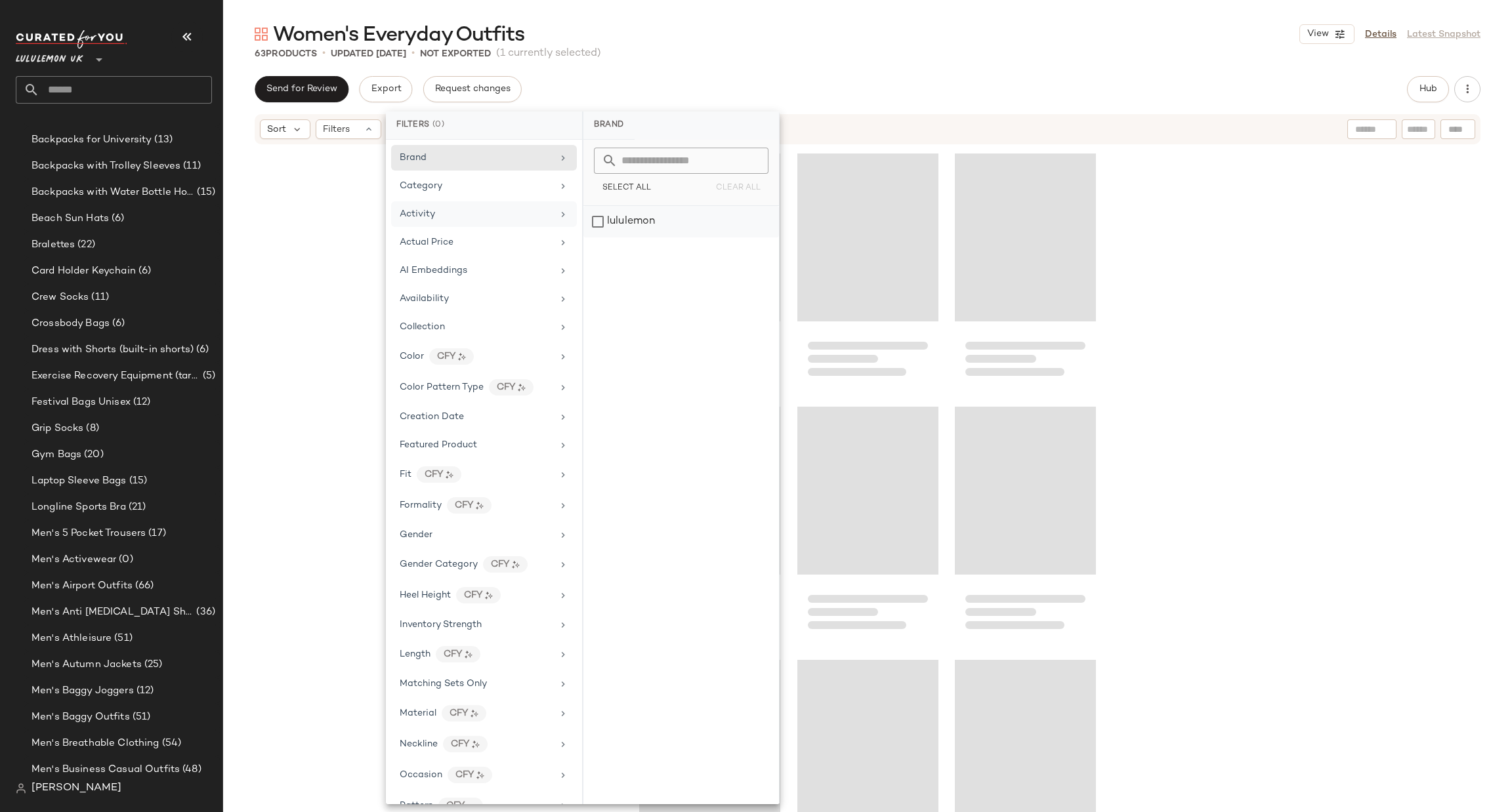
click at [789, 233] on div at bounding box center [867, 500] width 457 height 703
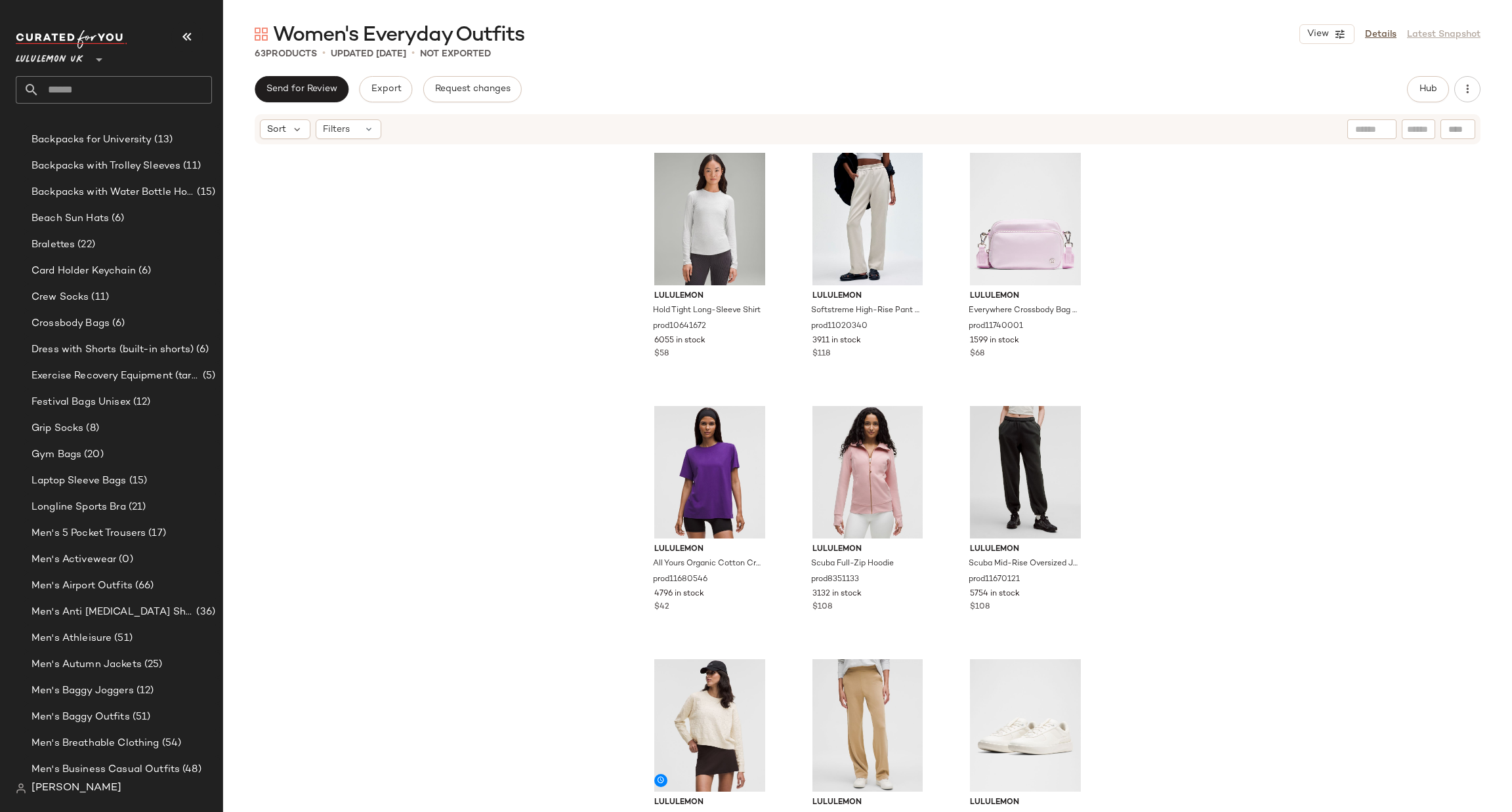
click at [137, 104] on div "Lululemon UK **" at bounding box center [119, 67] width 207 height 81
click at [147, 88] on input "text" at bounding box center [126, 89] width 172 height 28
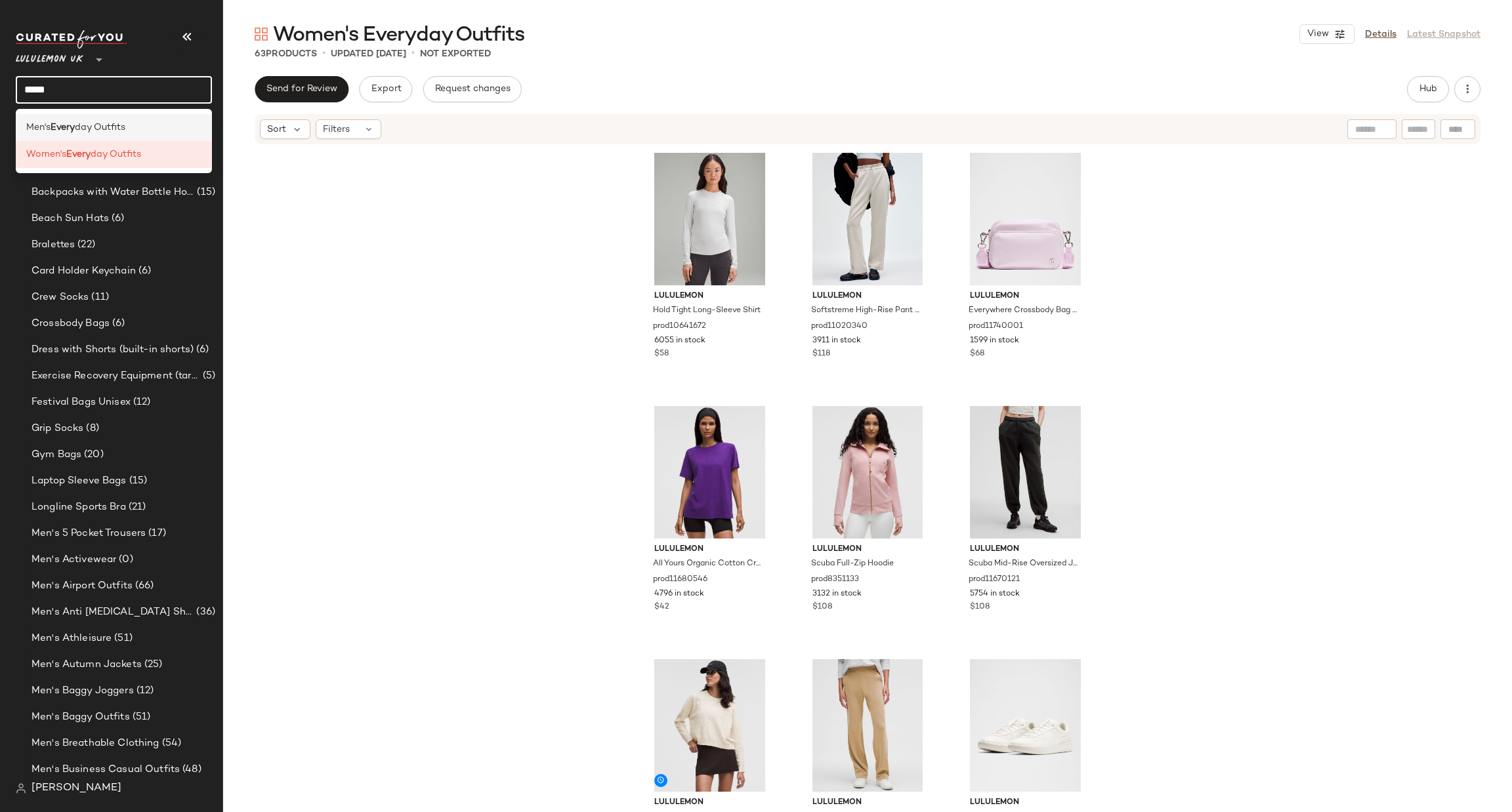
type input "*****"
click at [138, 130] on div "Men's Every day Outfits" at bounding box center [114, 127] width 176 height 14
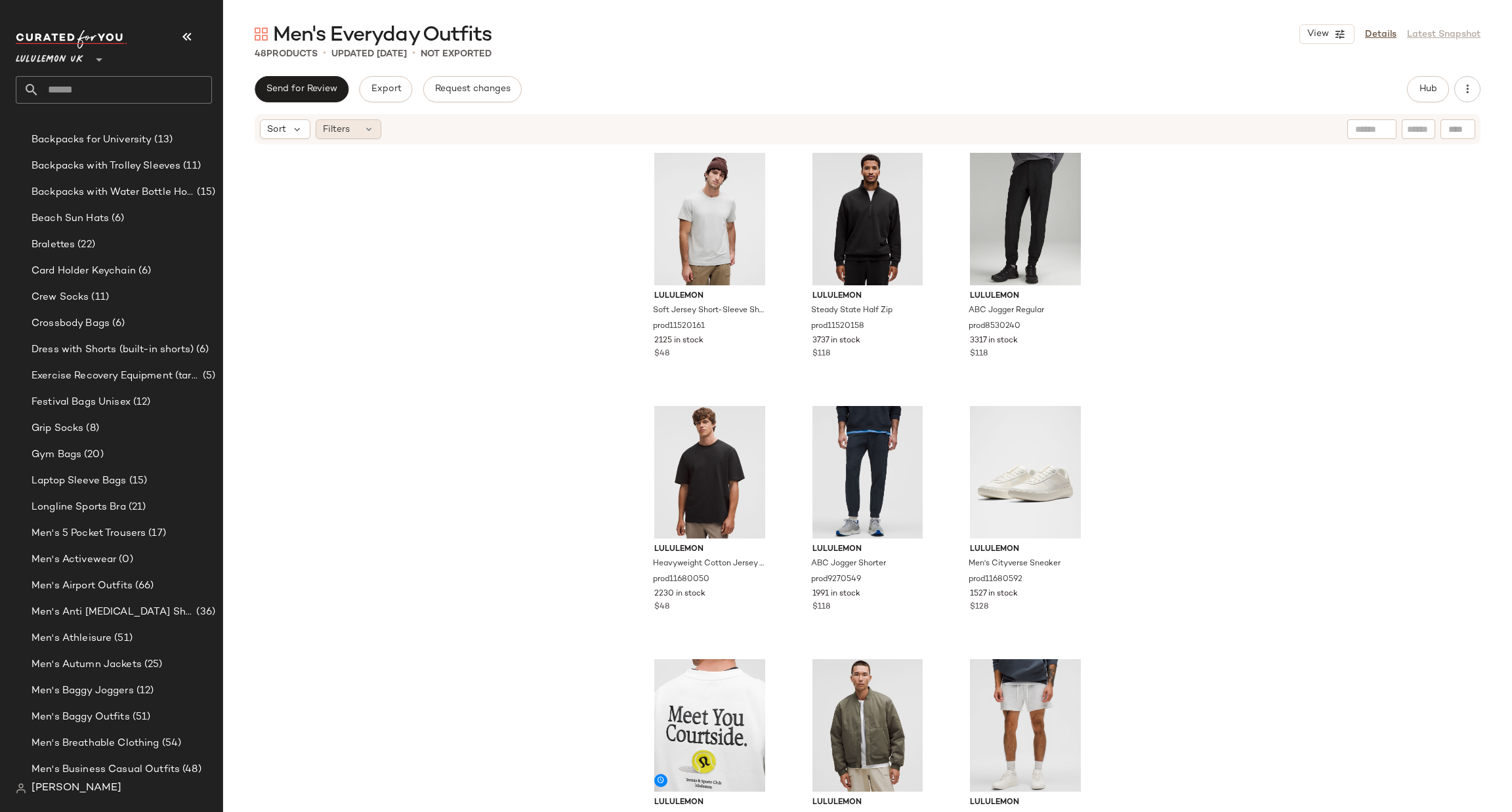
click at [344, 134] on span "Filters" at bounding box center [336, 129] width 27 height 14
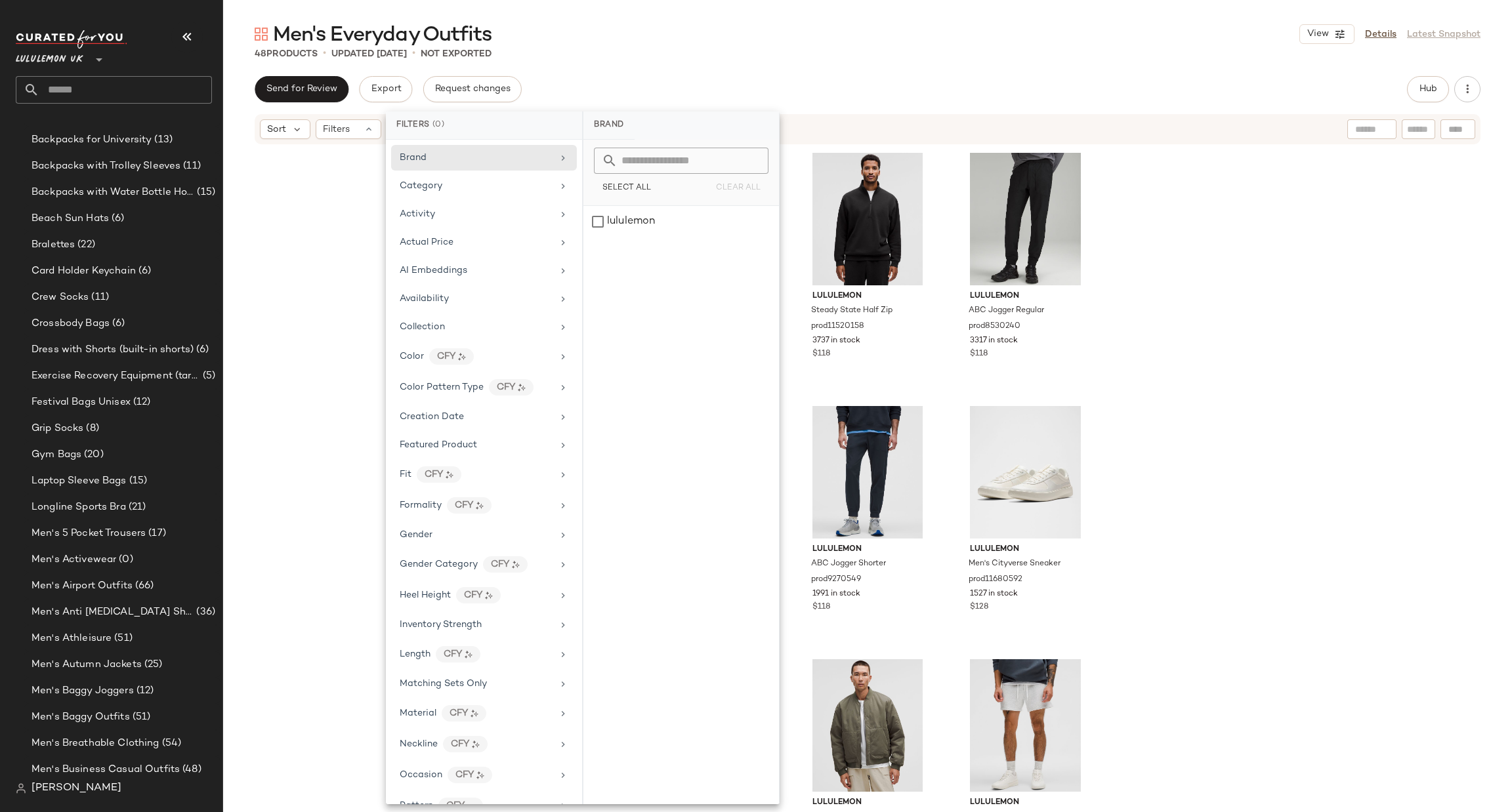
click at [506, 373] on div "Color CFY" at bounding box center [484, 387] width 186 height 28
click at [543, 188] on div "Category" at bounding box center [475, 186] width 153 height 14
click at [542, 230] on div "Activity" at bounding box center [484, 242] width 186 height 25
click at [1195, 173] on div "lululemon Soft Jersey Short-Sleeve Shirt prod11520161 2125 in stock $48 lululem…" at bounding box center [867, 499] width 1289 height 706
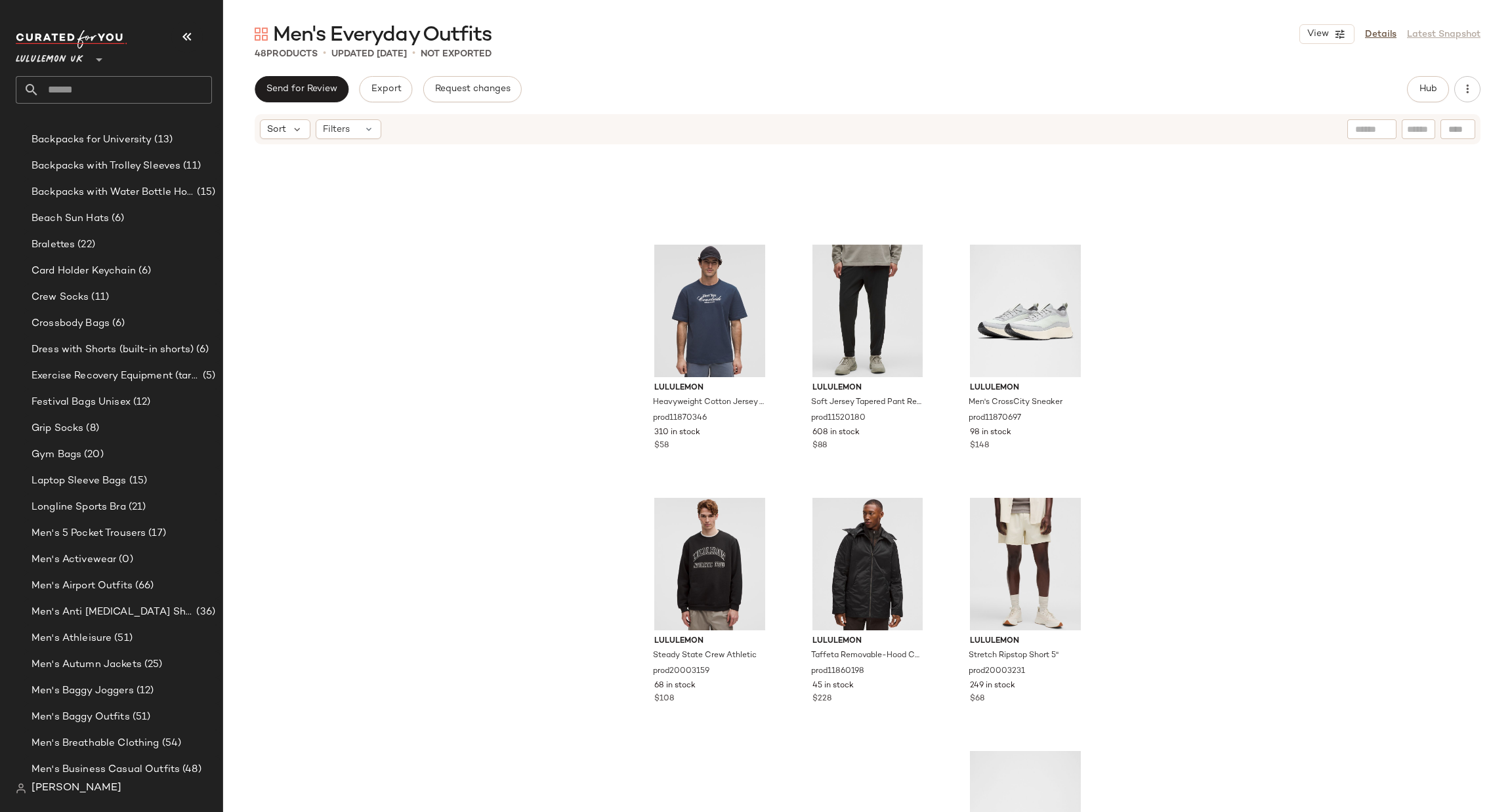
scroll to position [2372, 0]
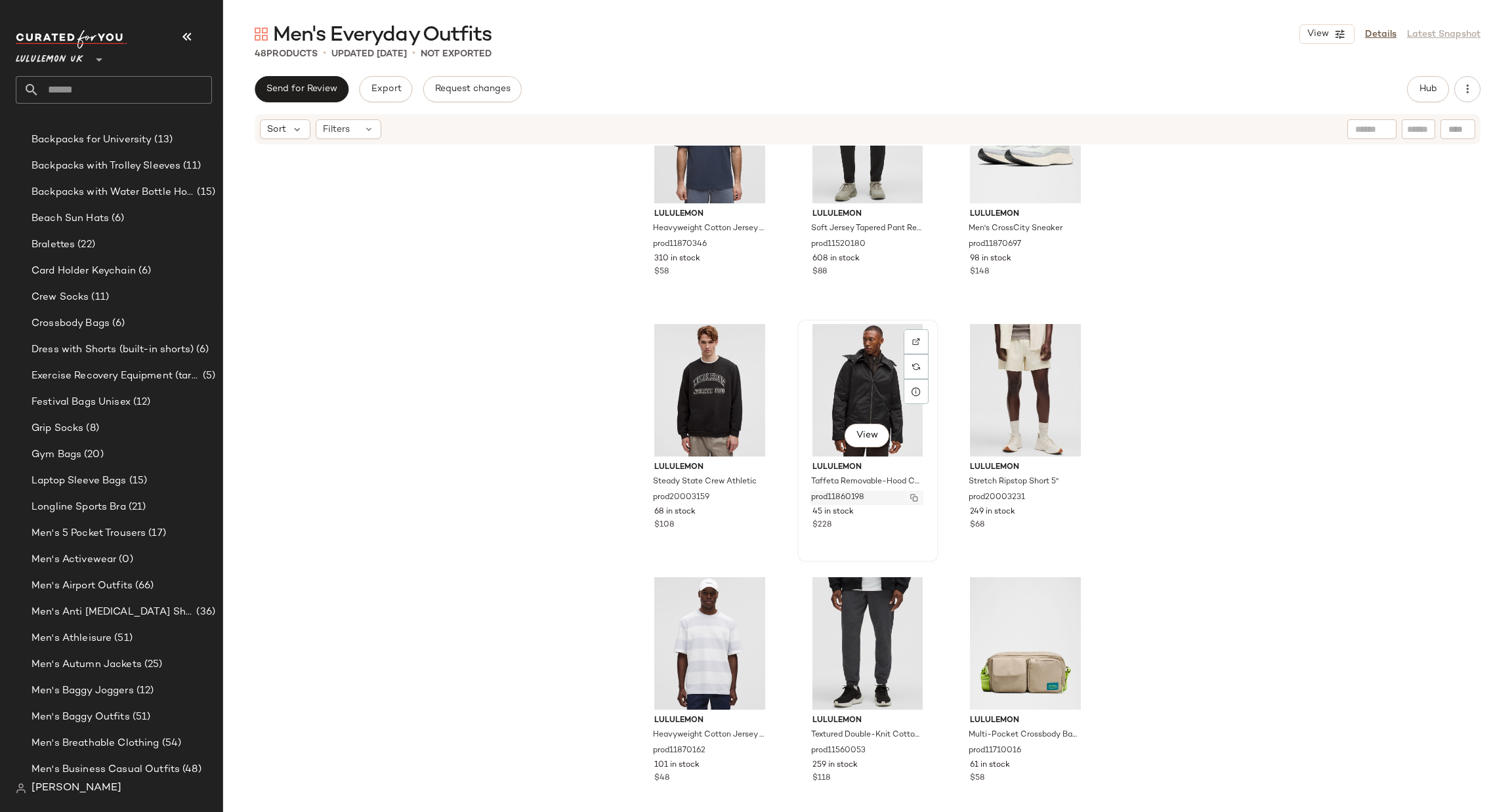
click at [913, 494] on img "button" at bounding box center [913, 497] width 8 height 8
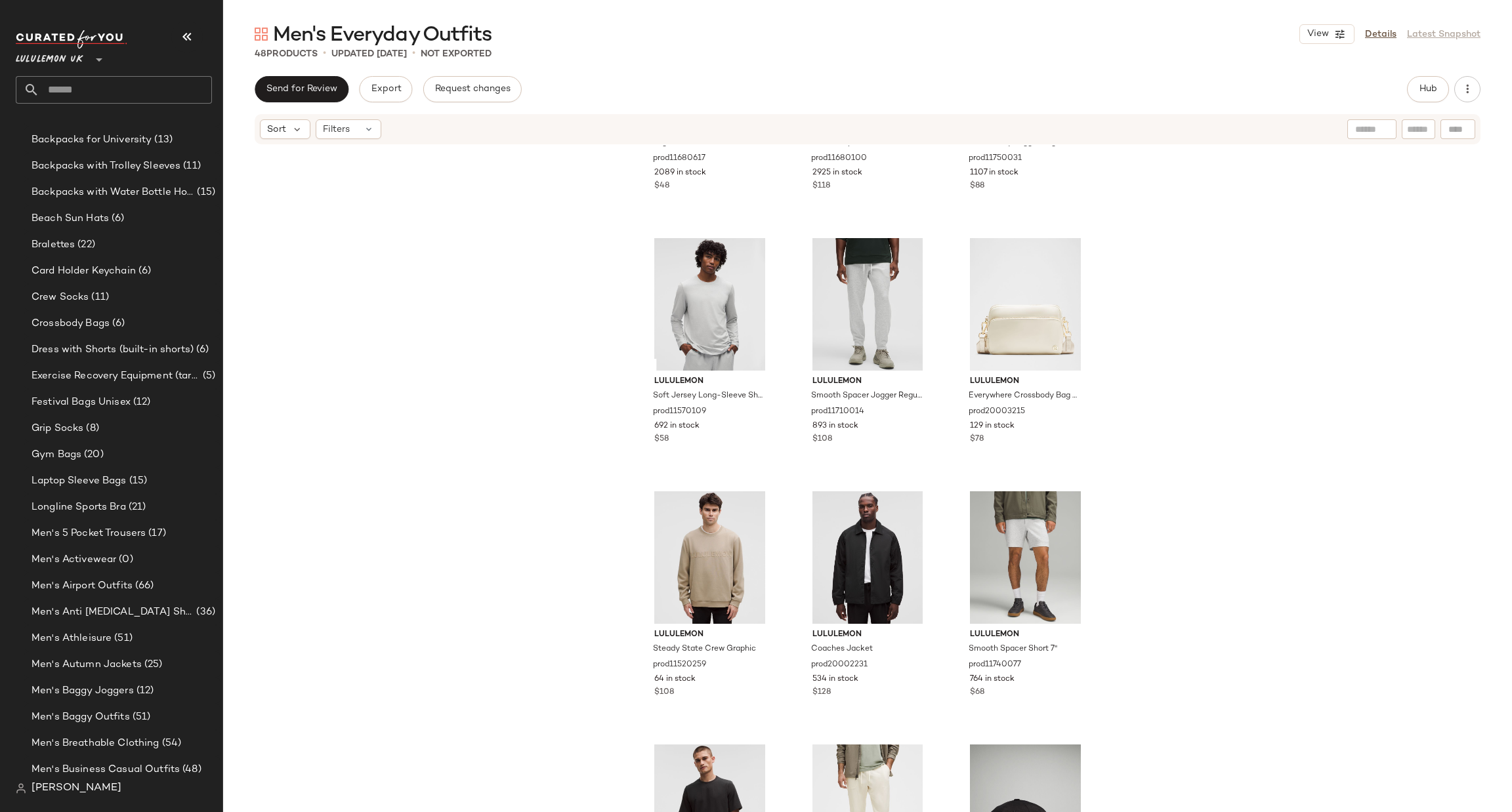
scroll to position [1782, 0]
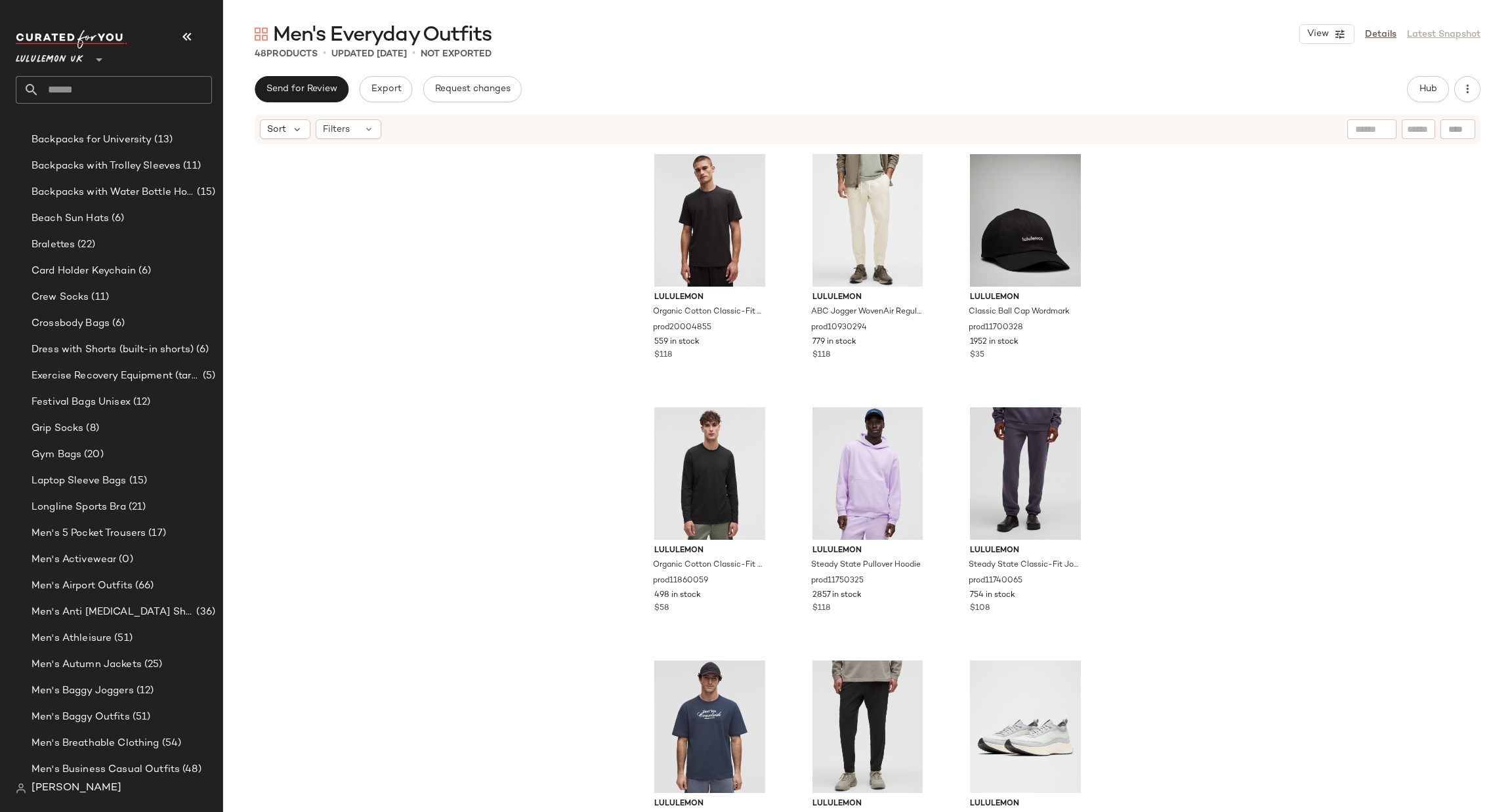
click at [119, 82] on input "text" at bounding box center [126, 89] width 172 height 28
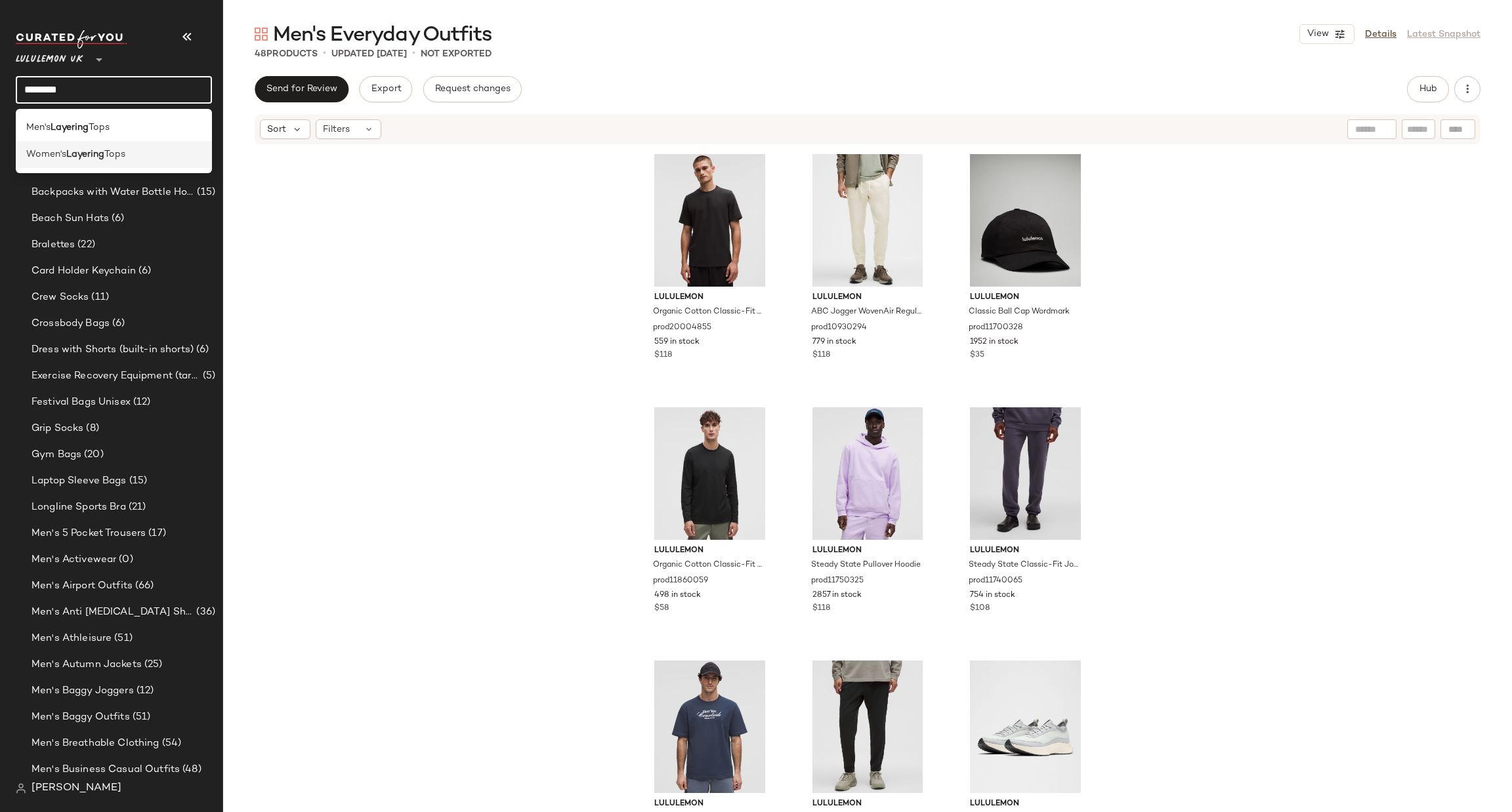
type input "********"
click at [133, 155] on div "Women's Layering Tops" at bounding box center [114, 154] width 176 height 14
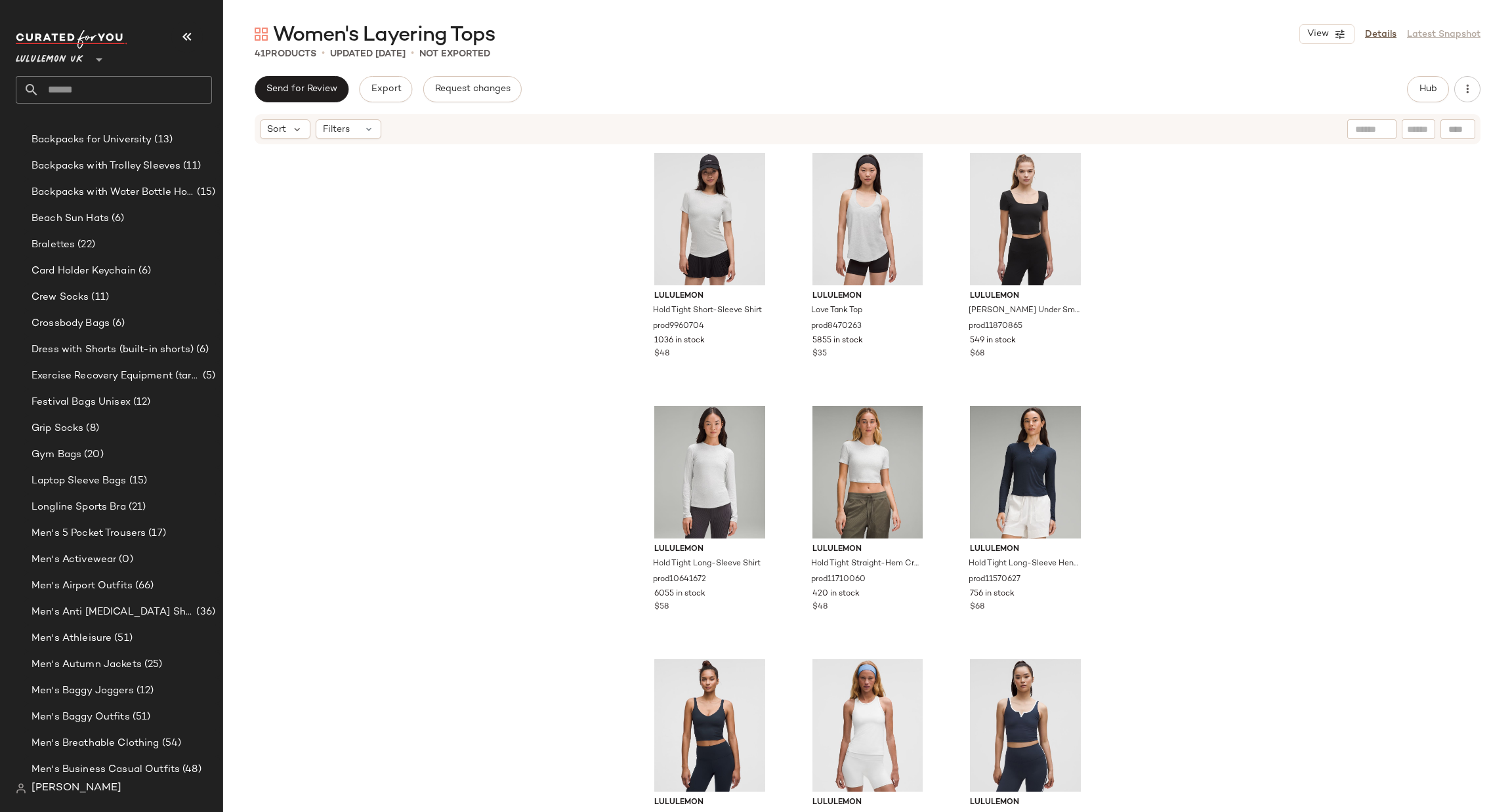
click at [136, 102] on input "text" at bounding box center [126, 89] width 172 height 28
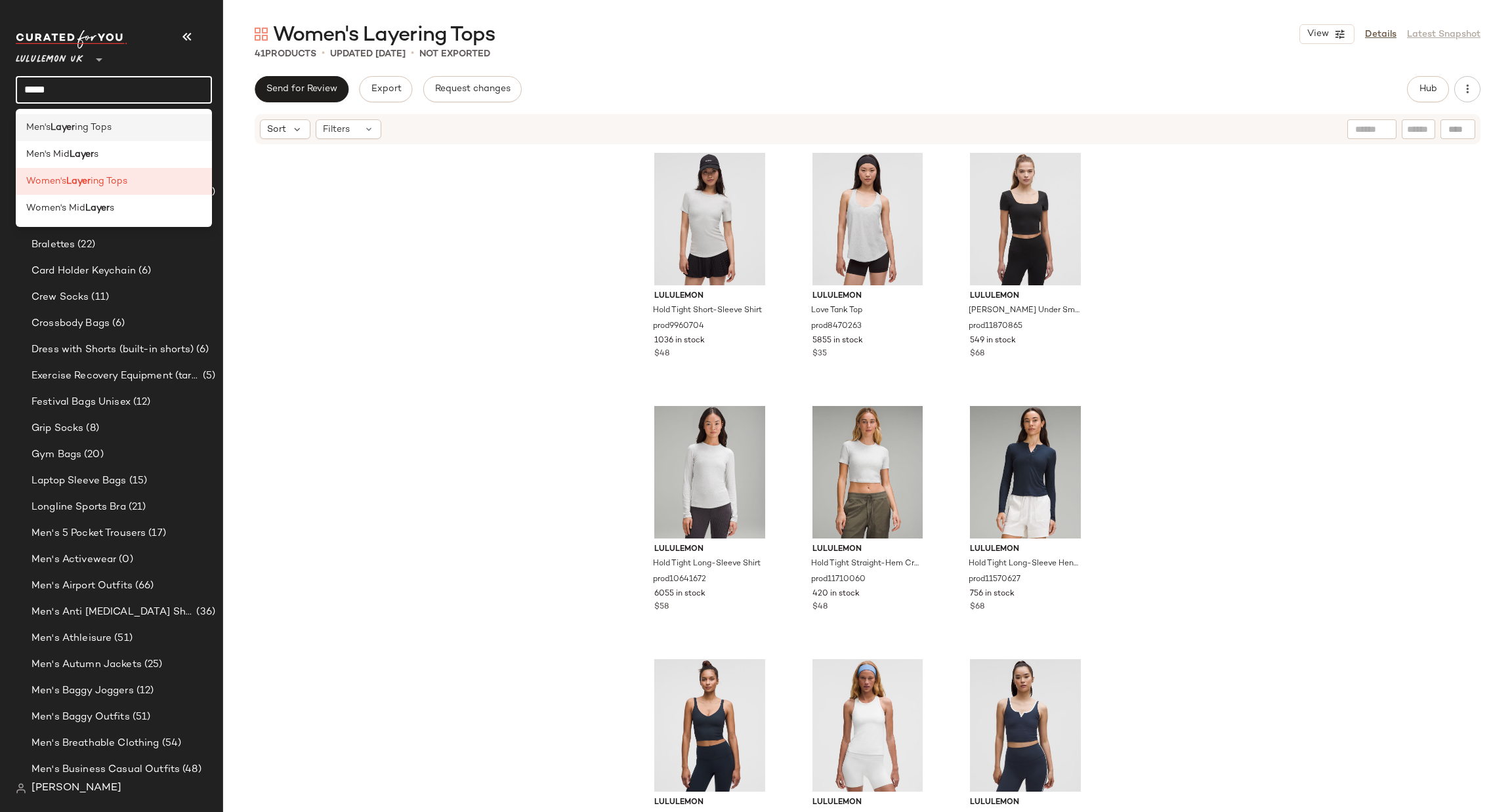
type input "*****"
click at [129, 131] on div "Men's Layer ing Tops" at bounding box center [114, 127] width 176 height 14
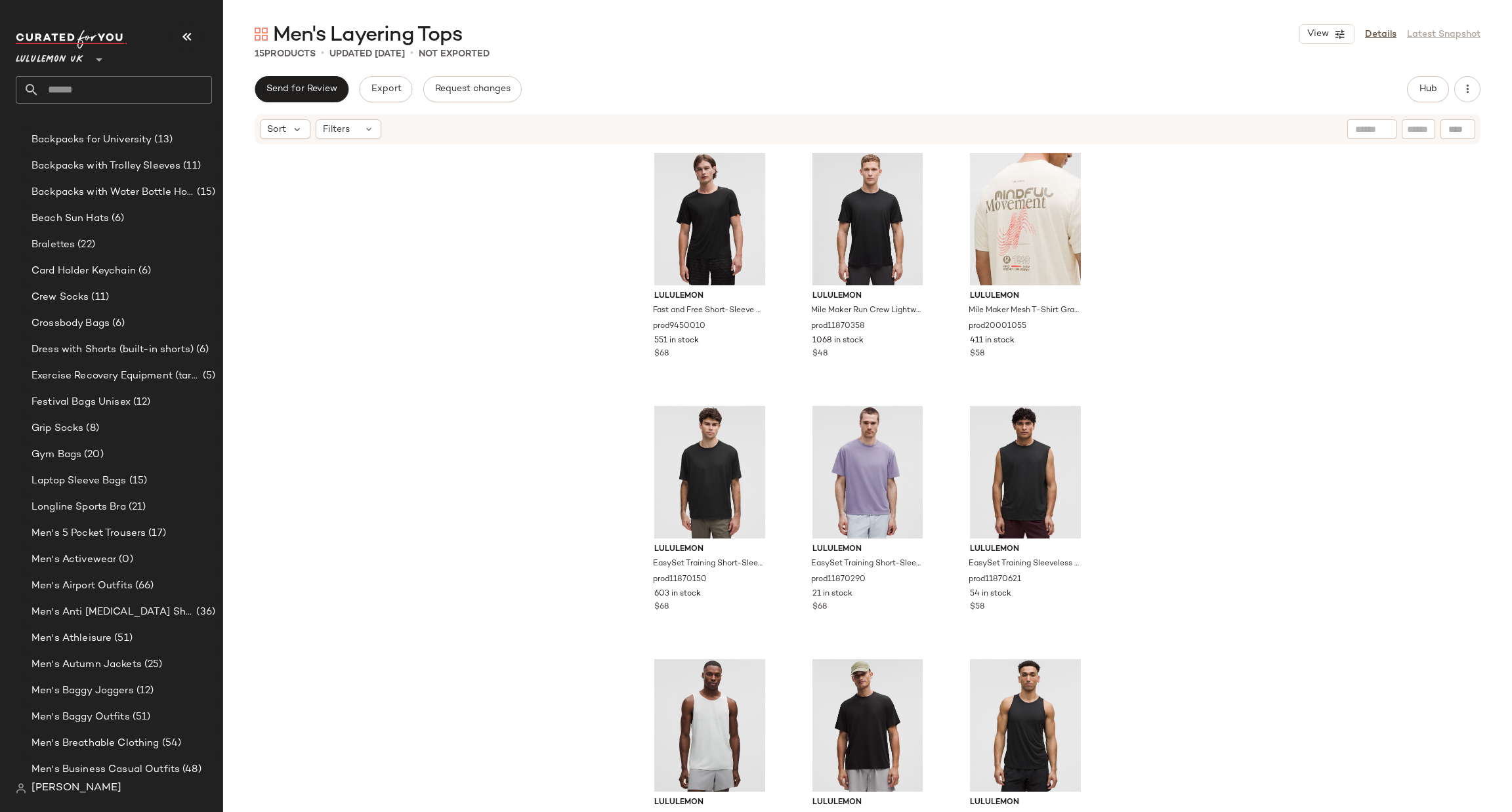
click at [174, 84] on input "text" at bounding box center [126, 89] width 172 height 28
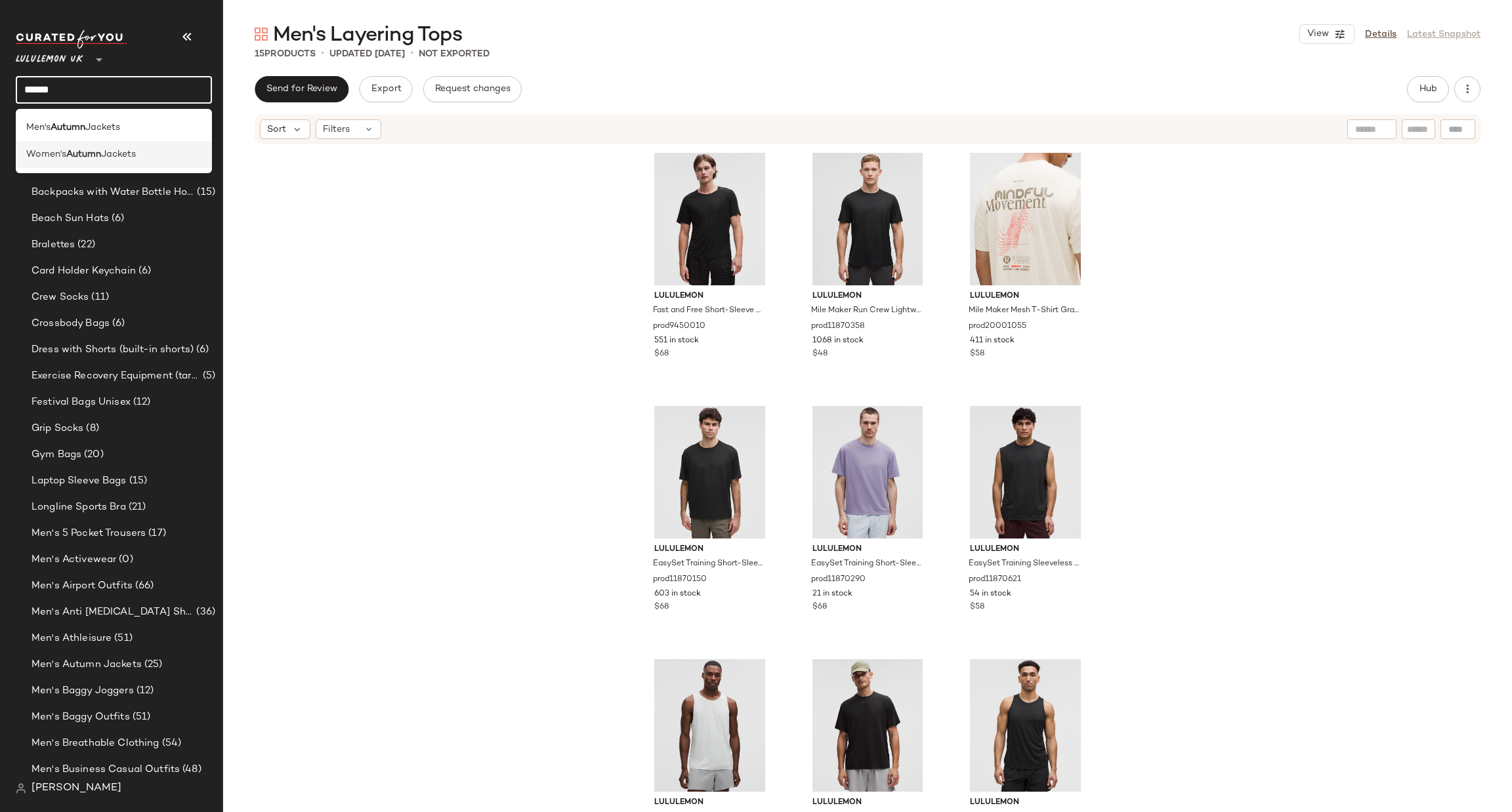
type input "******"
click at [160, 149] on div "Women's Autumn Jackets" at bounding box center [114, 154] width 176 height 14
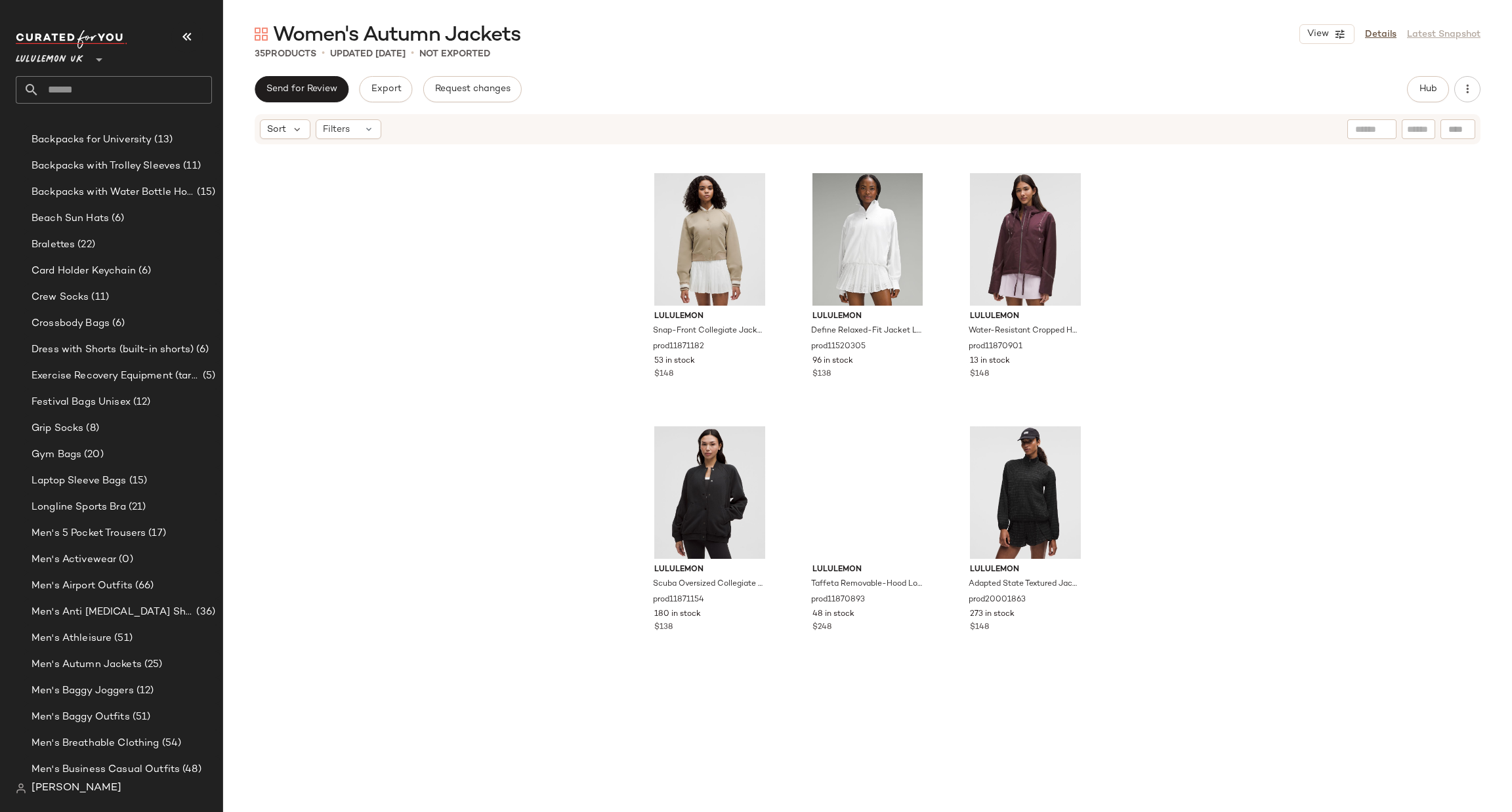
scroll to position [1584, 0]
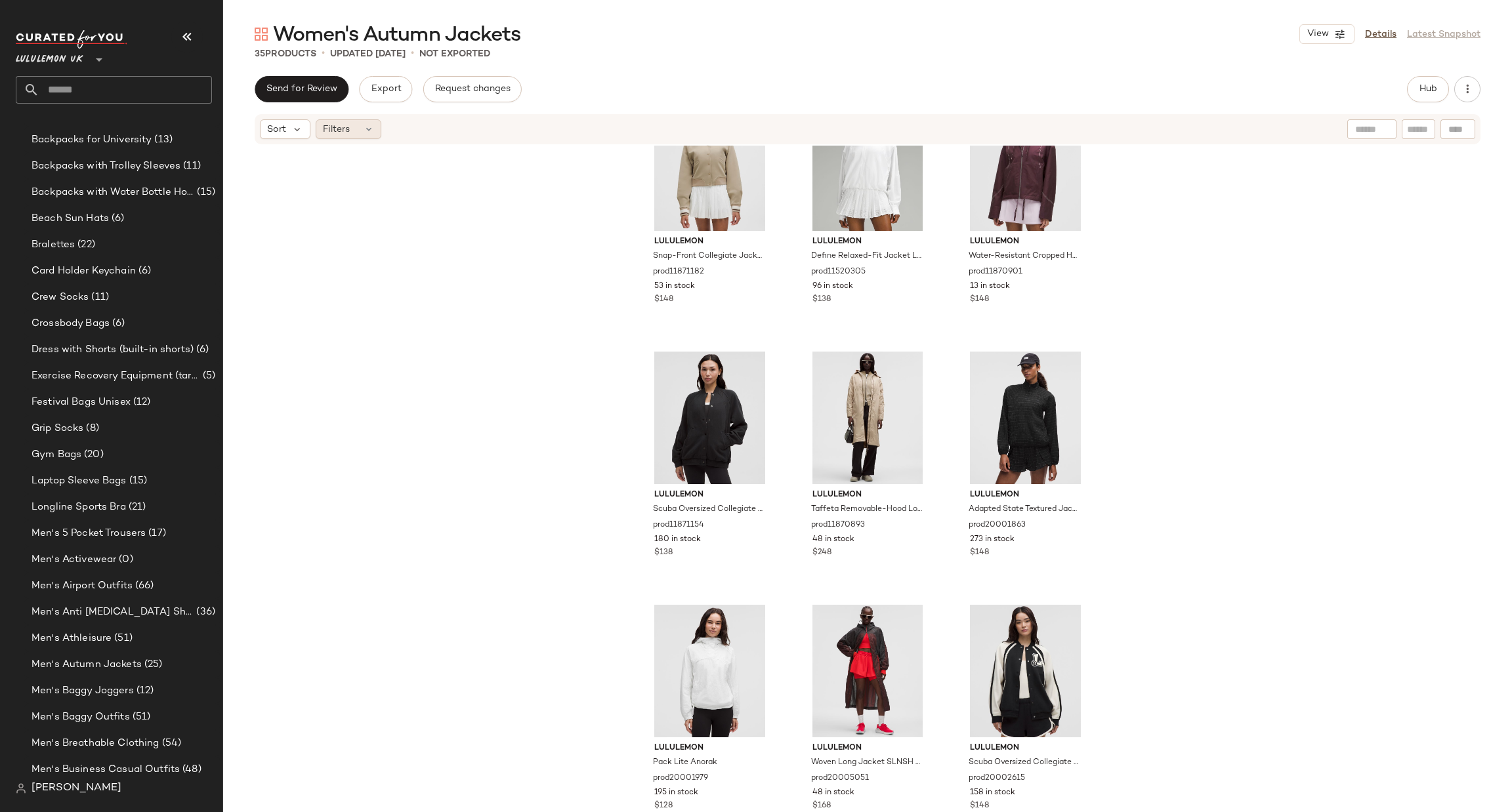
click at [372, 139] on div "Sort Filters" at bounding box center [868, 129] width 1226 height 30
click at [371, 140] on div "Sort Filters" at bounding box center [868, 129] width 1226 height 30
click at [369, 132] on icon at bounding box center [369, 129] width 10 height 10
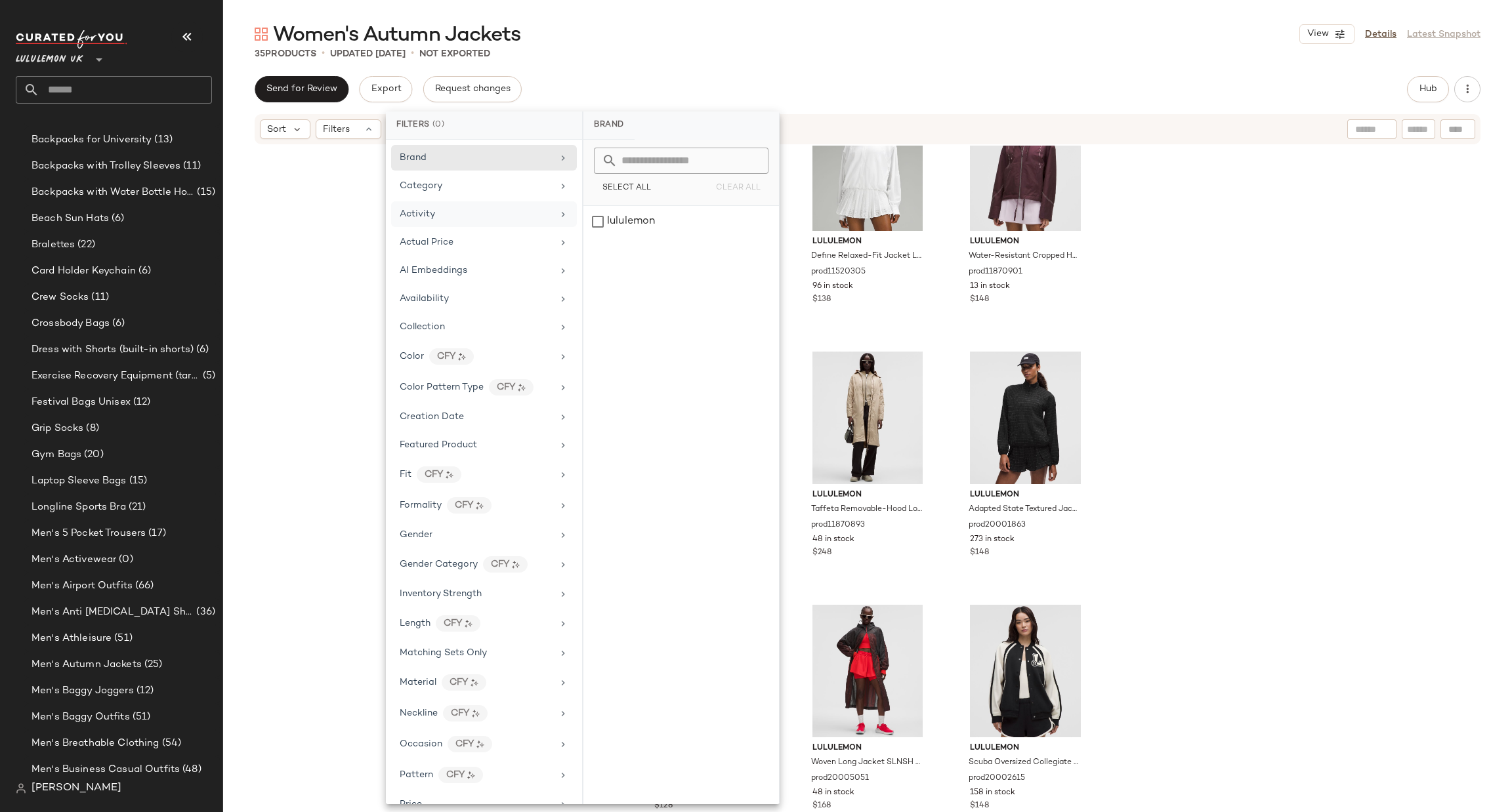
click at [471, 230] on div "Activity" at bounding box center [484, 242] width 186 height 25
click at [669, 332] on div "OTM" at bounding box center [681, 347] width 196 height 31
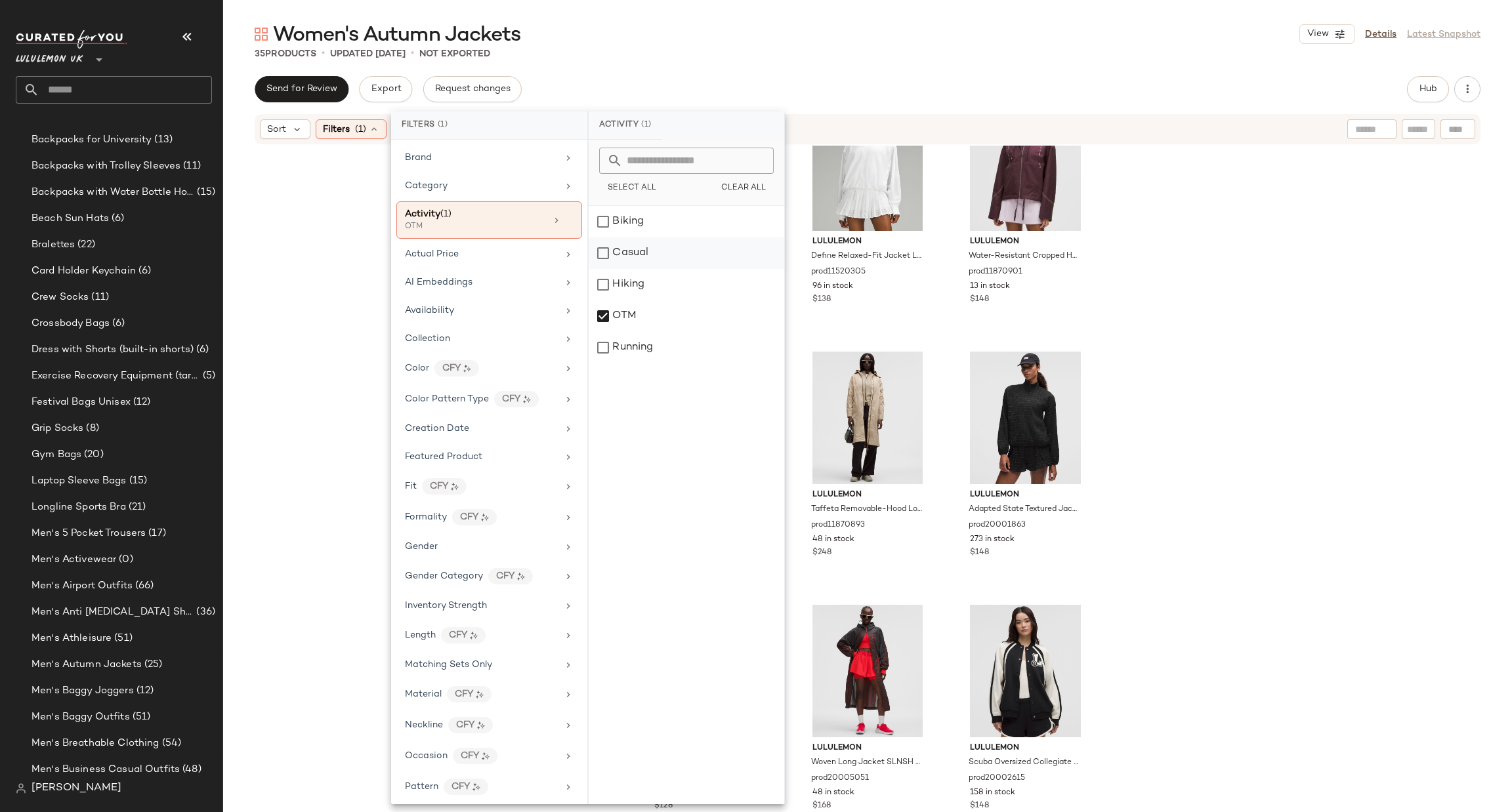
click at [696, 269] on div "Casual" at bounding box center [686, 284] width 196 height 31
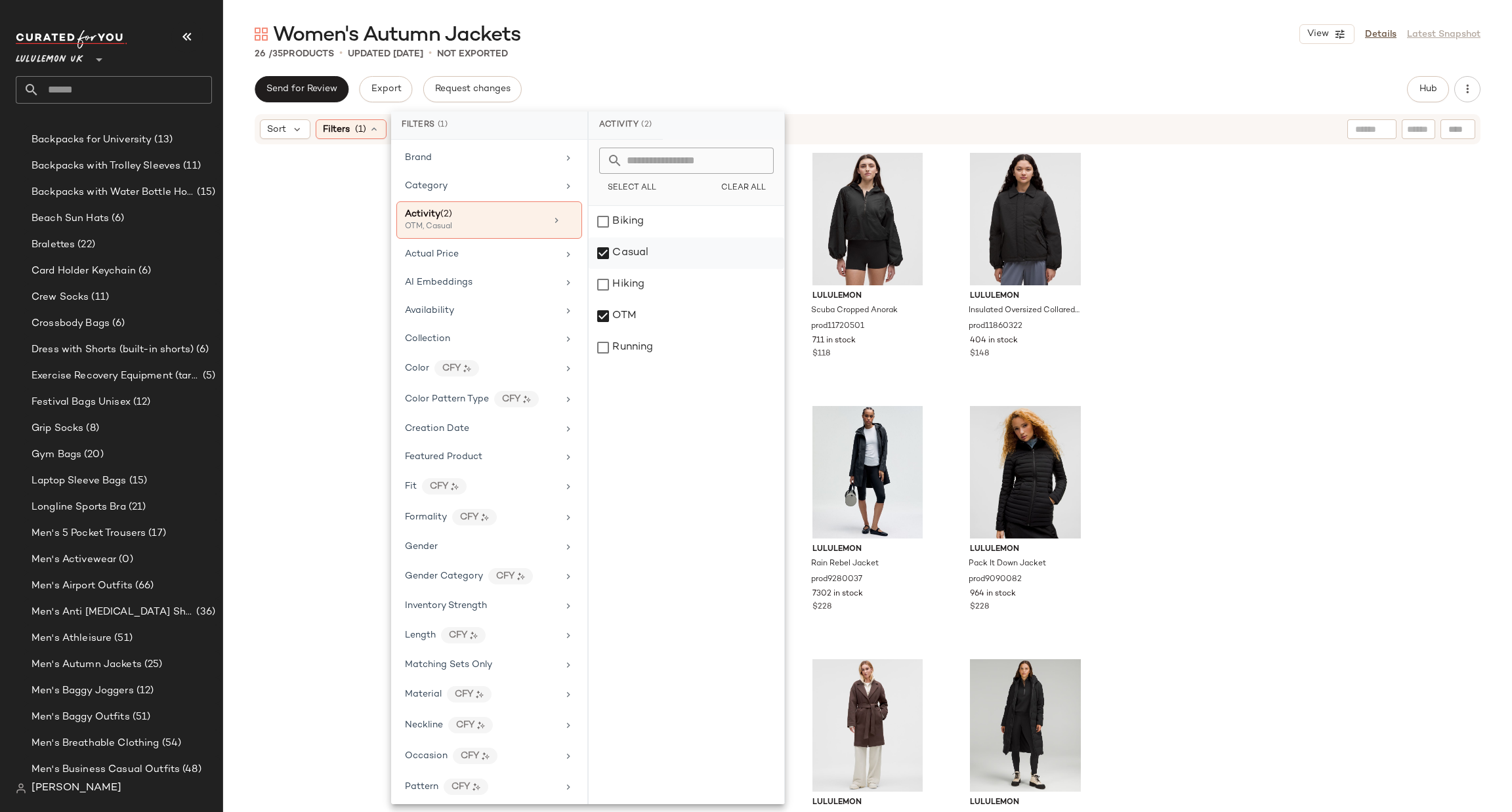
click at [696, 269] on div "Casual" at bounding box center [686, 284] width 196 height 31
click at [683, 332] on div "OTM" at bounding box center [686, 347] width 196 height 31
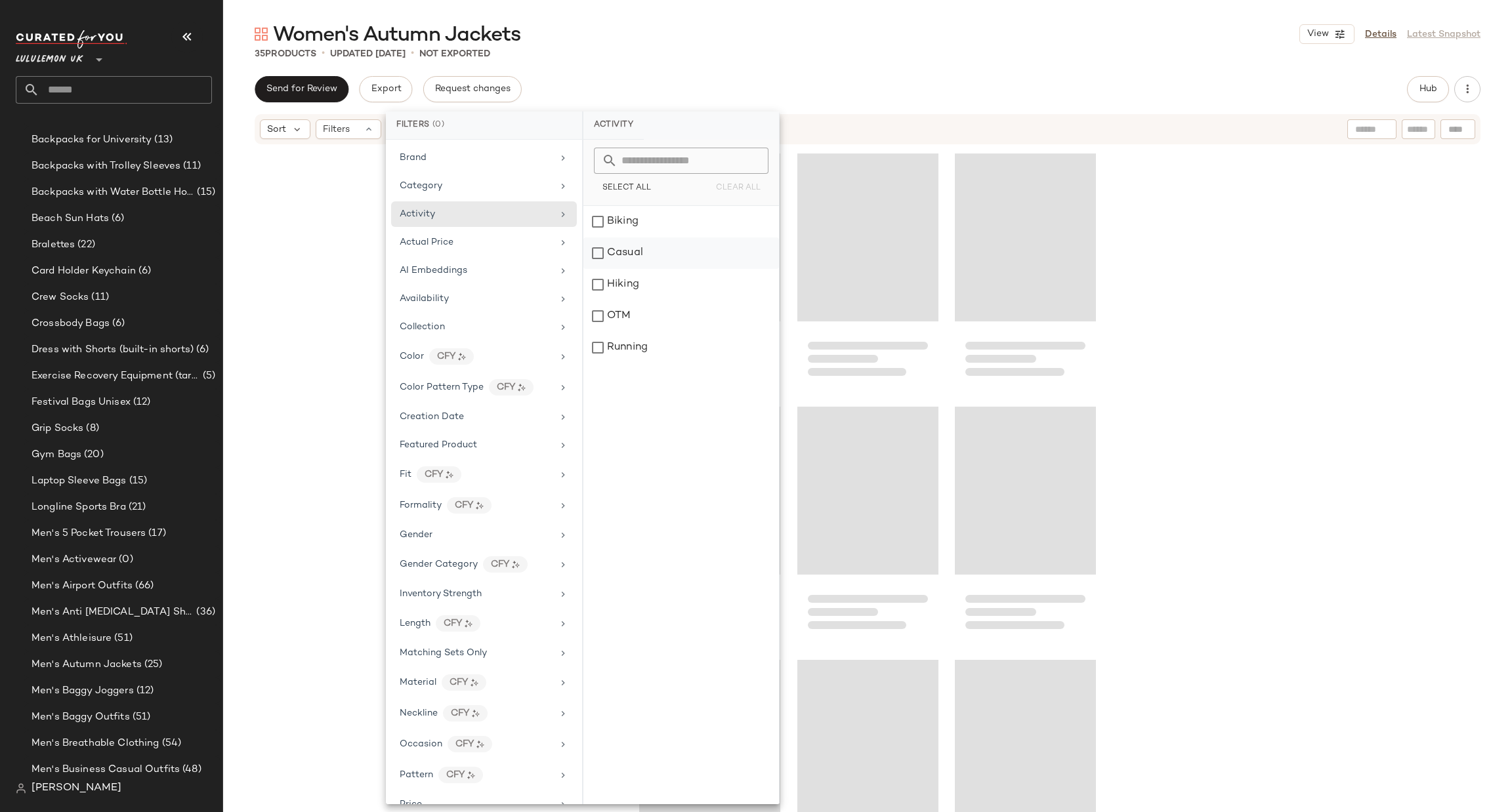
click at [696, 269] on div "Casual" at bounding box center [681, 284] width 196 height 31
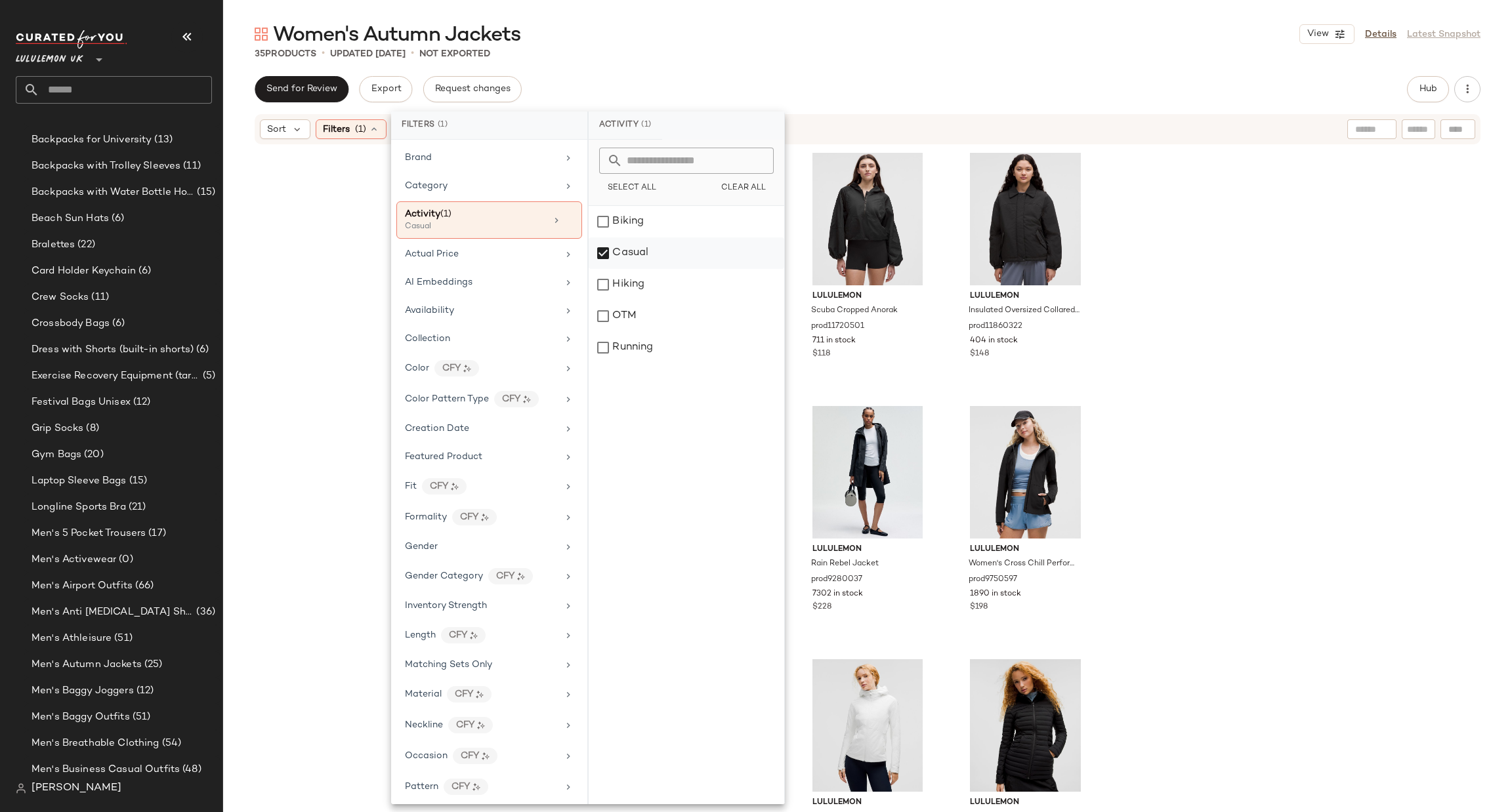
click at [686, 269] on div "Casual" at bounding box center [686, 284] width 196 height 31
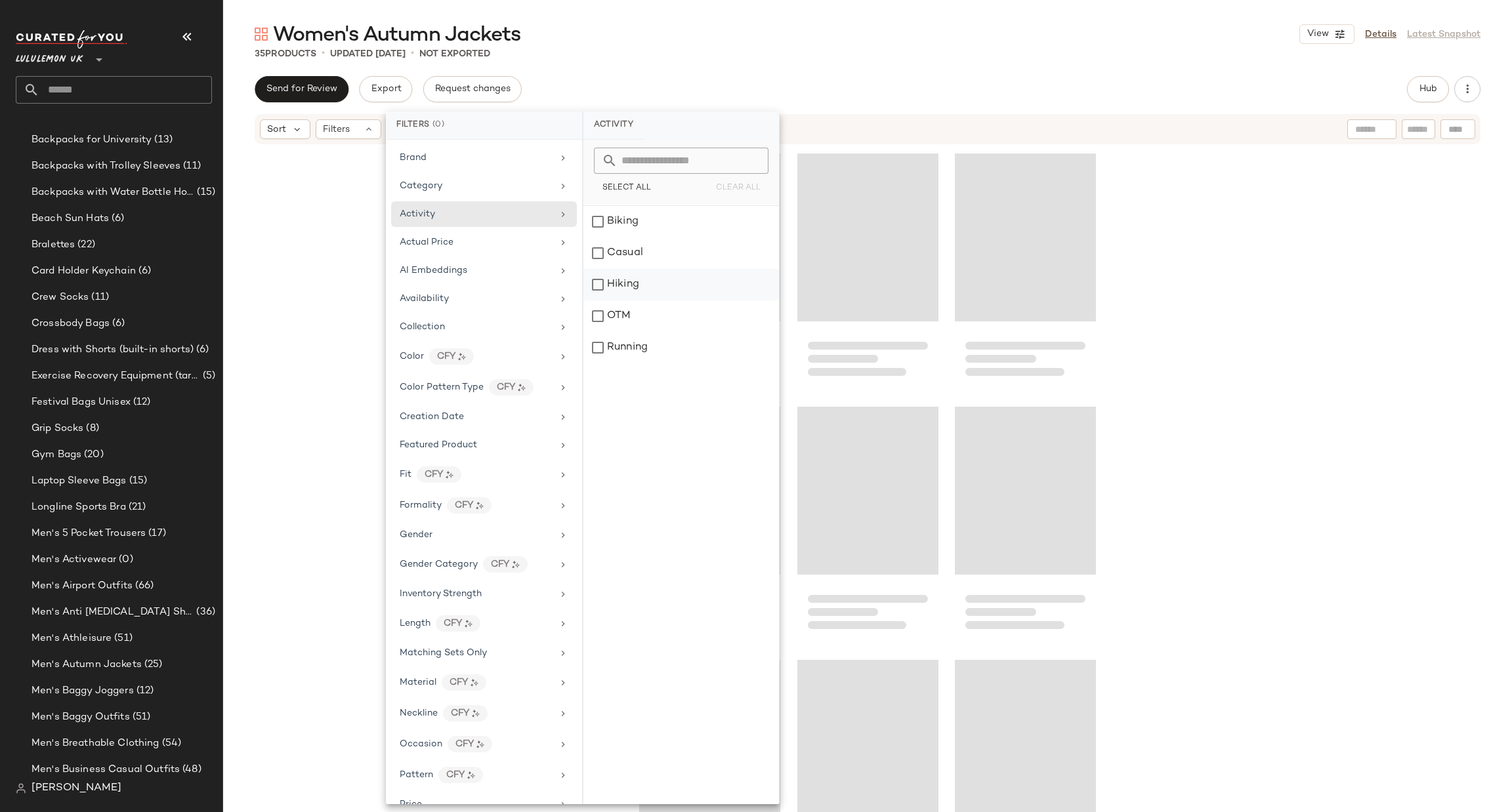
click at [673, 300] on div "Hiking" at bounding box center [681, 316] width 196 height 31
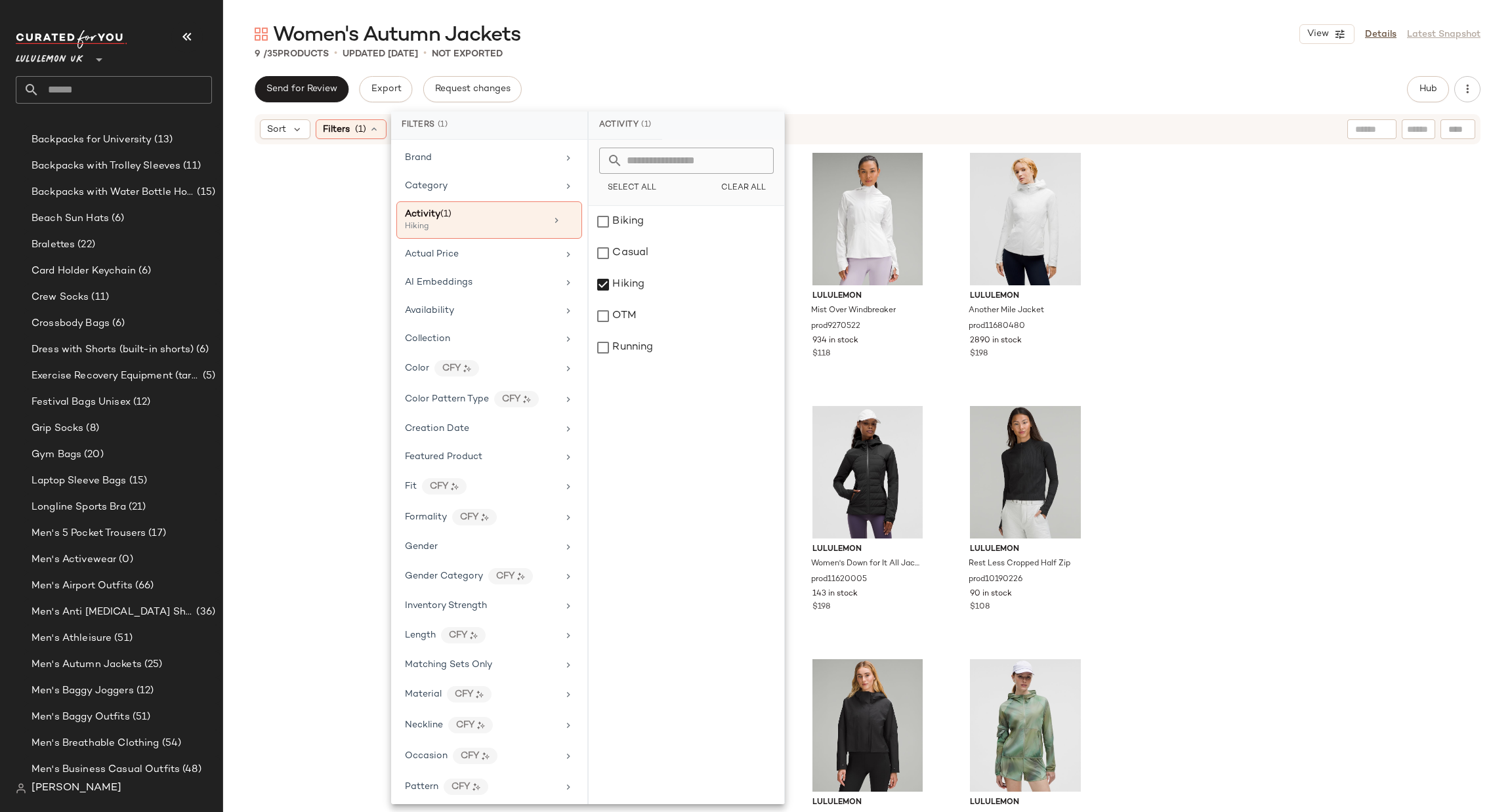
click at [1116, 276] on div "lululemon Women's Cross Chill Performance Jacket prod9750597 1890 in stock $198…" at bounding box center [867, 499] width 1289 height 706
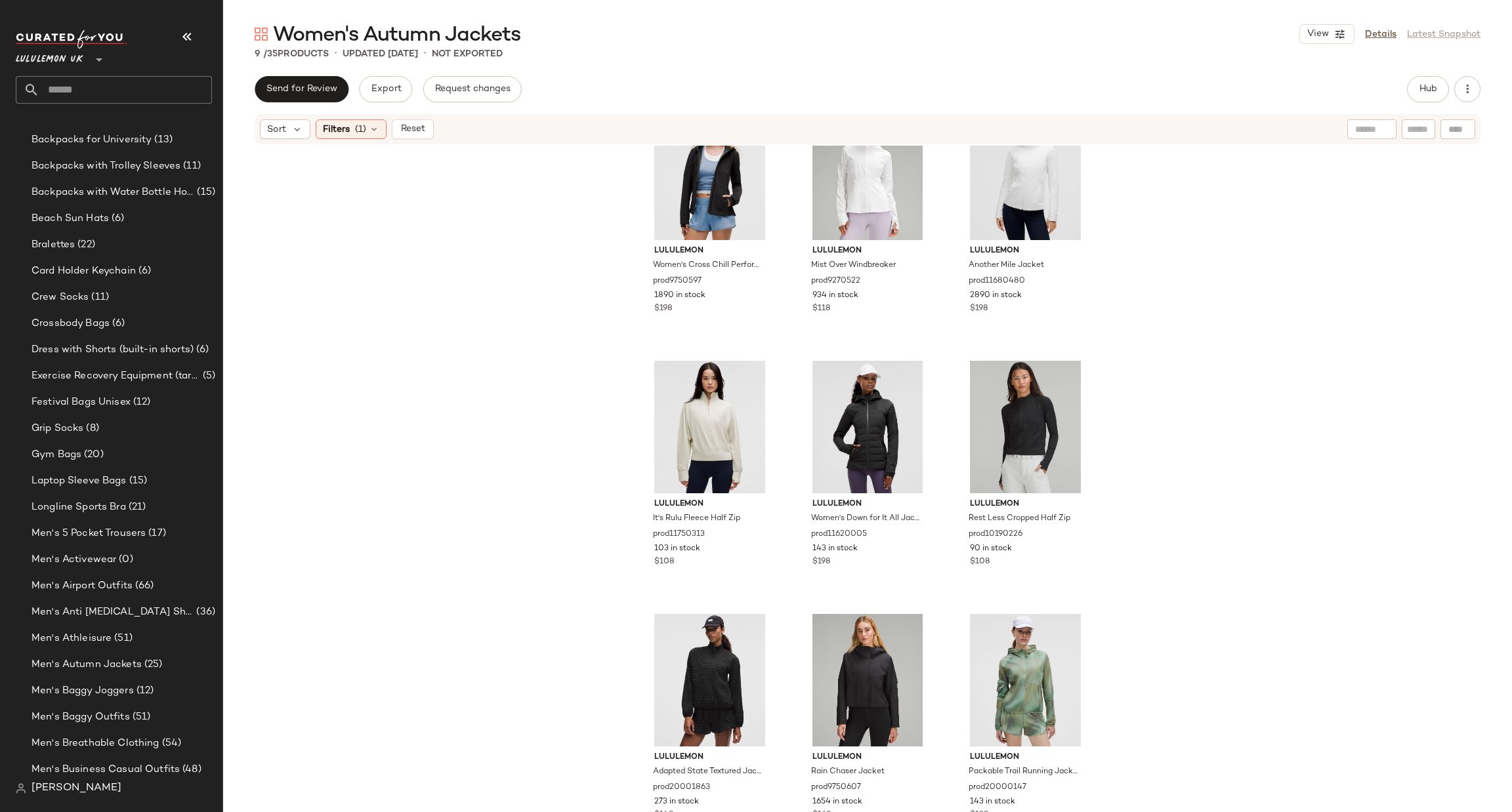
scroll to position [0, 0]
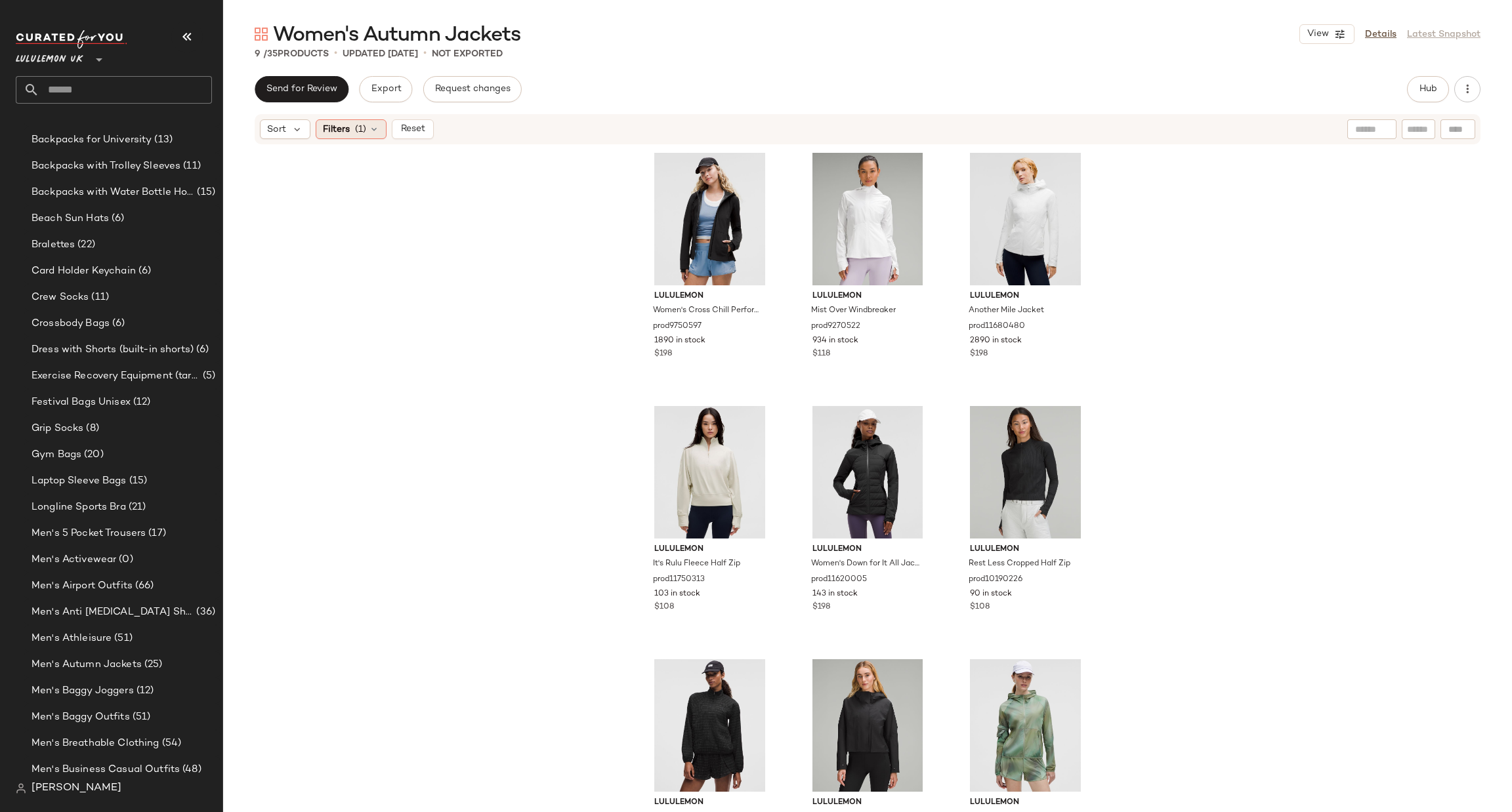
click at [361, 122] on span "(1)" at bounding box center [360, 129] width 11 height 14
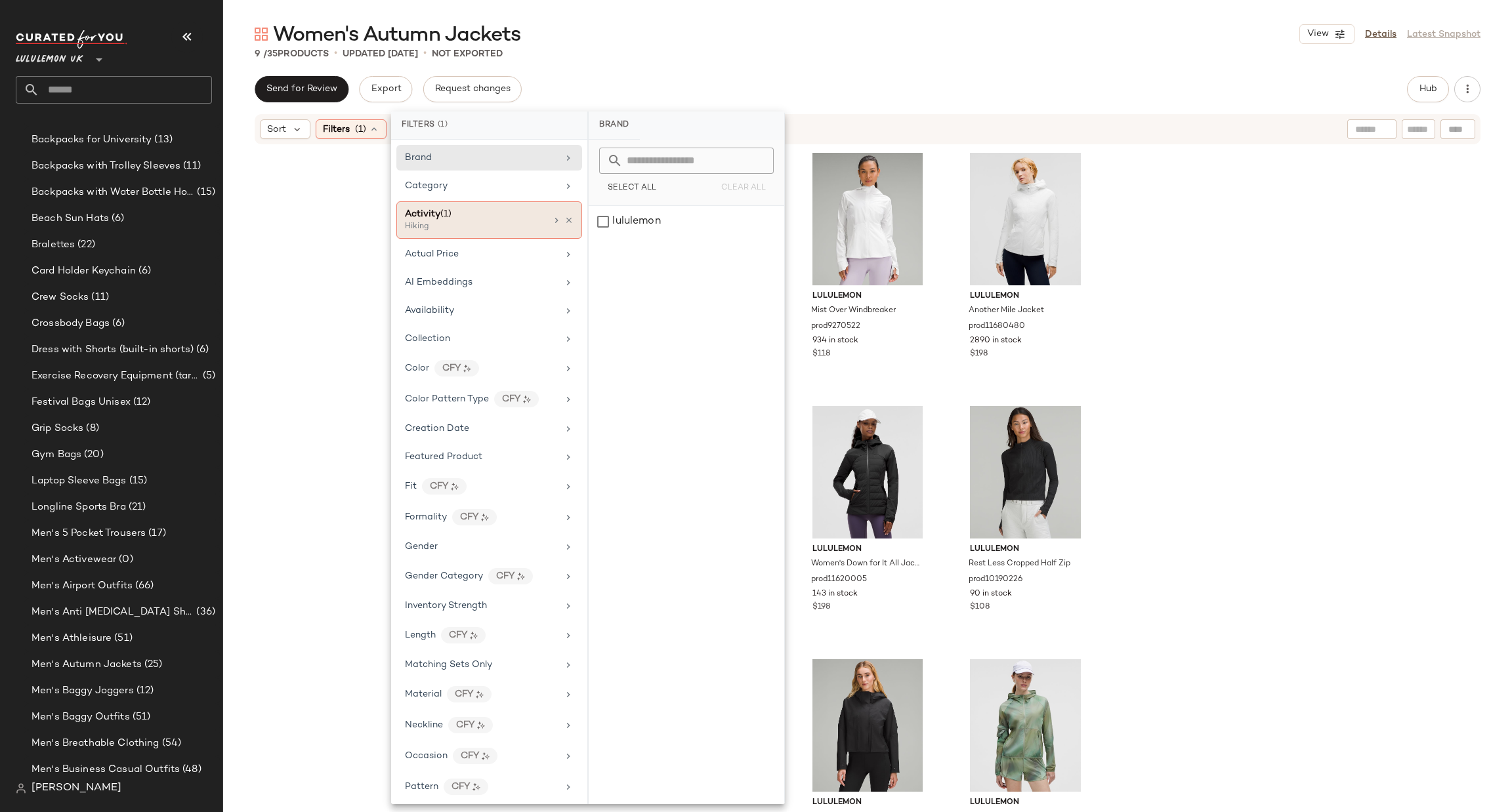
click at [526, 220] on div "Activity (1)" at bounding box center [475, 214] width 141 height 14
click at [619, 300] on div "Hiking" at bounding box center [686, 316] width 196 height 31
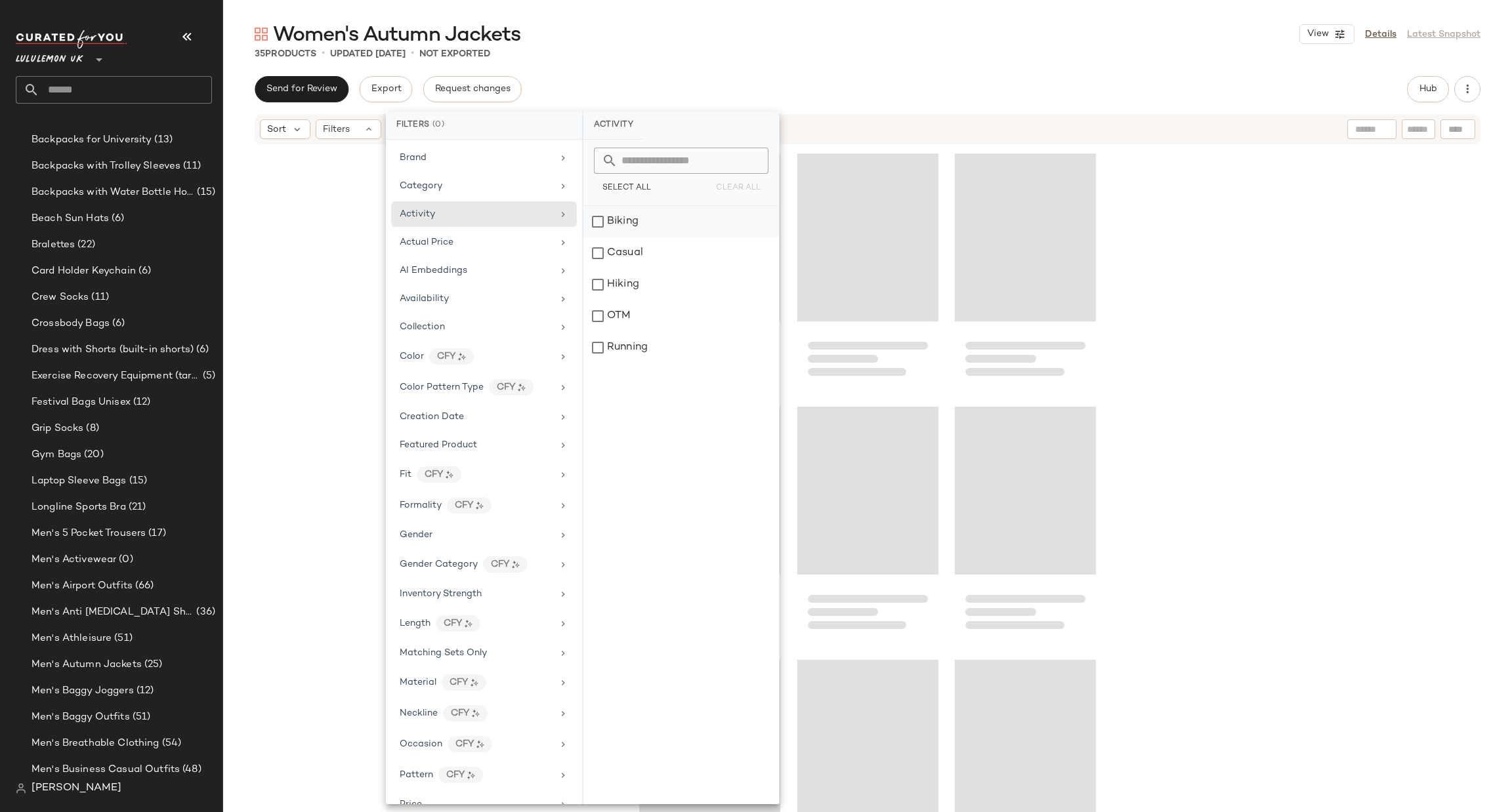
click at [659, 237] on div "Biking" at bounding box center [681, 252] width 196 height 31
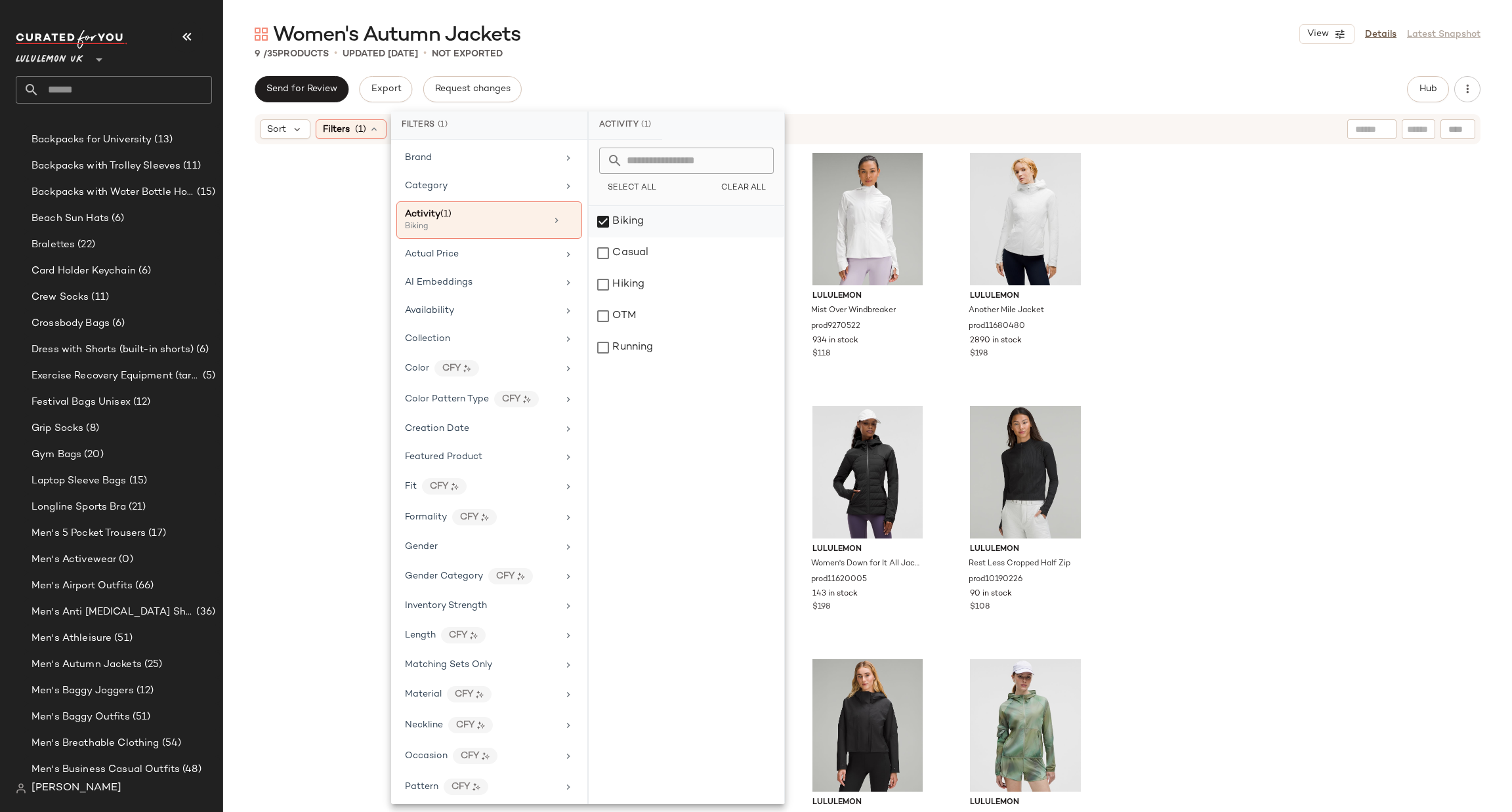
click at [654, 237] on div "Biking" at bounding box center [686, 252] width 196 height 31
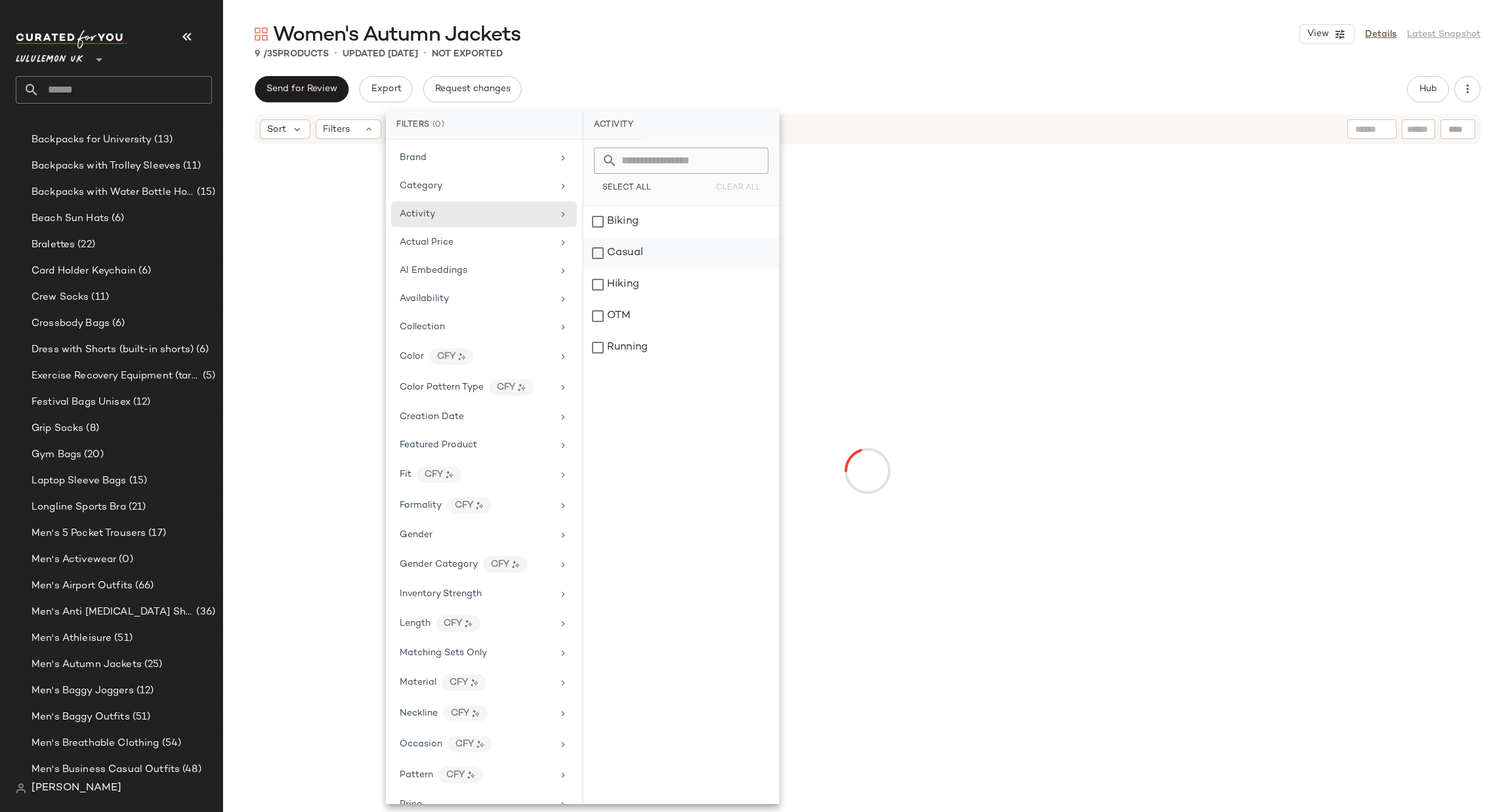
click at [639, 269] on div "Casual" at bounding box center [681, 284] width 196 height 31
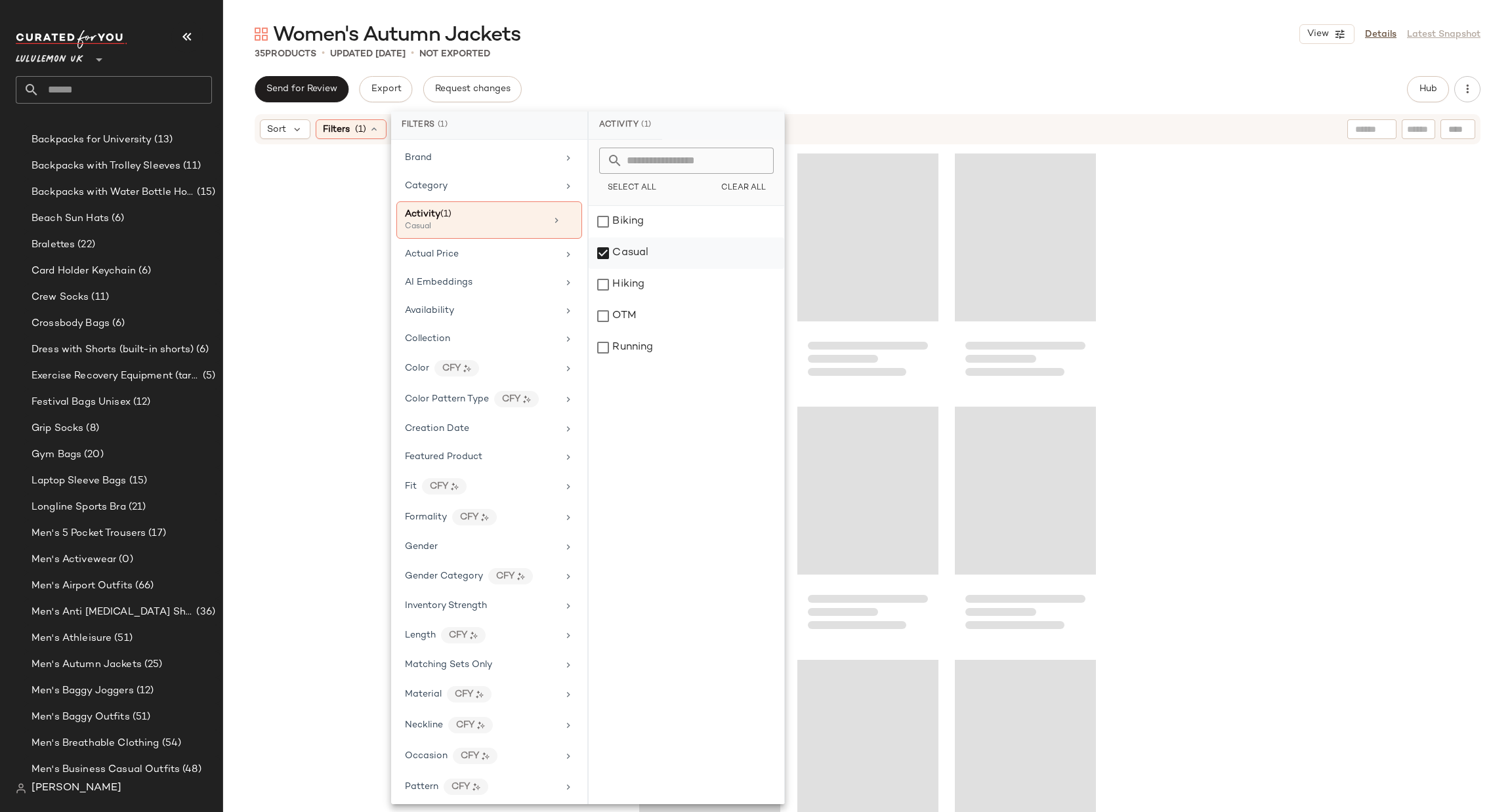
click at [639, 269] on div "Casual" at bounding box center [686, 284] width 196 height 31
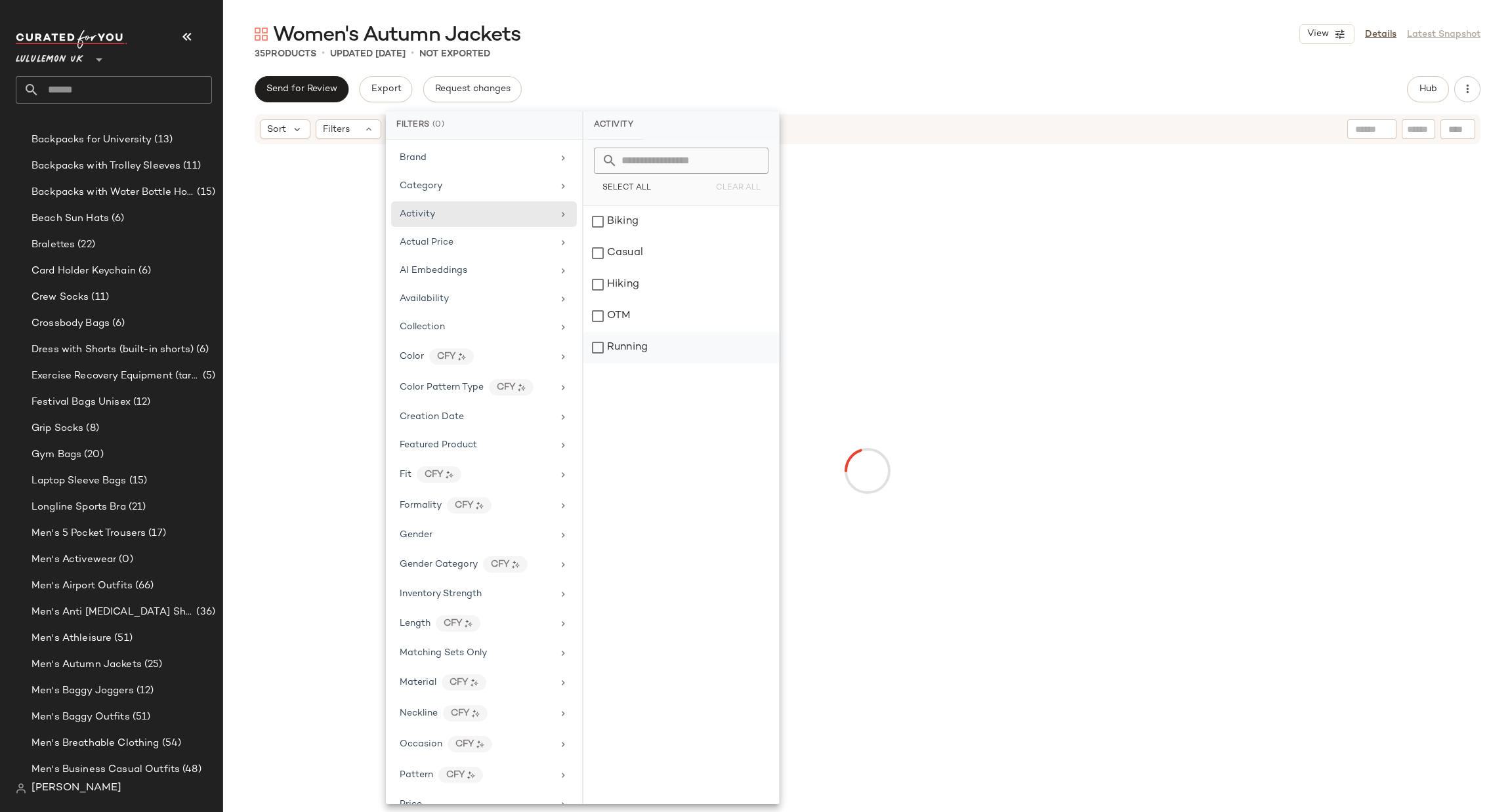
click at [652, 349] on div "Running" at bounding box center [681, 347] width 196 height 31
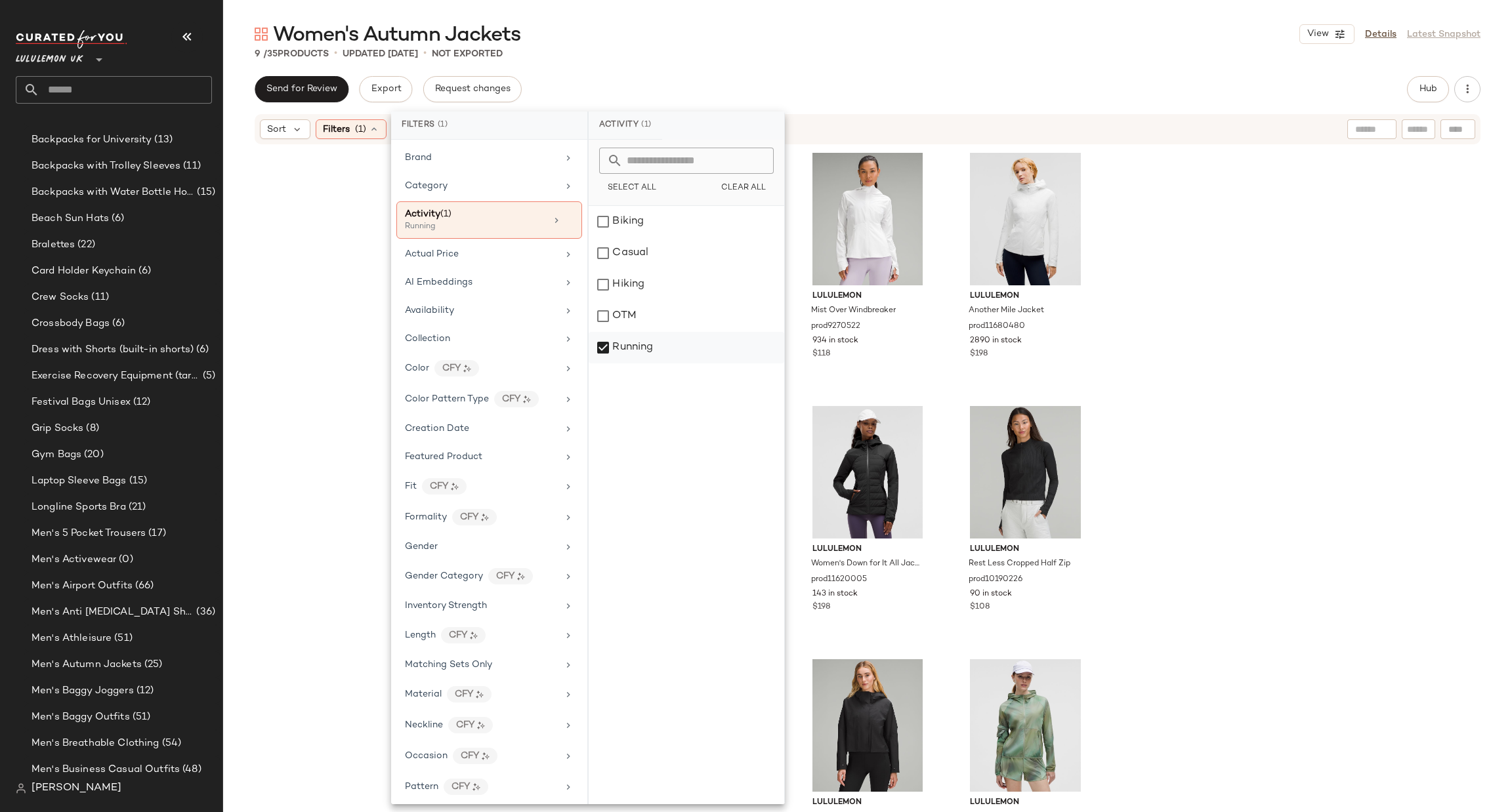
click at [657, 348] on div "Running" at bounding box center [686, 347] width 196 height 31
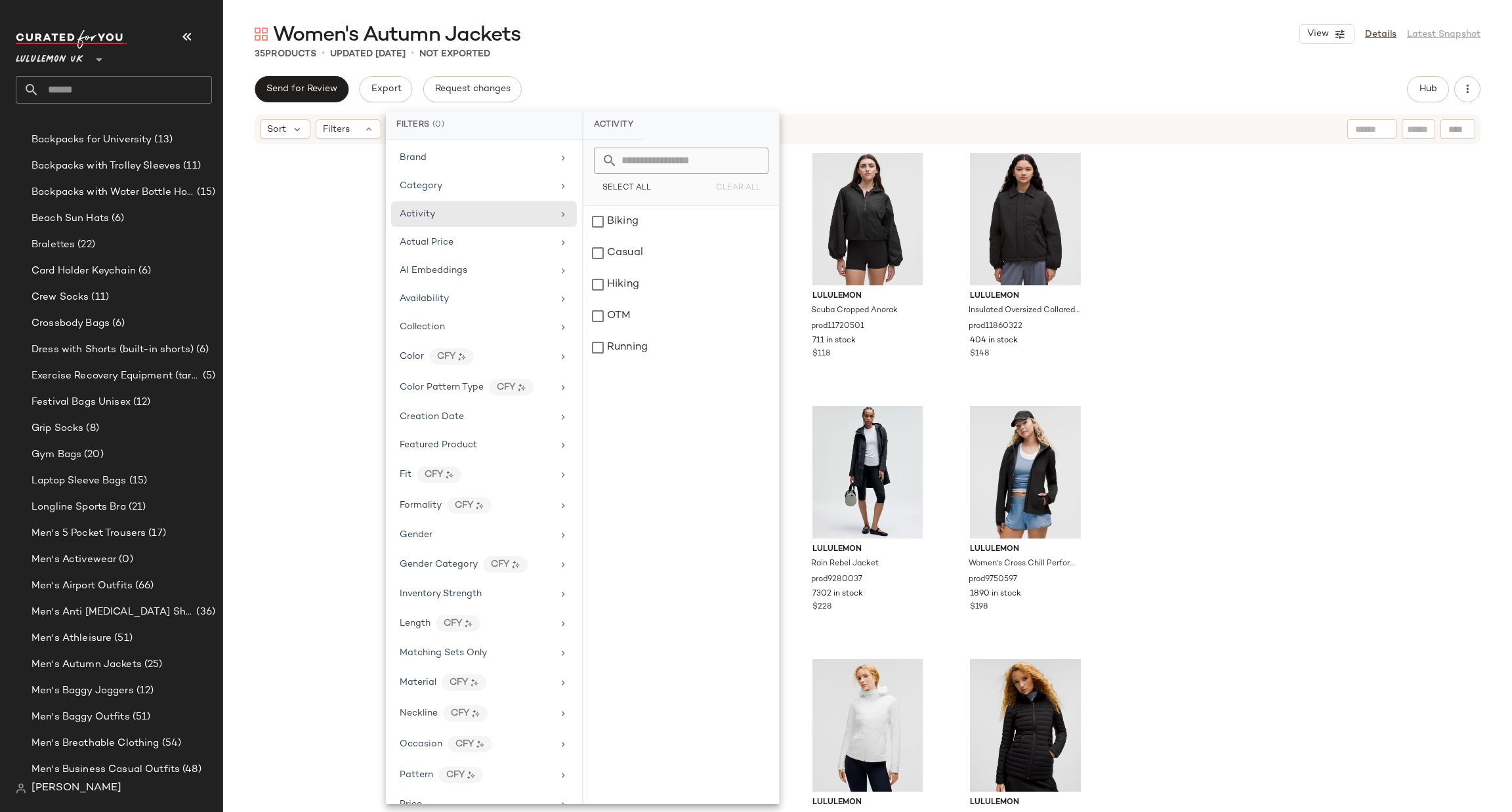
click at [135, 107] on div "Lululemon UK **" at bounding box center [119, 67] width 207 height 81
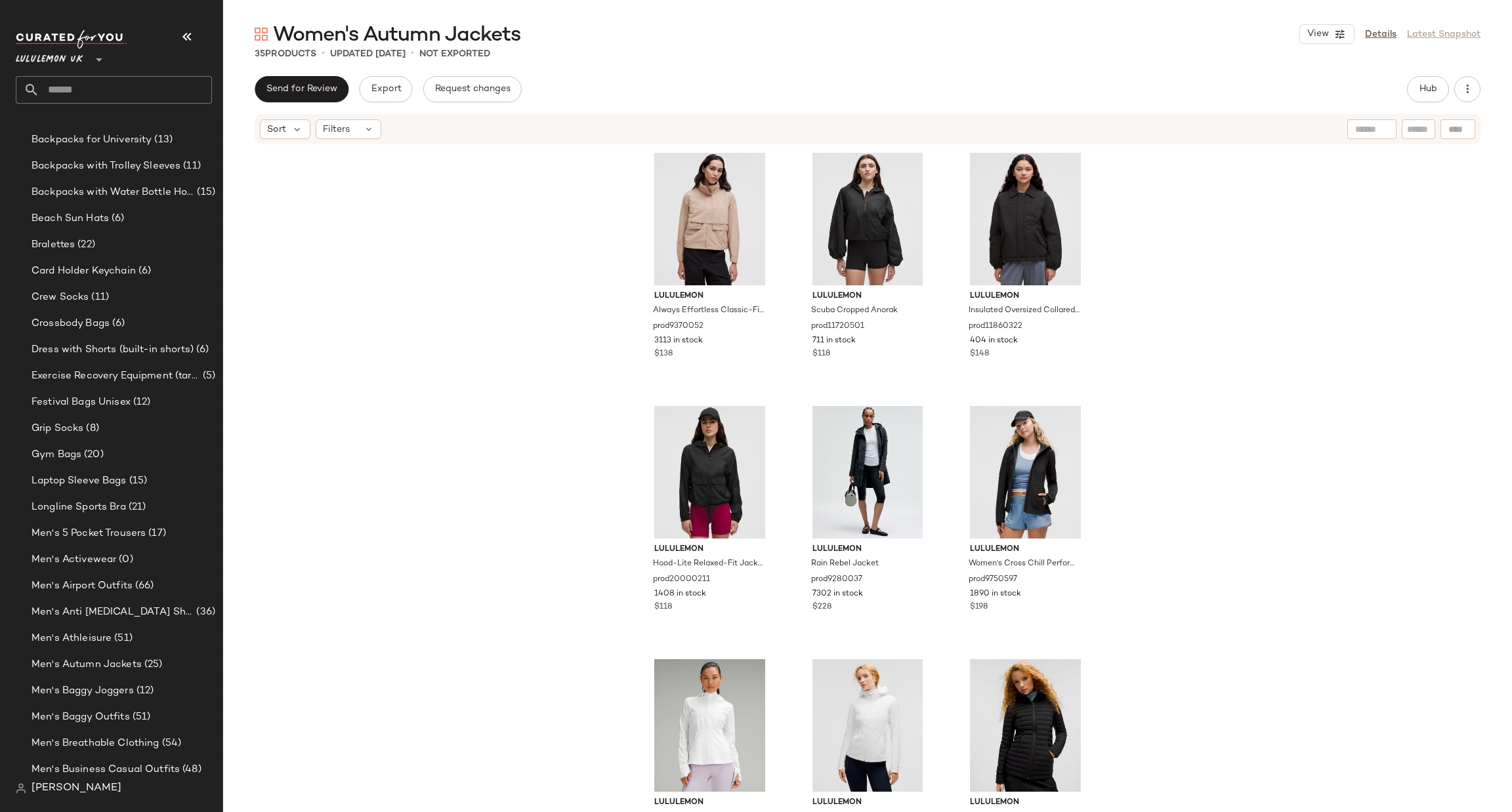
click at [139, 93] on input "text" at bounding box center [126, 89] width 172 height 28
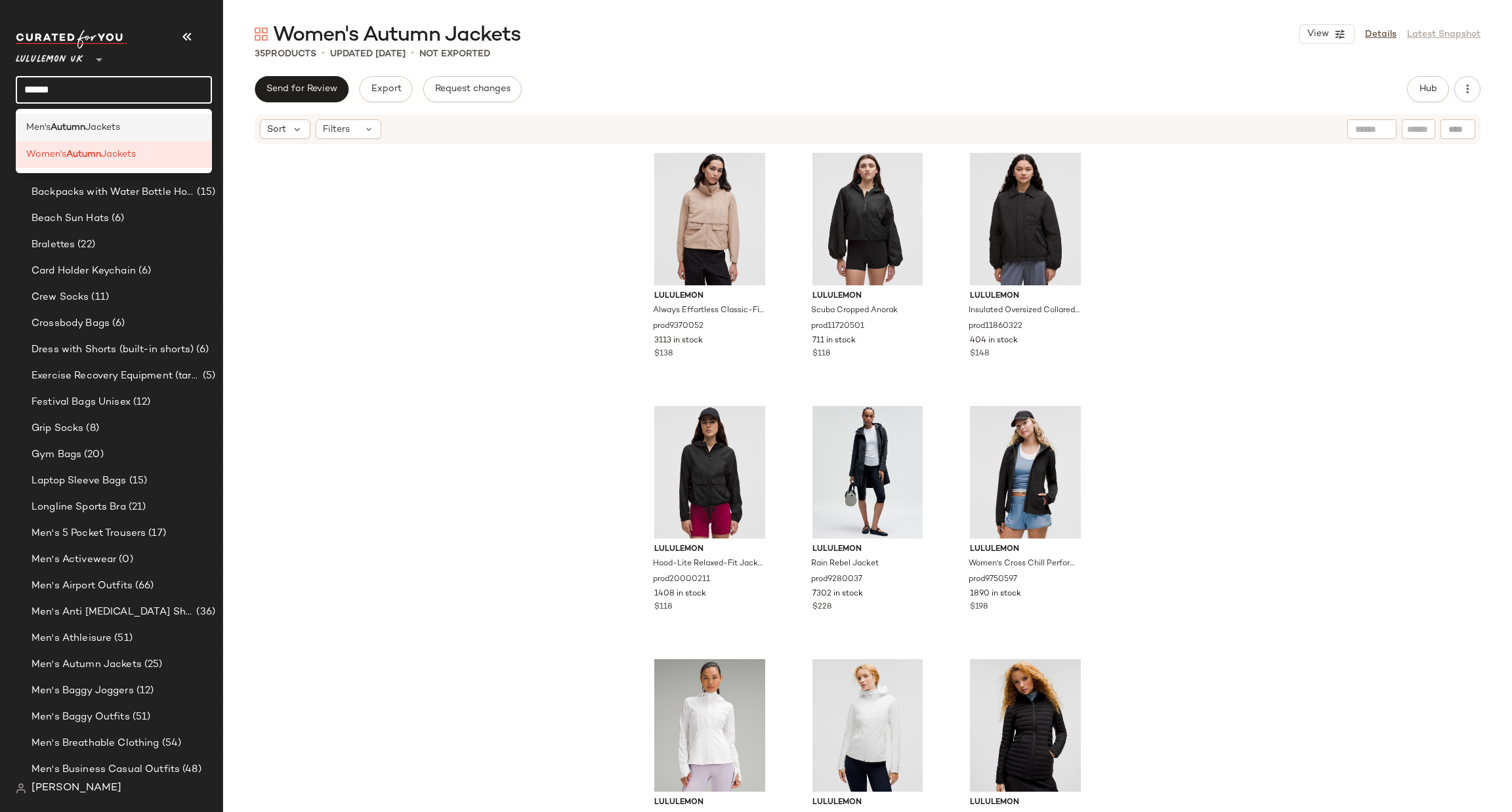
type input "******"
click at [129, 128] on div "Men's Autumn Jackets" at bounding box center [114, 127] width 176 height 14
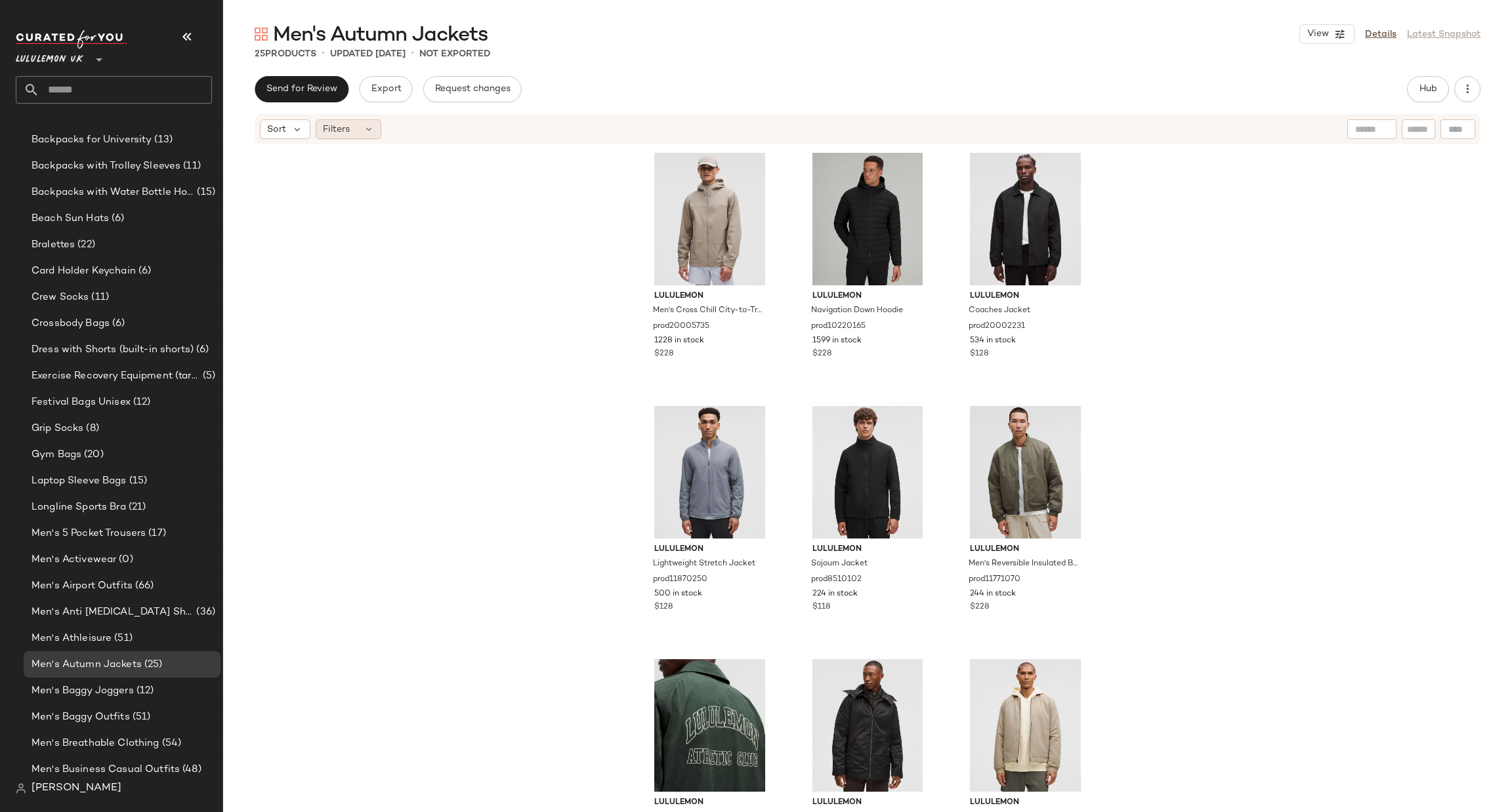
click at [364, 122] on div "Filters" at bounding box center [349, 128] width 66 height 19
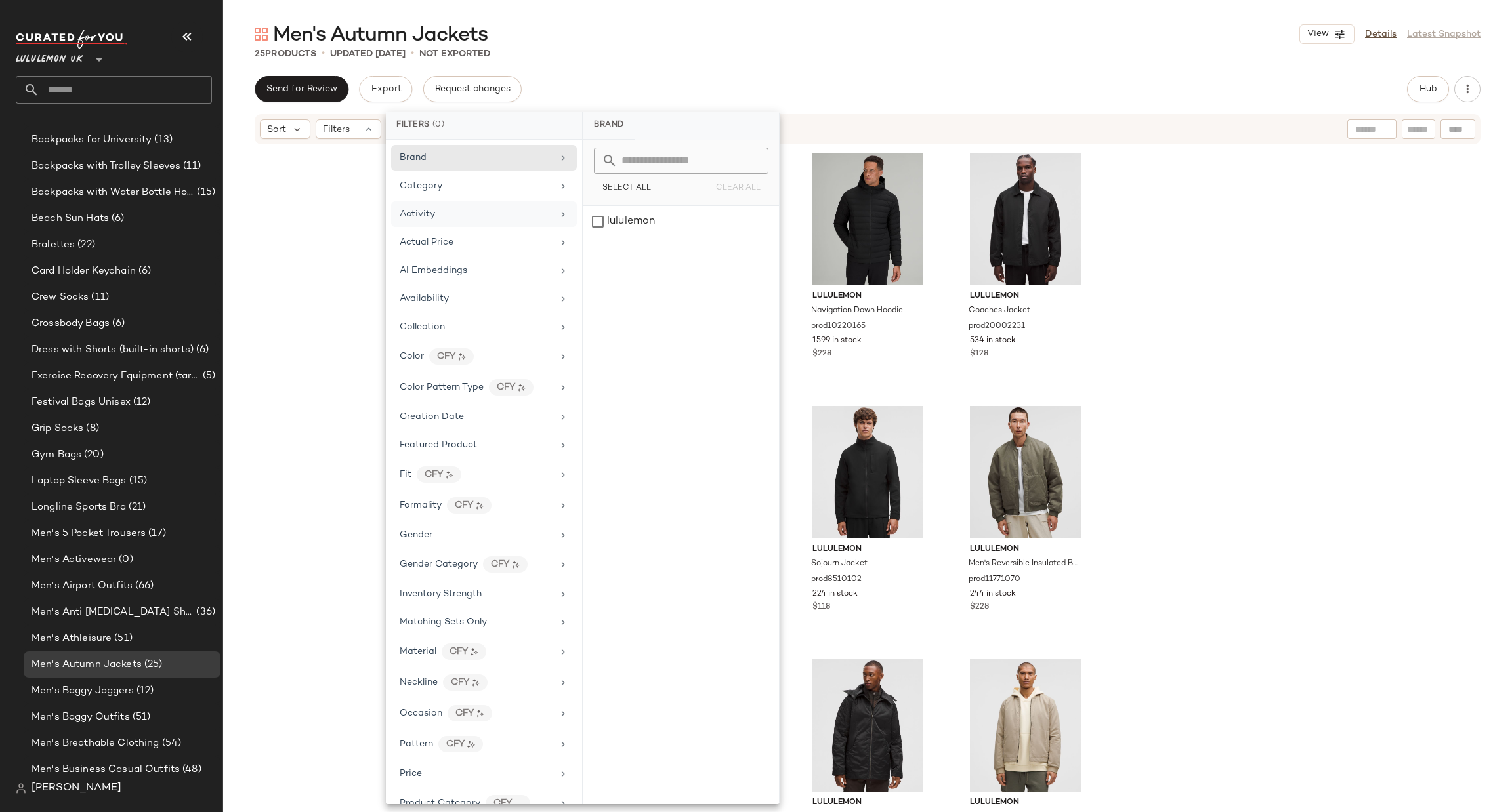
click at [486, 210] on div "Activity" at bounding box center [475, 214] width 153 height 14
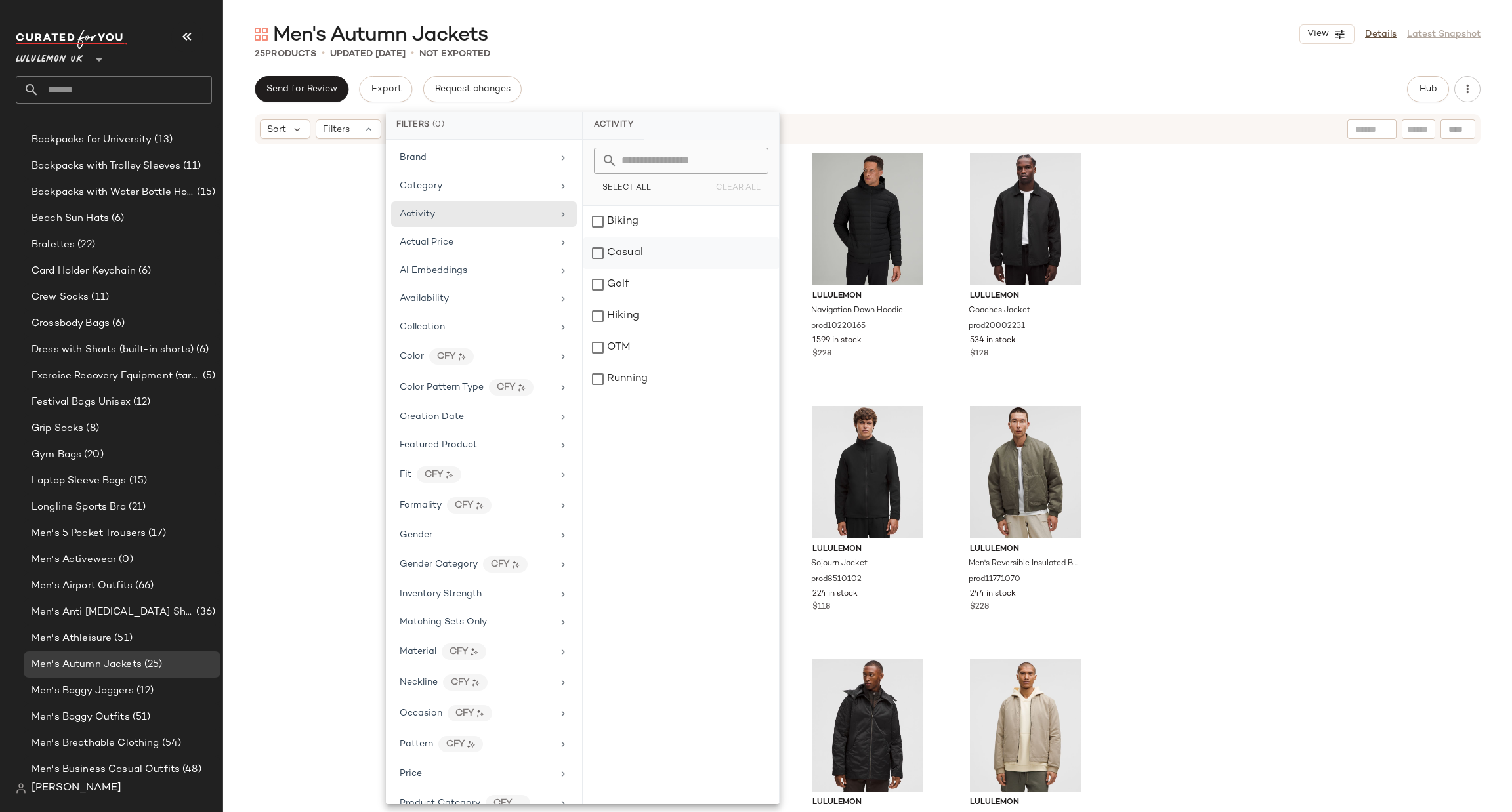
click at [661, 269] on div "Casual" at bounding box center [681, 284] width 196 height 31
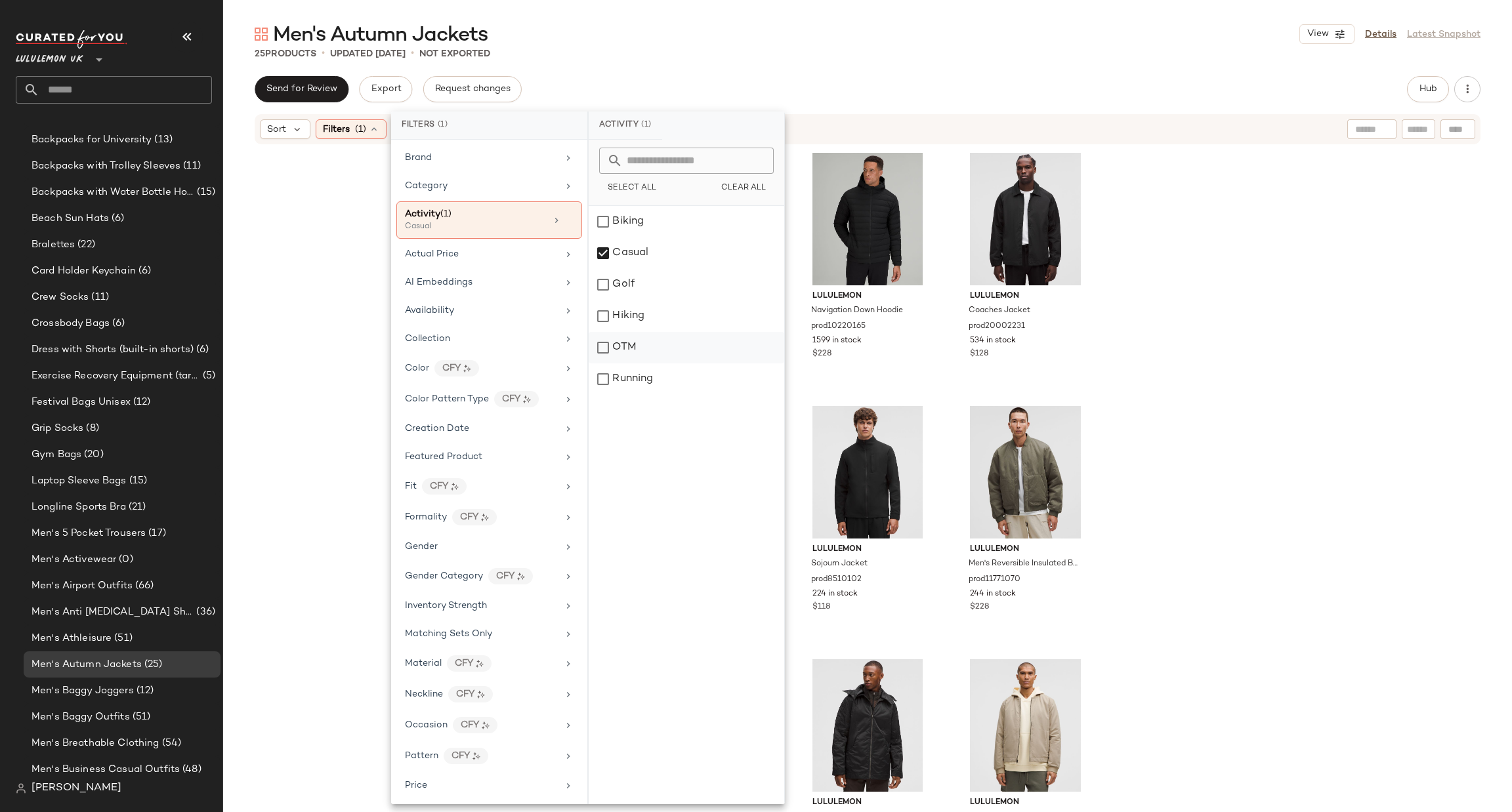
click at [654, 364] on div "OTM" at bounding box center [686, 379] width 196 height 31
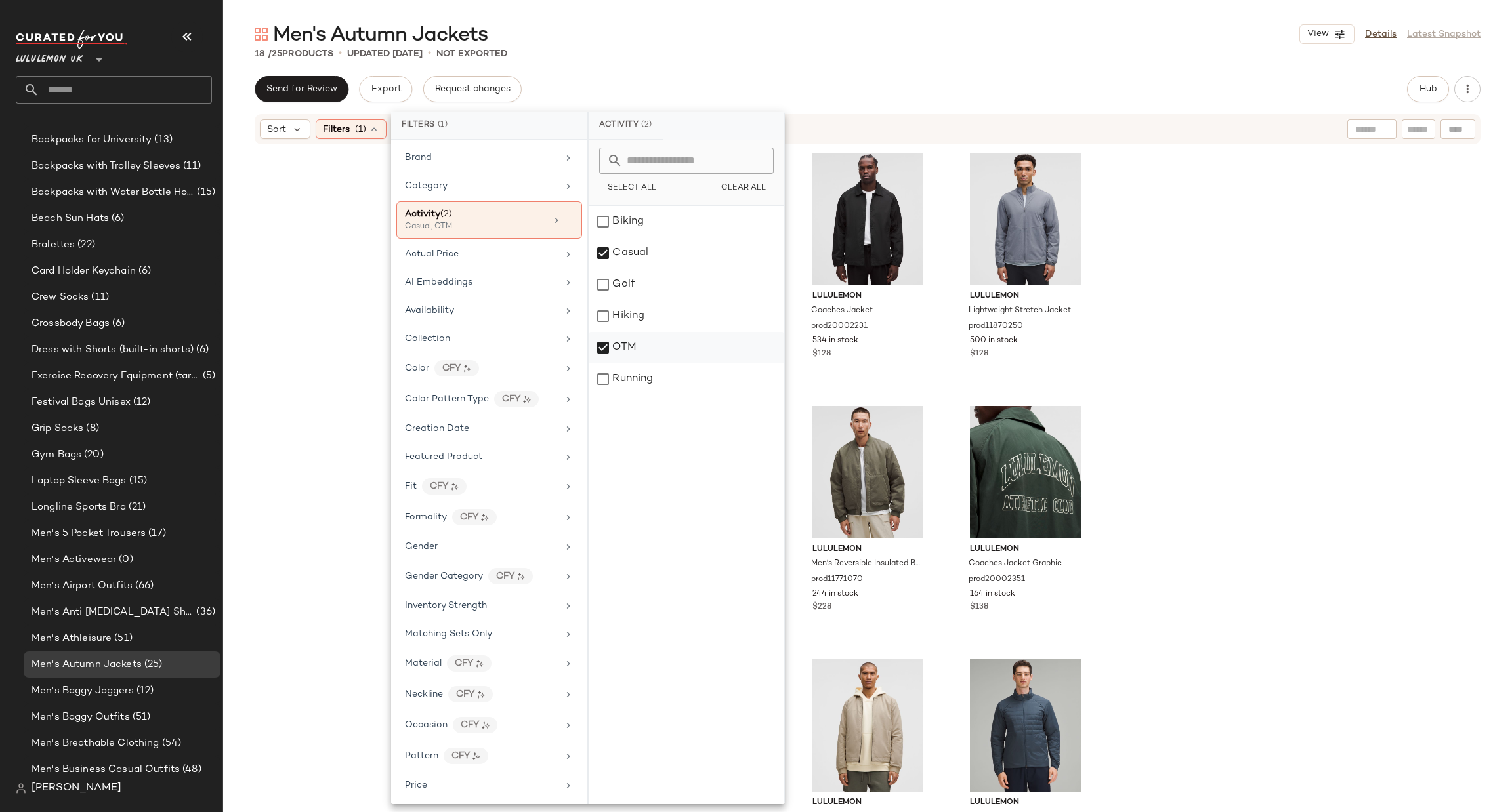
click at [671, 364] on div "OTM" at bounding box center [686, 379] width 196 height 31
click at [707, 269] on div "Casual" at bounding box center [686, 284] width 196 height 31
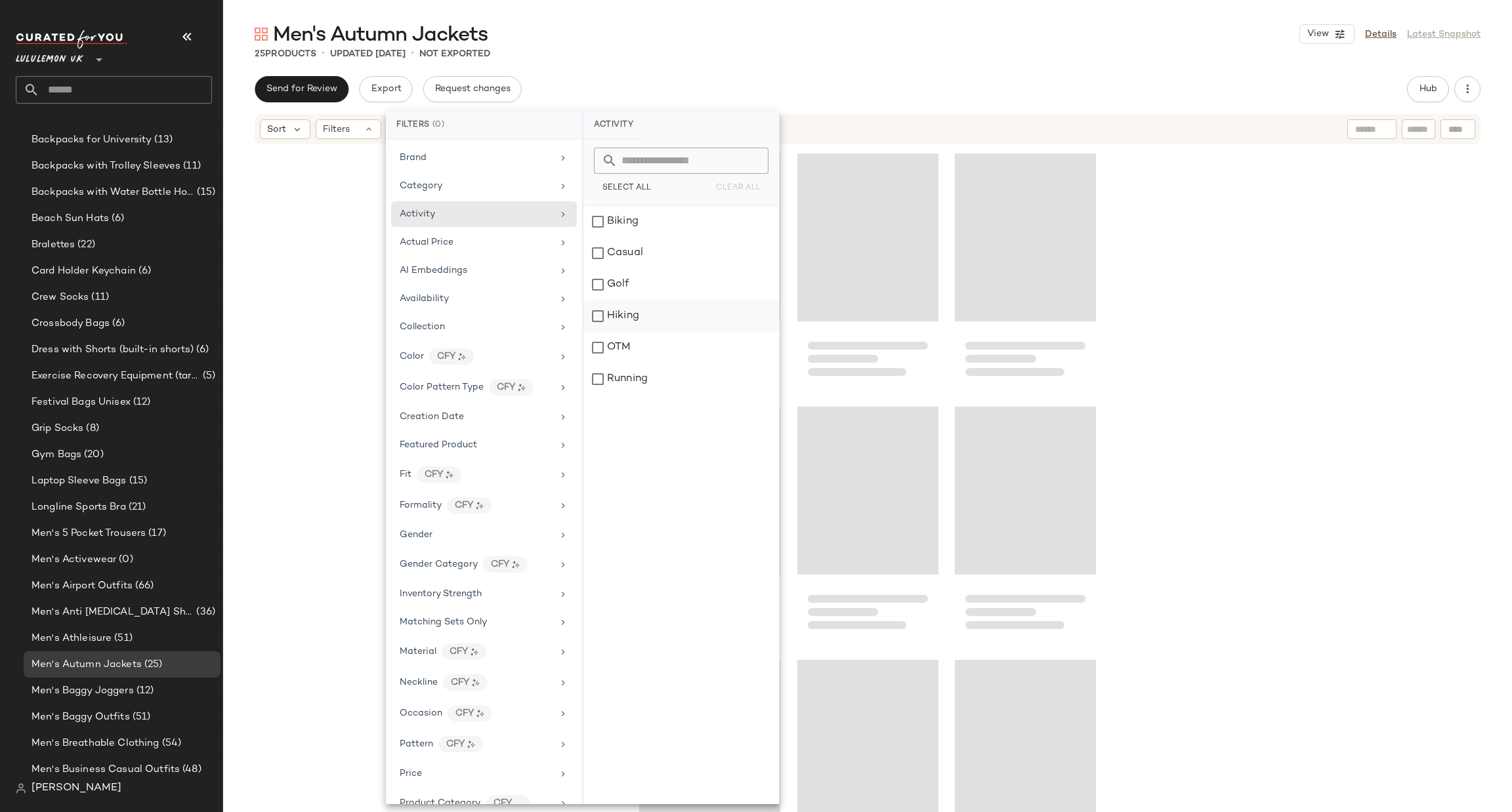
click at [683, 332] on div "Hiking" at bounding box center [681, 347] width 196 height 31
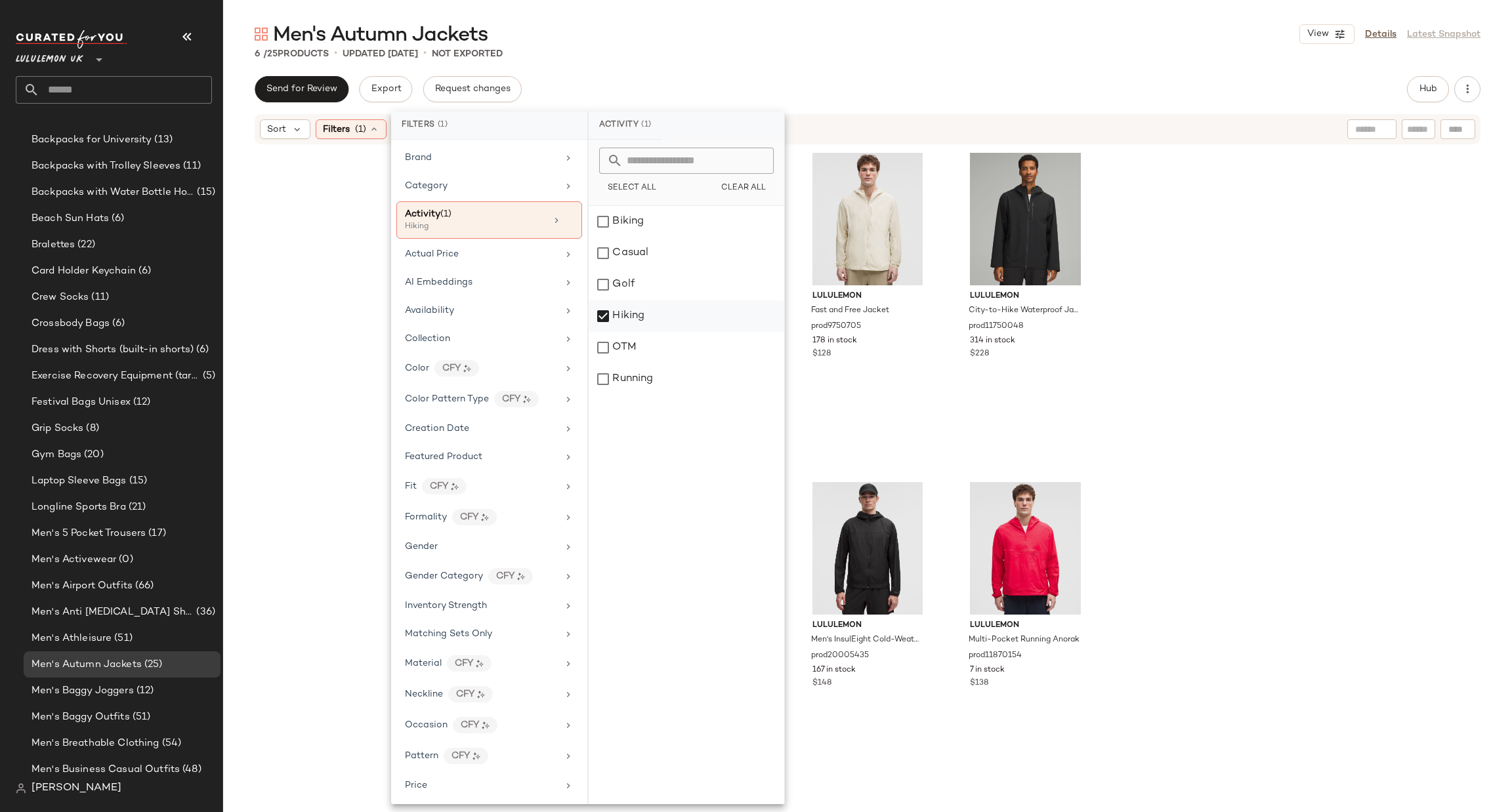
click at [712, 332] on div "Hiking" at bounding box center [686, 347] width 196 height 31
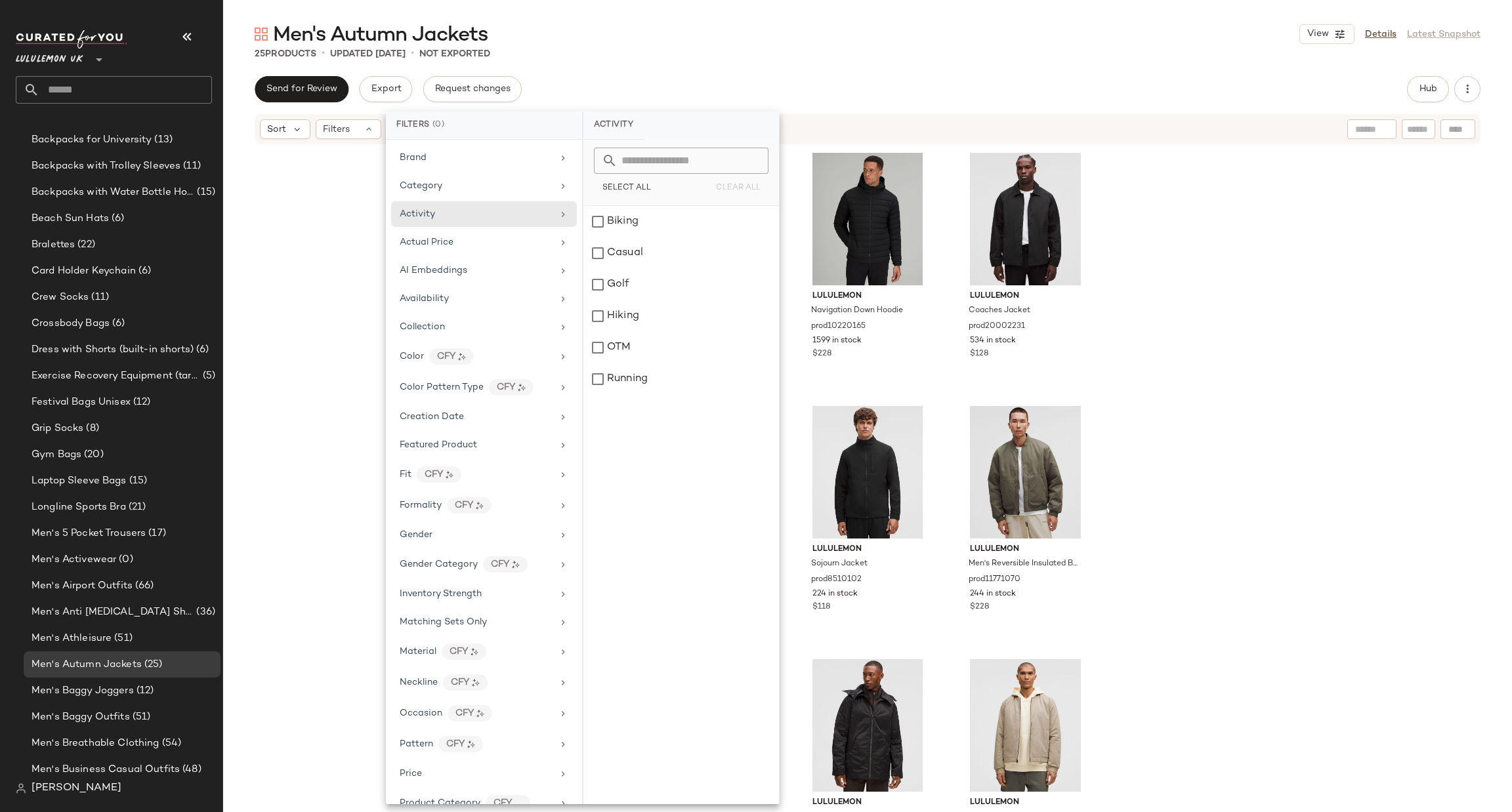
click at [153, 86] on input "text" at bounding box center [126, 89] width 172 height 28
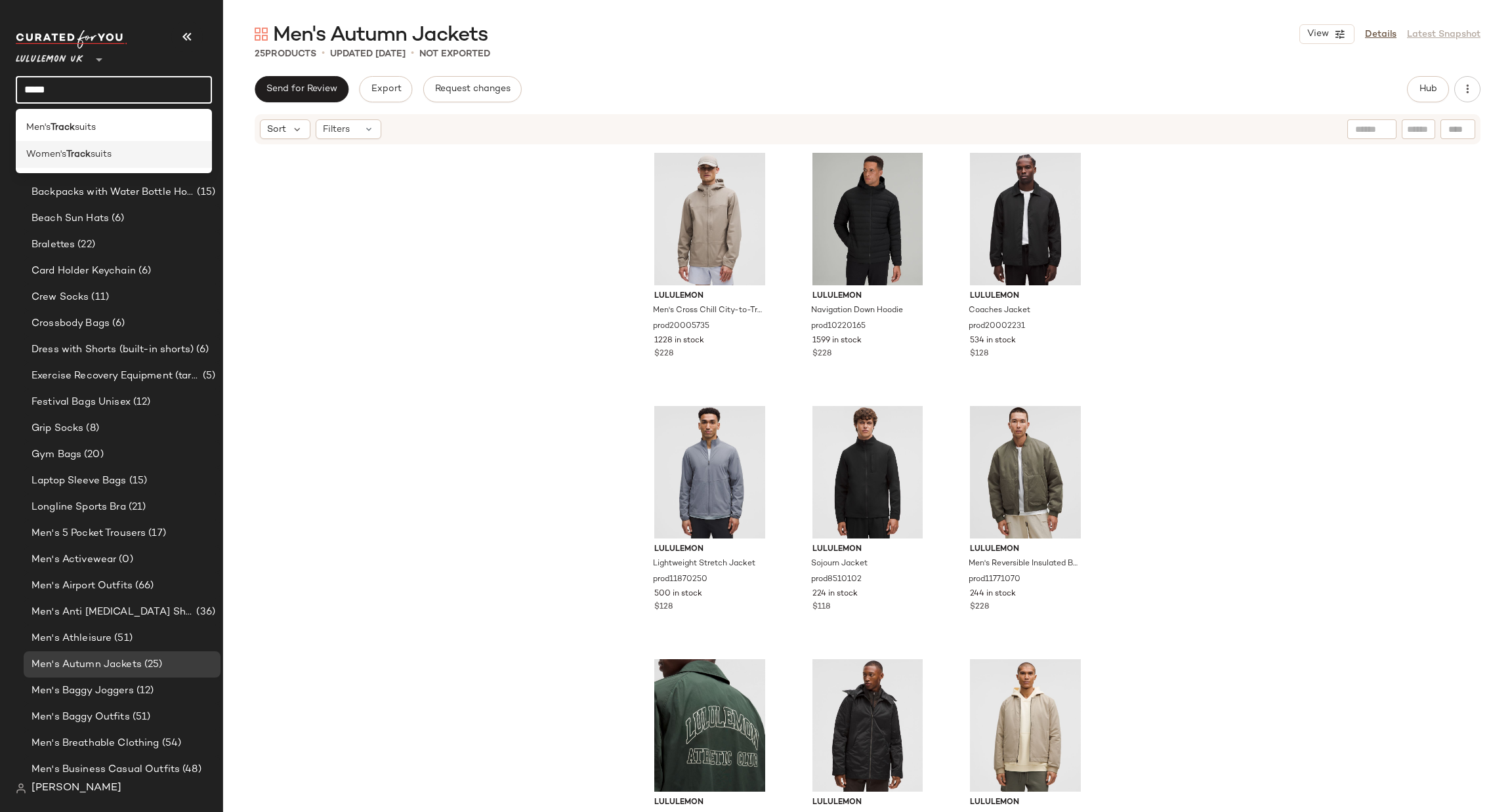
type input "*****"
click at [113, 164] on div "Women's Track suits" at bounding box center [114, 154] width 196 height 27
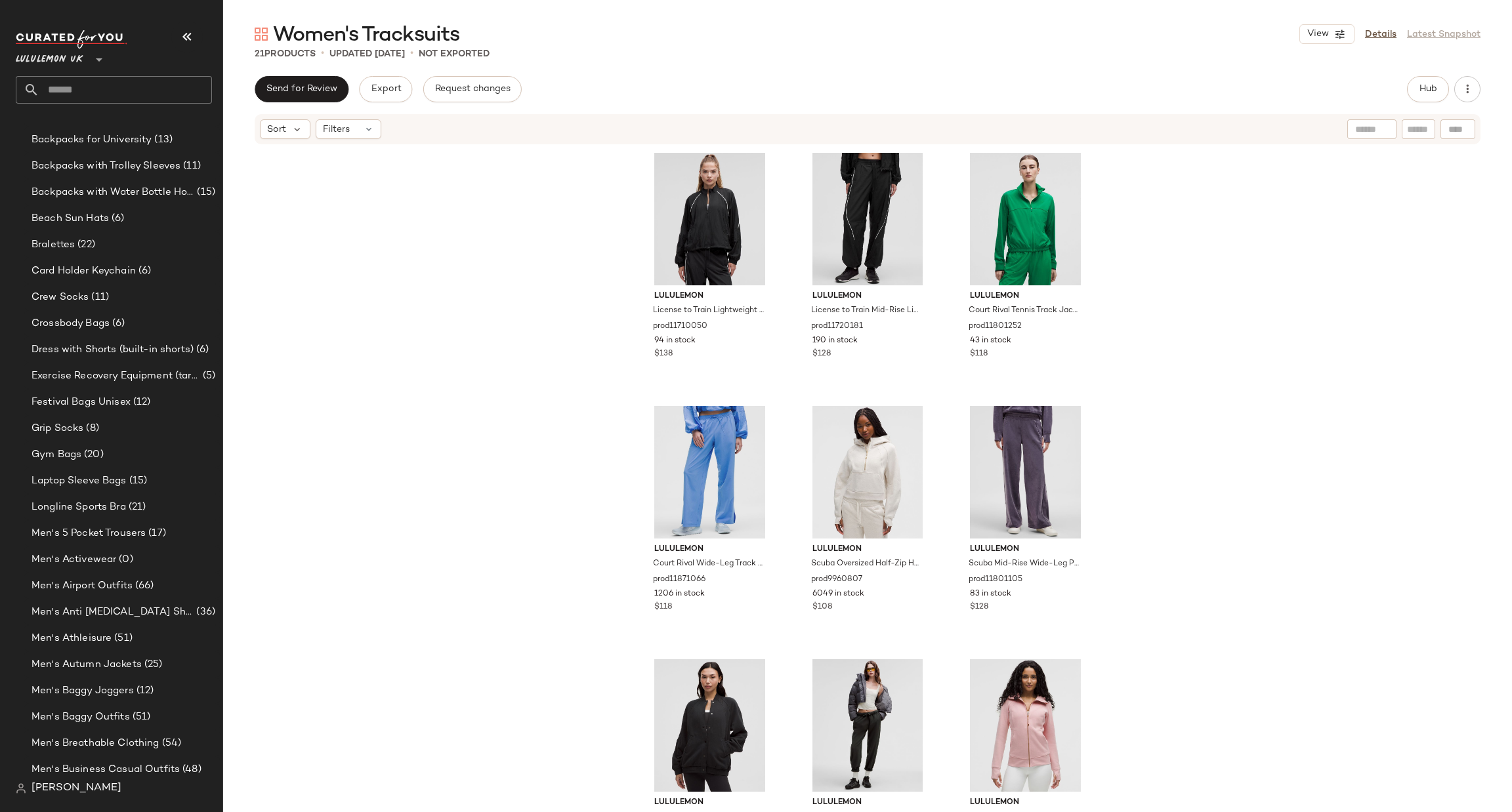
click at [190, 86] on input "text" at bounding box center [126, 89] width 172 height 28
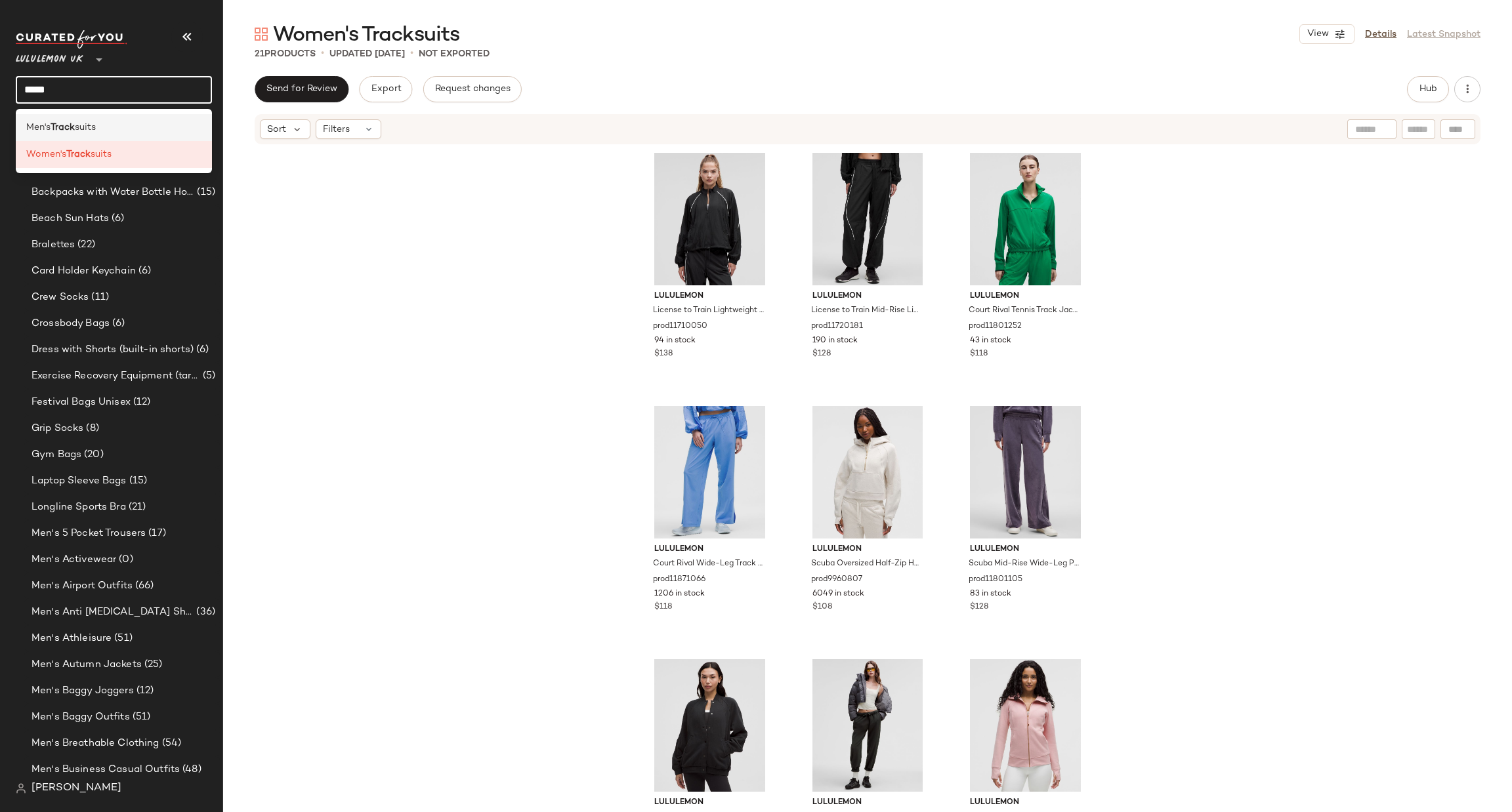
type input "*****"
click at [137, 130] on div "Men's Track suits" at bounding box center [114, 127] width 176 height 14
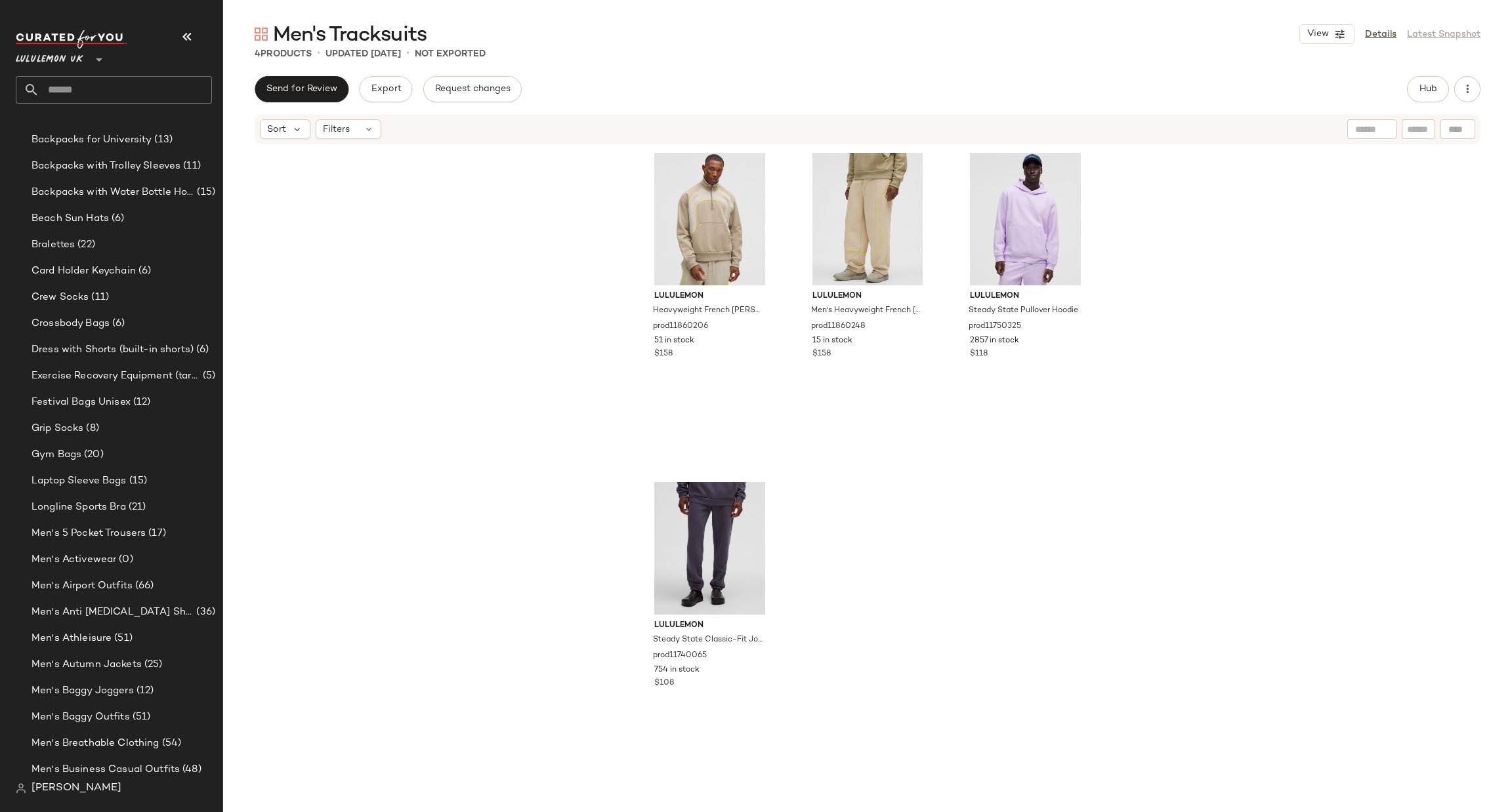
click at [81, 60] on span "Lululemon UK" at bounding box center [50, 57] width 68 height 24
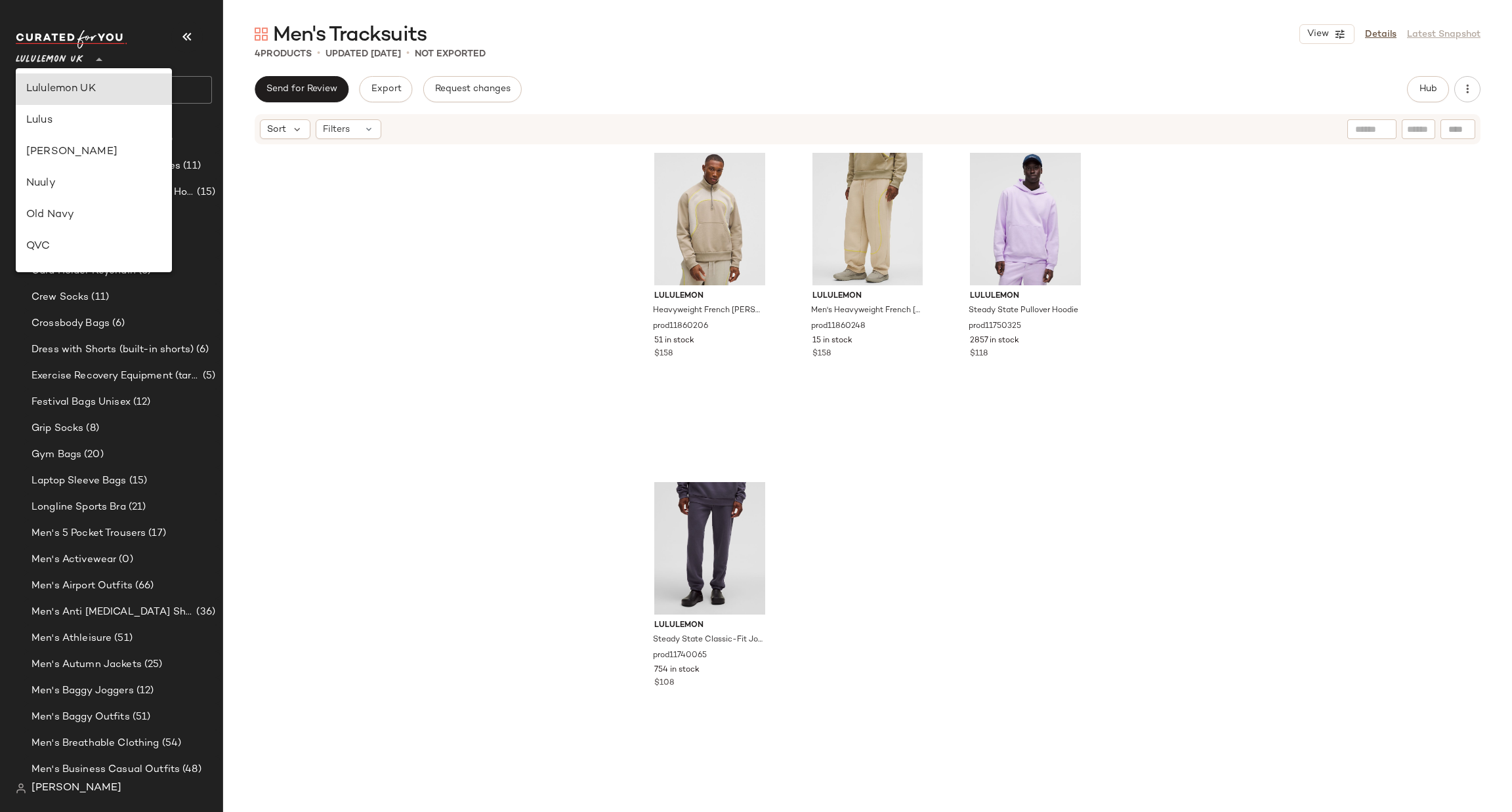
type input "**"
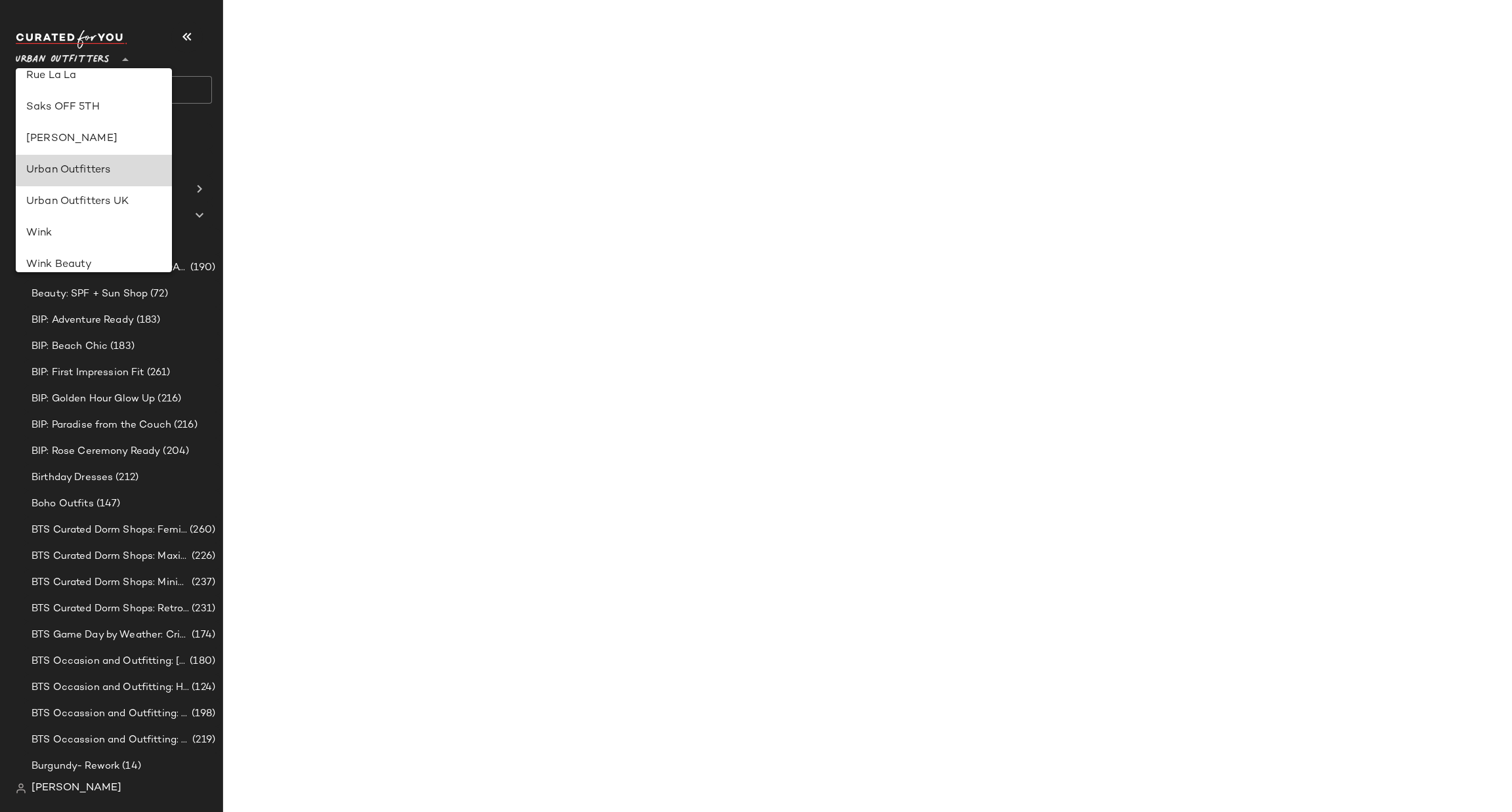
click at [127, 165] on div "Urban Outfitters" at bounding box center [94, 171] width 135 height 16
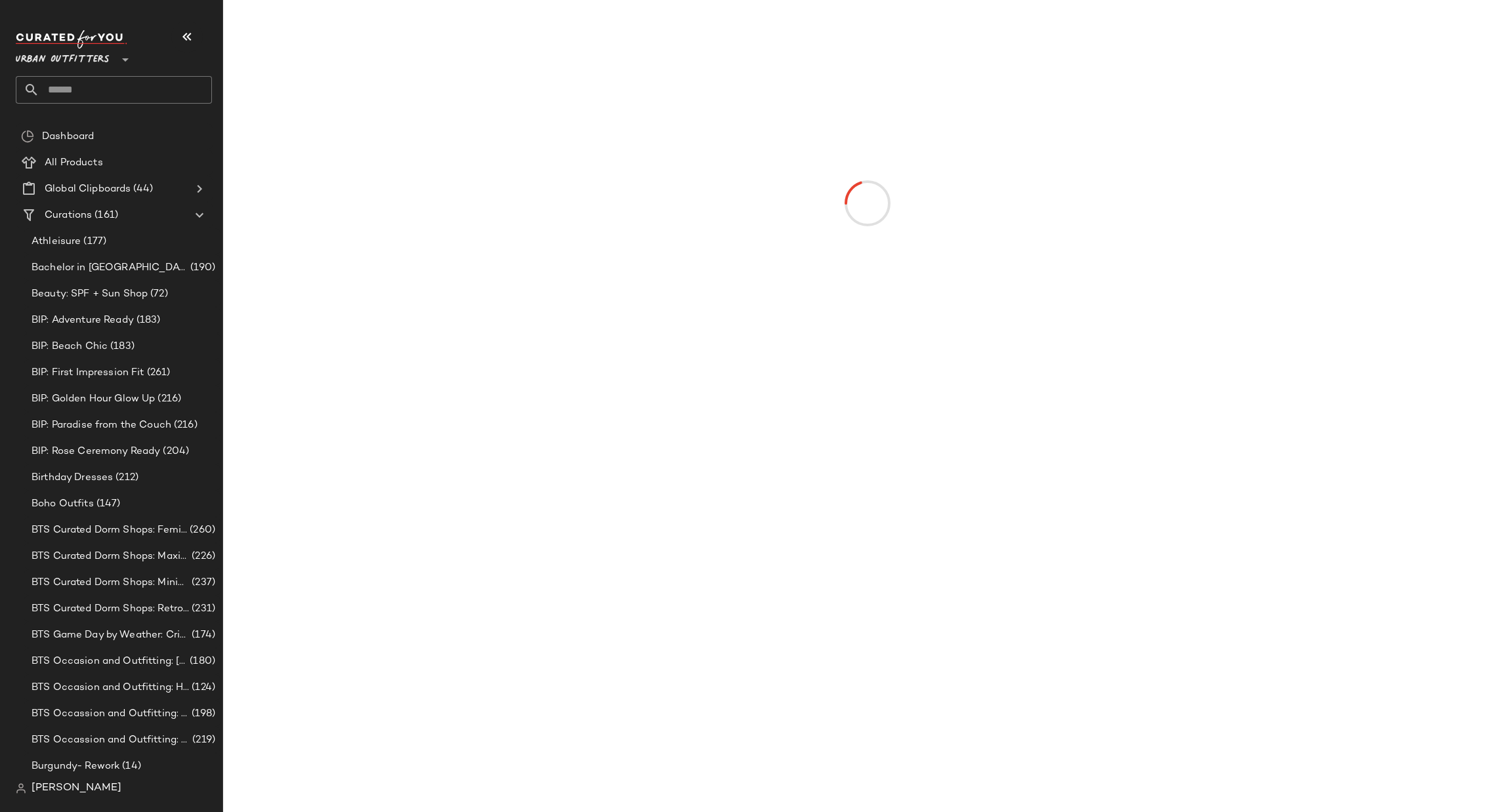
click at [166, 82] on input "text" at bounding box center [126, 89] width 172 height 28
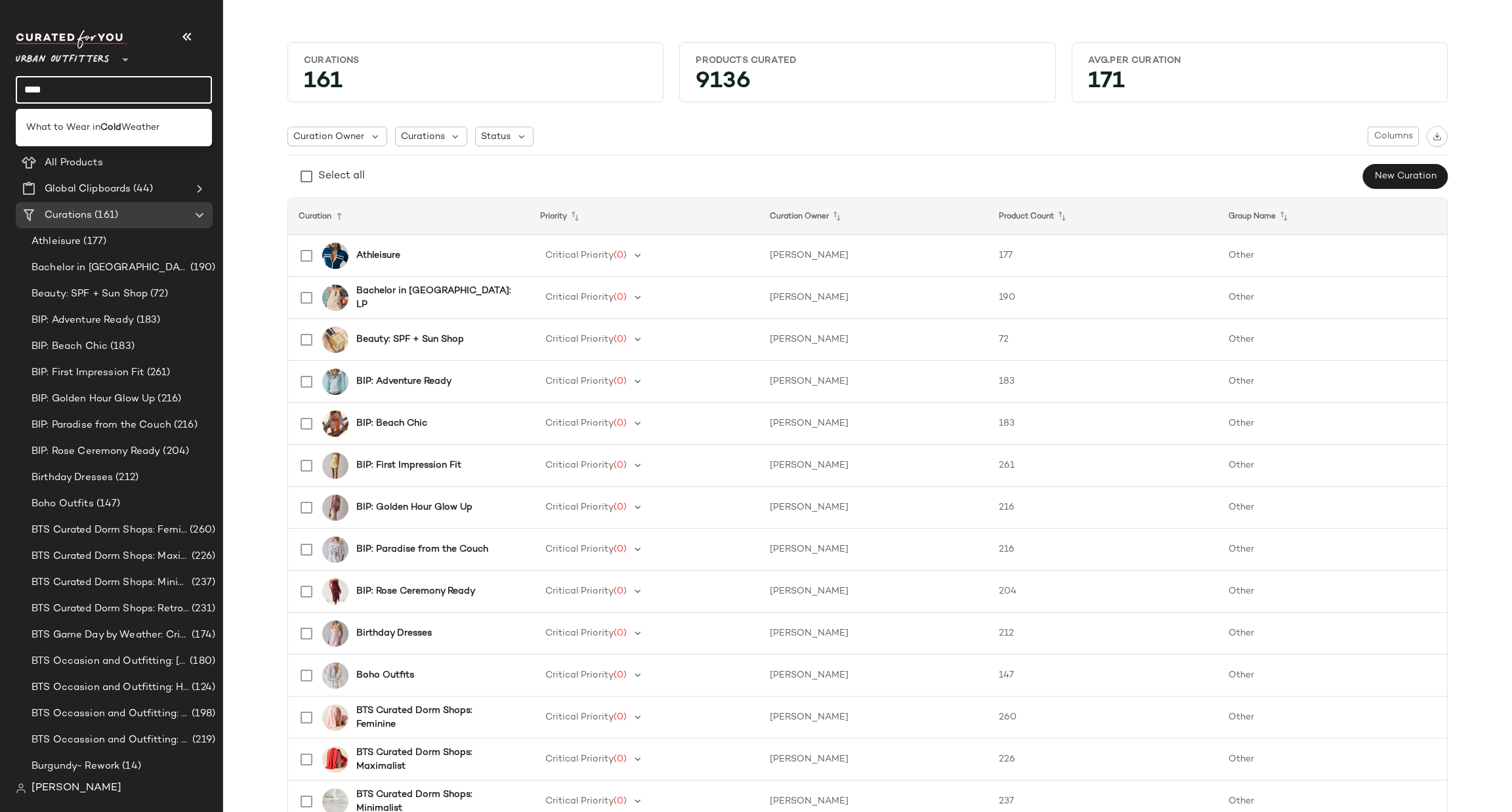
type input "****"
click at [143, 115] on div "What to Wear in Cold Weather" at bounding box center [114, 127] width 196 height 27
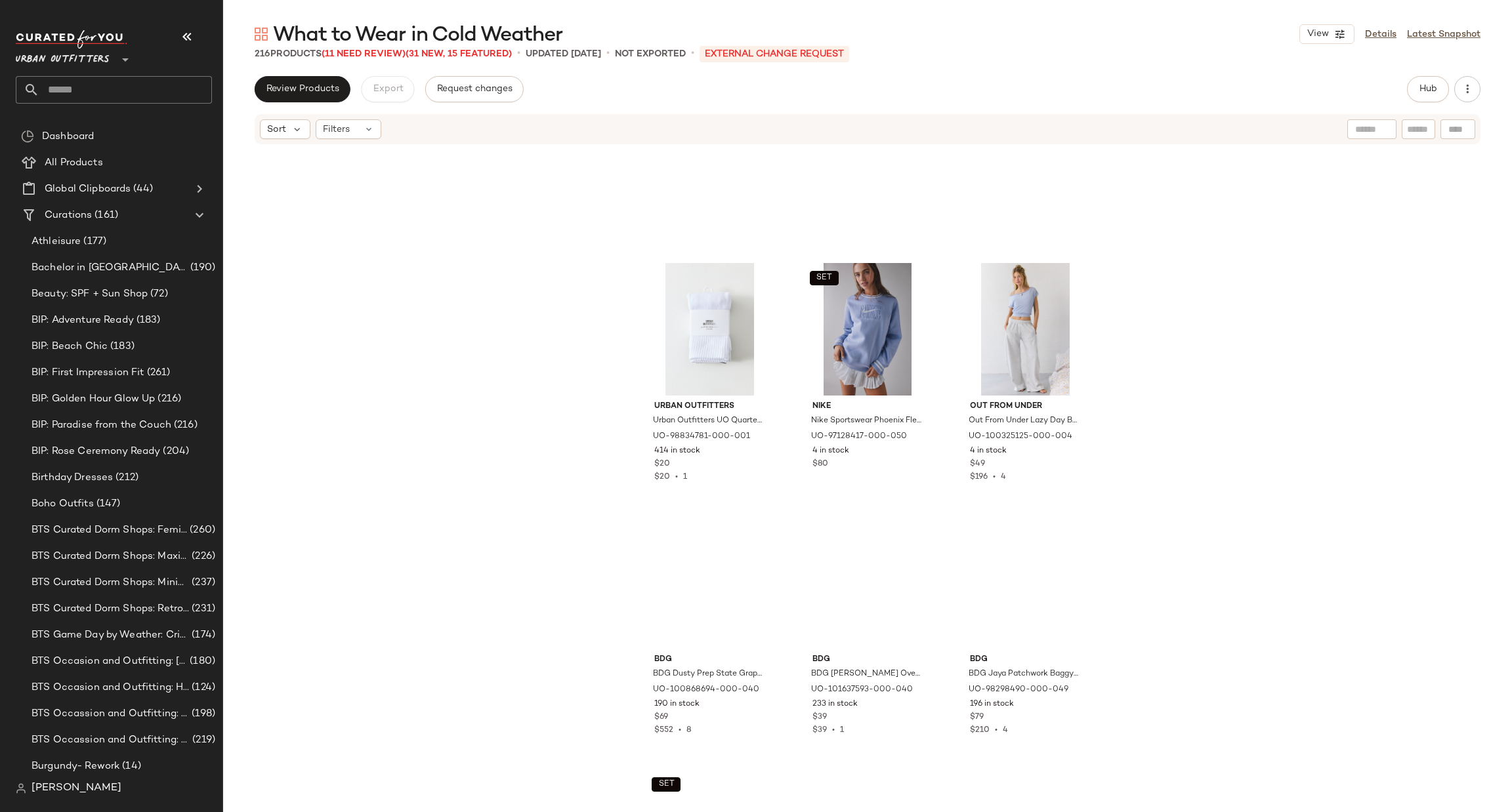
scroll to position [7490, 0]
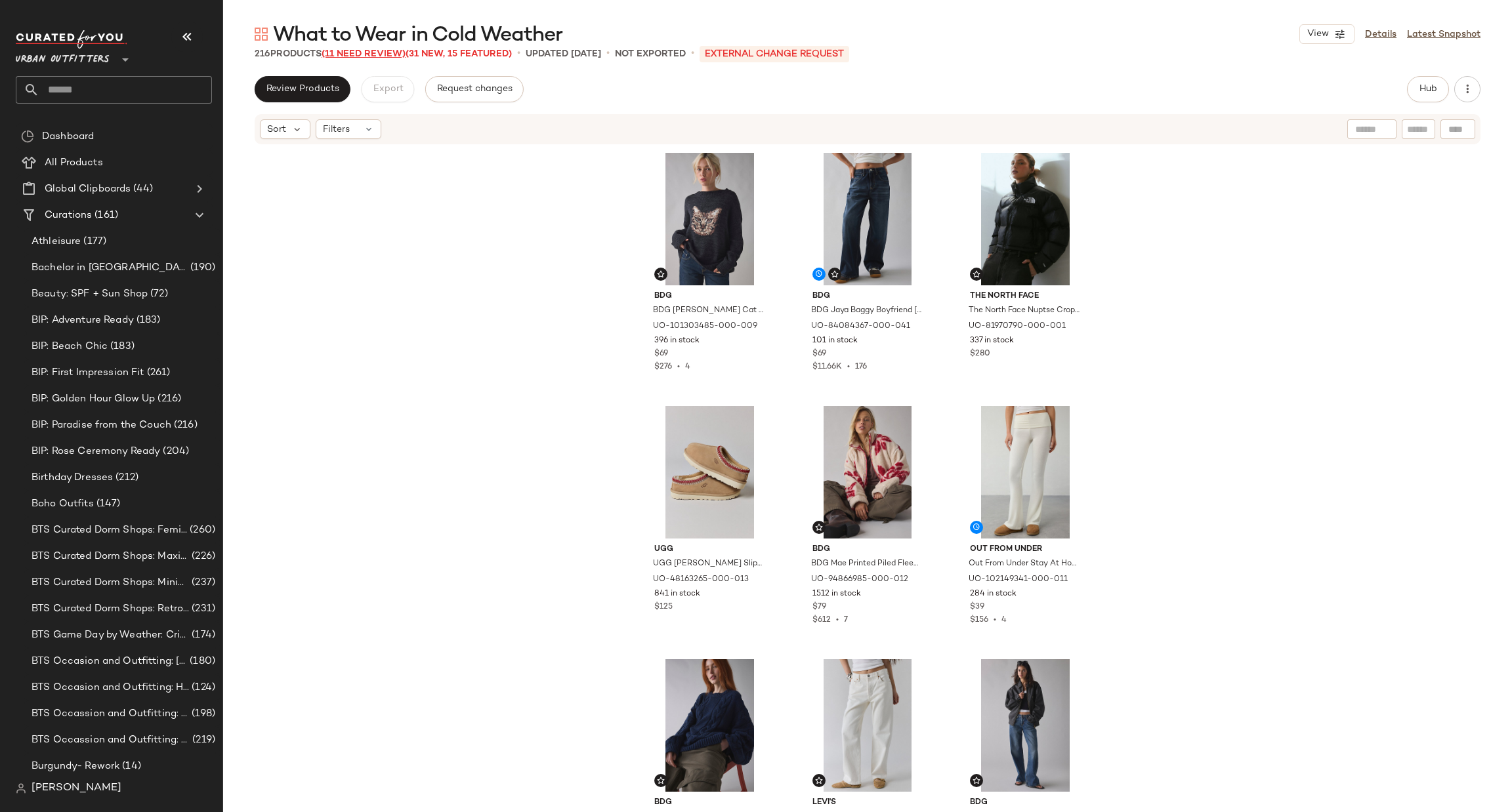
click at [351, 51] on span "(11 Need Review)" at bounding box center [364, 54] width 84 height 10
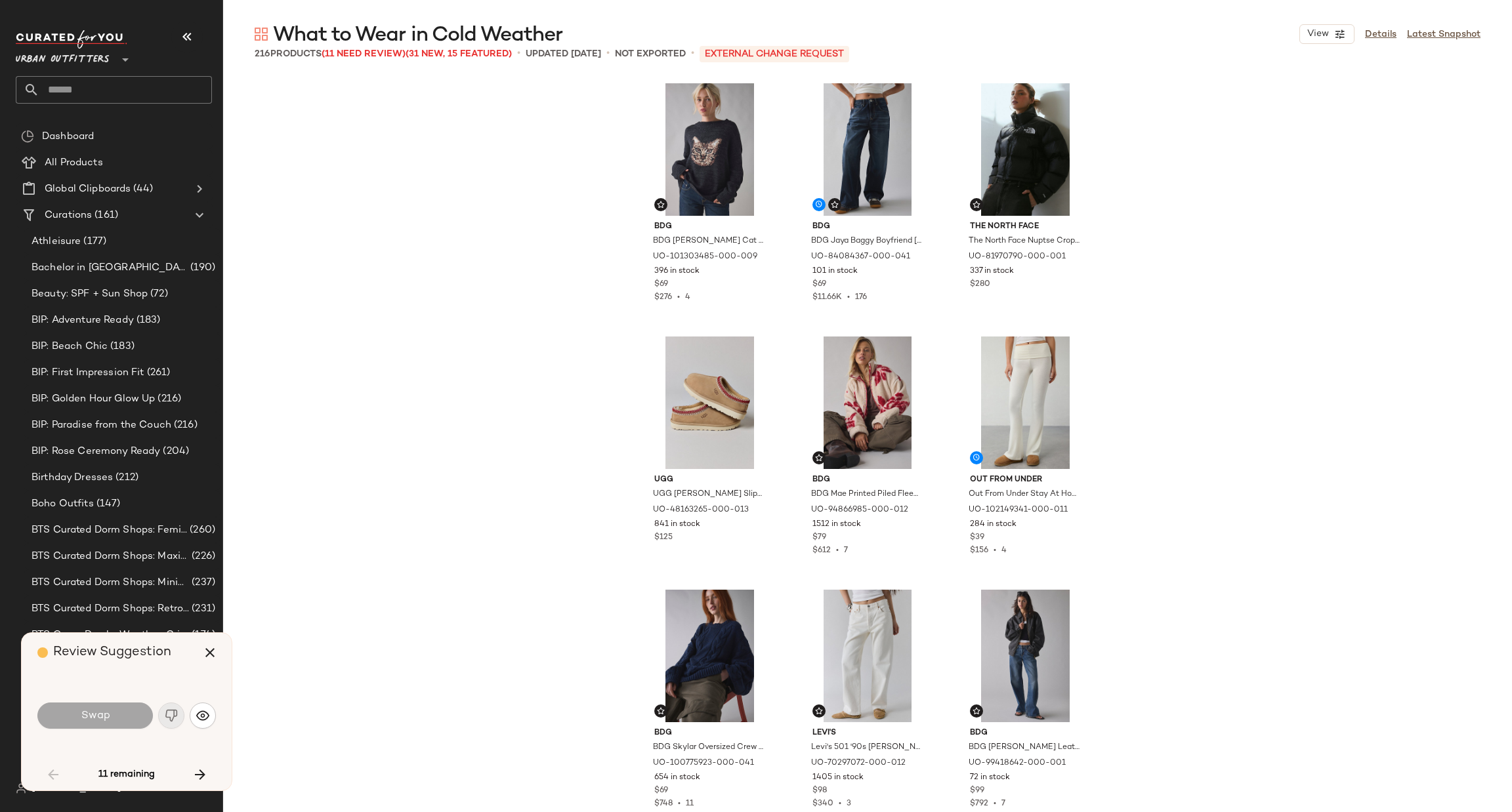
scroll to position [4052, 0]
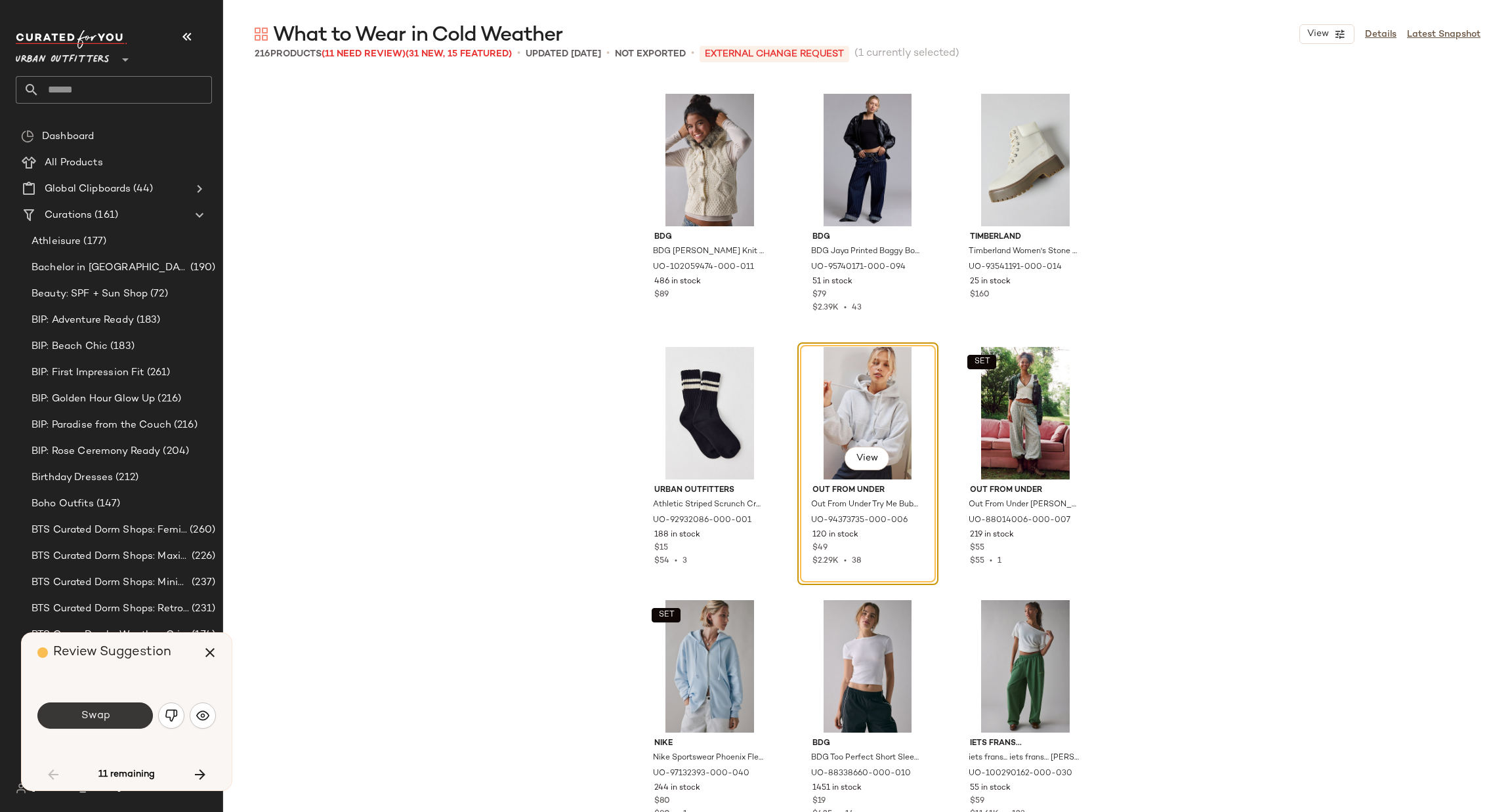
click at [96, 714] on span "Swap" at bounding box center [95, 716] width 30 height 13
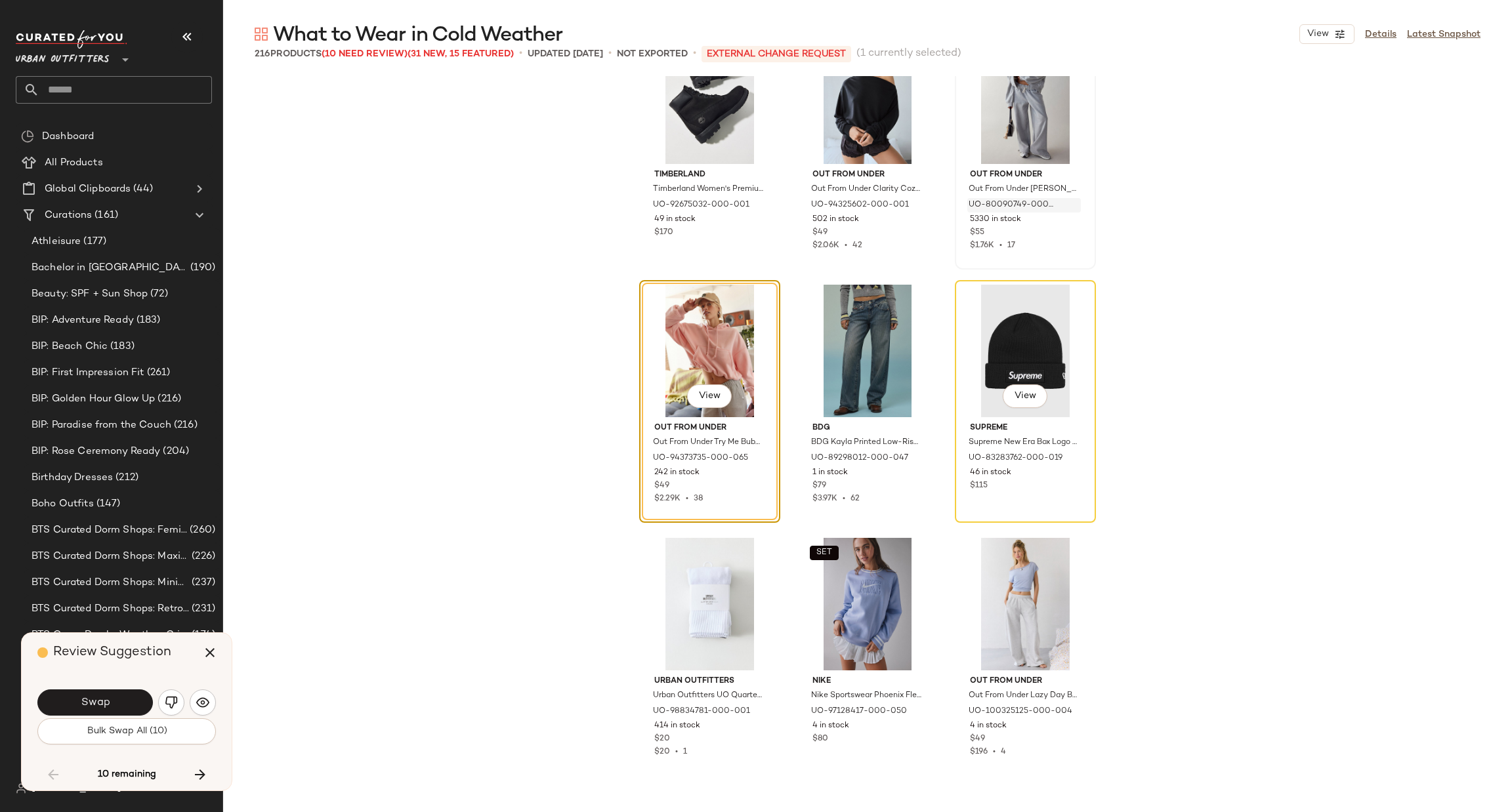
scroll to position [7035, 0]
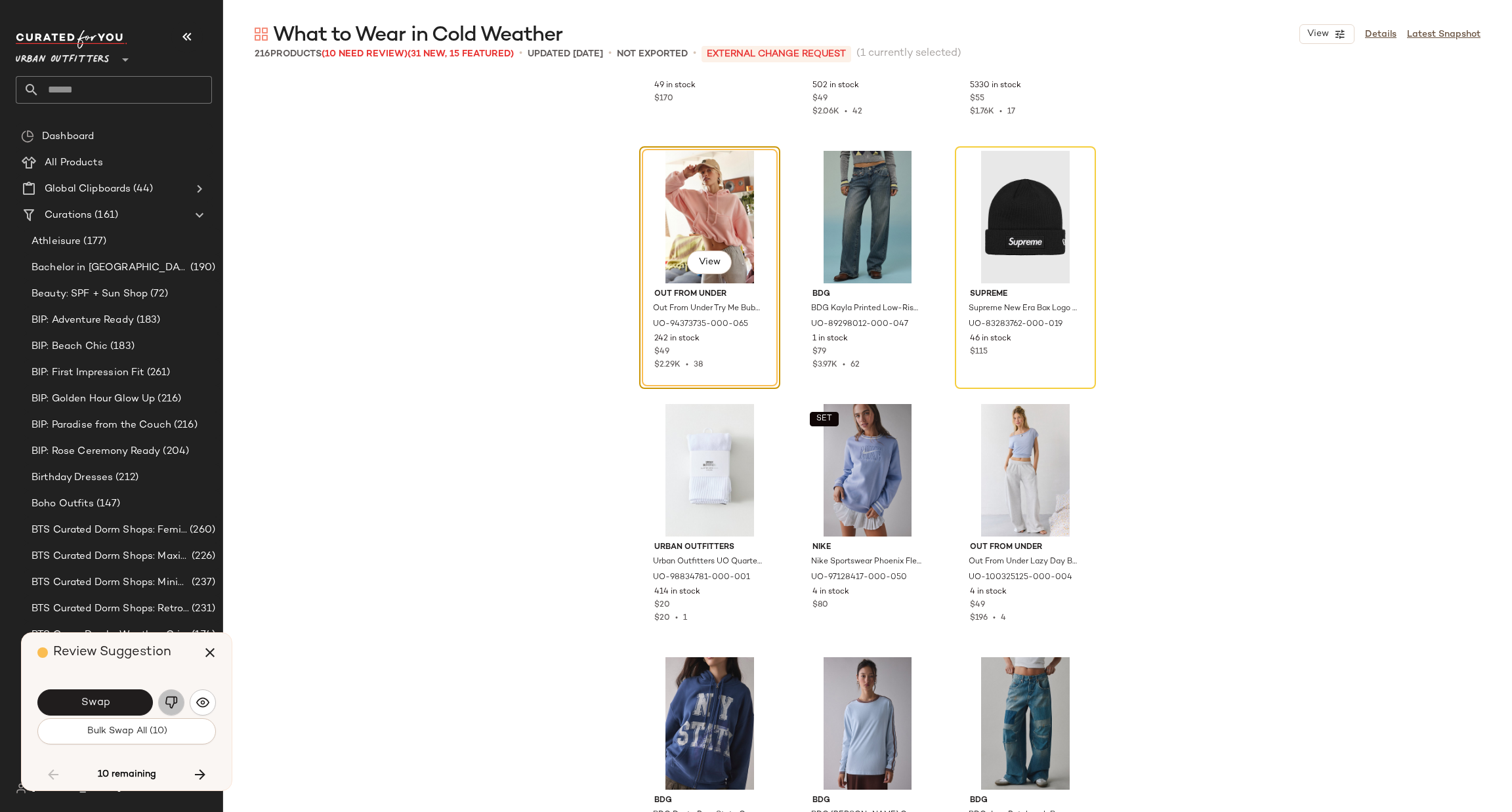
click at [172, 701] on img "button" at bounding box center [171, 703] width 14 height 14
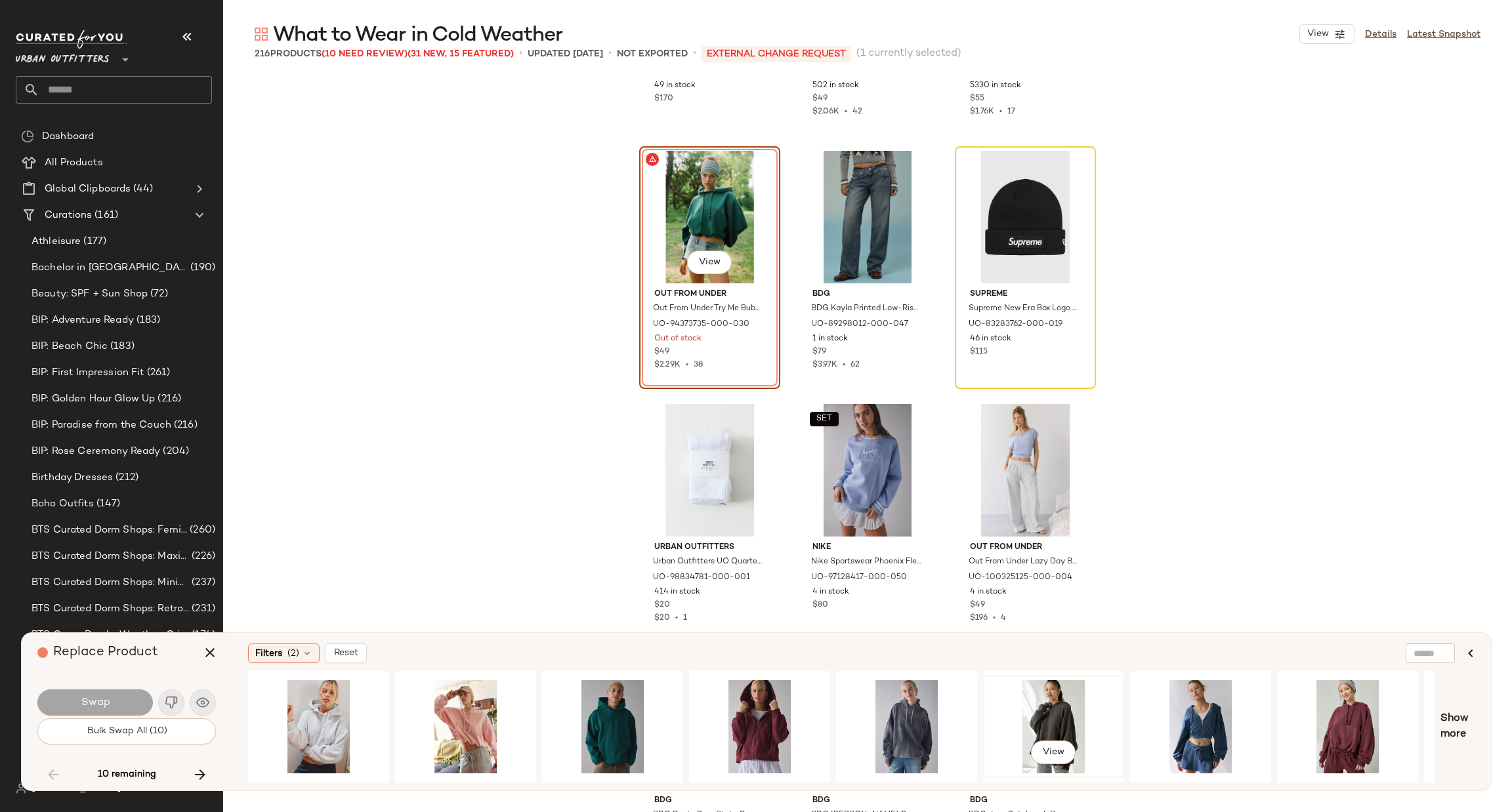
click at [1066, 697] on div "View" at bounding box center [1054, 727] width 132 height 93
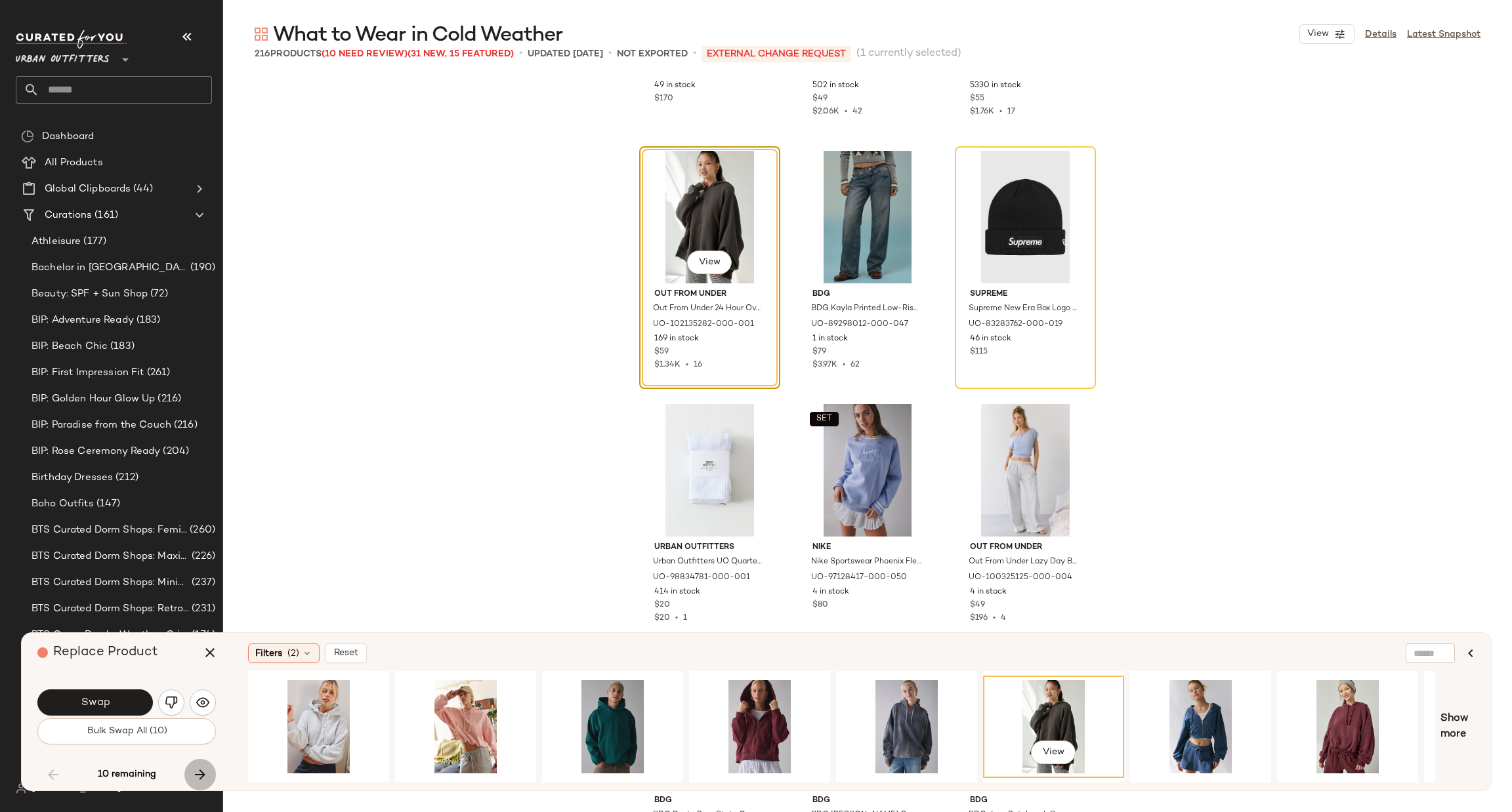
click at [202, 777] on icon "button" at bounding box center [200, 775] width 16 height 16
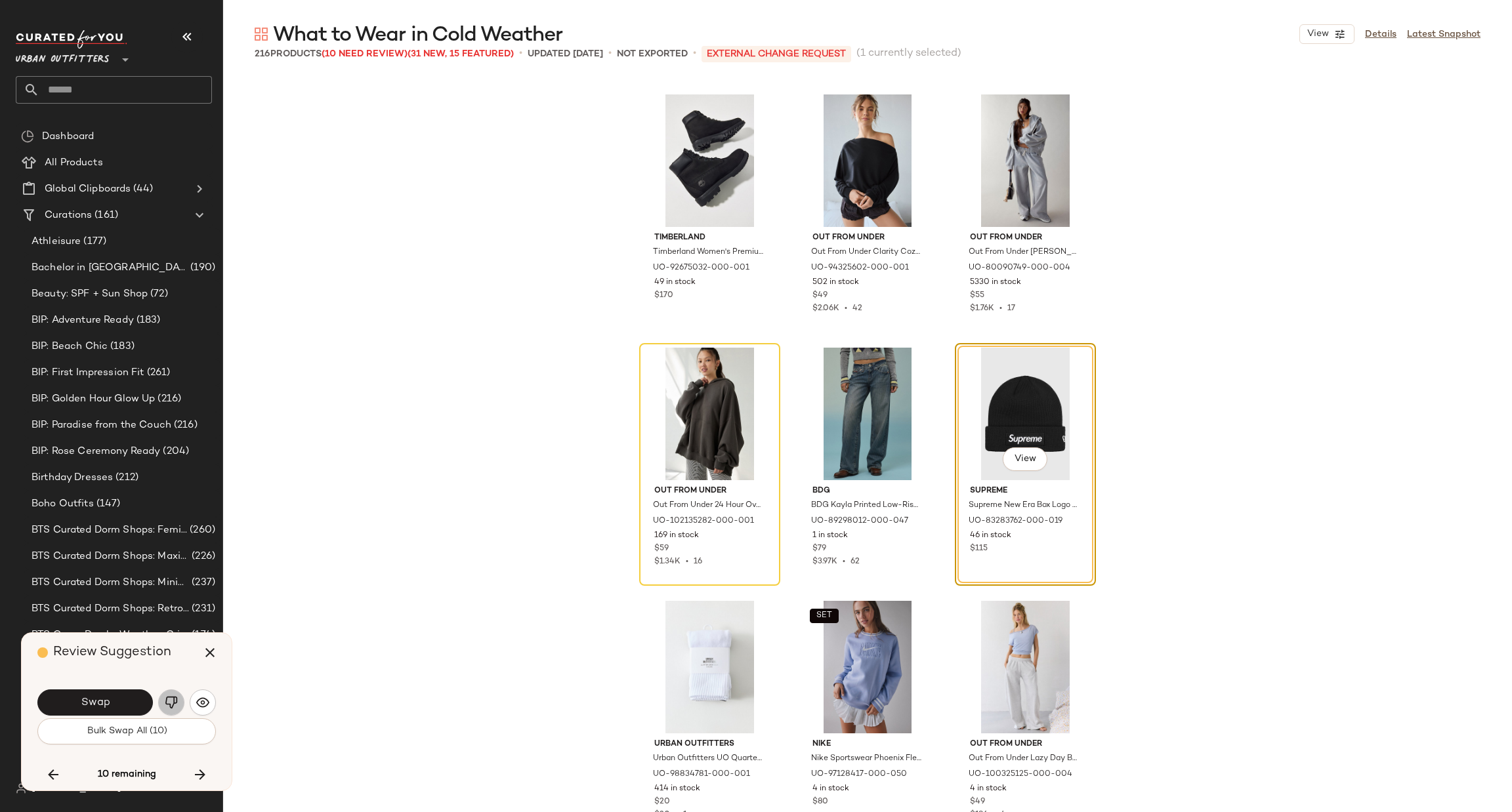
click at [174, 705] on img "button" at bounding box center [171, 703] width 14 height 14
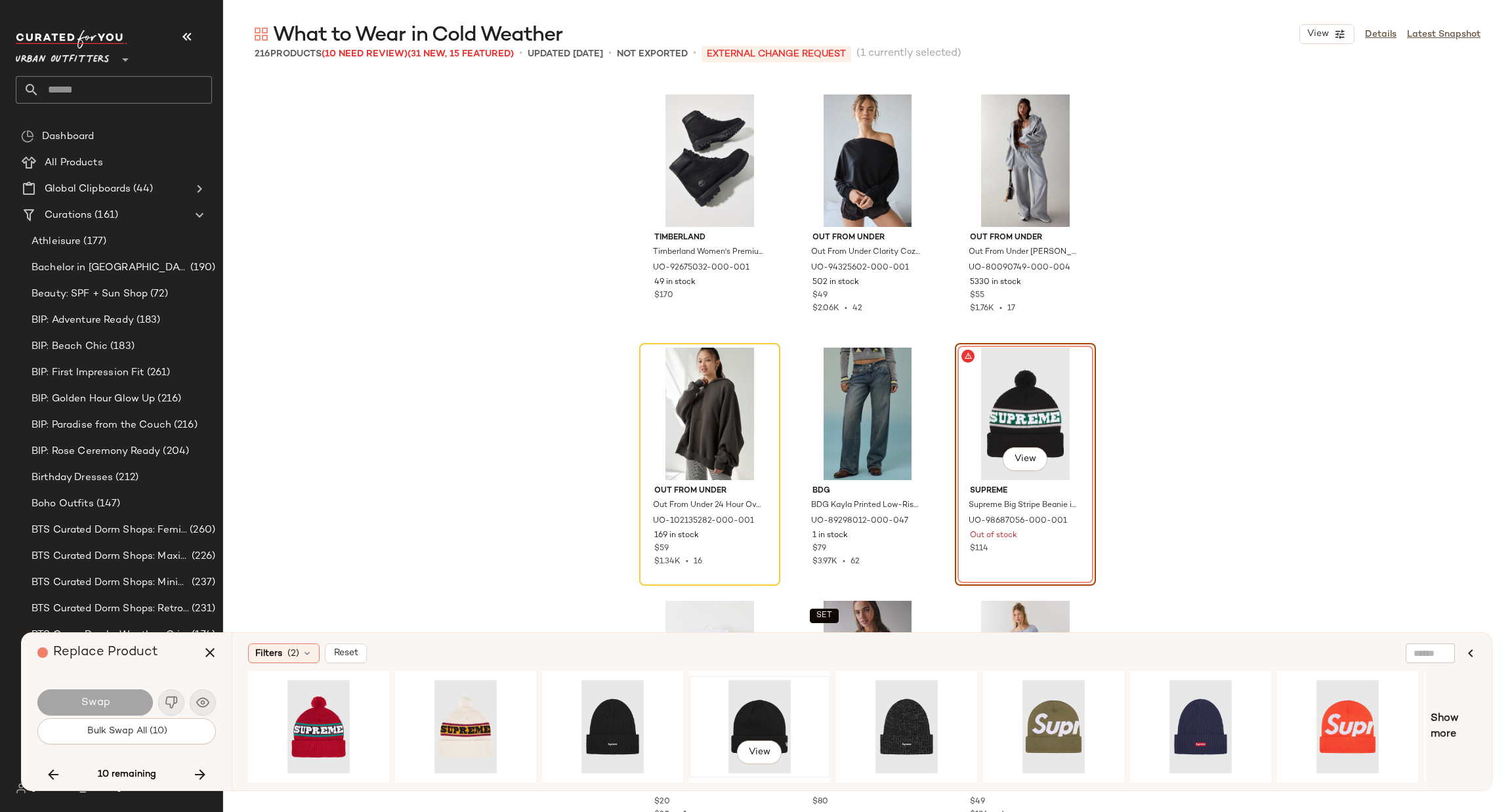
click at [754, 717] on div "View" at bounding box center [760, 727] width 132 height 93
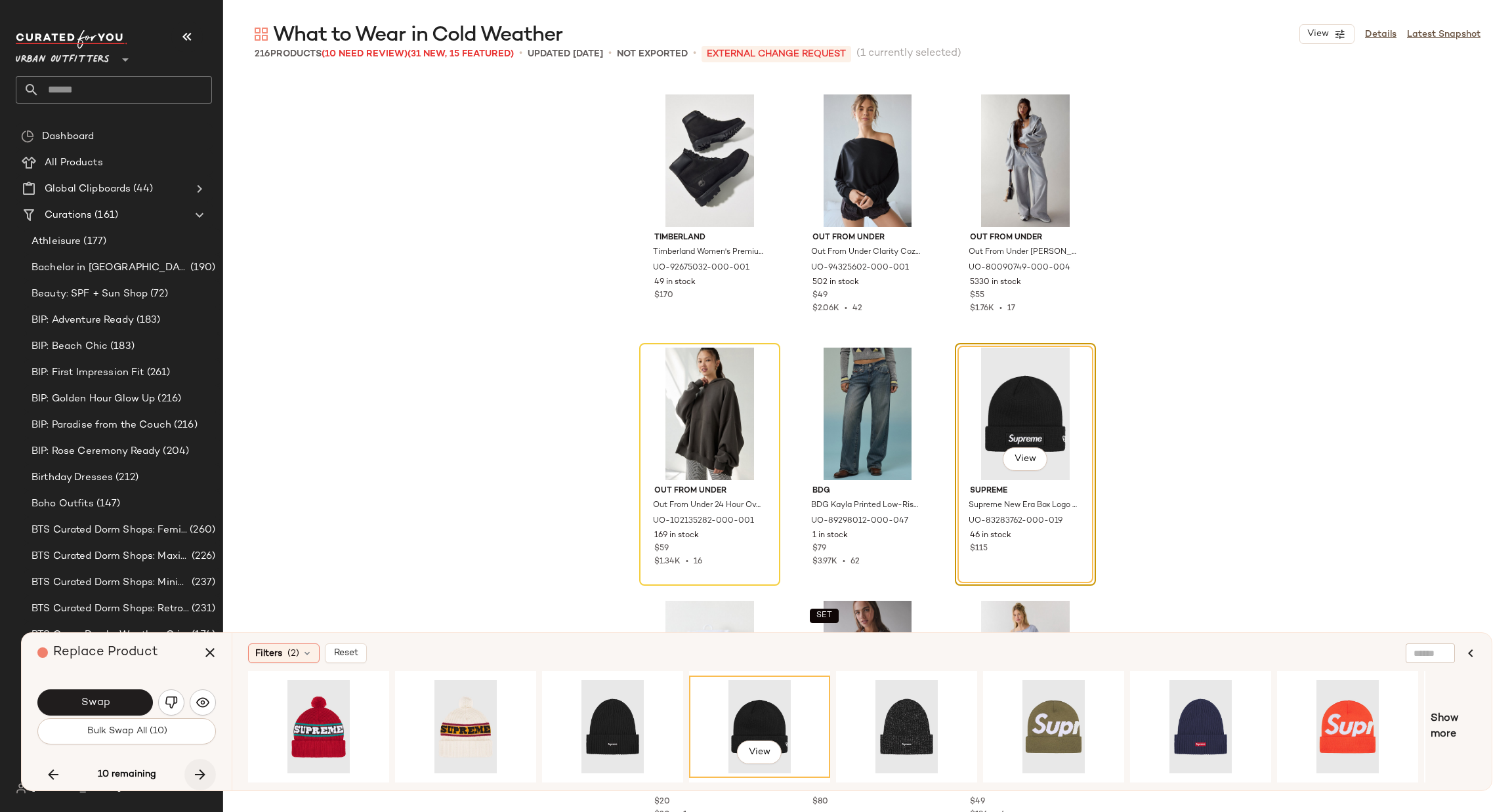
click at [207, 777] on icon "button" at bounding box center [200, 775] width 16 height 16
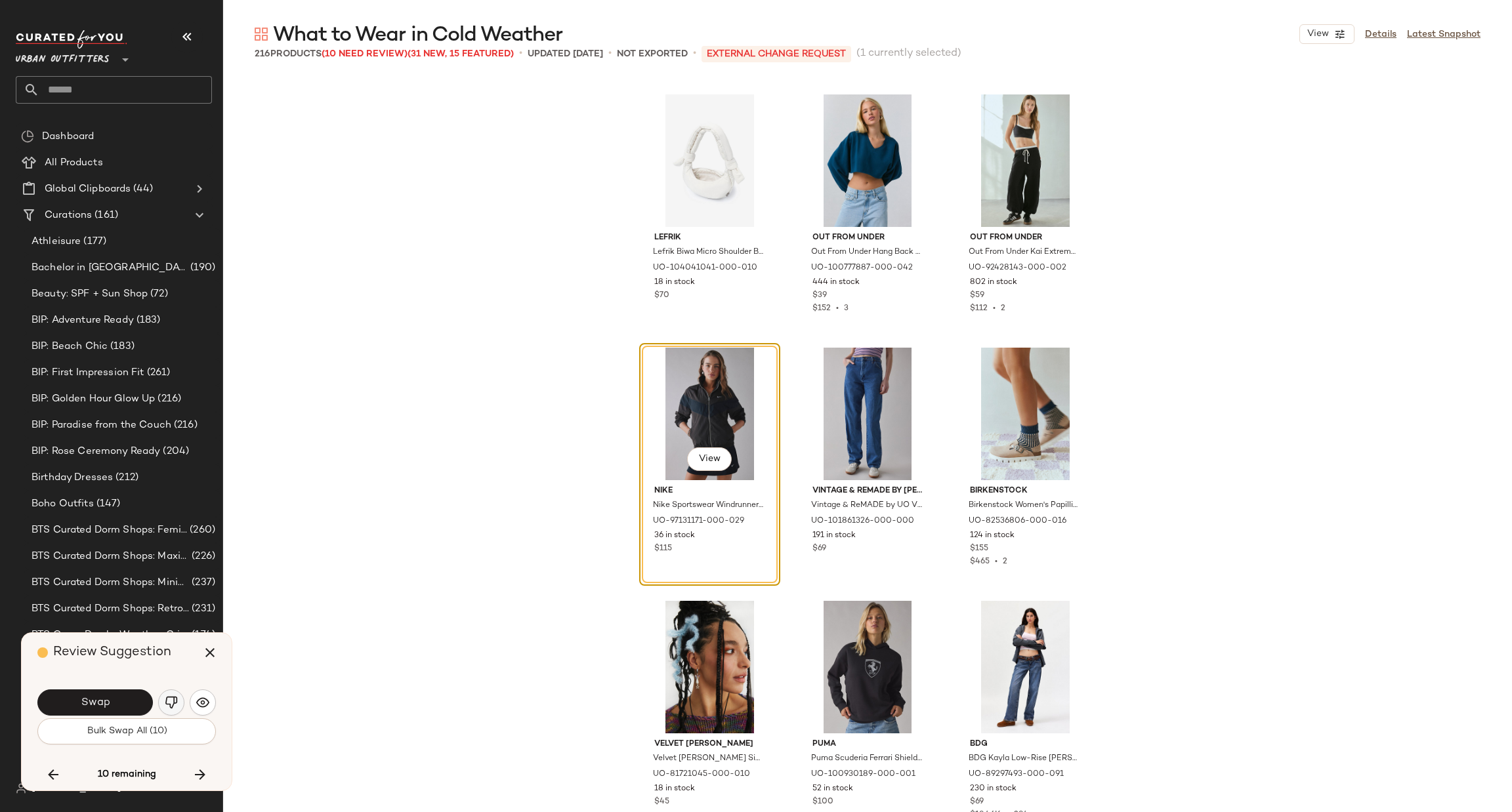
click at [171, 706] on img "button" at bounding box center [171, 703] width 14 height 14
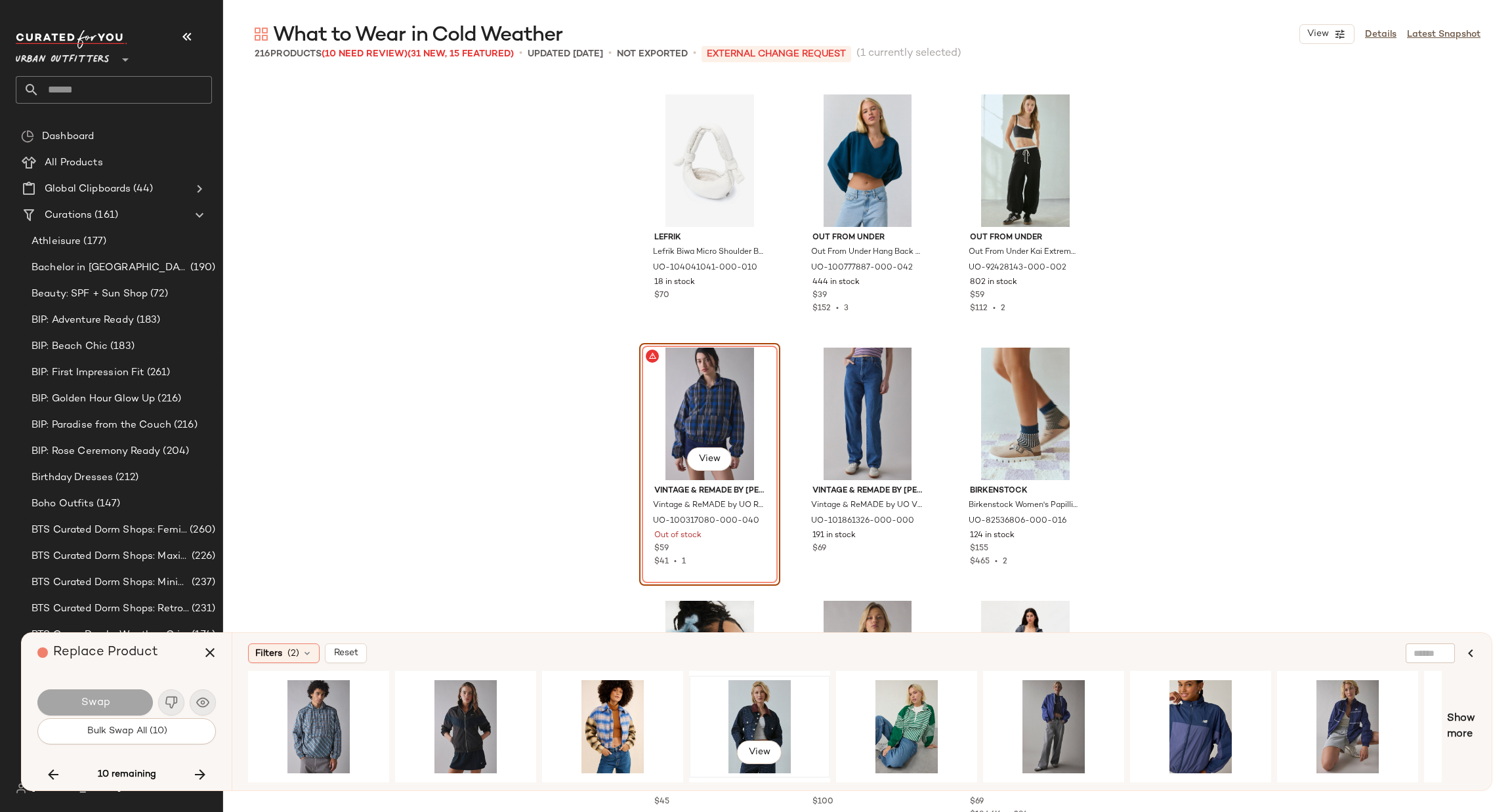
click at [738, 713] on div "View" at bounding box center [760, 727] width 132 height 93
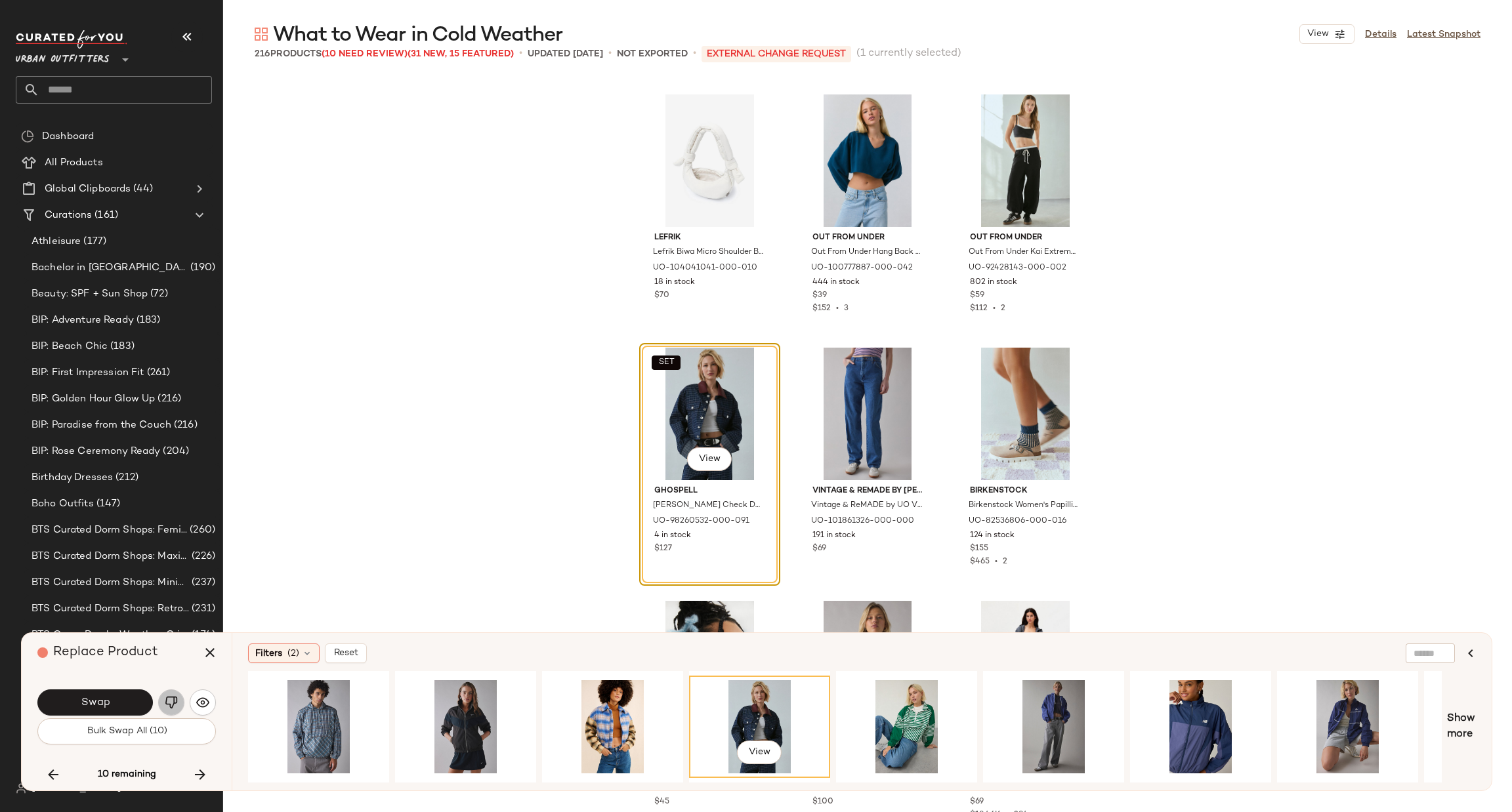
click at [172, 703] on img "button" at bounding box center [171, 703] width 14 height 14
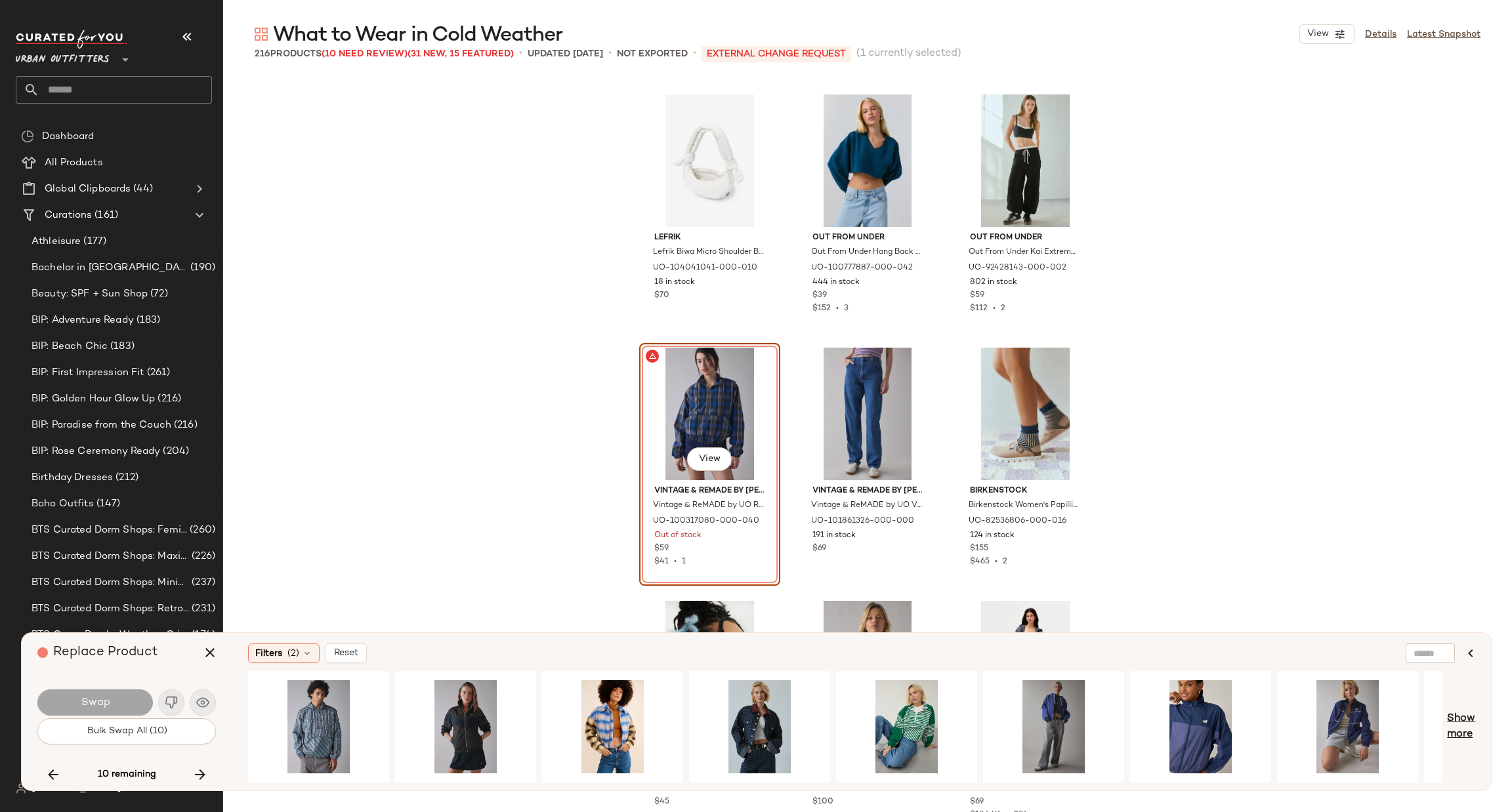
click at [1461, 728] on span "Show more" at bounding box center [1461, 727] width 29 height 31
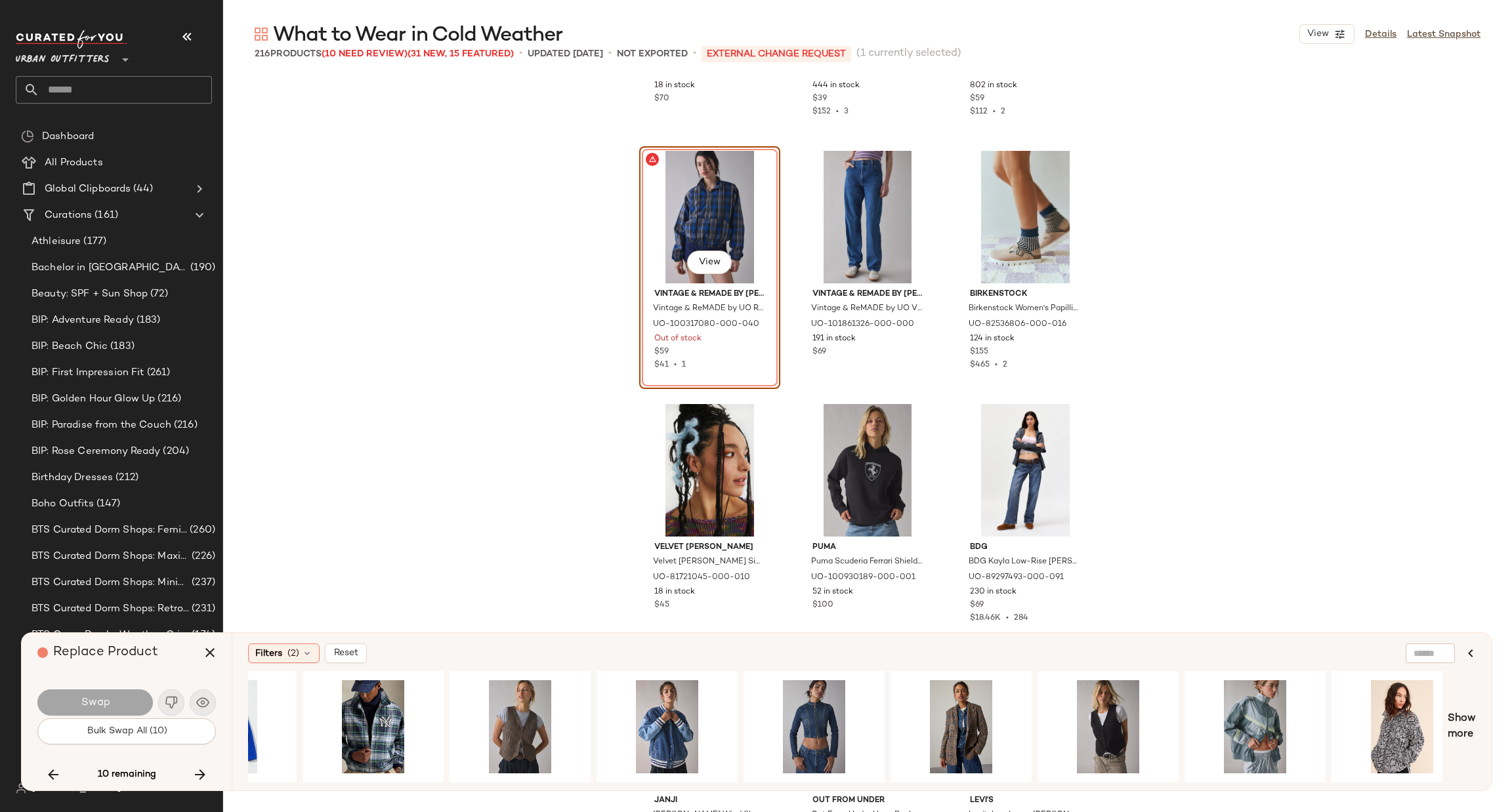
scroll to position [0, 2153]
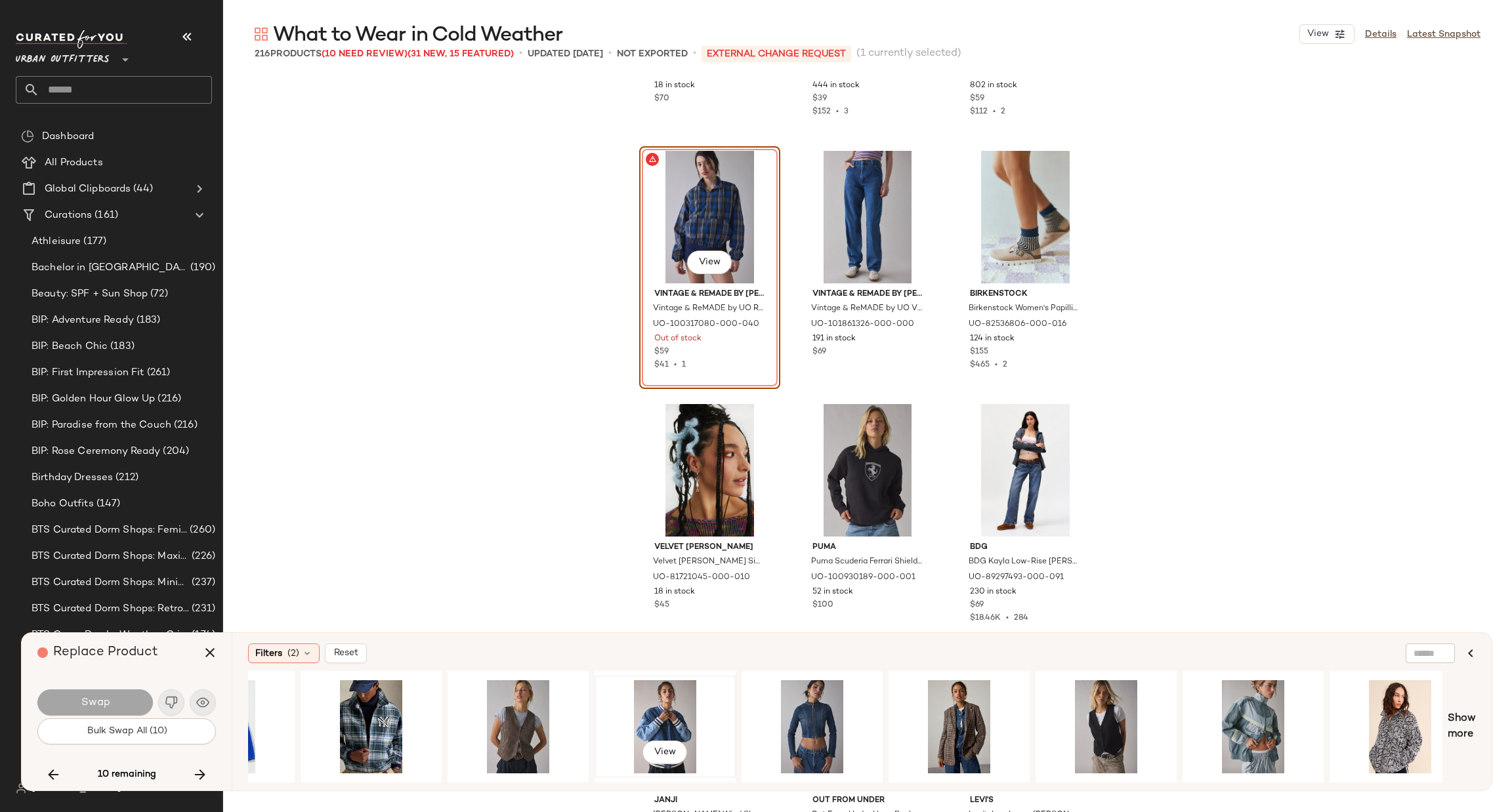
click at [666, 696] on div "View" at bounding box center [665, 727] width 132 height 93
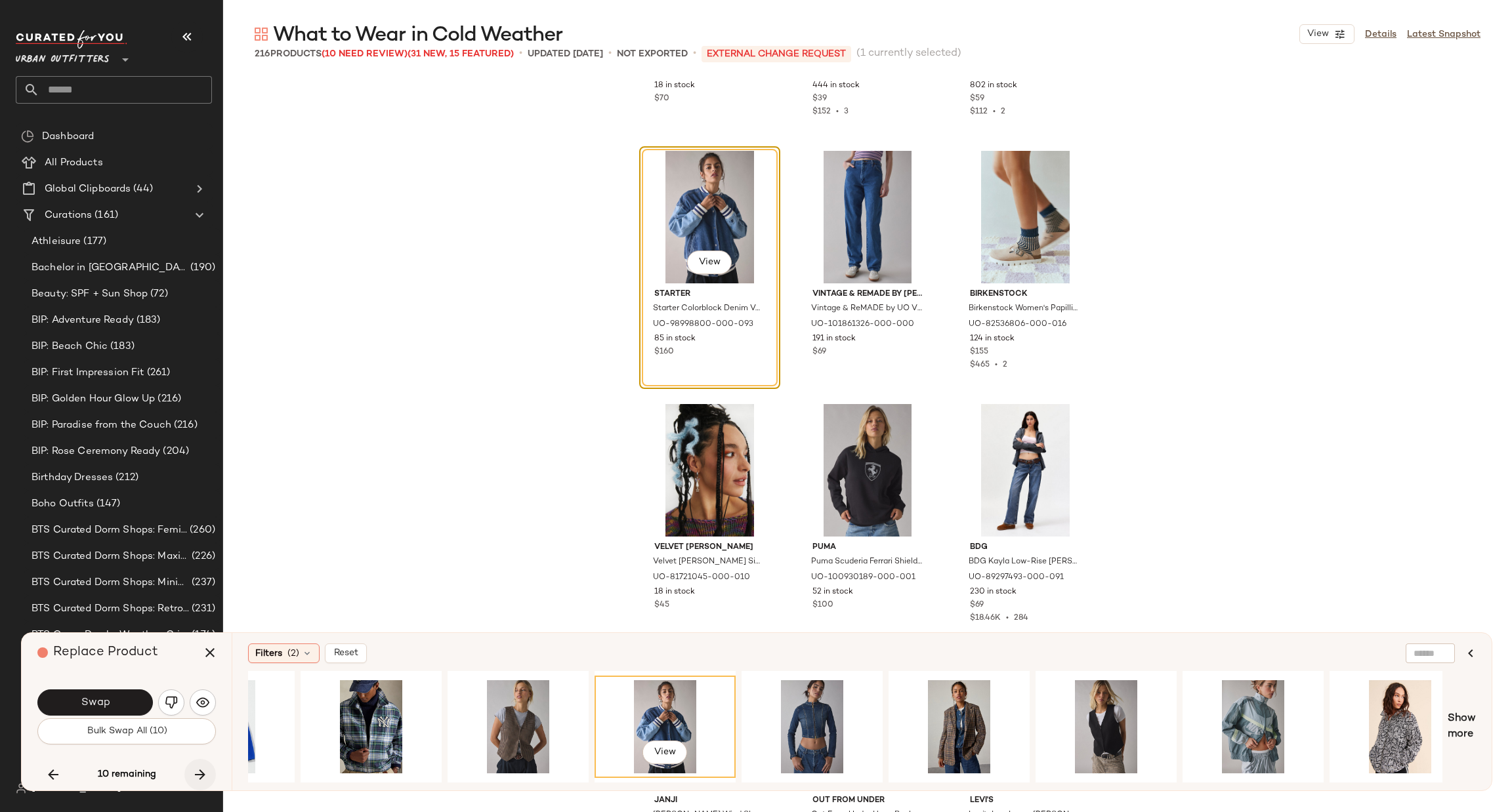
click at [207, 772] on icon "button" at bounding box center [200, 775] width 16 height 16
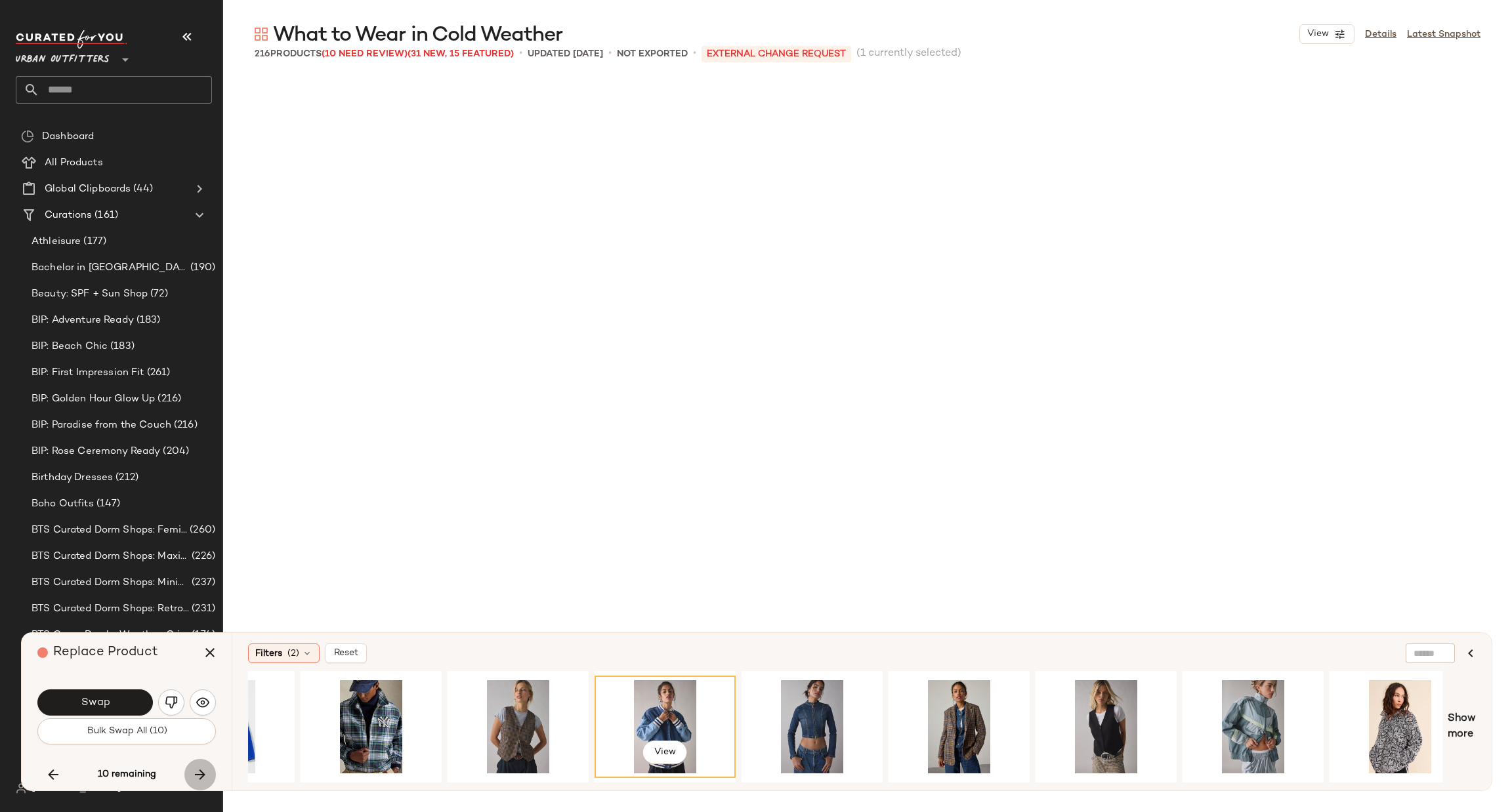
scroll to position [11144, 0]
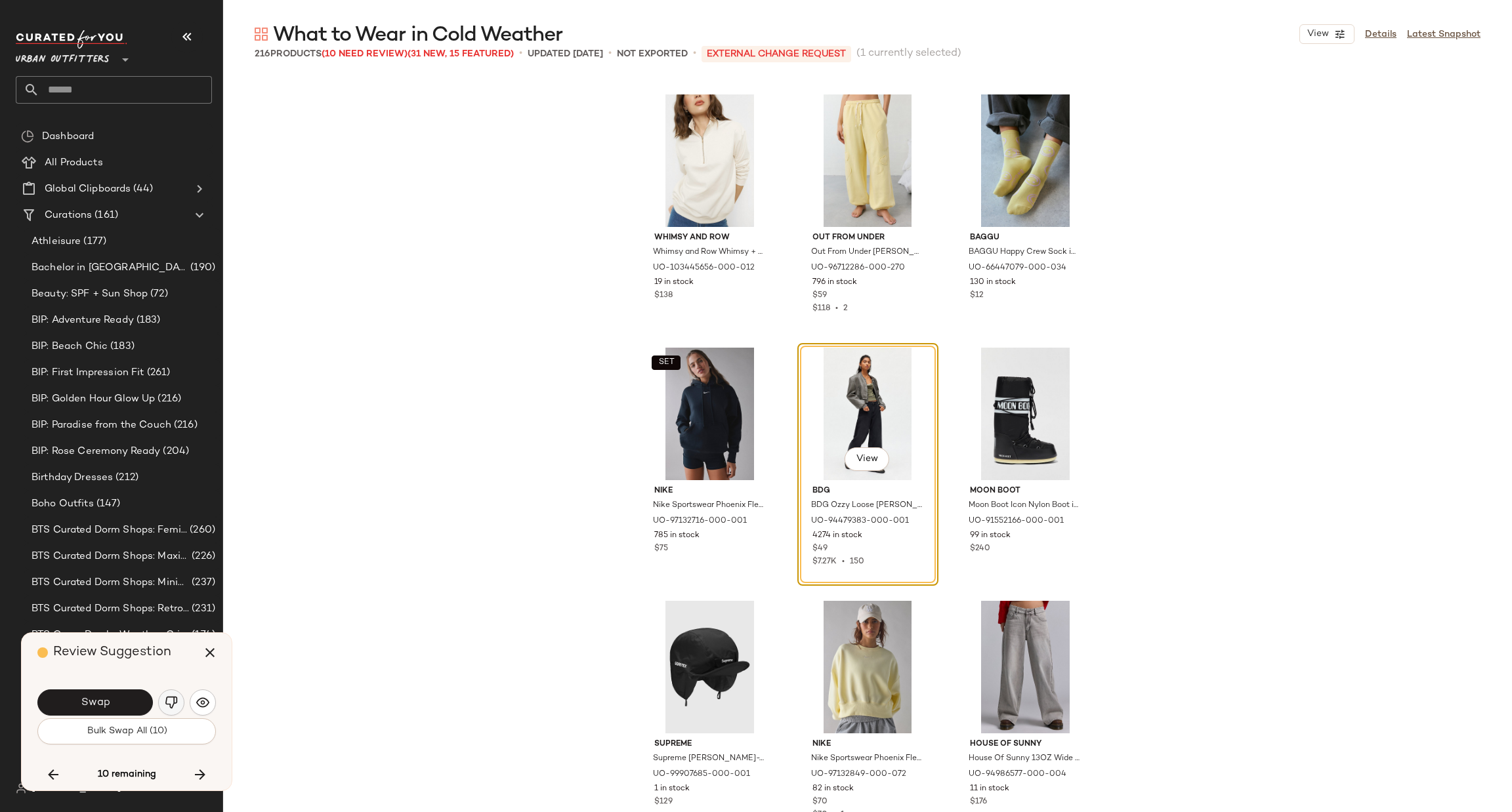
click at [180, 701] on button "button" at bounding box center [171, 702] width 26 height 26
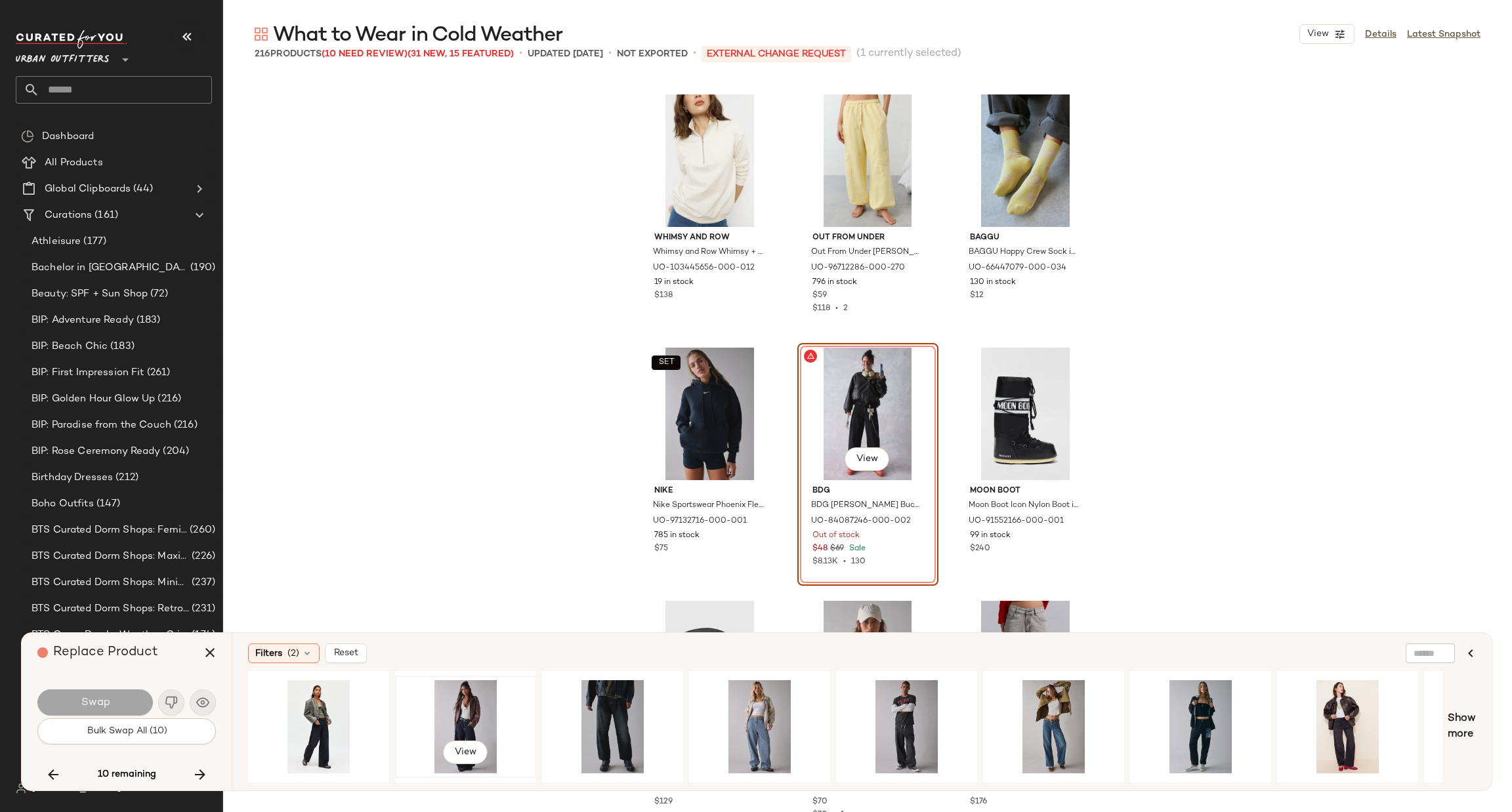
click at [469, 718] on div "View" at bounding box center [465, 727] width 132 height 93
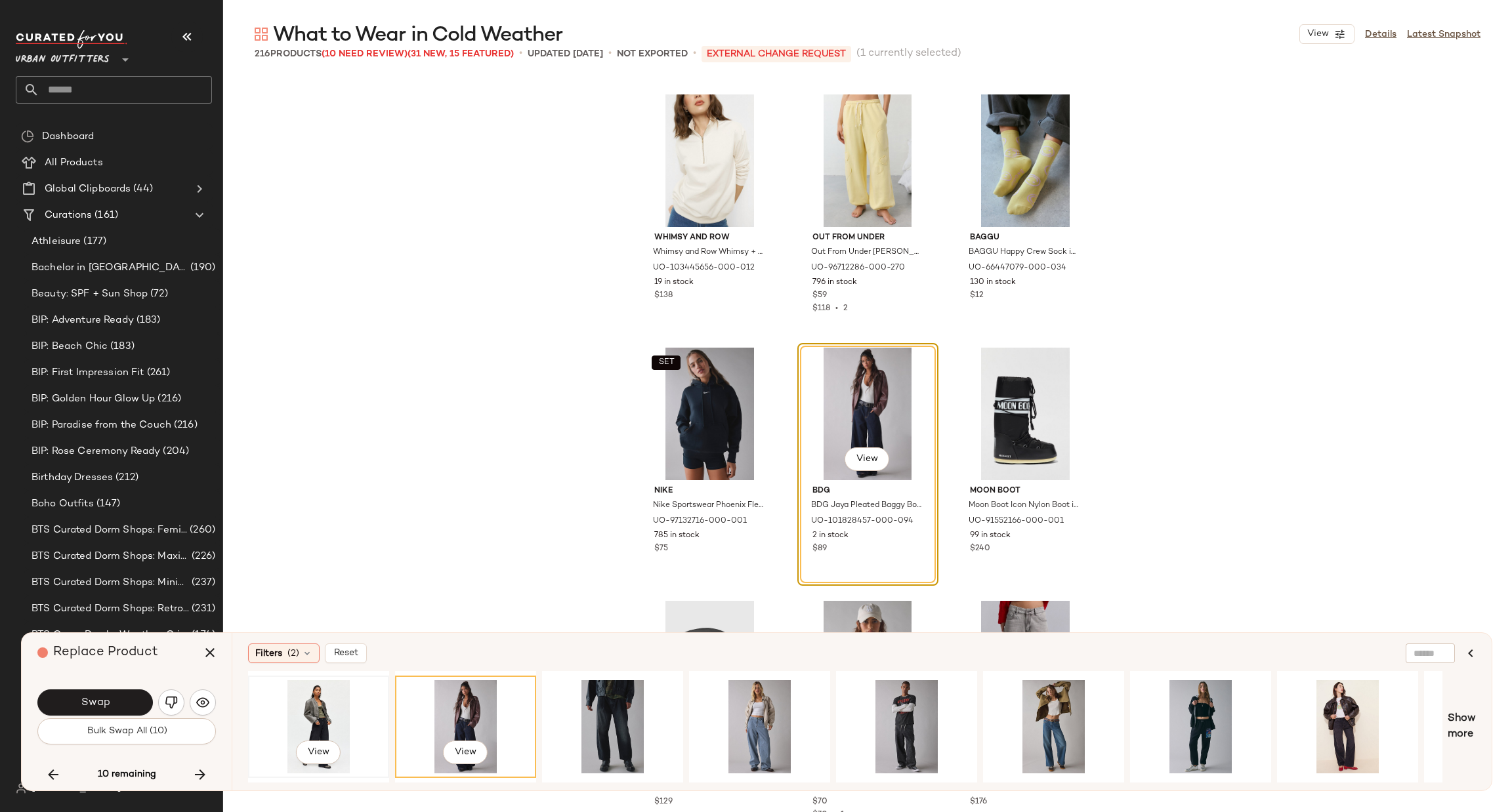
click at [316, 732] on div "View" at bounding box center [318, 727] width 132 height 93
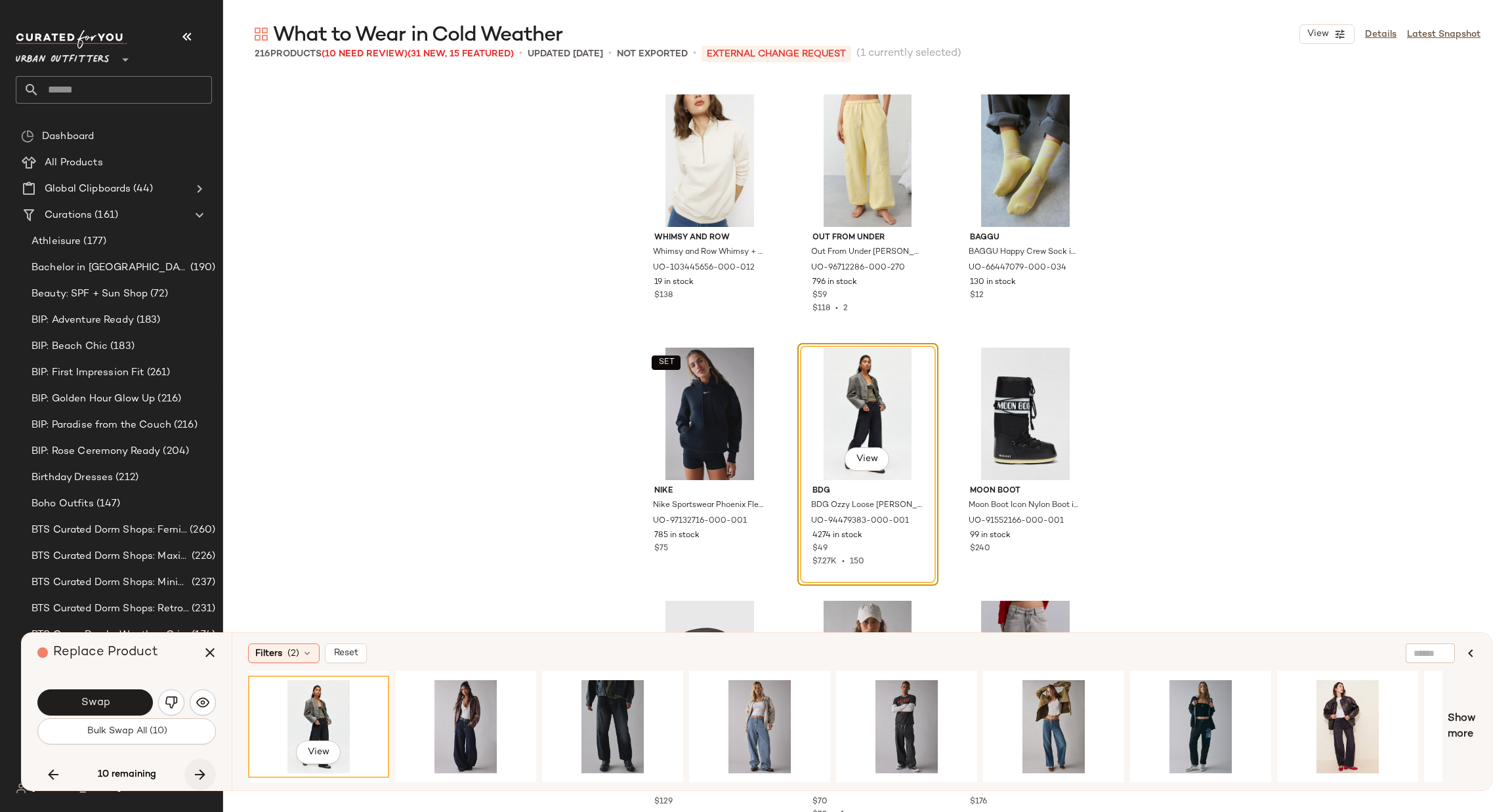
click at [210, 771] on button "button" at bounding box center [199, 774] width 31 height 31
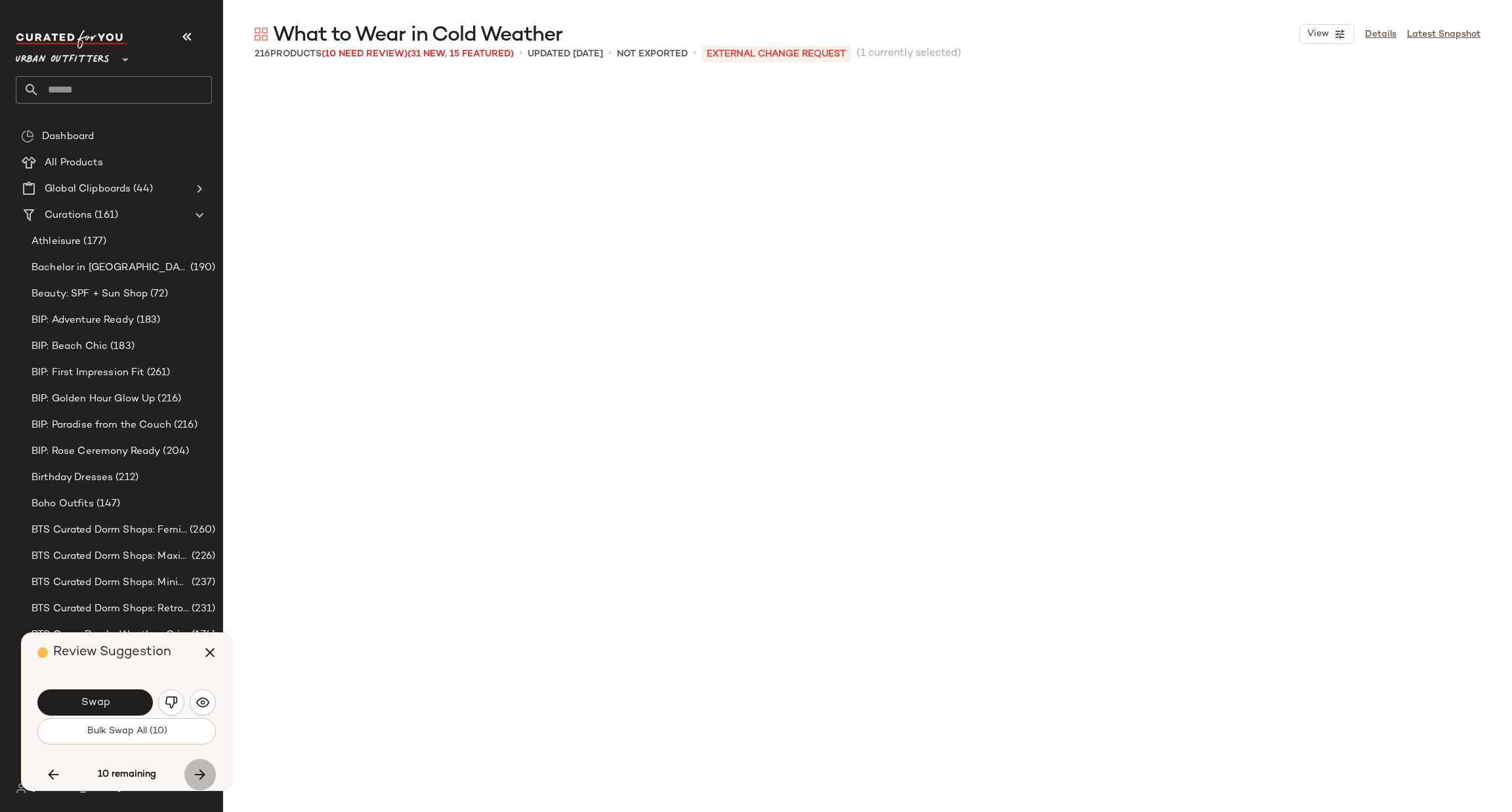
scroll to position [11904, 0]
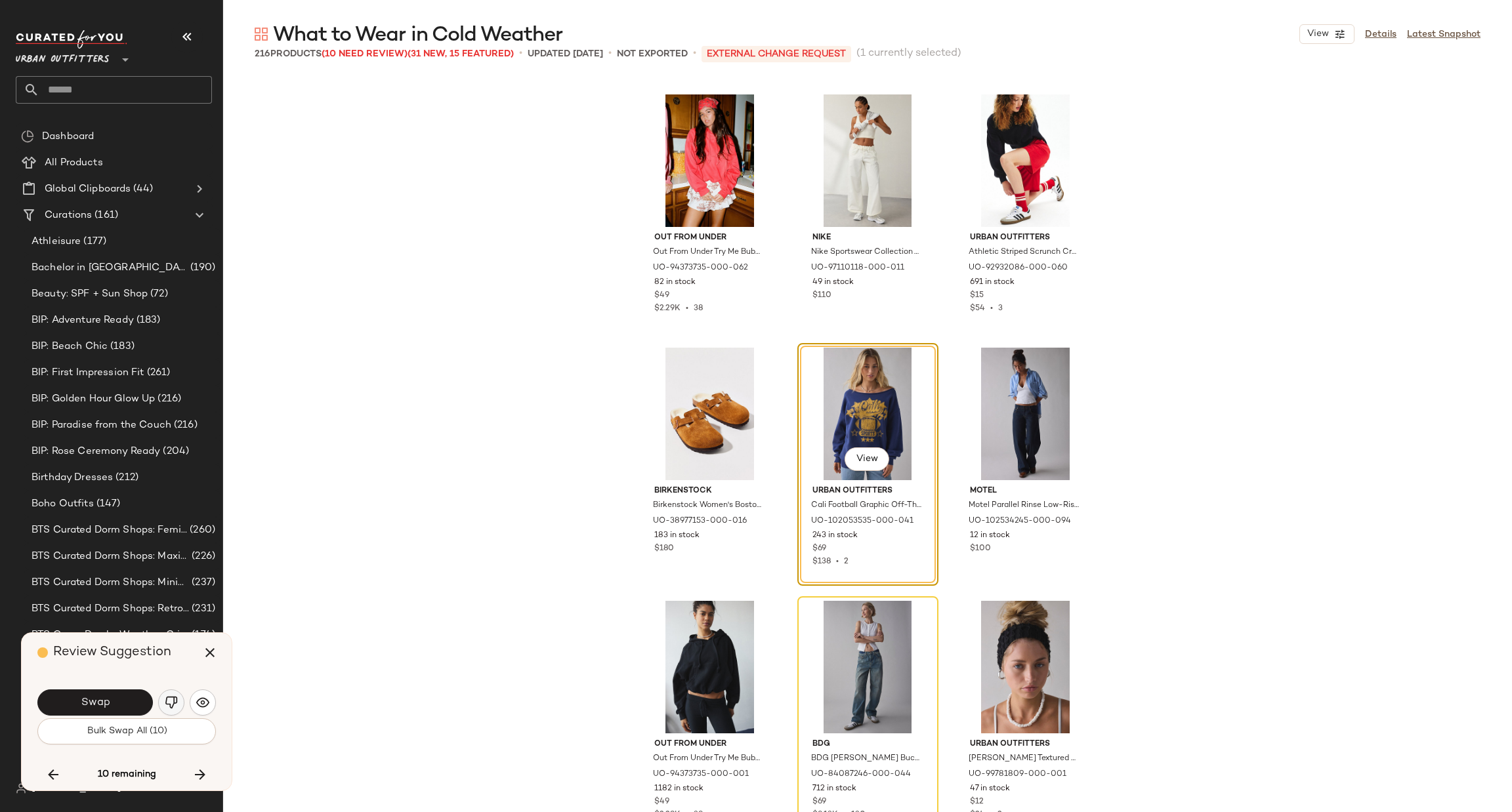
click at [165, 701] on img "button" at bounding box center [171, 703] width 14 height 14
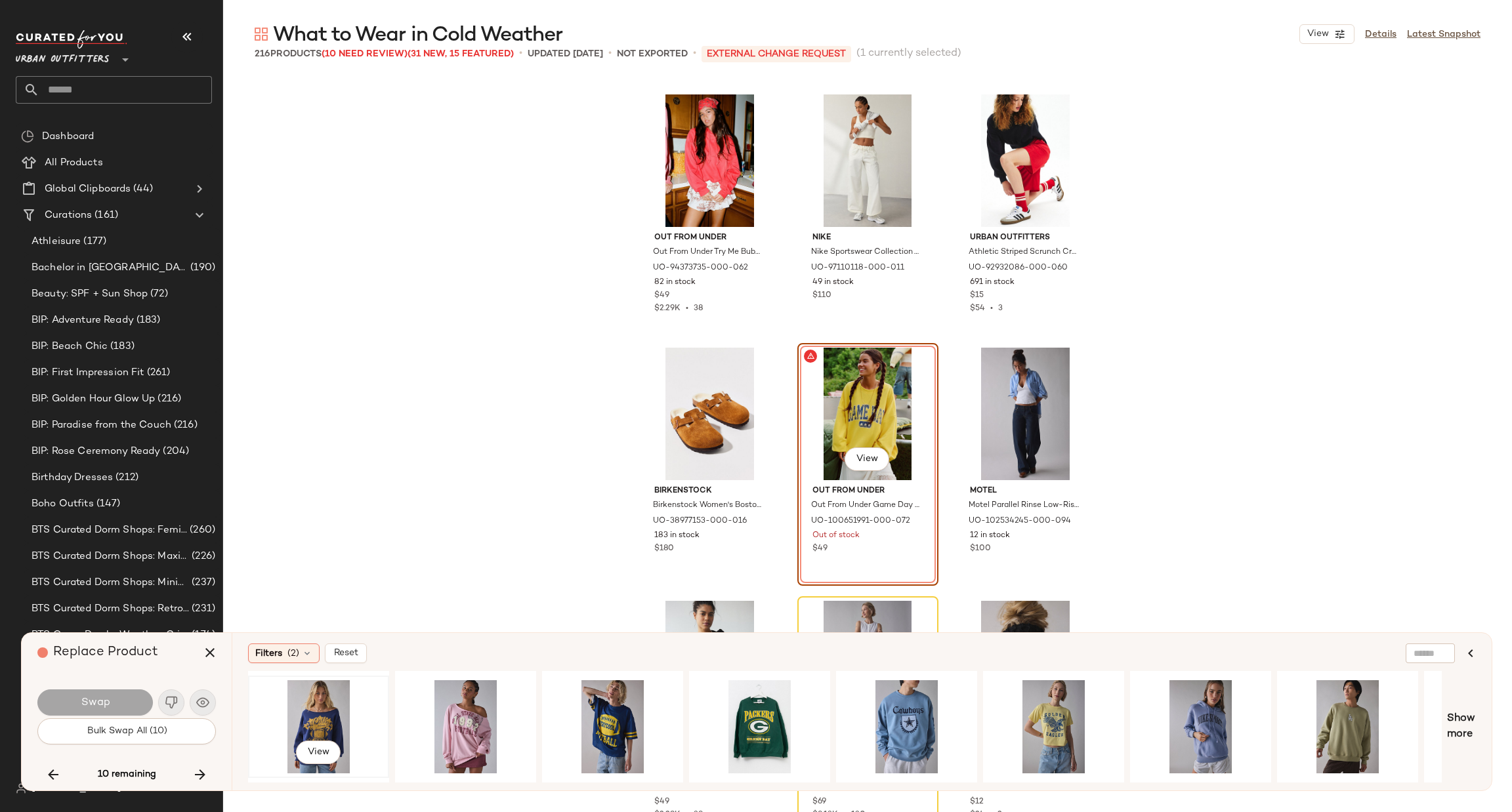
click at [329, 706] on div "View" at bounding box center [318, 727] width 132 height 93
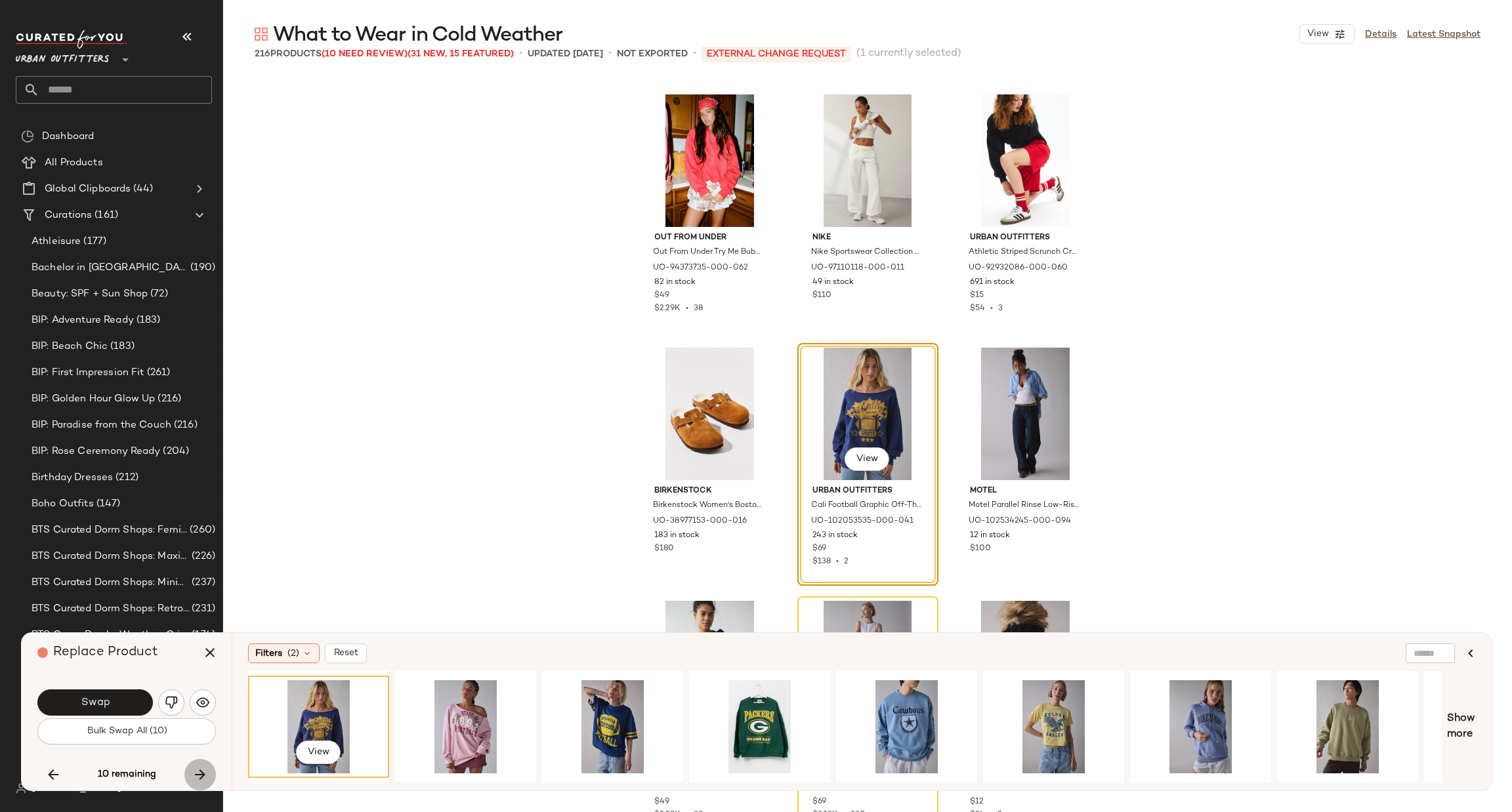
click at [195, 770] on icon "button" at bounding box center [200, 775] width 16 height 16
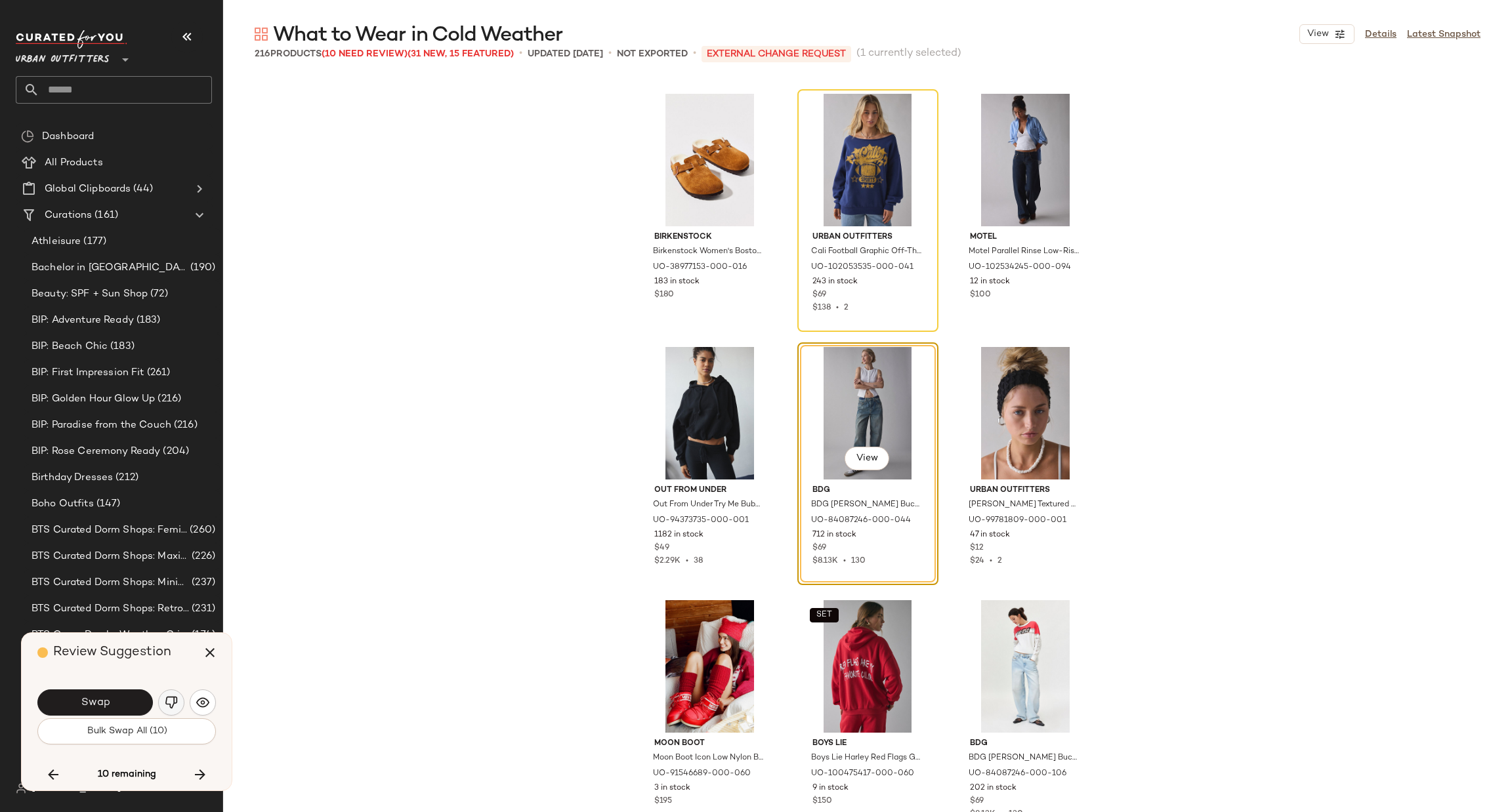
click at [172, 703] on img "button" at bounding box center [171, 703] width 14 height 14
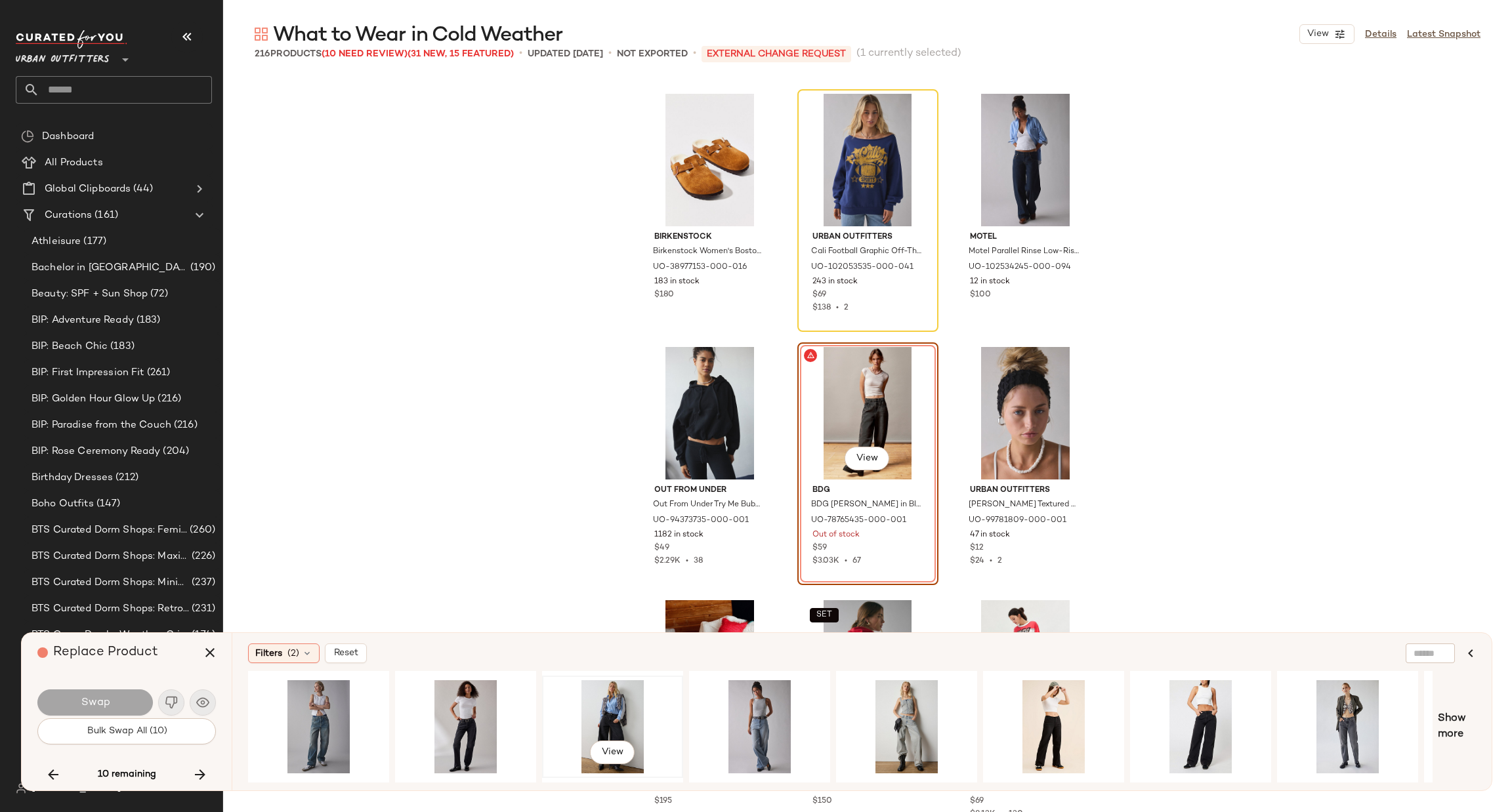
click at [588, 715] on div "View" at bounding box center [613, 727] width 132 height 93
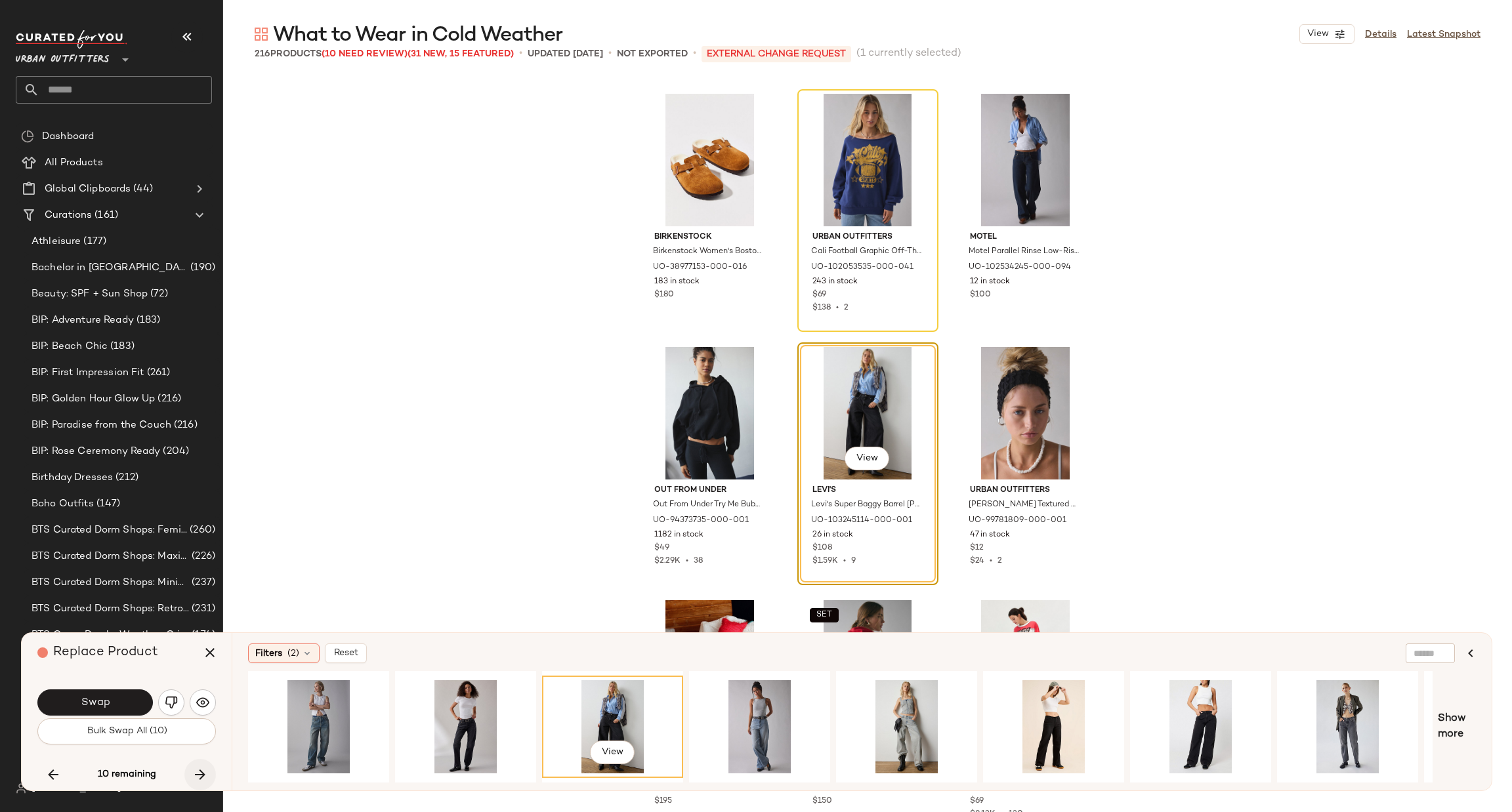
click at [198, 782] on icon "button" at bounding box center [200, 775] width 16 height 16
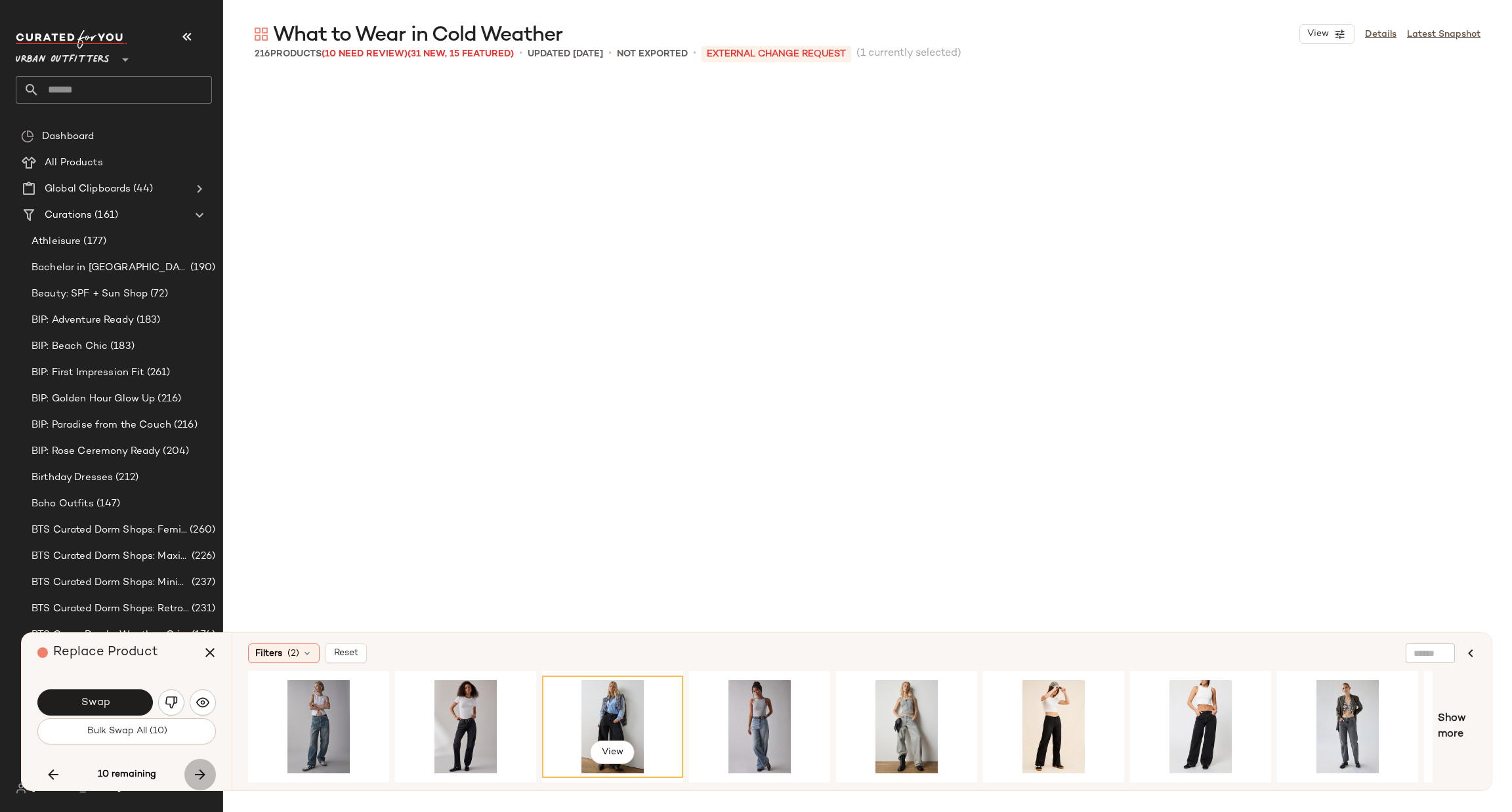
scroll to position [13677, 0]
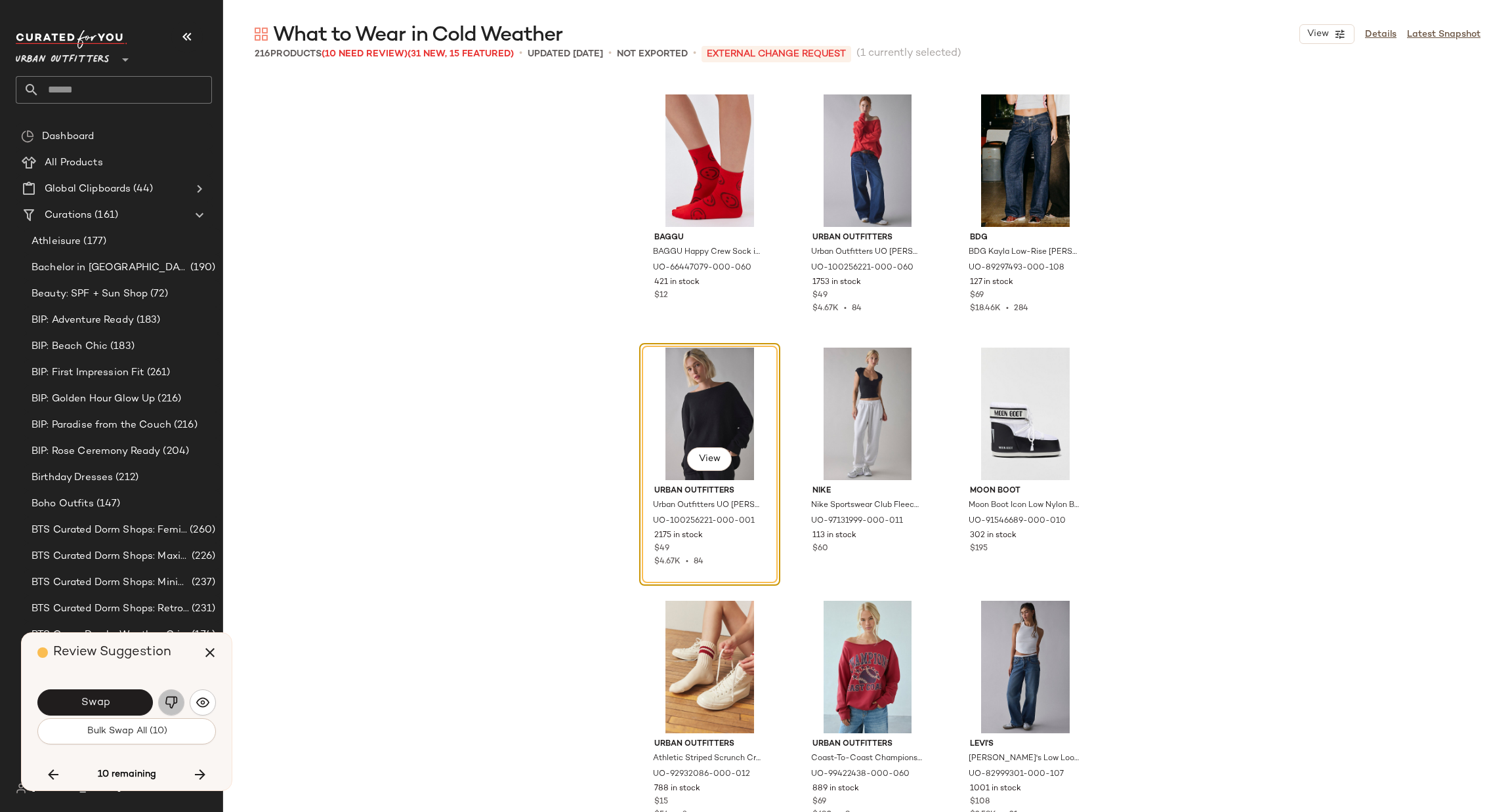
click at [166, 702] on img "button" at bounding box center [171, 703] width 14 height 14
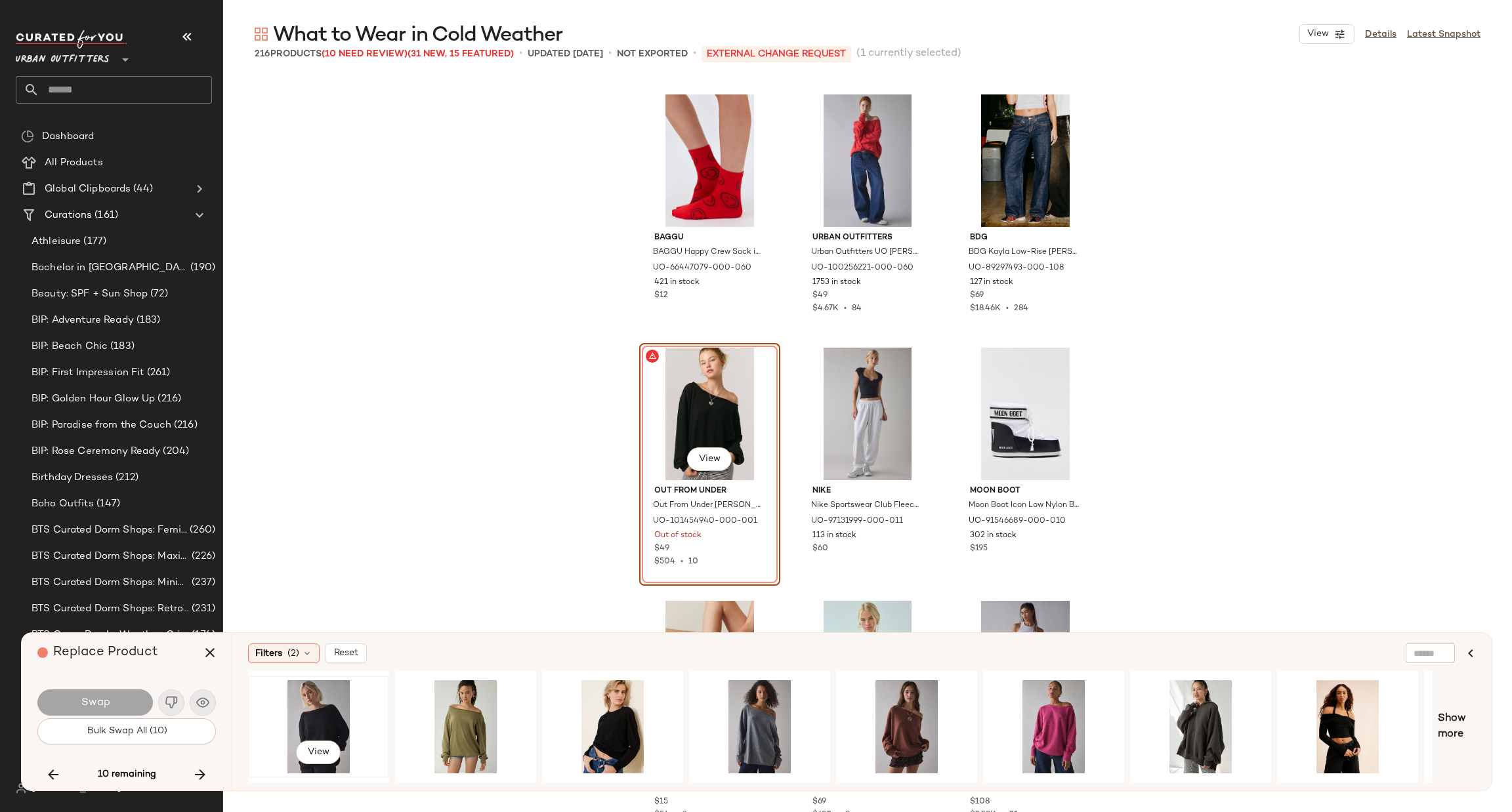
click at [317, 689] on div "View" at bounding box center [318, 727] width 132 height 93
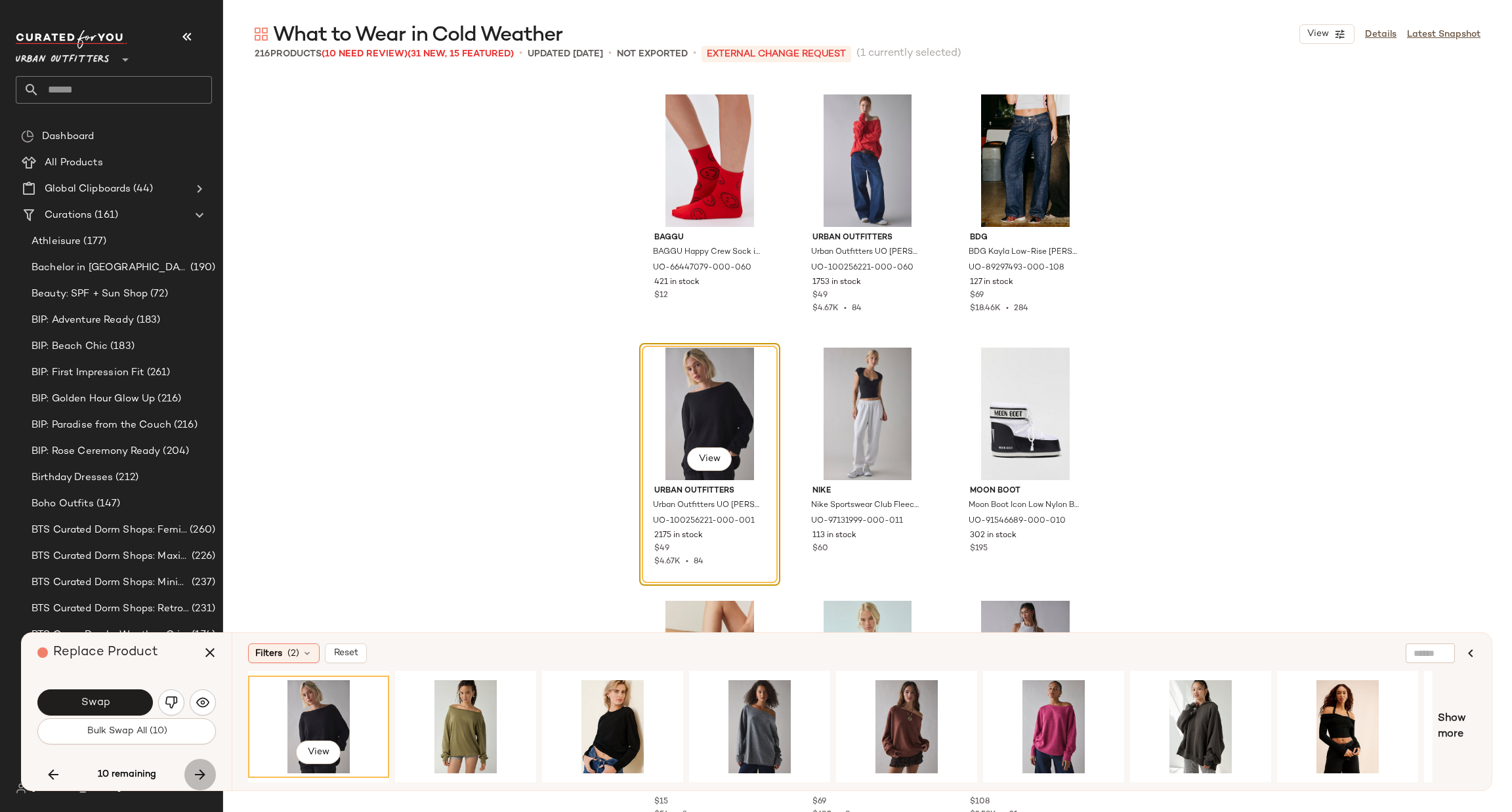
click at [196, 780] on icon "button" at bounding box center [200, 775] width 16 height 16
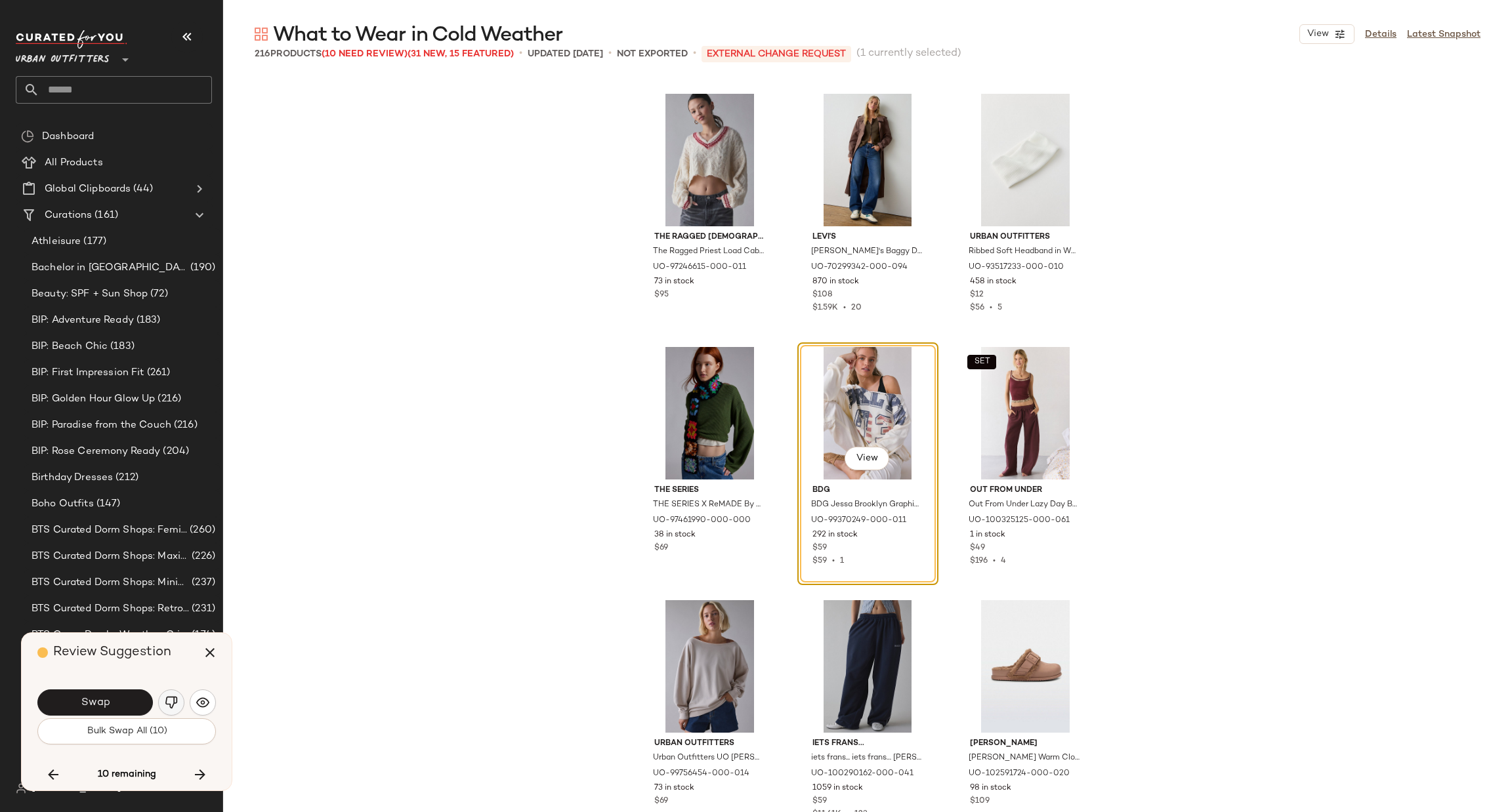
click at [166, 702] on img "button" at bounding box center [171, 703] width 14 height 14
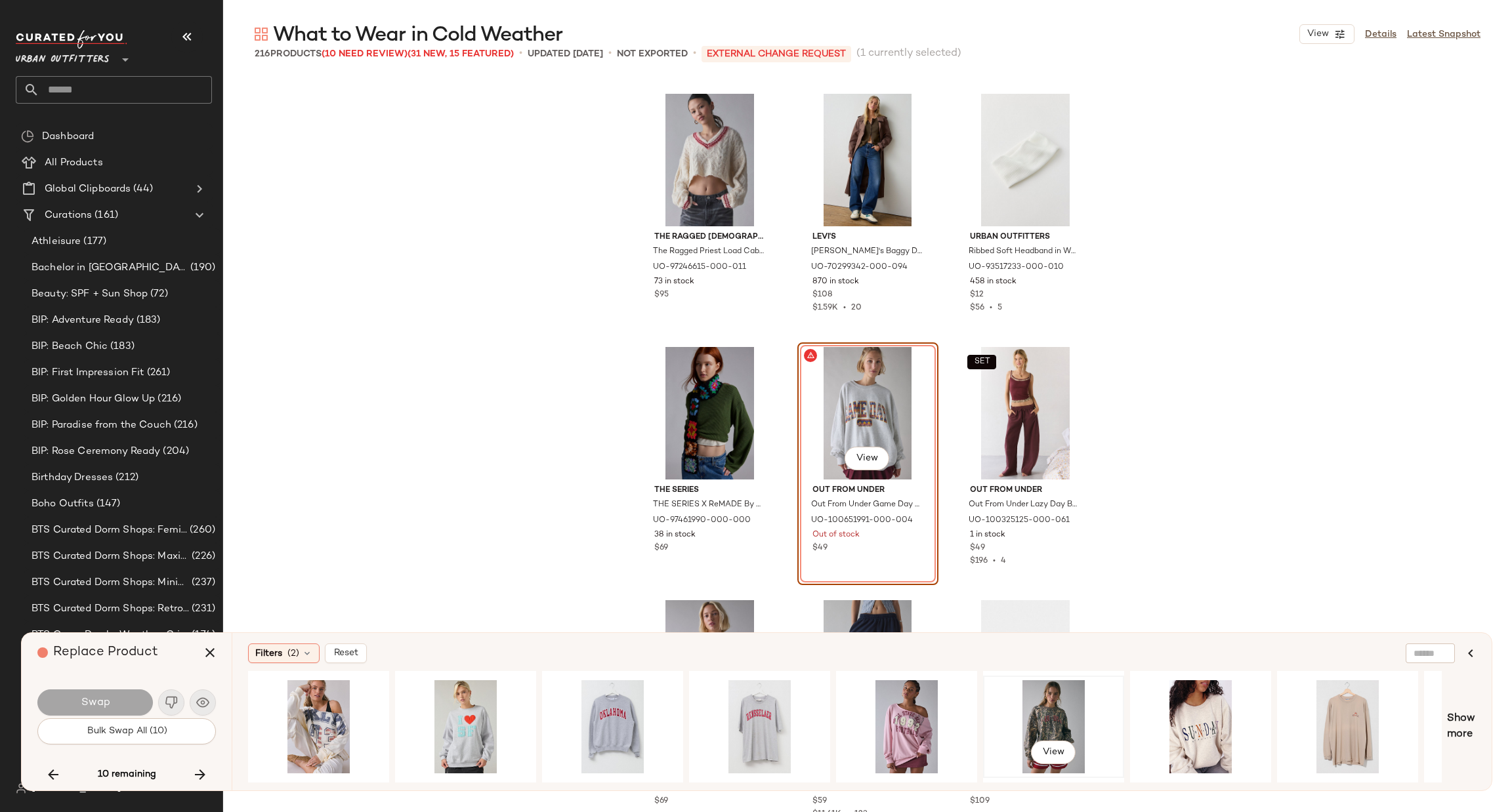
click at [1027, 701] on div "View" at bounding box center [1054, 727] width 132 height 93
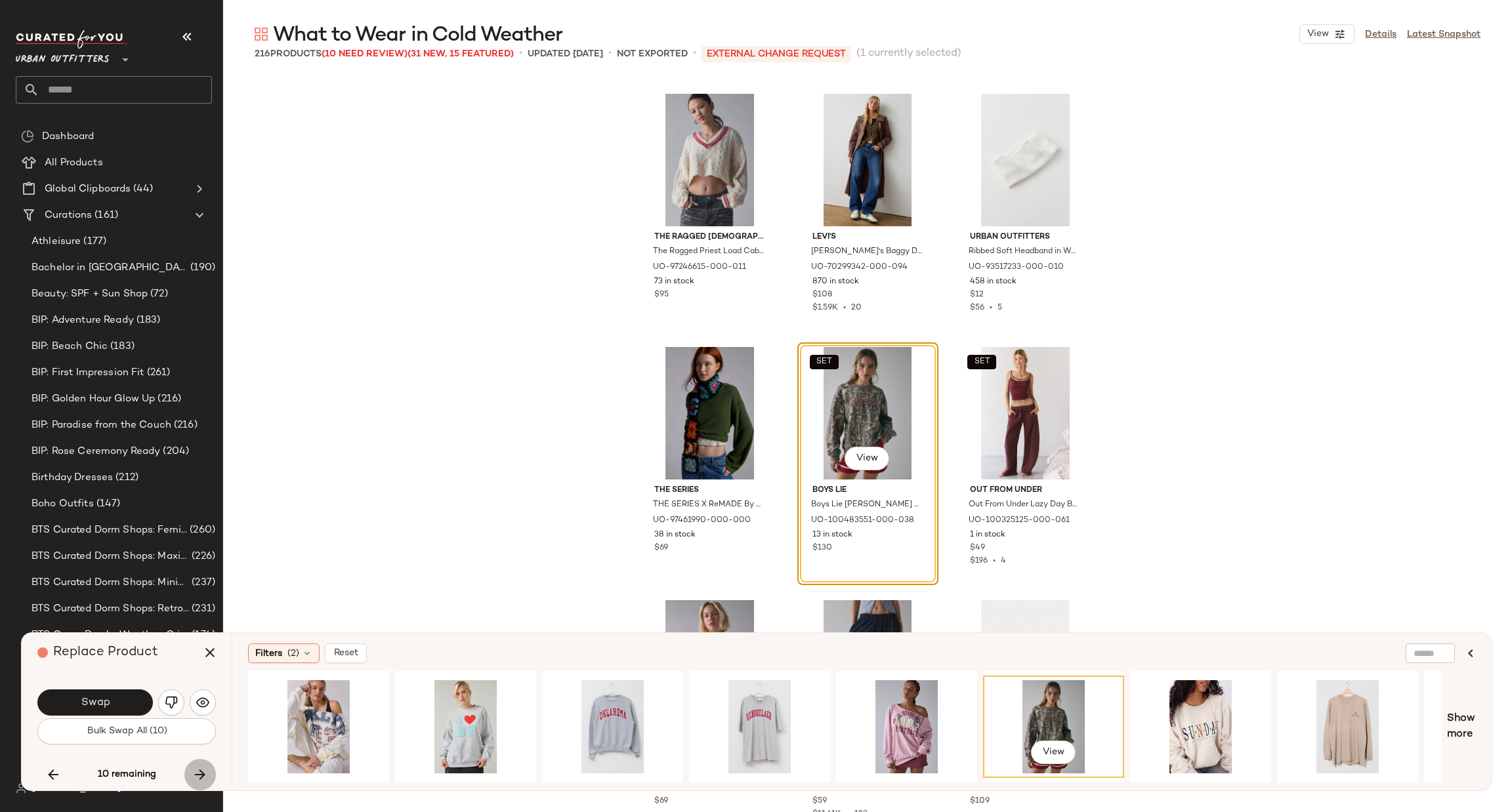
click at [207, 775] on icon "button" at bounding box center [200, 775] width 16 height 16
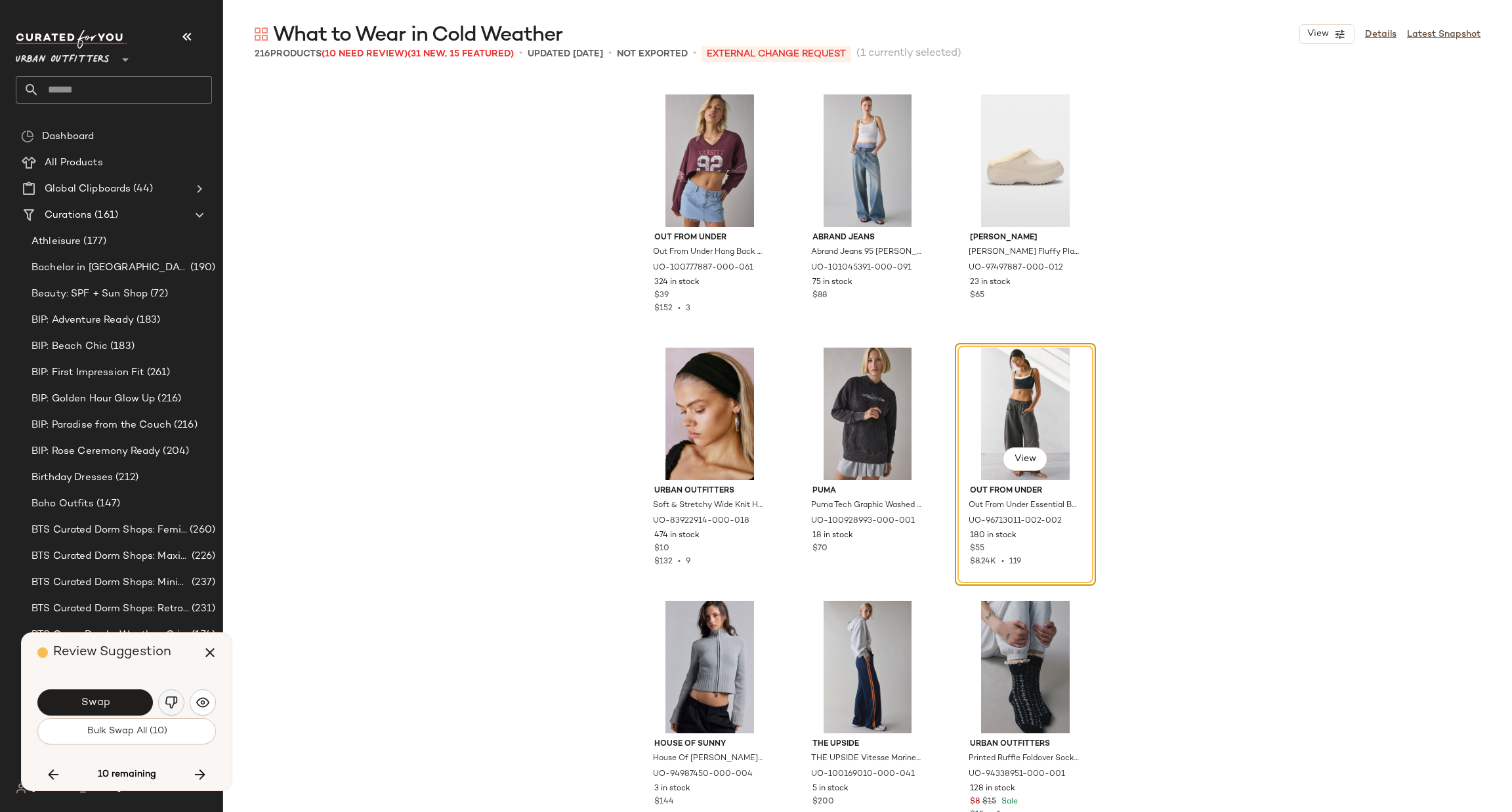
click at [171, 701] on img "button" at bounding box center [171, 703] width 14 height 14
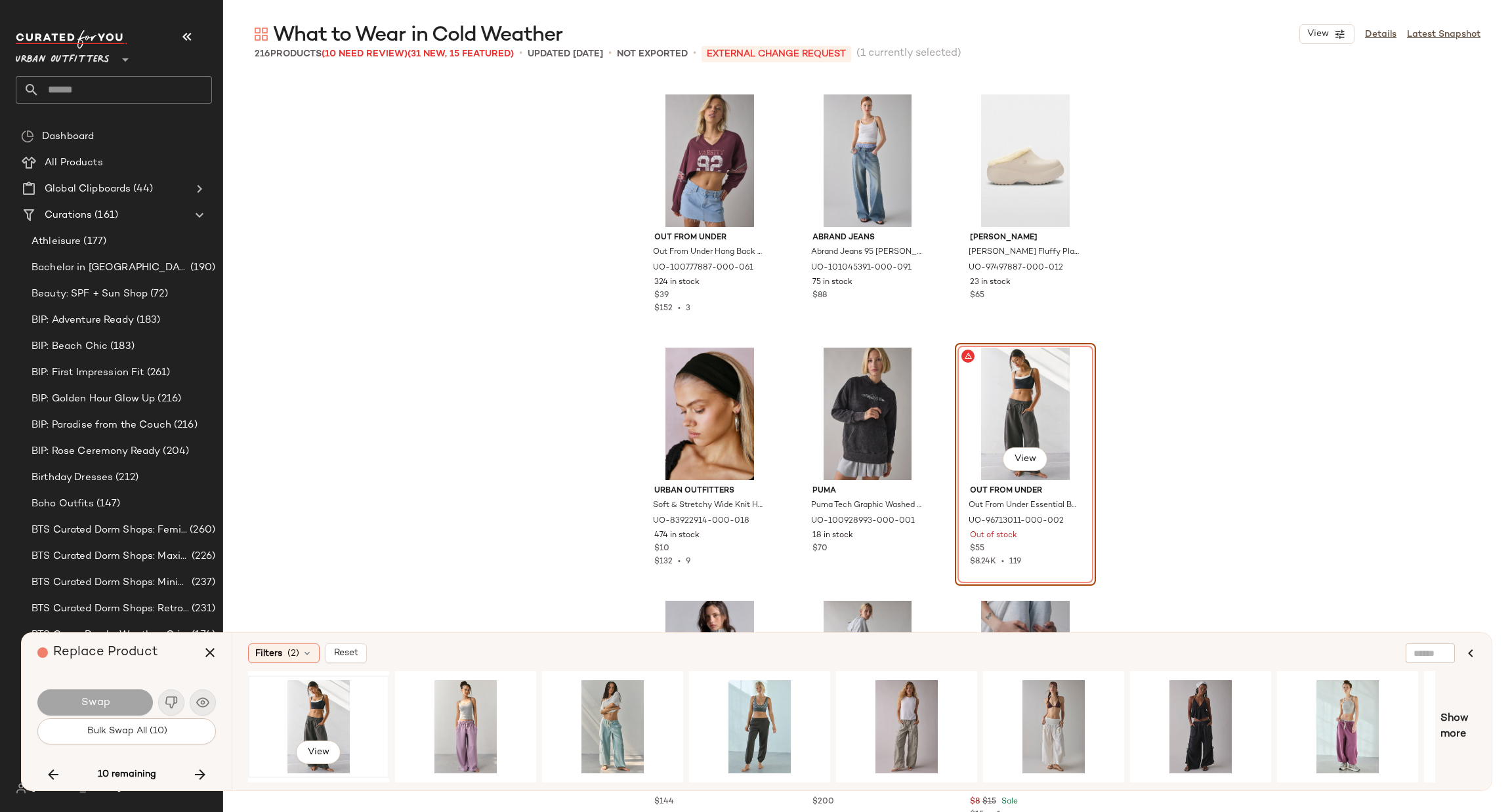
click at [332, 722] on div "View" at bounding box center [318, 727] width 132 height 93
click at [196, 768] on icon "button" at bounding box center [200, 775] width 16 height 16
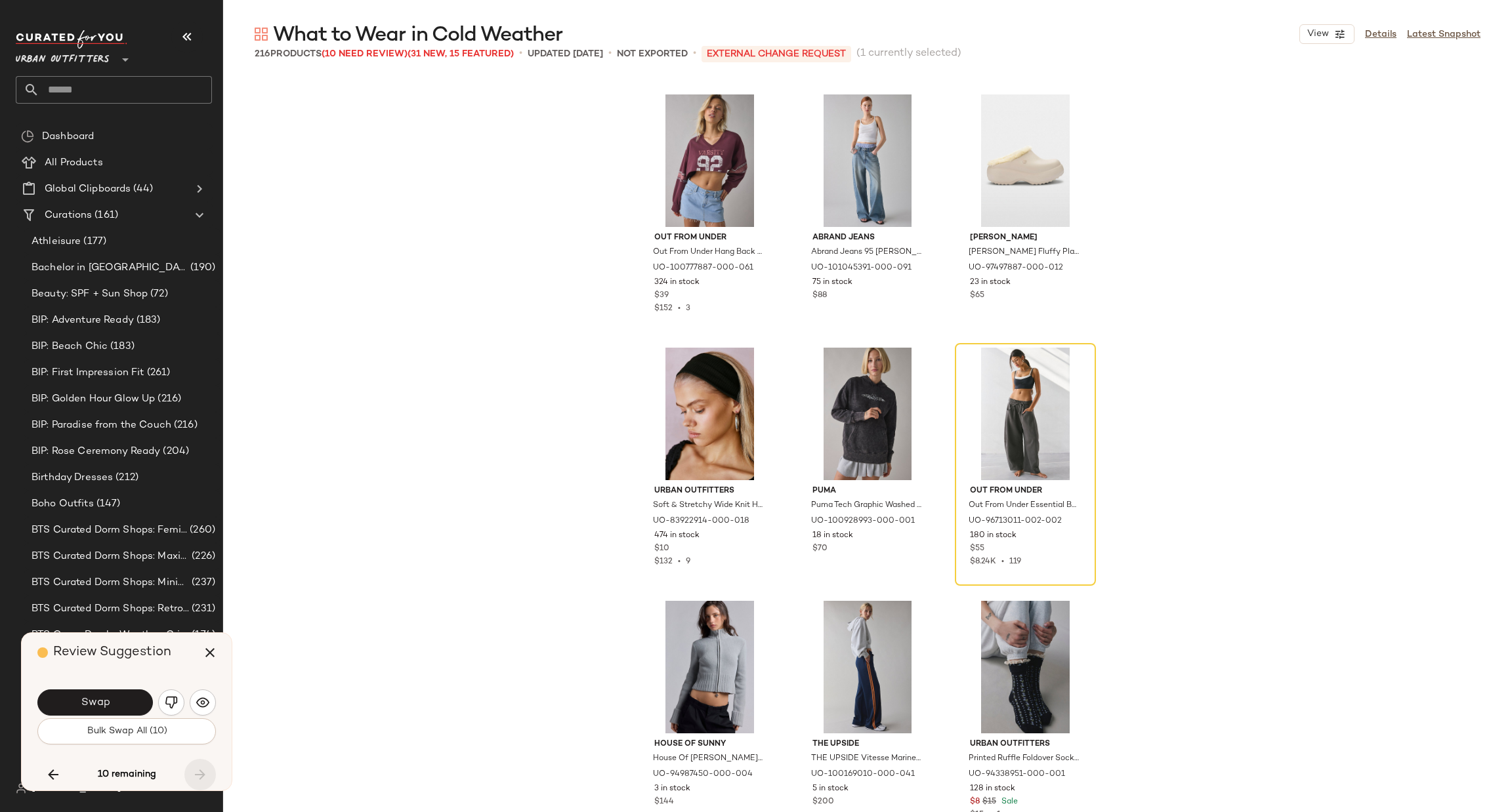
scroll to position [17223, 0]
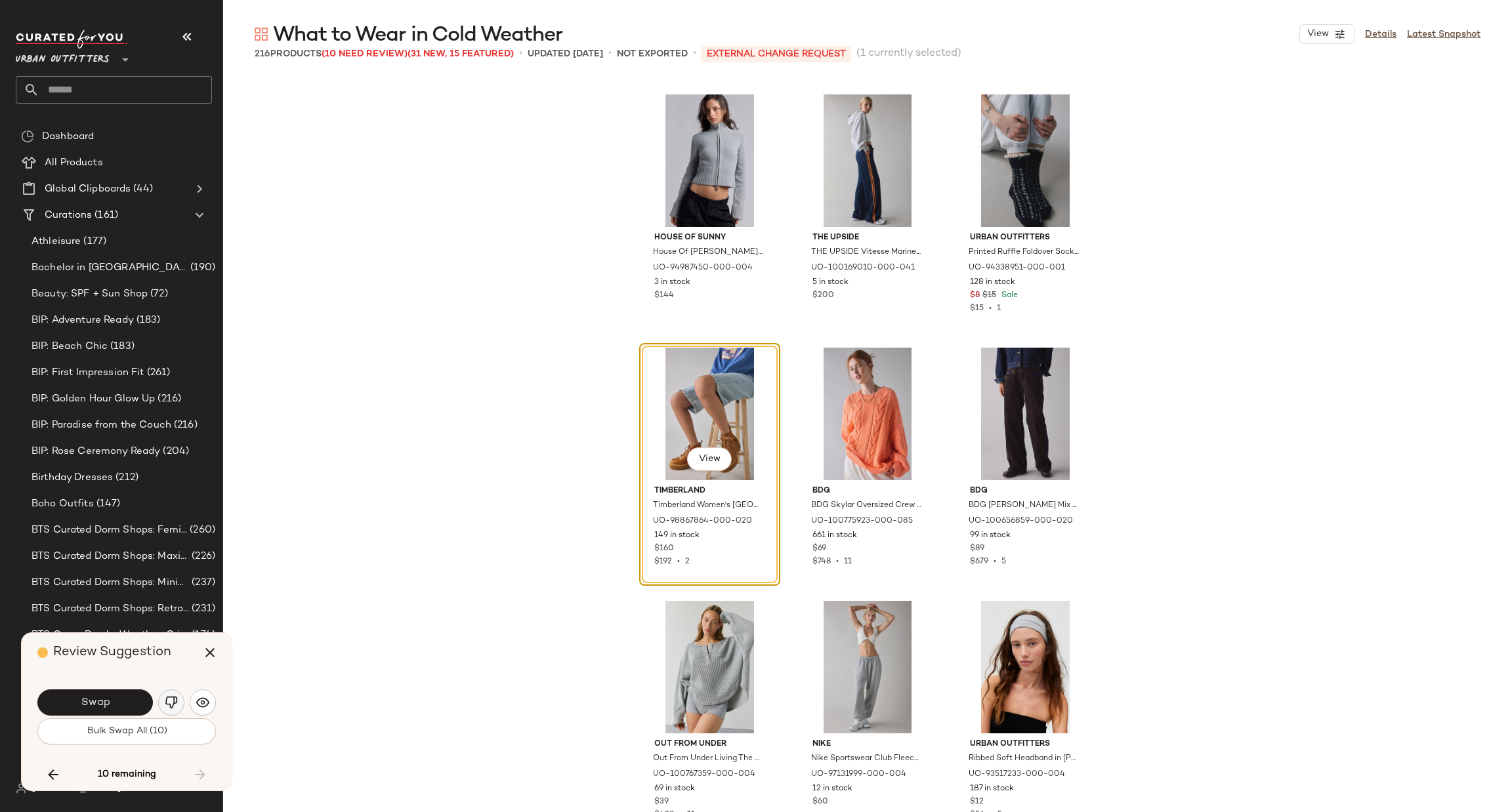
click at [163, 697] on button "button" at bounding box center [171, 702] width 26 height 26
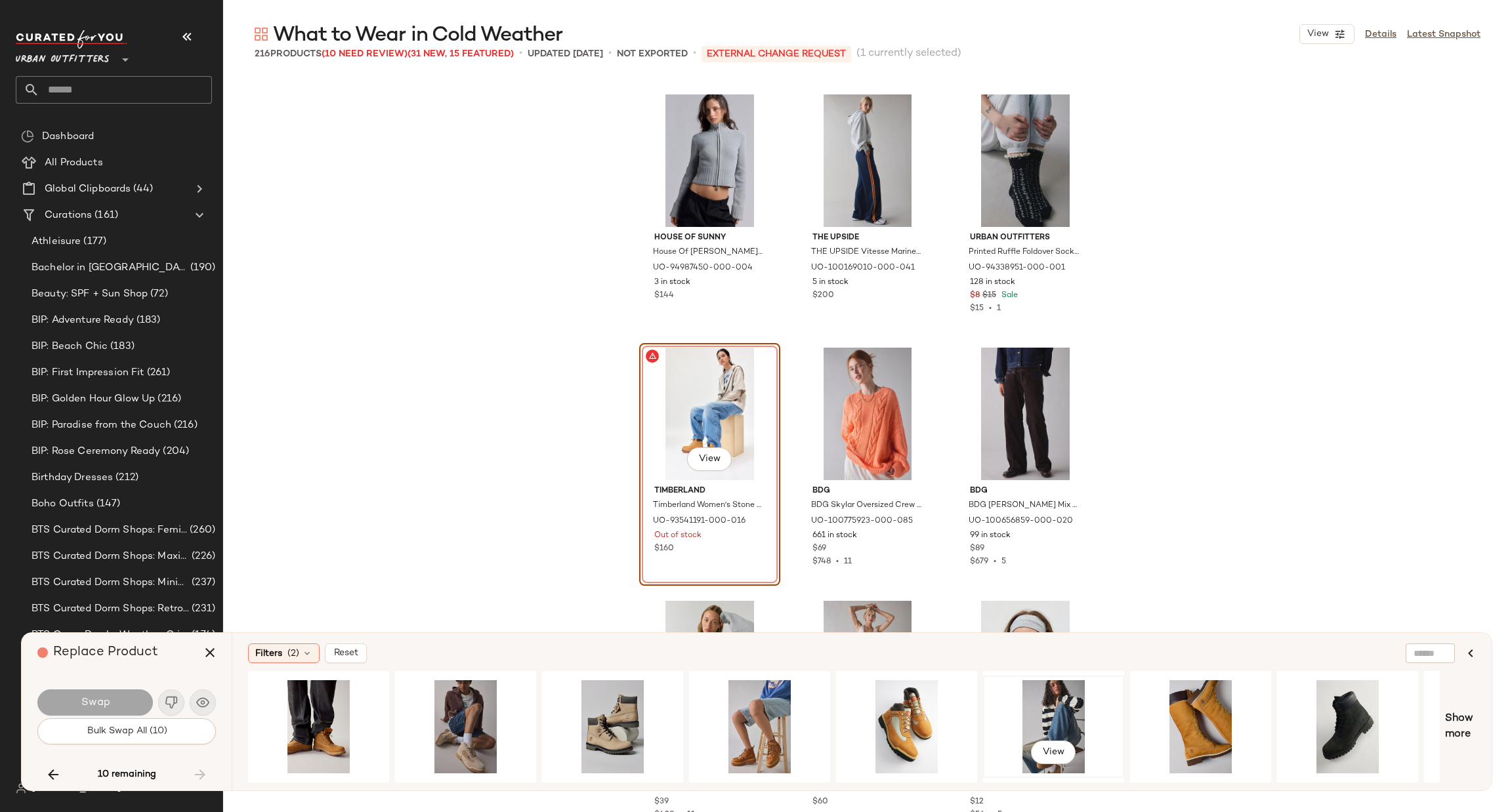
click at [1045, 715] on div "View" at bounding box center [1054, 727] width 132 height 93
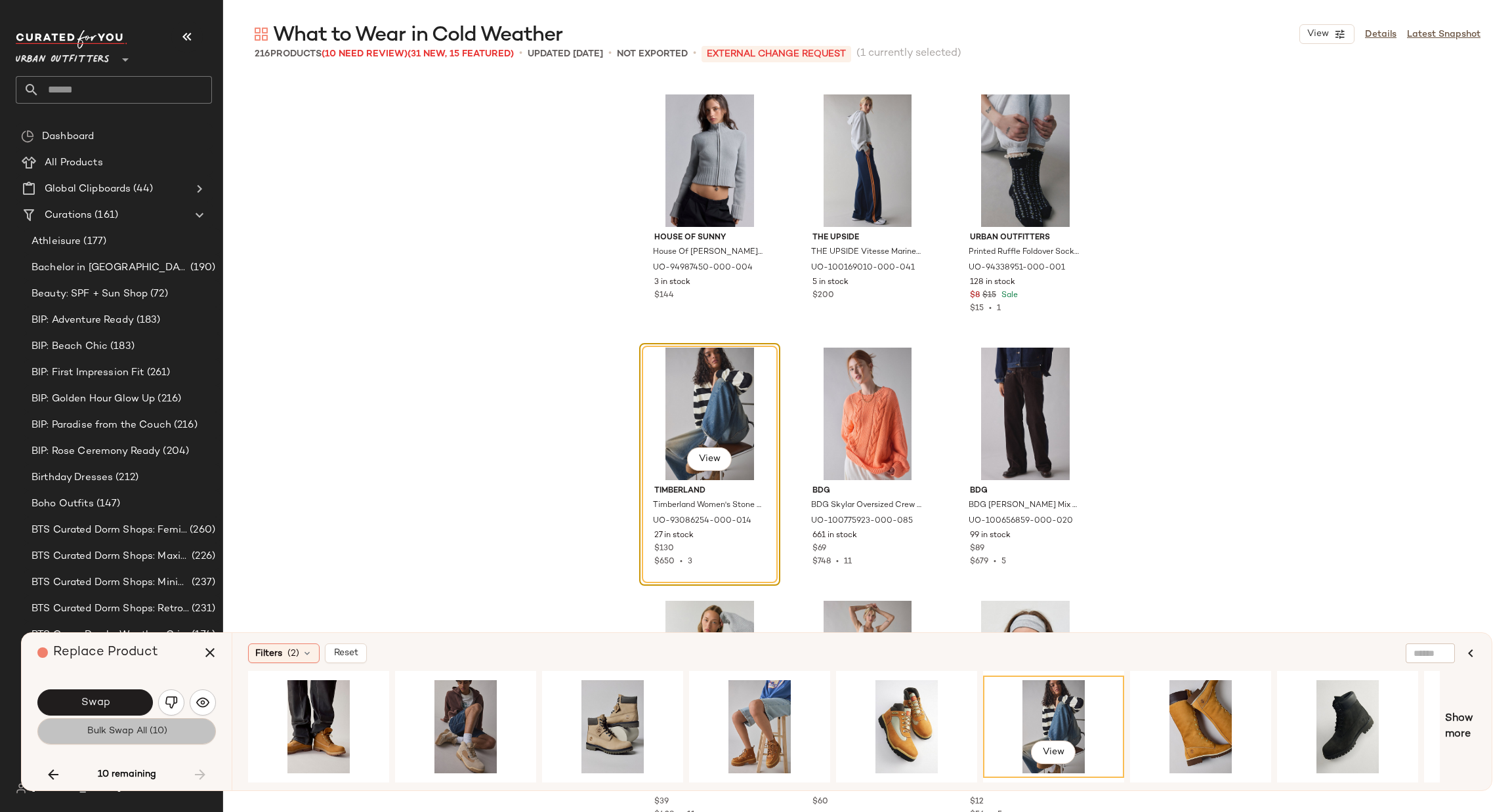
click at [148, 738] on button "Bulk Swap All (10)" at bounding box center [126, 731] width 178 height 26
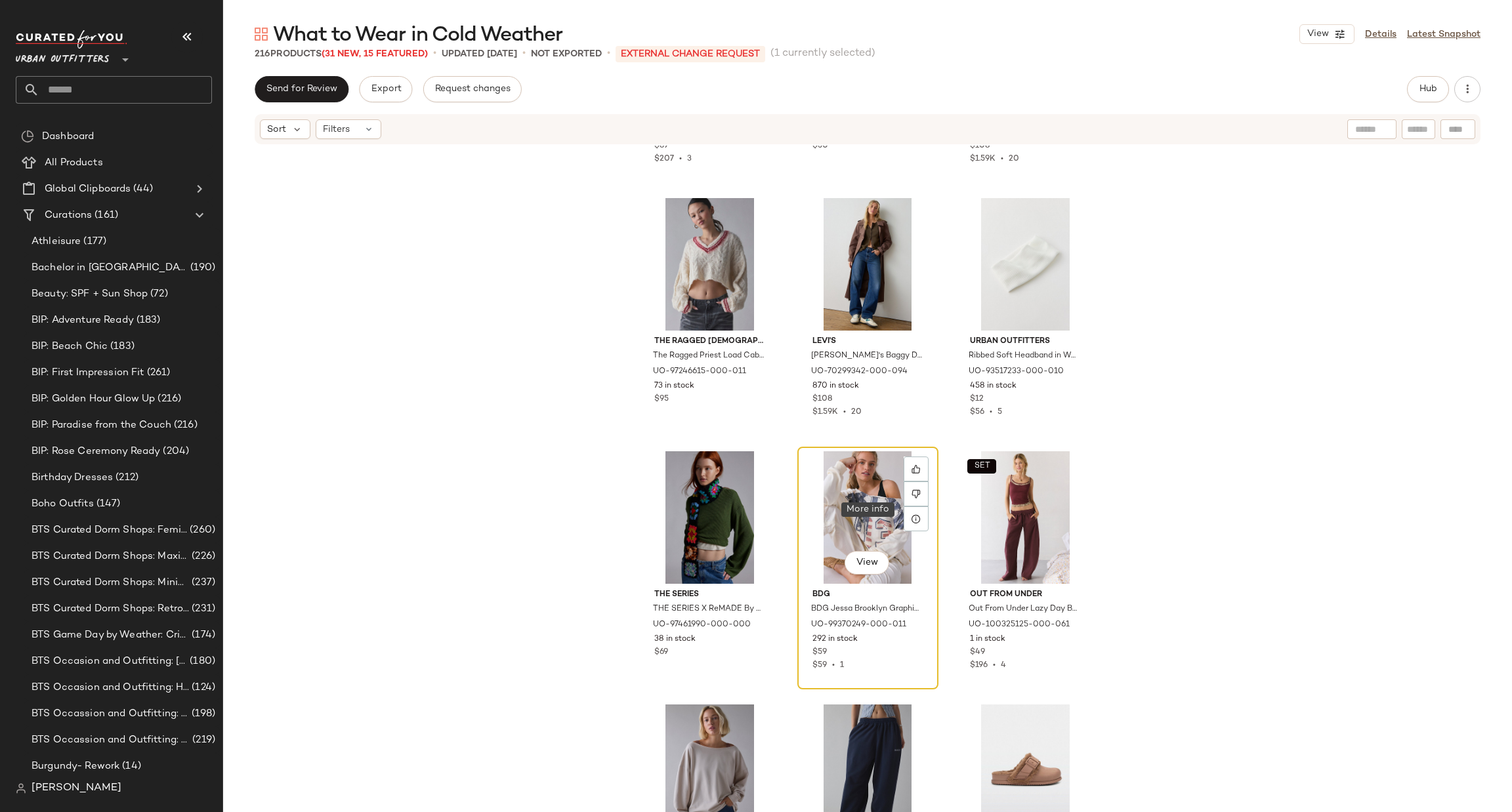
scroll to position [14664, 0]
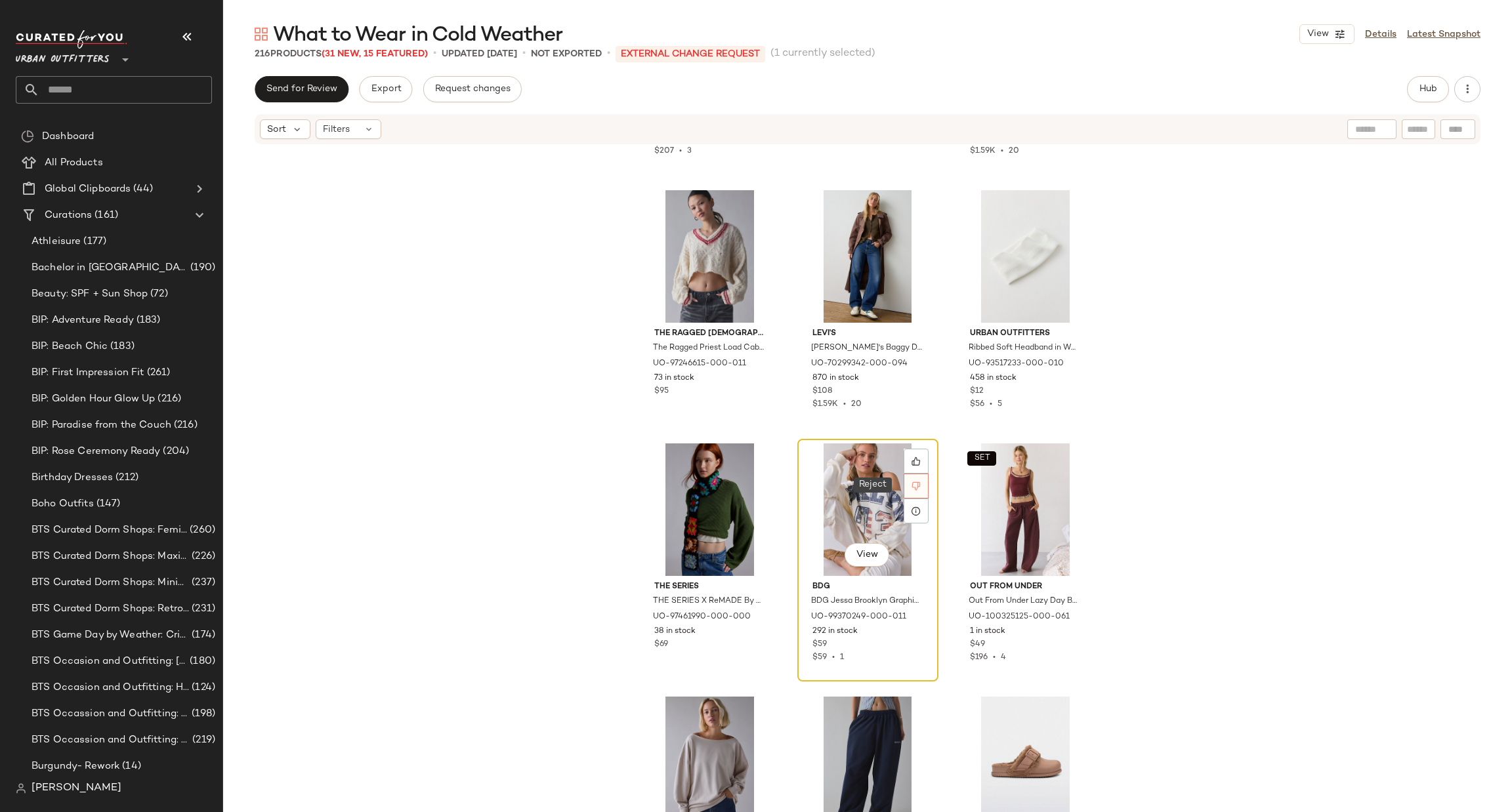
click at [912, 485] on icon at bounding box center [916, 486] width 9 height 9
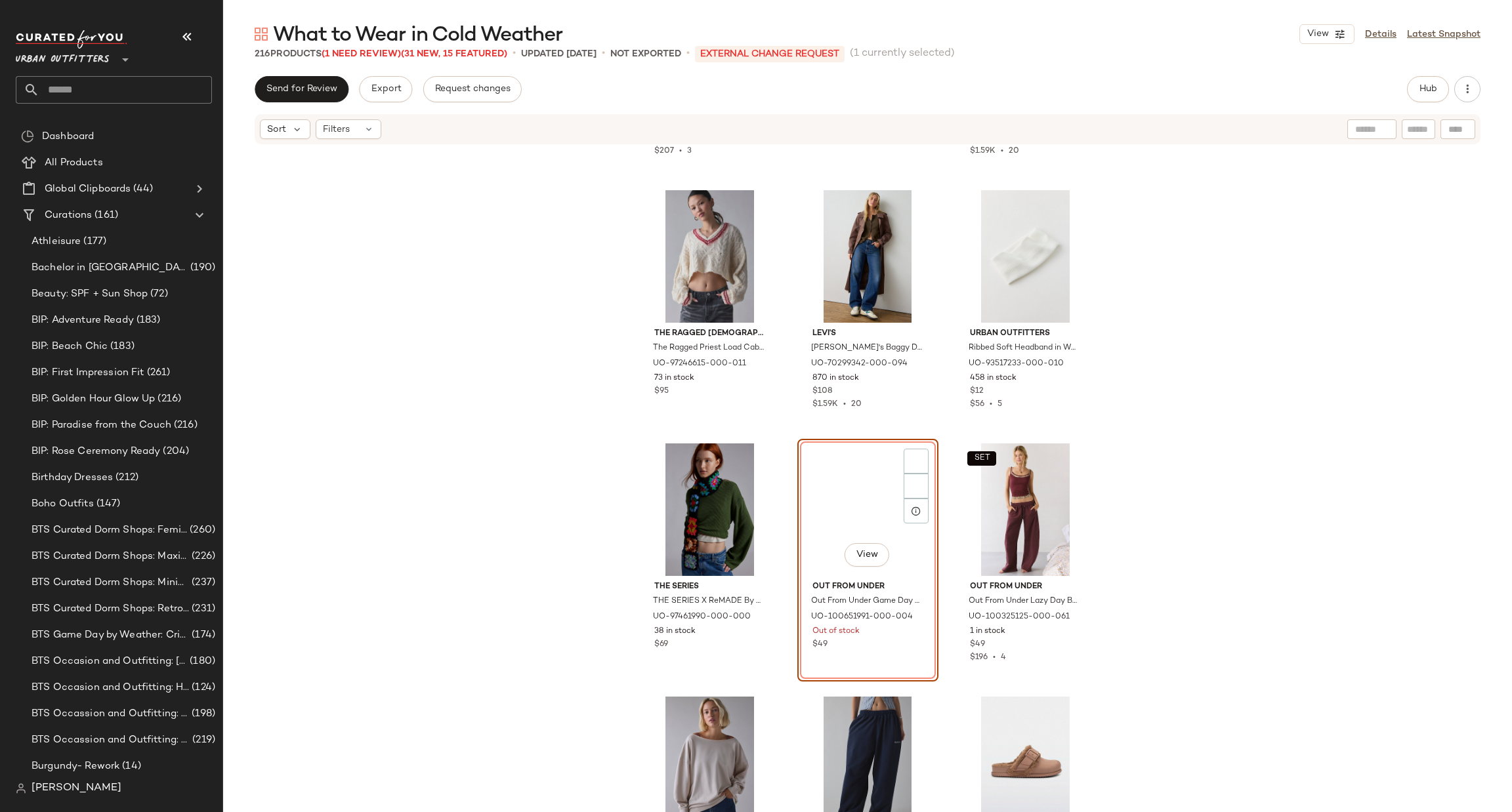
scroll to position [14691, 0]
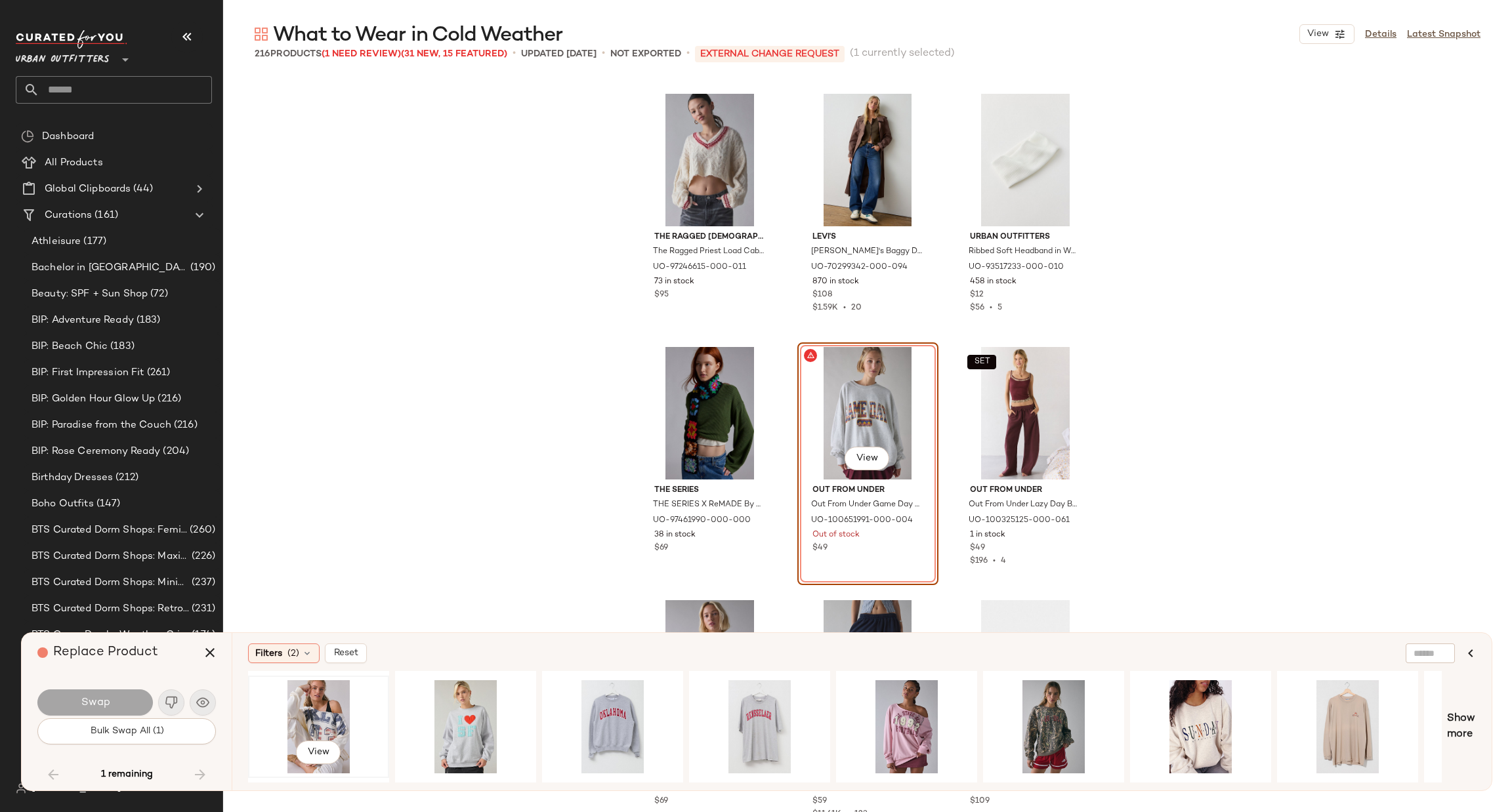
click at [308, 708] on div "View" at bounding box center [318, 727] width 132 height 93
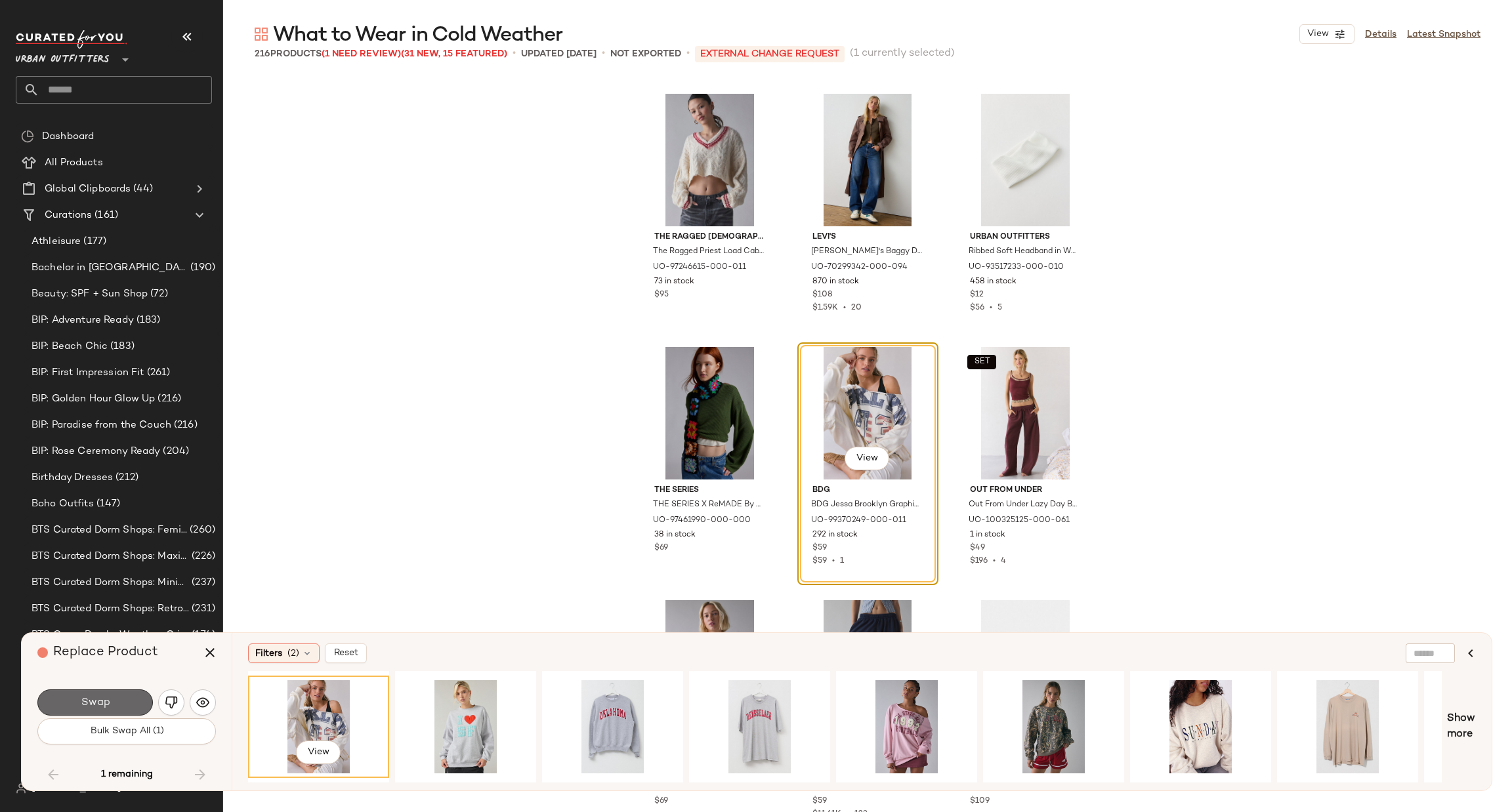
click at [113, 701] on button "Swap" at bounding box center [95, 702] width 116 height 26
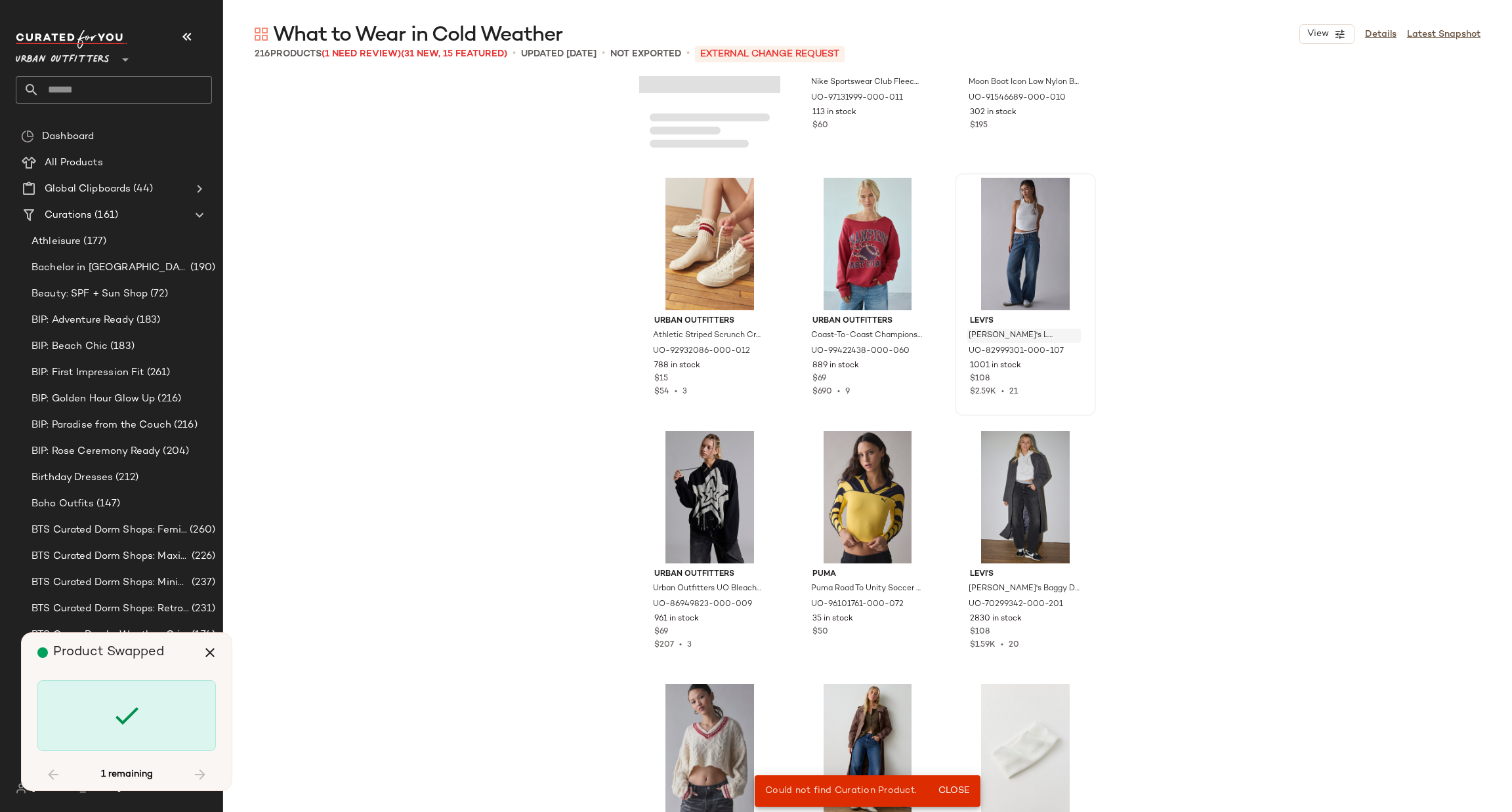
scroll to position [13510, 0]
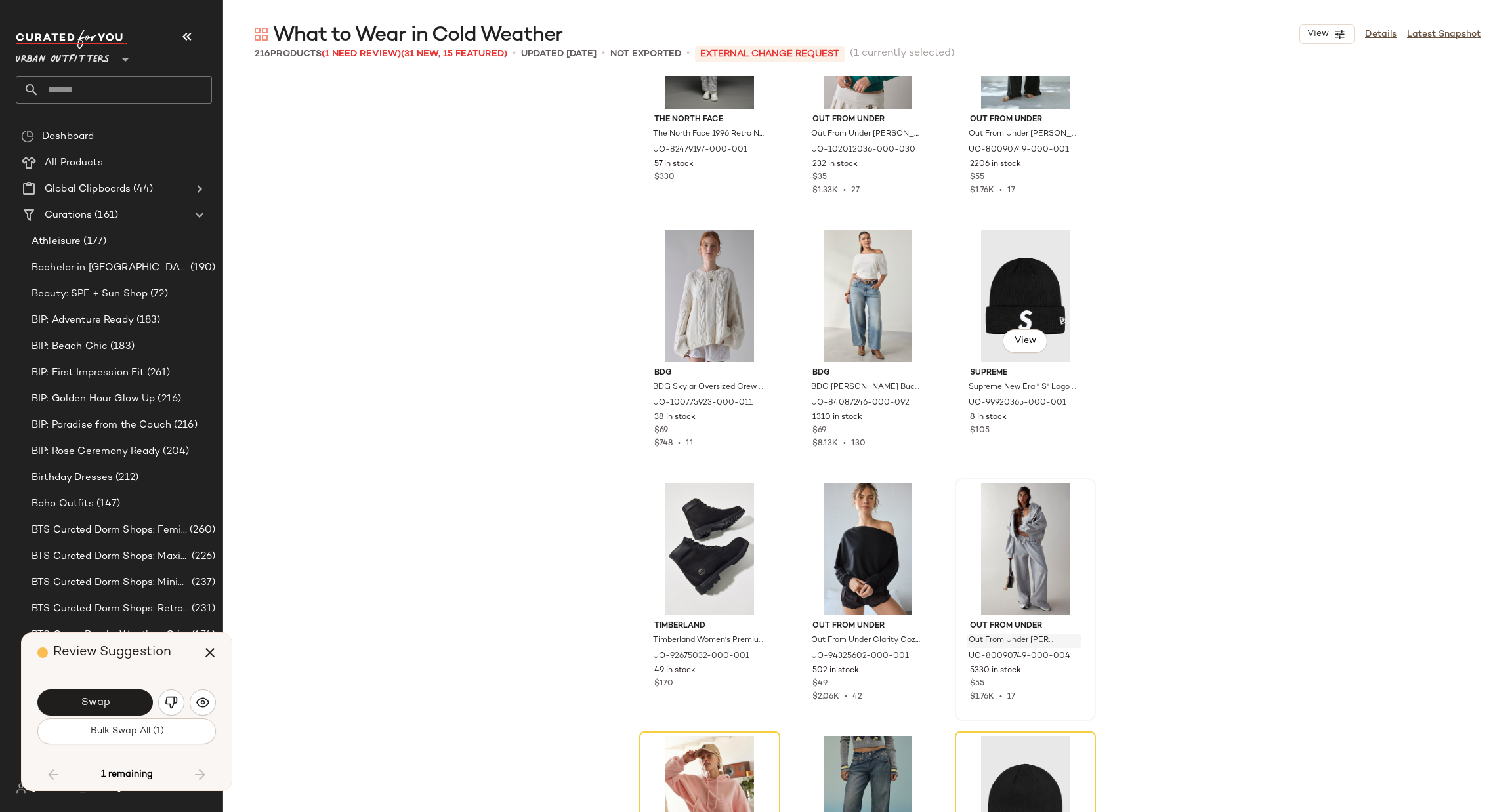
scroll to position [6620, 0]
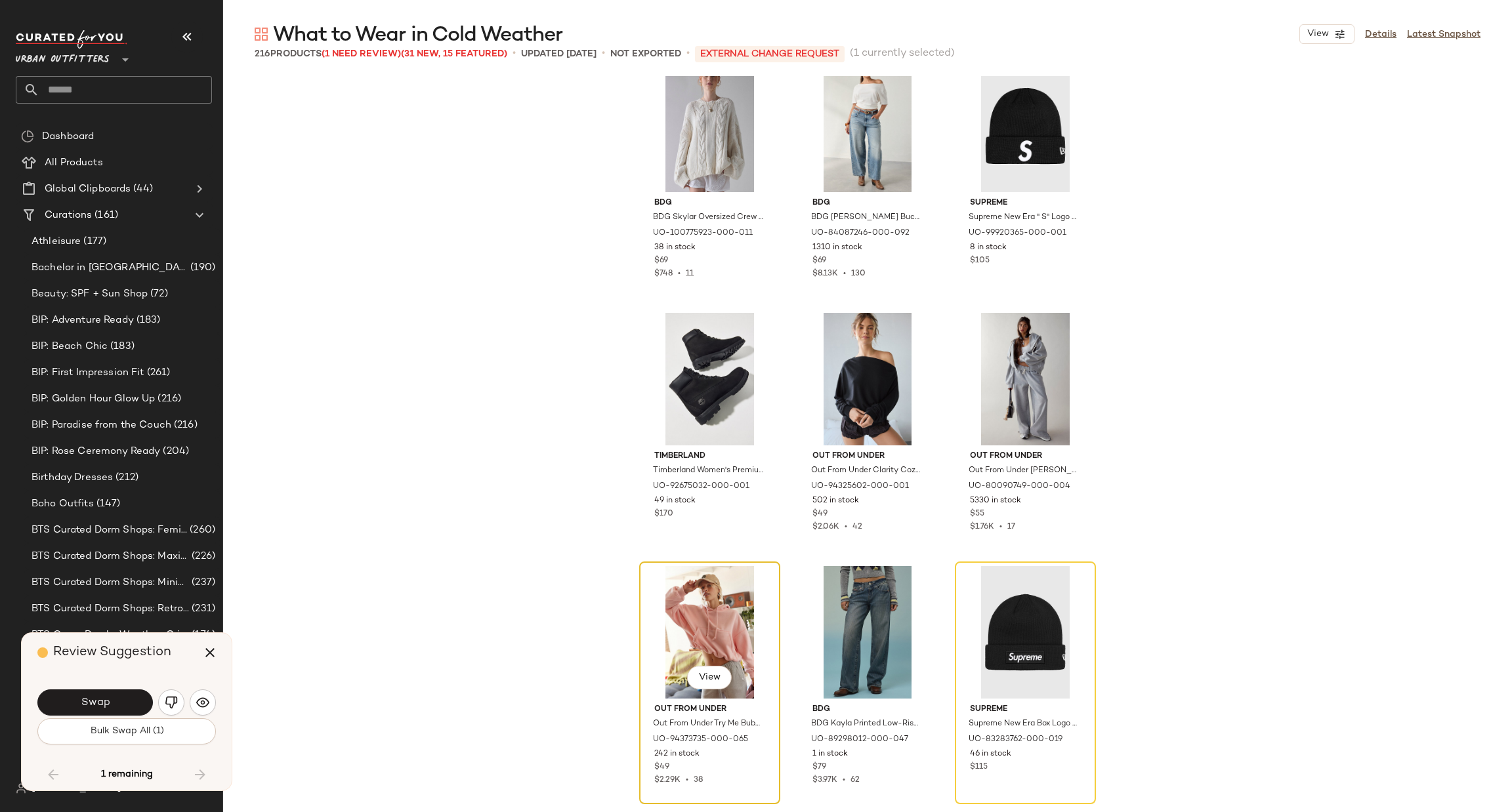
click at [755, 600] on div "View" at bounding box center [710, 632] width 132 height 133
click at [169, 709] on button "button" at bounding box center [171, 702] width 26 height 26
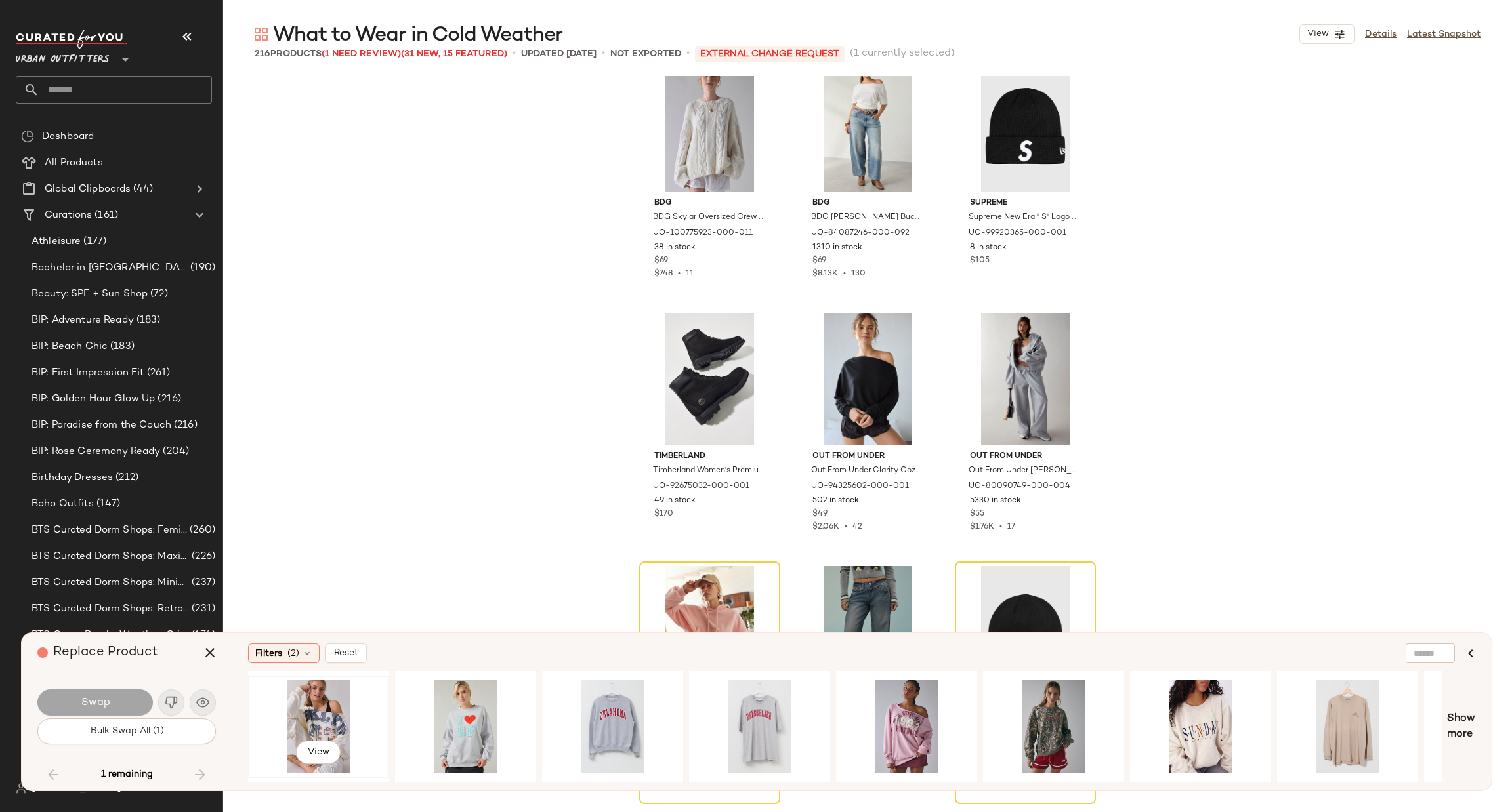
click at [333, 735] on div "View" at bounding box center [318, 727] width 132 height 93
click at [125, 701] on button "Swap" at bounding box center [95, 702] width 116 height 26
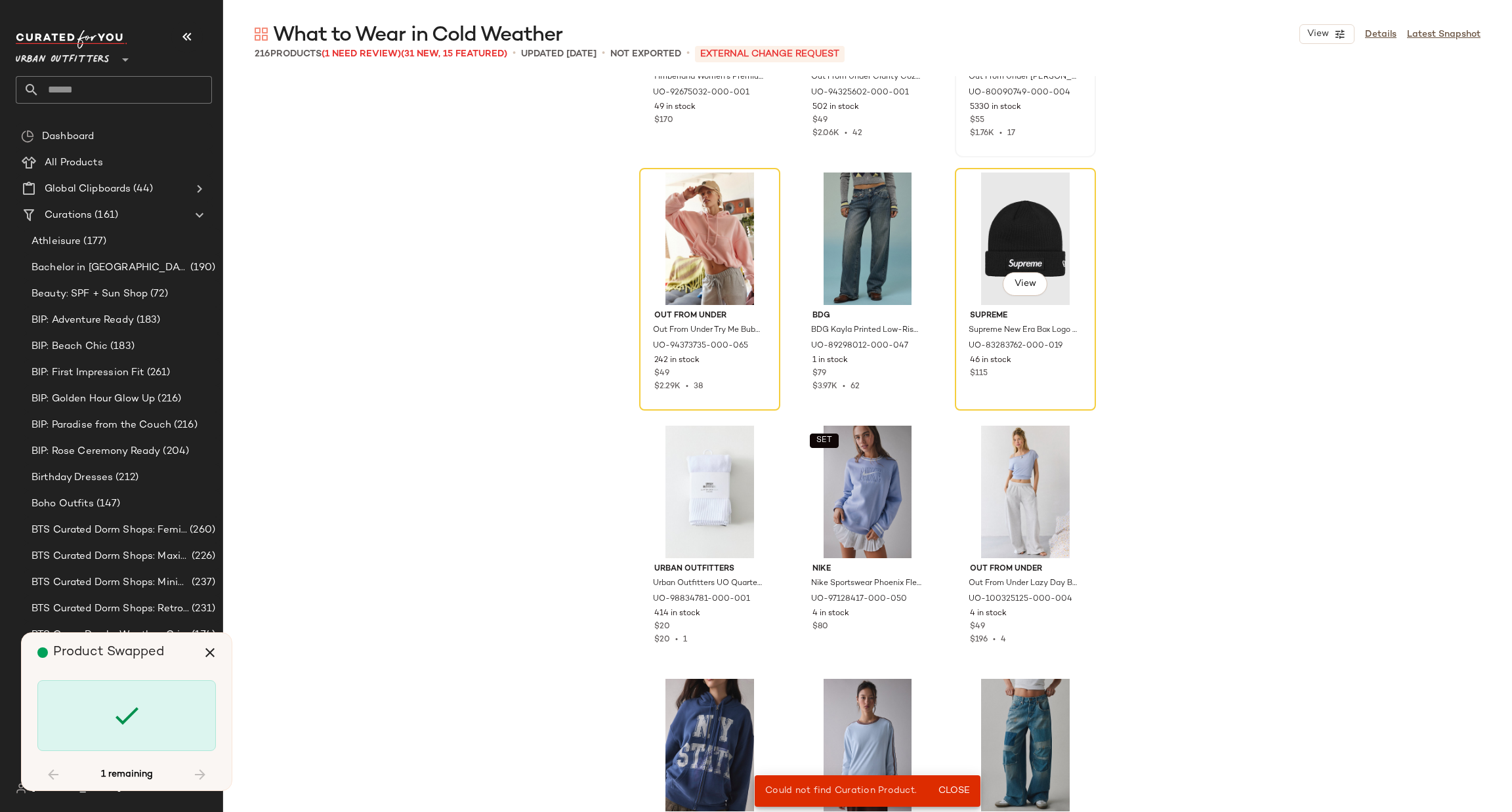
scroll to position [6817, 0]
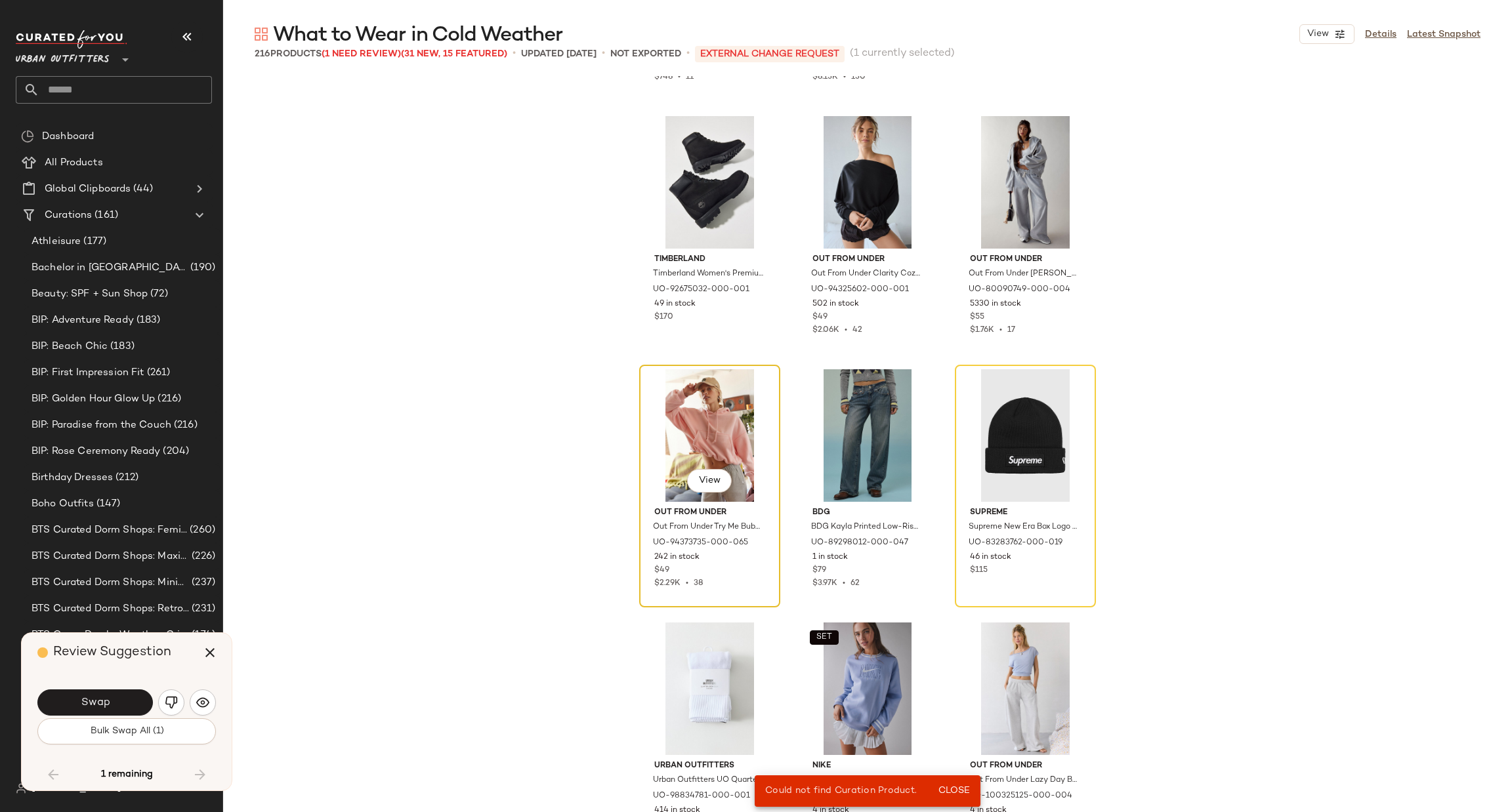
click at [703, 436] on div "View" at bounding box center [710, 436] width 132 height 133
click at [703, 427] on div "View" at bounding box center [710, 436] width 132 height 133
click at [166, 727] on button "Bulk Swap All (1)" at bounding box center [126, 731] width 178 height 26
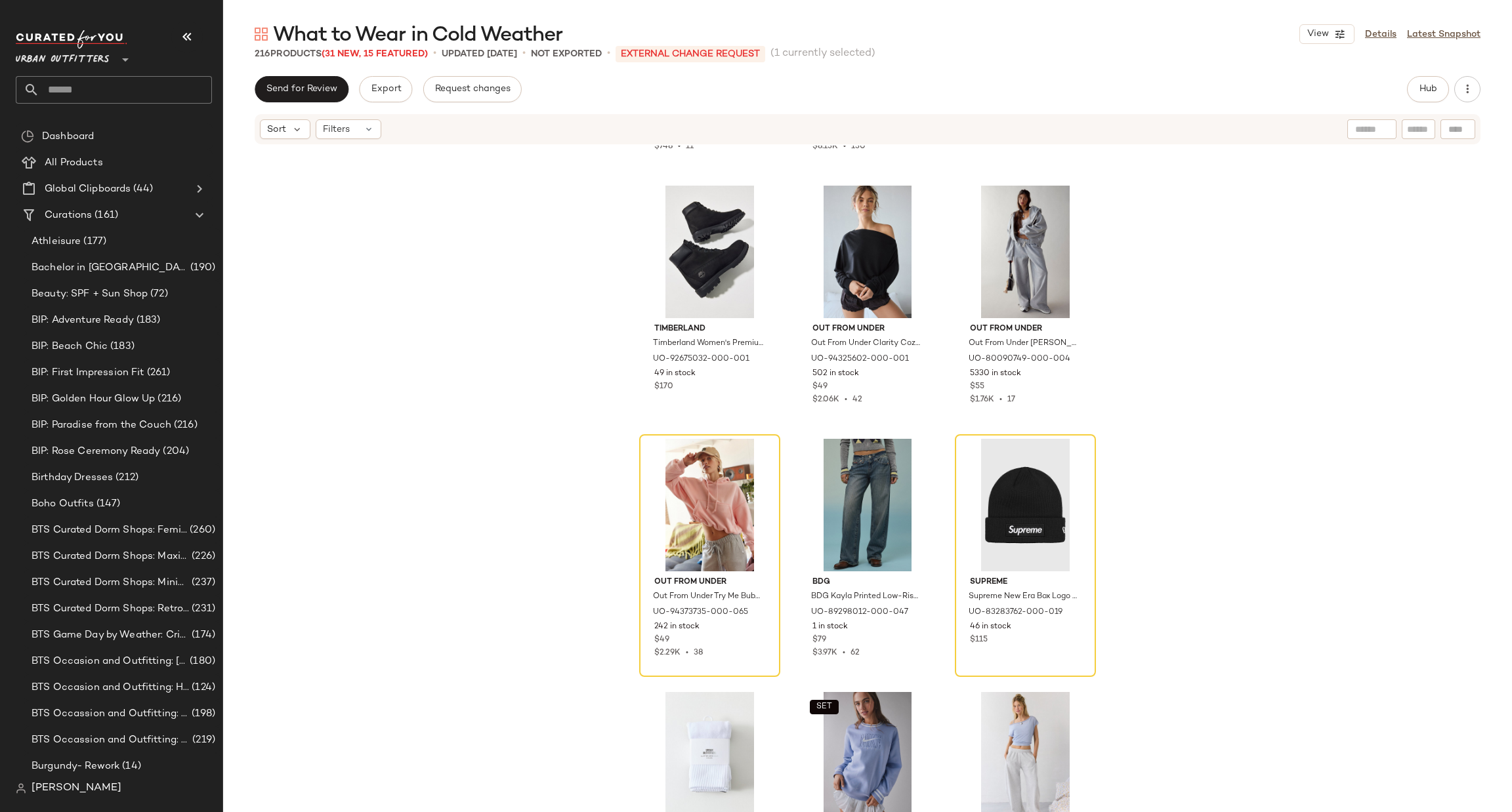
click at [391, 516] on div "BDG BDG Skylar Oversized Crew Neck Cable Knit Sweater in Ivory, Women's at Urba…" at bounding box center [867, 499] width 1289 height 706
click at [655, 484] on div "View" at bounding box center [710, 505] width 132 height 133
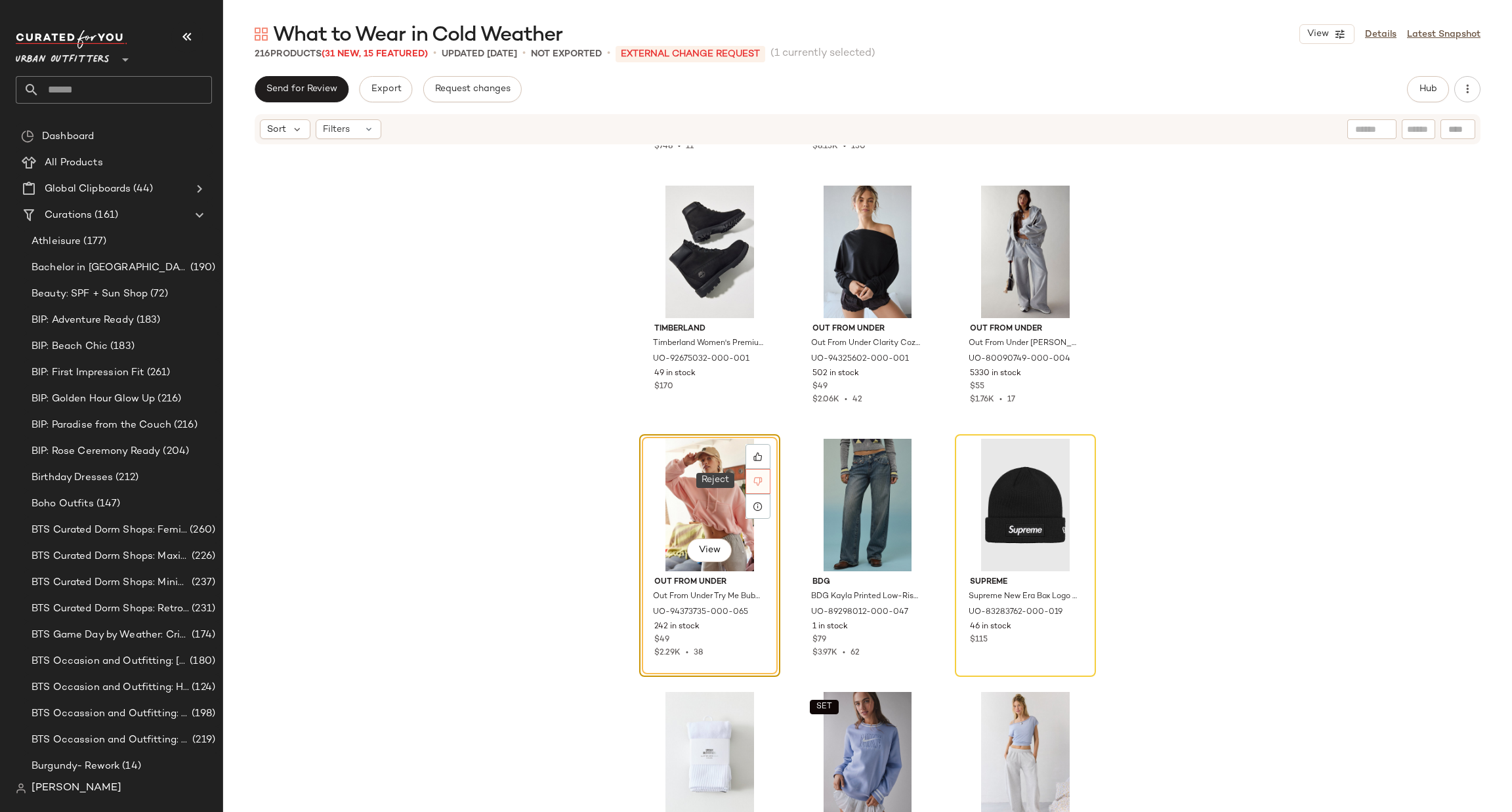
click at [755, 479] on icon at bounding box center [757, 481] width 9 height 9
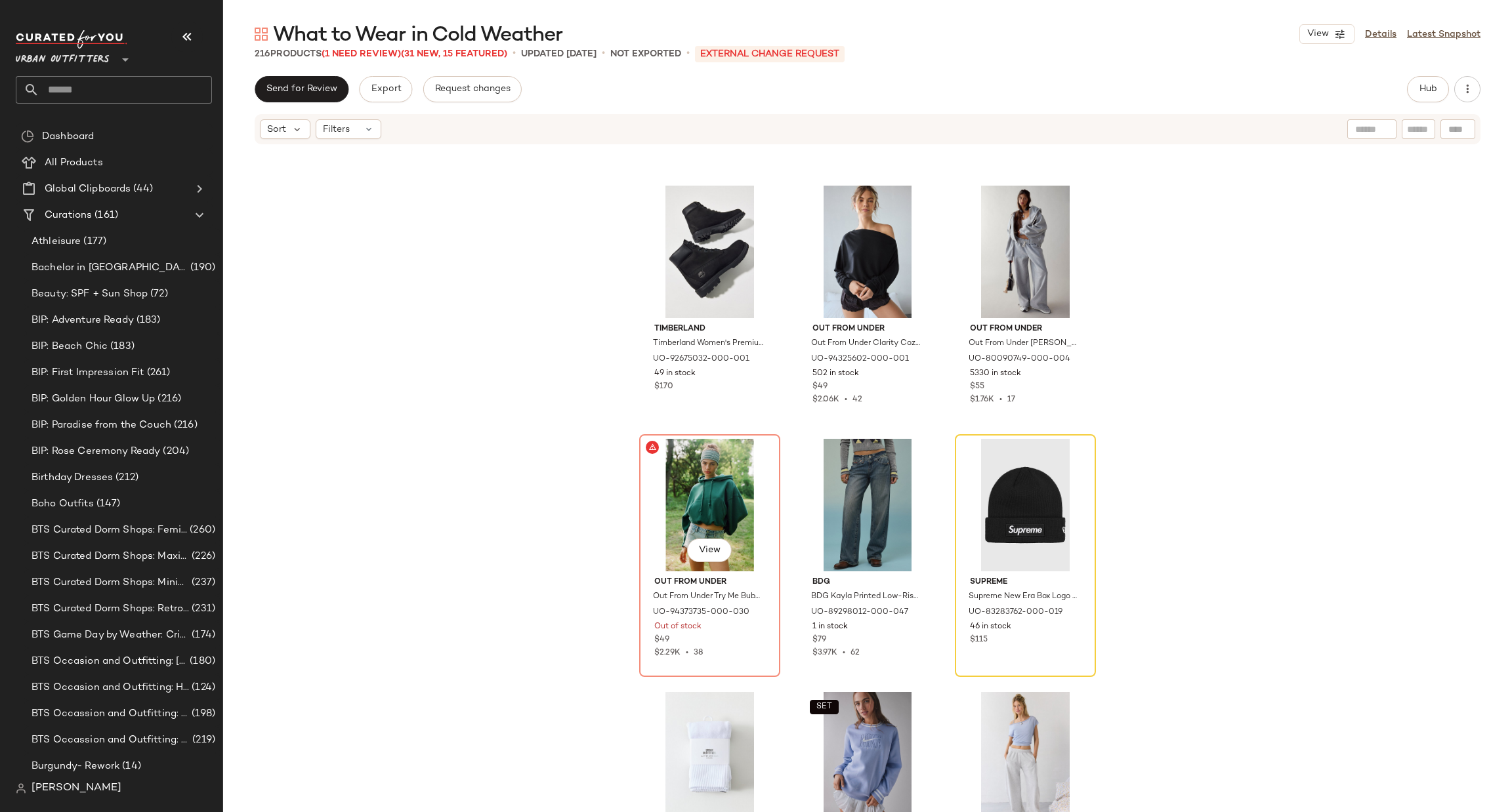
scroll to position [6839, 0]
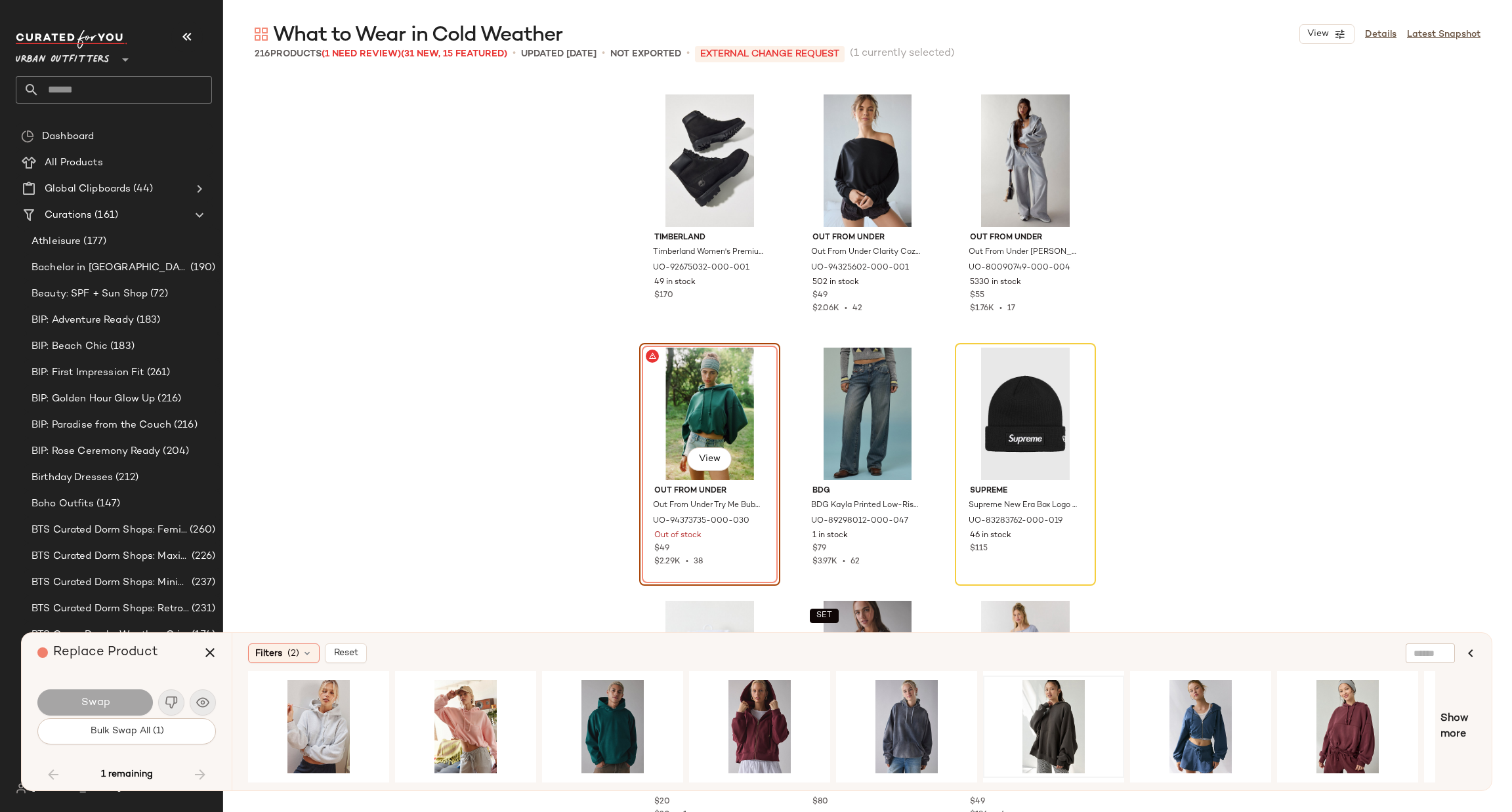
click at [1051, 690] on div at bounding box center [1054, 727] width 132 height 93
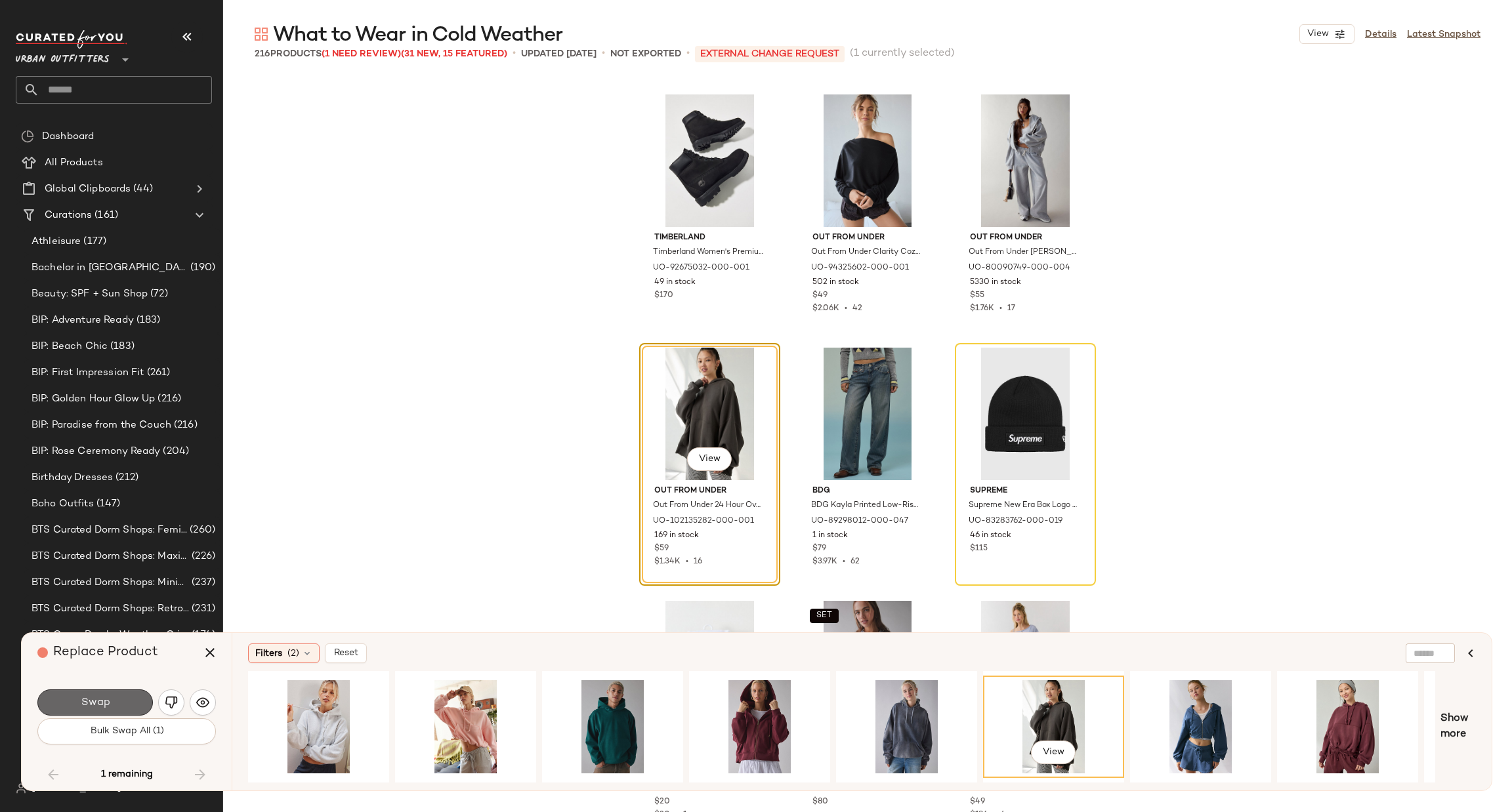
click at [122, 712] on button "Swap" at bounding box center [95, 702] width 116 height 26
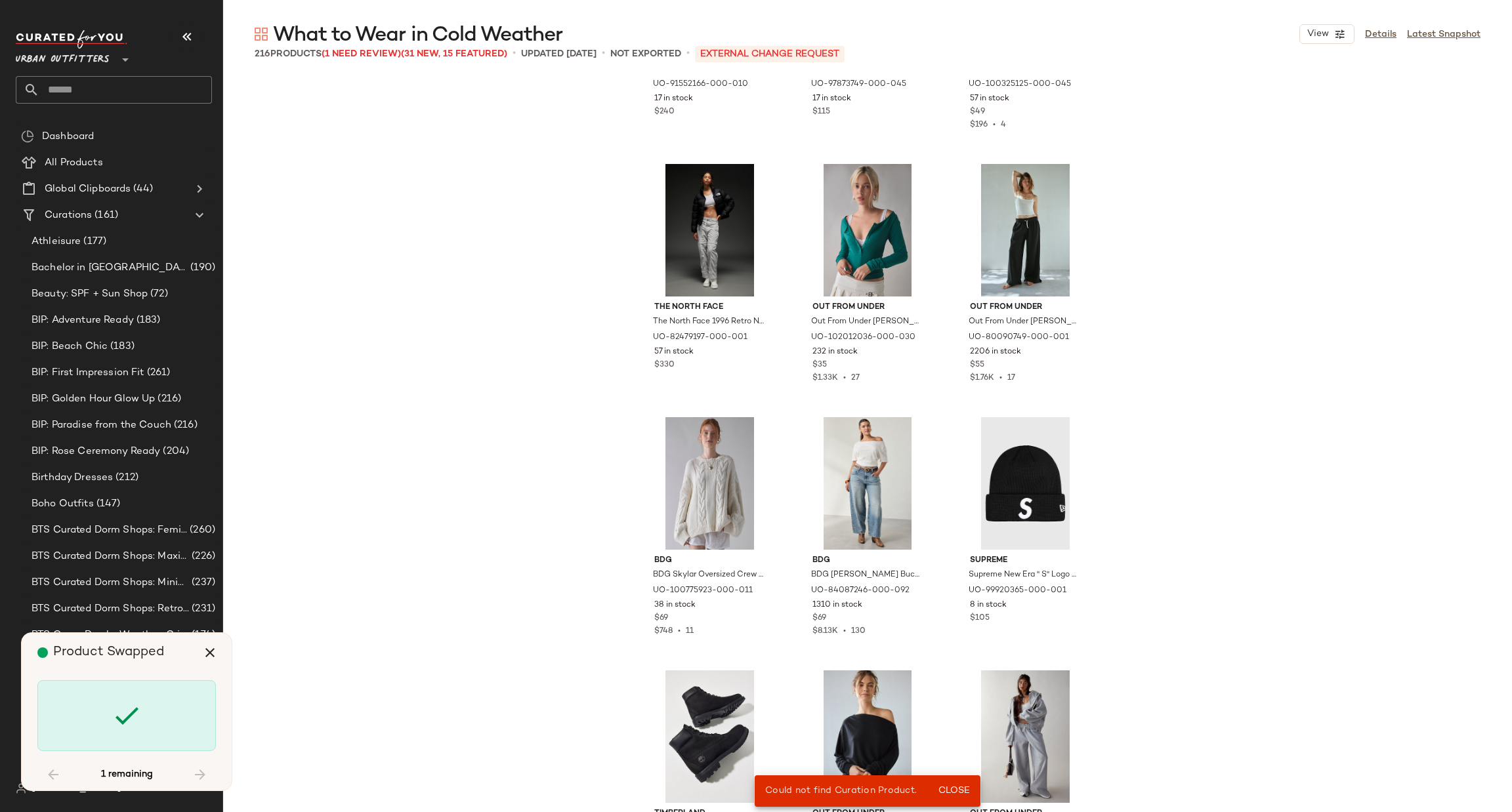
scroll to position [6051, 0]
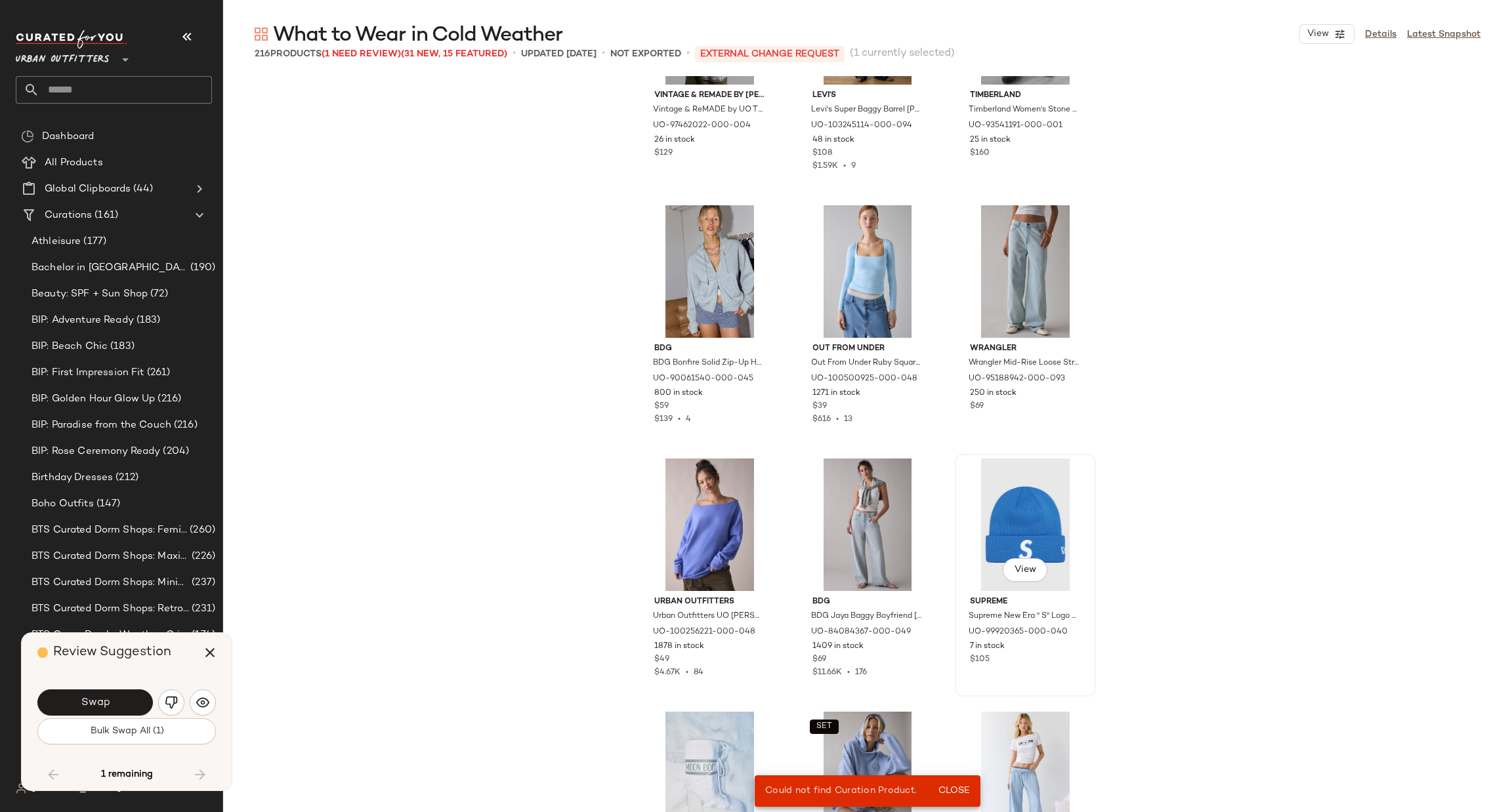
scroll to position [4869, 0]
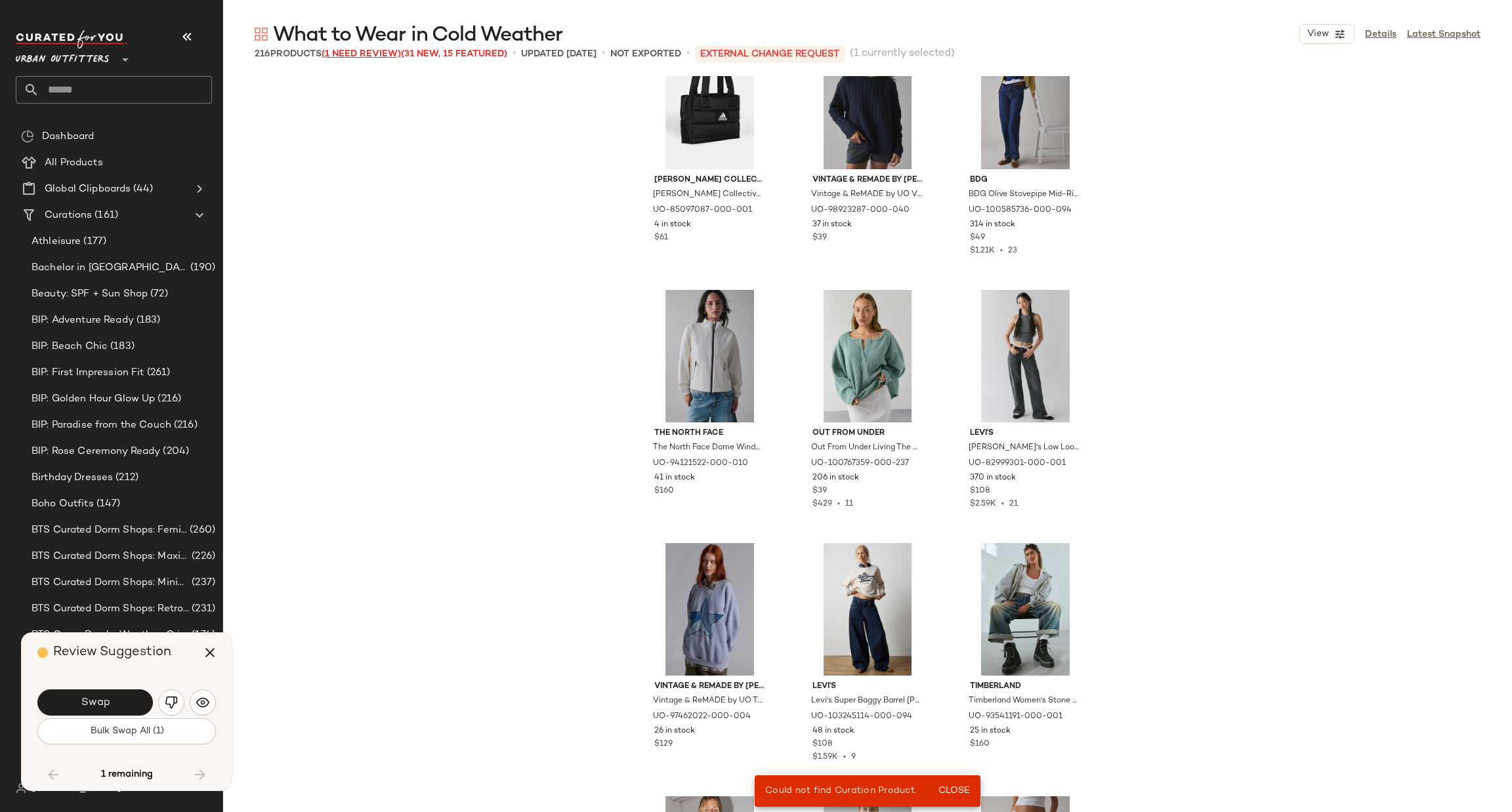
click at [347, 52] on span "(1 Need Review)" at bounding box center [361, 54] width 79 height 10
click at [347, 53] on span "(1 Need Review)" at bounding box center [361, 54] width 79 height 10
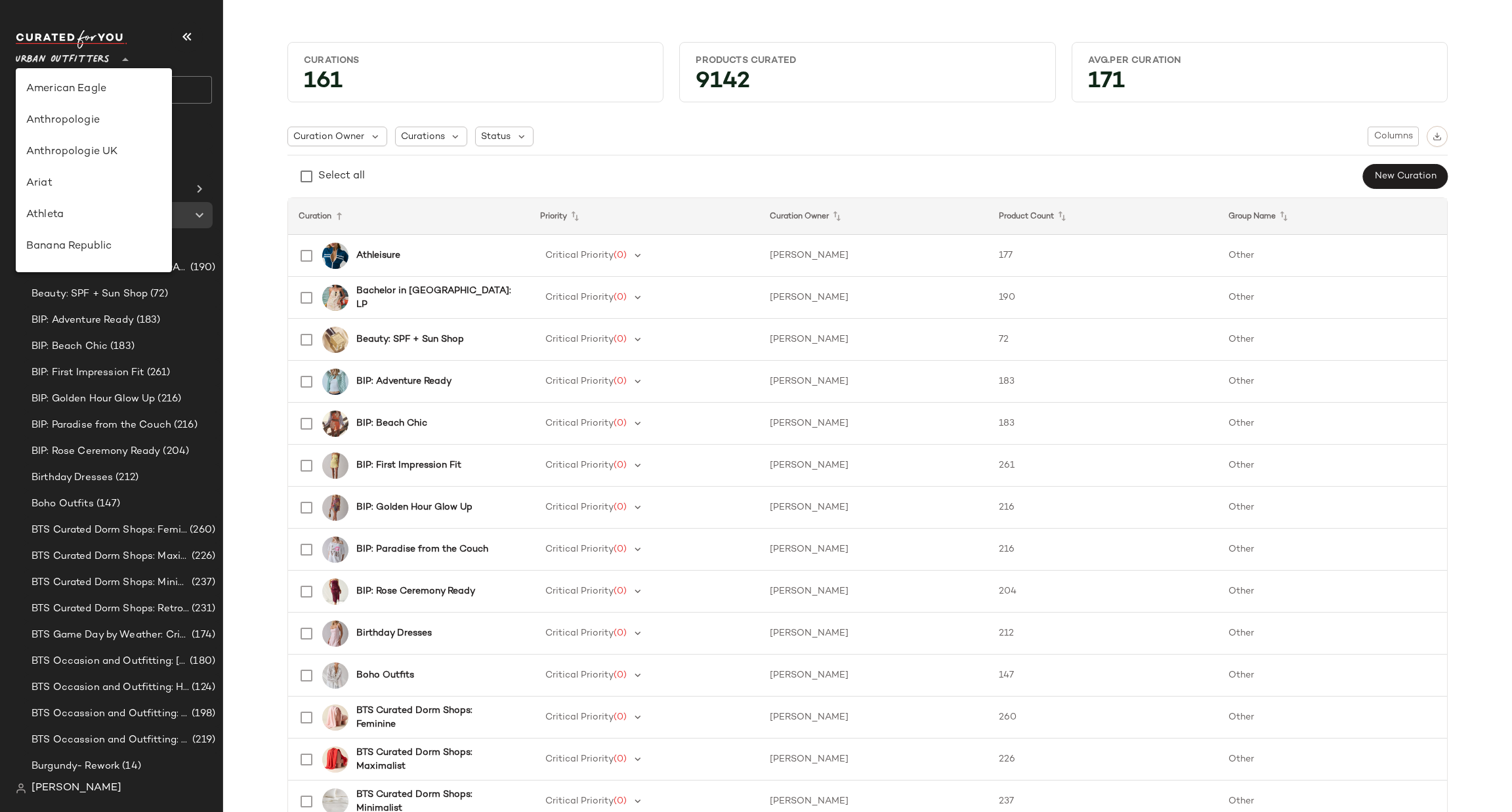
click at [111, 67] on div "Urban Outfitters **" at bounding box center [65, 51] width 99 height 33
click at [188, 95] on input "text" at bounding box center [126, 89] width 172 height 28
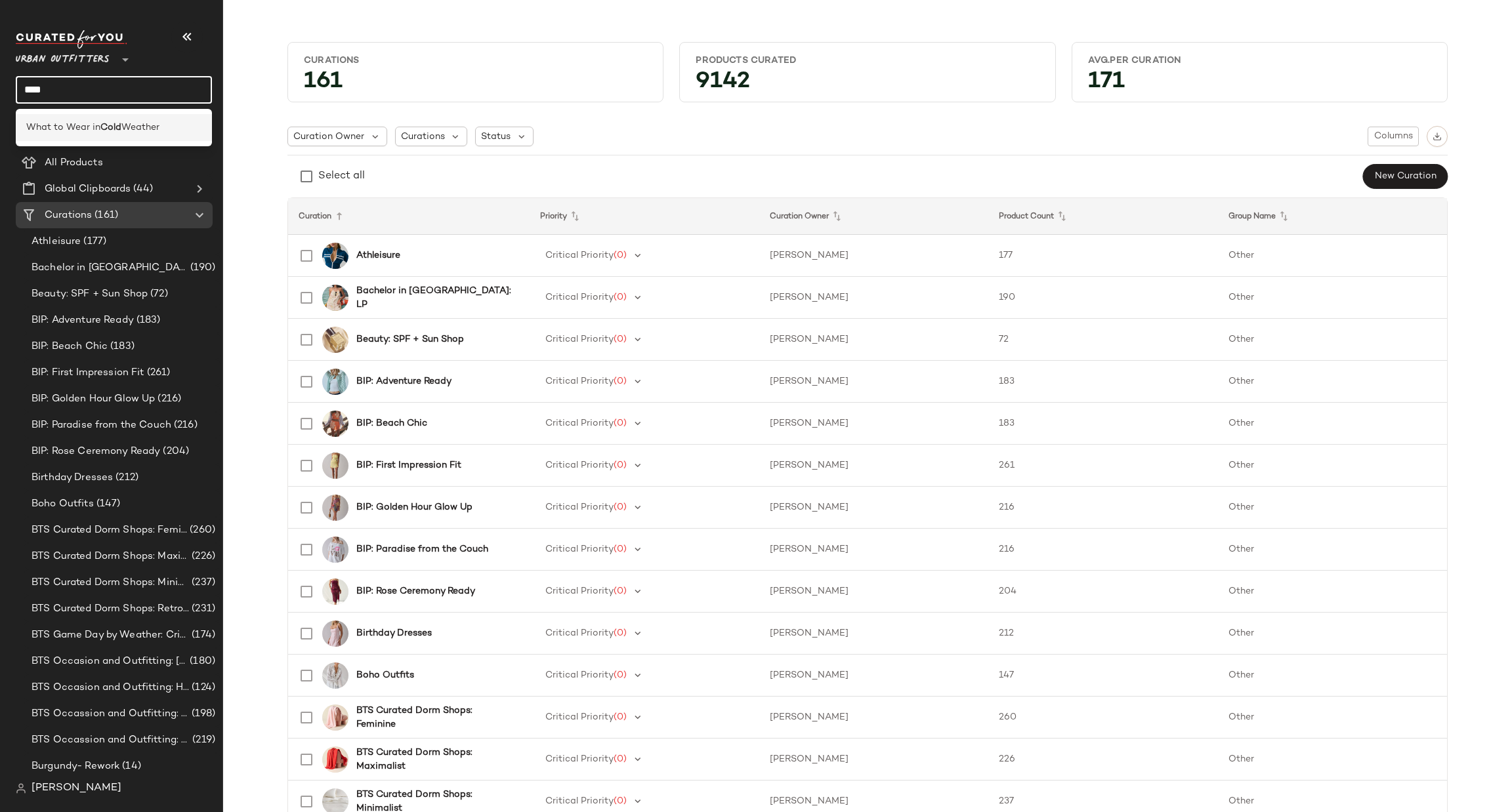
type input "****"
click at [39, 122] on span "What to Wear in" at bounding box center [63, 127] width 74 height 14
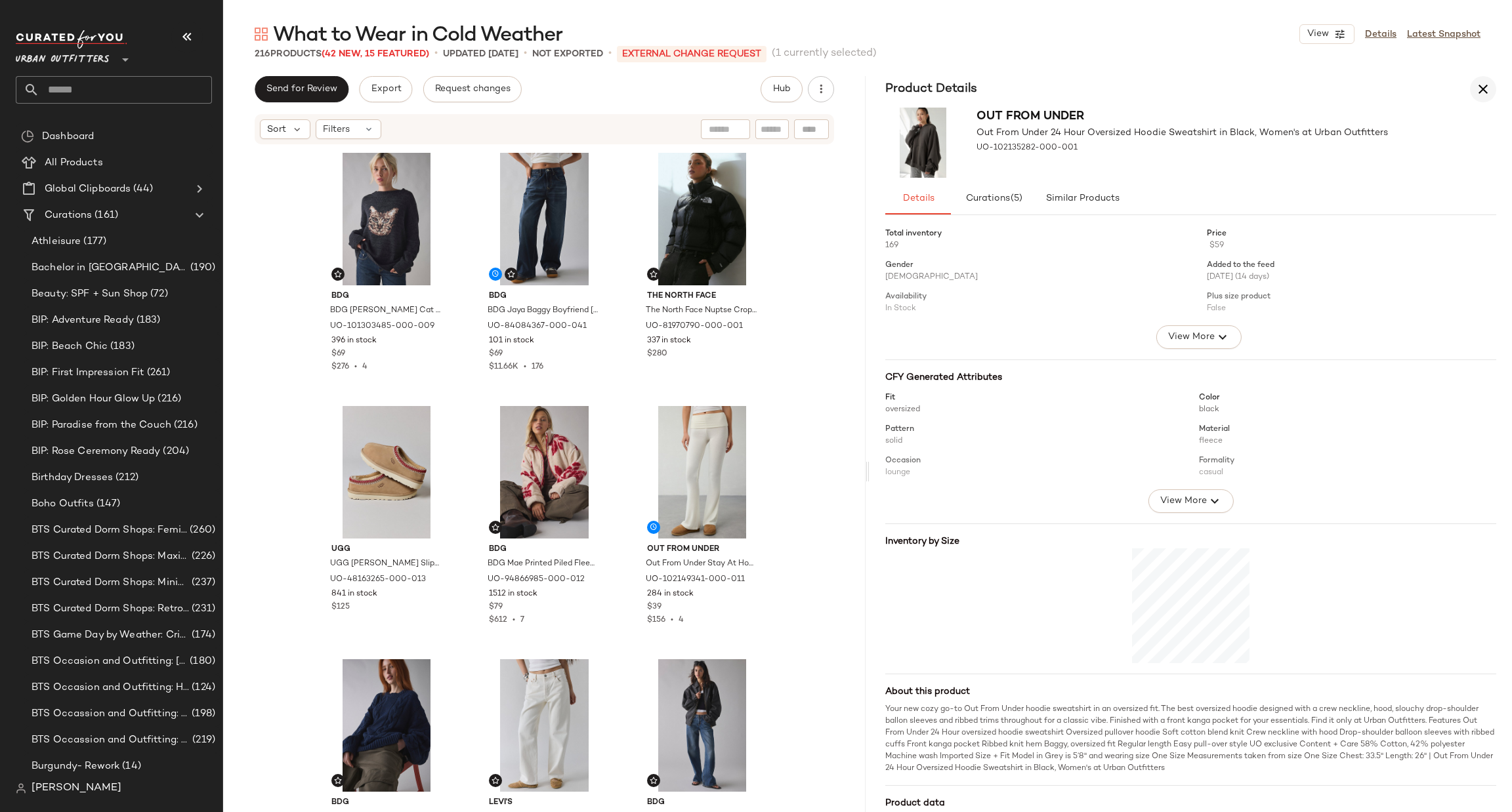
click at [1479, 84] on icon "button" at bounding box center [1483, 89] width 16 height 16
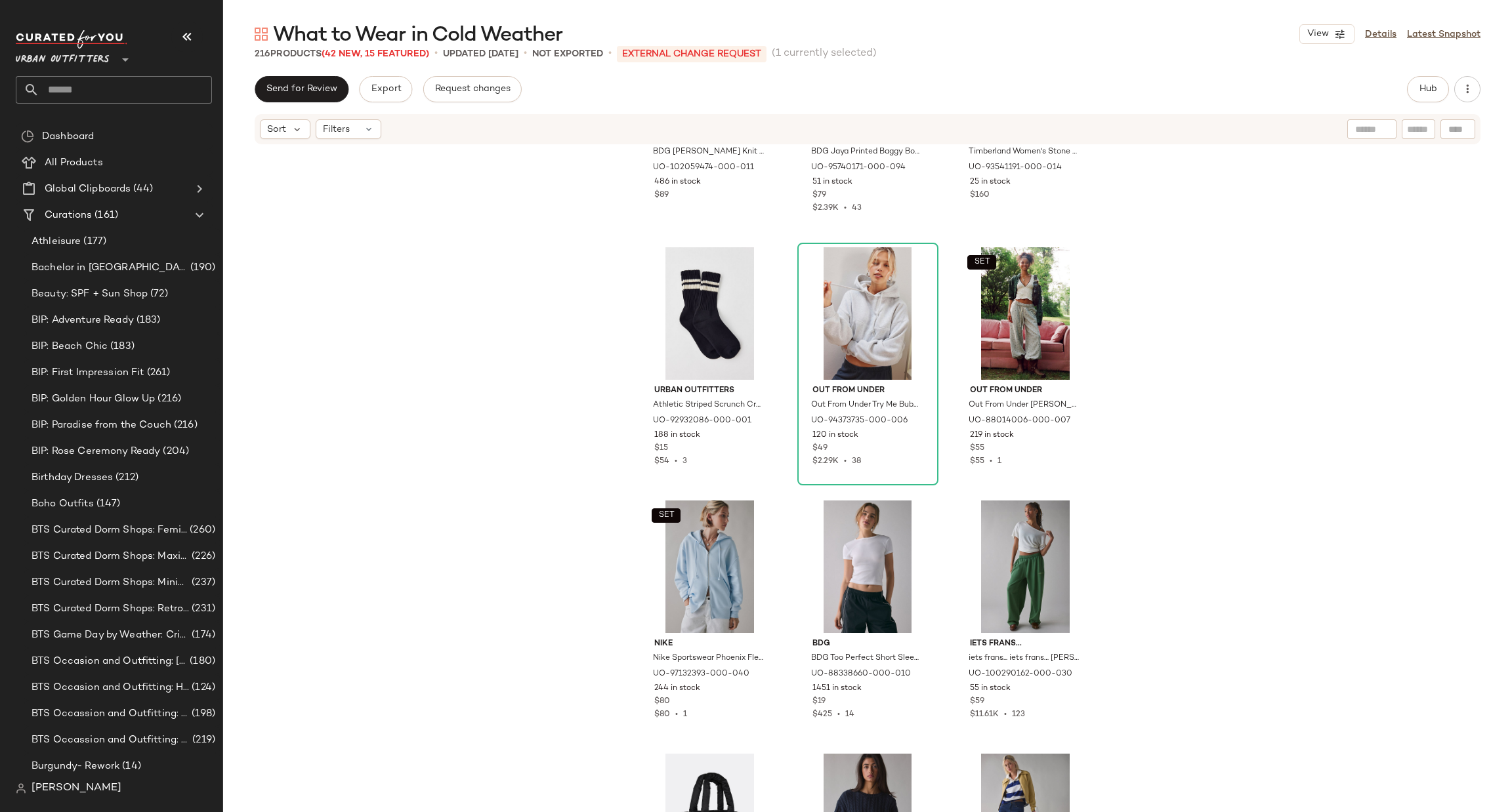
scroll to position [4144, 0]
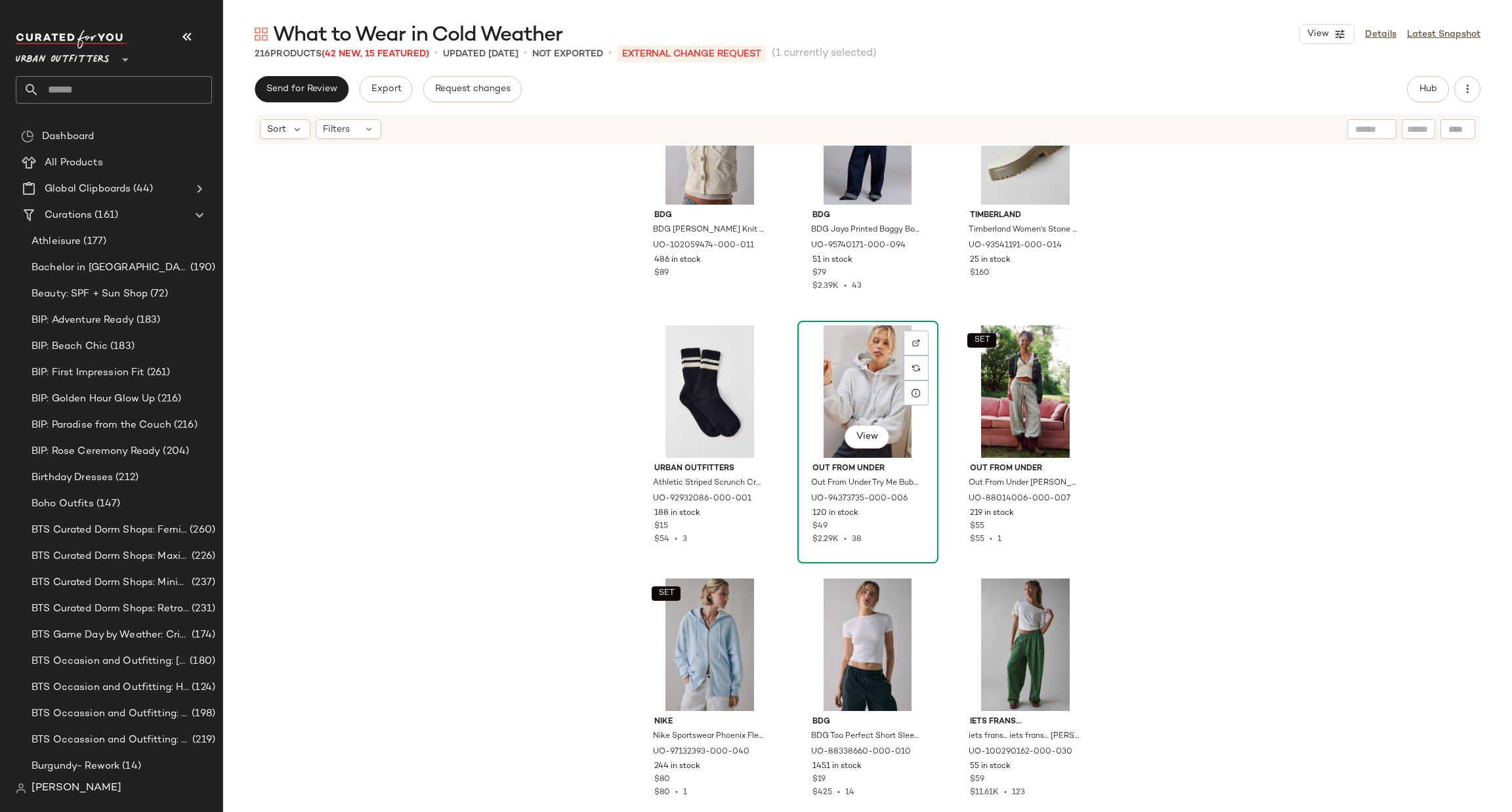
click at [849, 411] on div "View" at bounding box center [868, 392] width 132 height 133
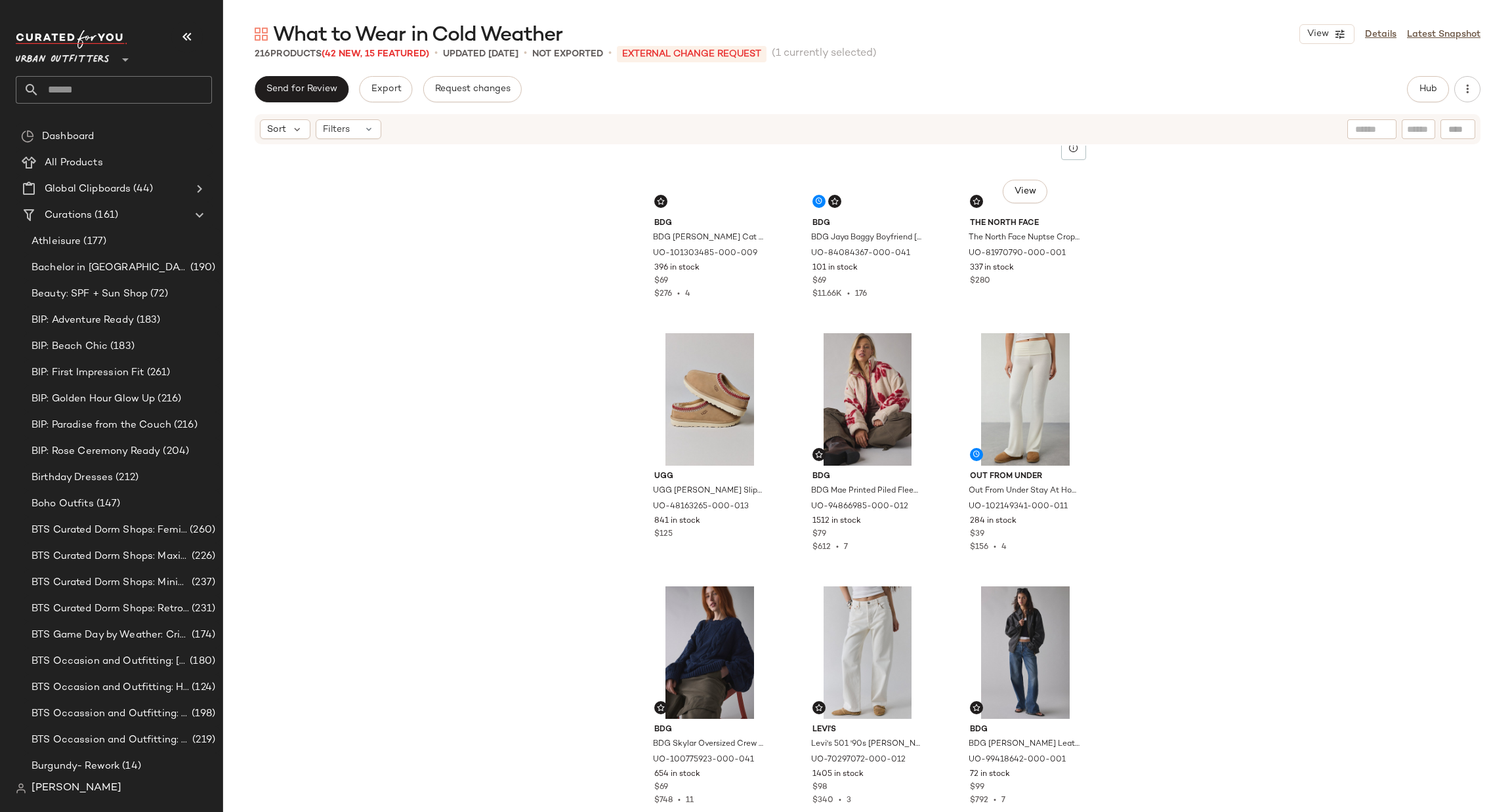
scroll to position [0, 0]
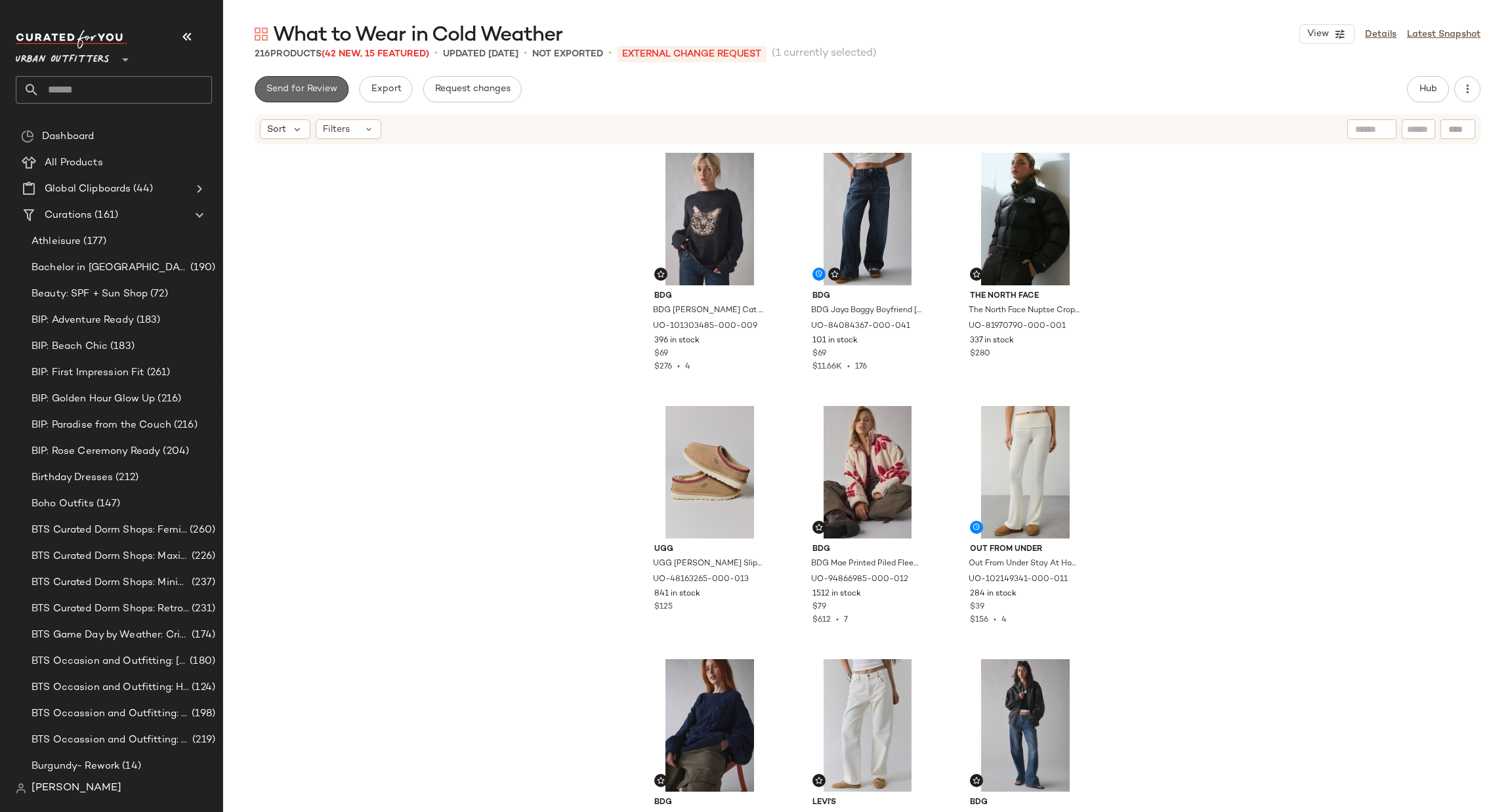
click at [317, 92] on span "Send for Review" at bounding box center [301, 89] width 72 height 10
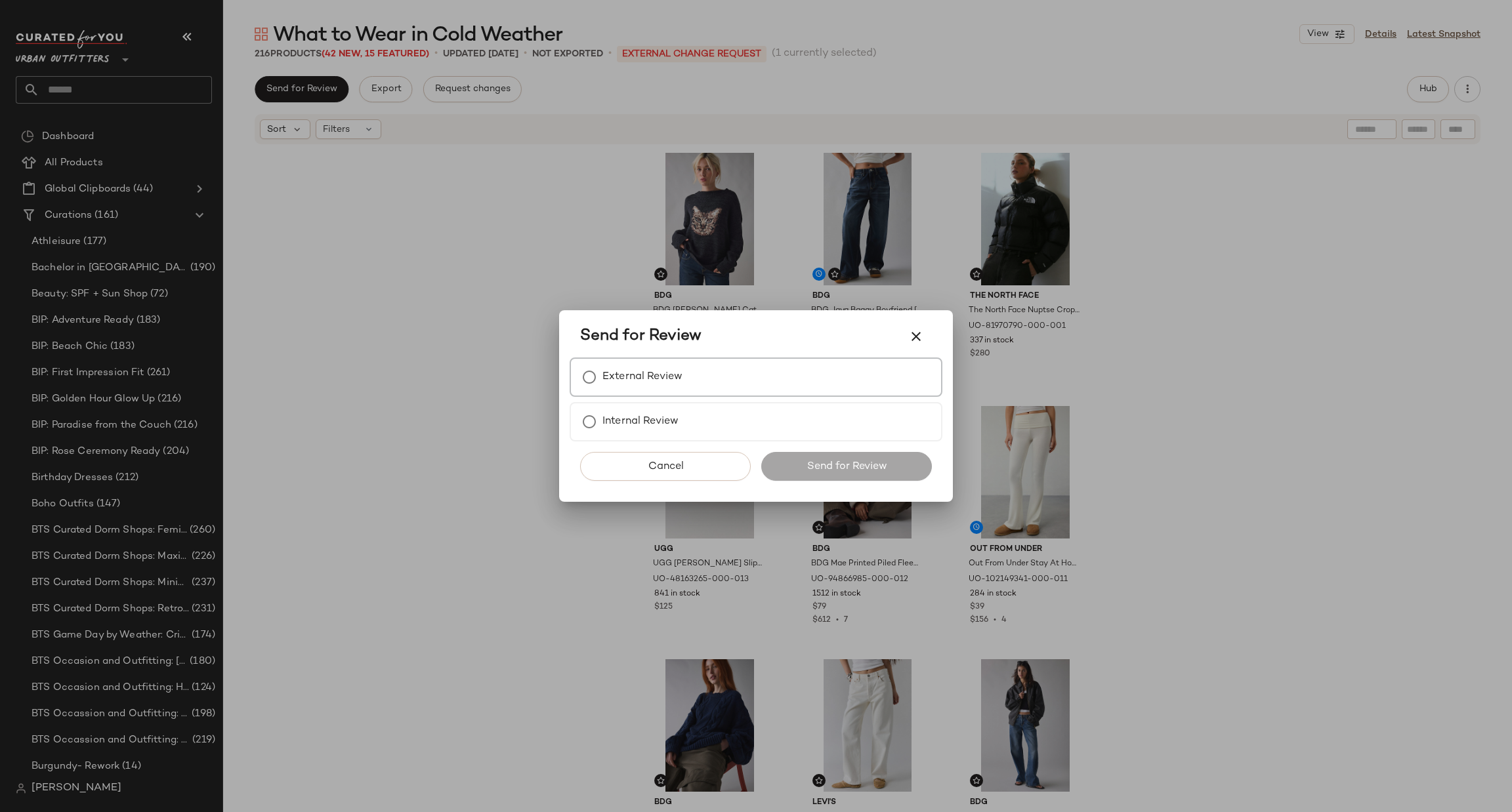
click at [680, 379] on label "External Review" at bounding box center [642, 376] width 80 height 26
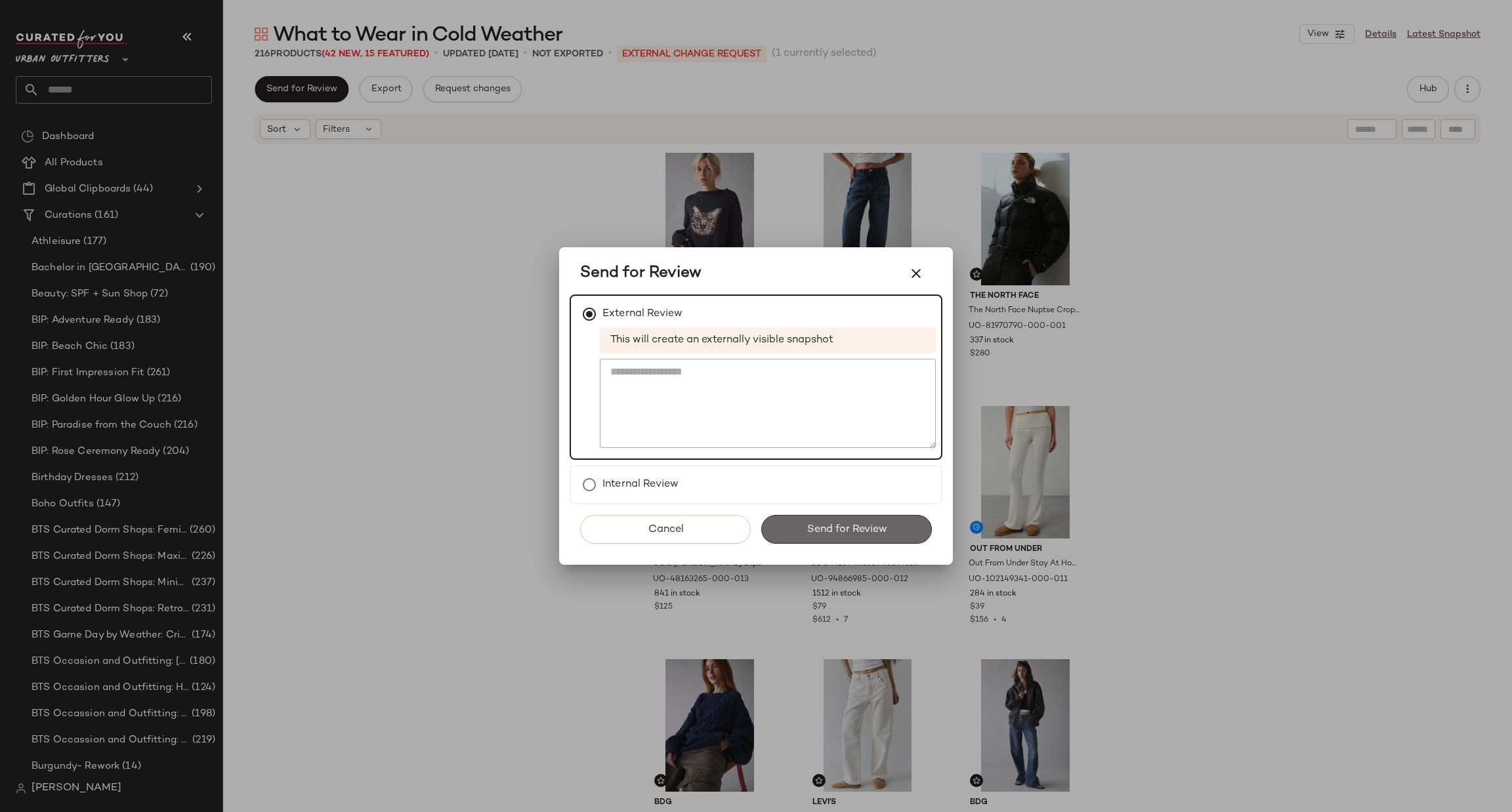
click at [874, 517] on button "Send for Review" at bounding box center [847, 529] width 171 height 29
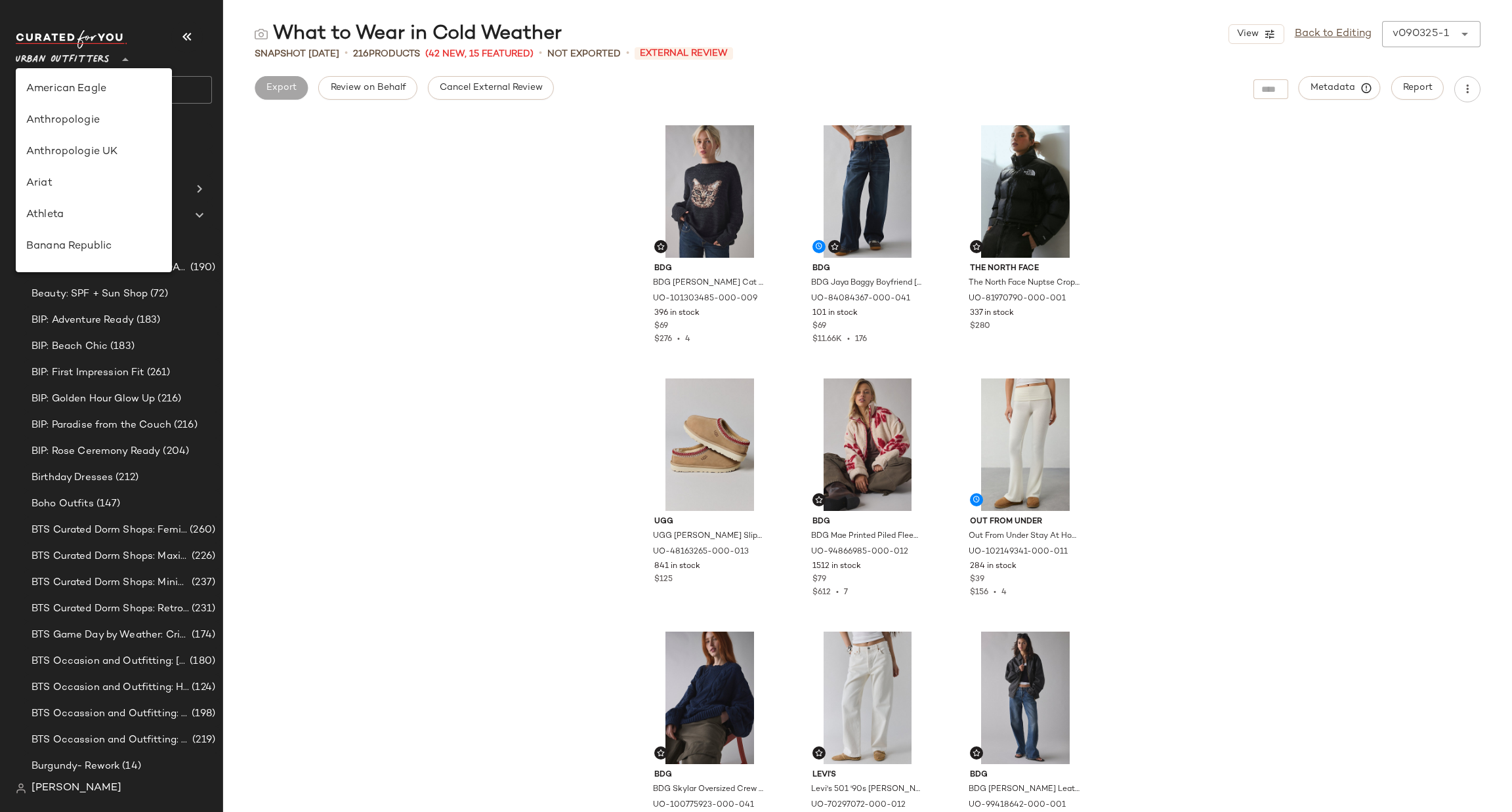
click at [75, 68] on span "Urban Outfitters" at bounding box center [62, 57] width 94 height 24
click at [193, 87] on input "text" at bounding box center [126, 89] width 172 height 28
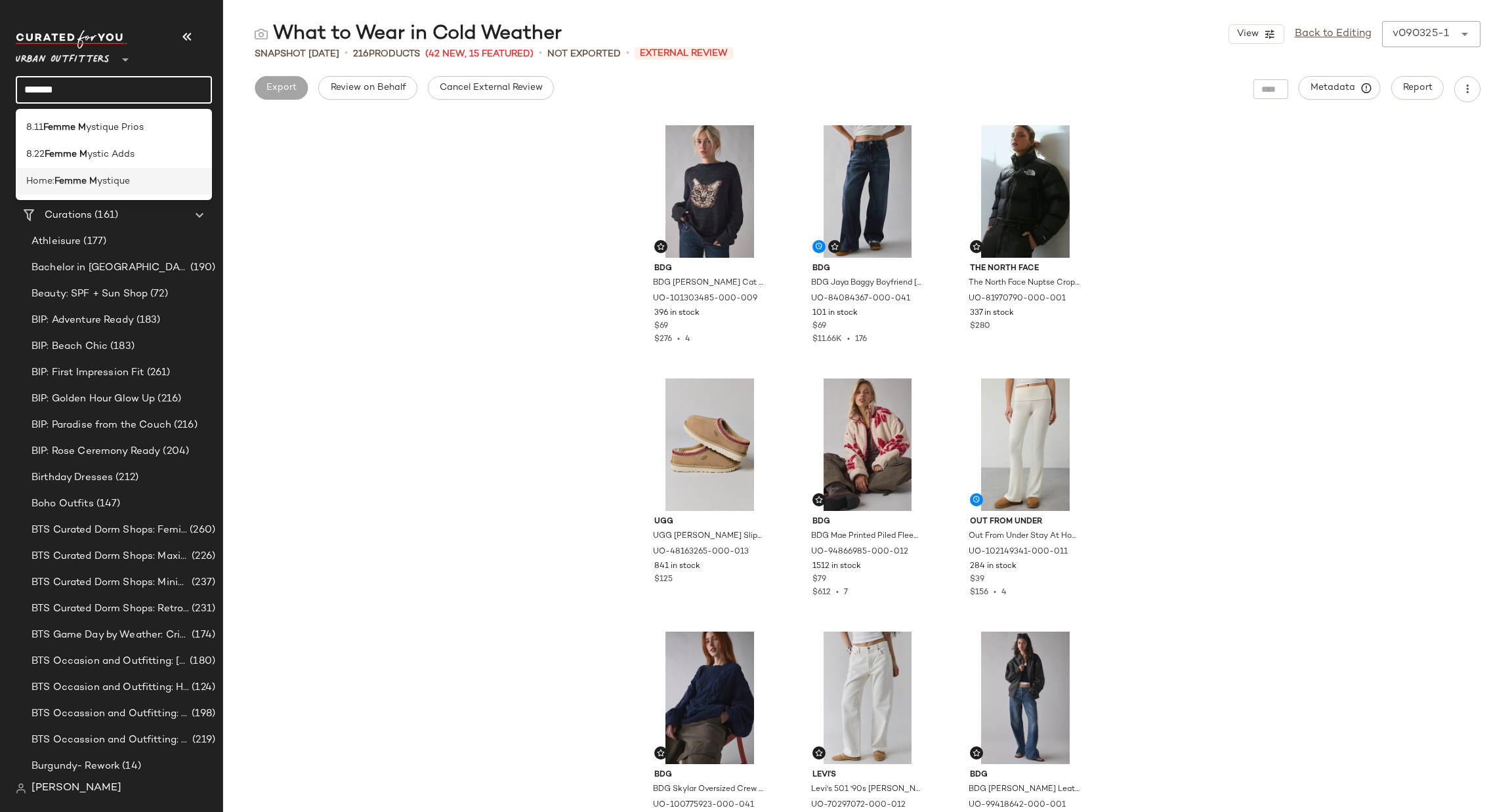
type input "*******"
click at [168, 172] on div "Home: Femme M ystique" at bounding box center [114, 181] width 196 height 27
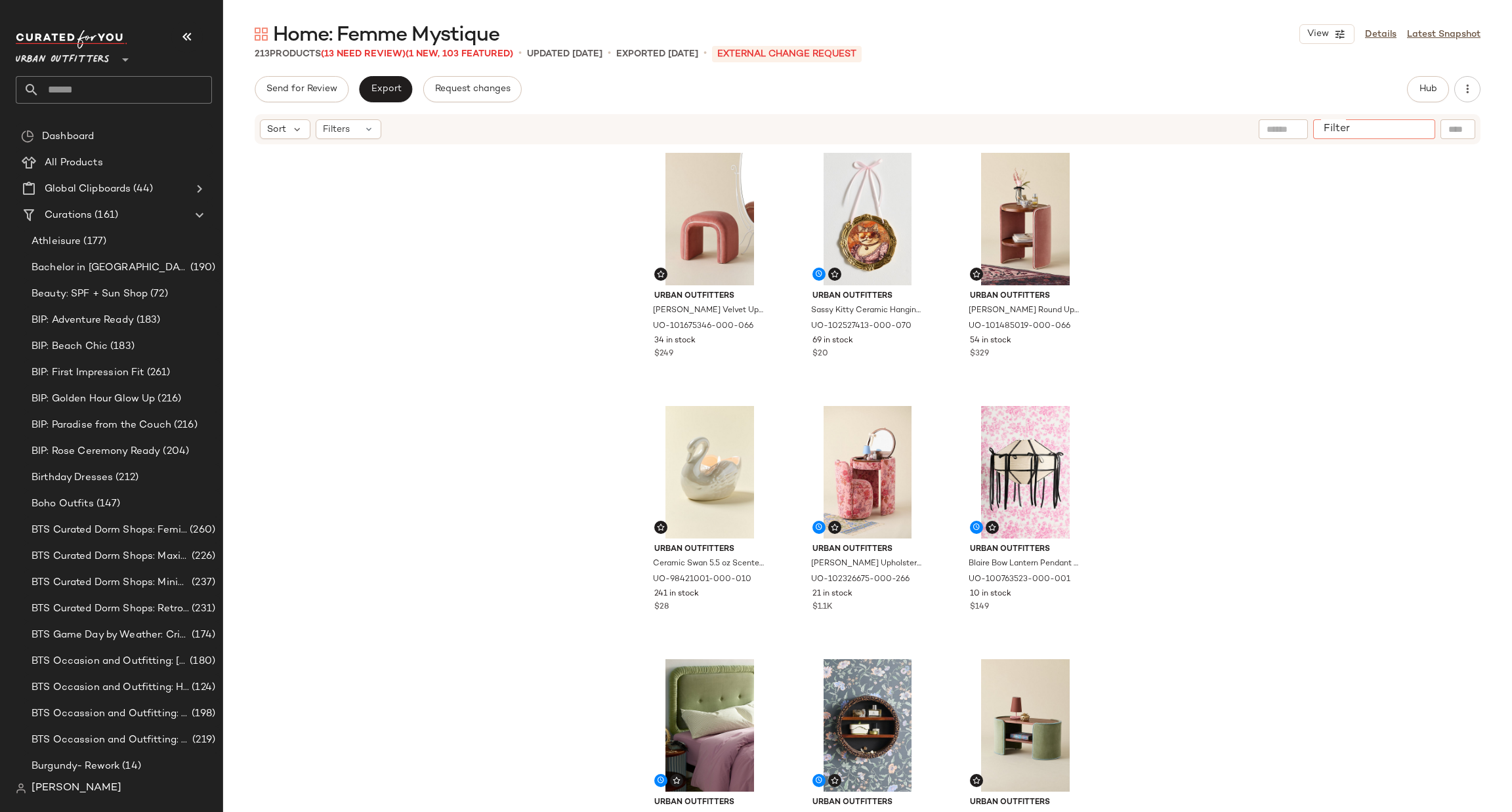
click at [1424, 122] on input "Filter" at bounding box center [1374, 129] width 111 height 14
click at [1470, 124] on div "Find by ID Find by ID" at bounding box center [1379, 128] width 190 height 19
paste input "********"
type input "********"
click at [1458, 123] on icon "button" at bounding box center [1460, 129] width 12 height 12
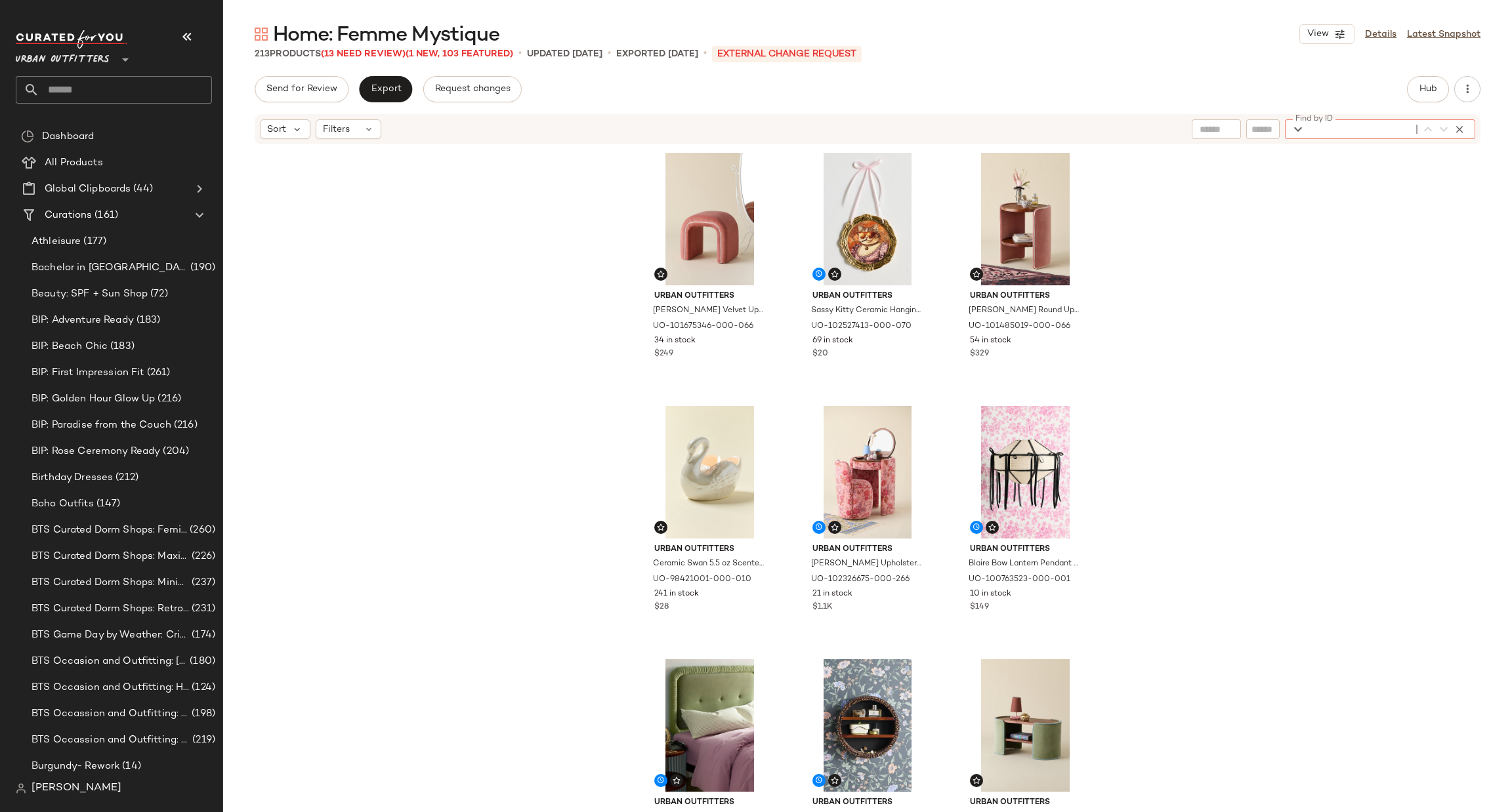
click at [1272, 133] on div "Find by ID Find by ID" at bounding box center [1334, 128] width 284 height 19
paste input "********"
type input "********"
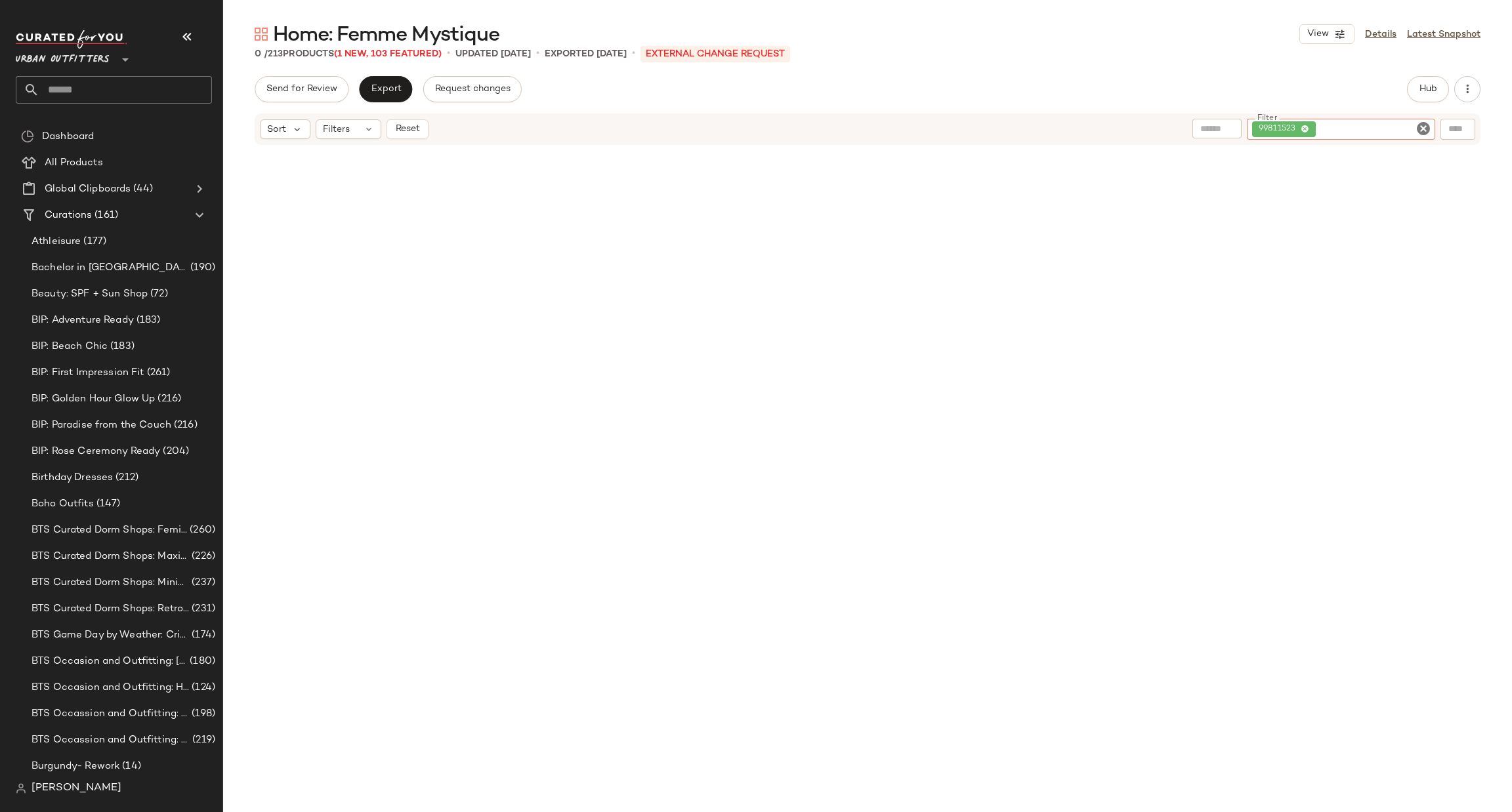
click at [1423, 122] on icon "Clear Filter" at bounding box center [1423, 128] width 16 height 16
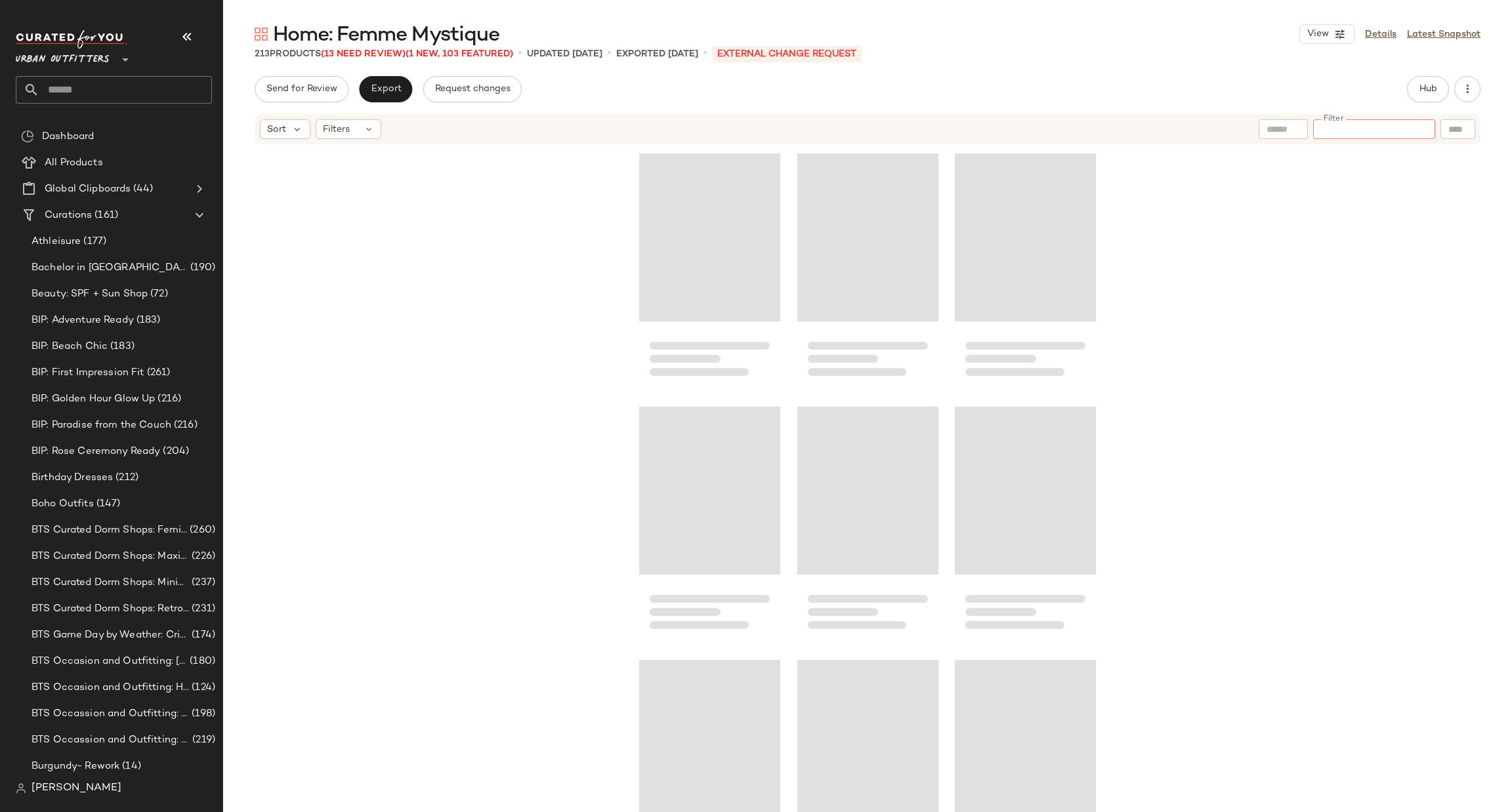
click at [1503, 208] on div at bounding box center [867, 499] width 1289 height 706
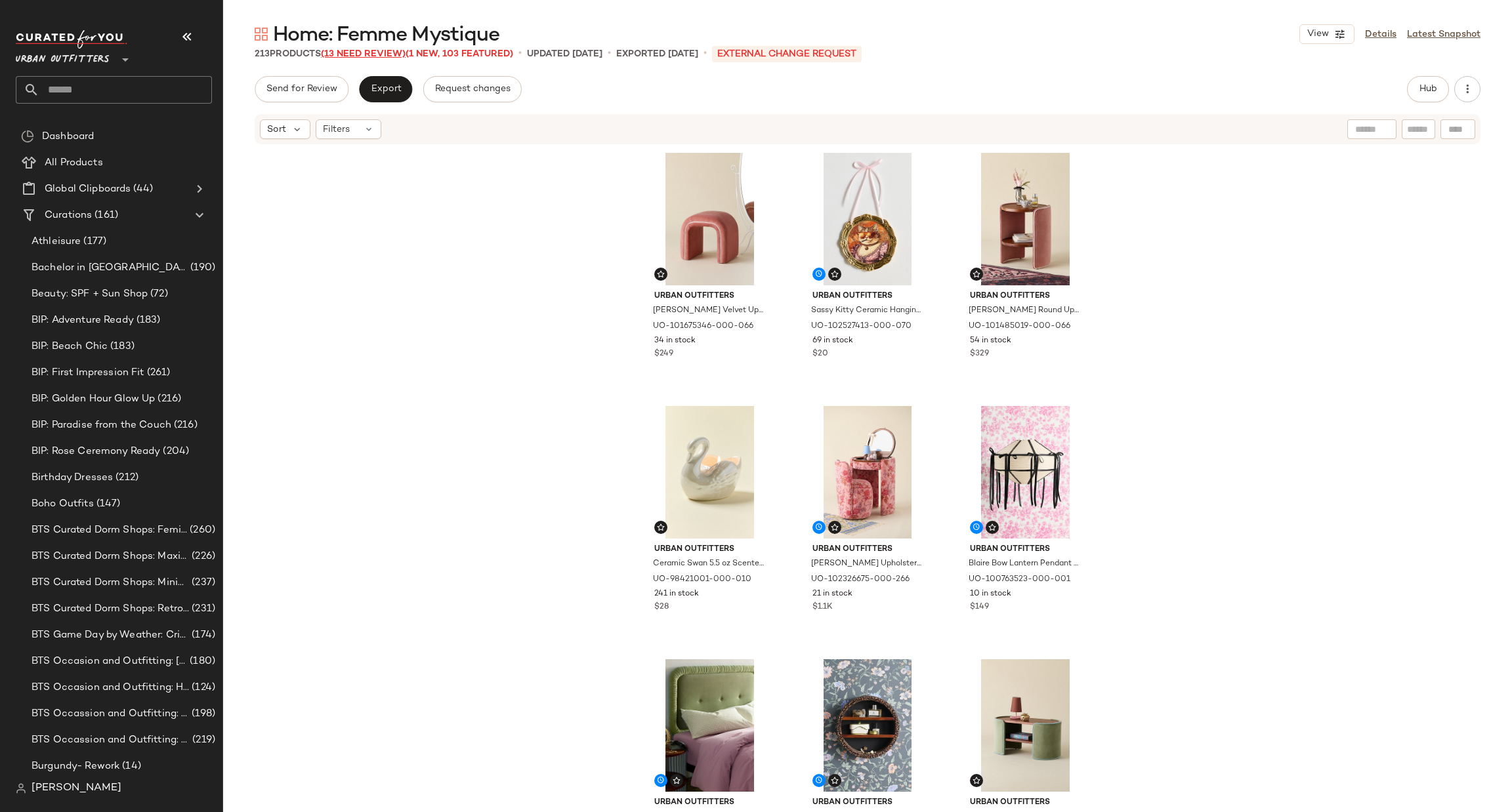
click at [352, 58] on span "(13 Need Review)" at bounding box center [363, 54] width 84 height 10
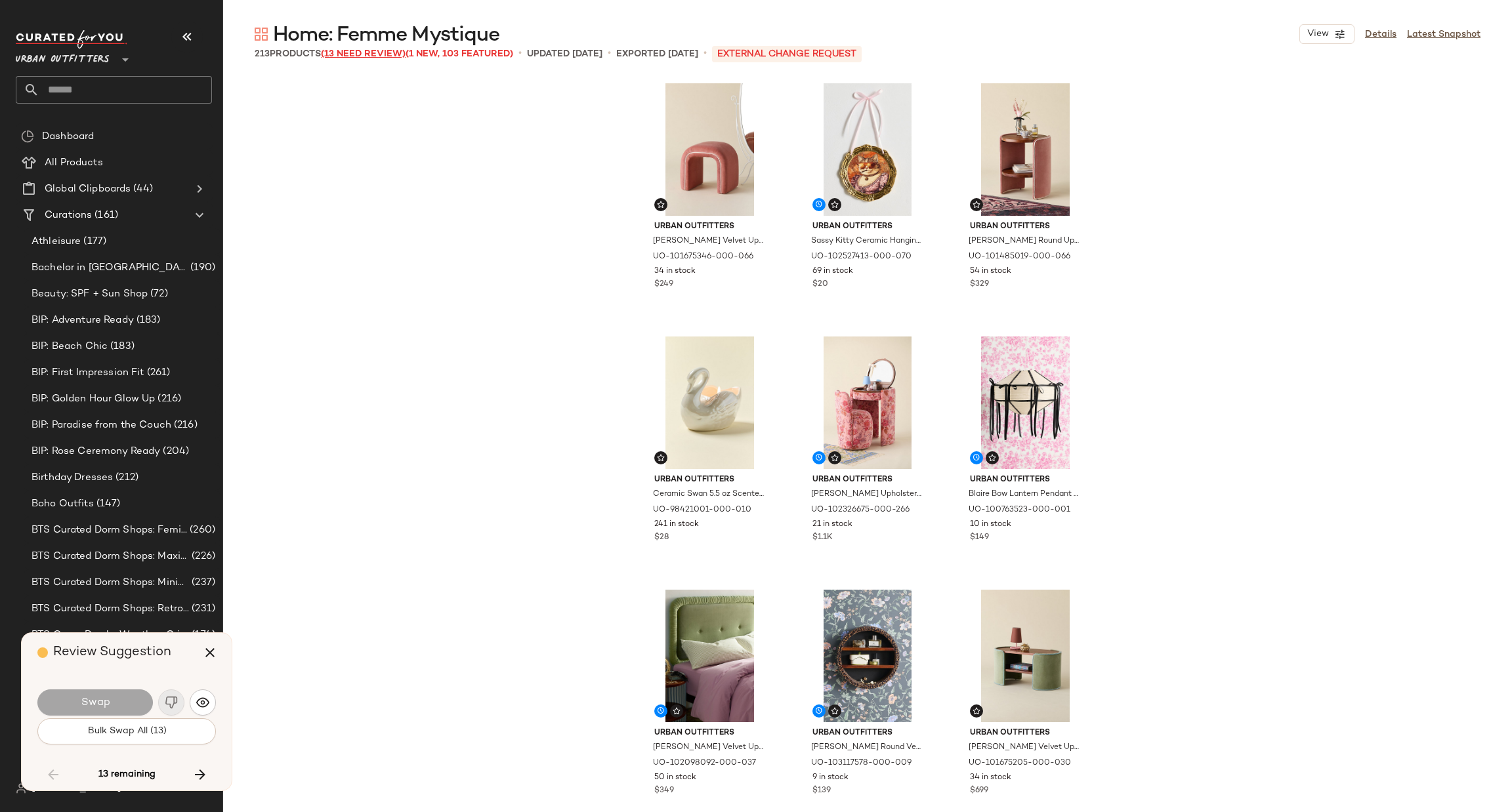
scroll to position [6332, 0]
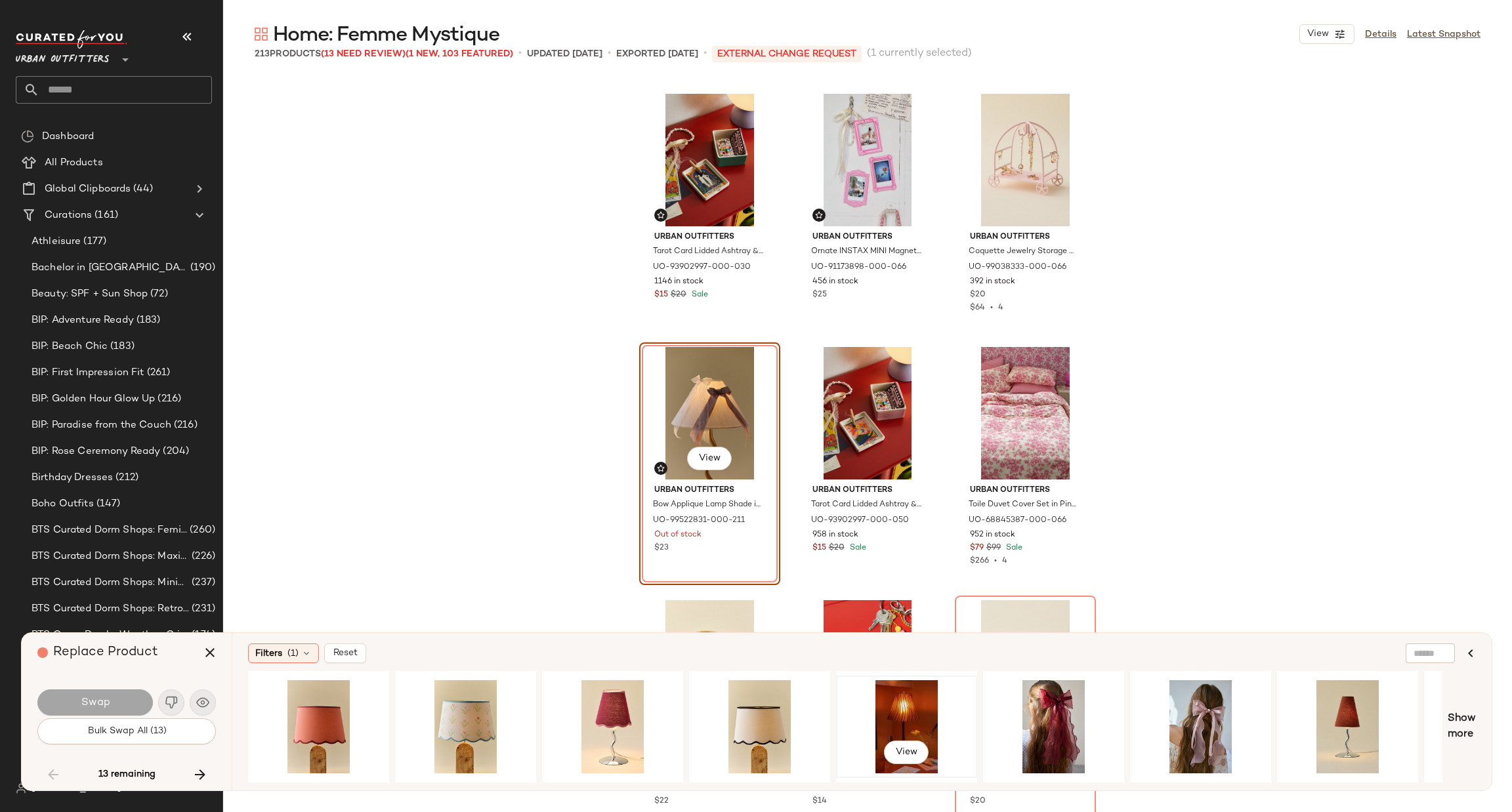
click at [875, 712] on div "View" at bounding box center [907, 727] width 132 height 93
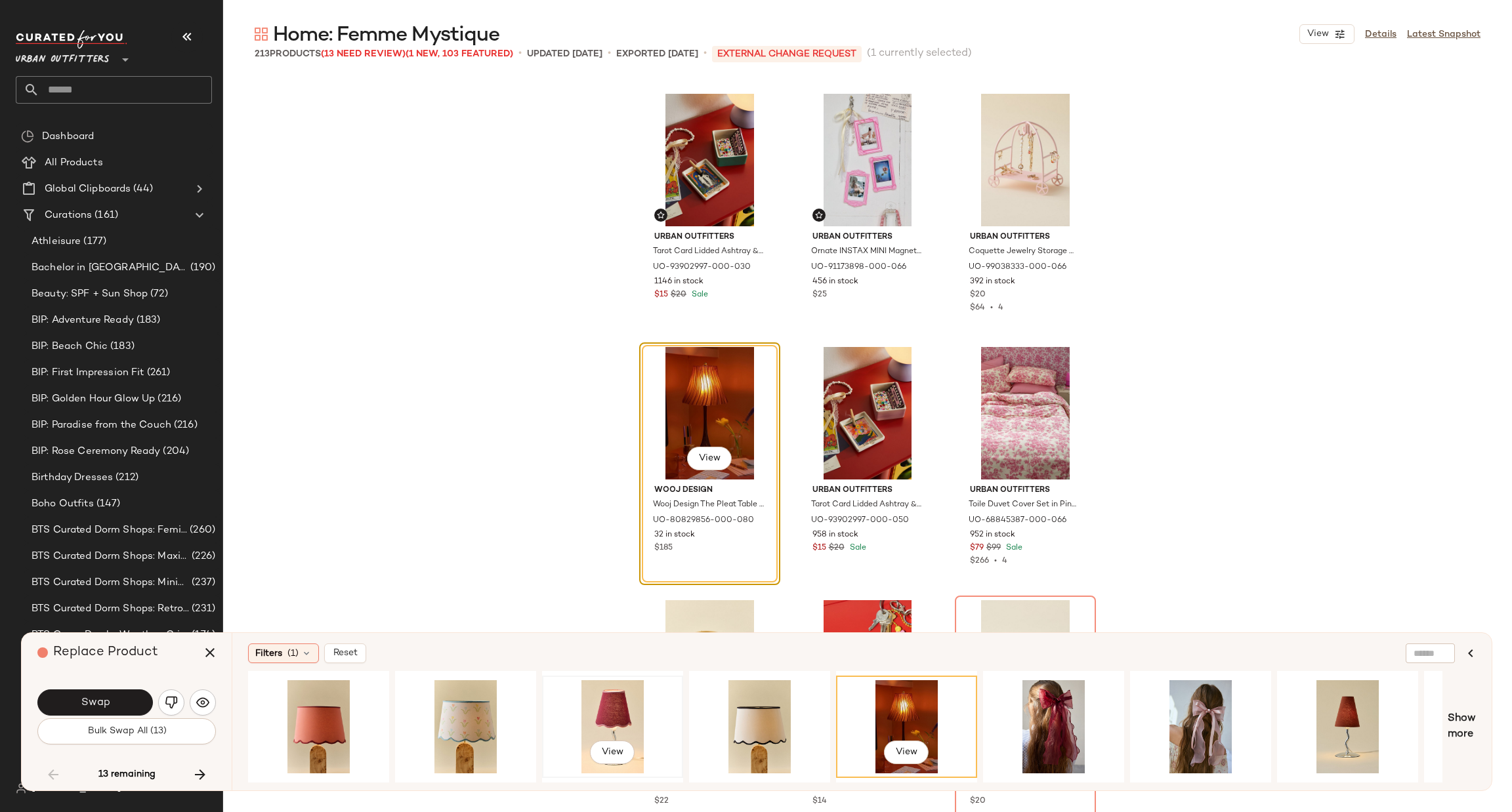
click at [624, 708] on div "View" at bounding box center [613, 727] width 132 height 93
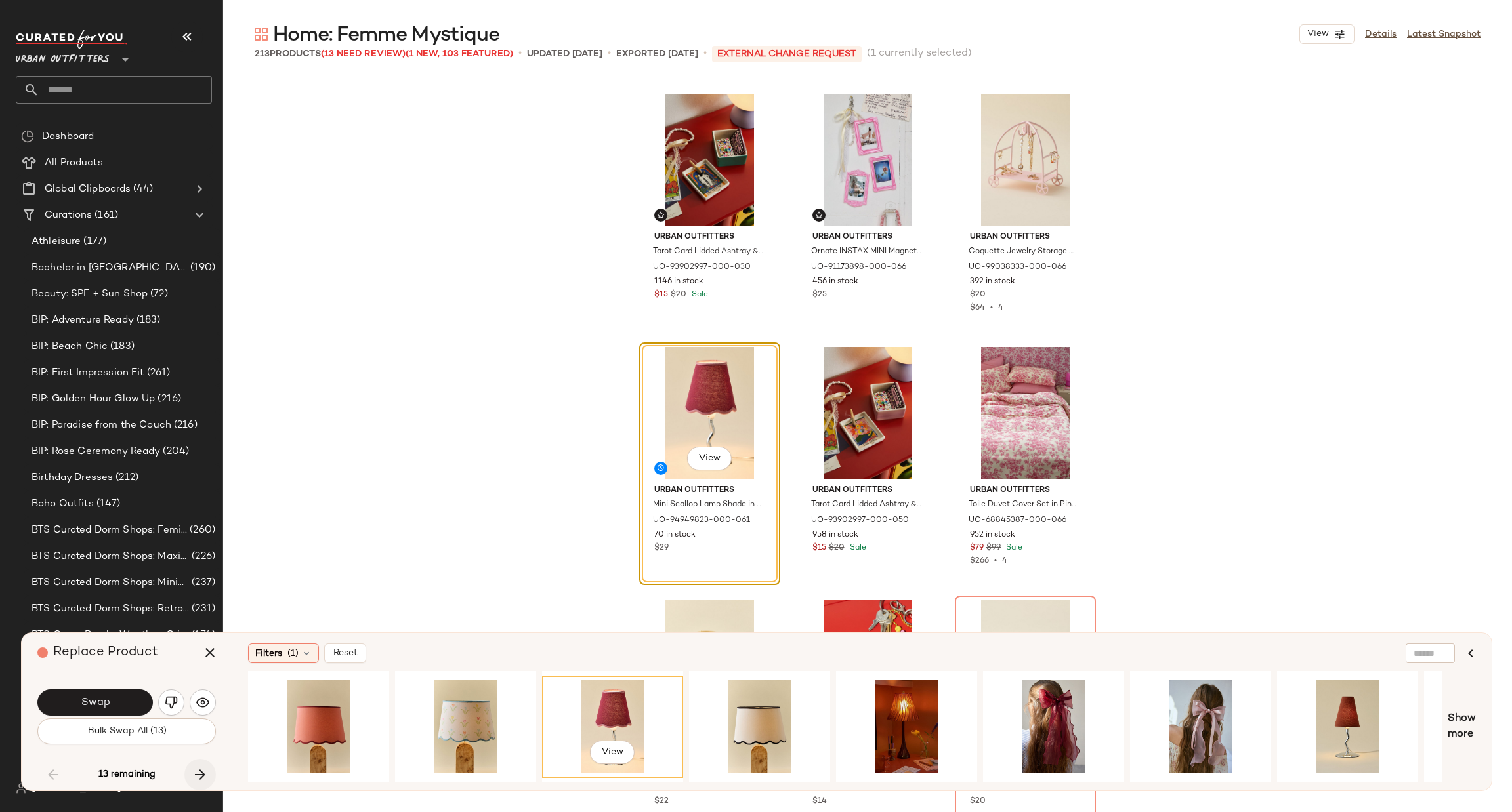
click at [204, 767] on icon "button" at bounding box center [200, 775] width 16 height 16
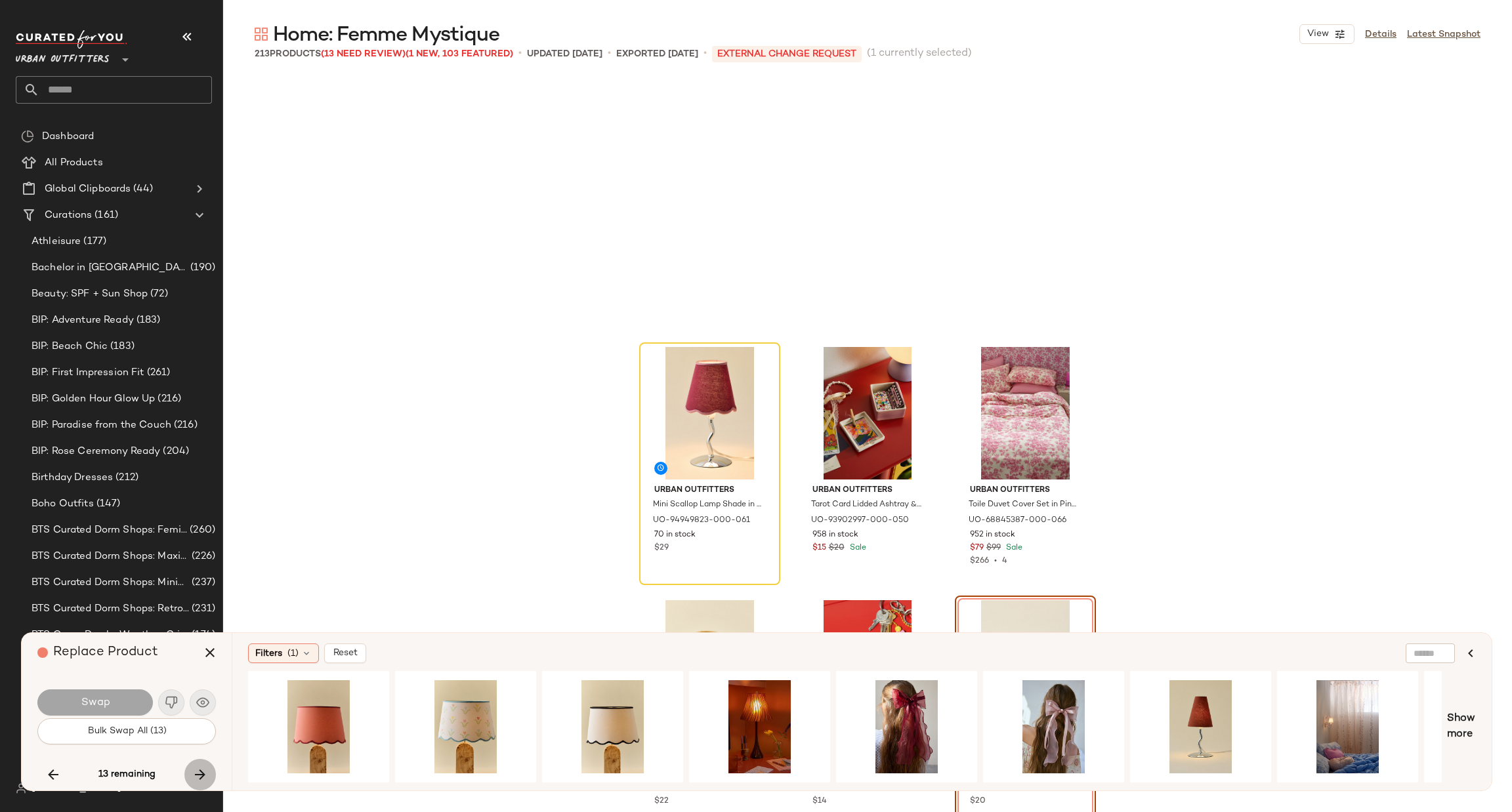
scroll to position [6585, 0]
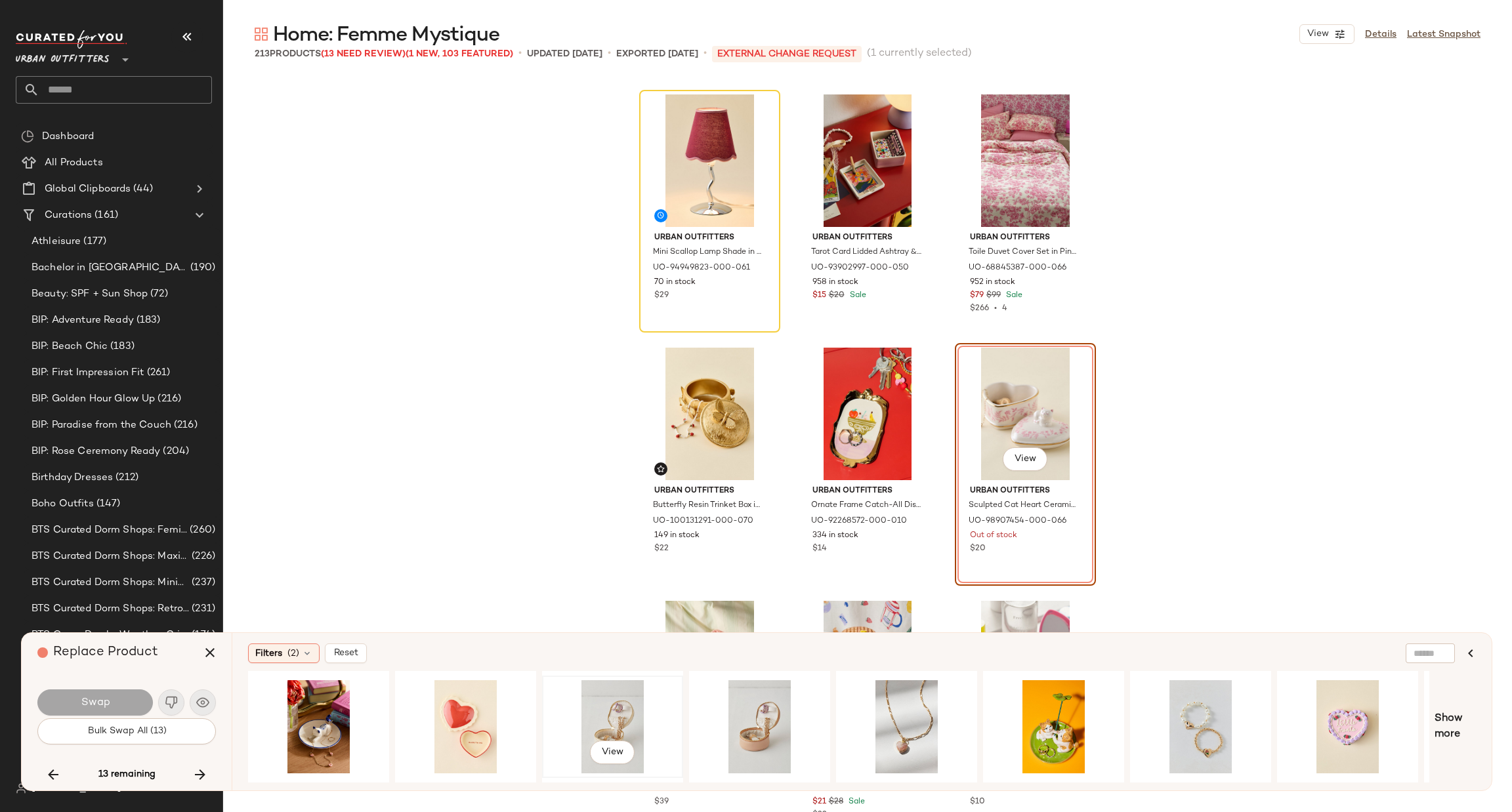
click at [639, 701] on div "View" at bounding box center [613, 727] width 132 height 93
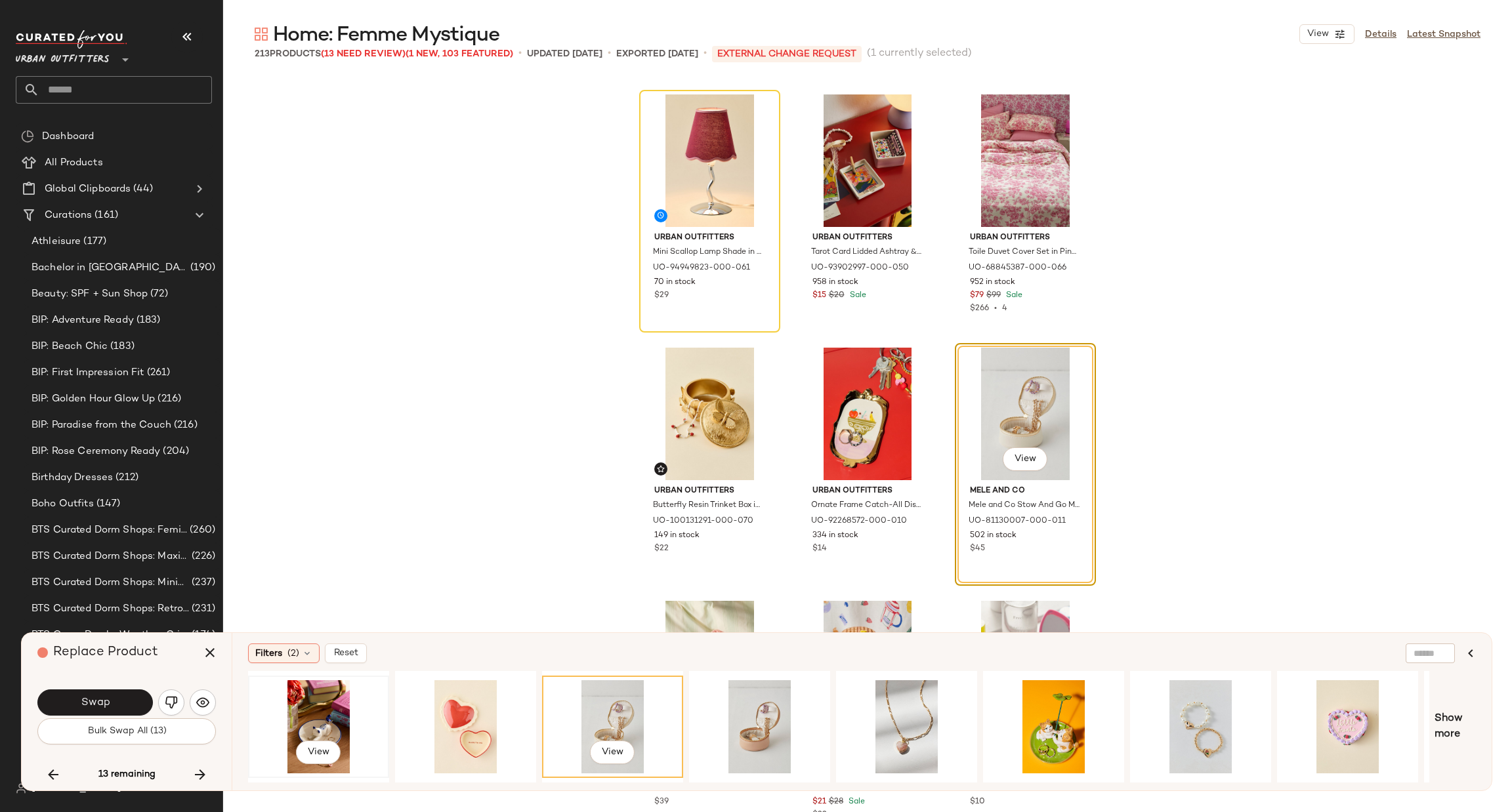
click at [328, 717] on div "View" at bounding box center [318, 727] width 132 height 93
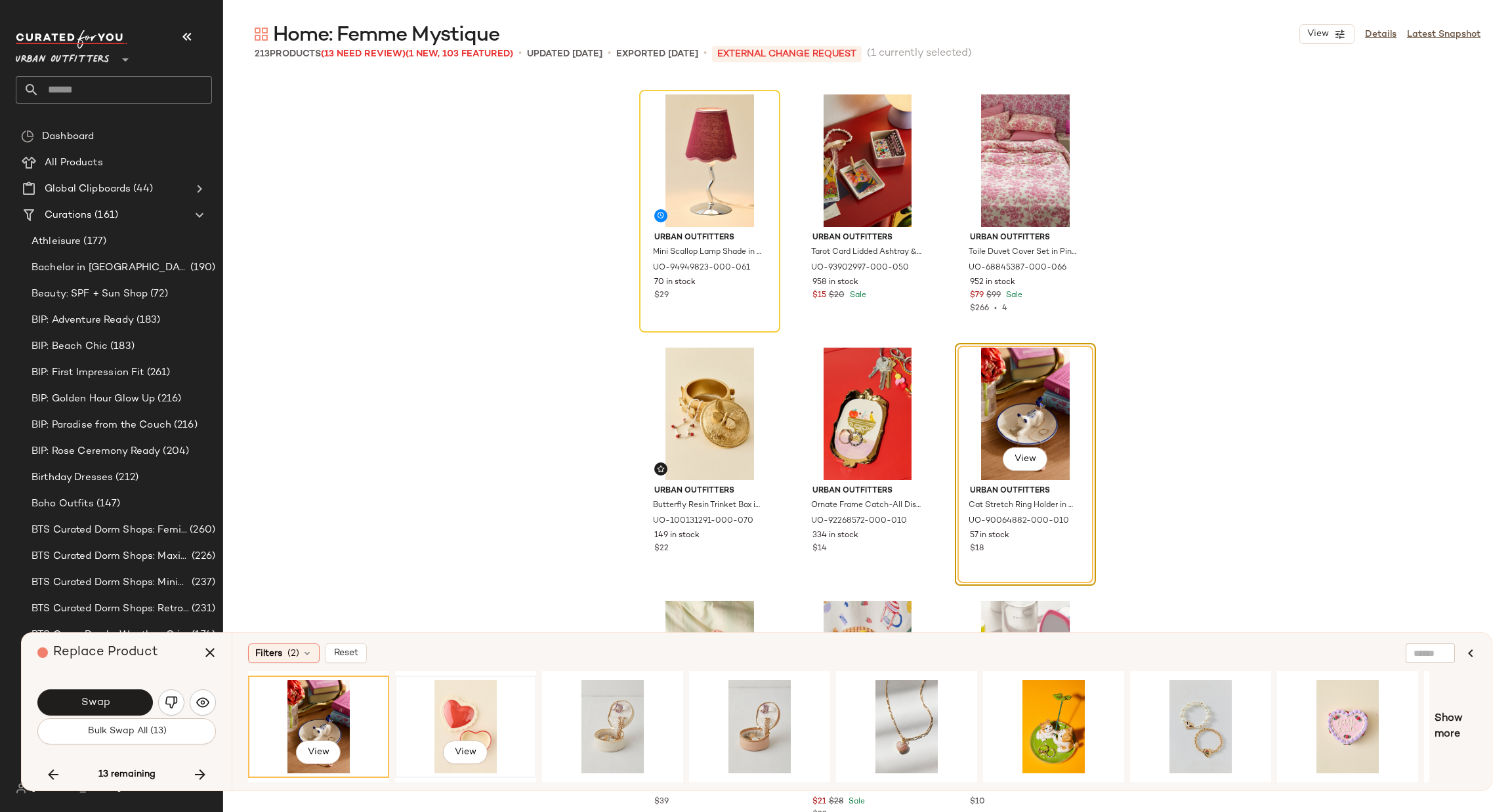
click at [478, 714] on div "View" at bounding box center [465, 727] width 132 height 93
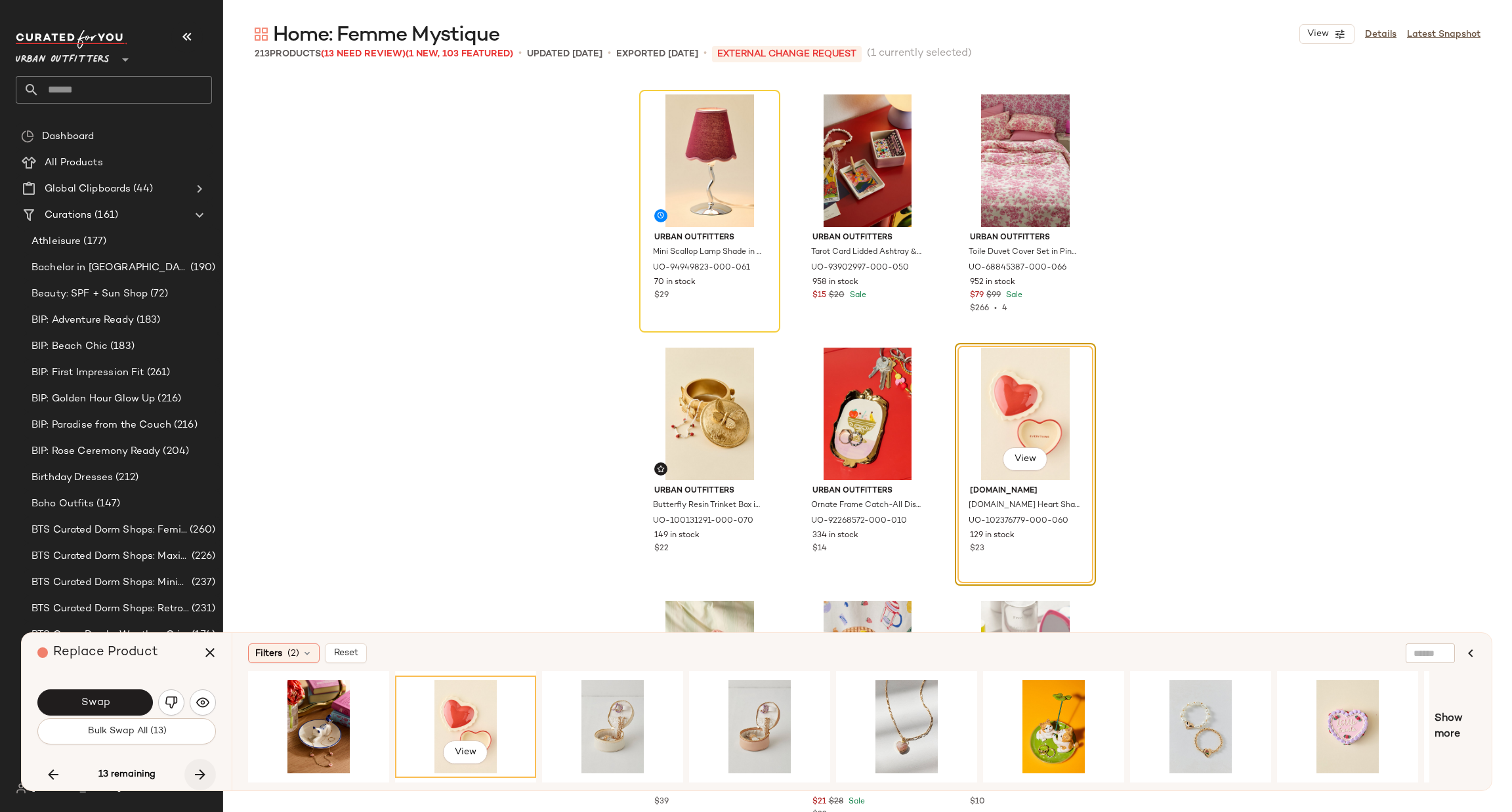
click at [193, 777] on icon "button" at bounding box center [200, 775] width 16 height 16
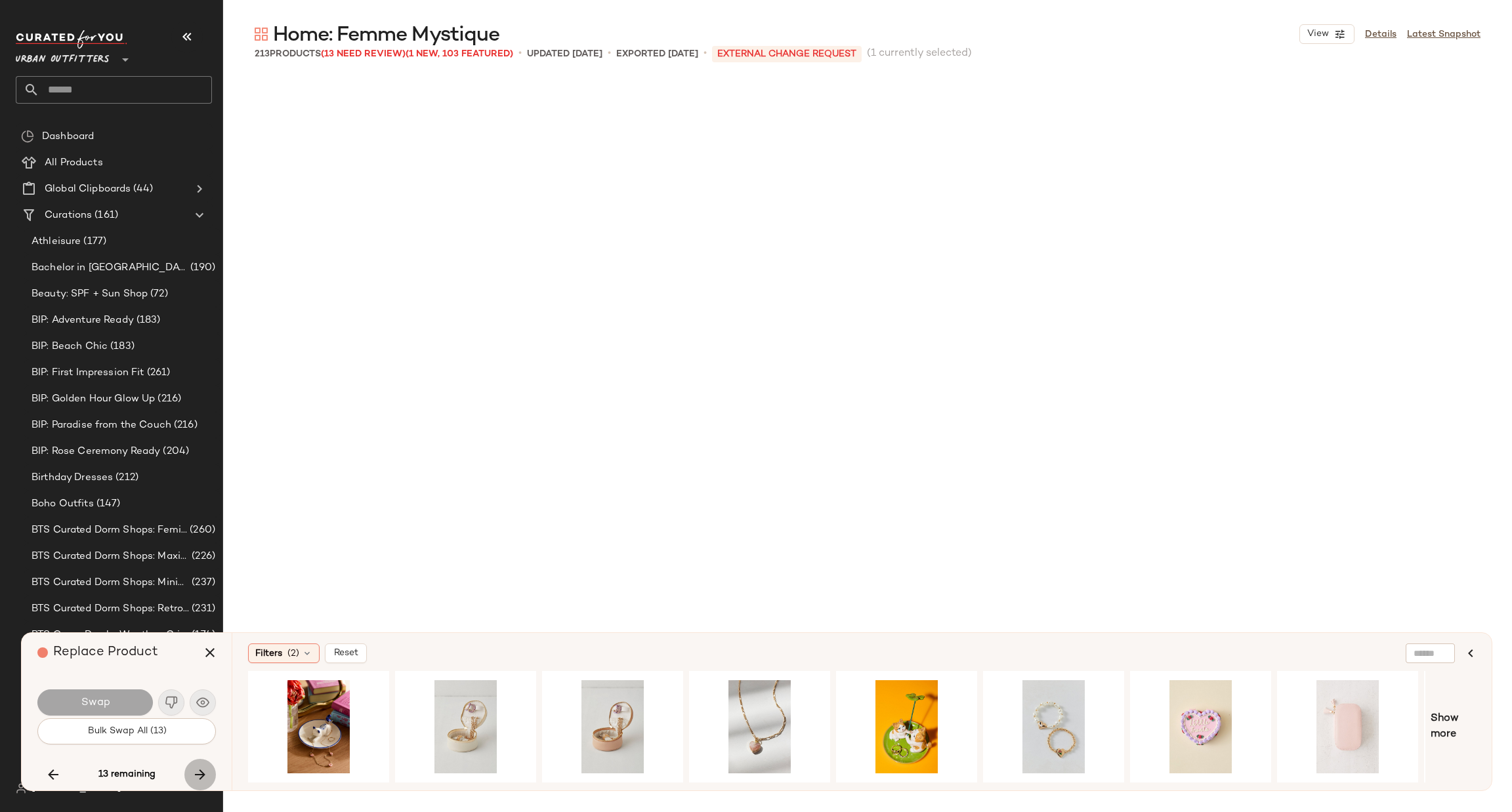
scroll to position [7345, 0]
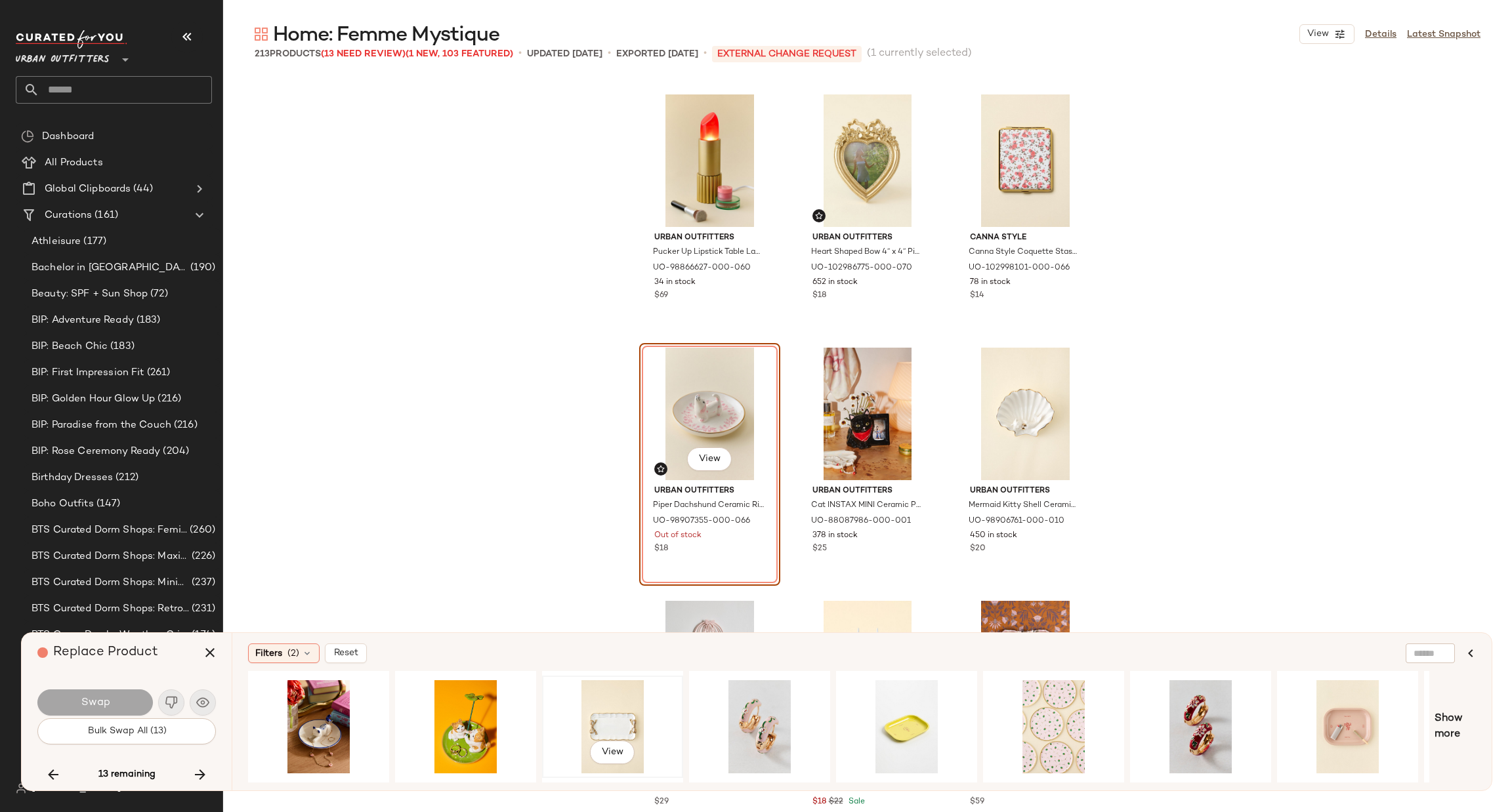
click at [631, 703] on div "View" at bounding box center [613, 727] width 132 height 93
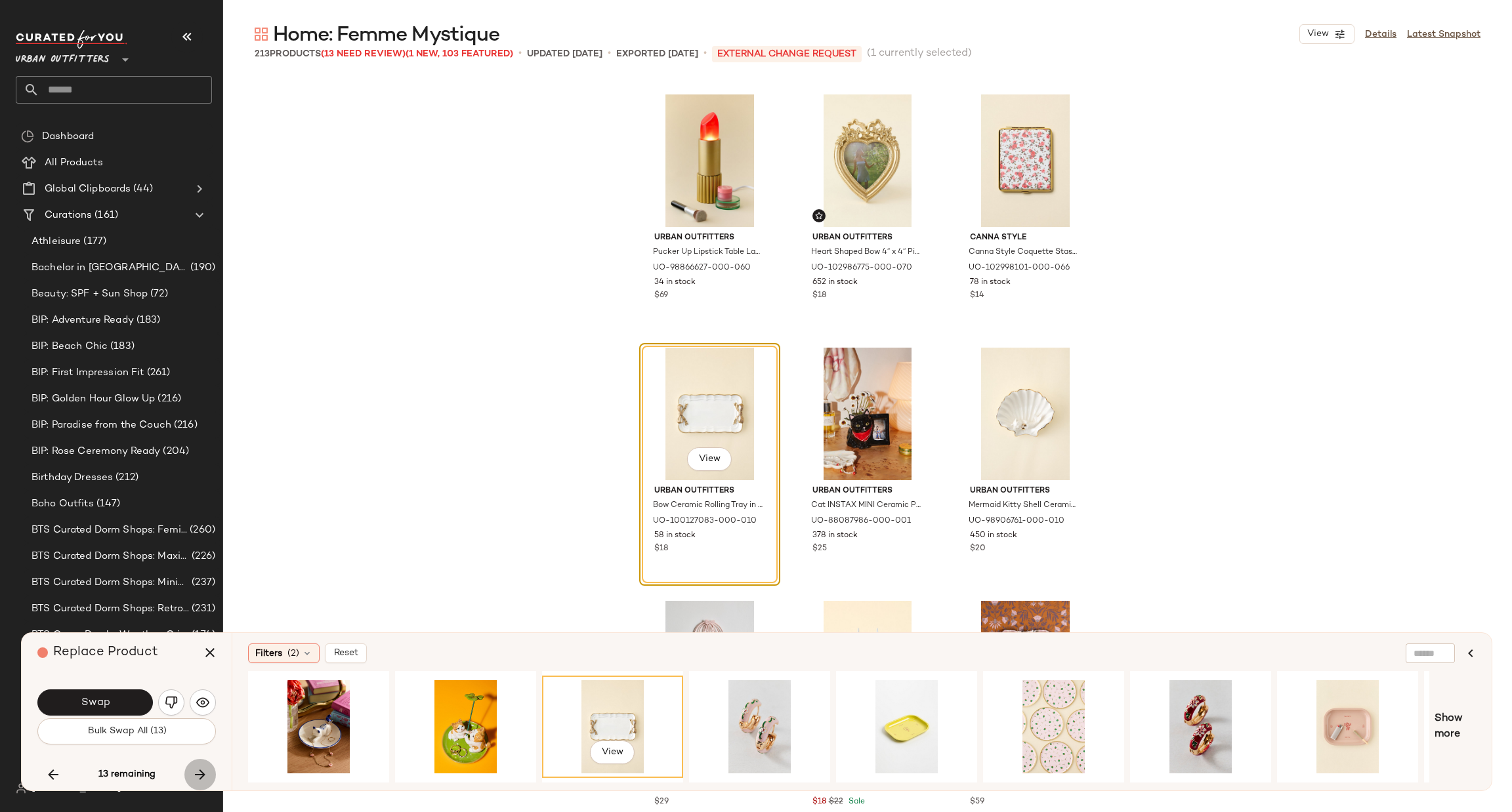
click at [202, 774] on icon "button" at bounding box center [200, 775] width 16 height 16
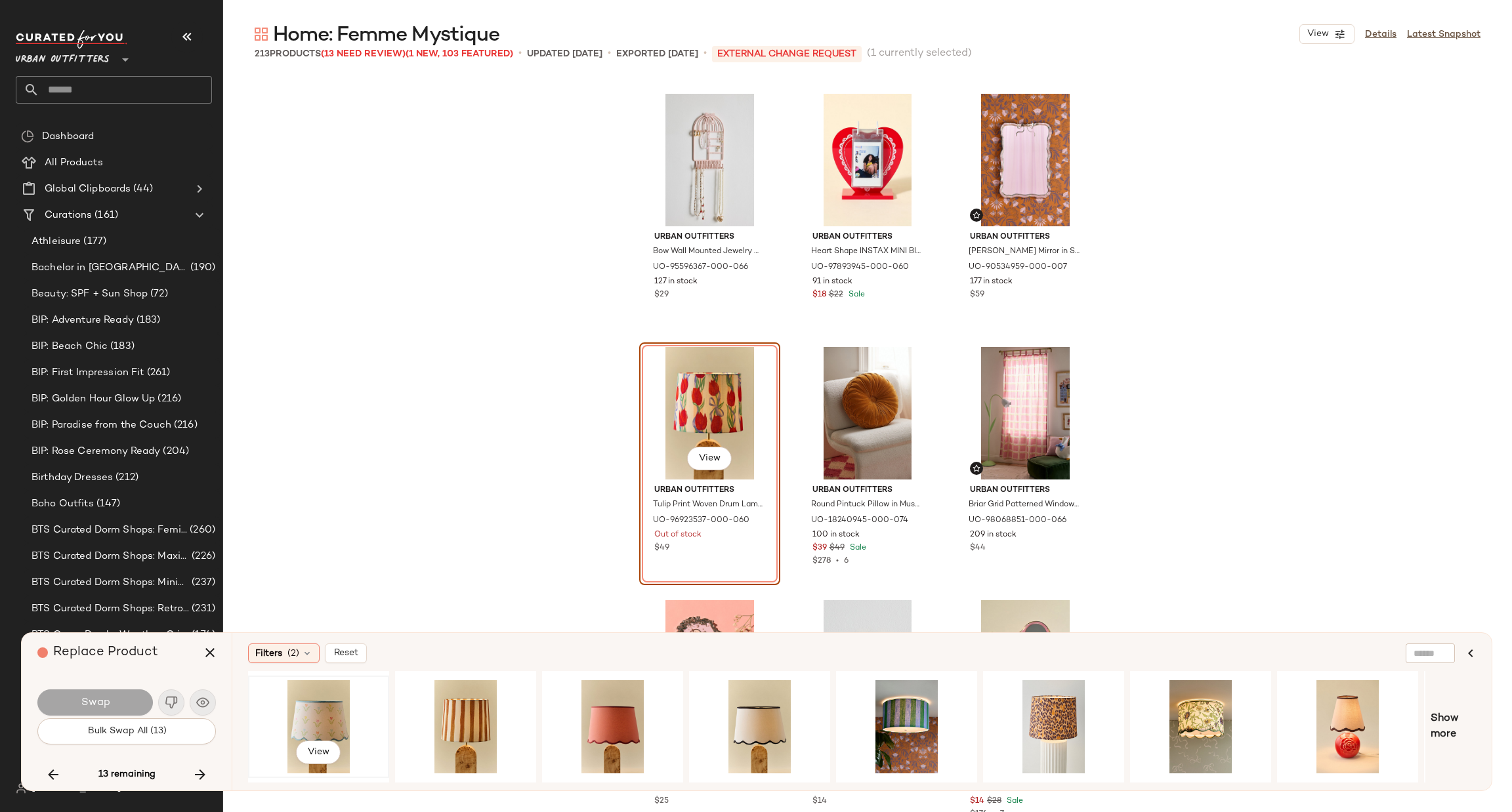
click at [326, 703] on div "View" at bounding box center [318, 727] width 132 height 93
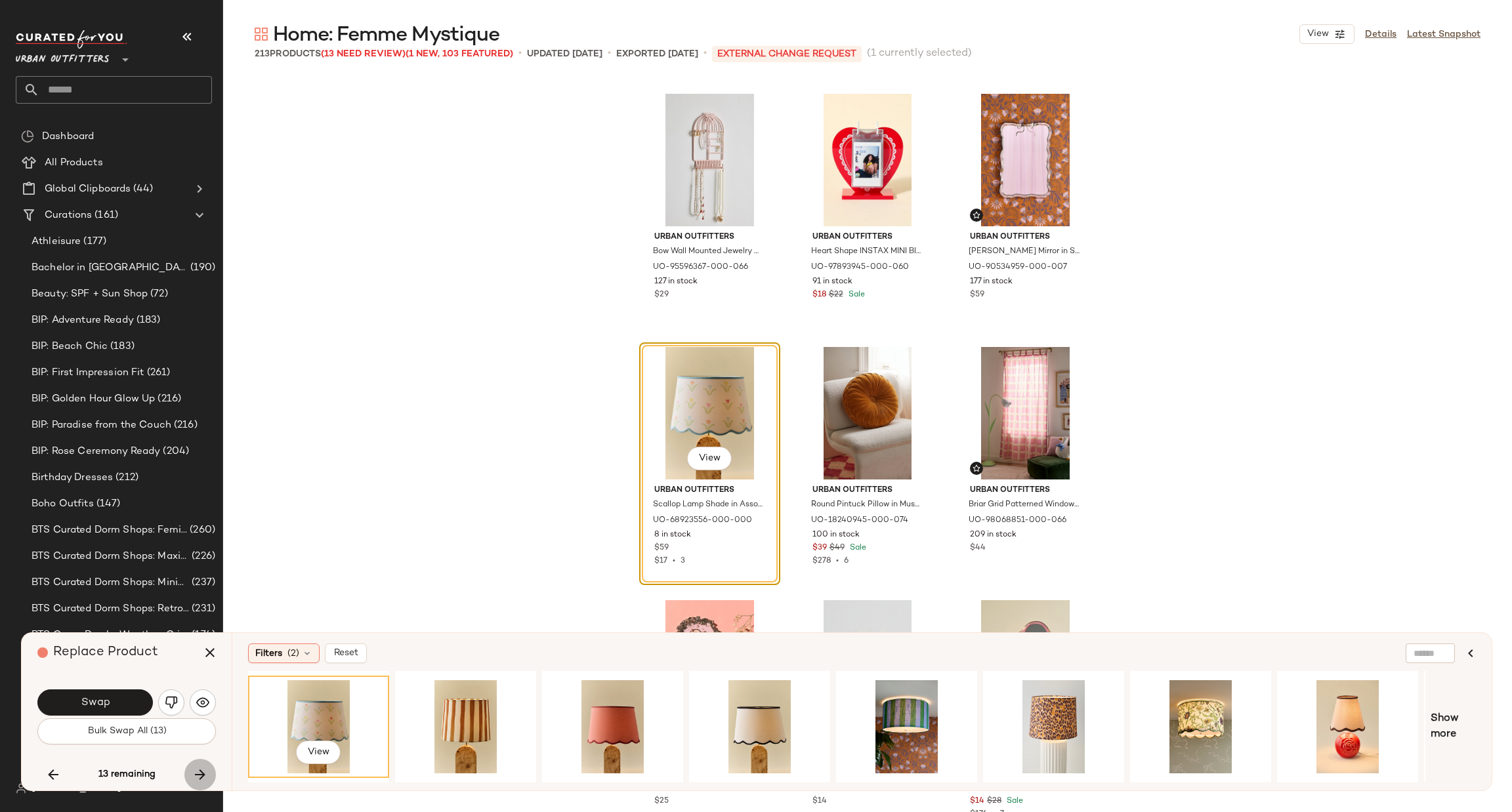
click at [199, 775] on icon "button" at bounding box center [200, 775] width 16 height 16
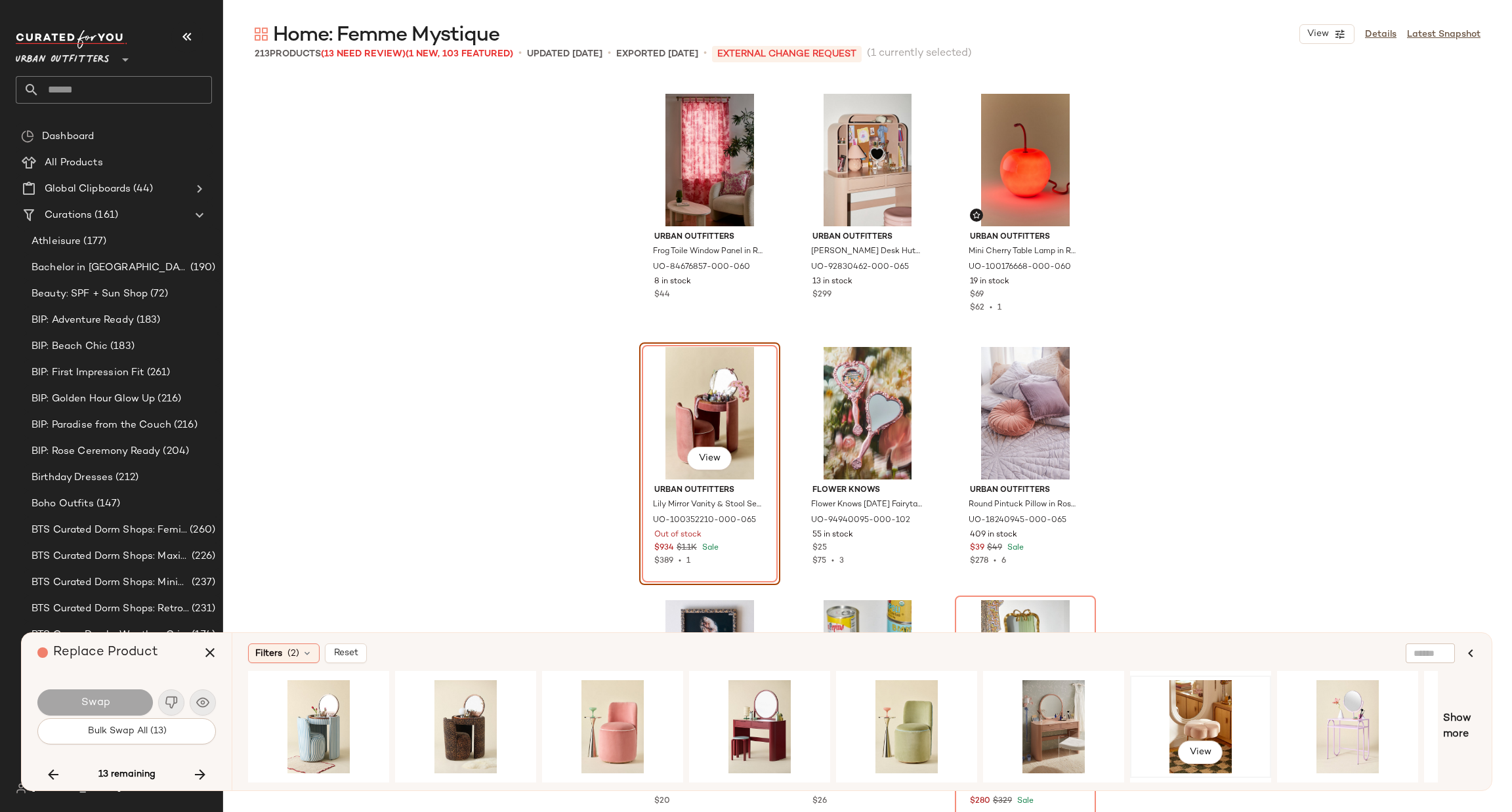
click at [1236, 706] on div "View" at bounding box center [1200, 727] width 132 height 93
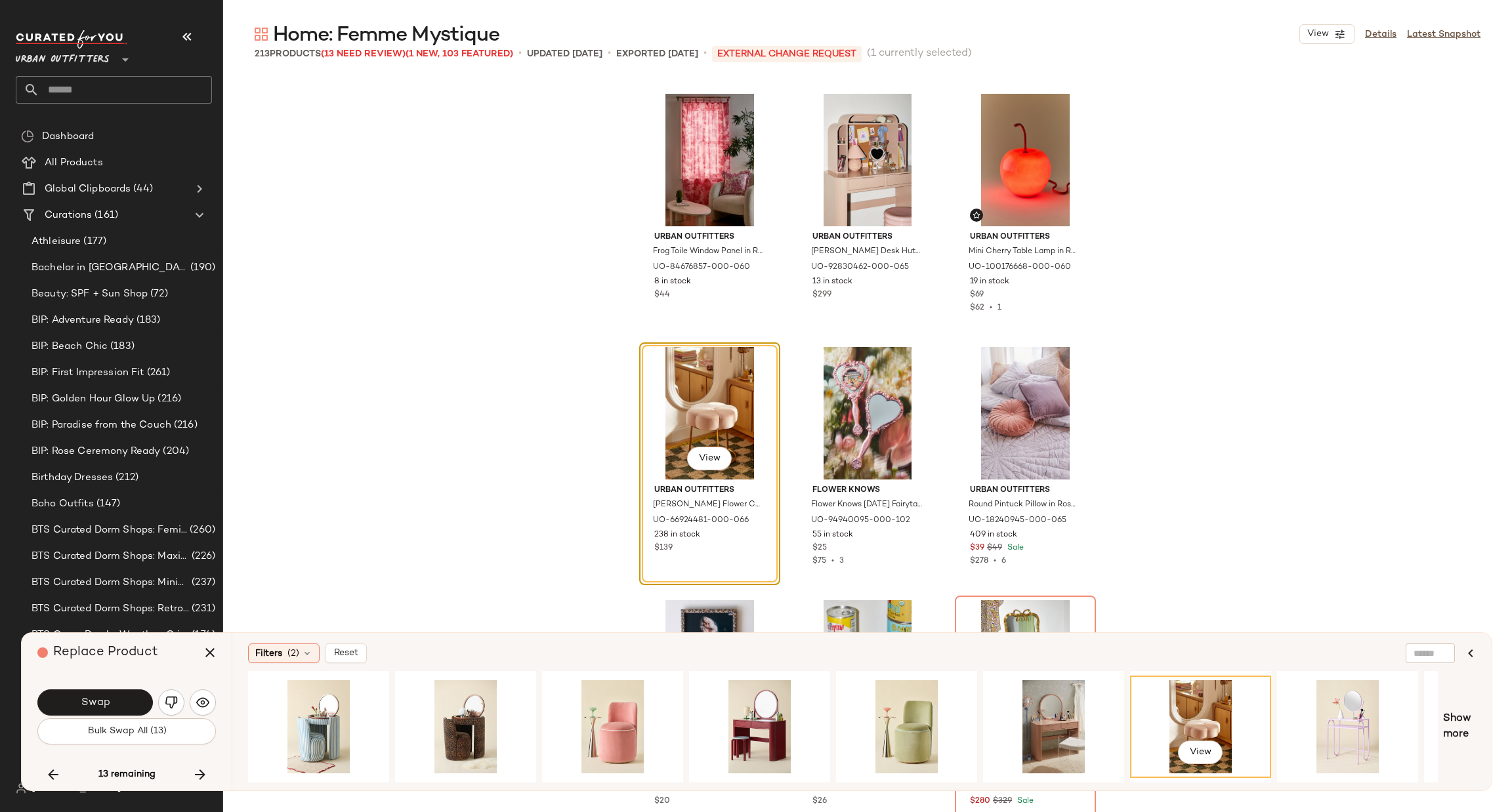
click at [211, 786] on div "13 remaining" at bounding box center [126, 774] width 178 height 31
click at [202, 777] on icon "button" at bounding box center [200, 775] width 16 height 16
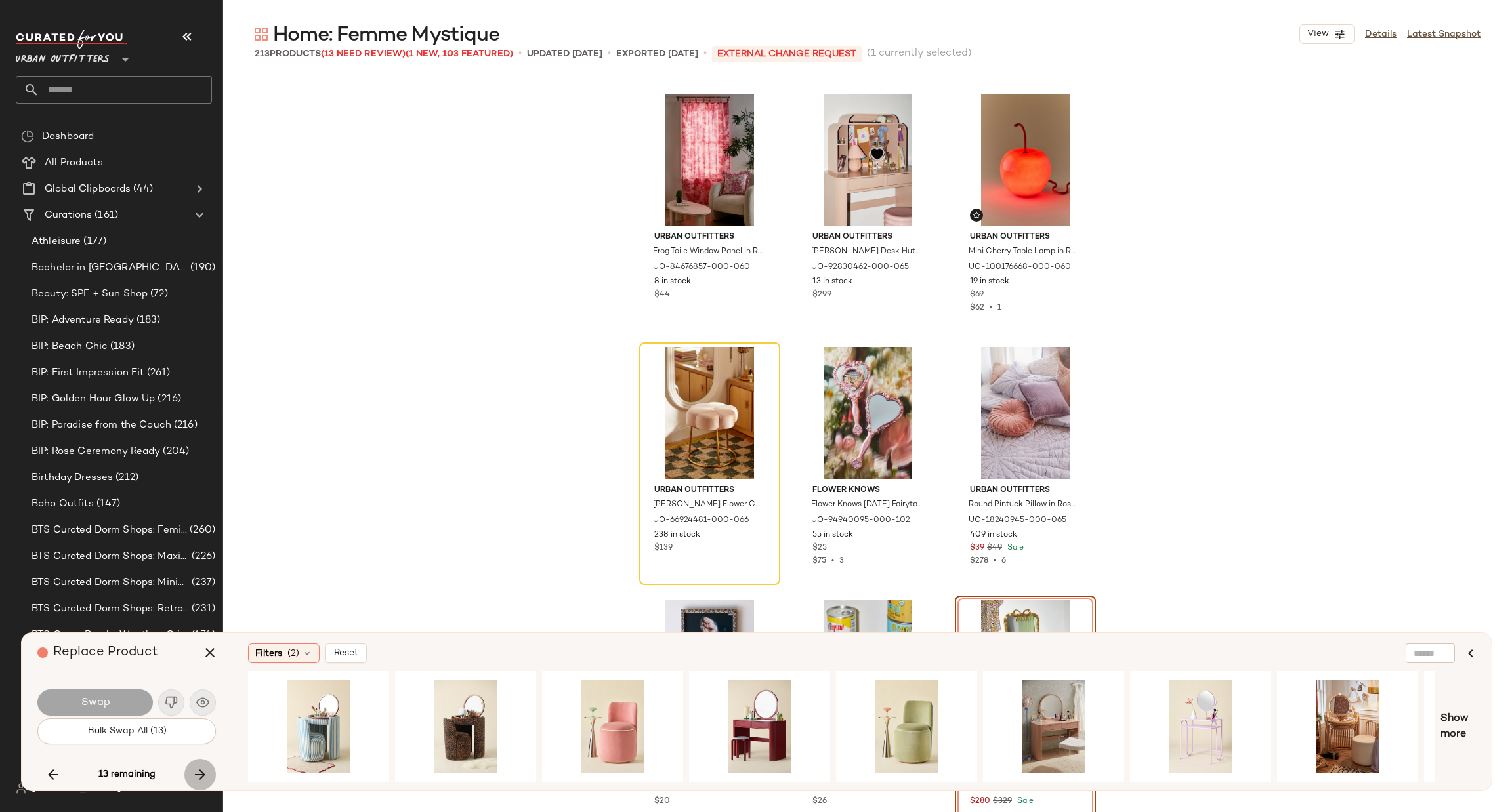
scroll to position [8864, 0]
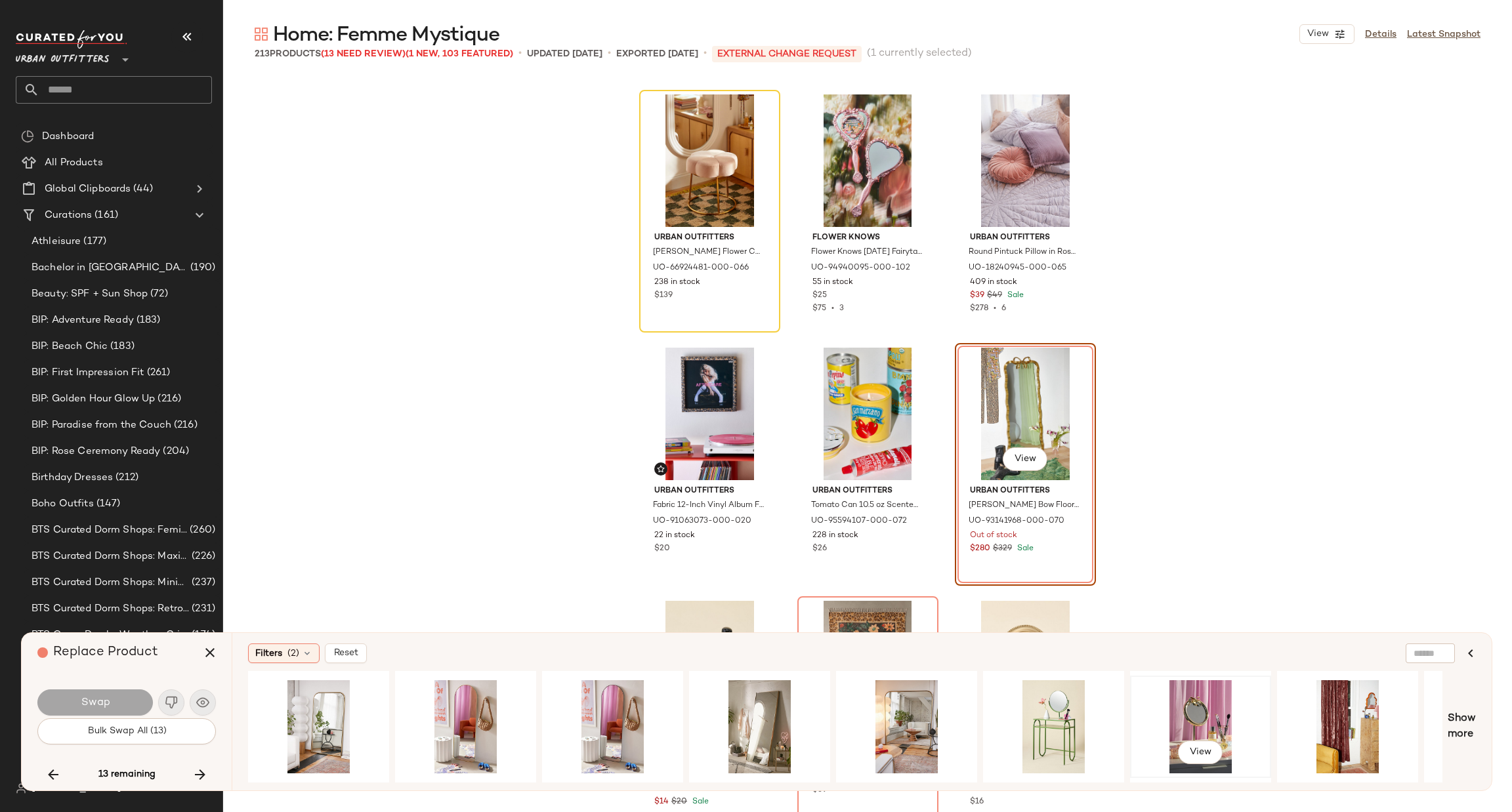
click at [1199, 689] on div "View" at bounding box center [1200, 727] width 132 height 93
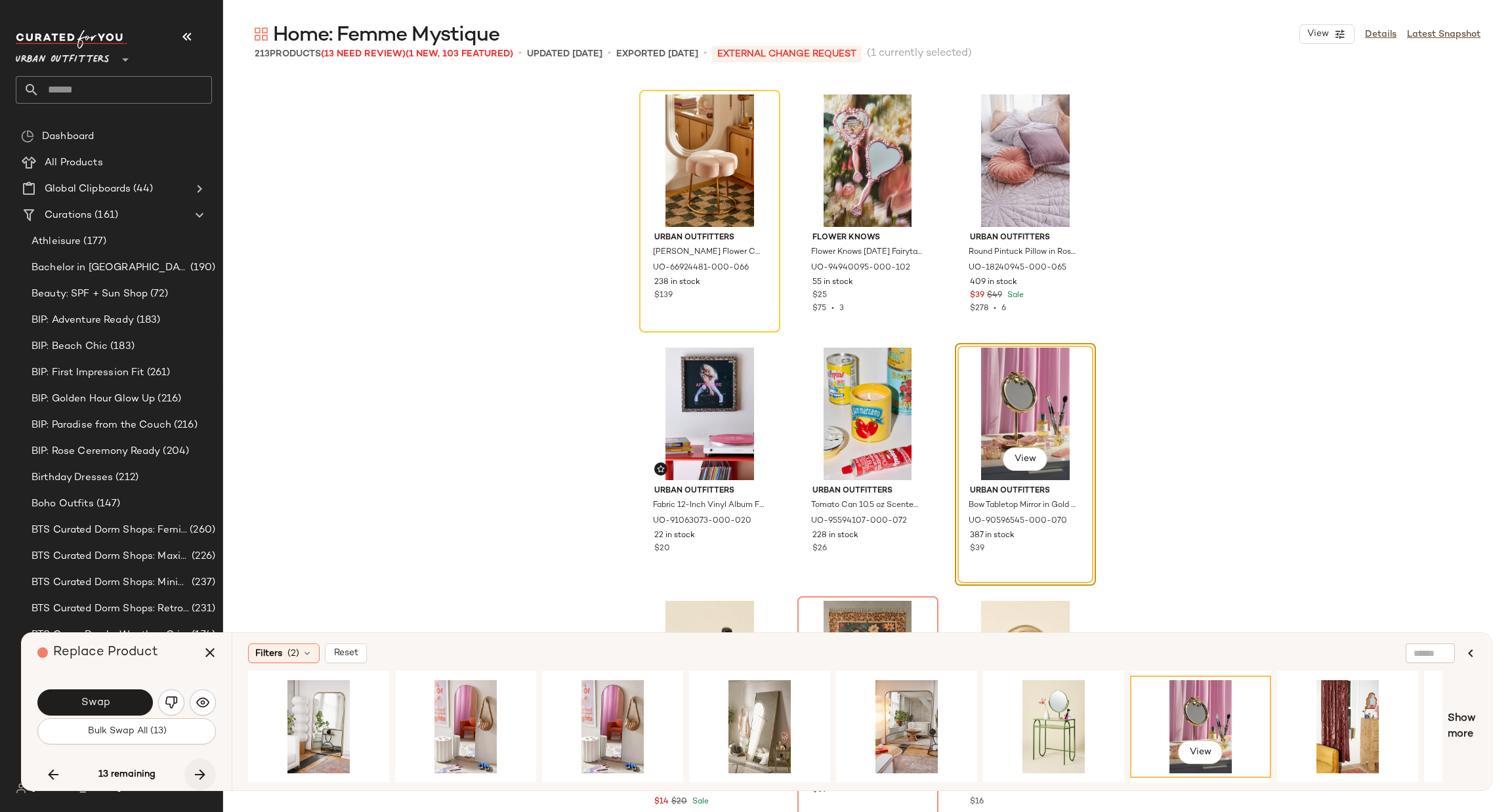
click at [198, 769] on icon "button" at bounding box center [200, 775] width 16 height 16
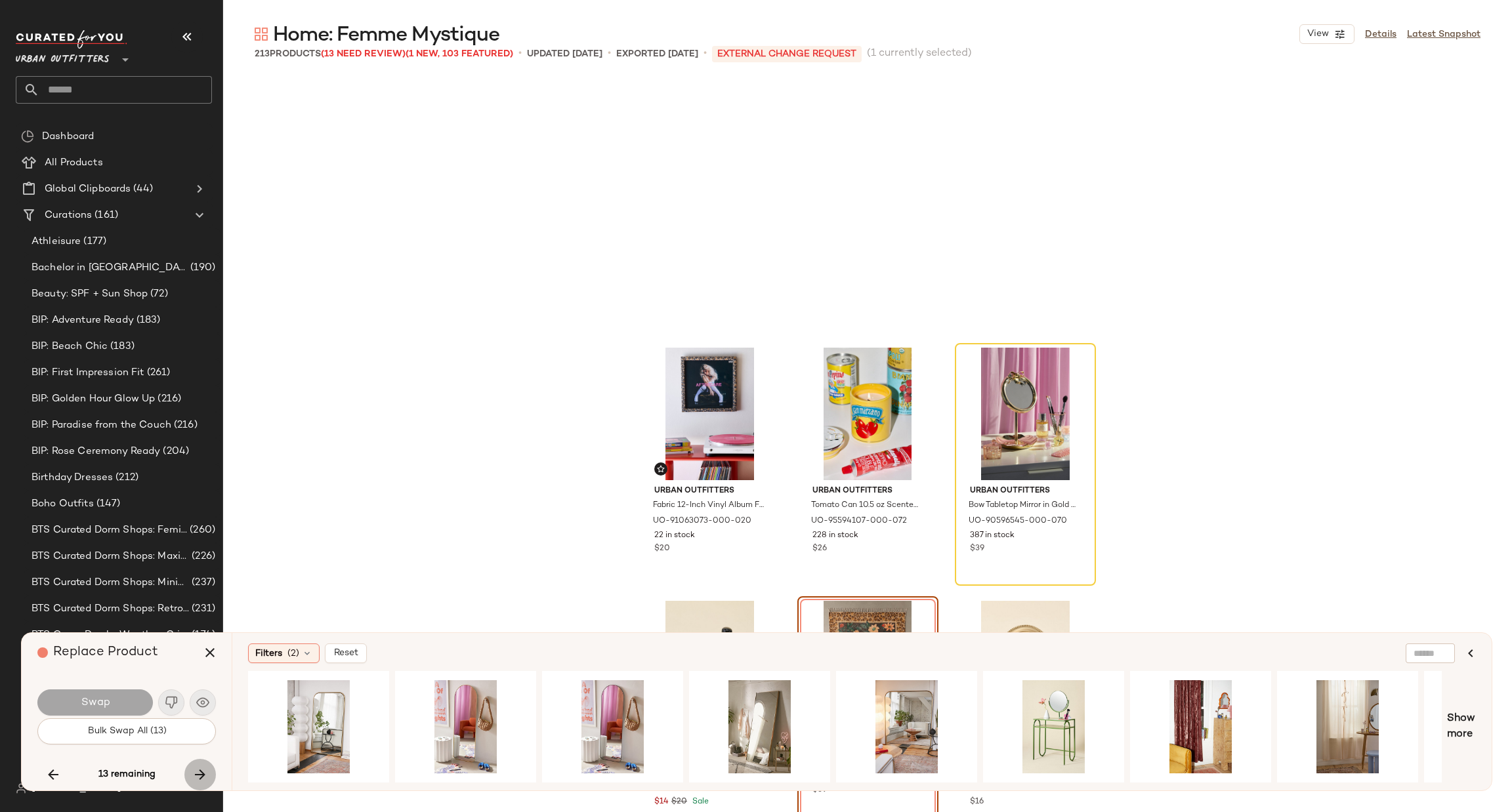
scroll to position [9118, 0]
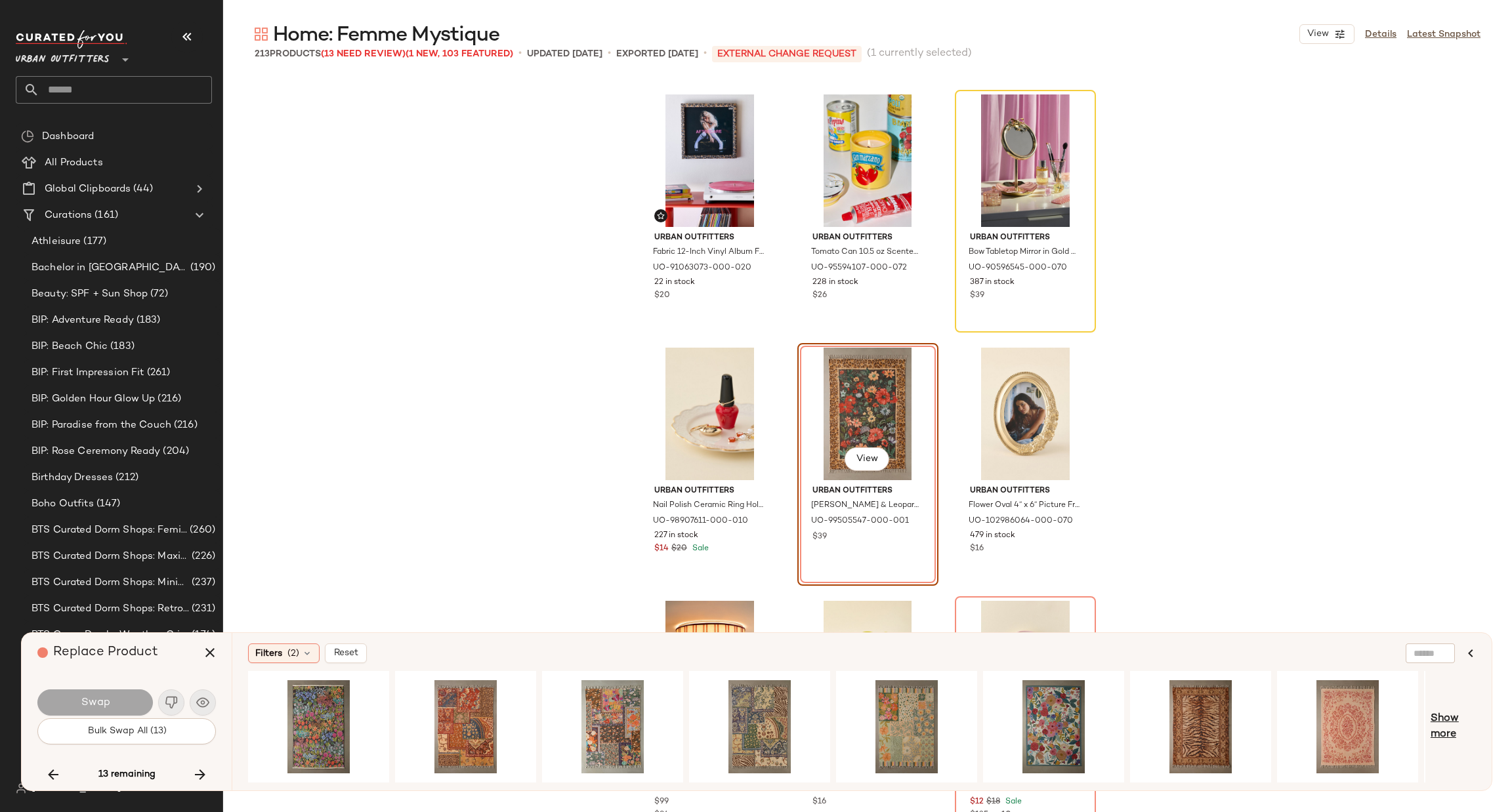
click at [1450, 726] on span "Show more" at bounding box center [1454, 727] width 46 height 31
click at [596, 697] on div "View" at bounding box center [613, 727] width 132 height 93
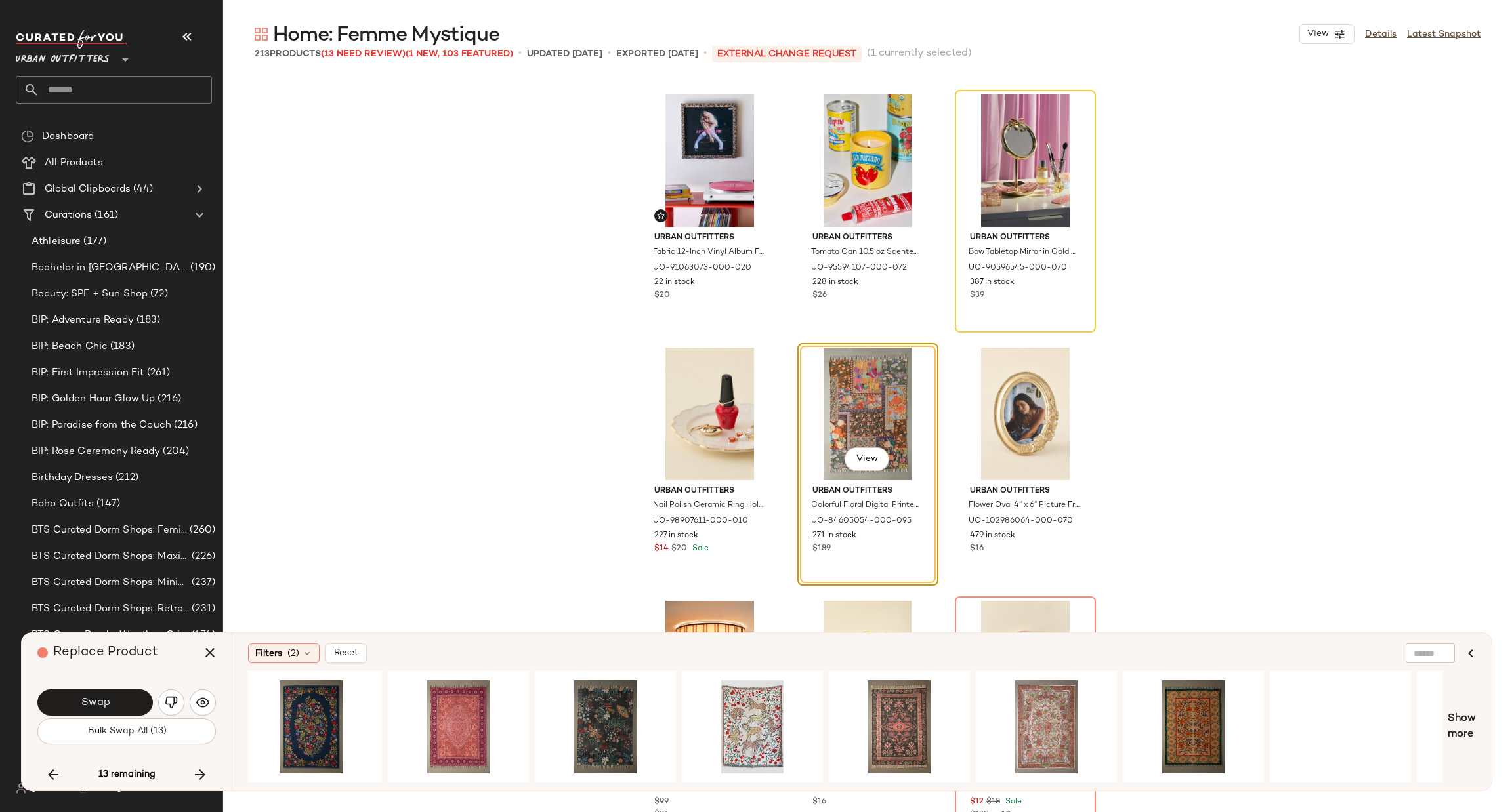
scroll to position [0, 1738]
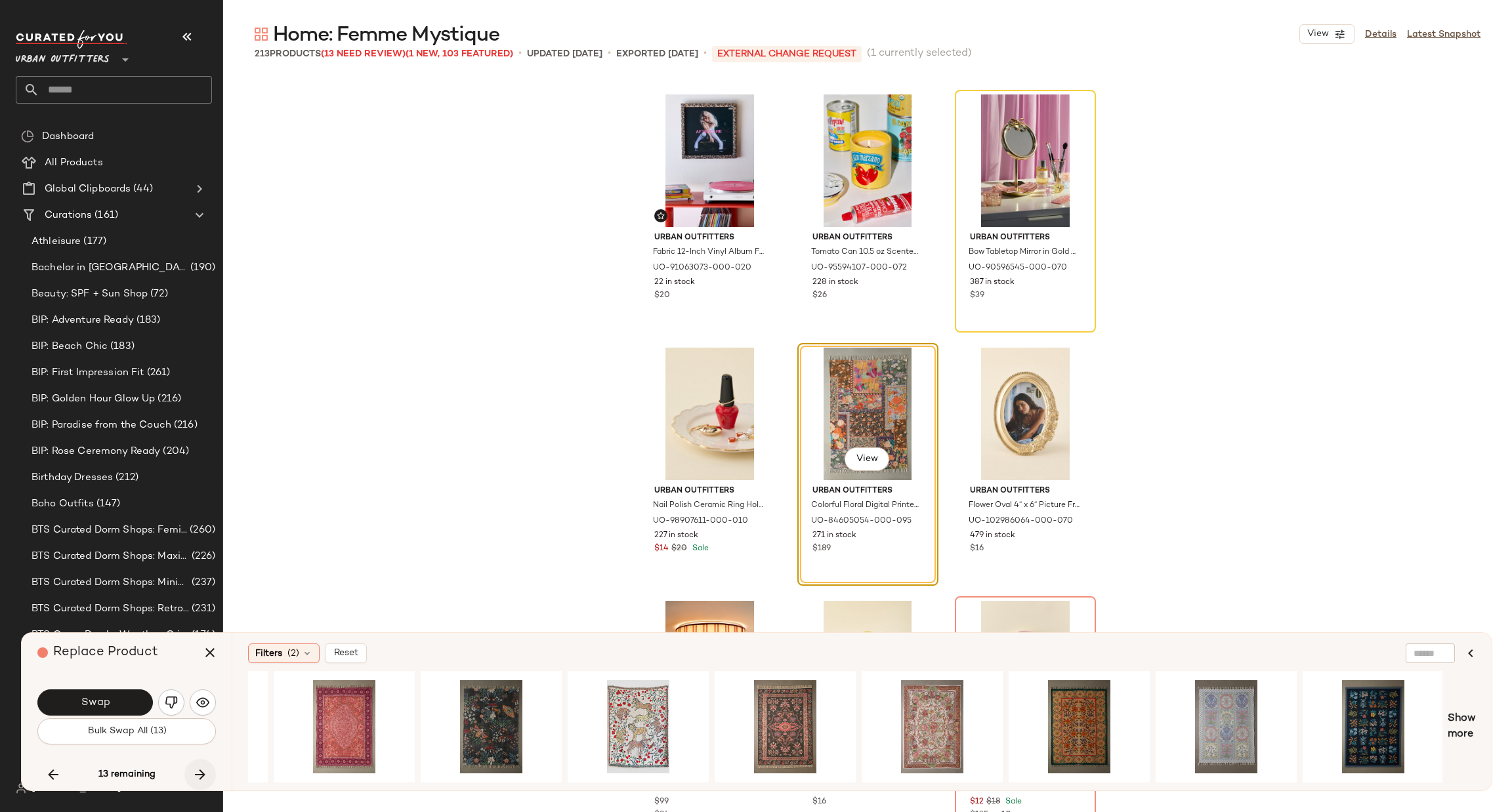
click at [203, 780] on icon "button" at bounding box center [200, 775] width 16 height 16
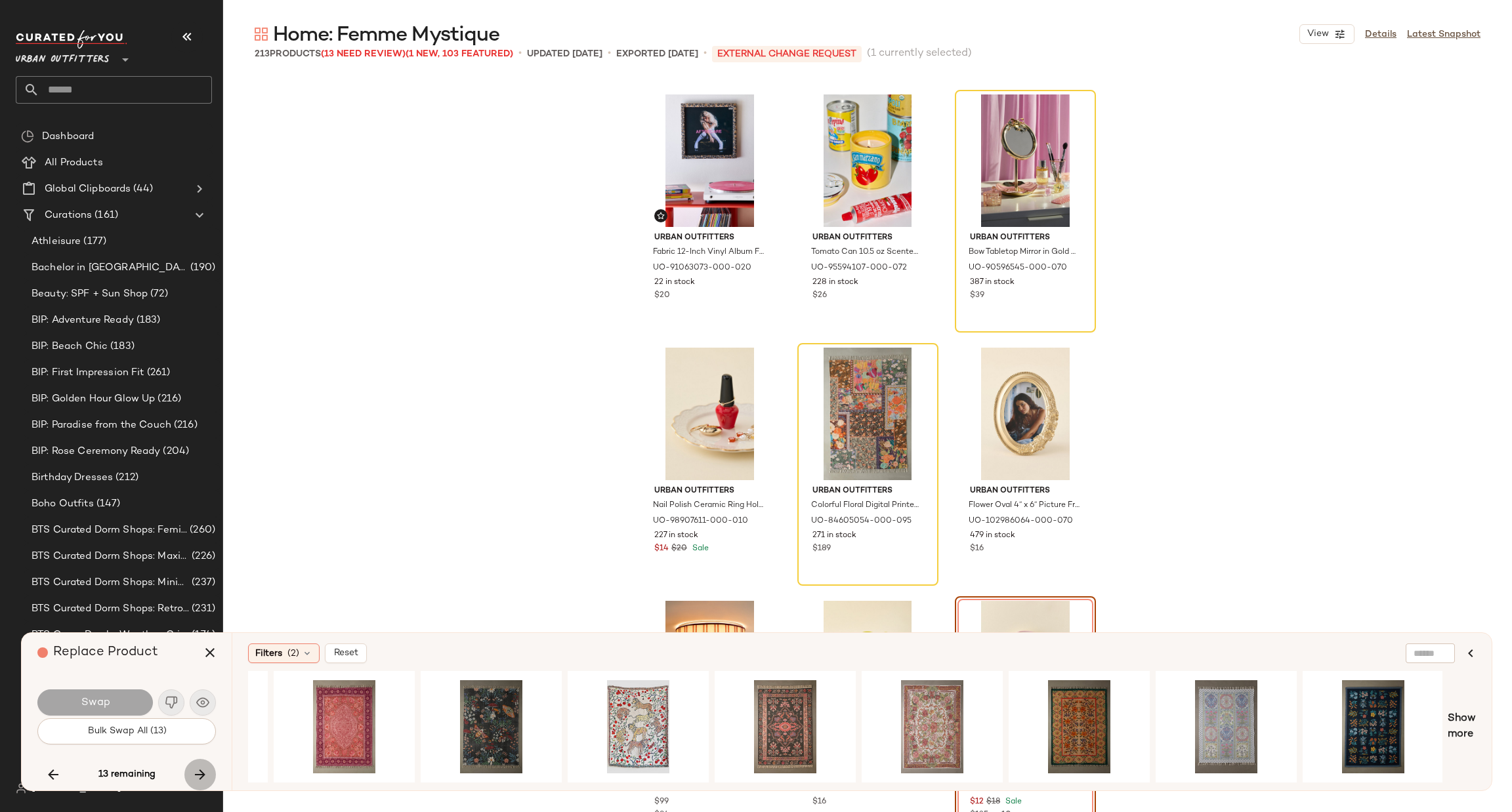
scroll to position [9372, 0]
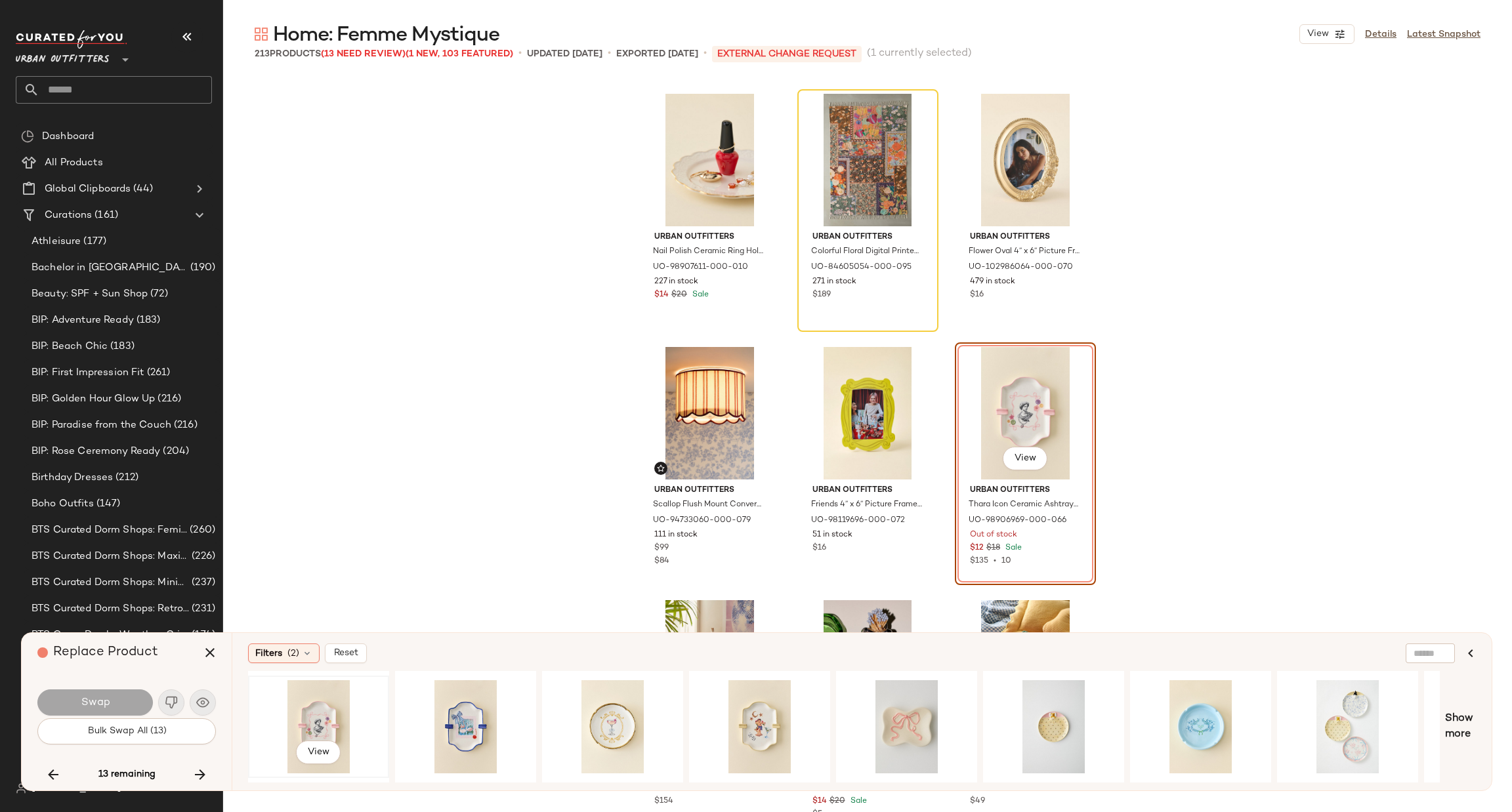
click at [349, 712] on div "View" at bounding box center [318, 727] width 132 height 93
click at [205, 770] on icon "button" at bounding box center [200, 775] width 16 height 16
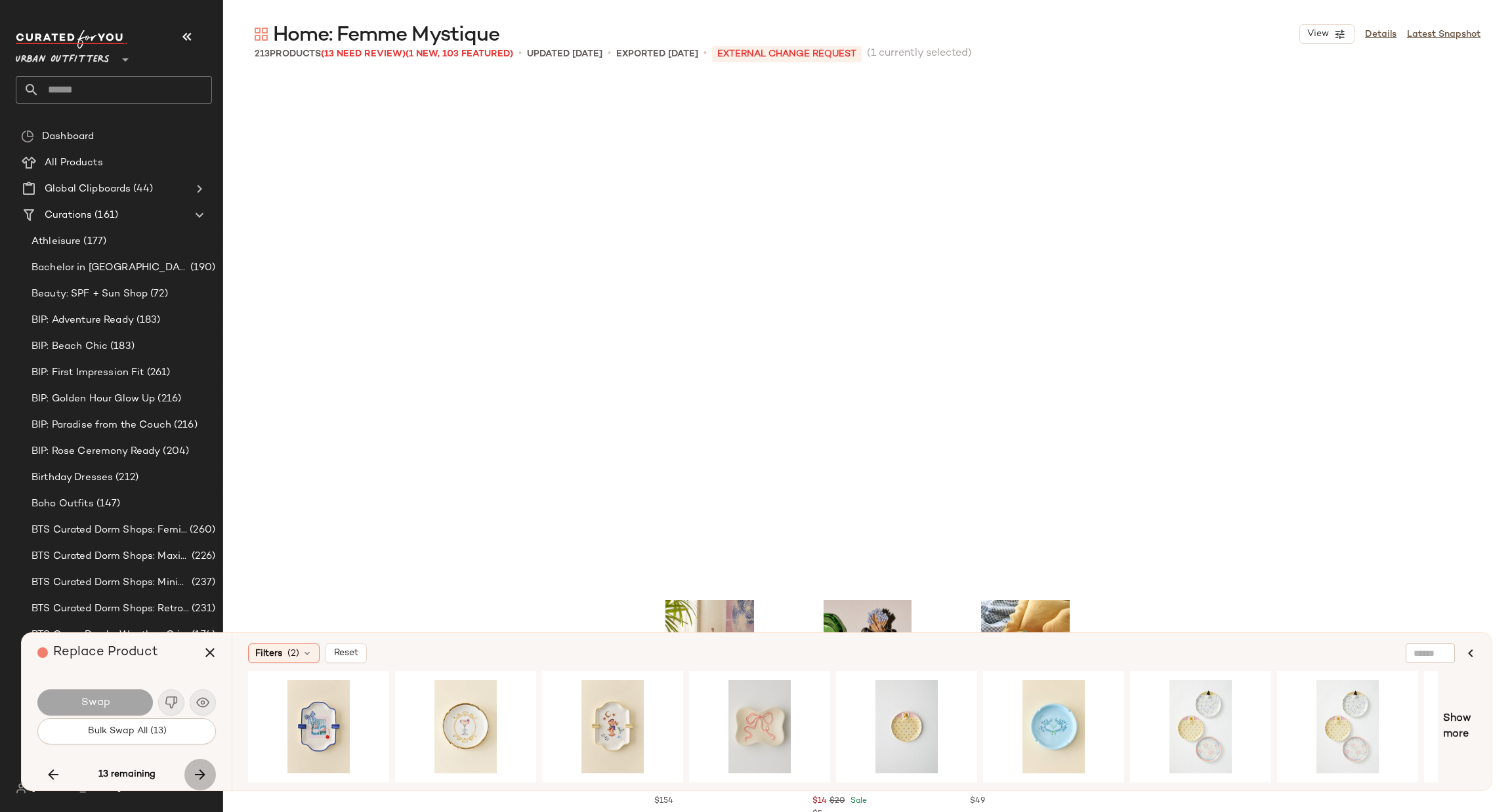
scroll to position [9878, 0]
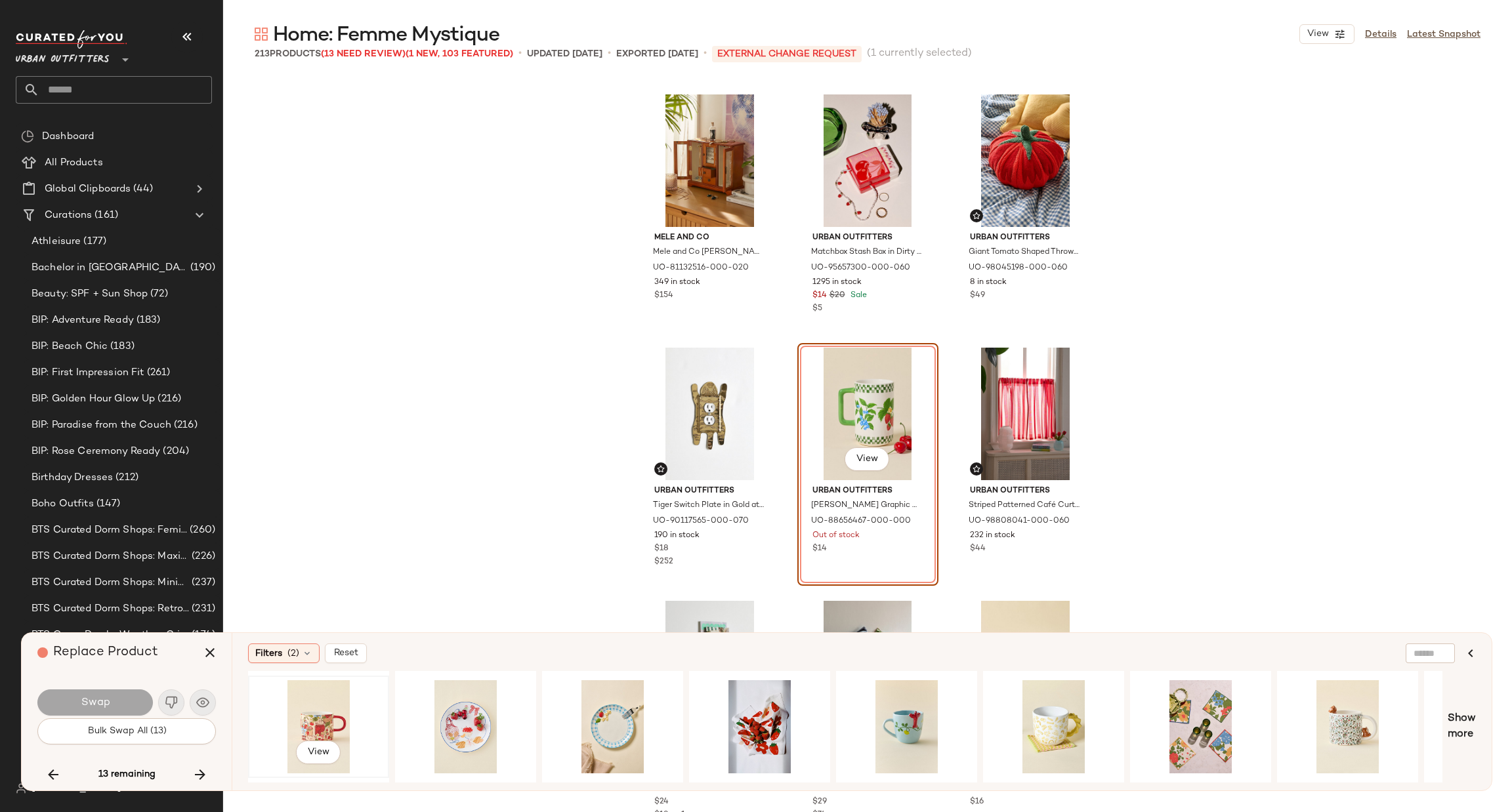
click at [322, 704] on div "View" at bounding box center [318, 727] width 132 height 93
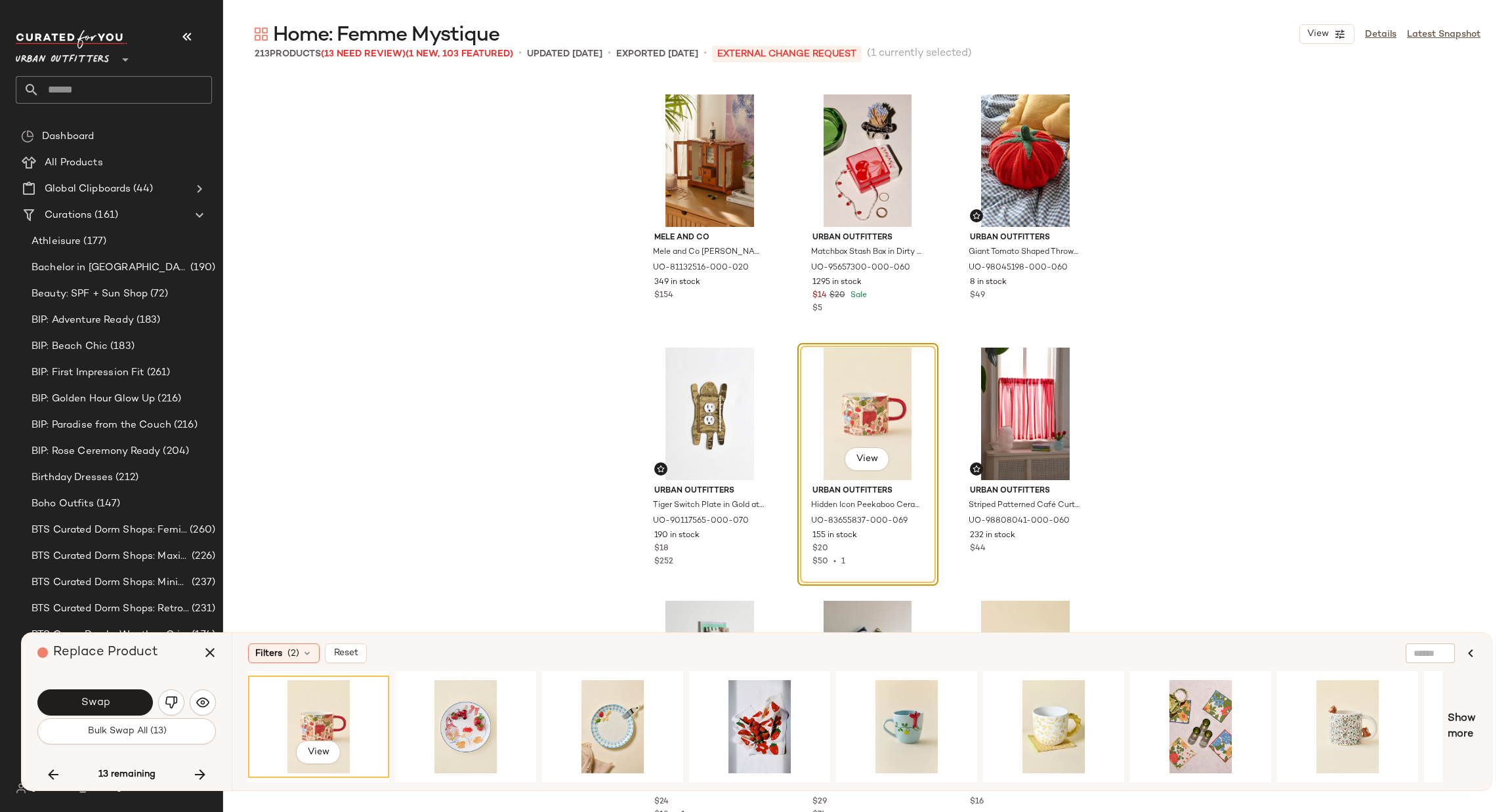
click at [187, 757] on div "Replace Product Swap Bulk Swap All (13) 13 remaining" at bounding box center [127, 712] width 210 height 158
click at [203, 771] on icon "button" at bounding box center [200, 775] width 16 height 16
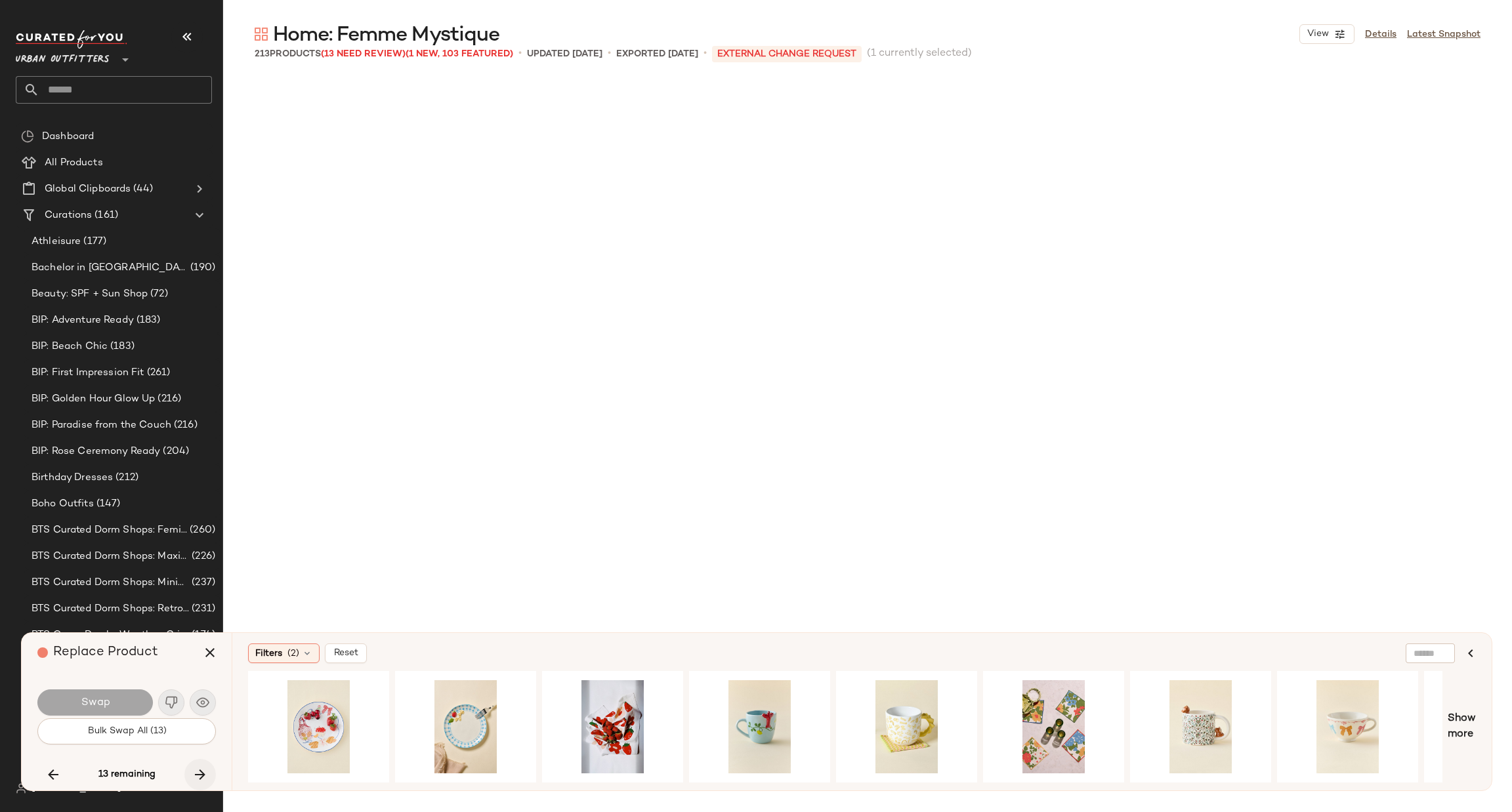
scroll to position [11652, 0]
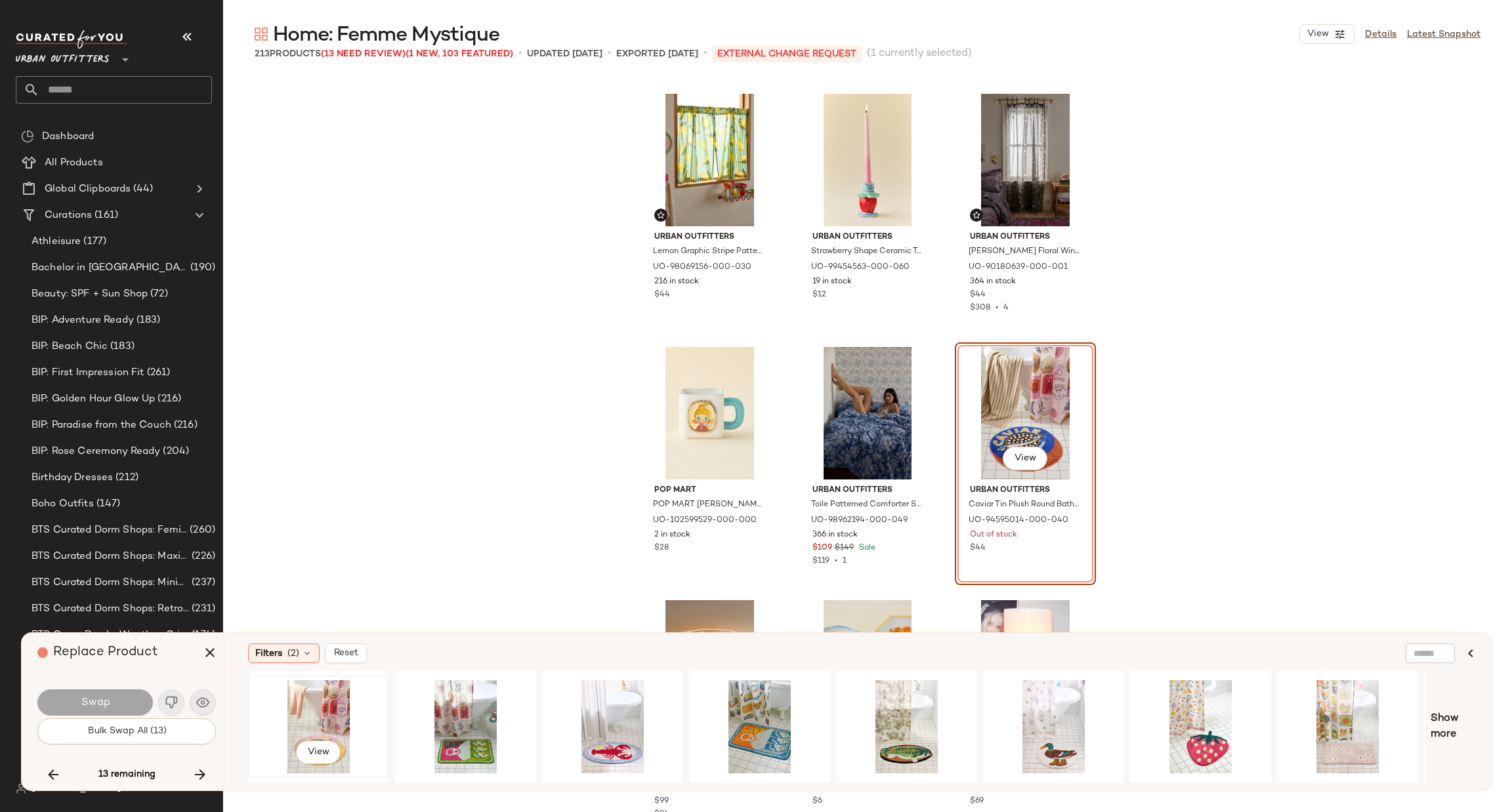
click at [323, 726] on div "View" at bounding box center [318, 727] width 132 height 93
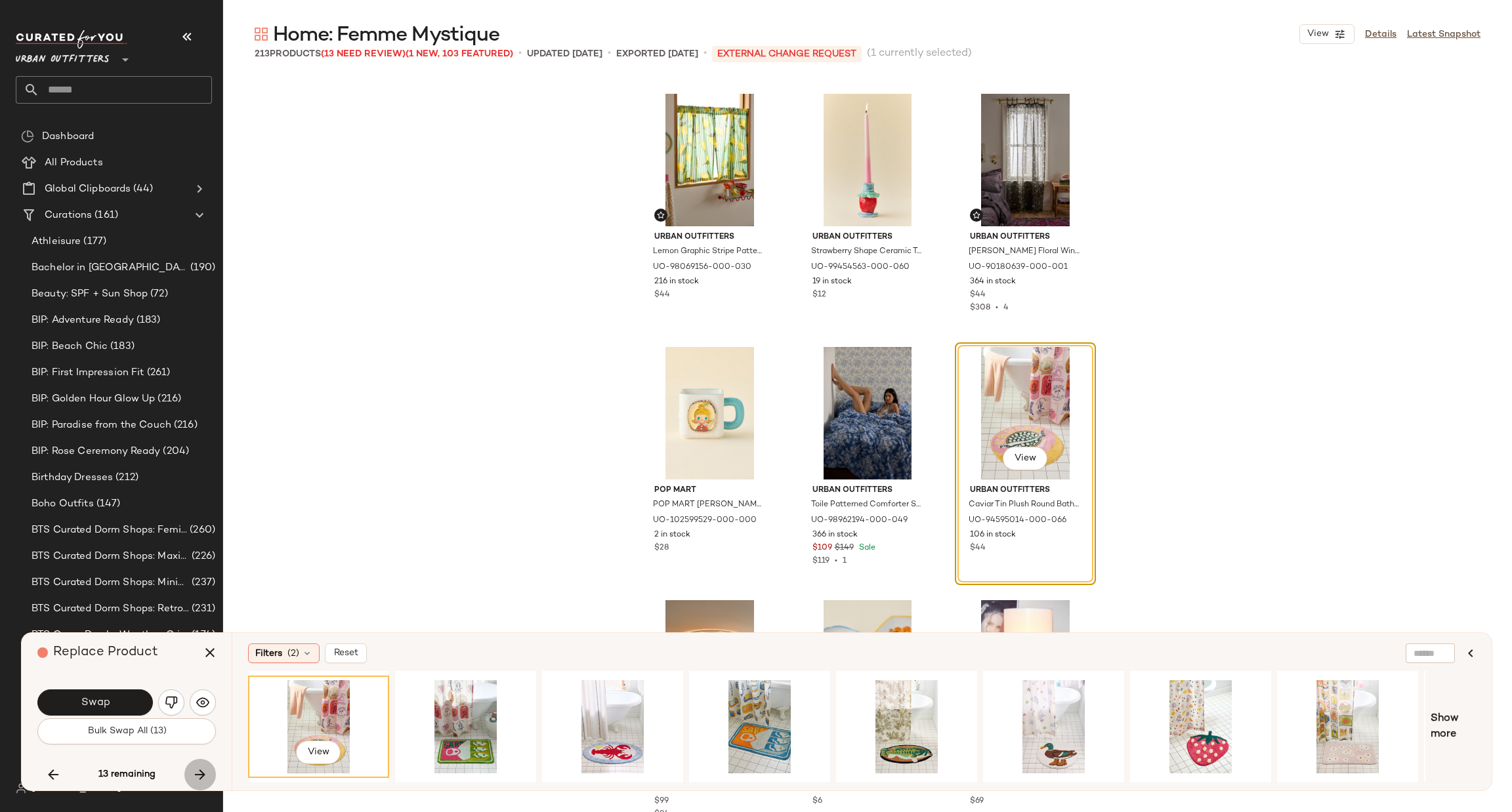
click at [202, 777] on icon "button" at bounding box center [200, 775] width 16 height 16
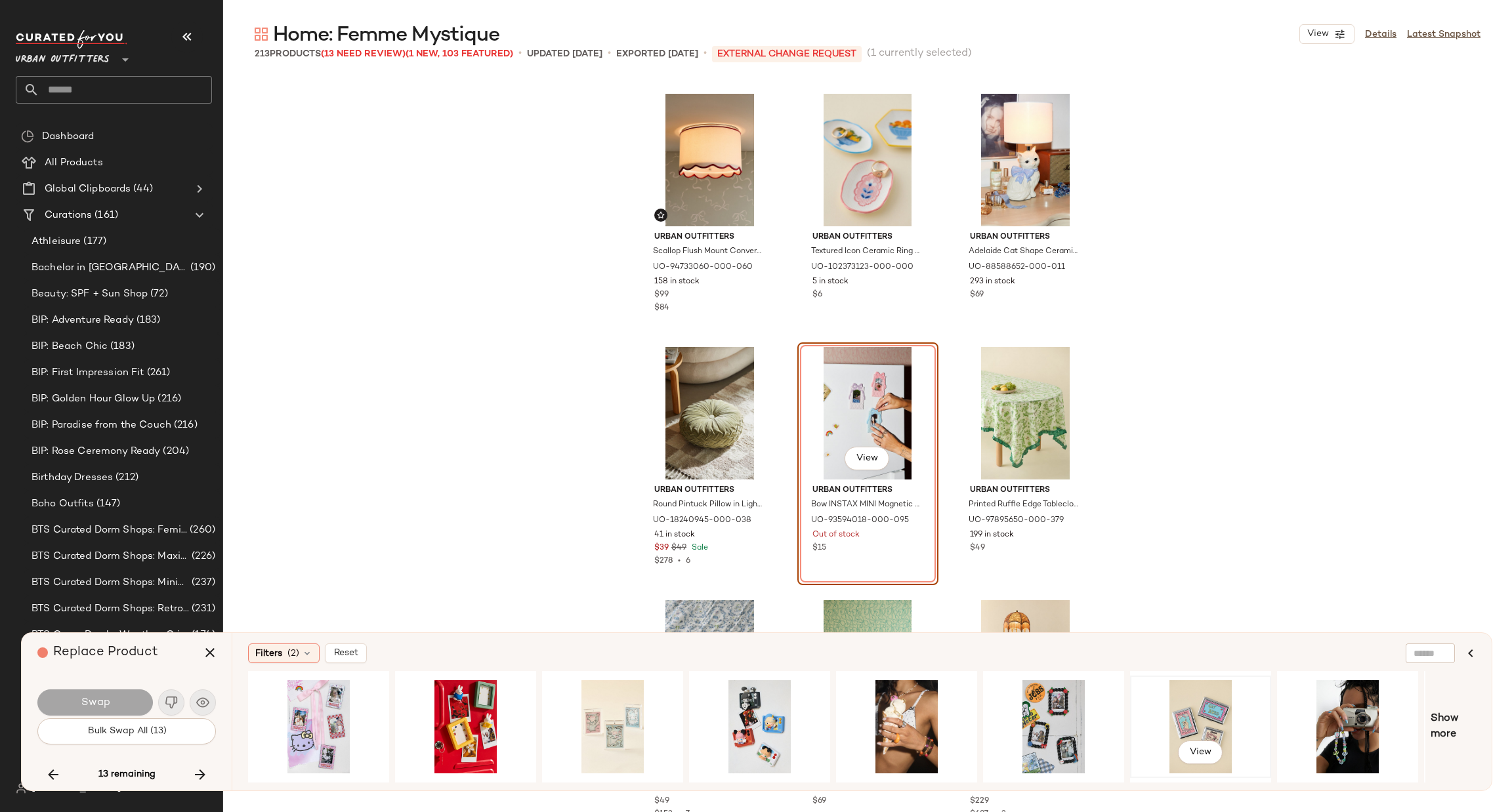
click at [1206, 724] on div "View" at bounding box center [1200, 727] width 132 height 93
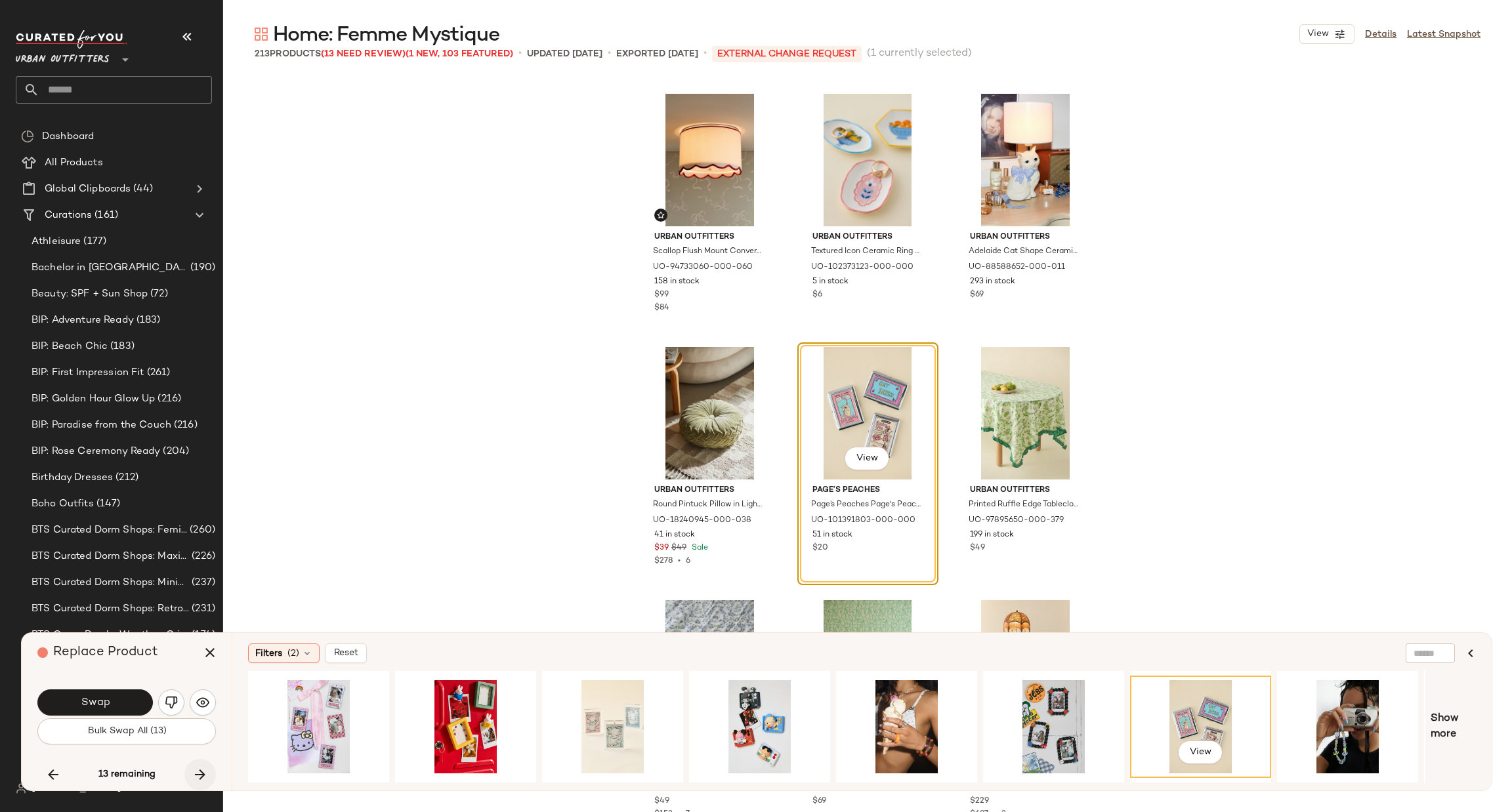
click at [200, 782] on icon "button" at bounding box center [200, 775] width 16 height 16
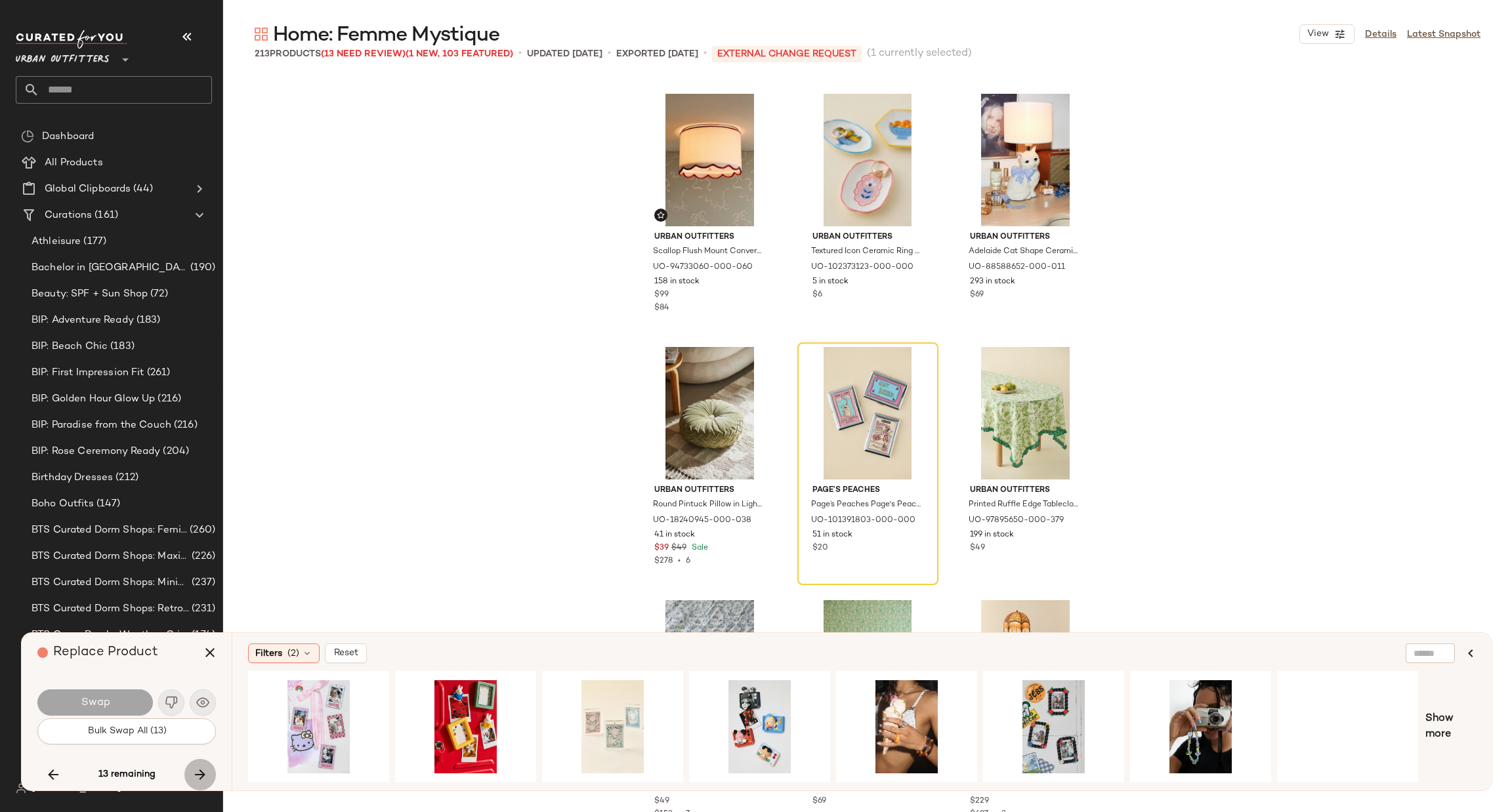
scroll to position [13677, 0]
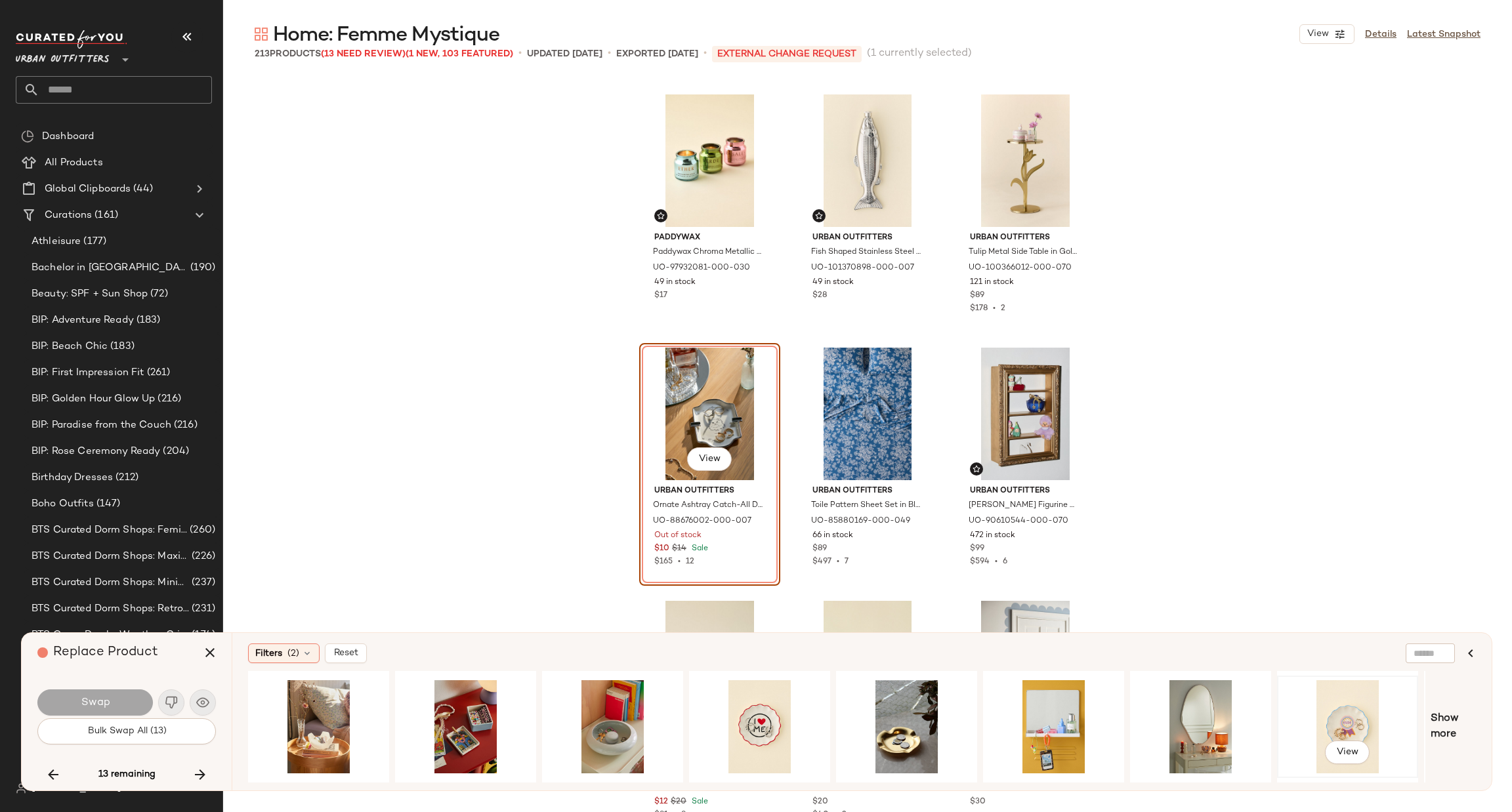
click at [1341, 717] on div "View" at bounding box center [1347, 727] width 132 height 93
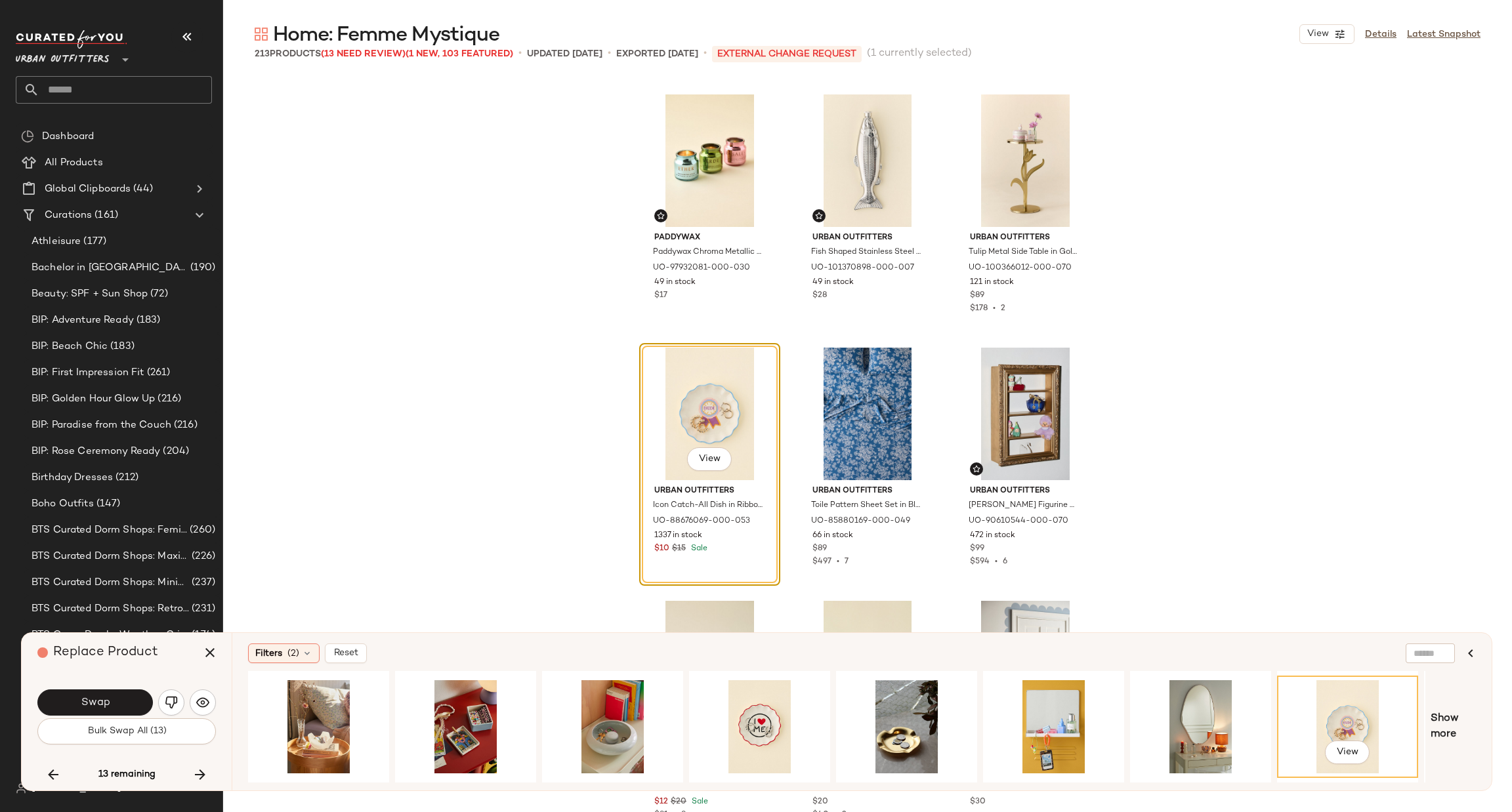
click at [207, 771] on icon "button" at bounding box center [200, 775] width 16 height 16
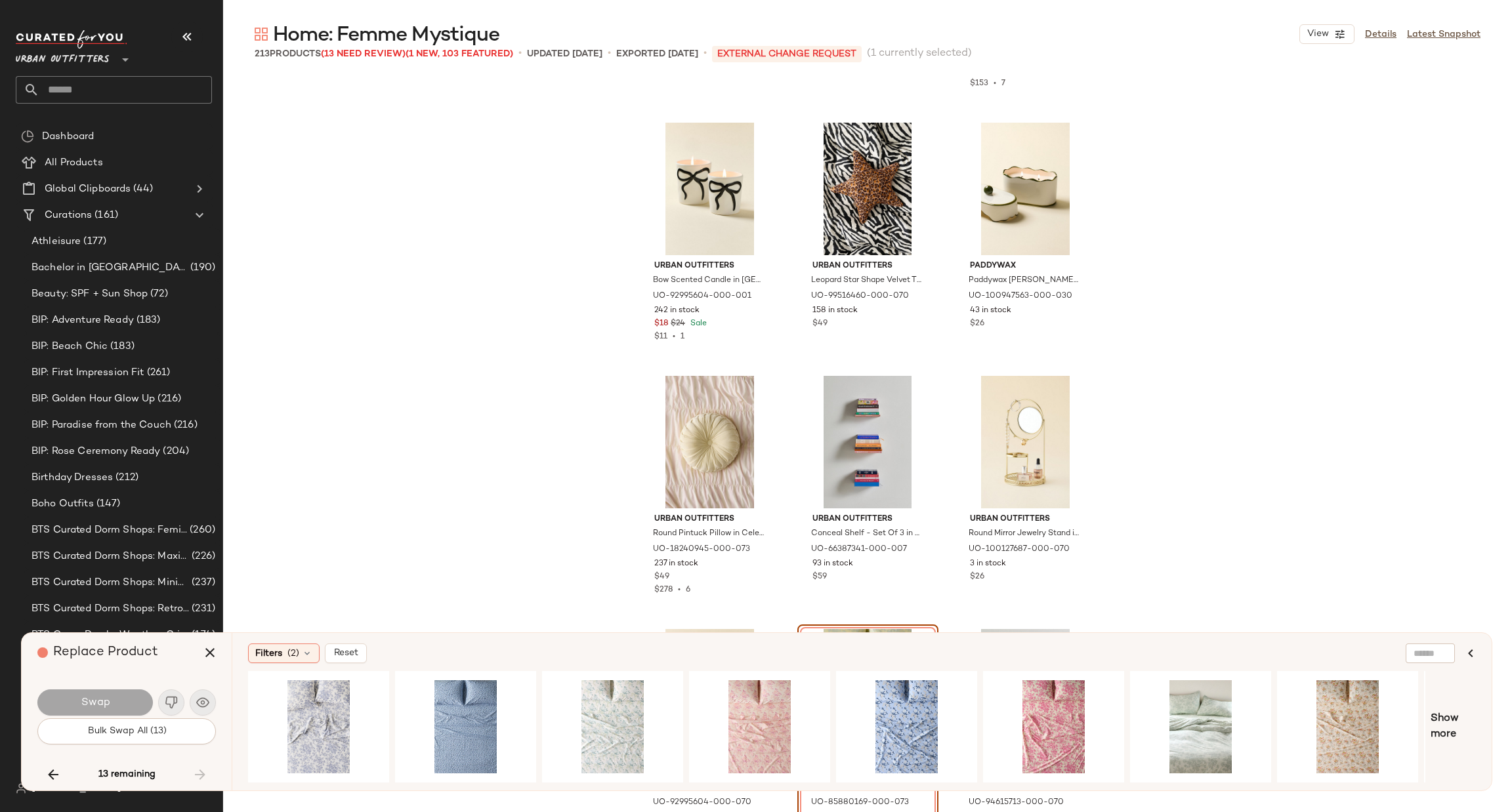
scroll to position [17195, 0]
click at [346, 721] on div "View" at bounding box center [318, 727] width 132 height 93
click at [166, 733] on button "Bulk Swap All (13)" at bounding box center [126, 731] width 178 height 26
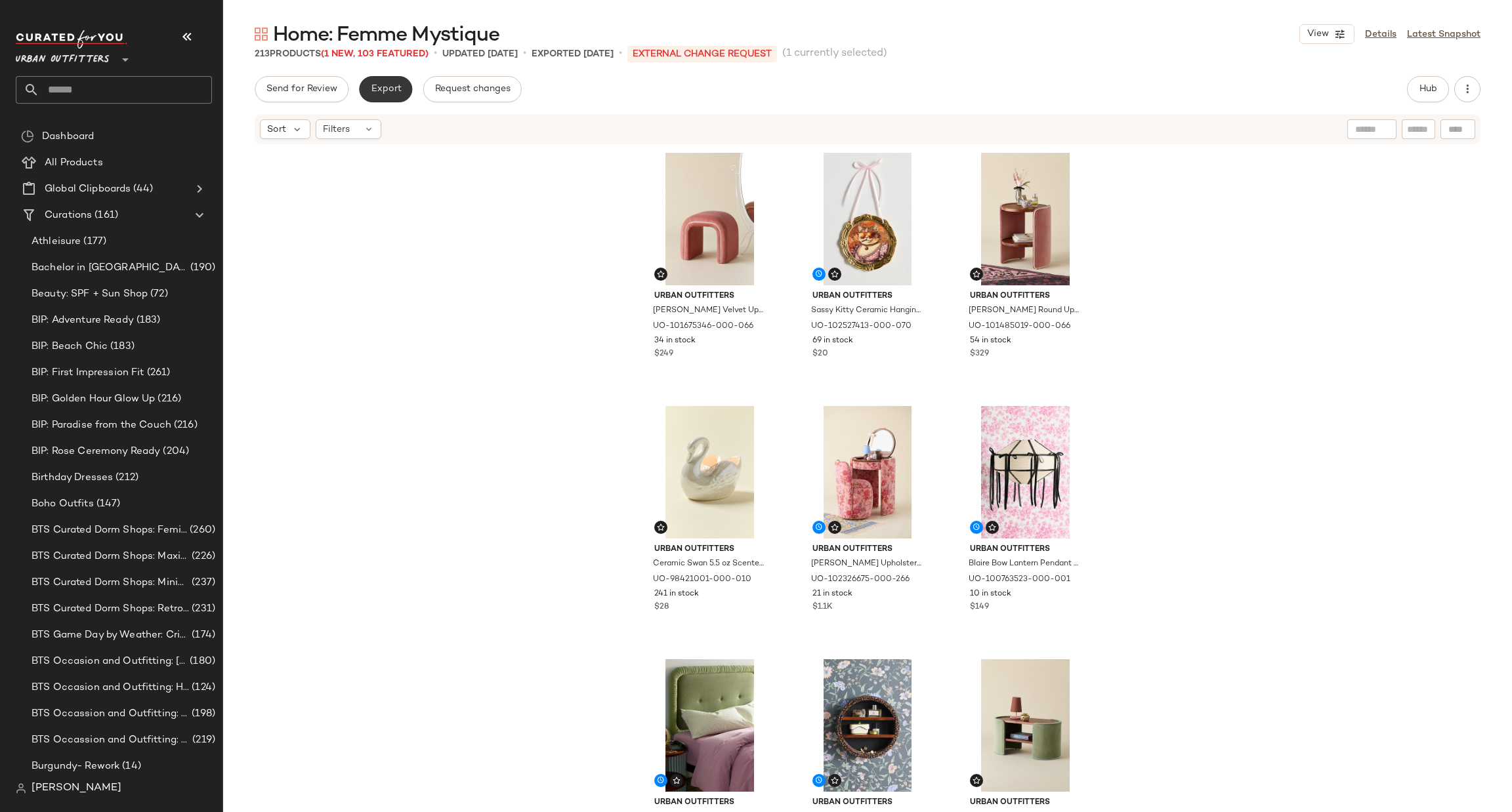
click at [375, 90] on span "Export" at bounding box center [385, 89] width 31 height 10
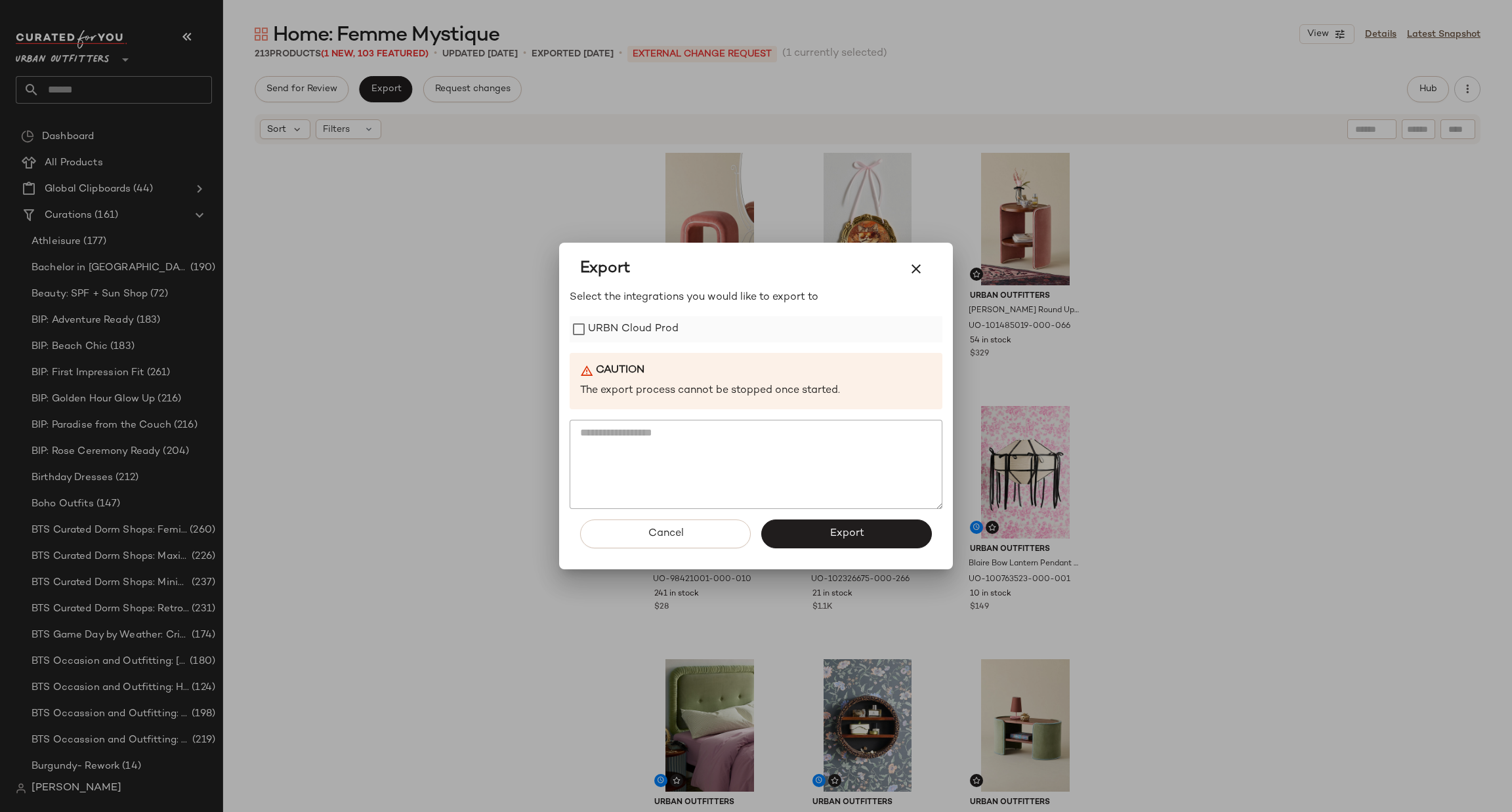
click at [651, 328] on label "URBN Cloud Prod" at bounding box center [633, 329] width 90 height 26
click at [814, 532] on button "Export" at bounding box center [847, 534] width 171 height 29
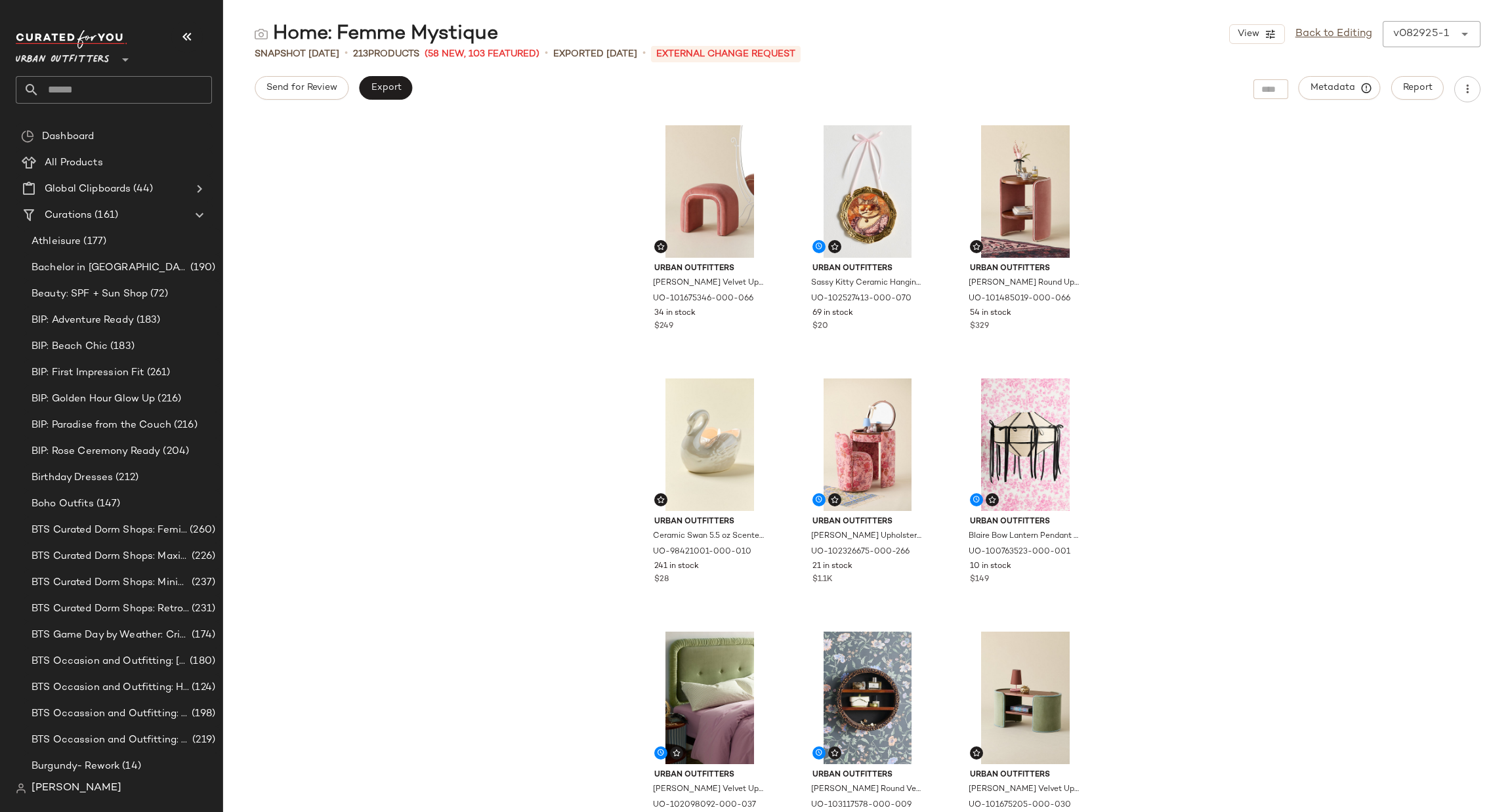
scroll to position [600, 0]
click at [131, 60] on icon at bounding box center [125, 59] width 16 height 16
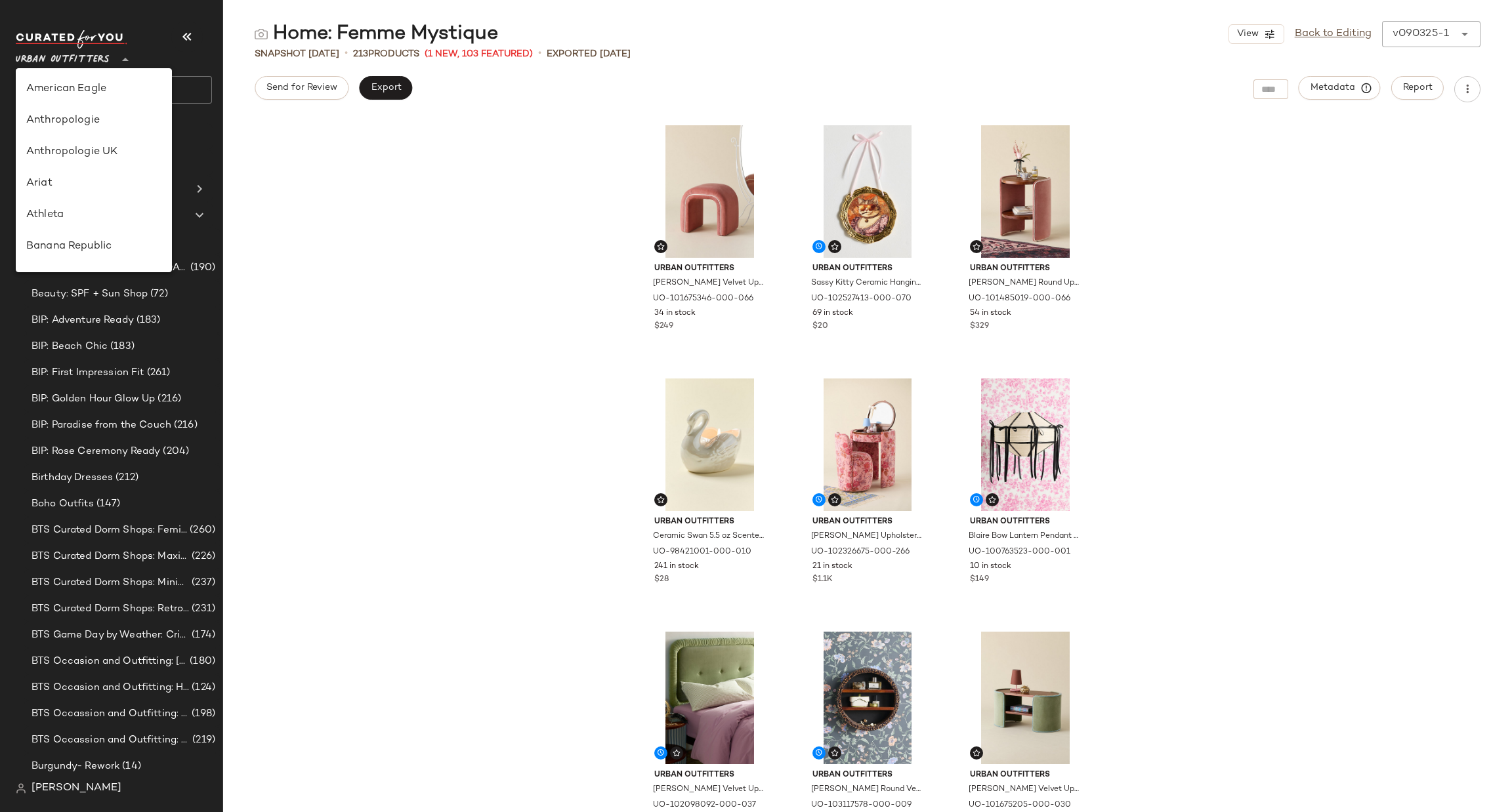
scroll to position [719, 0]
type input "**"
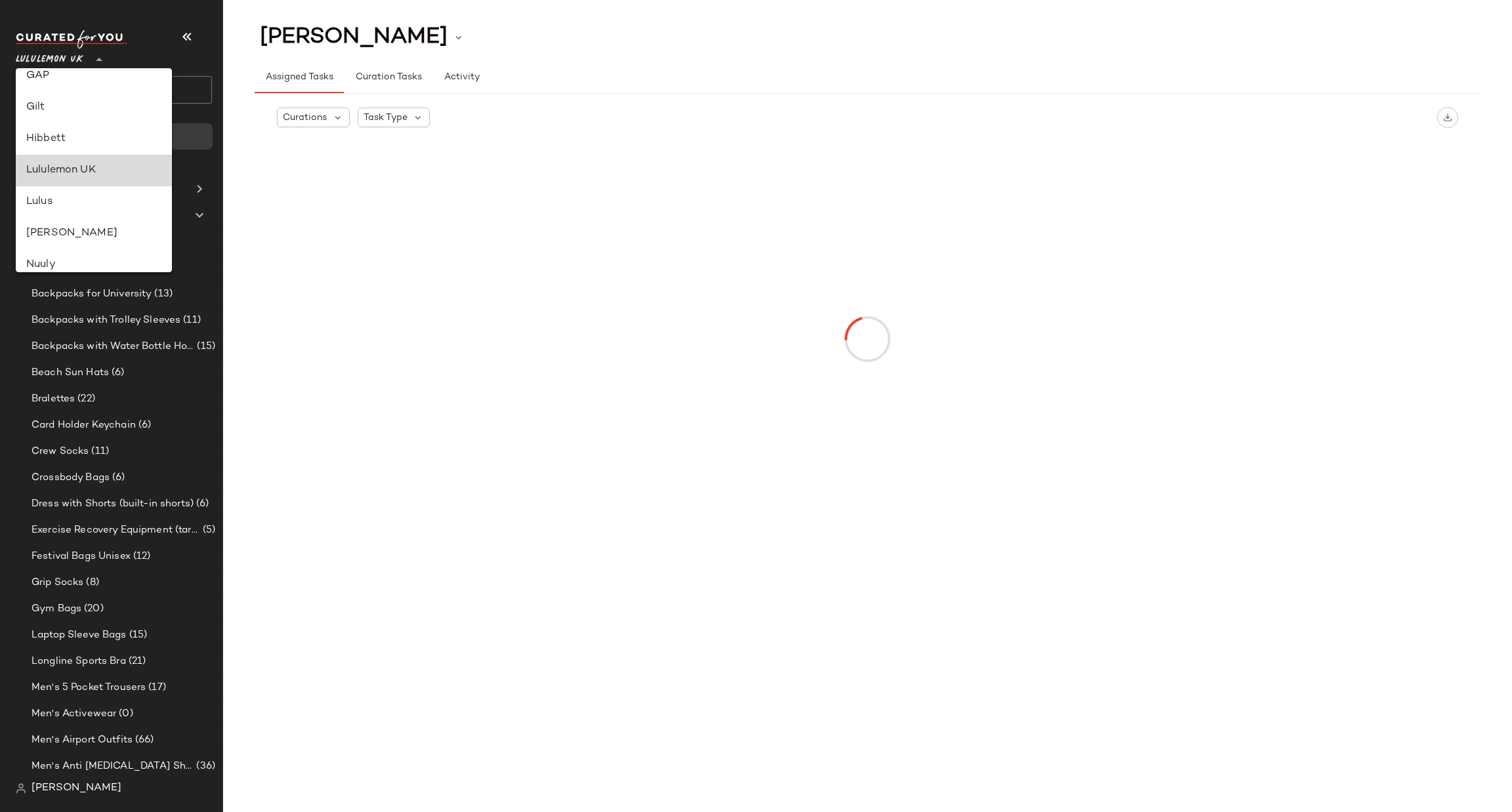
click at [140, 166] on div "Lululemon UK" at bounding box center [94, 171] width 135 height 16
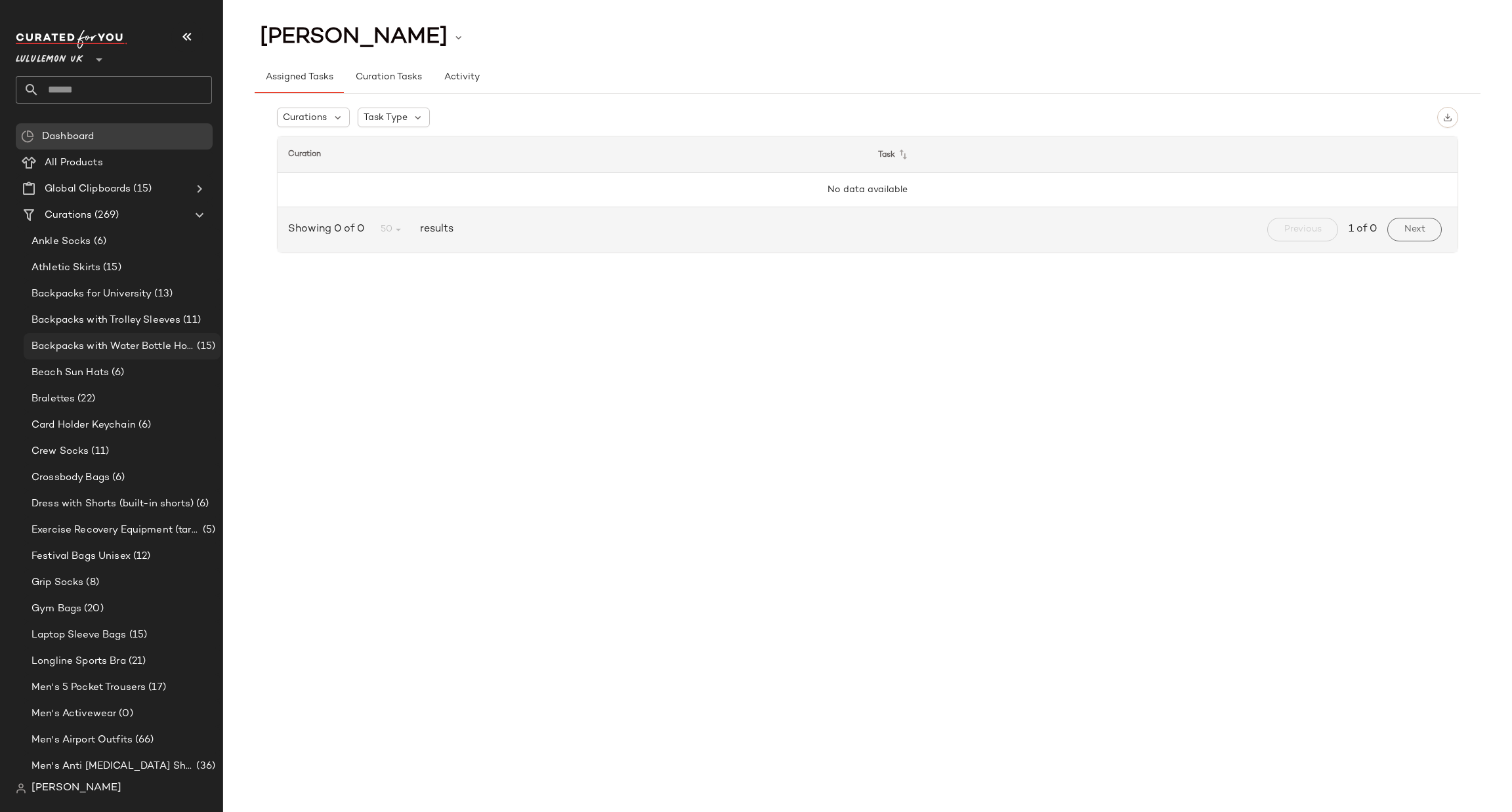
click at [141, 335] on div "Backpacks with Water Bottle Holder (15)" at bounding box center [122, 346] width 197 height 26
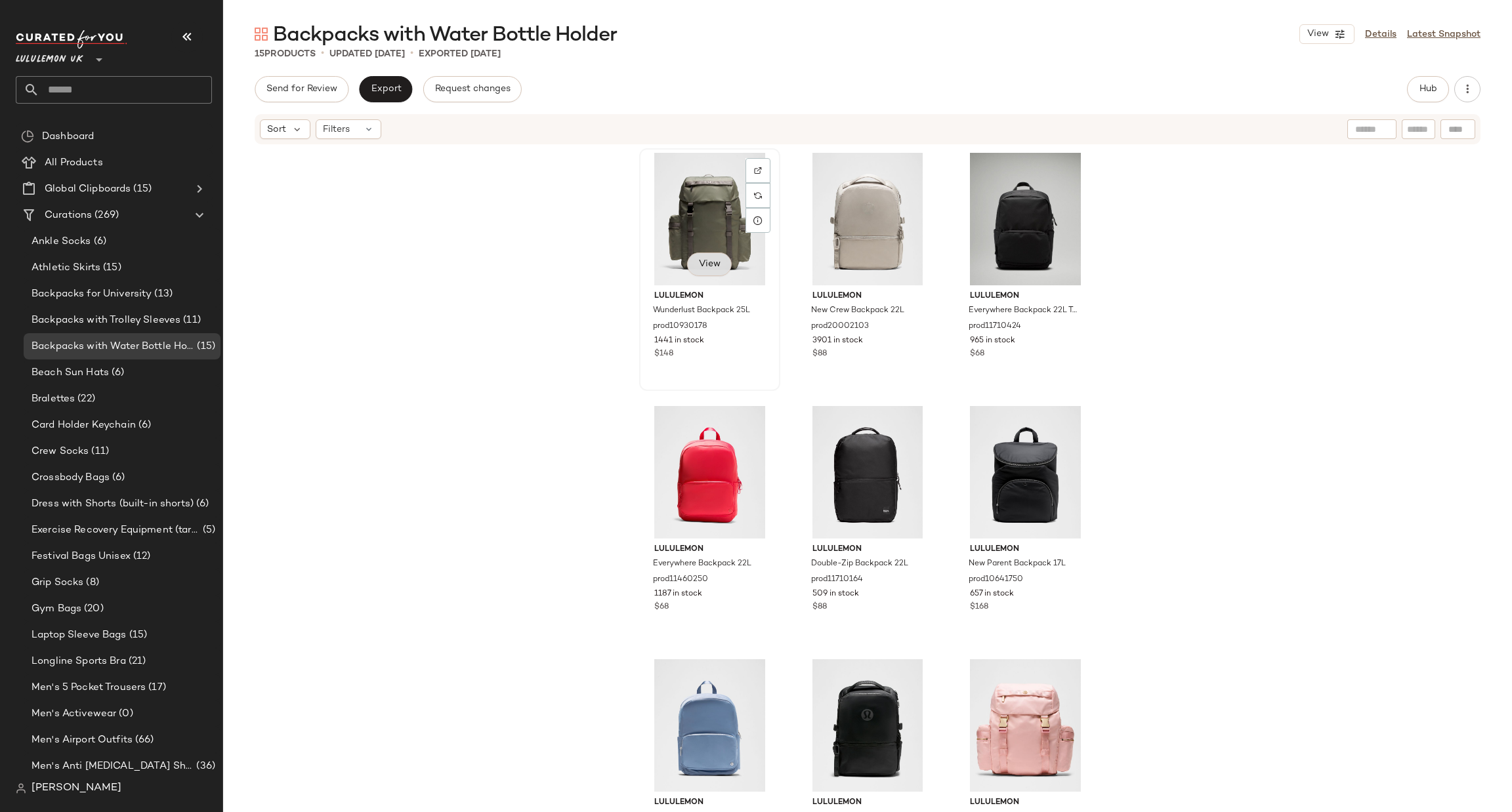
click at [708, 252] on button "View" at bounding box center [709, 264] width 45 height 24
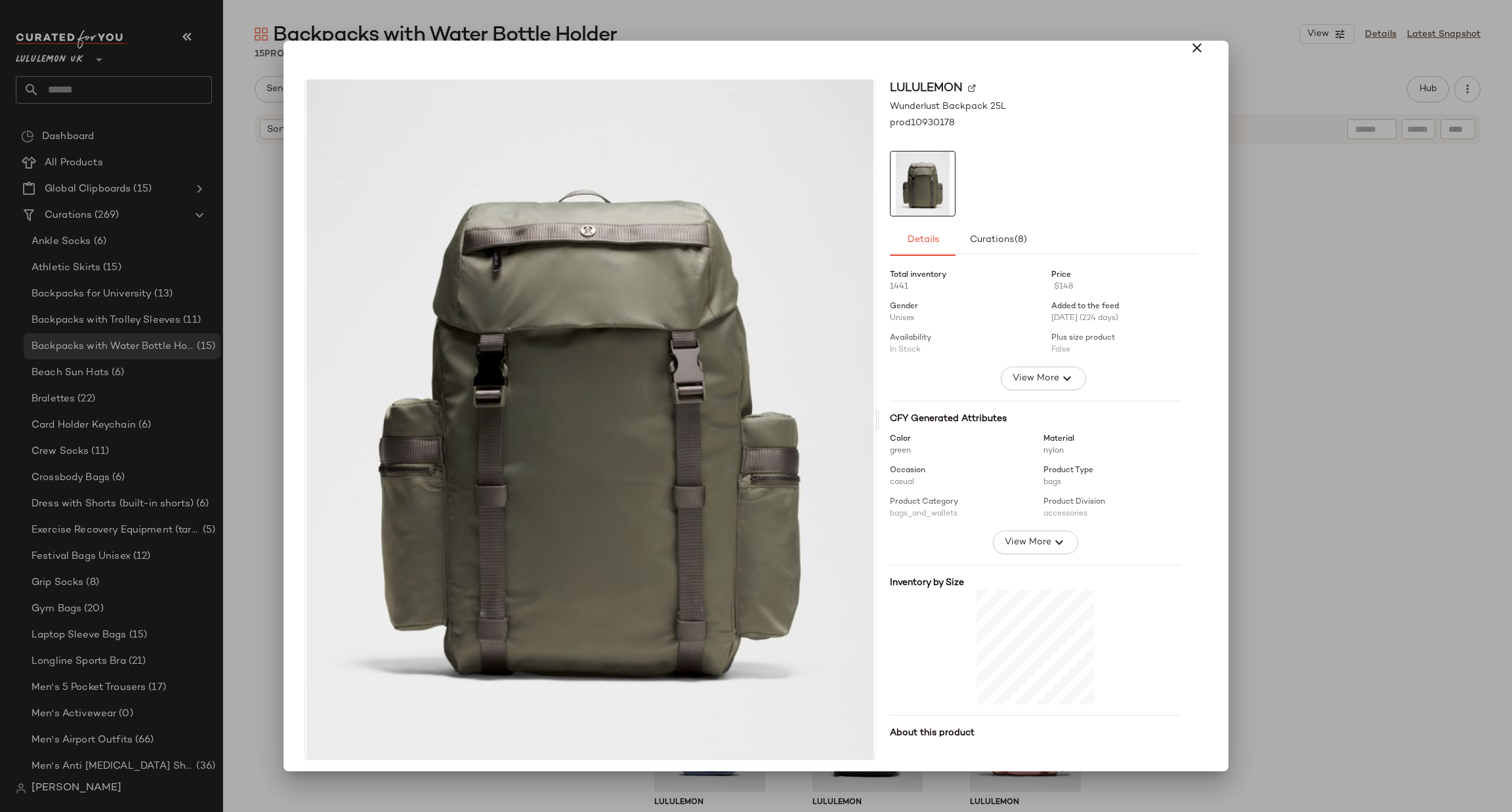
scroll to position [18, 0]
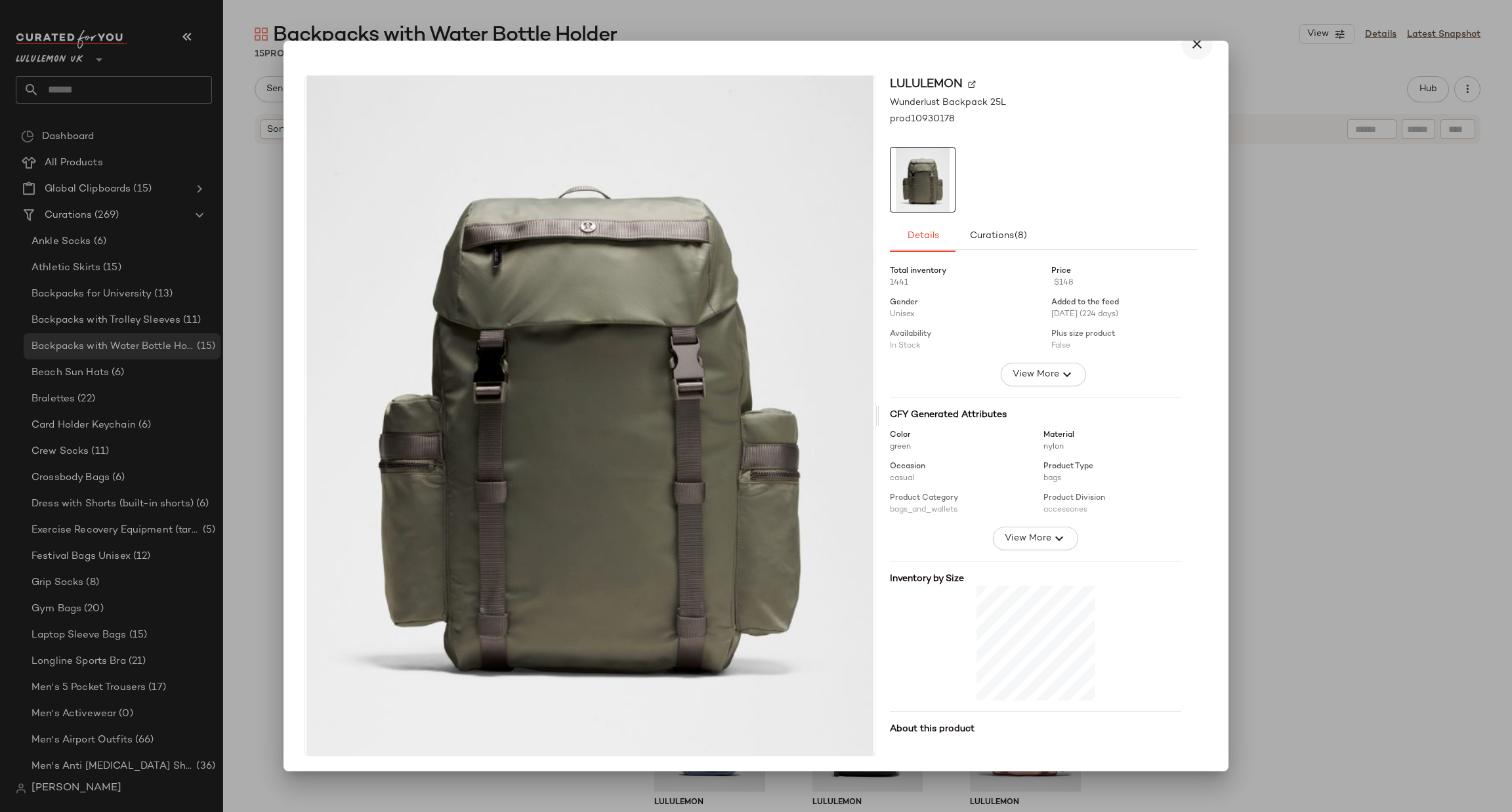
click at [1190, 44] on icon "button" at bounding box center [1197, 44] width 16 height 16
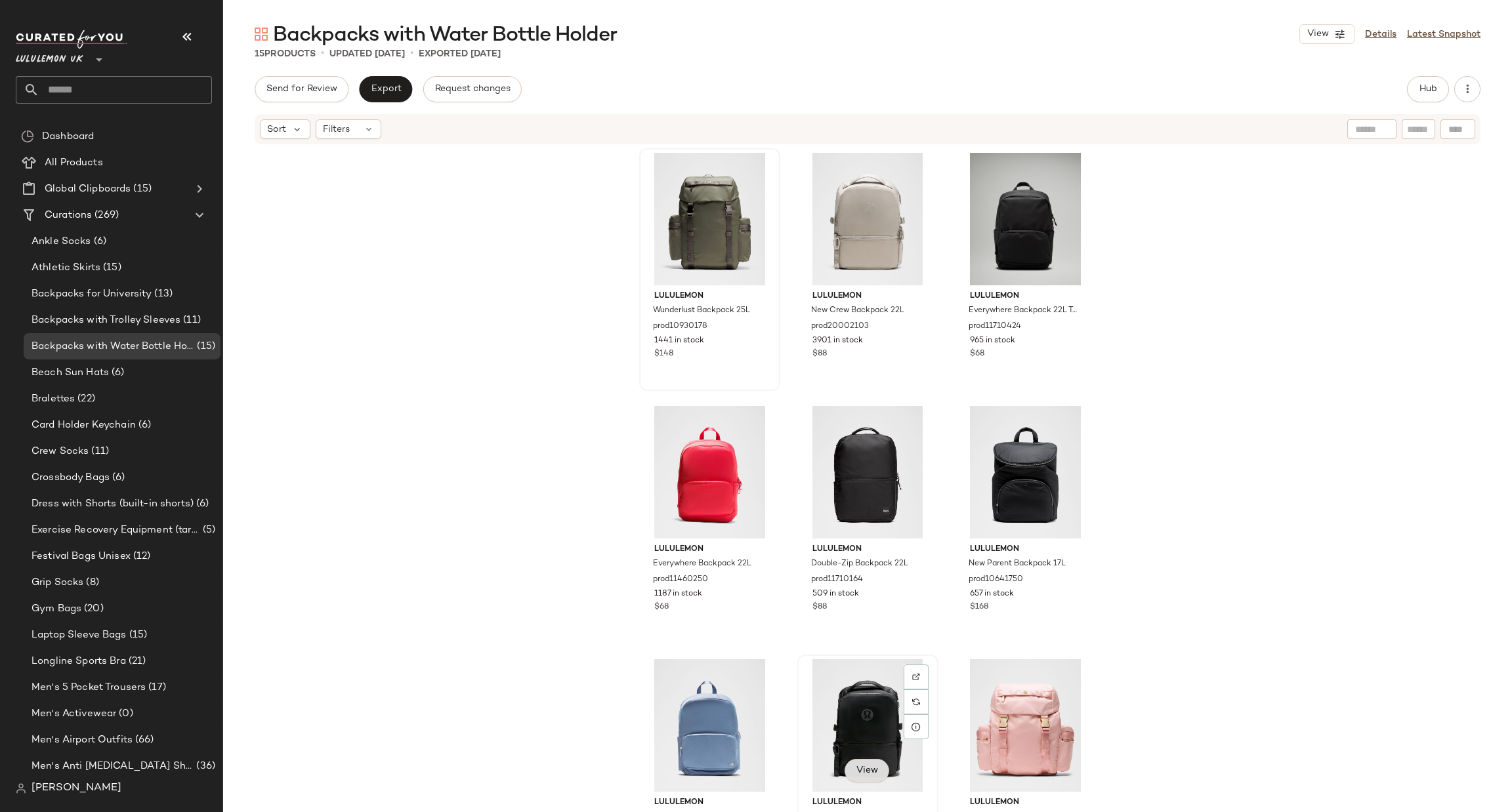
click at [876, 767] on button "View" at bounding box center [867, 771] width 45 height 24
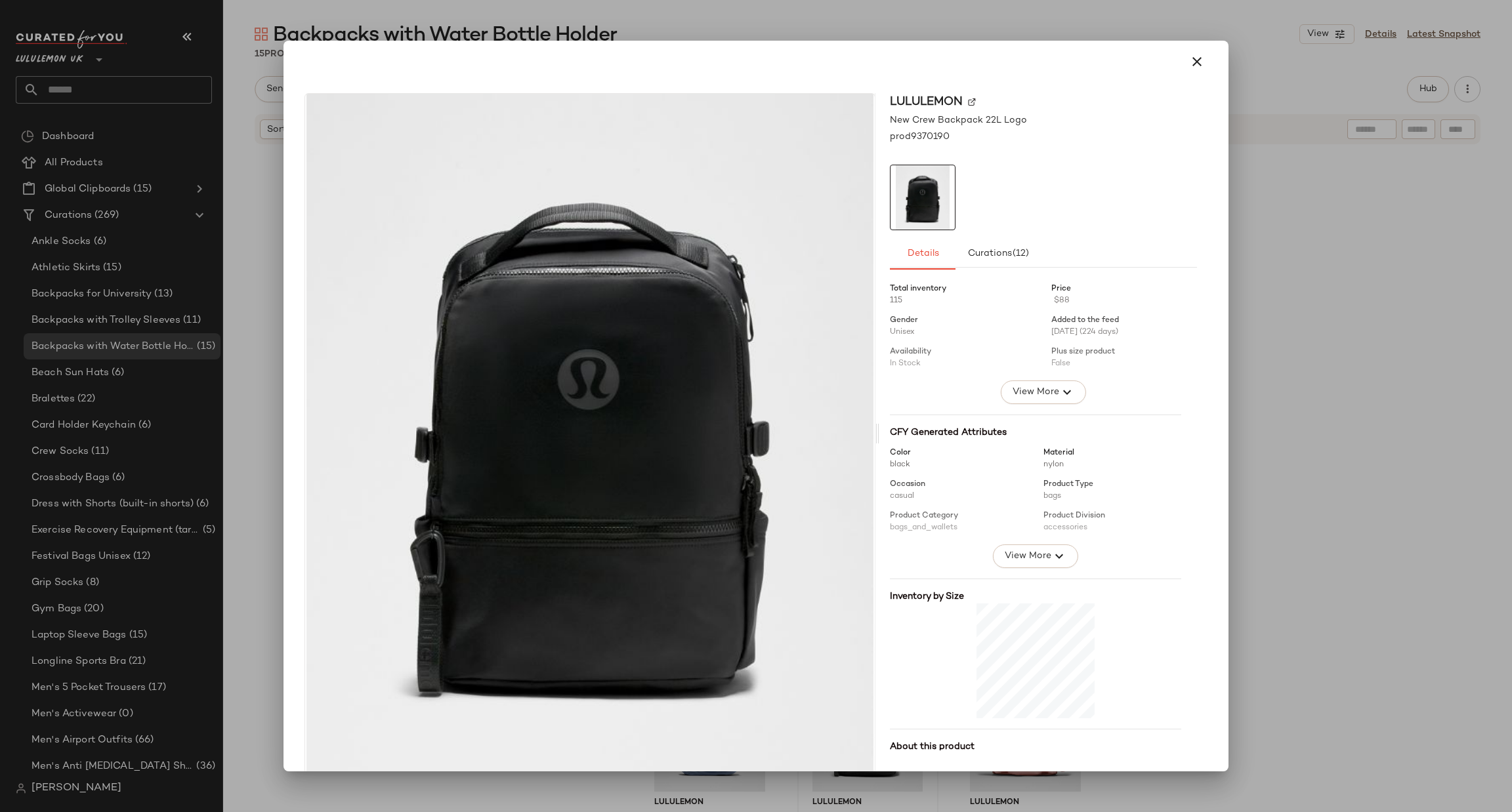
click at [1399, 252] on div at bounding box center [756, 406] width 1512 height 812
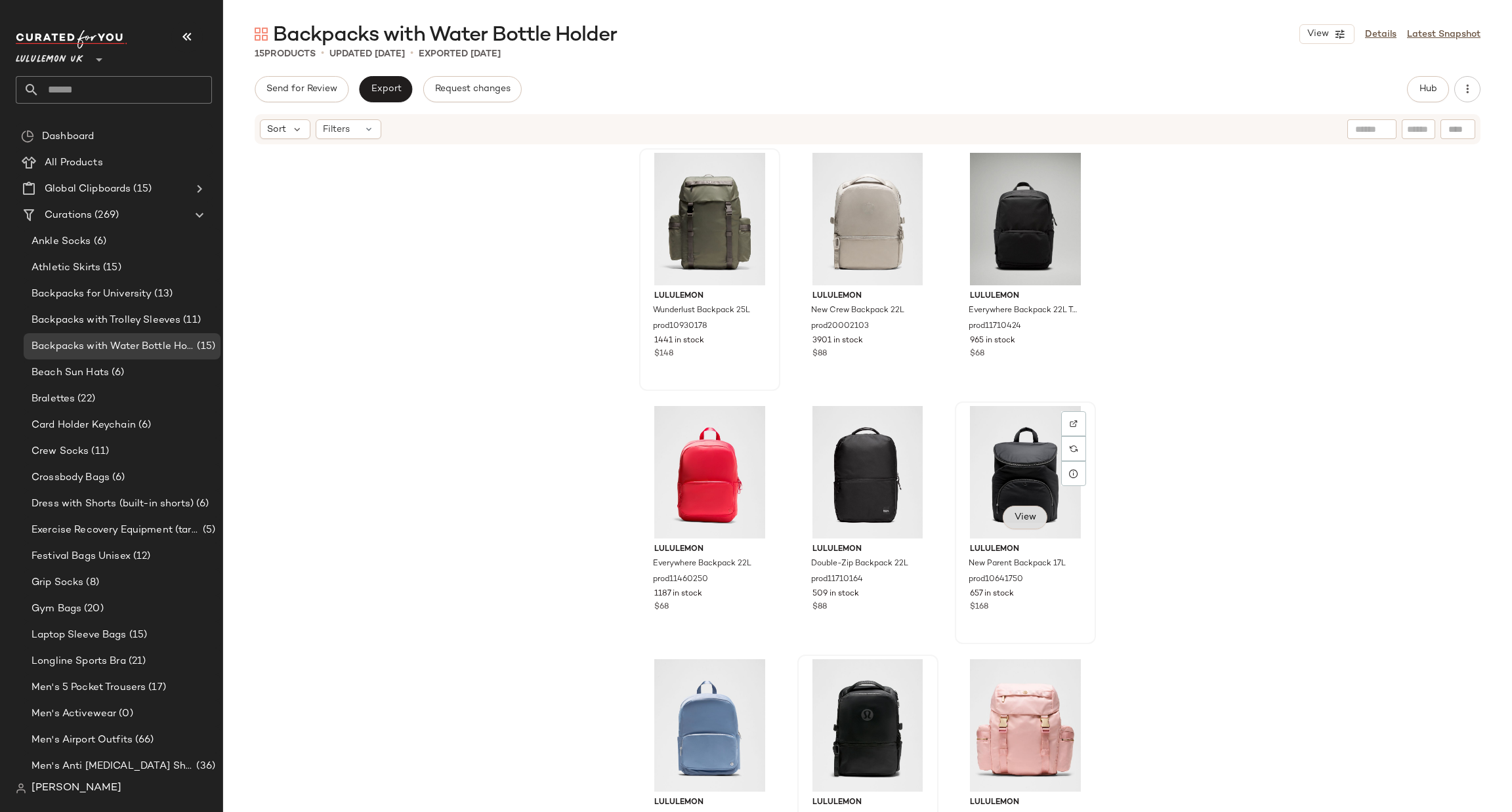
click at [1028, 513] on span "View" at bounding box center [1025, 517] width 22 height 10
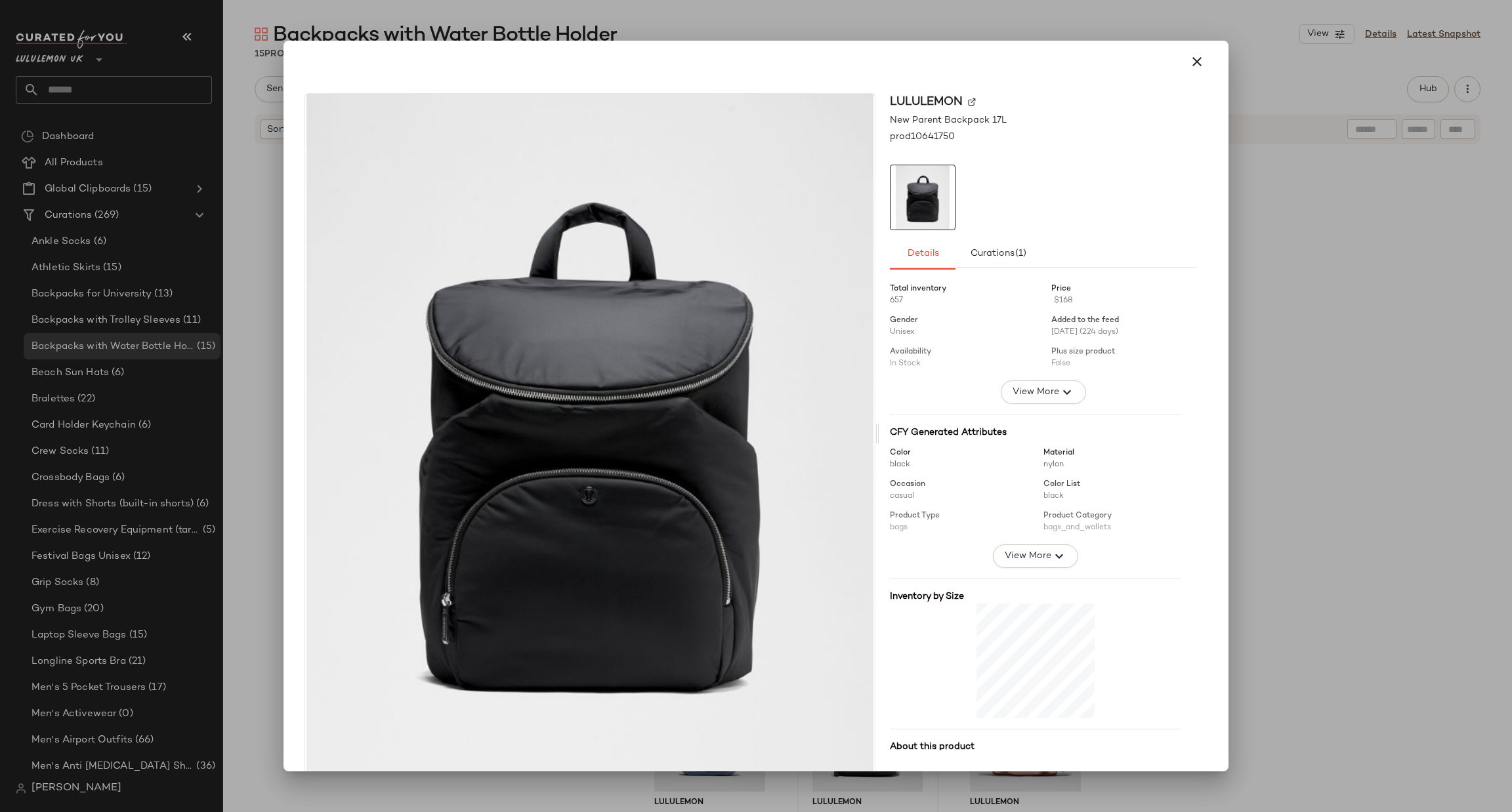
click at [1287, 355] on div at bounding box center [756, 406] width 1512 height 812
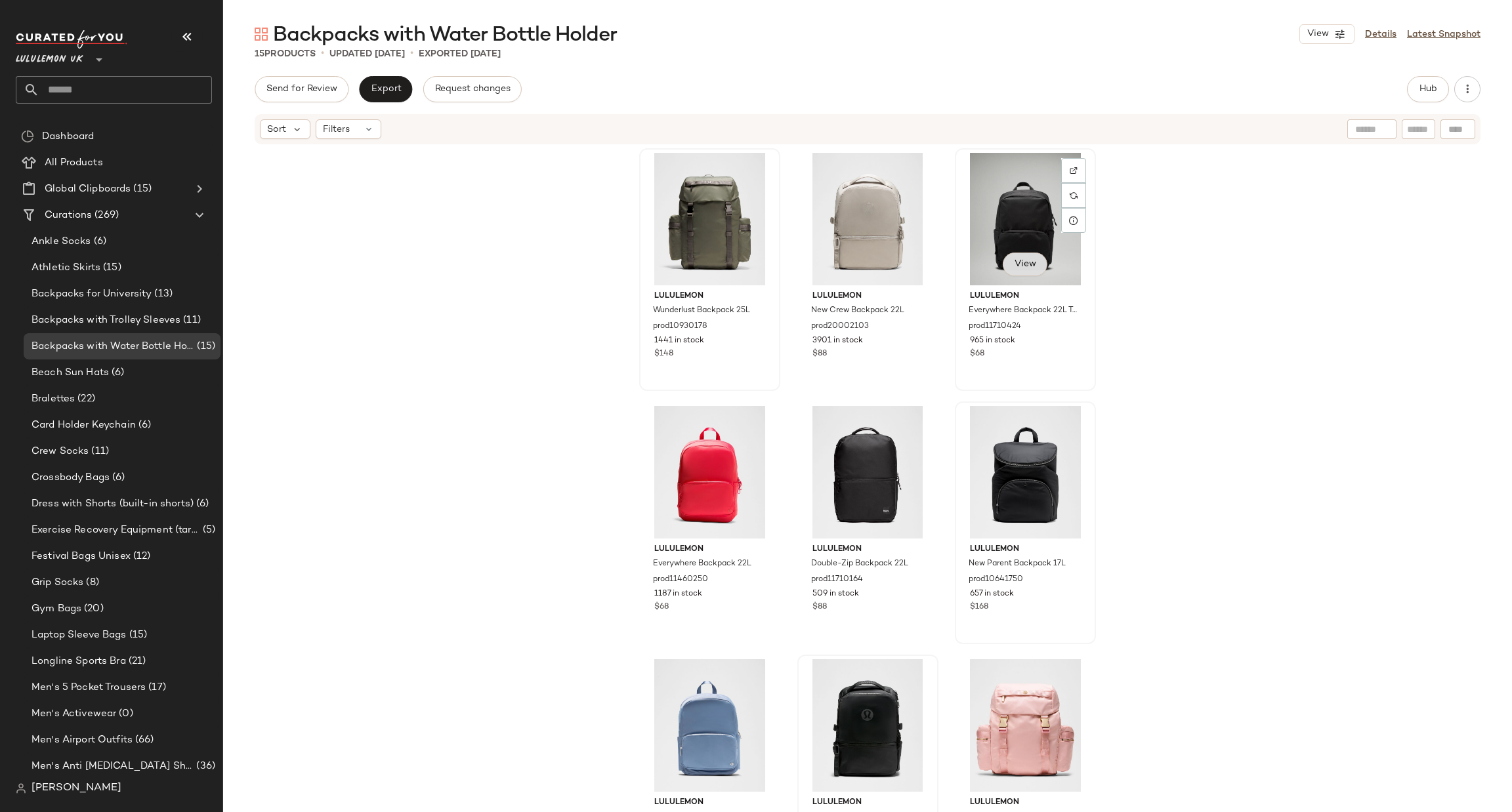
click at [1027, 267] on span "View" at bounding box center [1025, 264] width 22 height 10
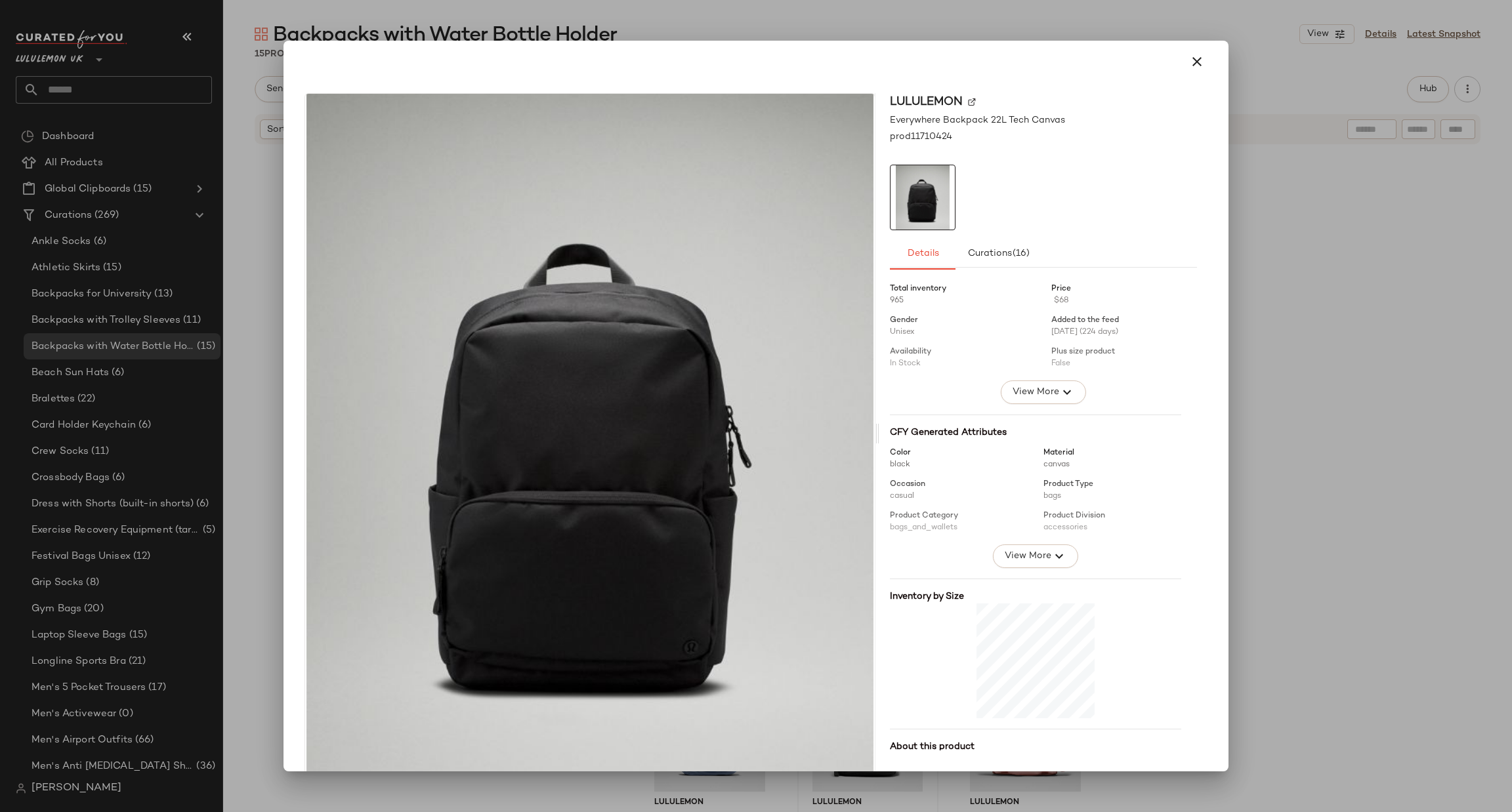
click at [1255, 221] on div at bounding box center [756, 406] width 1512 height 812
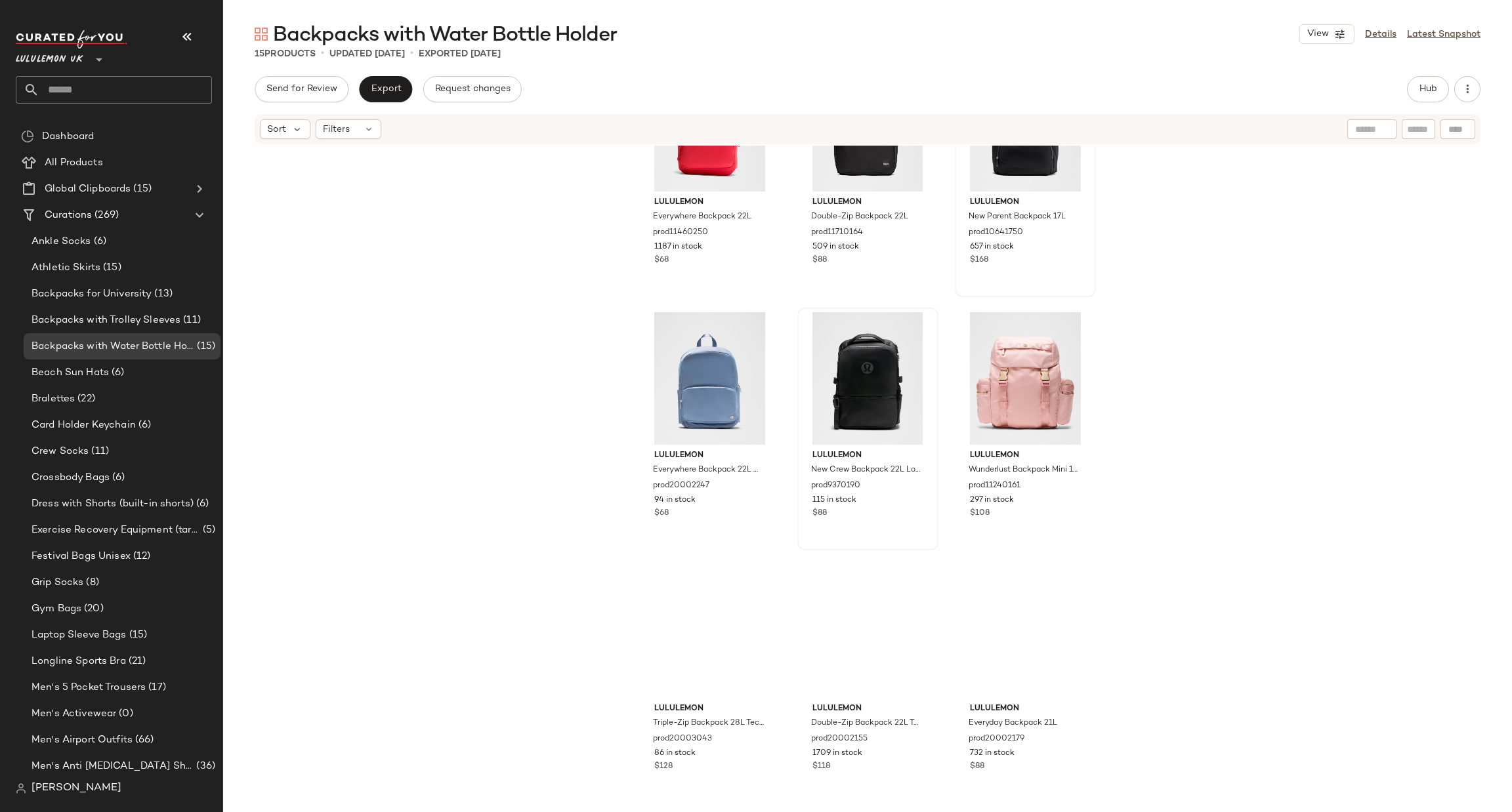
scroll to position [562, 0]
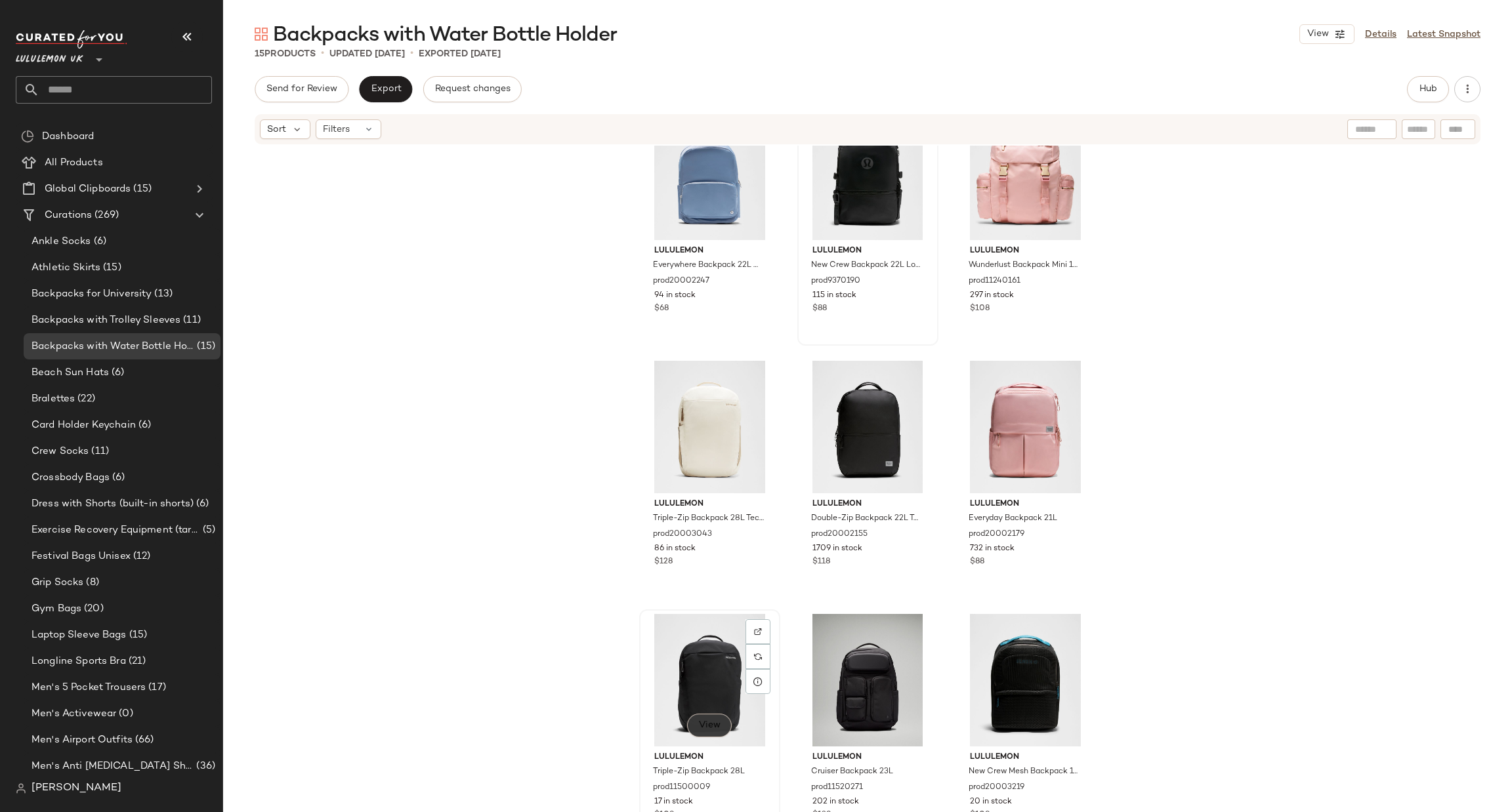
click at [713, 724] on span "View" at bounding box center [709, 726] width 22 height 10
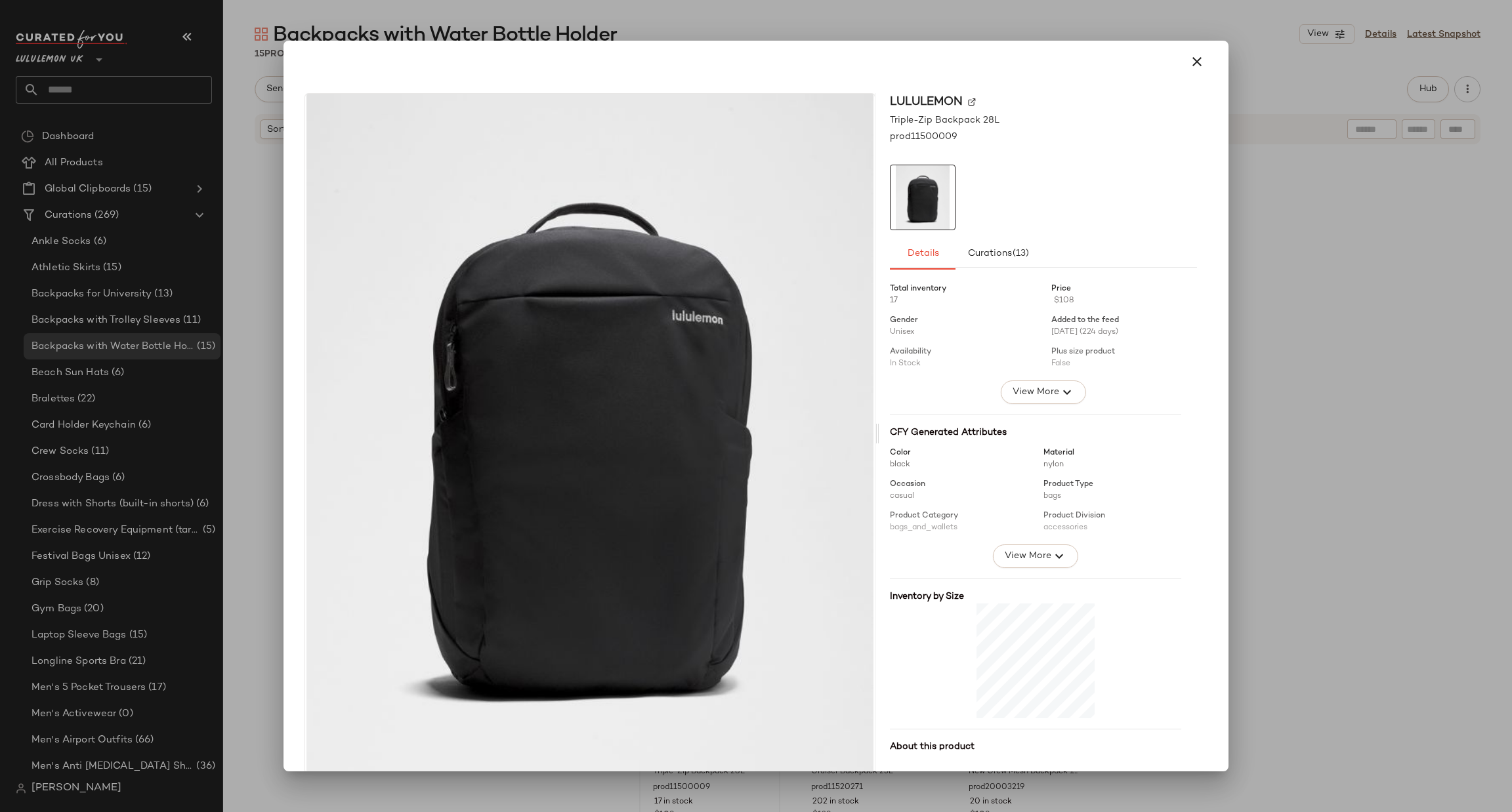
click at [1260, 264] on div at bounding box center [756, 406] width 1512 height 812
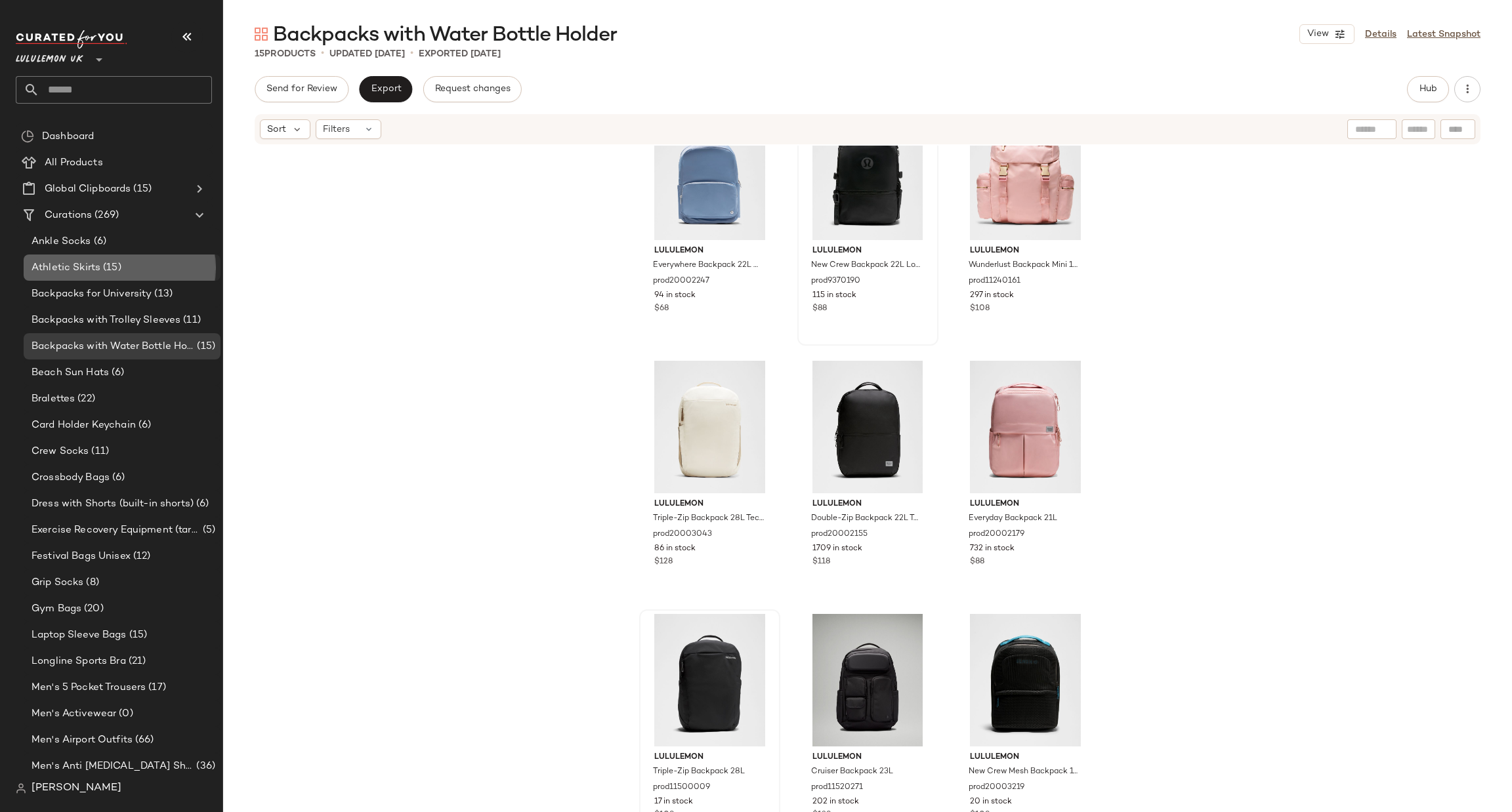
click at [96, 273] on span "Athletic Skirts" at bounding box center [66, 268] width 69 height 15
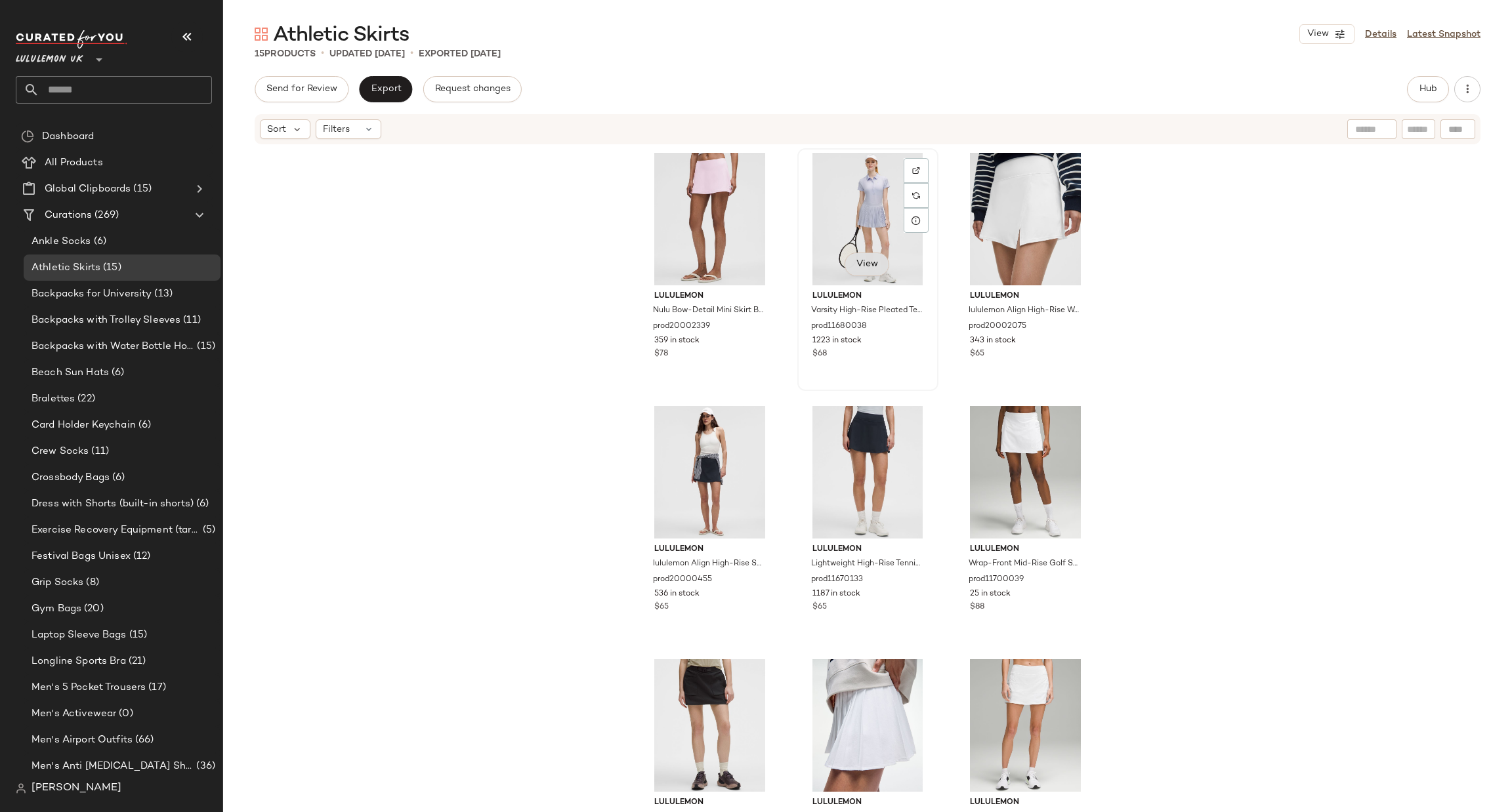
click at [877, 266] on button "View" at bounding box center [867, 264] width 45 height 24
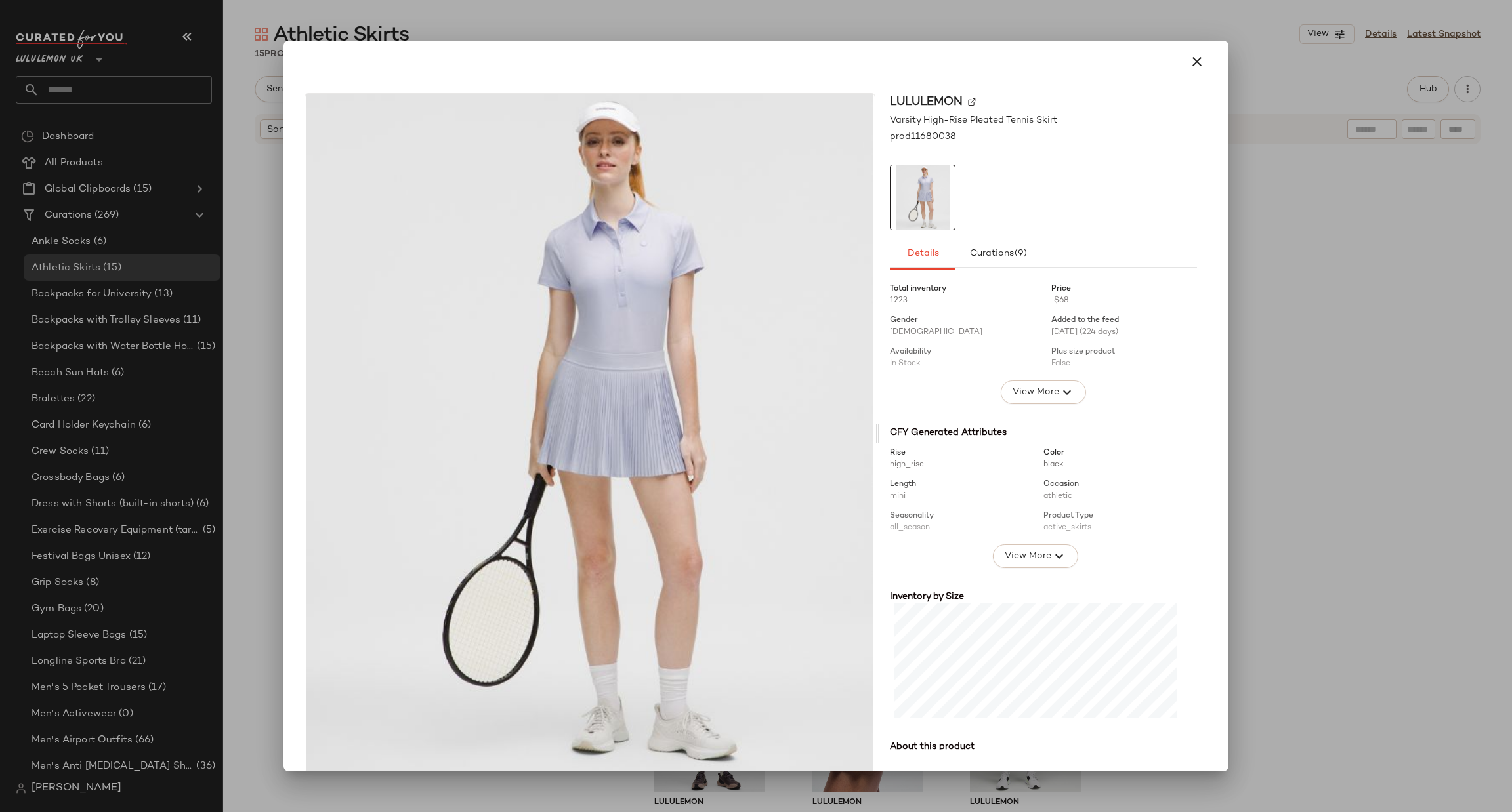
click at [1376, 279] on div at bounding box center [756, 406] width 1512 height 812
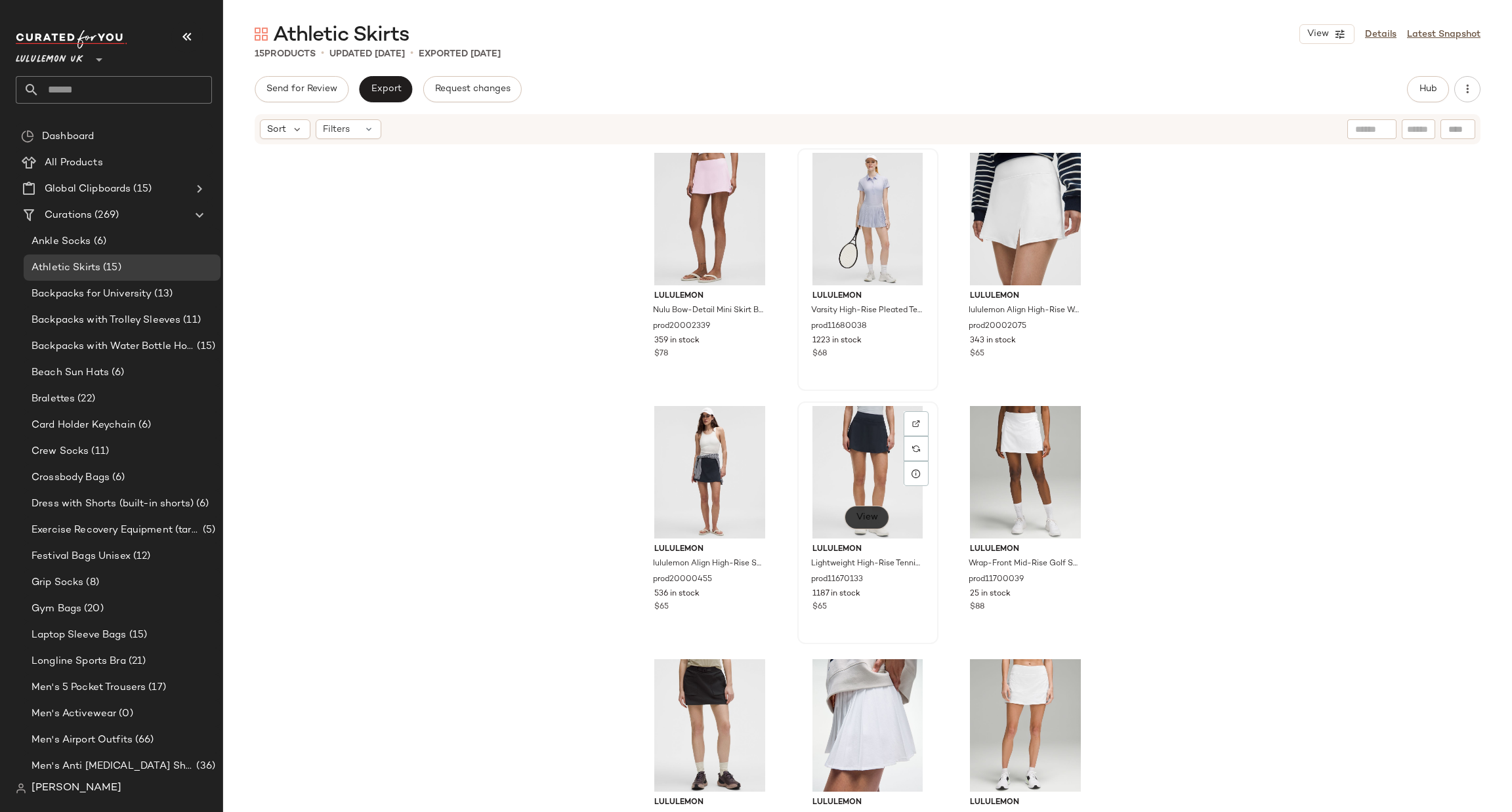
click at [870, 516] on span "View" at bounding box center [867, 517] width 22 height 10
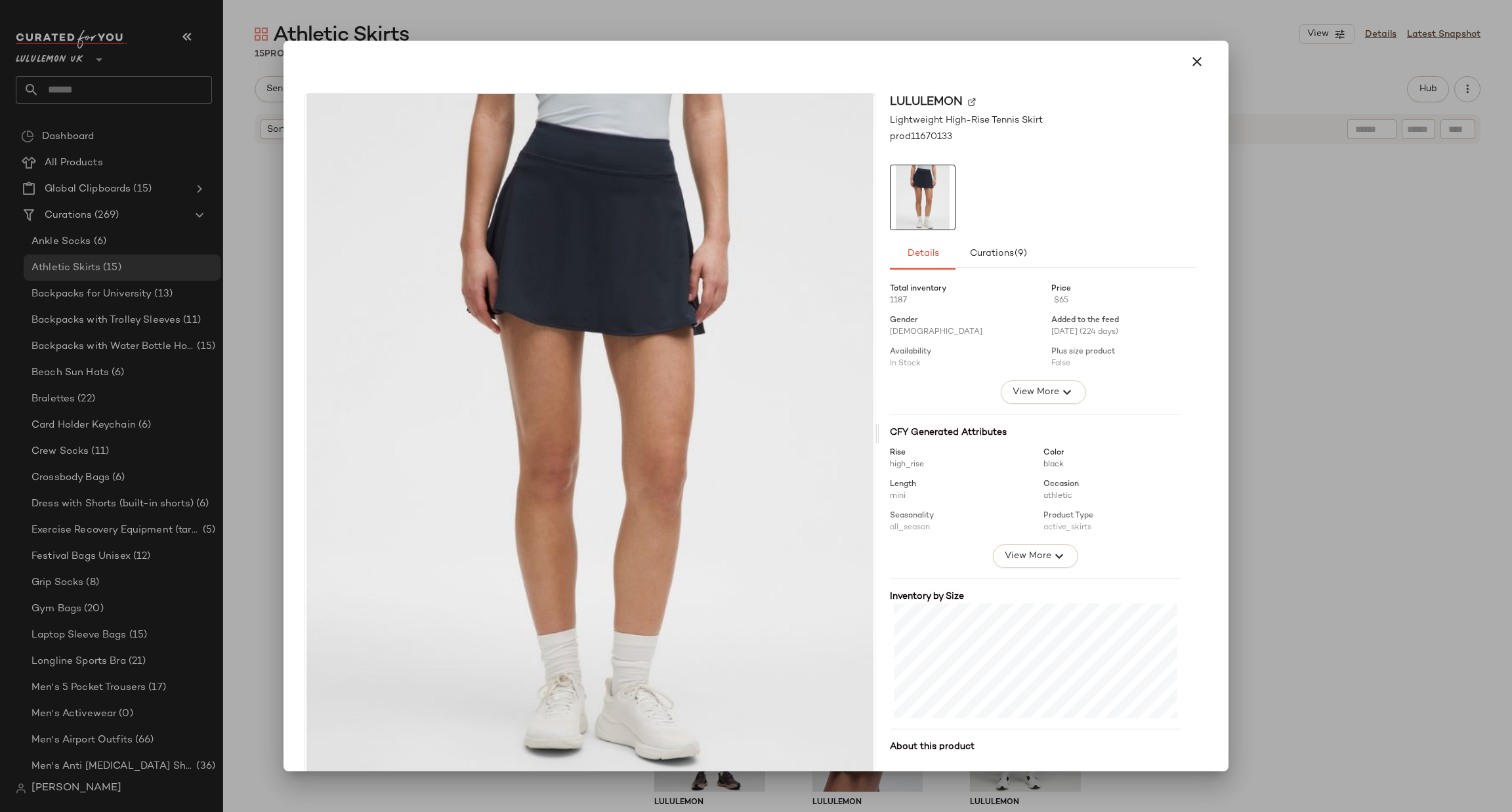
click at [1361, 560] on div at bounding box center [756, 406] width 1512 height 812
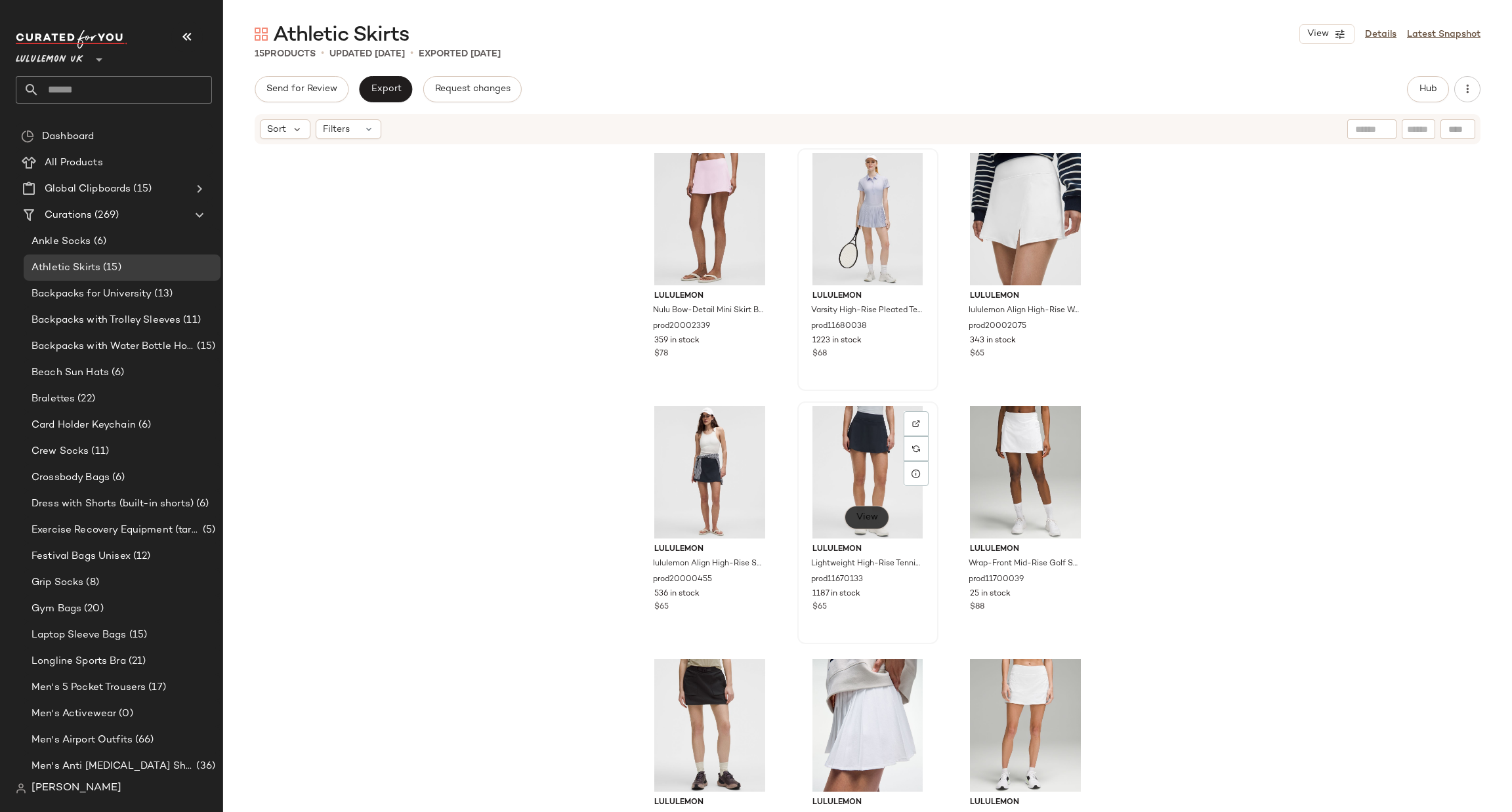
click at [876, 517] on button "View" at bounding box center [867, 517] width 45 height 24
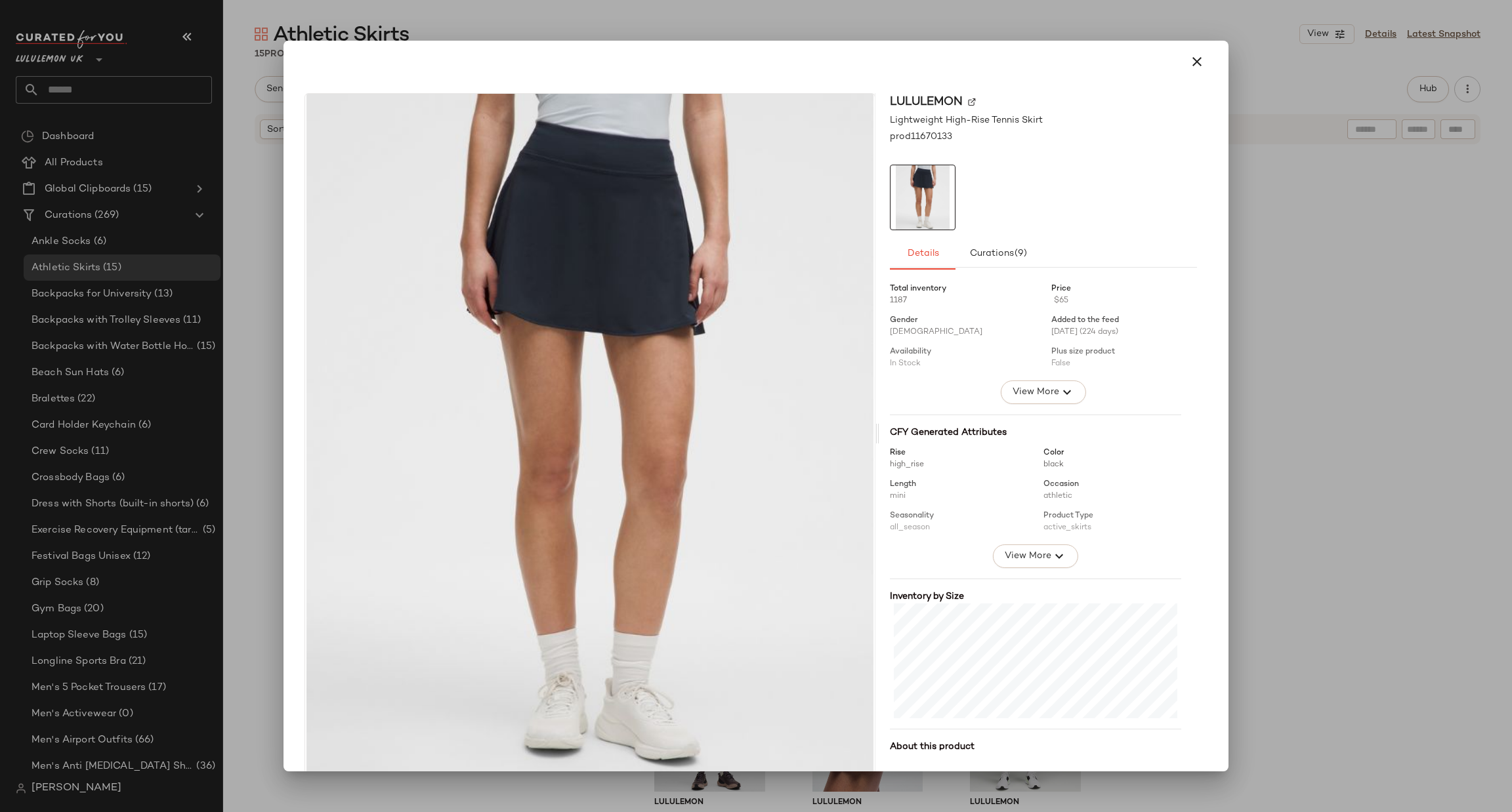
click at [1353, 296] on div at bounding box center [756, 406] width 1512 height 812
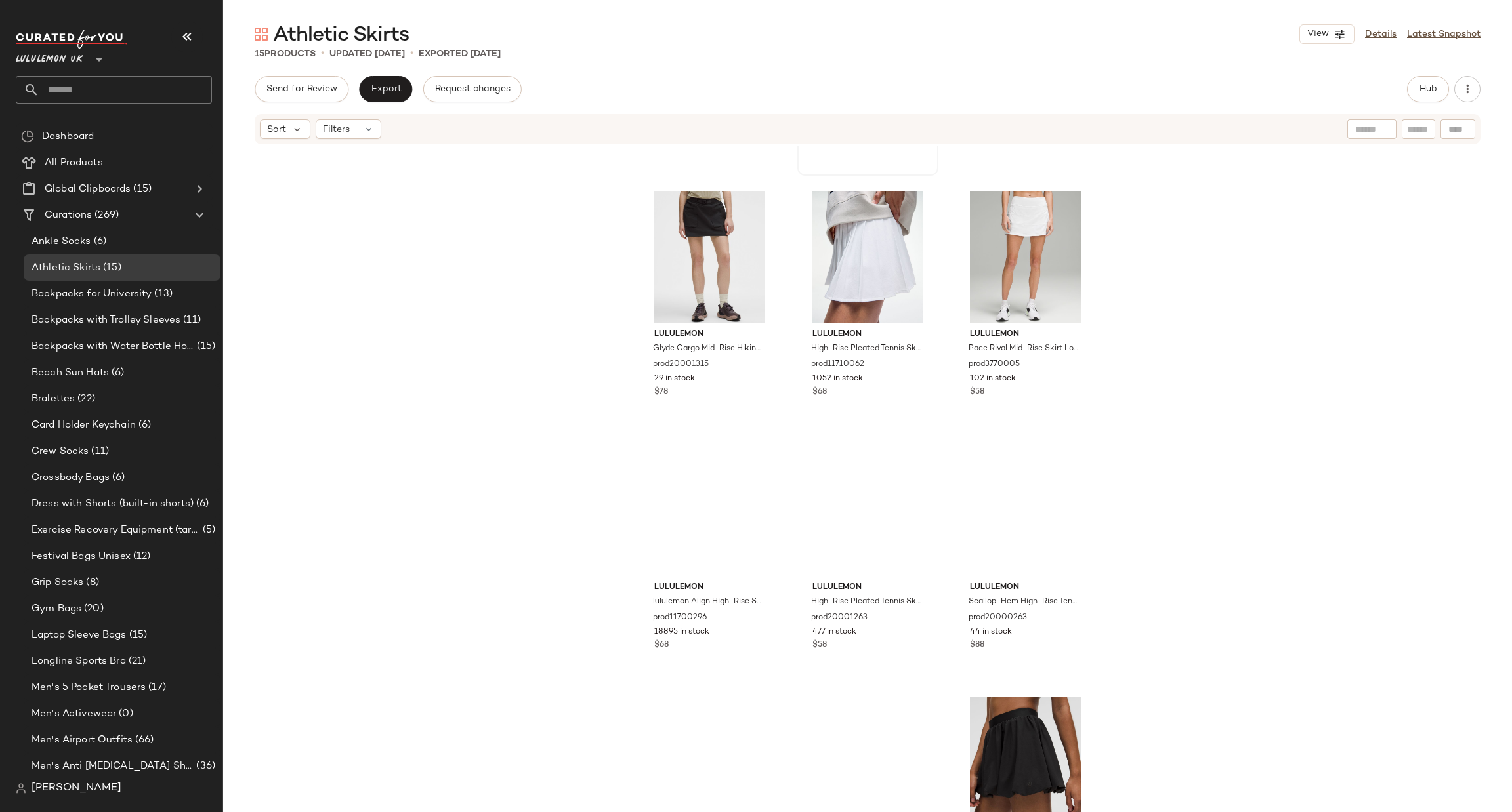
scroll to position [562, 0]
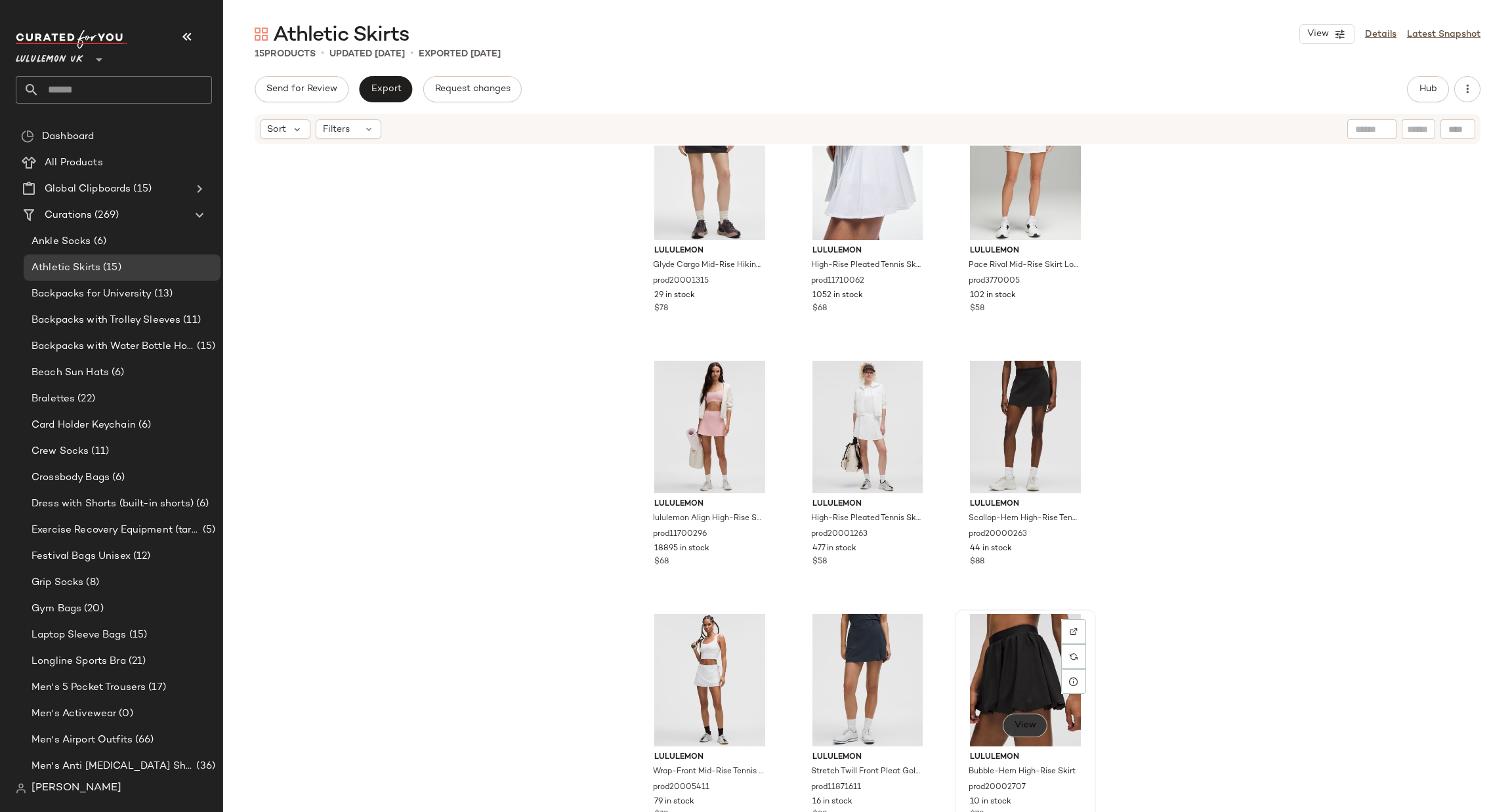
click at [1025, 730] on button "View" at bounding box center [1025, 726] width 45 height 24
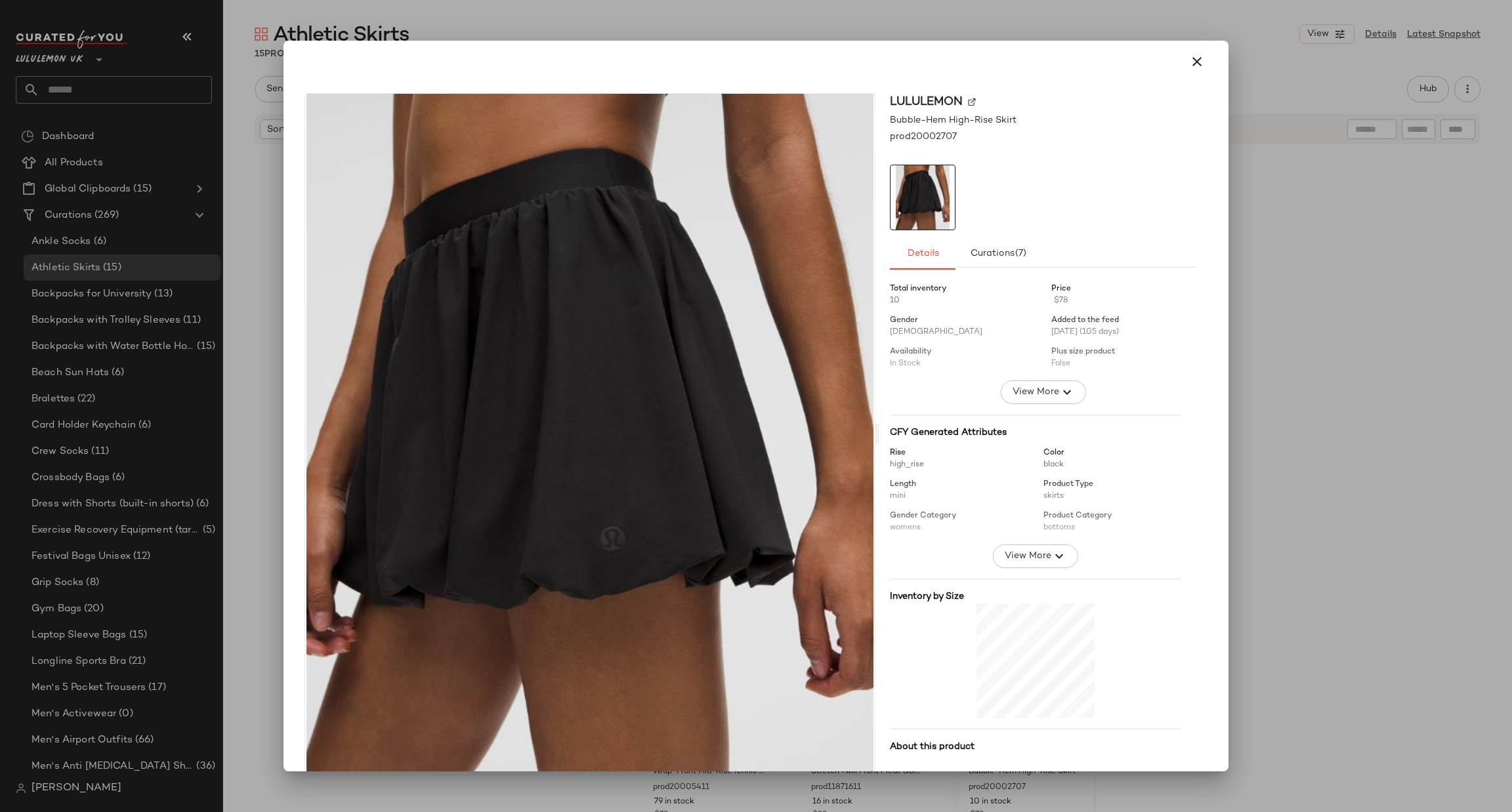
click at [1411, 413] on div at bounding box center [756, 406] width 1512 height 812
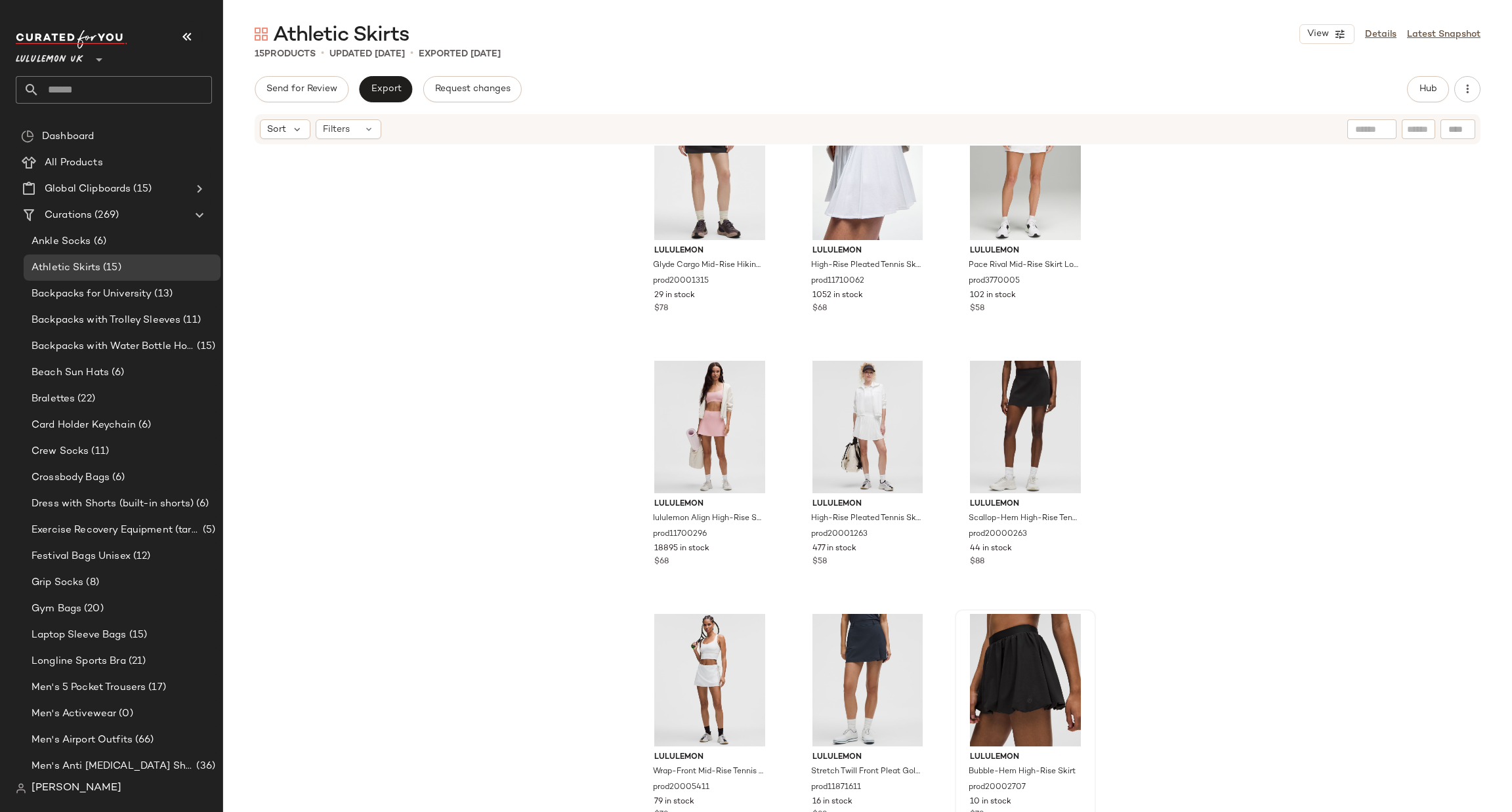
click at [1359, 575] on div "lululemon lululemon Align High-Rise Skirt Long prod20000455 536 in stock $65 lu…" at bounding box center [867, 499] width 1289 height 706
click at [1219, 367] on div "lululemon Glyde Cargo Mid-Rise Hiking Skirt prod20001315 29 in stock $78 lulule…" at bounding box center [867, 499] width 1289 height 706
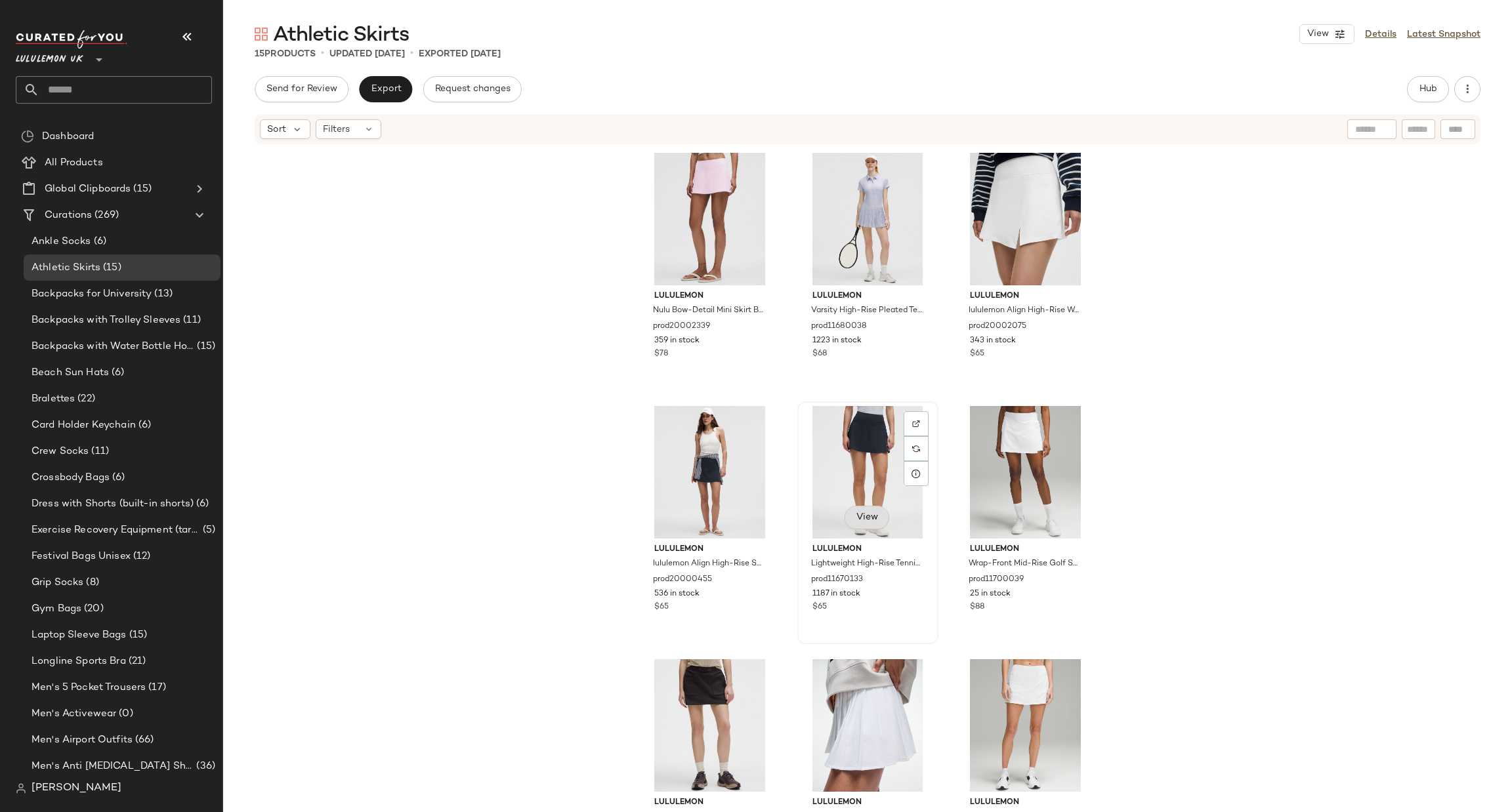
click at [868, 520] on span "View" at bounding box center [867, 517] width 22 height 10
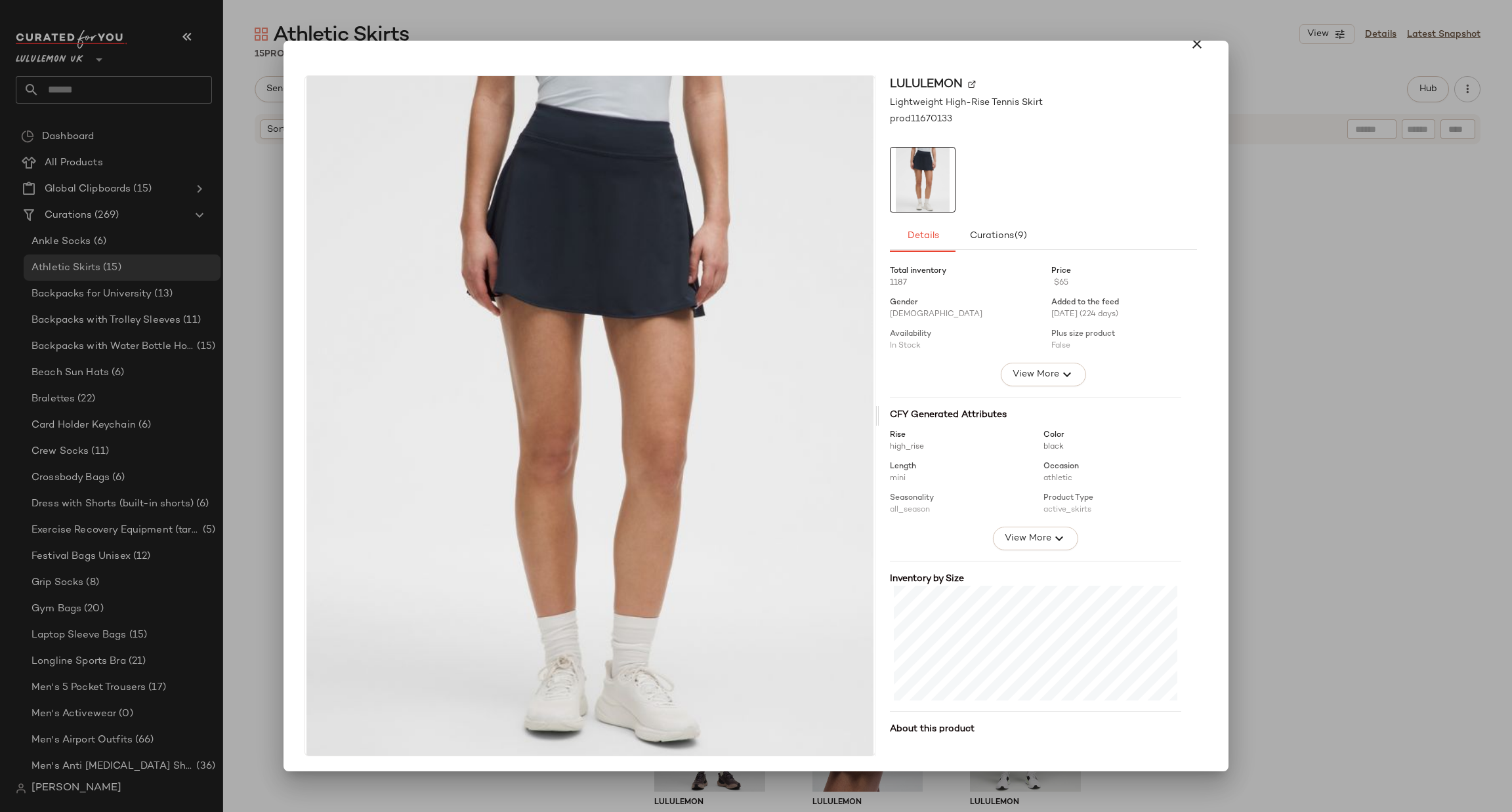
scroll to position [91, 0]
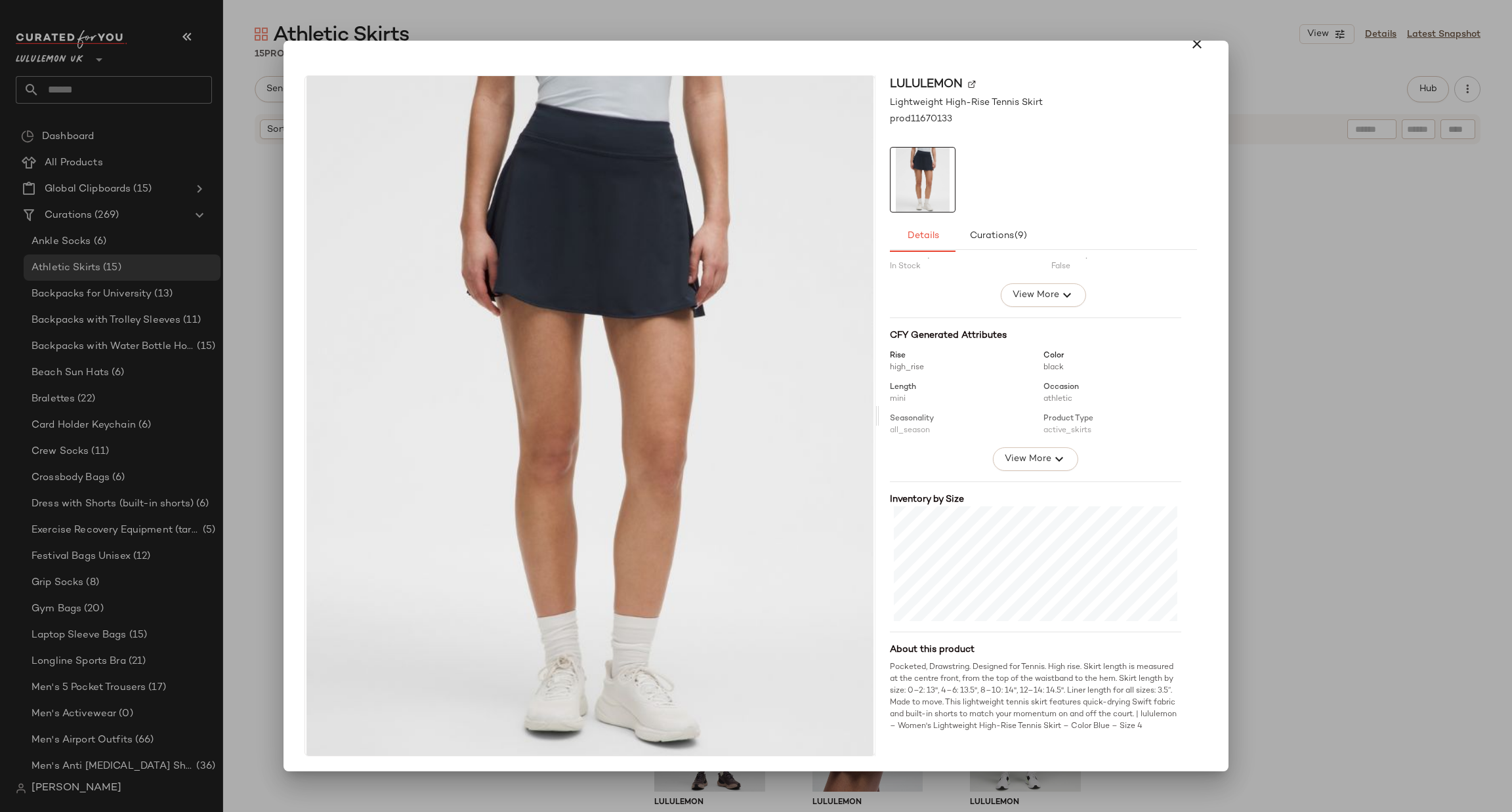
click at [1452, 261] on div at bounding box center [756, 406] width 1512 height 812
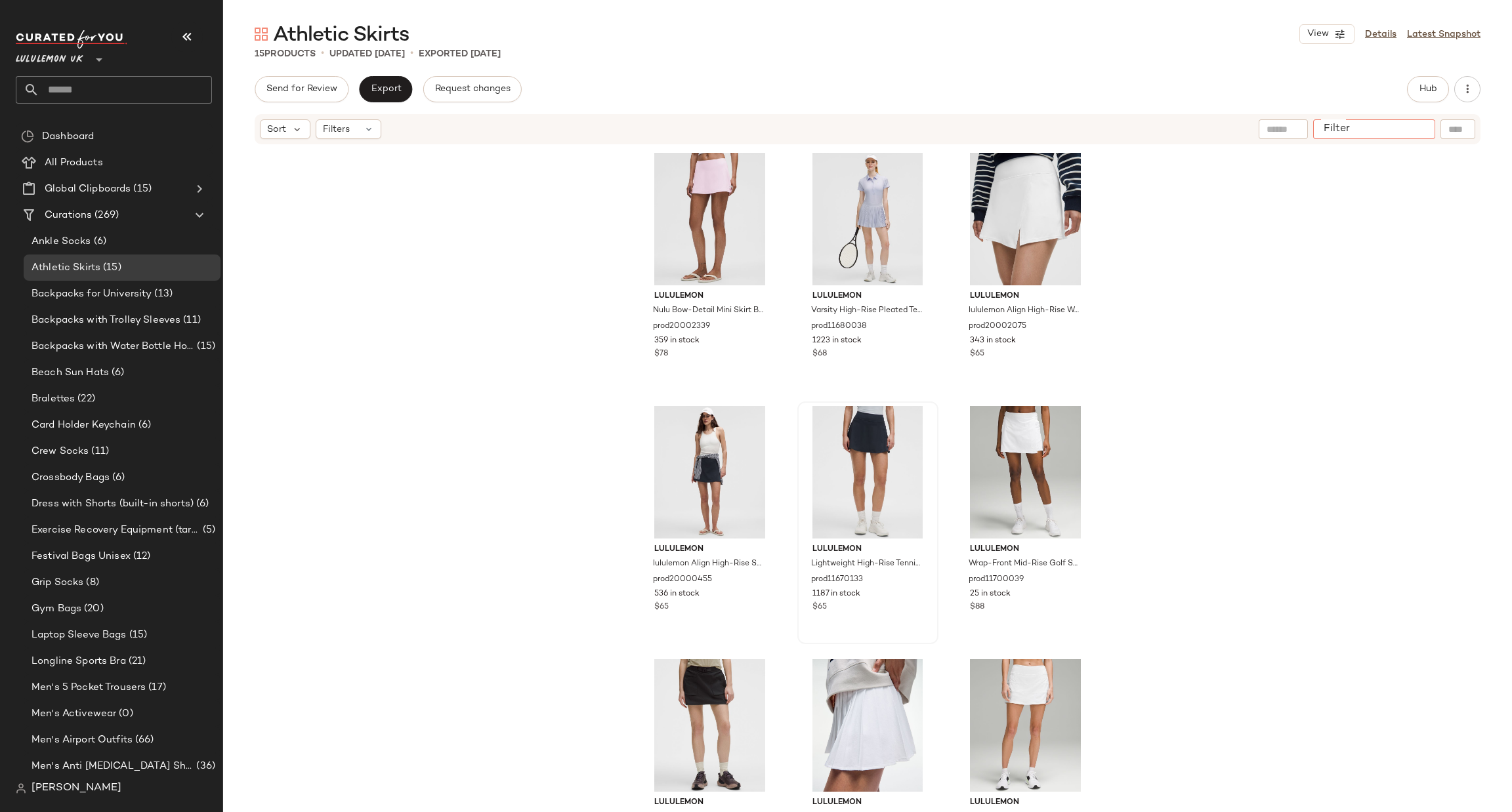
click at [1428, 127] on input "Filter" at bounding box center [1374, 129] width 111 height 14
click at [1288, 711] on div "lululemon Nulu Bow-Detail Mini Skirt Balletcore Set prod20002339 359 in stock $…" at bounding box center [867, 499] width 1289 height 706
